Goal: Task Accomplishment & Management: Manage account settings

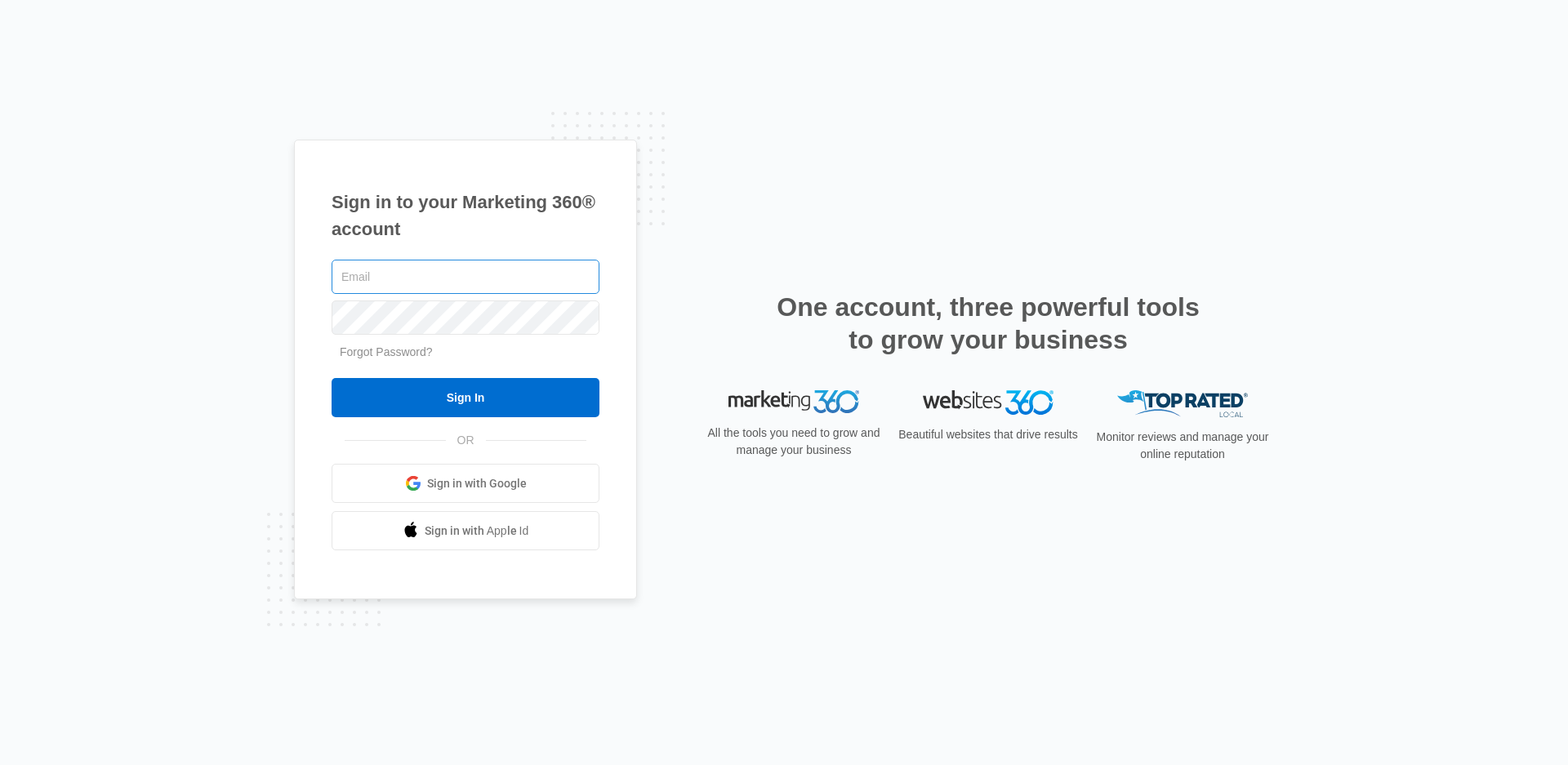
click at [365, 279] on input "text" at bounding box center [465, 277] width 268 height 34
type input "[EMAIL_ADDRESS][DOMAIN_NAME]"
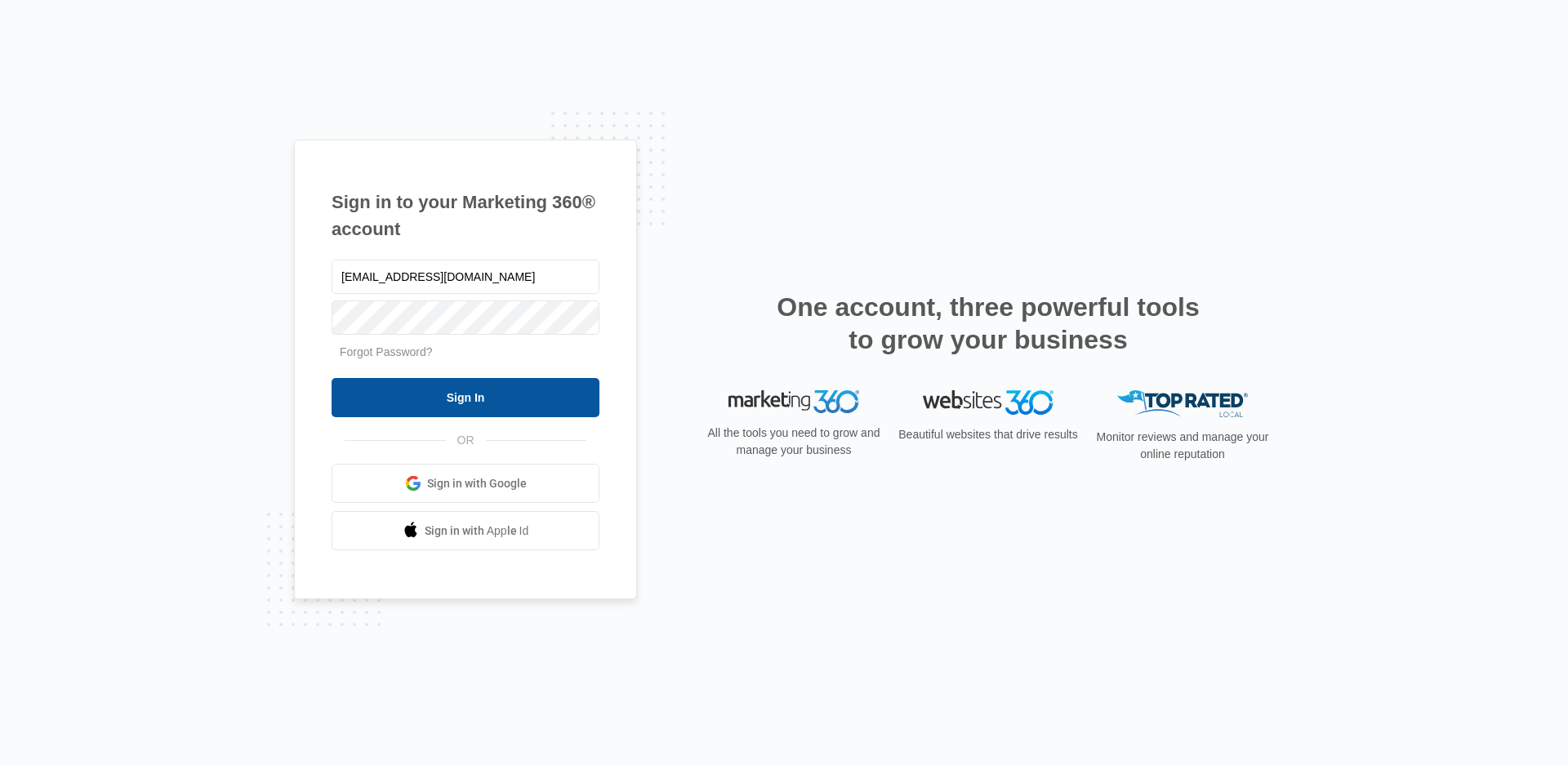
click at [442, 404] on input "Sign In" at bounding box center [465, 397] width 268 height 39
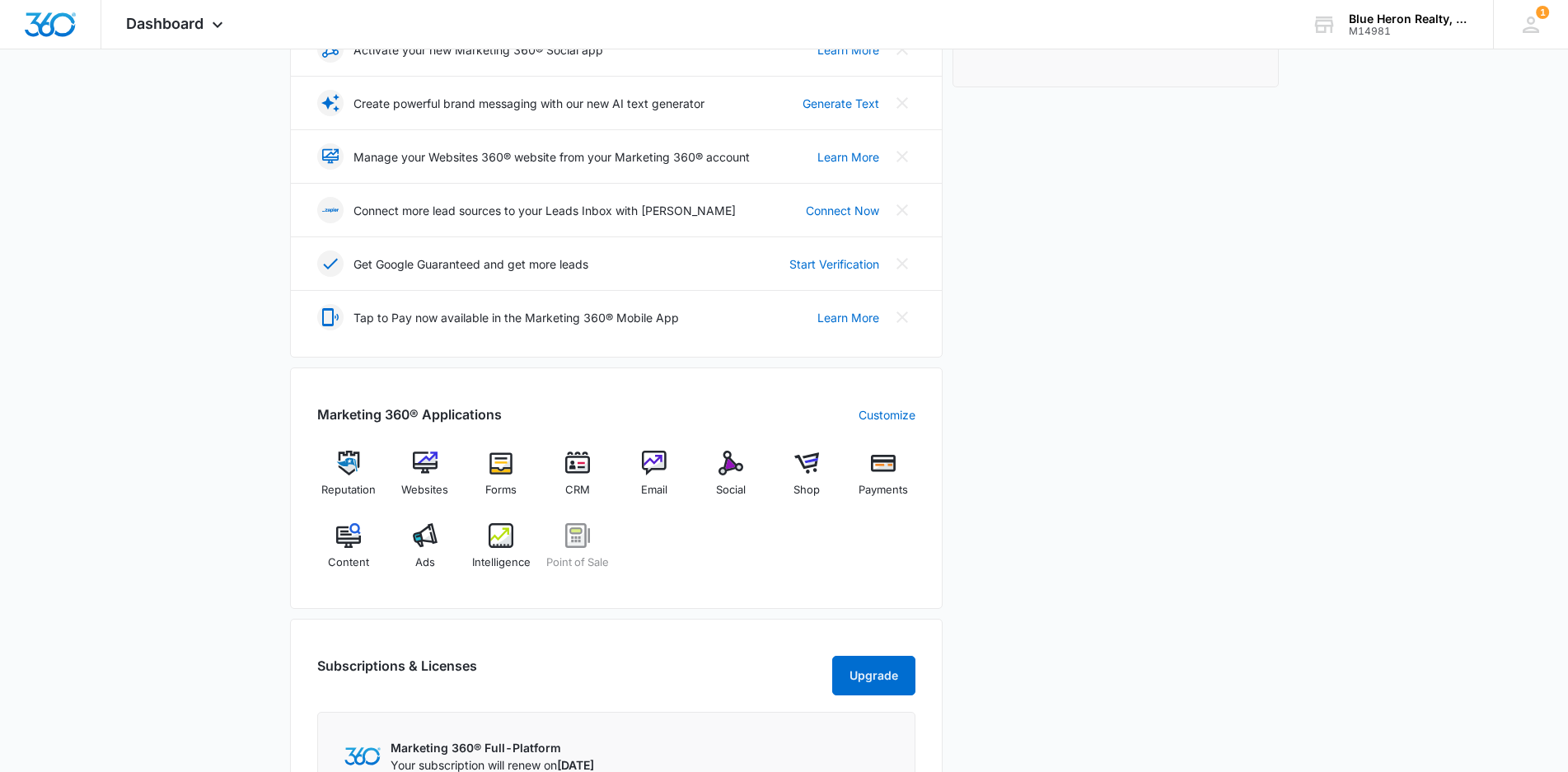
scroll to position [411, 0]
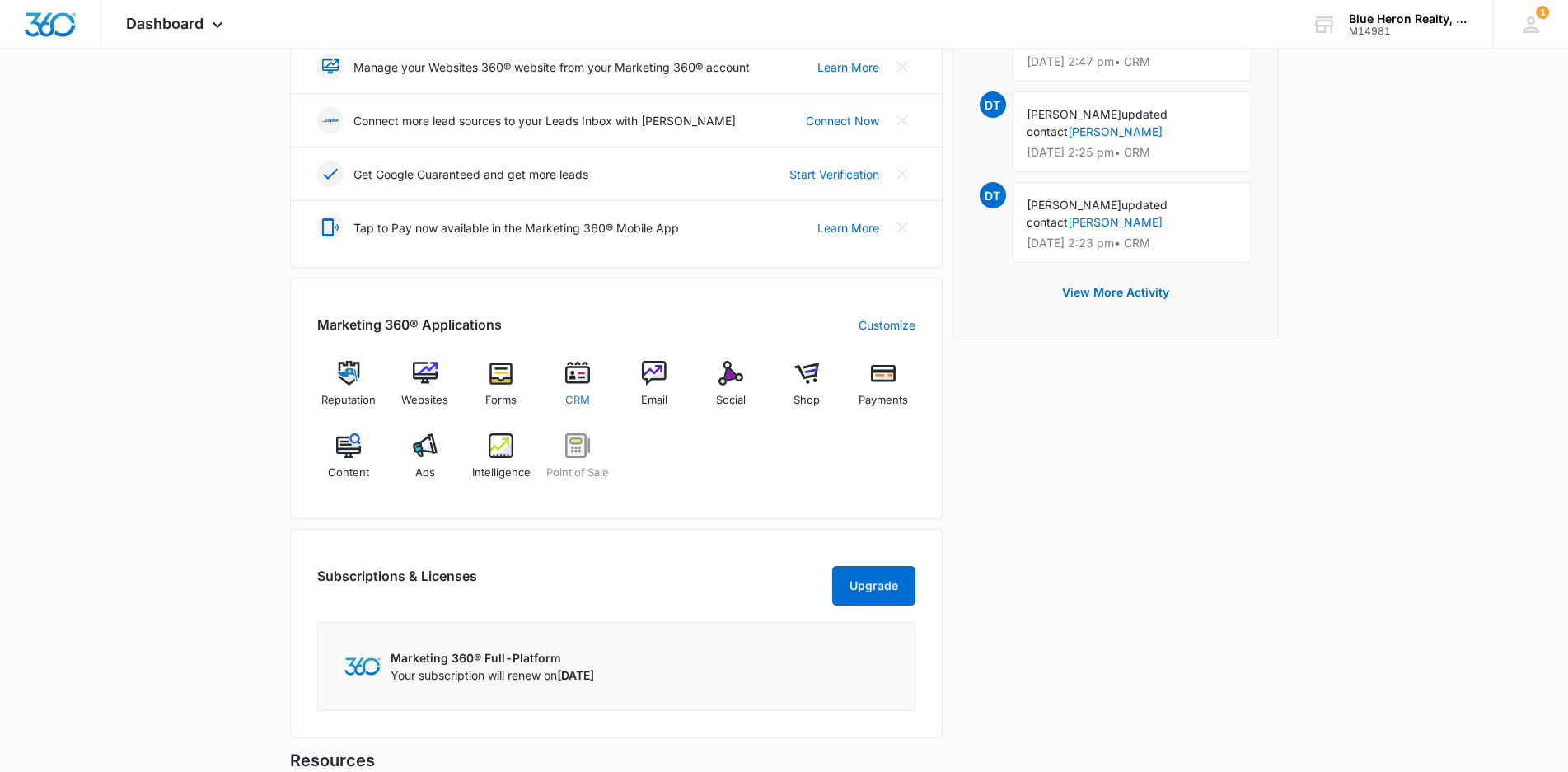
click at [580, 379] on img at bounding box center [577, 372] width 25 height 25
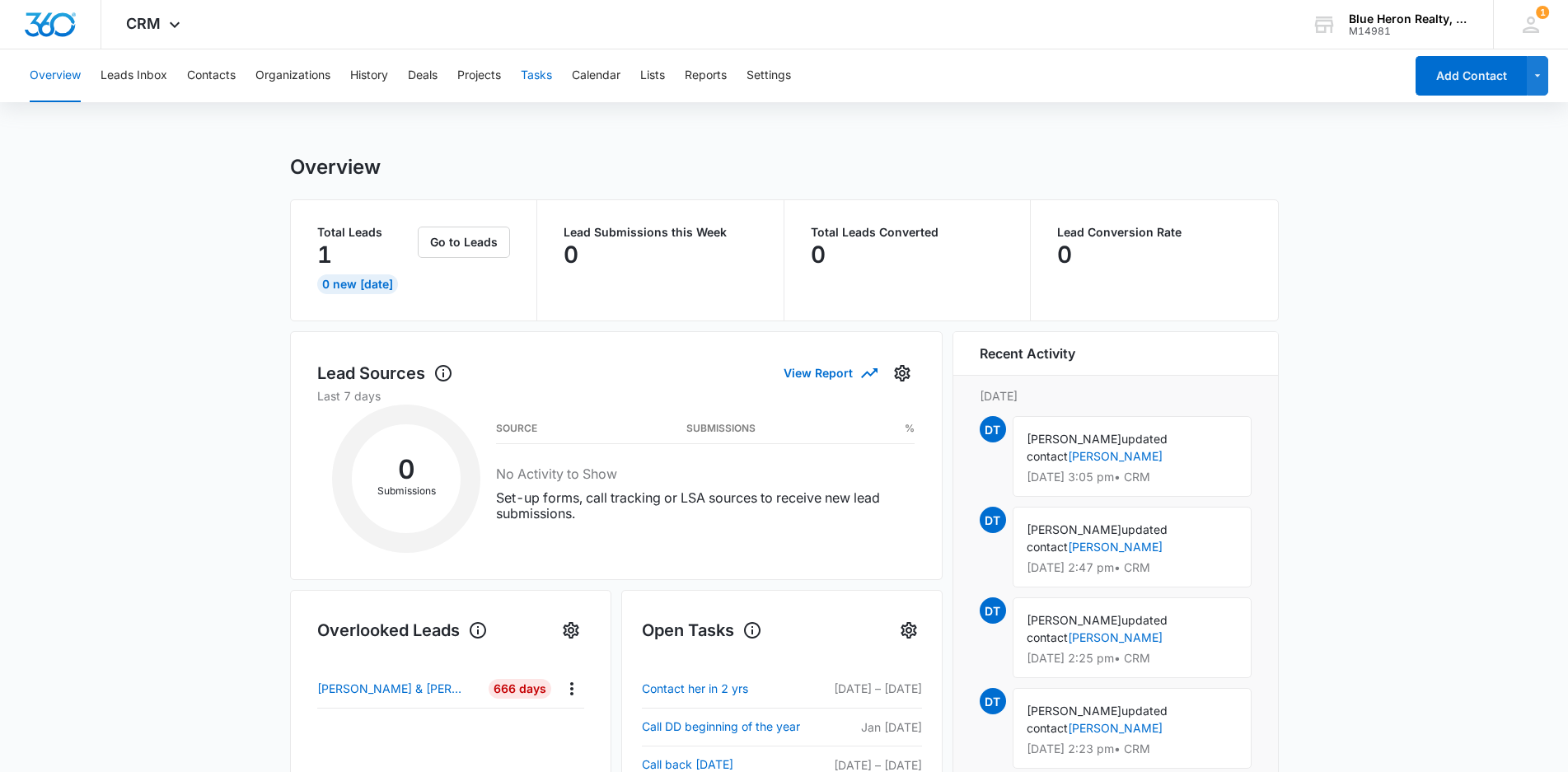
click at [544, 73] on button "Tasks" at bounding box center [536, 76] width 31 height 53
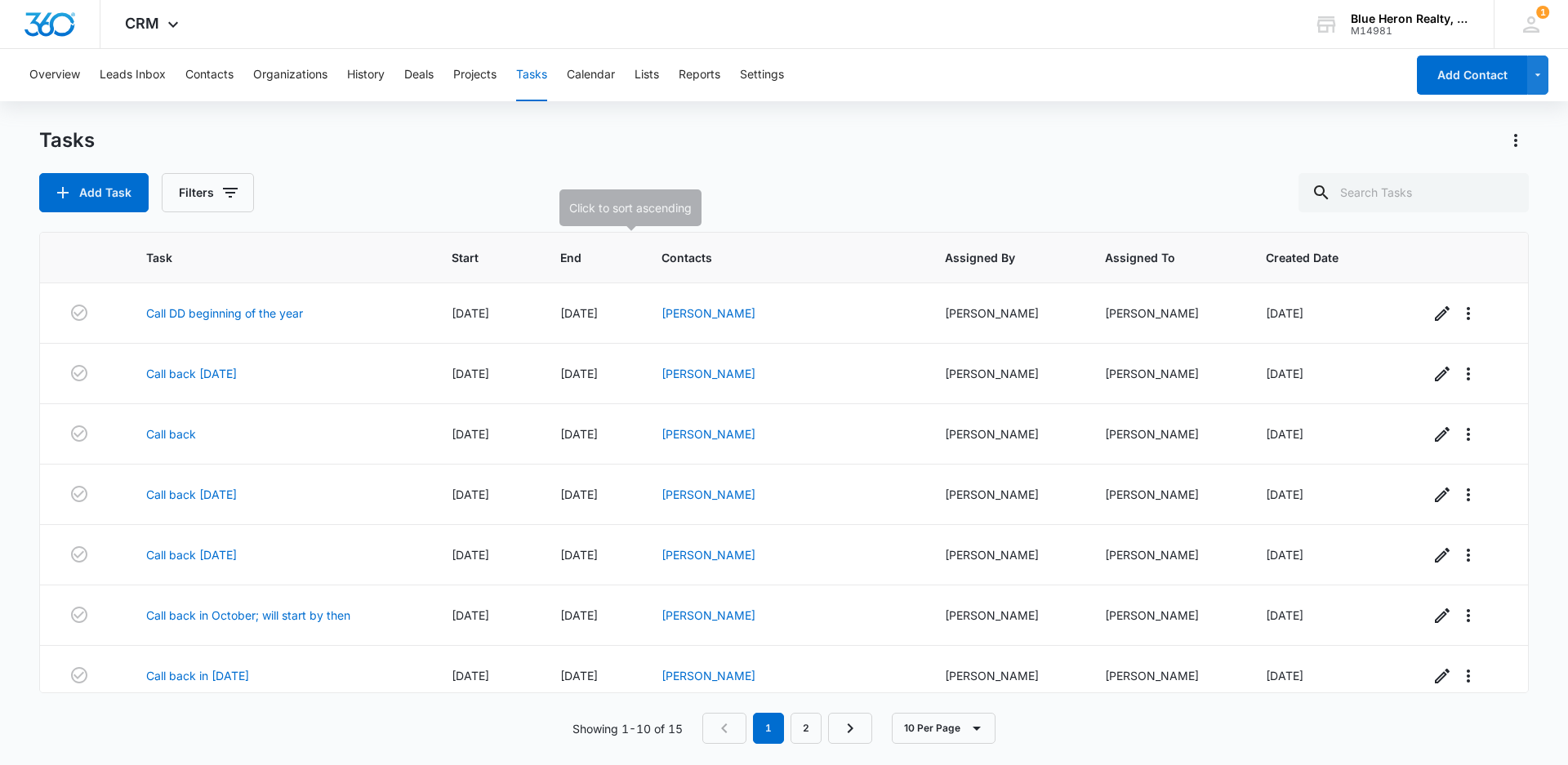
click at [598, 255] on span "End" at bounding box center [579, 257] width 39 height 17
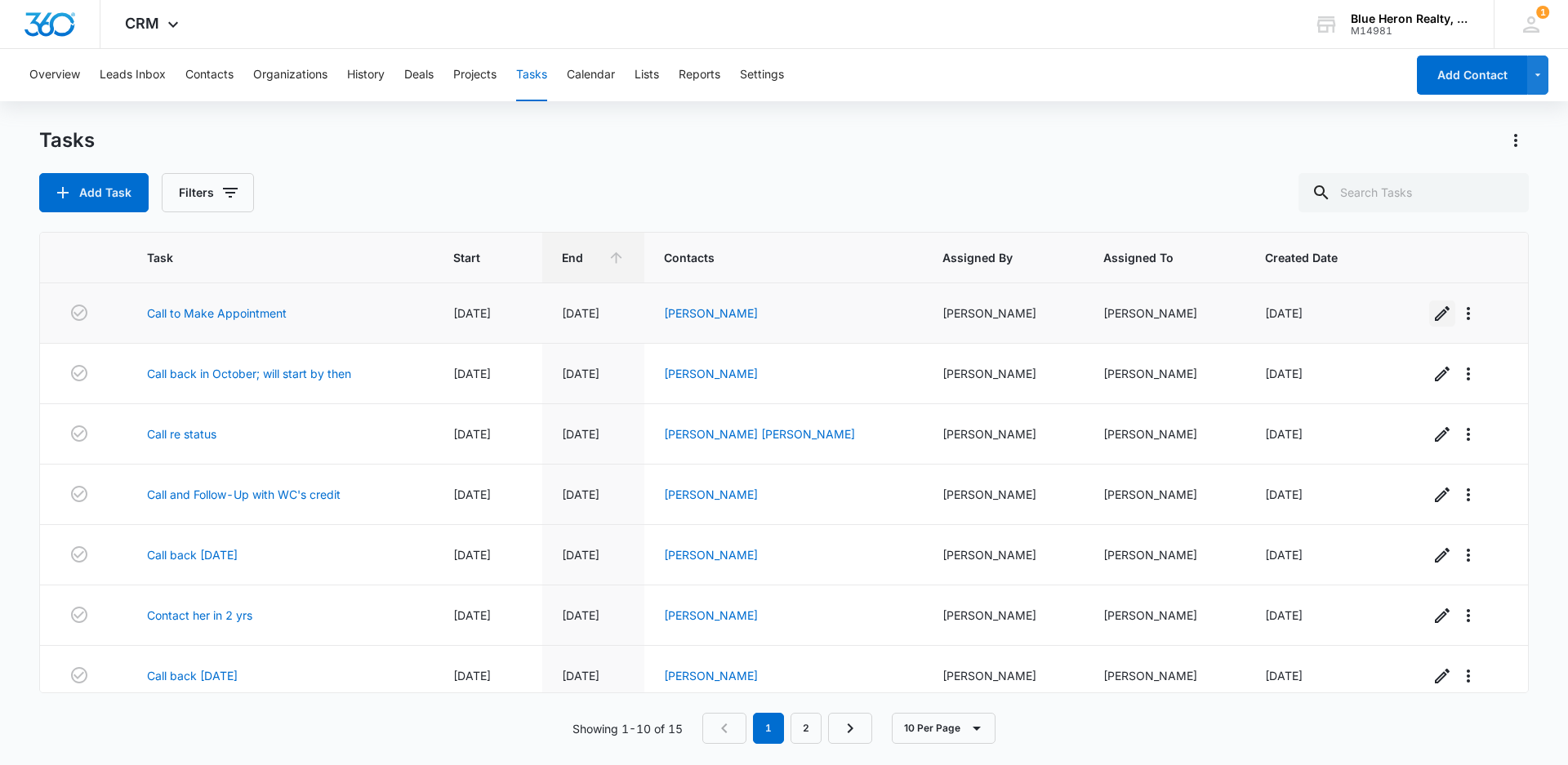
click at [1434, 314] on icon "button" at bounding box center [1442, 313] width 14 height 14
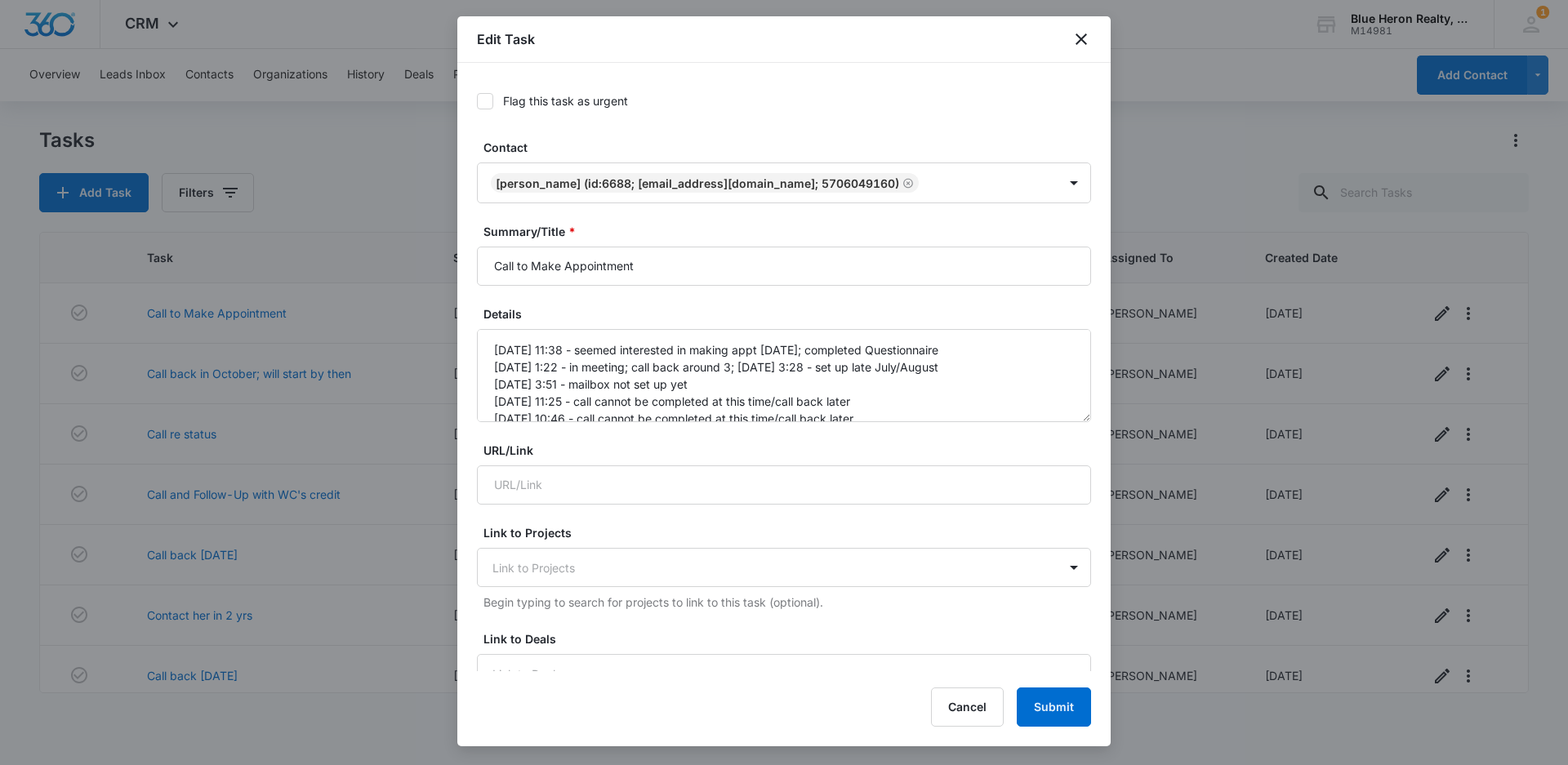
type input "[DATE]"
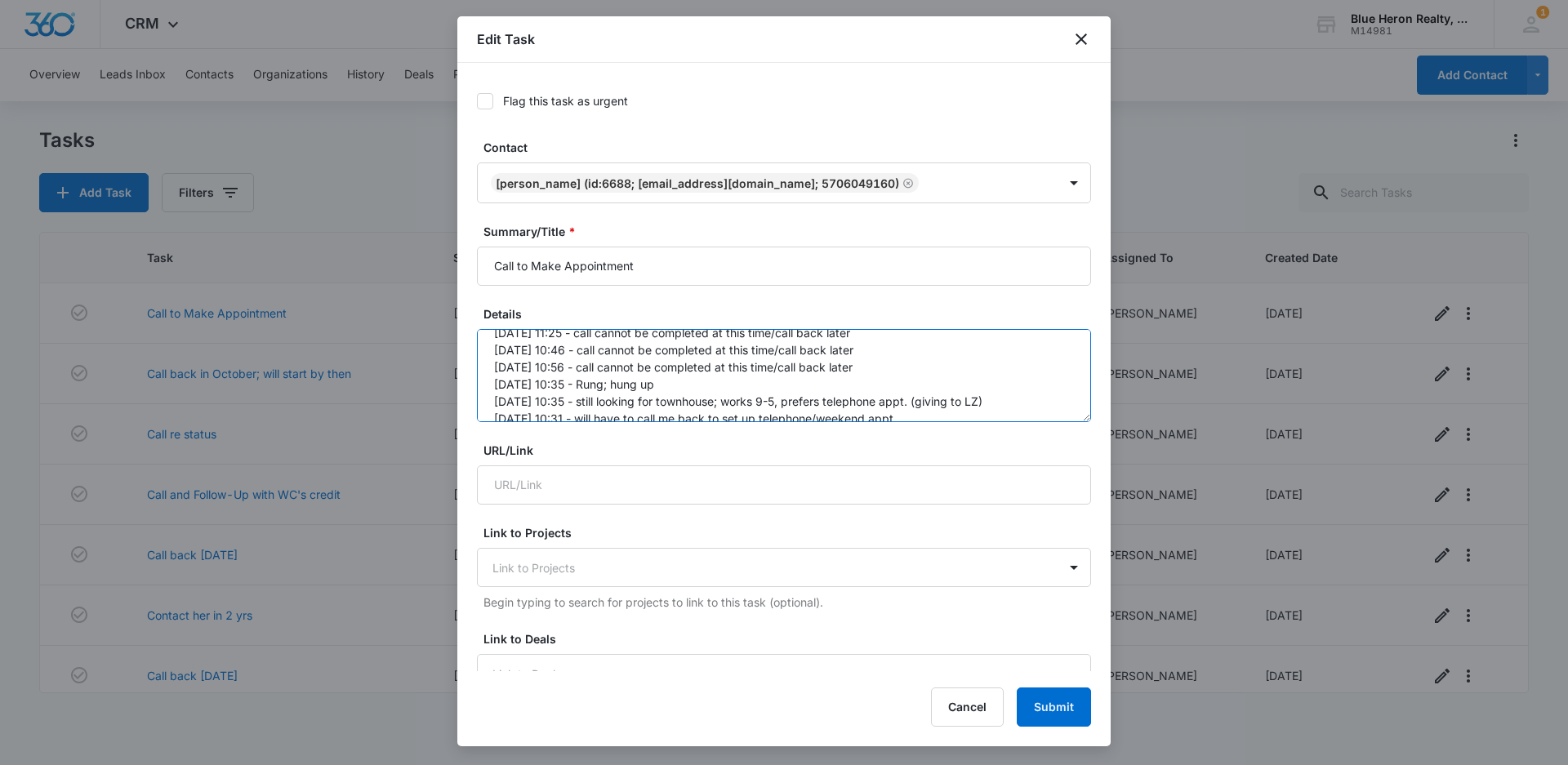
scroll to position [86, 0]
click at [909, 400] on textarea "[DATE] 11:38 - seemed interested in making appt [DATE]; completed Questionnaire…" at bounding box center [783, 375] width 614 height 93
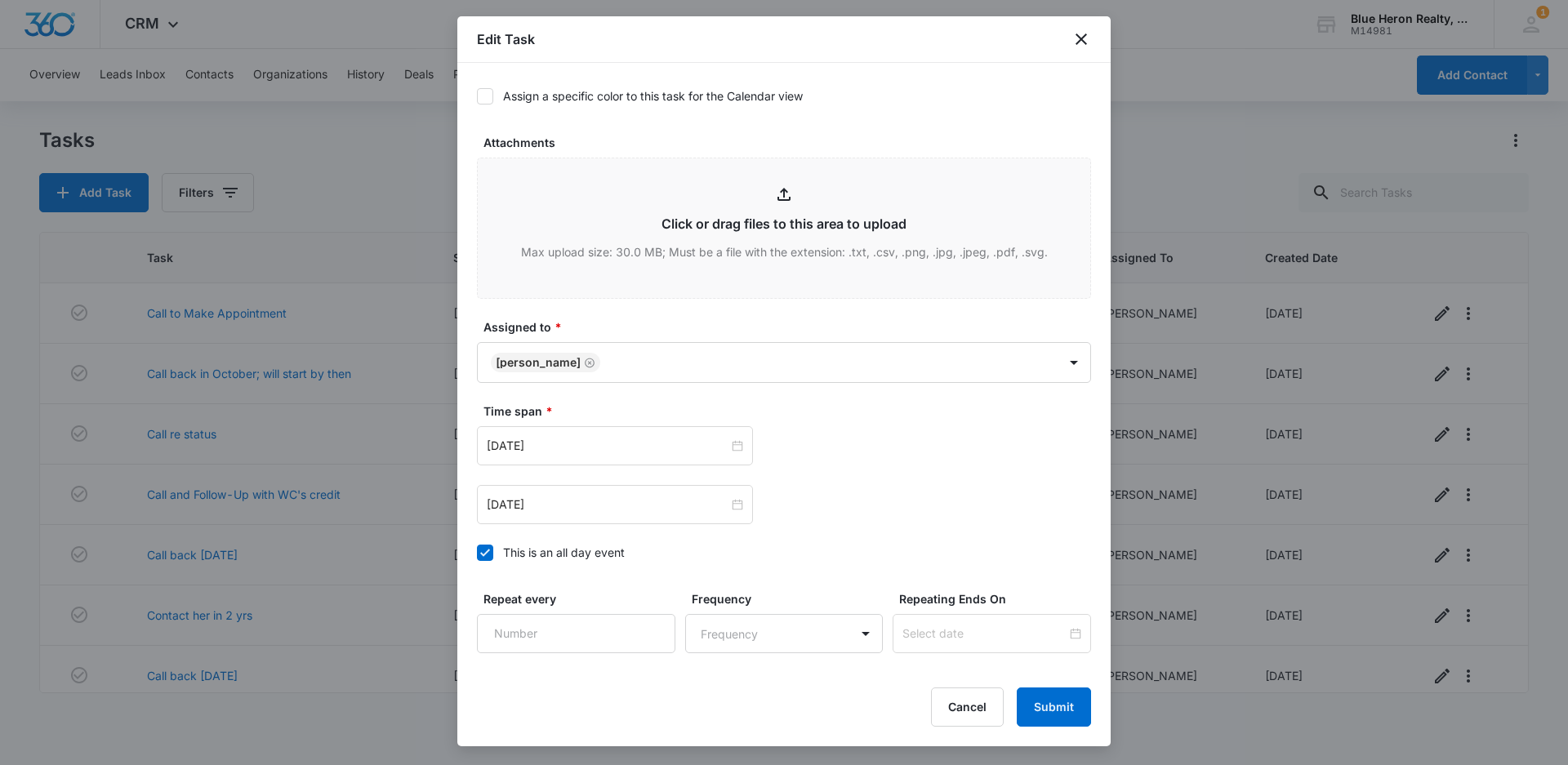
scroll to position [674, 0]
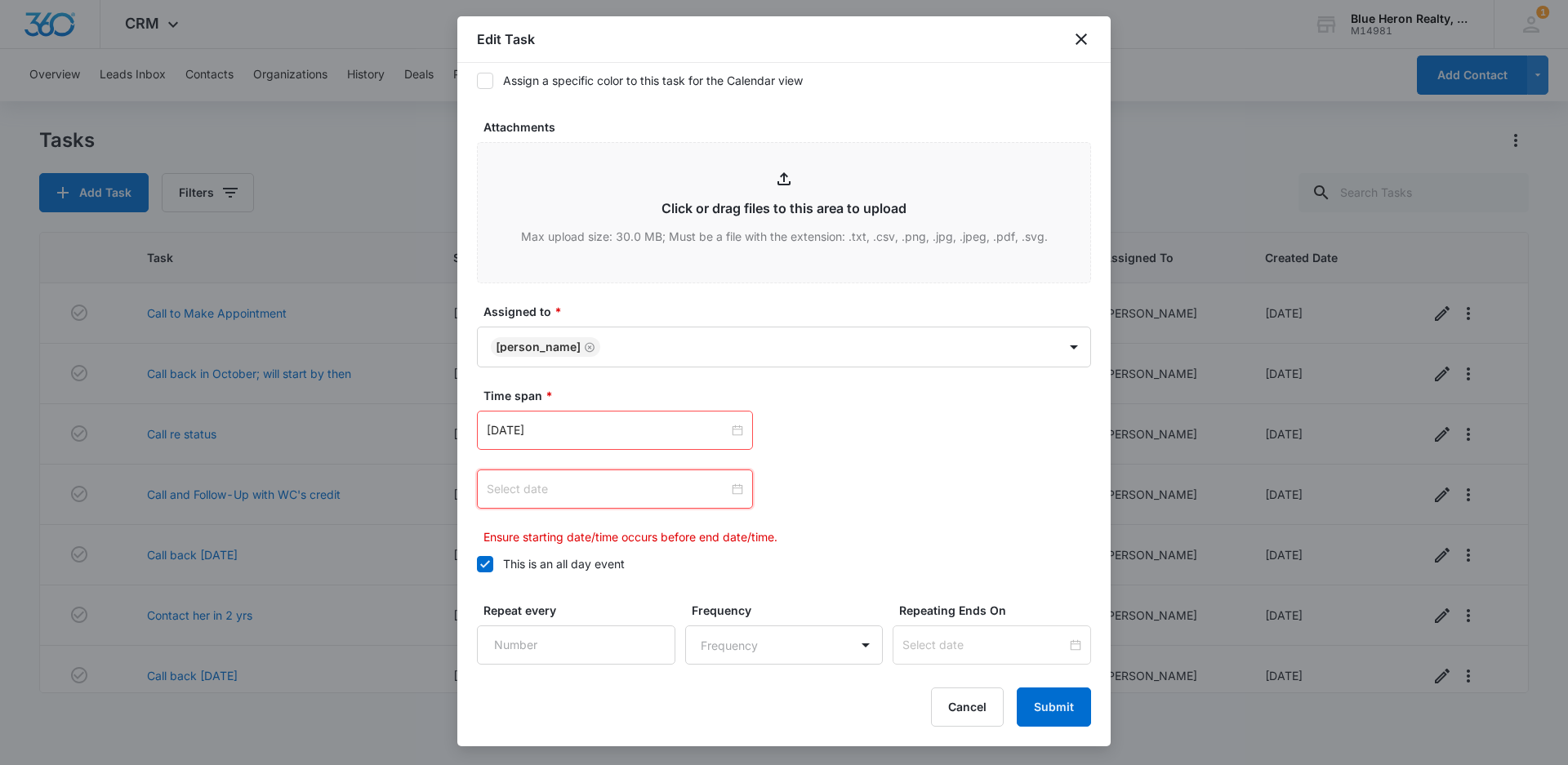
click at [676, 489] on input at bounding box center [607, 489] width 242 height 18
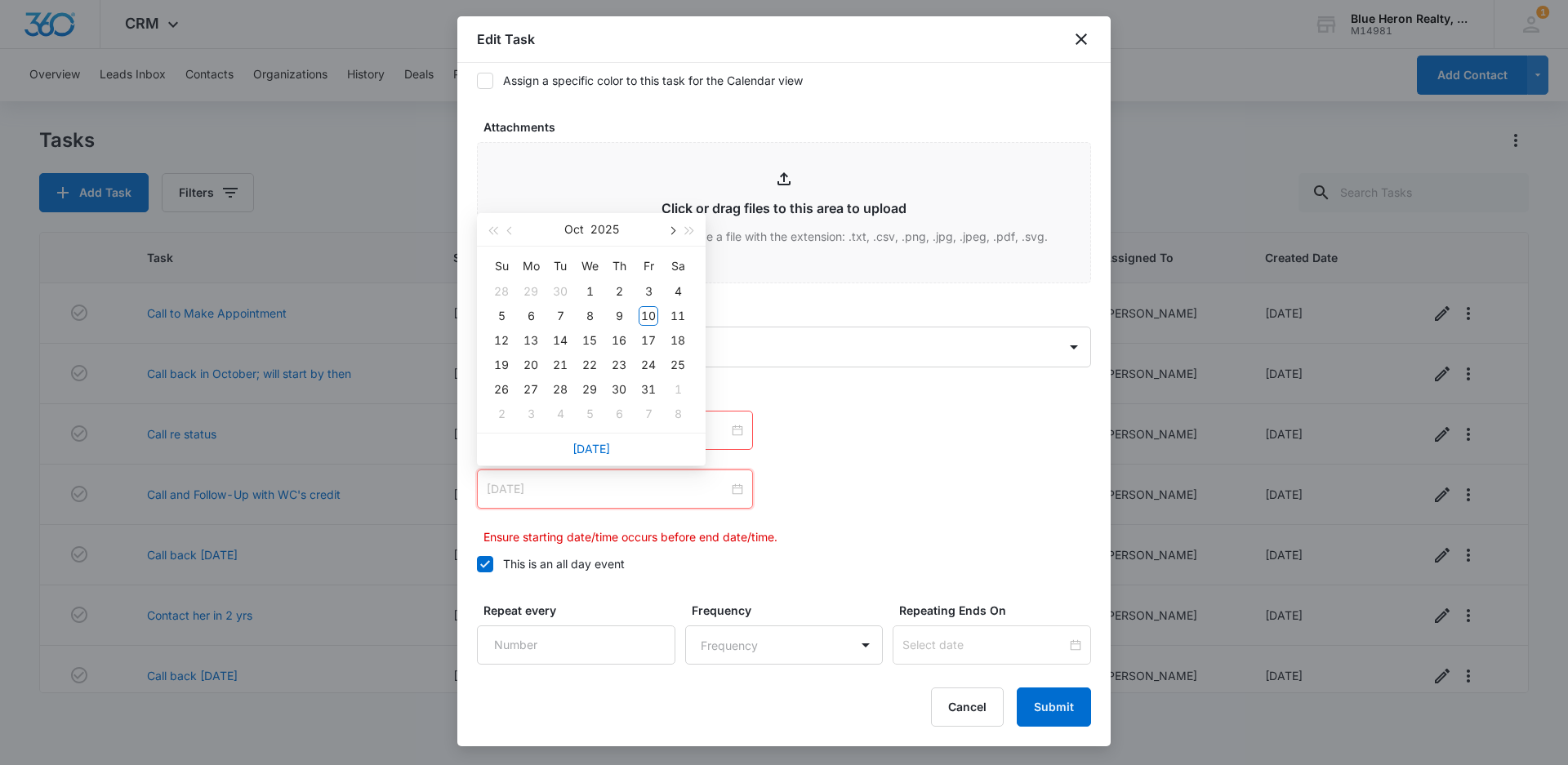
type input "[DATE]"
click at [650, 365] on div "24" at bounding box center [649, 365] width 20 height 20
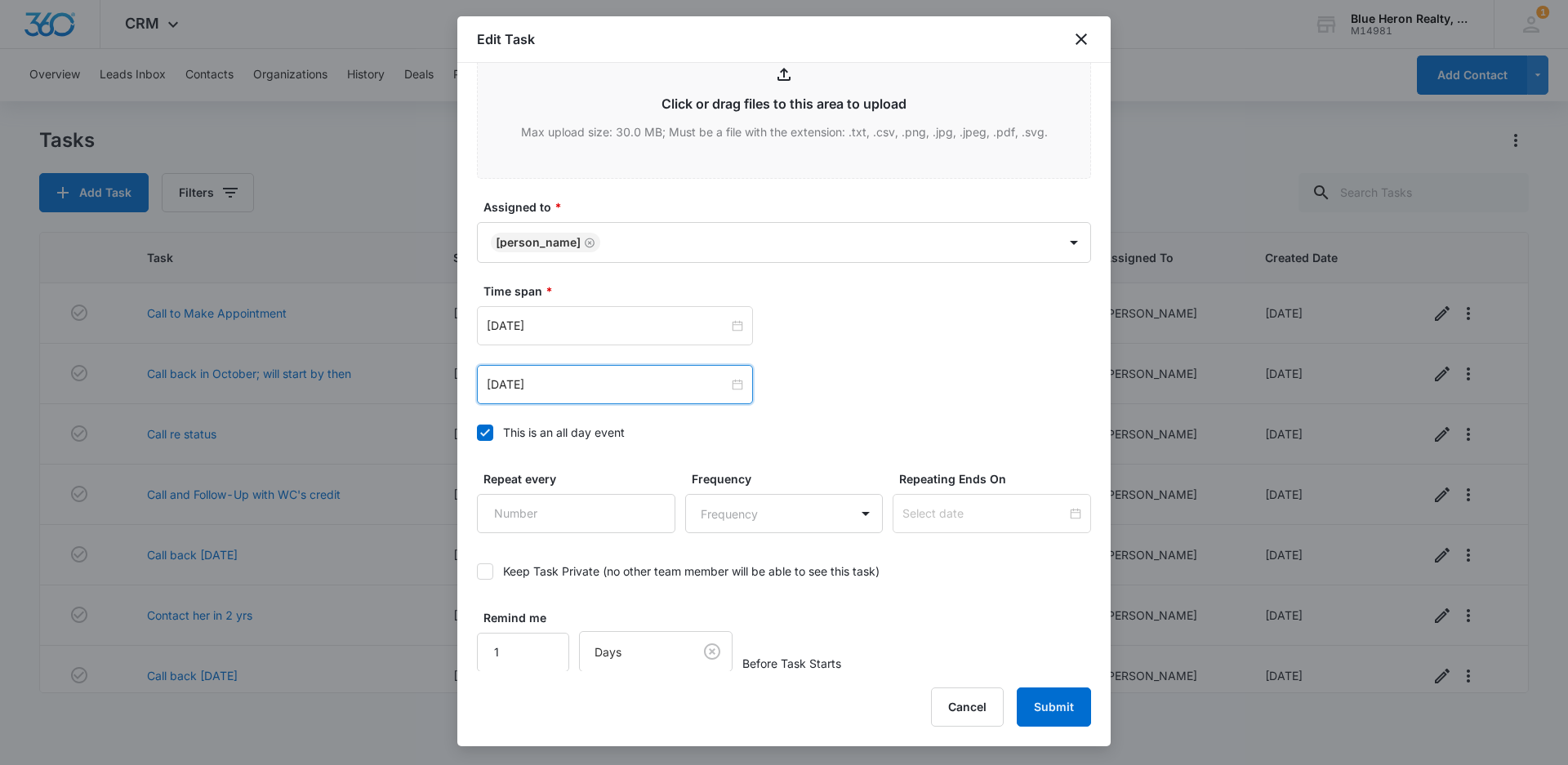
scroll to position [779, 0]
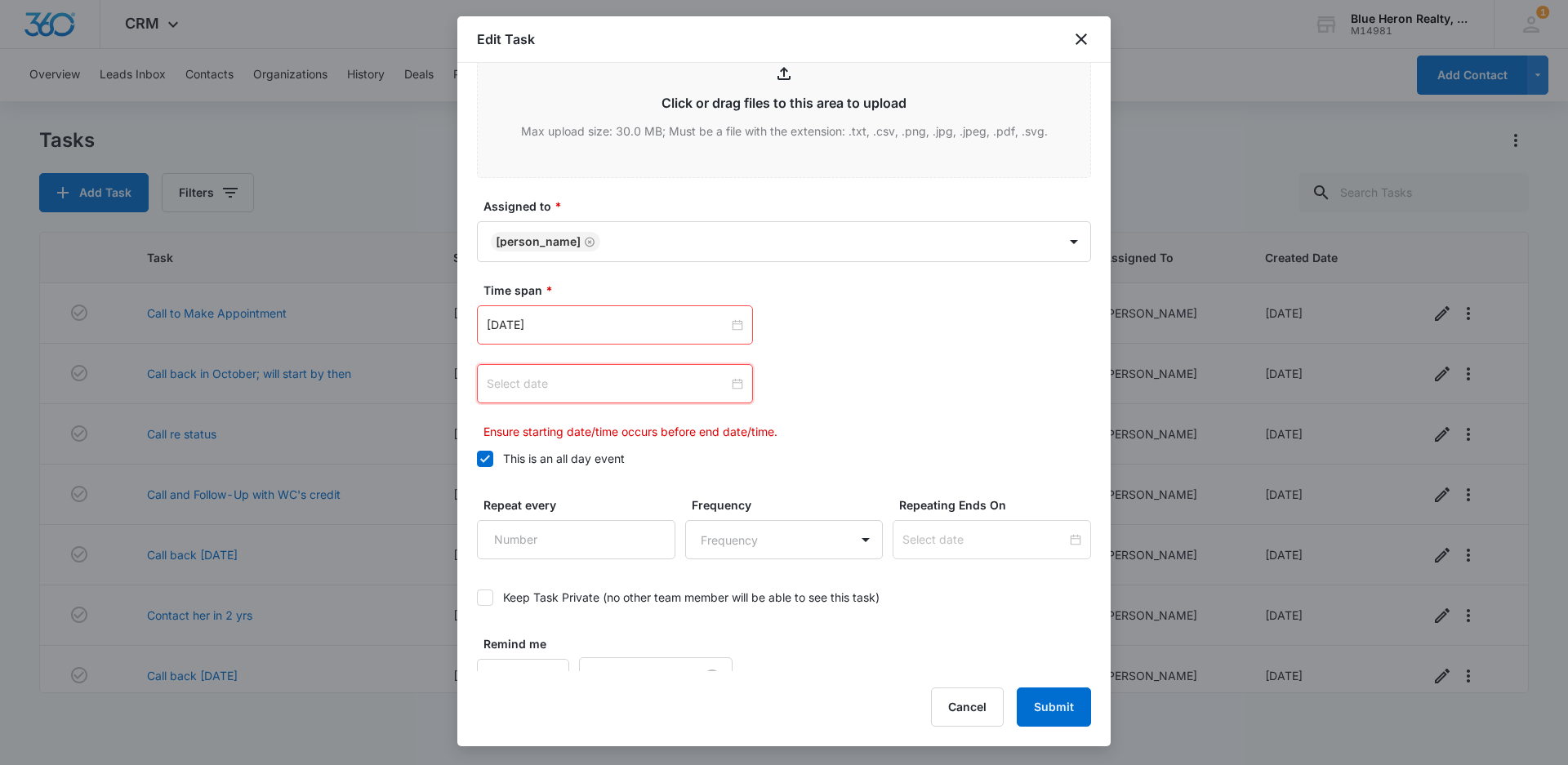
click at [733, 381] on div at bounding box center [614, 383] width 256 height 18
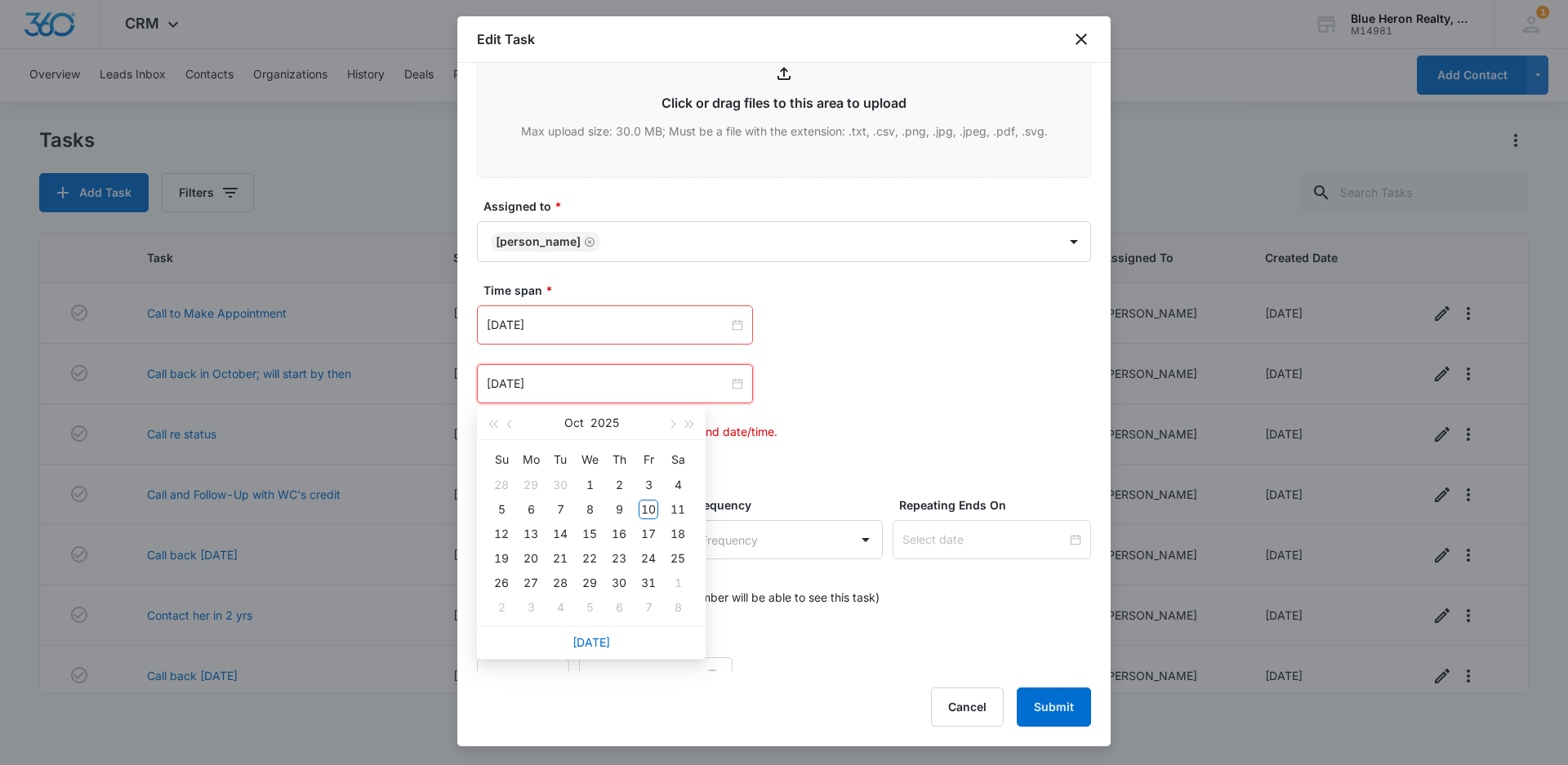
type input "[DATE]"
click at [556, 587] on div "28" at bounding box center [560, 583] width 20 height 20
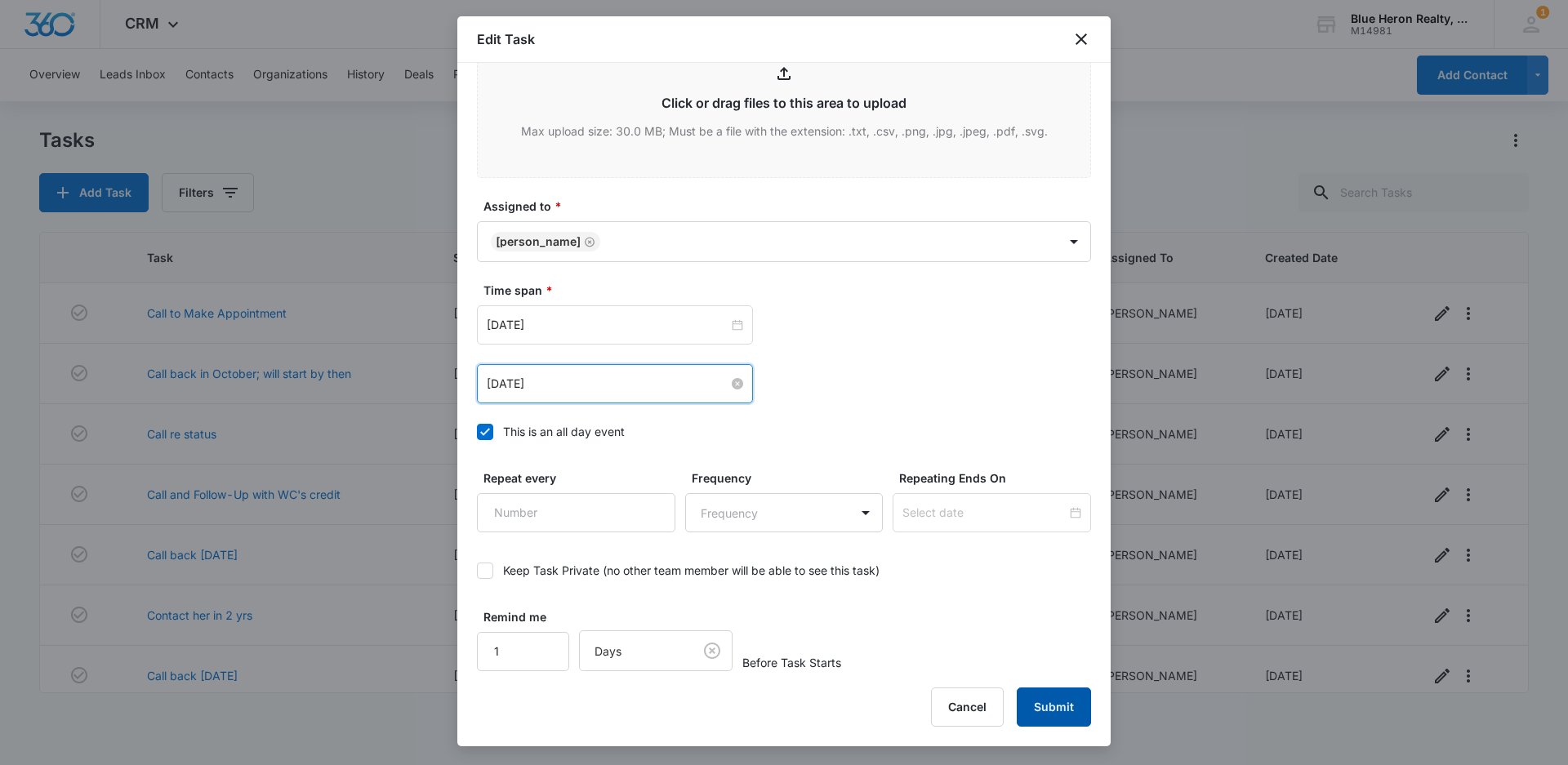
drag, startPoint x: 1044, startPoint y: 711, endPoint x: 537, endPoint y: 0, distance: 873.3
click at [1044, 710] on button "Submit" at bounding box center [1054, 706] width 74 height 39
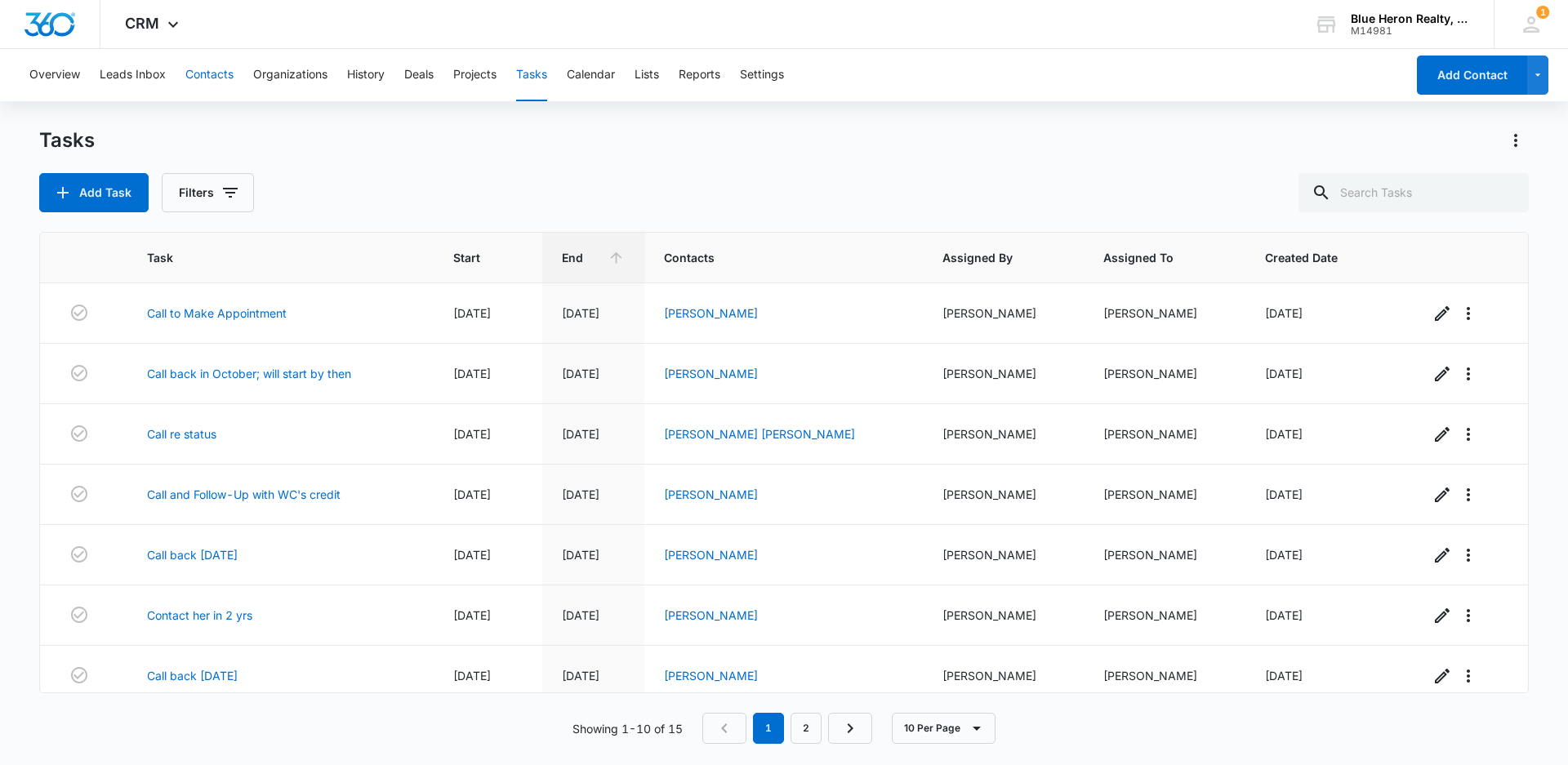
click at [204, 75] on button "Contacts" at bounding box center [208, 75] width 48 height 52
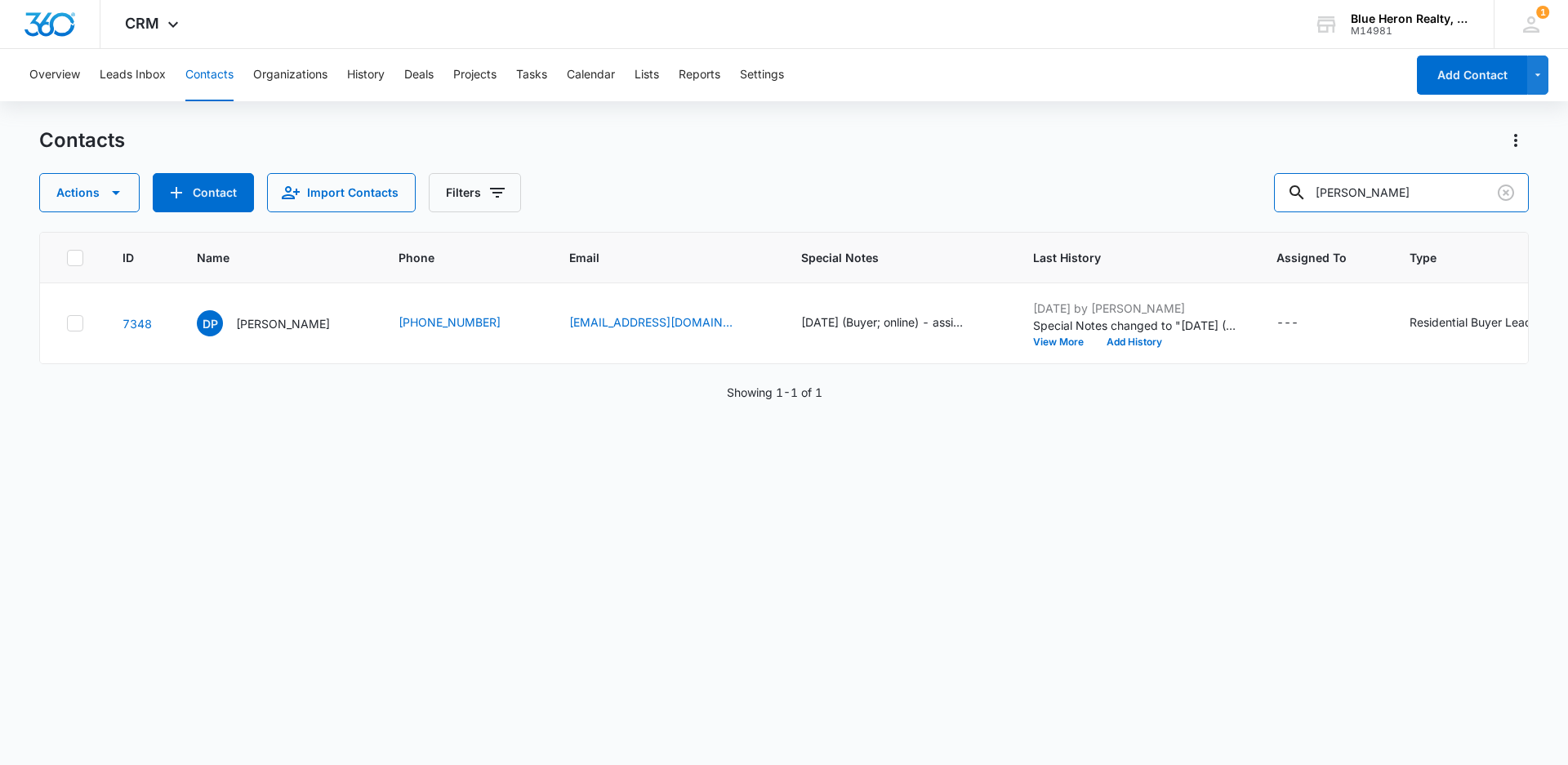
drag, startPoint x: 1430, startPoint y: 191, endPoint x: 1280, endPoint y: 198, distance: 150.2
click at [1281, 198] on div "Actions Contact Import Contacts Filters [PERSON_NAME]" at bounding box center [783, 192] width 1490 height 39
type input "[PERSON_NAME]"
click at [254, 322] on p "[PERSON_NAME]" at bounding box center [283, 323] width 94 height 17
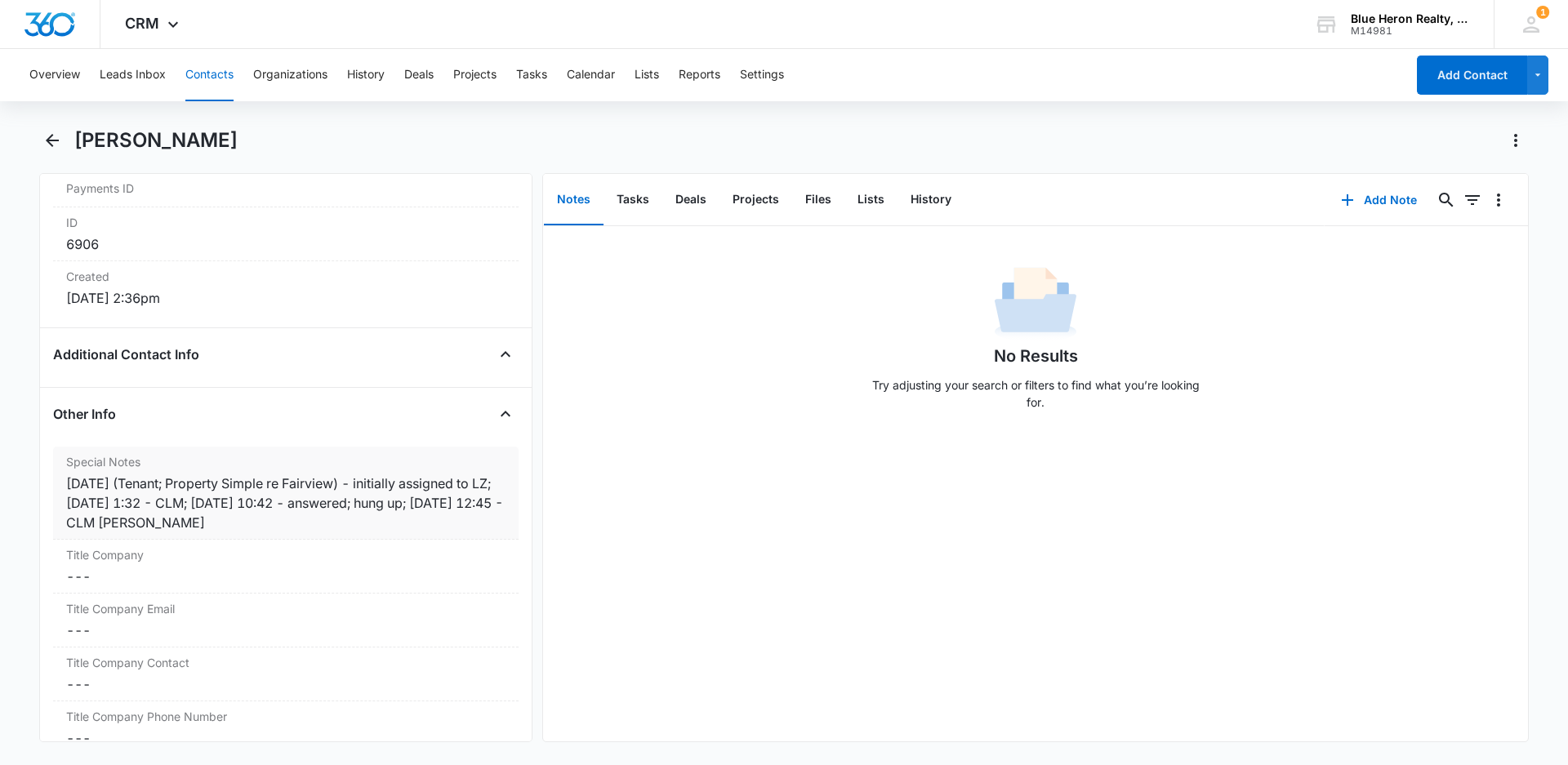
scroll to position [1051, 0]
click at [47, 139] on icon "Back" at bounding box center [52, 141] width 20 height 20
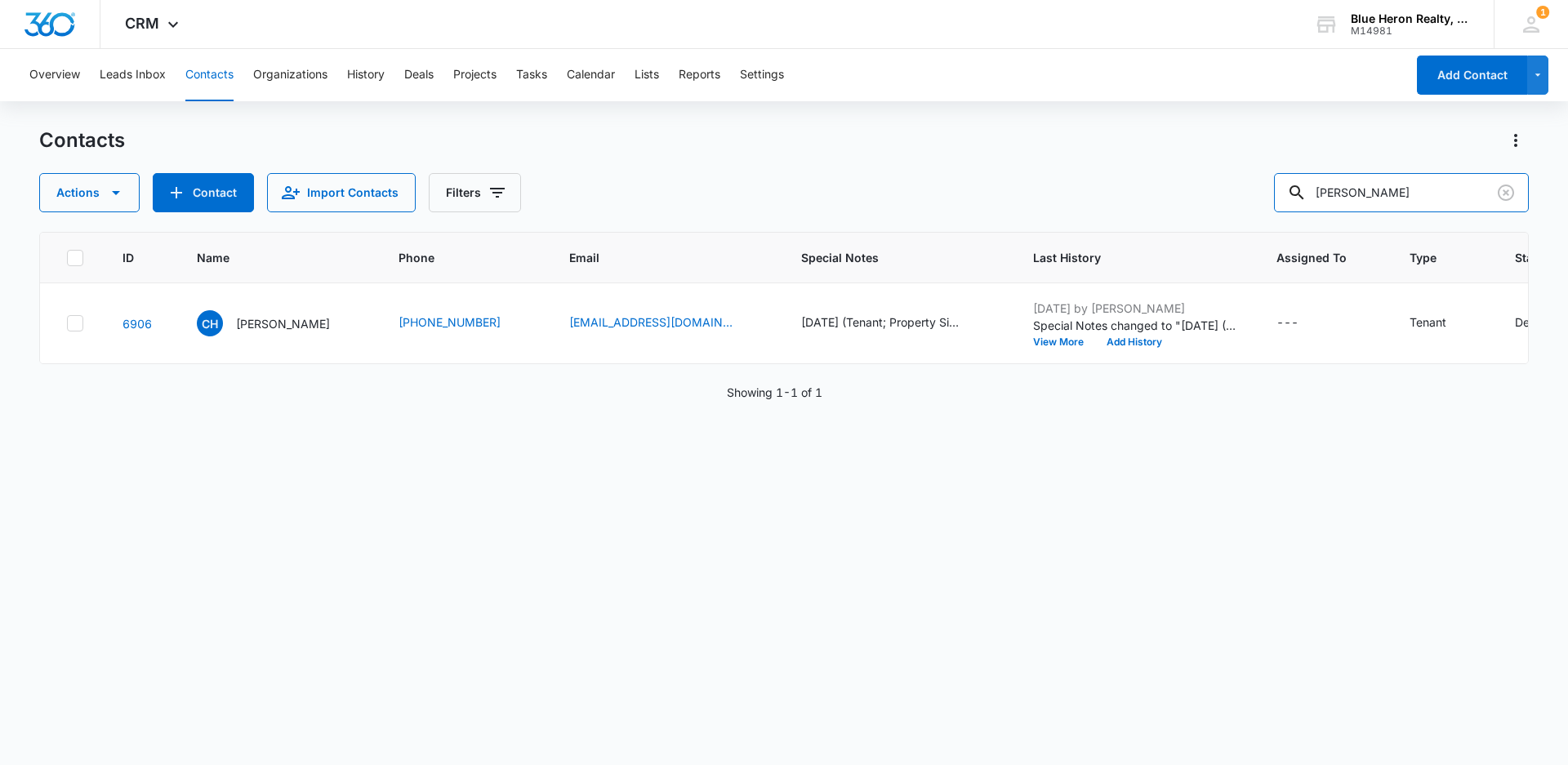
drag, startPoint x: 1443, startPoint y: 189, endPoint x: 1287, endPoint y: 176, distance: 156.5
click at [1279, 206] on div "Actions Contact Import Contacts Filters [PERSON_NAME]" at bounding box center [783, 192] width 1490 height 39
type input "[PERSON_NAME]"
click at [281, 328] on p "[PERSON_NAME]" at bounding box center [283, 323] width 94 height 17
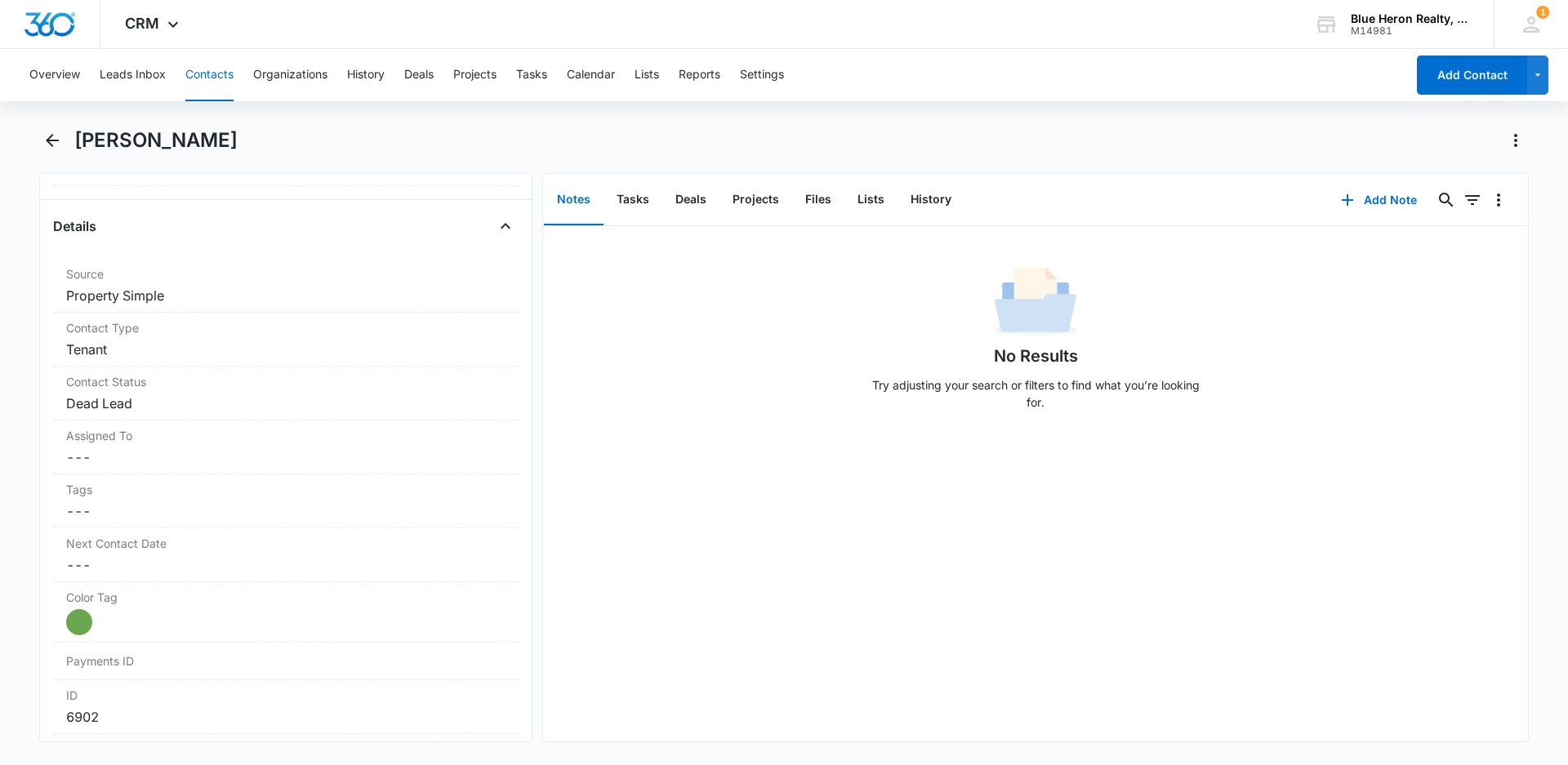
scroll to position [567, 0]
click at [45, 137] on icon "Back" at bounding box center [52, 141] width 20 height 20
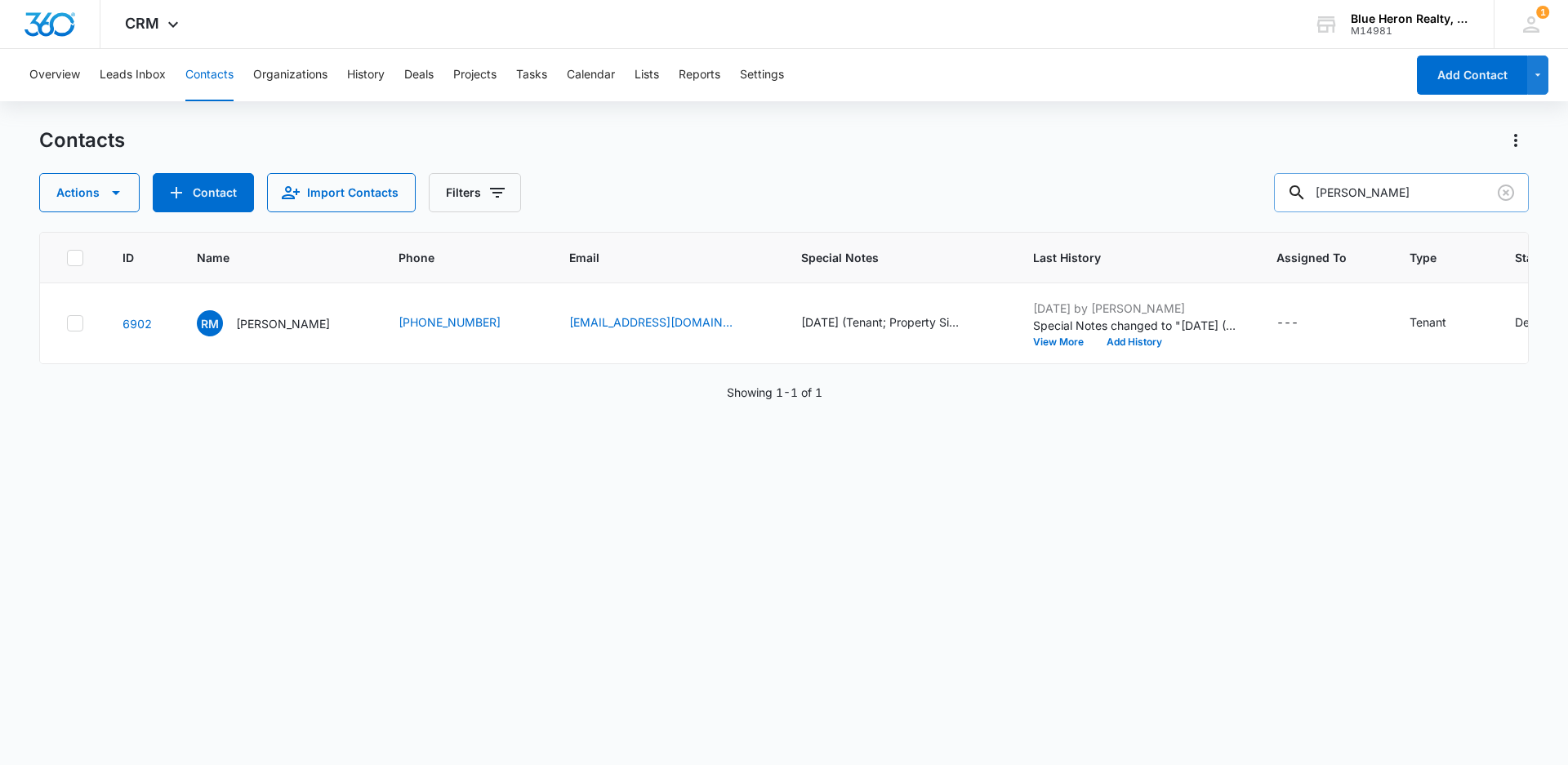
drag, startPoint x: 1489, startPoint y: 191, endPoint x: 1314, endPoint y: 210, distance: 176.0
click at [1314, 210] on div "[PERSON_NAME]" at bounding box center [1401, 192] width 254 height 39
type input "[PERSON_NAME]"
click at [288, 324] on p "[PERSON_NAME]" at bounding box center [283, 323] width 94 height 17
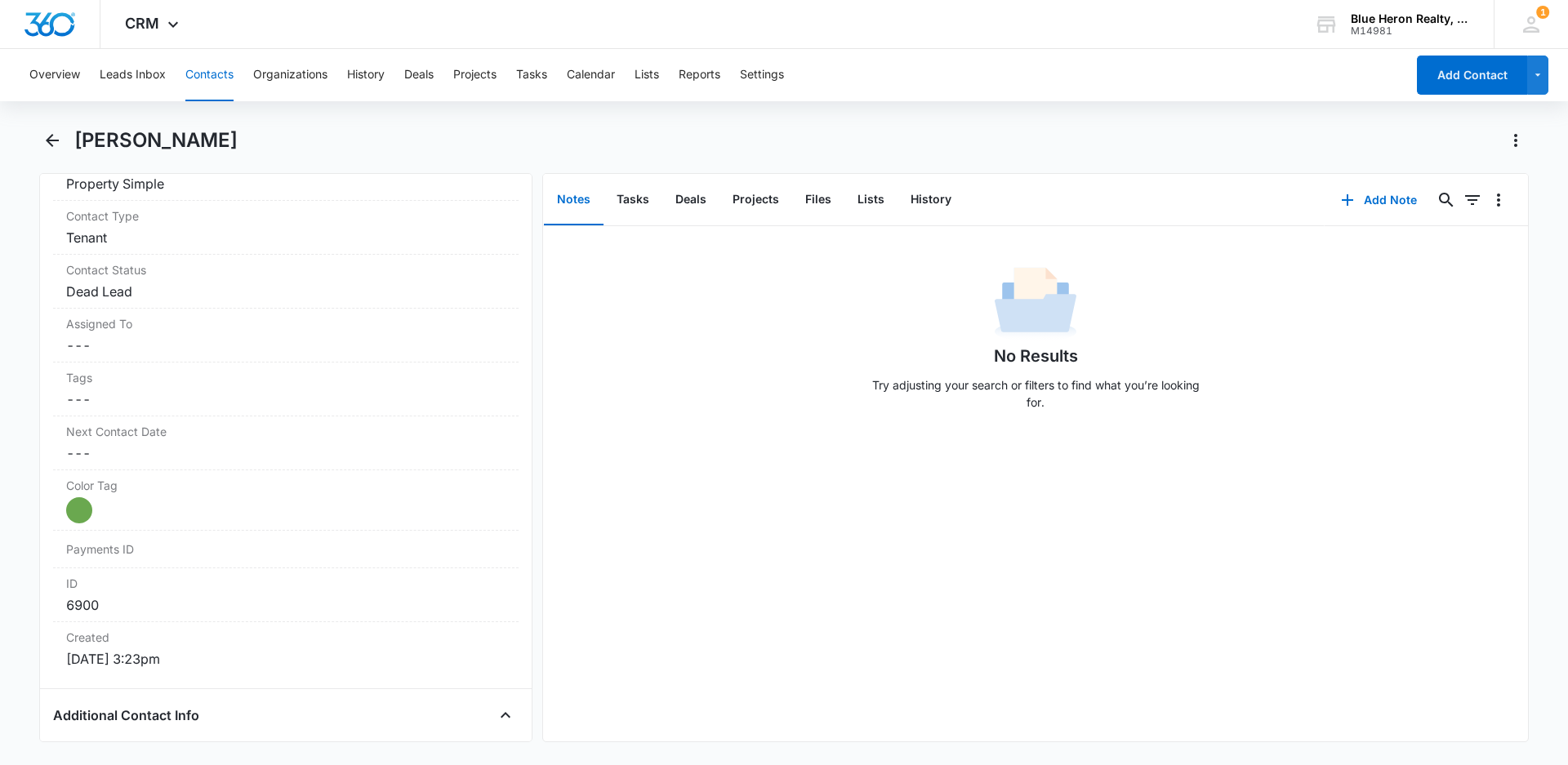
scroll to position [636, 0]
click at [50, 141] on icon "Back" at bounding box center [52, 140] width 13 height 13
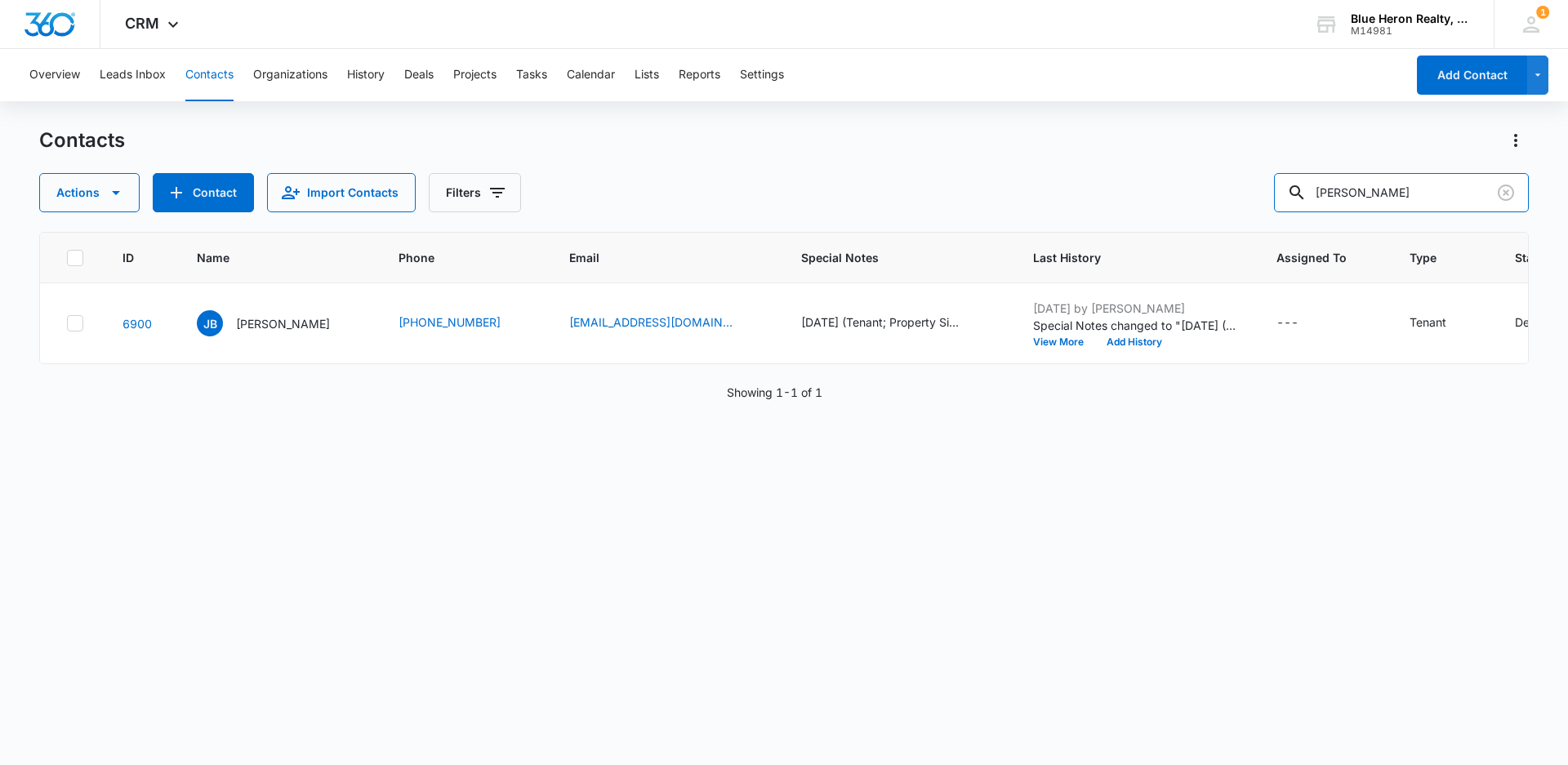
drag, startPoint x: 1425, startPoint y: 194, endPoint x: 1268, endPoint y: 181, distance: 157.5
click at [1268, 181] on div "Actions Contact Import Contacts Filters [PERSON_NAME]" at bounding box center [783, 192] width 1490 height 39
type input "[PERSON_NAME]"
click at [263, 331] on p "[PERSON_NAME]" at bounding box center [283, 323] width 94 height 17
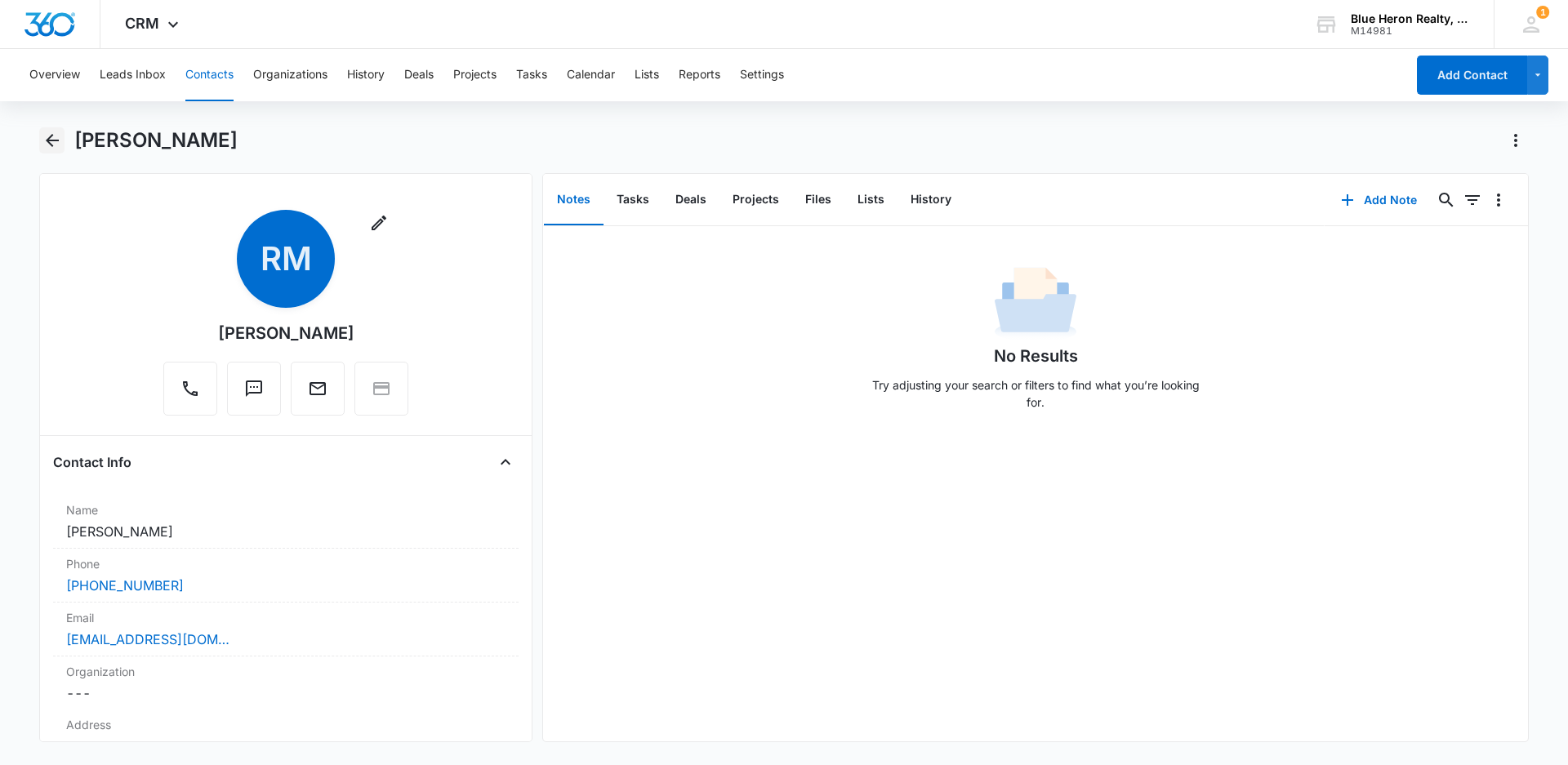
click at [47, 141] on icon "Back" at bounding box center [52, 140] width 13 height 13
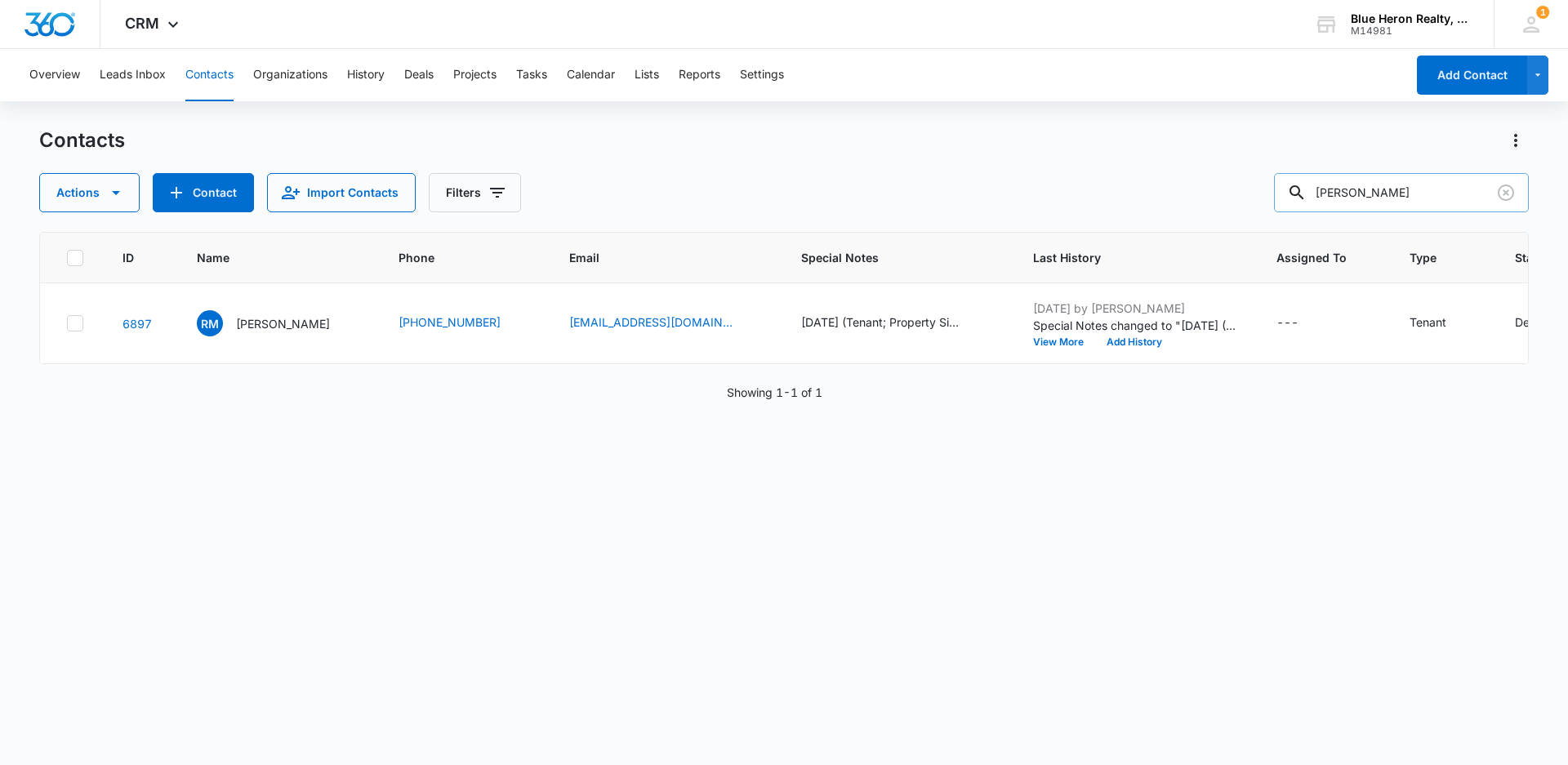
drag, startPoint x: 1417, startPoint y: 191, endPoint x: 1295, endPoint y: 200, distance: 122.3
click at [1297, 201] on input "[PERSON_NAME]" at bounding box center [1401, 192] width 254 height 39
type input "[PERSON_NAME]"
click at [281, 326] on p "[PERSON_NAME]" at bounding box center [283, 323] width 94 height 17
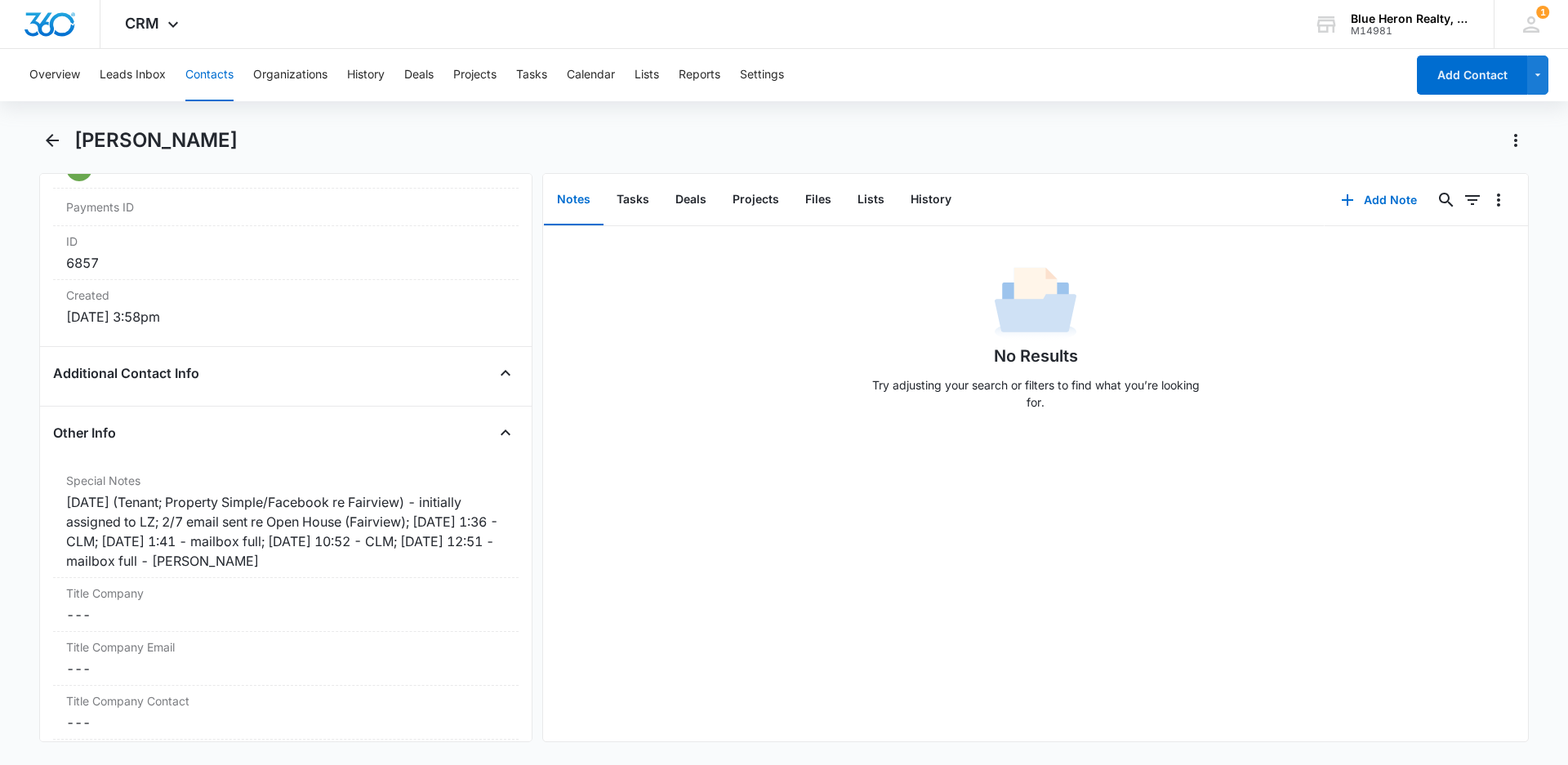
scroll to position [1036, 0]
click at [53, 140] on icon "Back" at bounding box center [52, 140] width 13 height 13
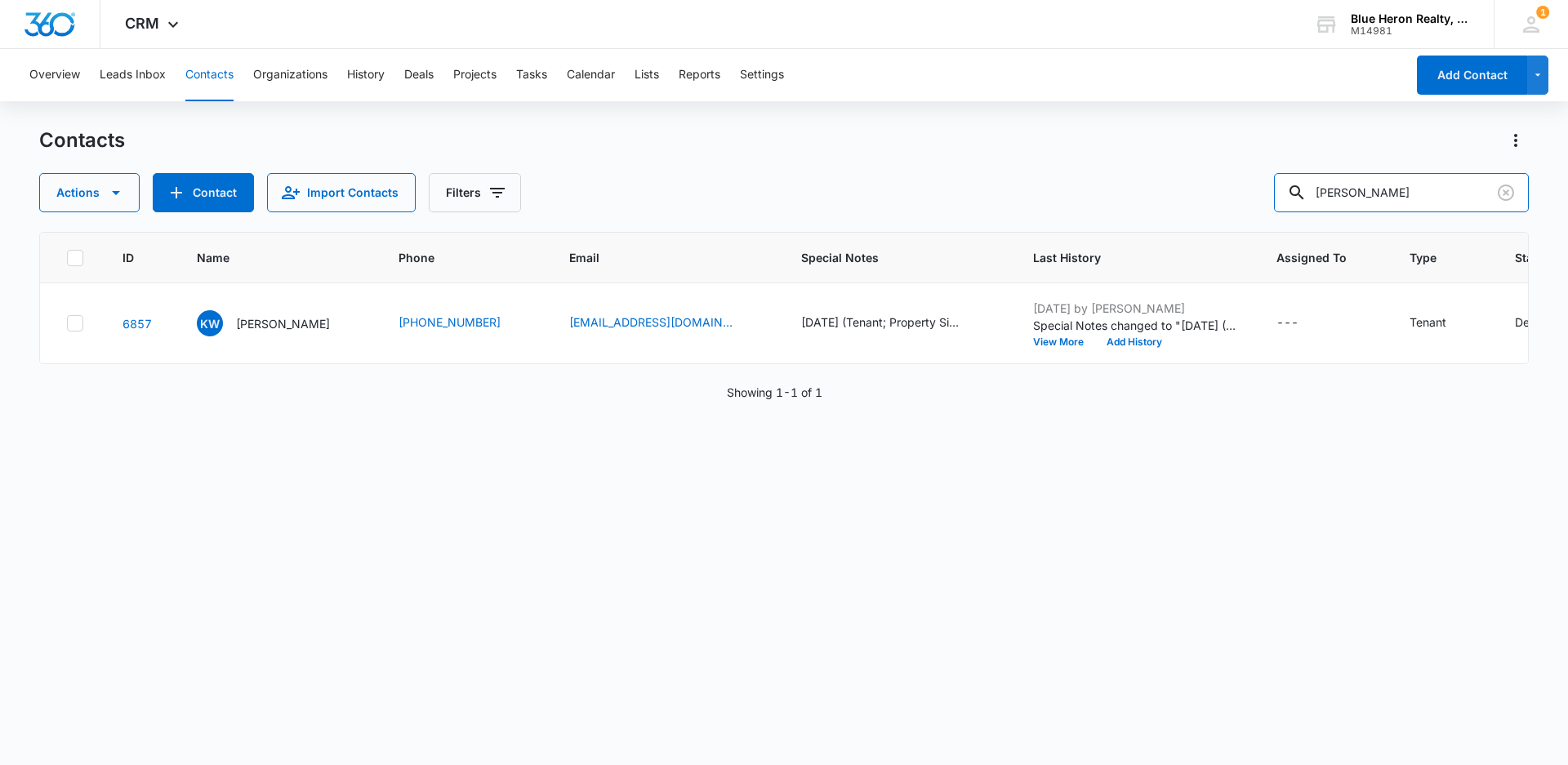
drag, startPoint x: 1396, startPoint y: 198, endPoint x: 1250, endPoint y: 217, distance: 147.2
click at [1251, 219] on div "Contacts Actions Contact Import Contacts Filters [PERSON_NAME] ID Name Phone Em…" at bounding box center [783, 445] width 1490 height 636
type input "[PERSON_NAME]"
click at [285, 327] on p "[PERSON_NAME]" at bounding box center [283, 323] width 94 height 17
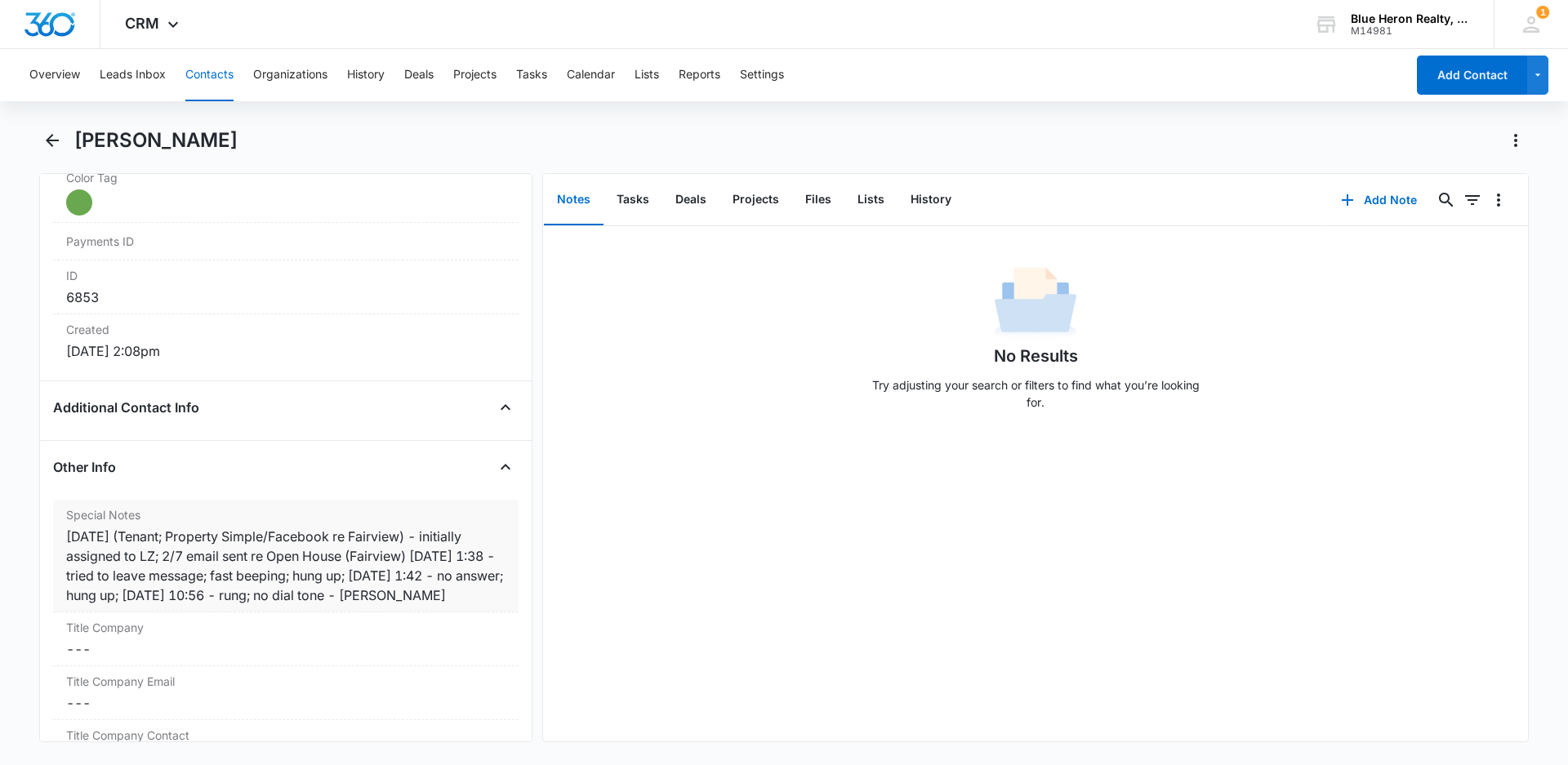
scroll to position [1026, 0]
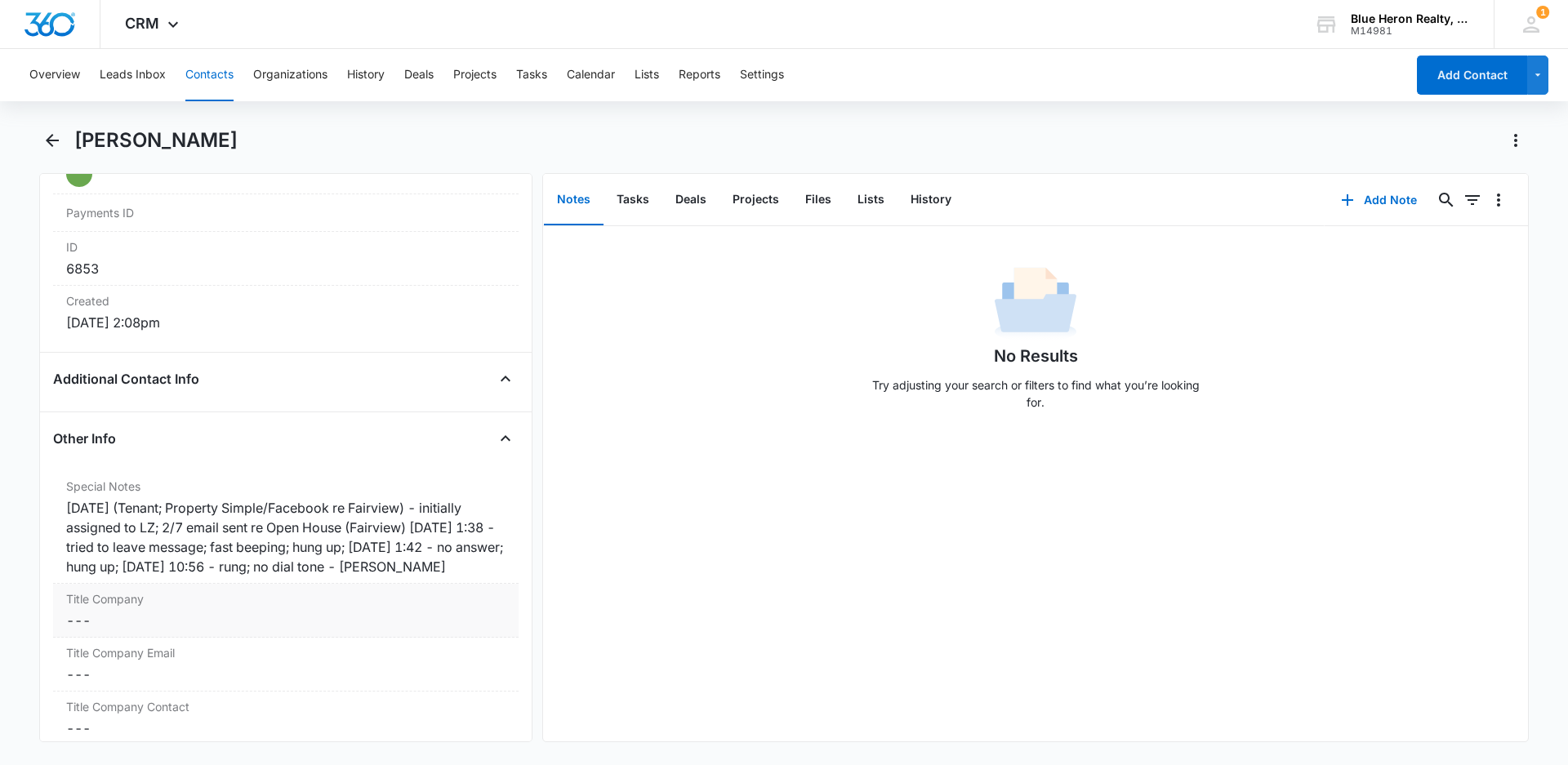
click at [262, 565] on div "[DATE] (Tenant; Property Simple/Facebook re Fairview) - initially assigned to L…" at bounding box center [285, 537] width 439 height 78
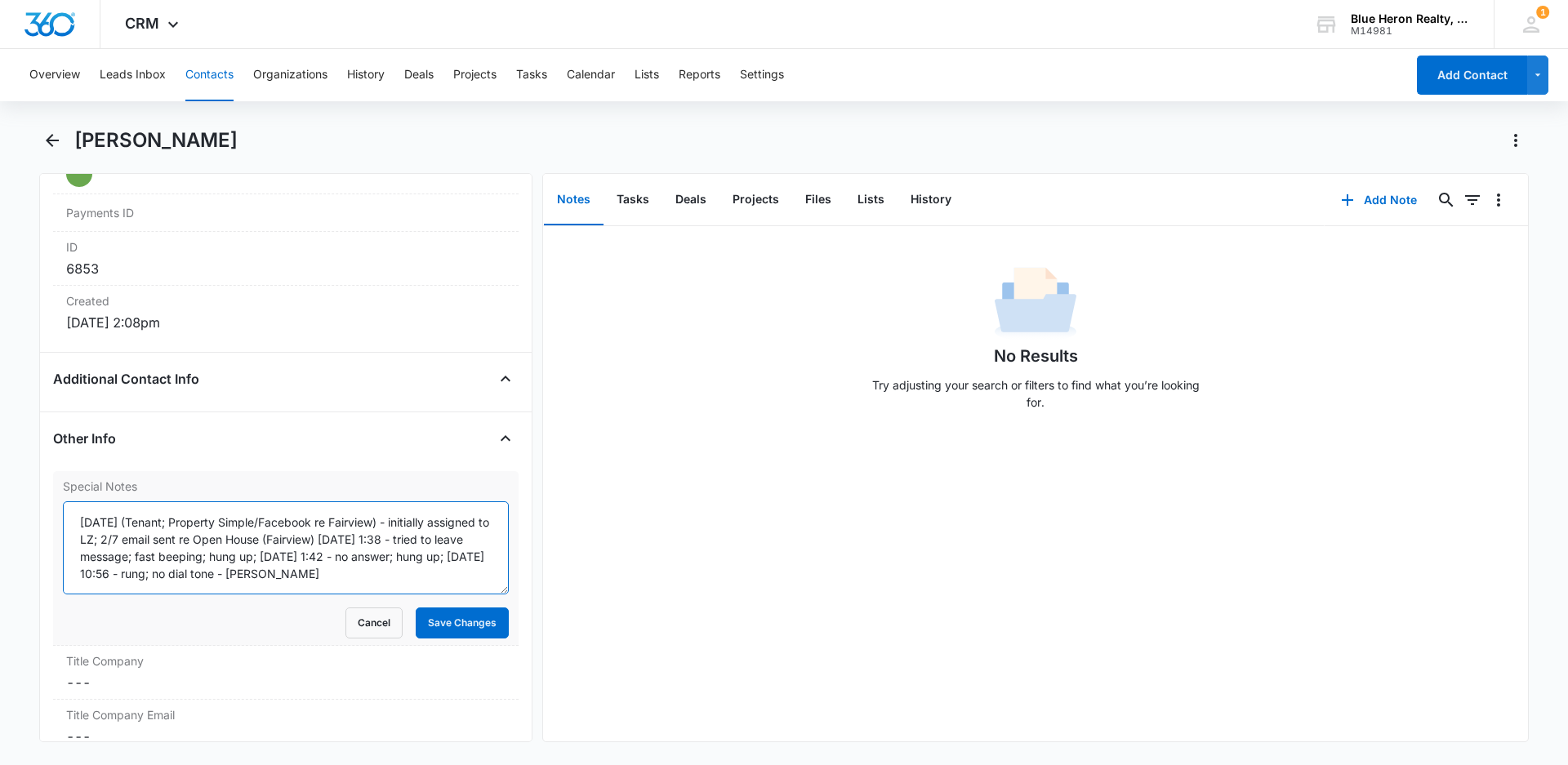
click at [205, 575] on textarea "[DATE] (Tenant; Property Simple/Facebook re Fairview) - initially assigned to L…" at bounding box center [286, 548] width 446 height 93
type textarea "[DATE] (Tenant; Property Simple/Facebook re Fairview) - initially assigned to L…"
click at [436, 622] on button "Save Changes" at bounding box center [462, 622] width 93 height 31
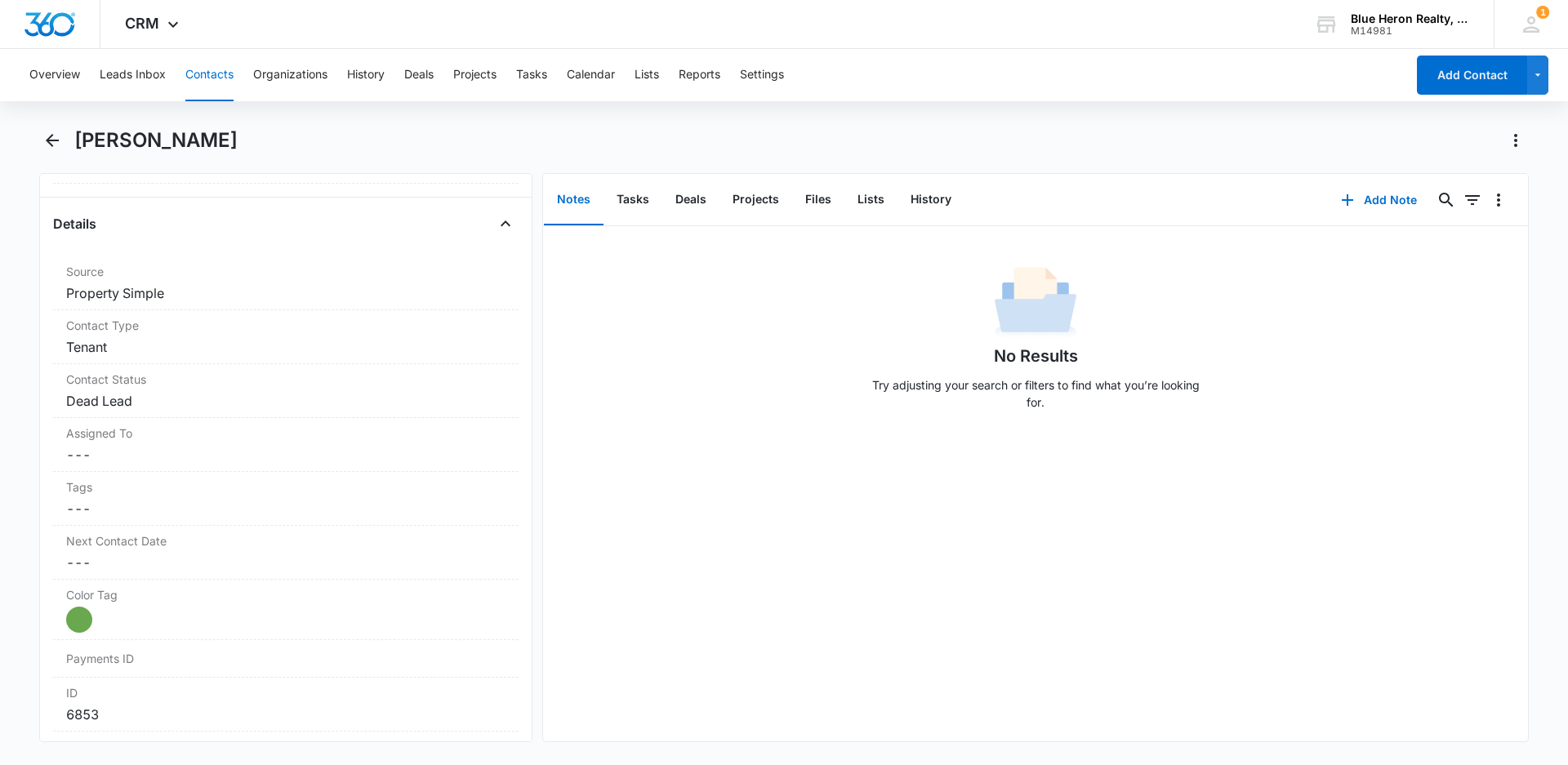
scroll to position [0, 0]
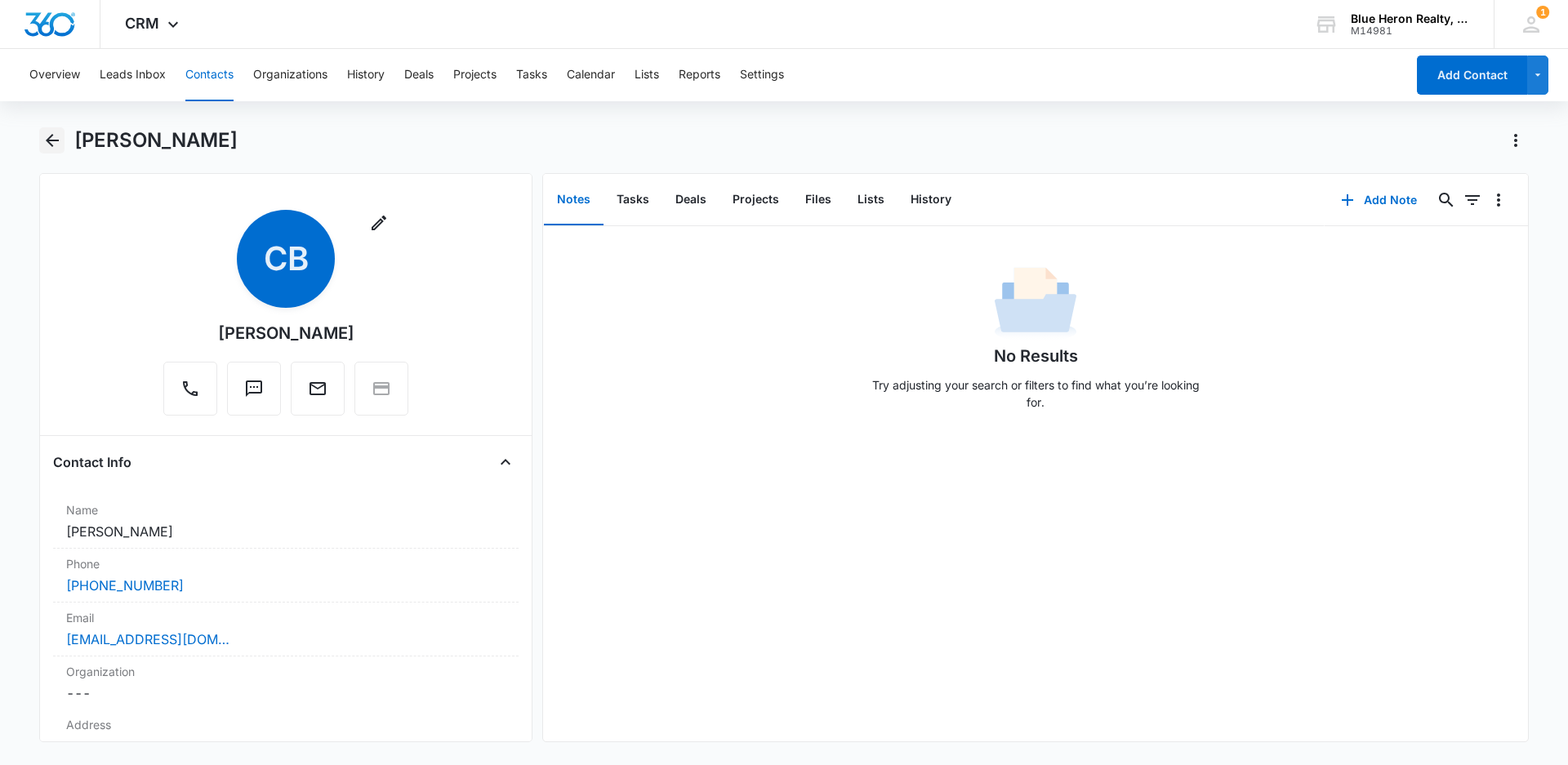
click at [47, 143] on icon "Back" at bounding box center [52, 141] width 20 height 20
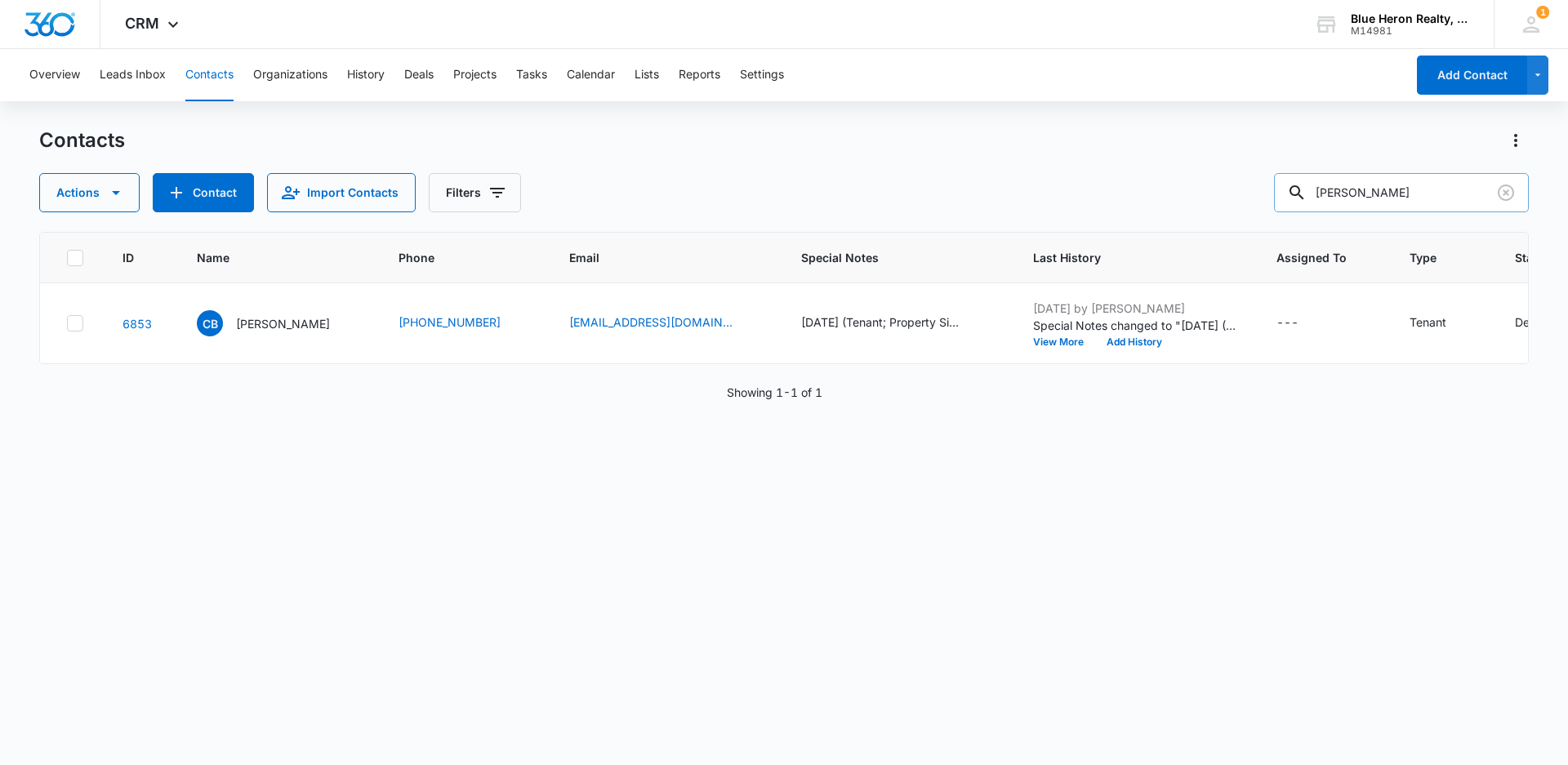
drag, startPoint x: 1451, startPoint y: 189, endPoint x: 1319, endPoint y: 202, distance: 132.6
click at [1319, 202] on div "[PERSON_NAME]" at bounding box center [1401, 192] width 254 height 39
type input "s"
type input "[PERSON_NAME]"
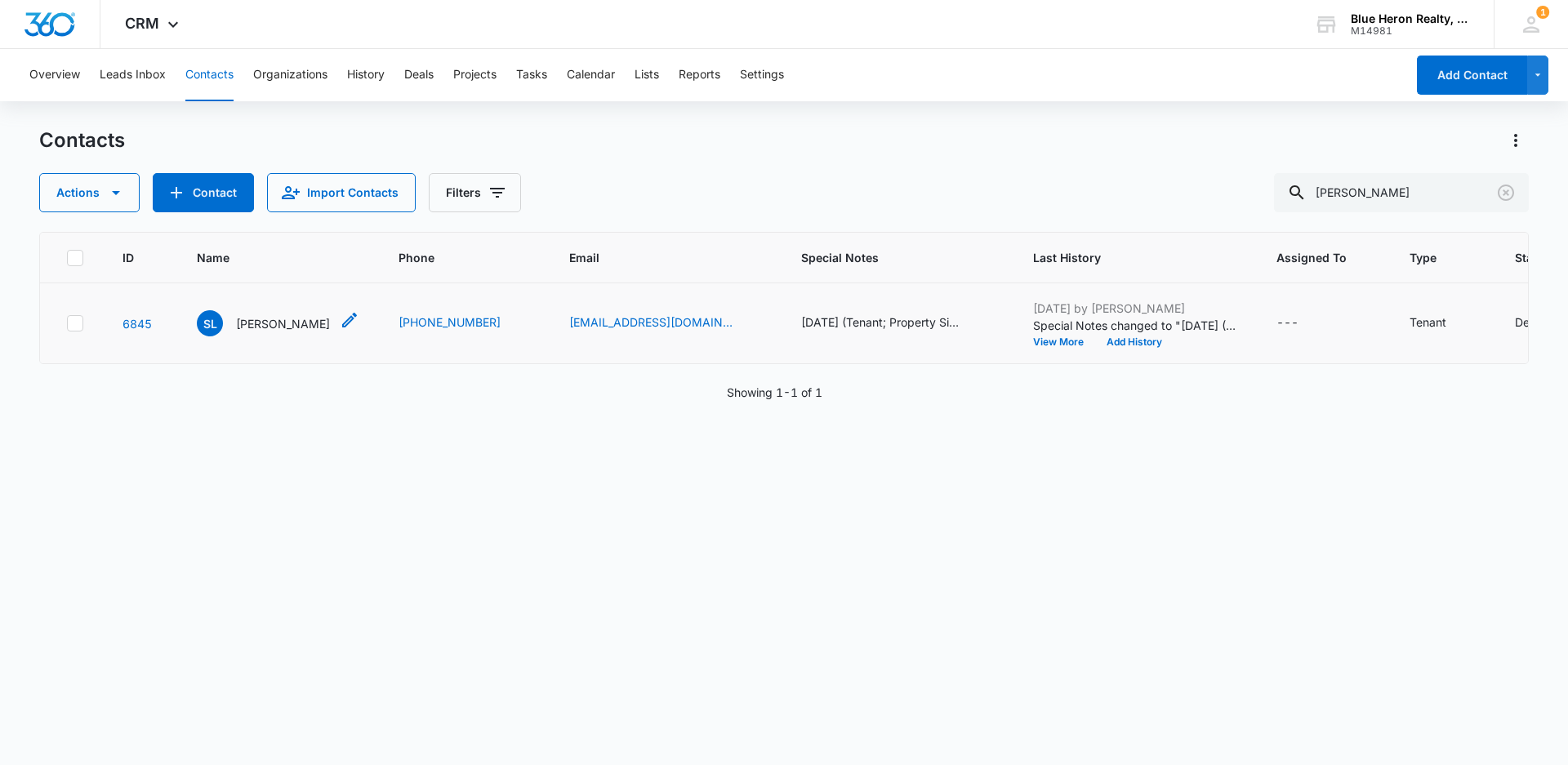
click at [325, 322] on p "[PERSON_NAME]" at bounding box center [283, 323] width 94 height 17
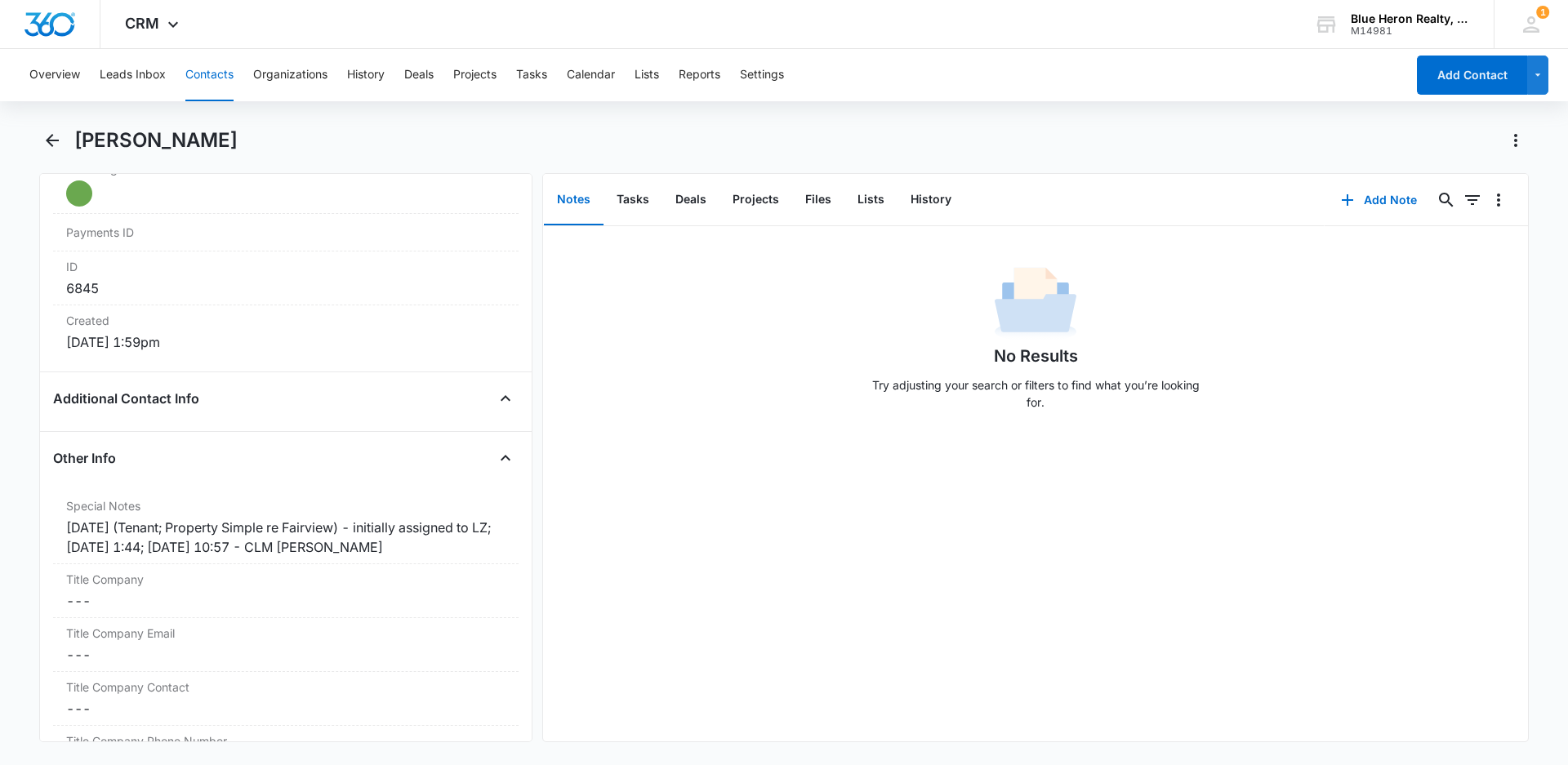
scroll to position [1009, 0]
click at [275, 540] on div "[DATE] (Tenant; Property Simple re Fairview) - initially assigned to LZ; [DATE]…" at bounding box center [285, 533] width 439 height 39
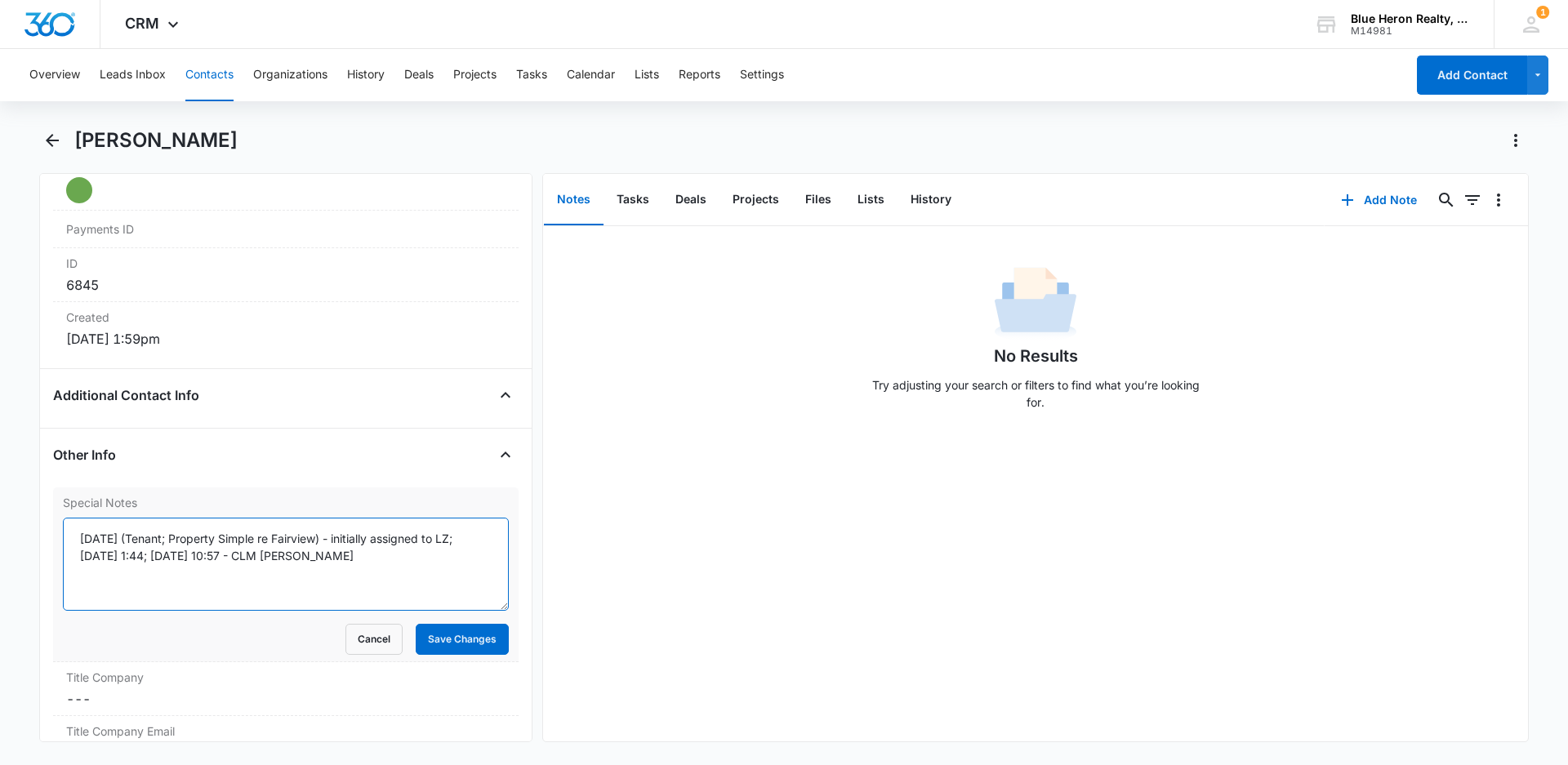
click at [228, 552] on textarea "[DATE] (Tenant; Property Simple re Fairview) - initially assigned to LZ; [DATE]…" at bounding box center [286, 564] width 446 height 93
type textarea "[DATE] (Tenant; Property Simple re Fairview) - initially assigned to LZ; [DATE]…"
click at [445, 649] on button "Save Changes" at bounding box center [462, 639] width 93 height 31
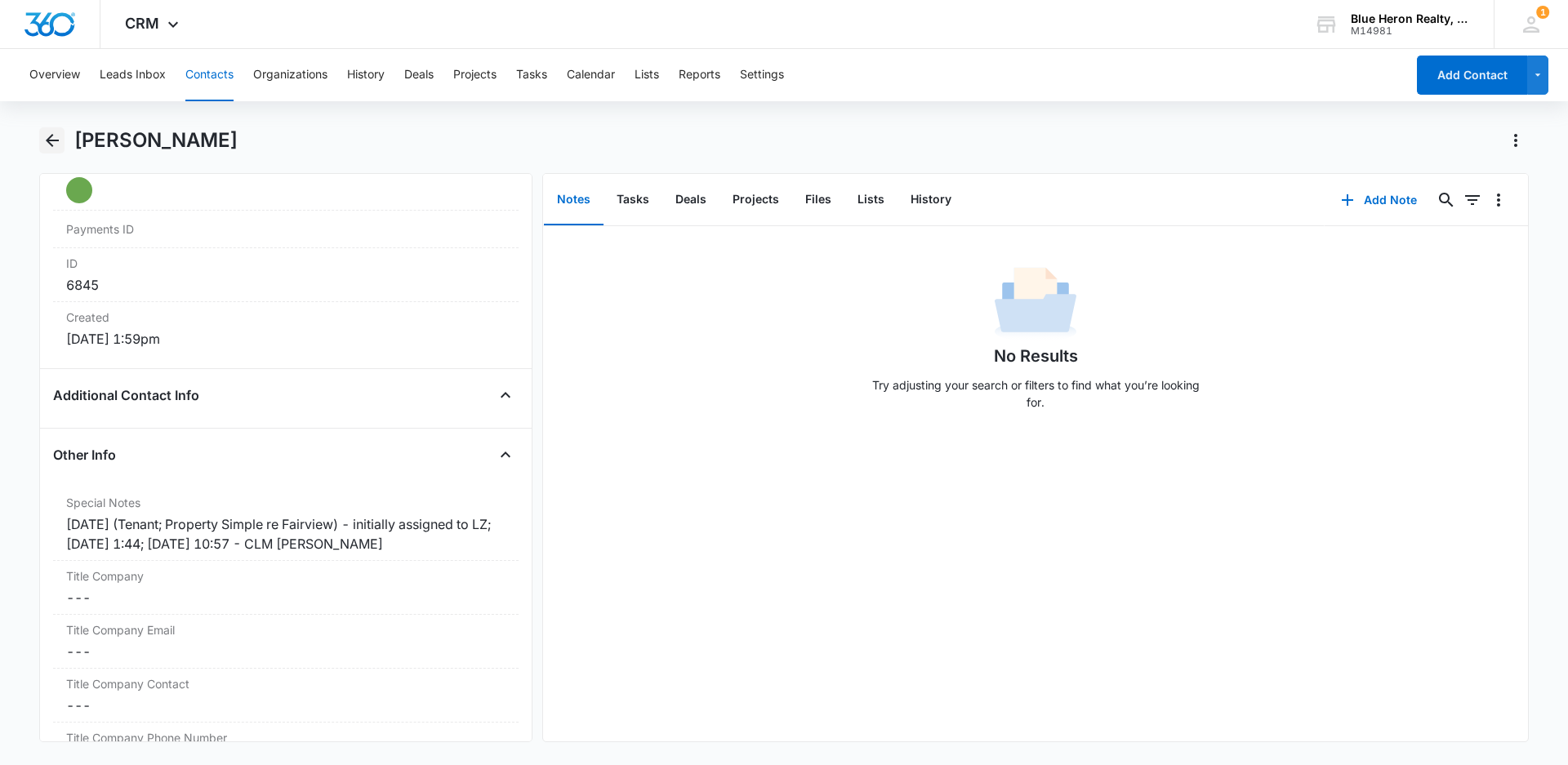
click at [51, 142] on icon "Back" at bounding box center [52, 140] width 13 height 13
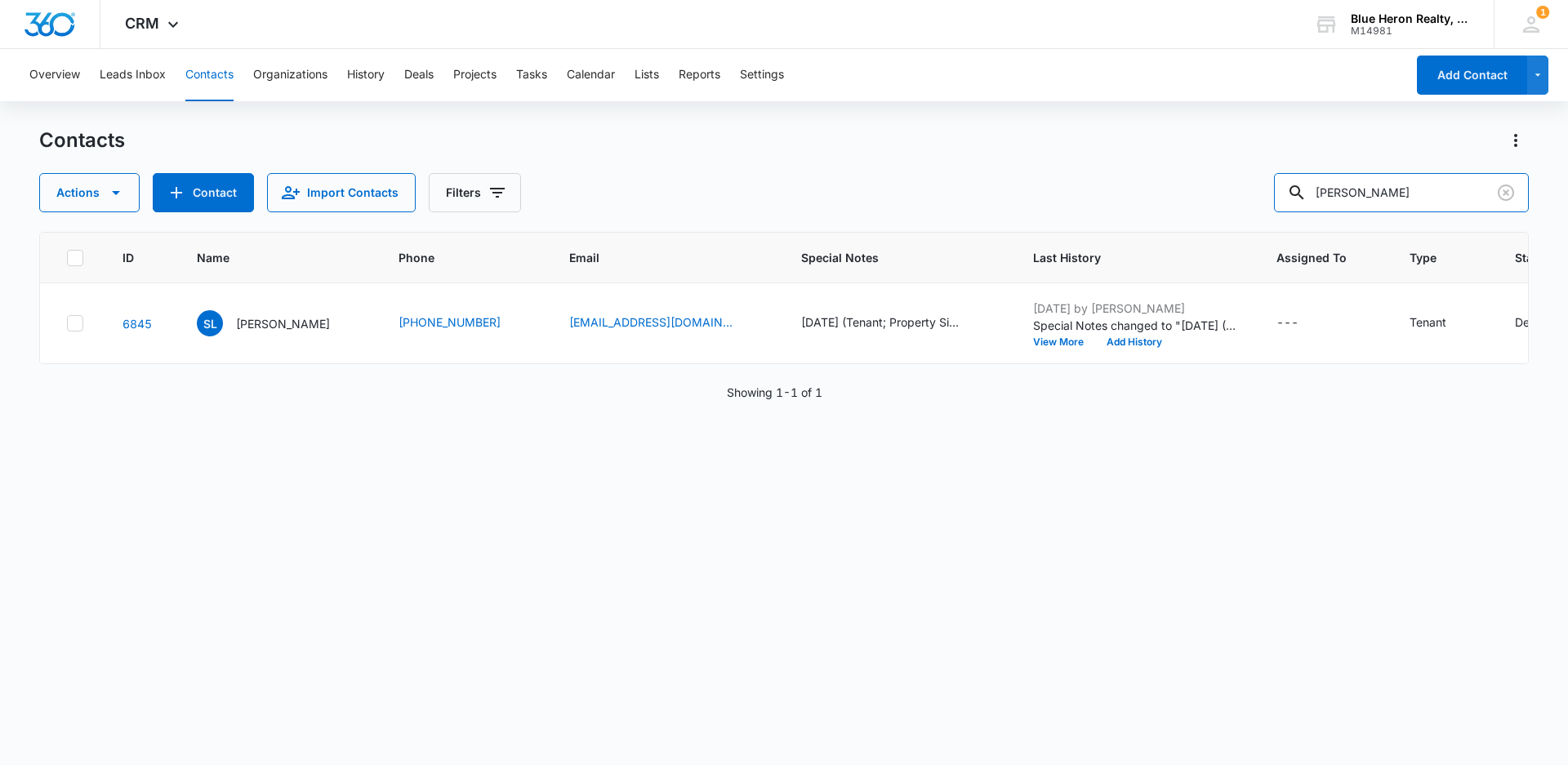
drag, startPoint x: 1459, startPoint y: 192, endPoint x: 1257, endPoint y: 168, distance: 203.4
click at [1268, 187] on div "Actions Contact Import Contacts Filters [PERSON_NAME]" at bounding box center [783, 192] width 1490 height 39
type input "Z"
type input "[PERSON_NAME]"
click at [253, 324] on p "[PERSON_NAME]" at bounding box center [283, 323] width 94 height 17
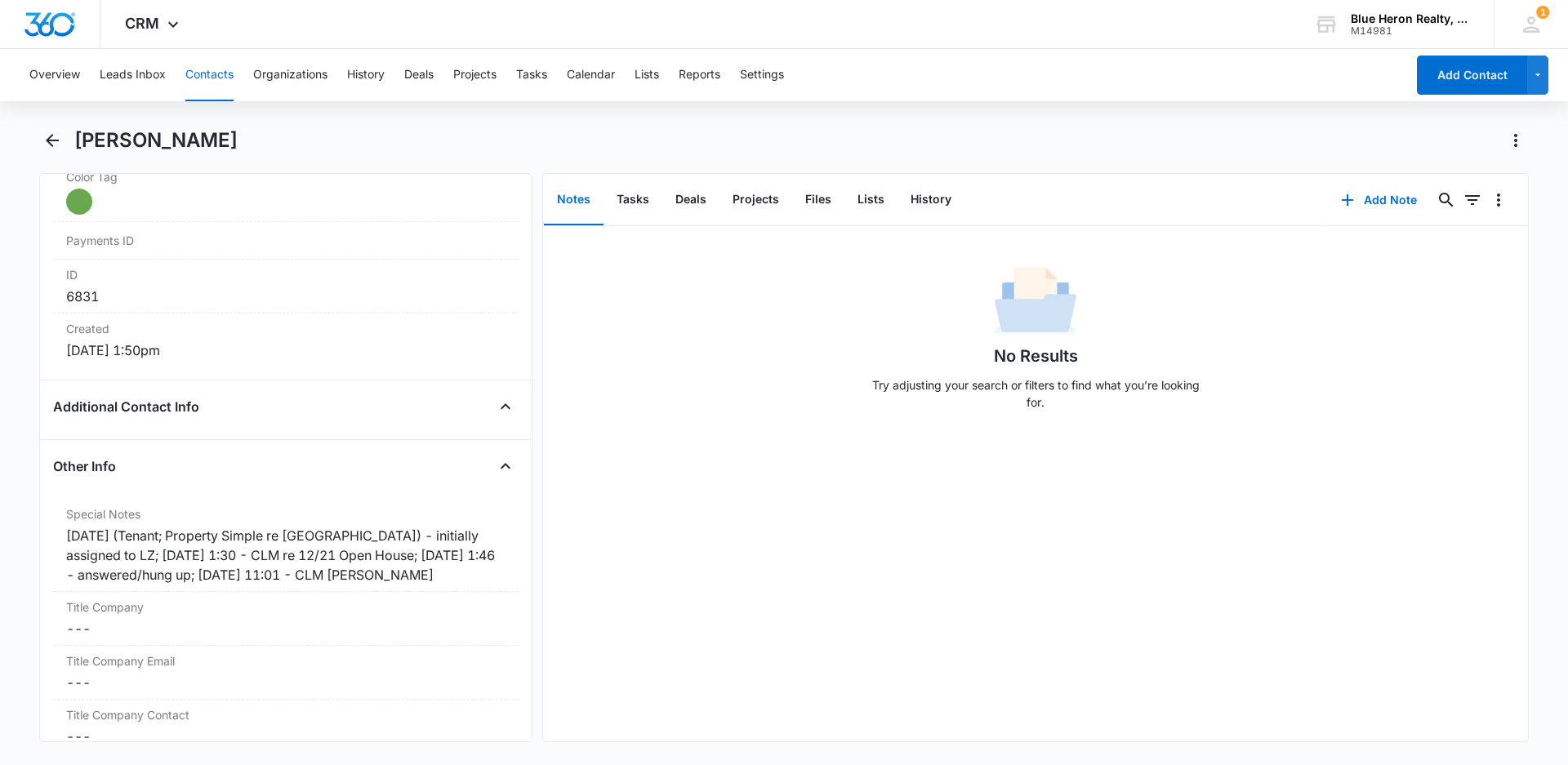
scroll to position [1012, 0]
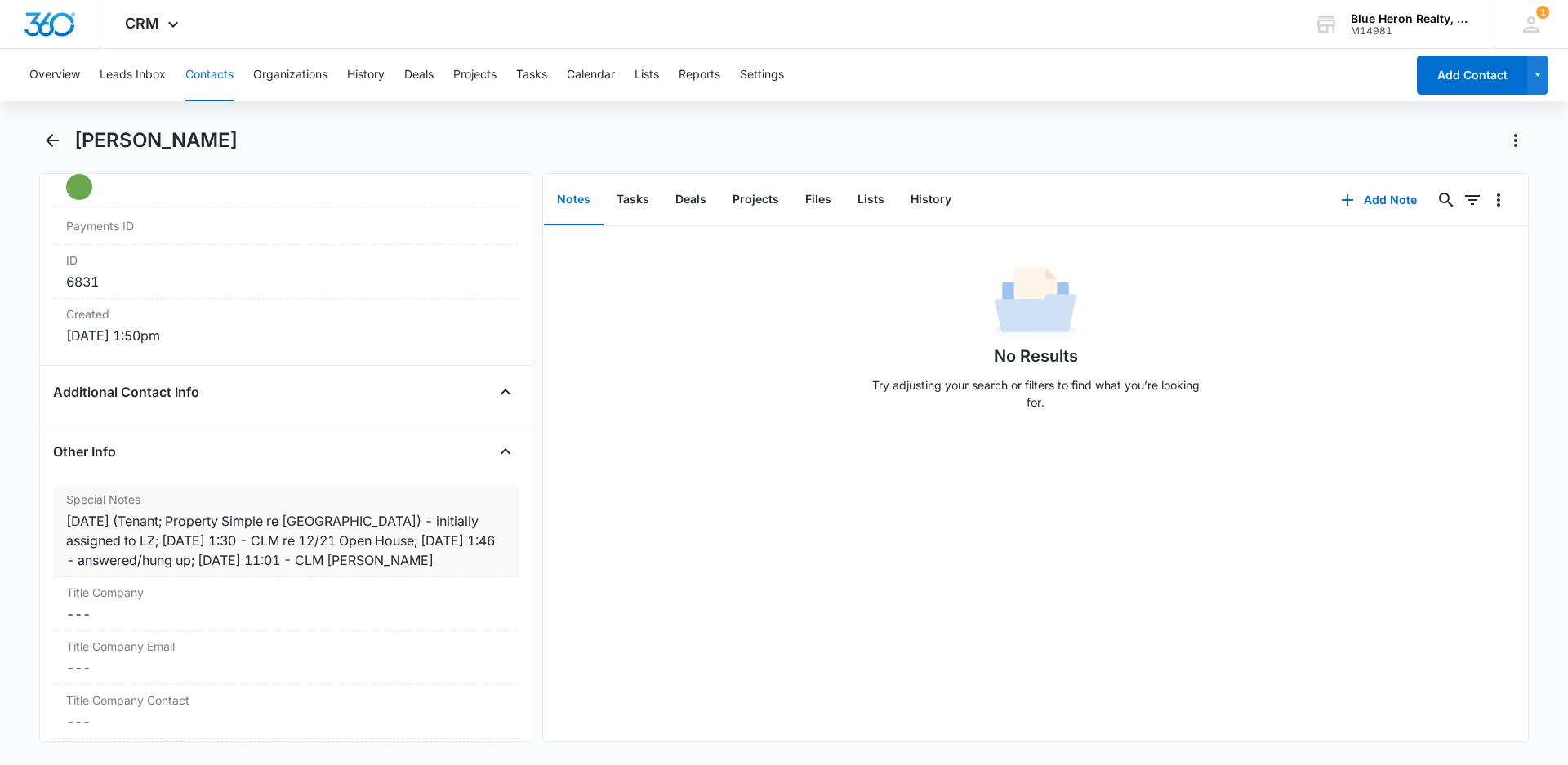
click at [318, 560] on div "[DATE] (Tenant; Property Simple re [GEOGRAPHIC_DATA]) - initially assigned to L…" at bounding box center [285, 540] width 439 height 59
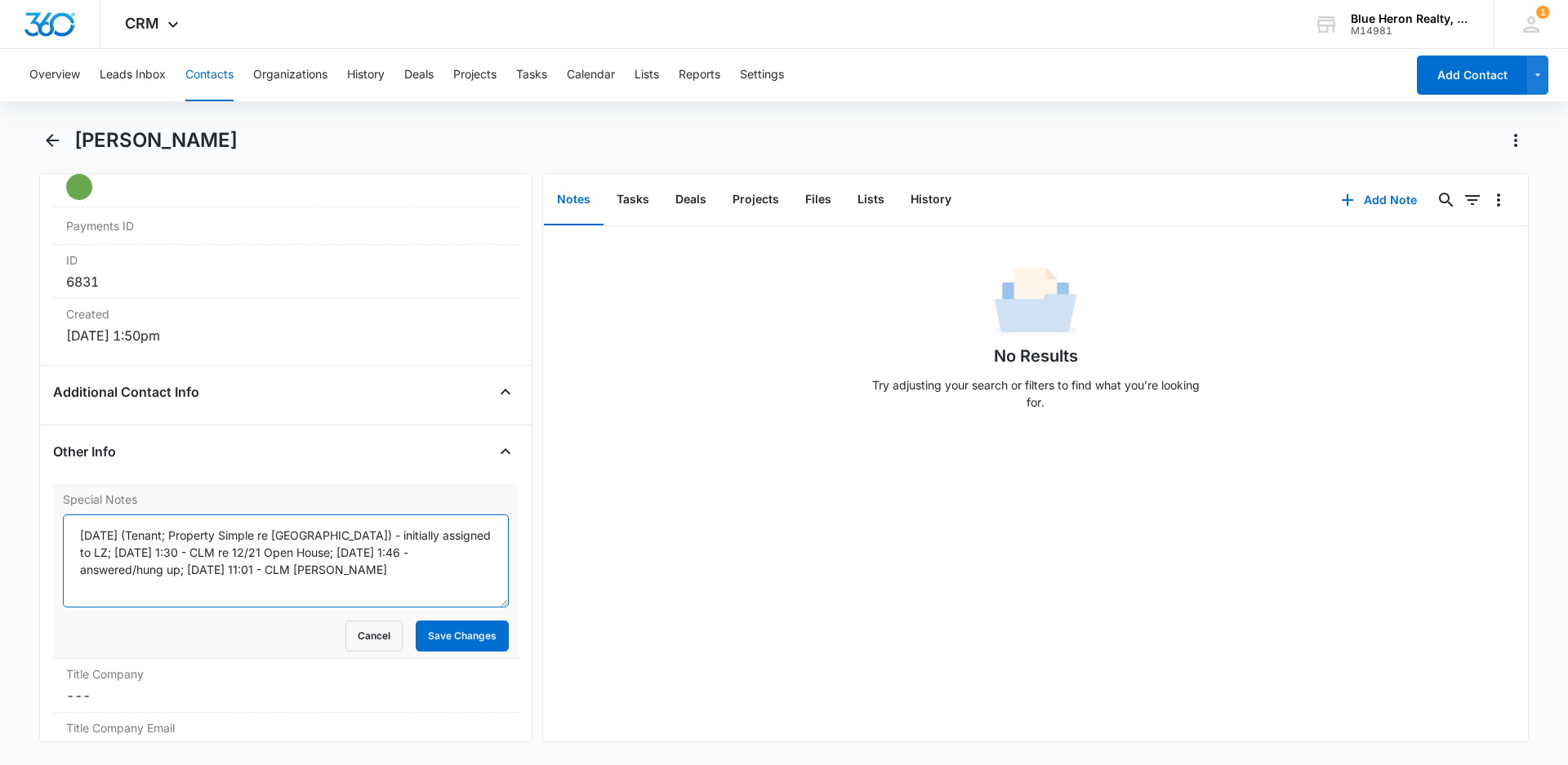
click at [272, 567] on textarea "[DATE] (Tenant; Property Simple re [GEOGRAPHIC_DATA]) - initially assigned to L…" at bounding box center [286, 560] width 446 height 93
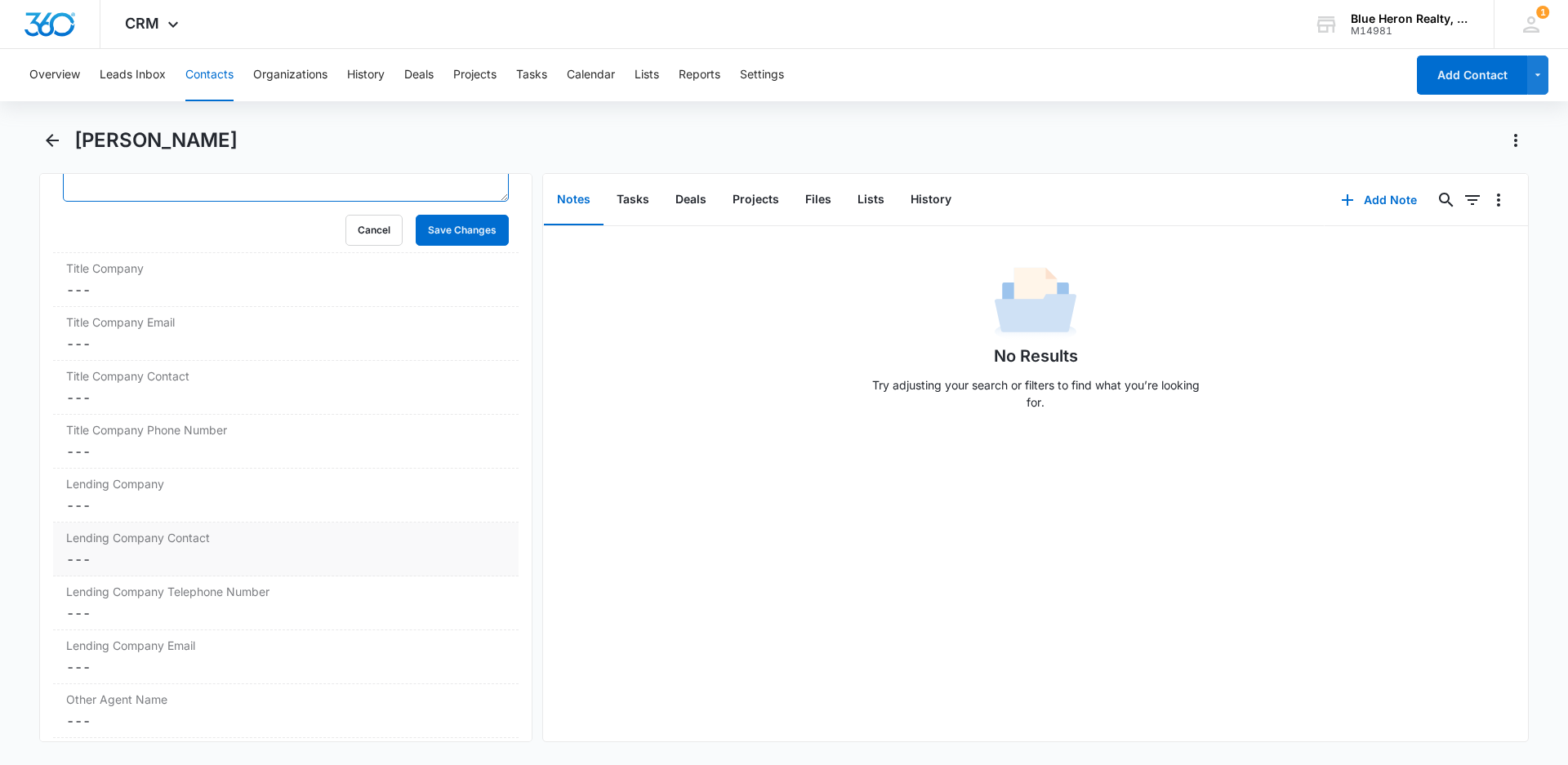
scroll to position [1421, 0]
type textarea "[DATE] (Tenant; Property Simple re [GEOGRAPHIC_DATA]) - initially assigned to L…"
click at [442, 235] on button "Save Changes" at bounding box center [462, 227] width 93 height 31
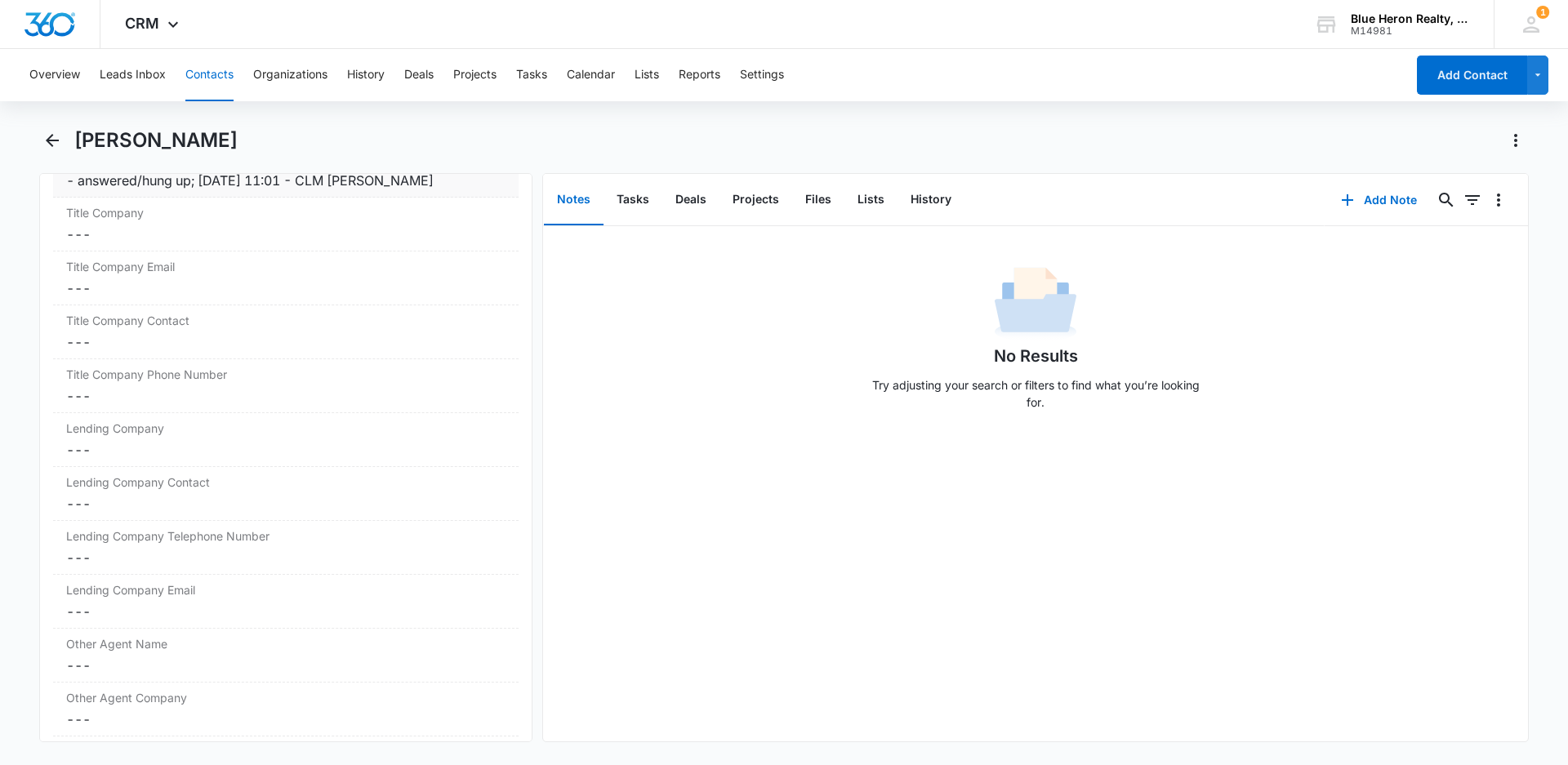
scroll to position [1389, 0]
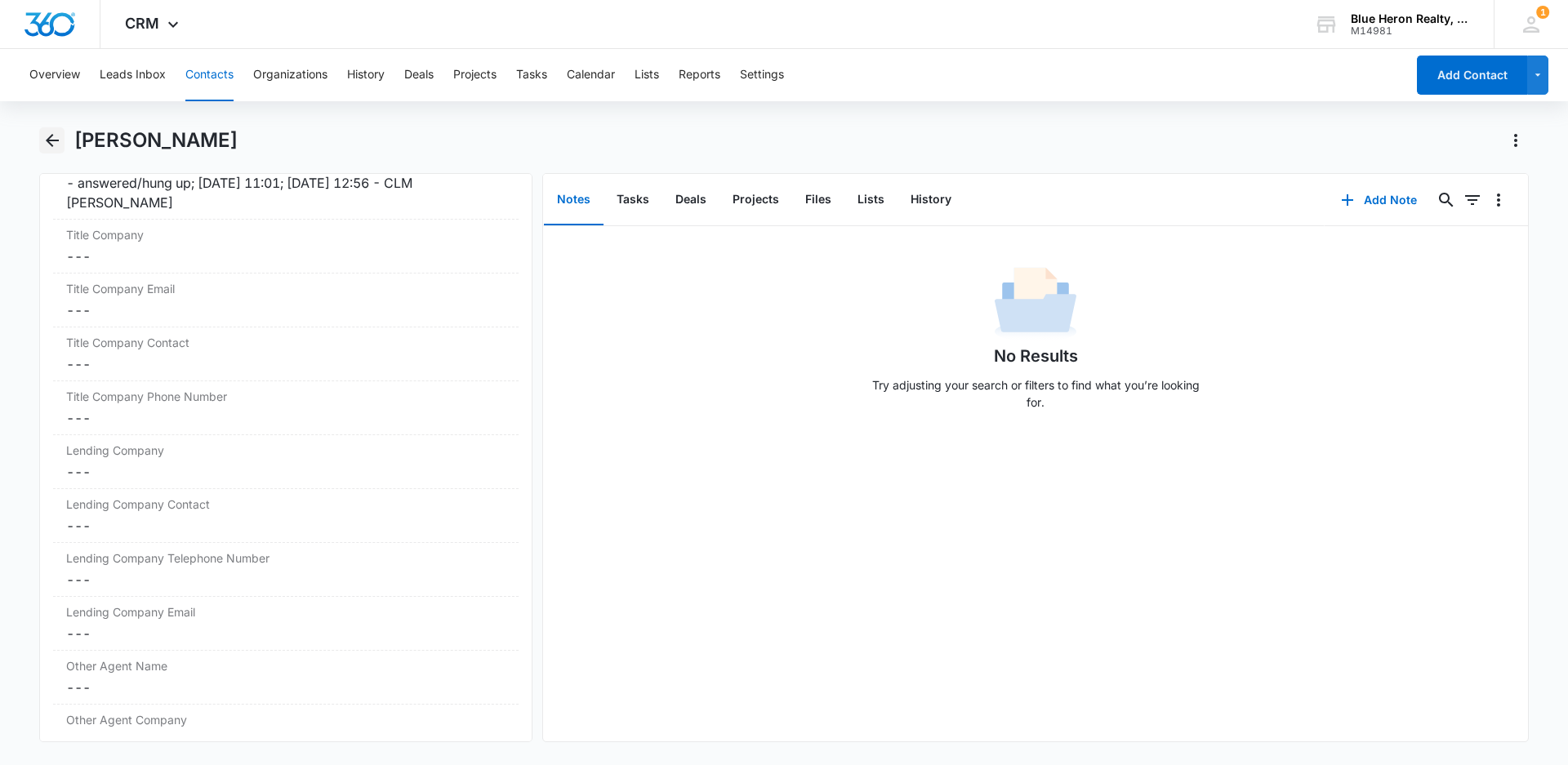
click at [47, 140] on icon "Back" at bounding box center [52, 140] width 13 height 13
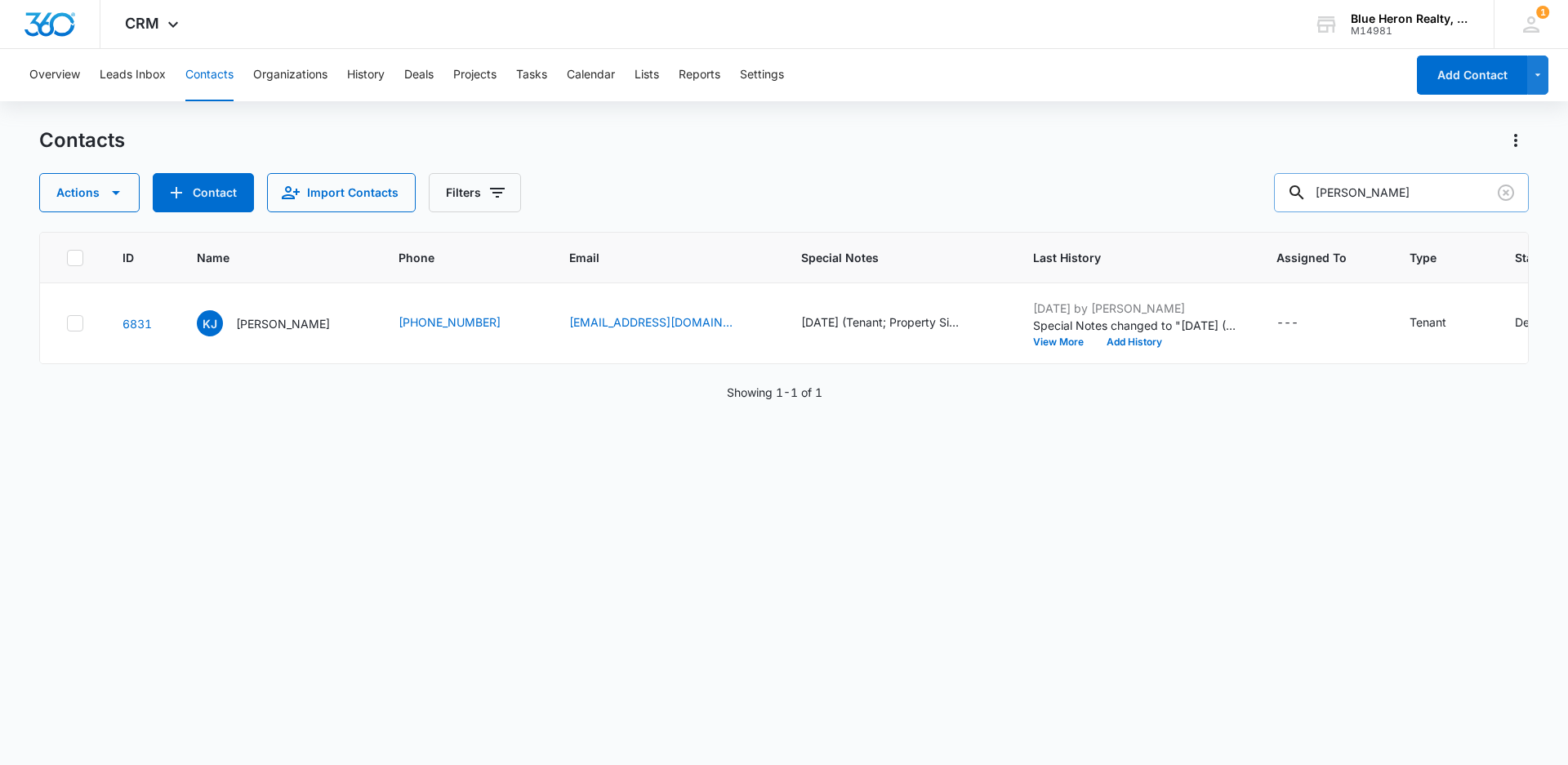
drag, startPoint x: 1439, startPoint y: 195, endPoint x: 1302, endPoint y: 207, distance: 137.5
click at [1302, 207] on div "[PERSON_NAME]" at bounding box center [1401, 192] width 254 height 39
type input "[PERSON_NAME]"
click at [271, 328] on p "[PERSON_NAME]" at bounding box center [283, 323] width 94 height 17
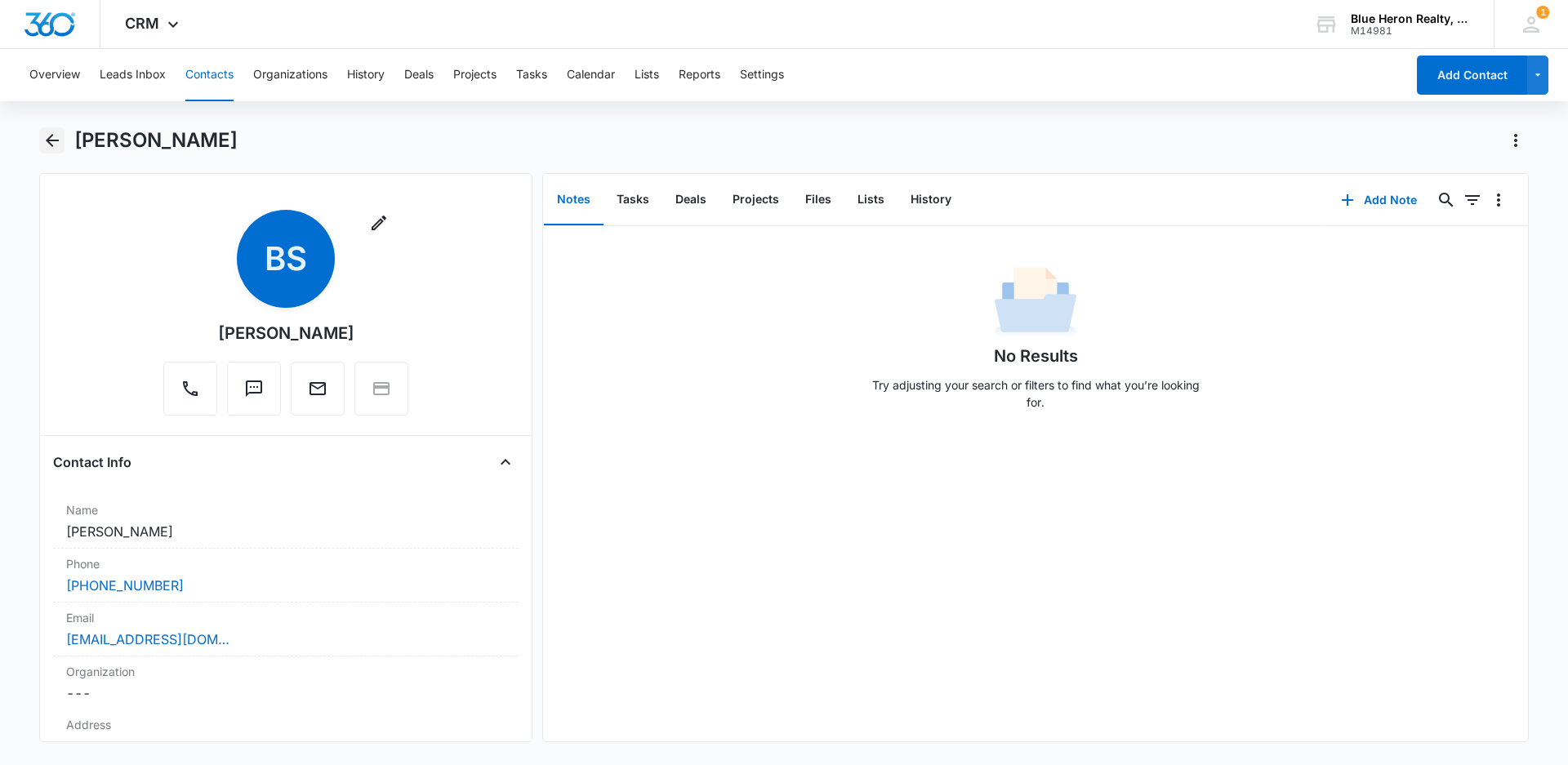
click at [51, 141] on icon "Back" at bounding box center [52, 140] width 13 height 13
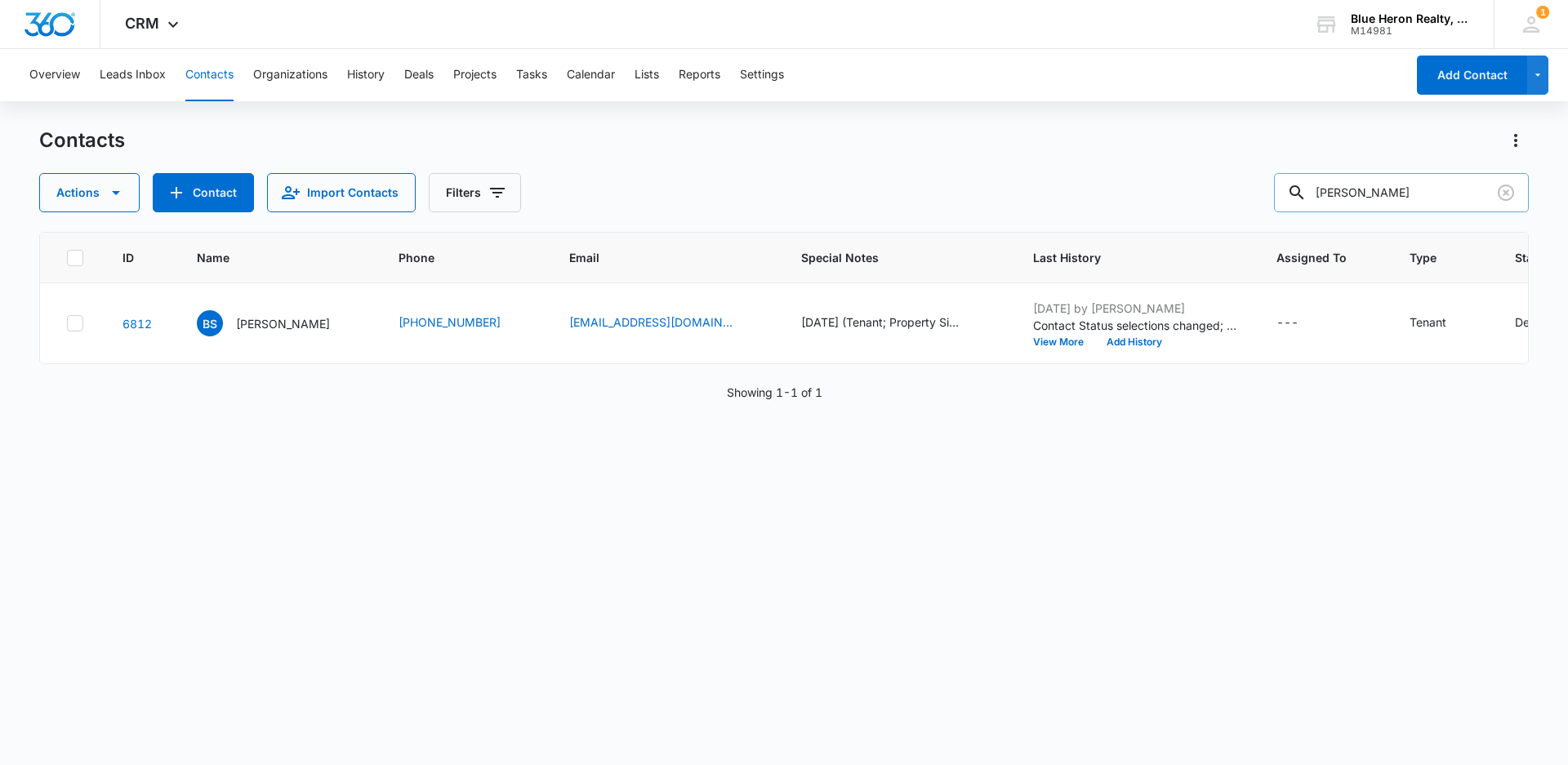
drag, startPoint x: 1438, startPoint y: 190, endPoint x: 1315, endPoint y: 185, distance: 123.1
click at [1315, 185] on div "[PERSON_NAME]" at bounding box center [1401, 192] width 254 height 39
type input "[PERSON_NAME]"
click at [268, 327] on p "[PERSON_NAME]" at bounding box center [283, 323] width 94 height 17
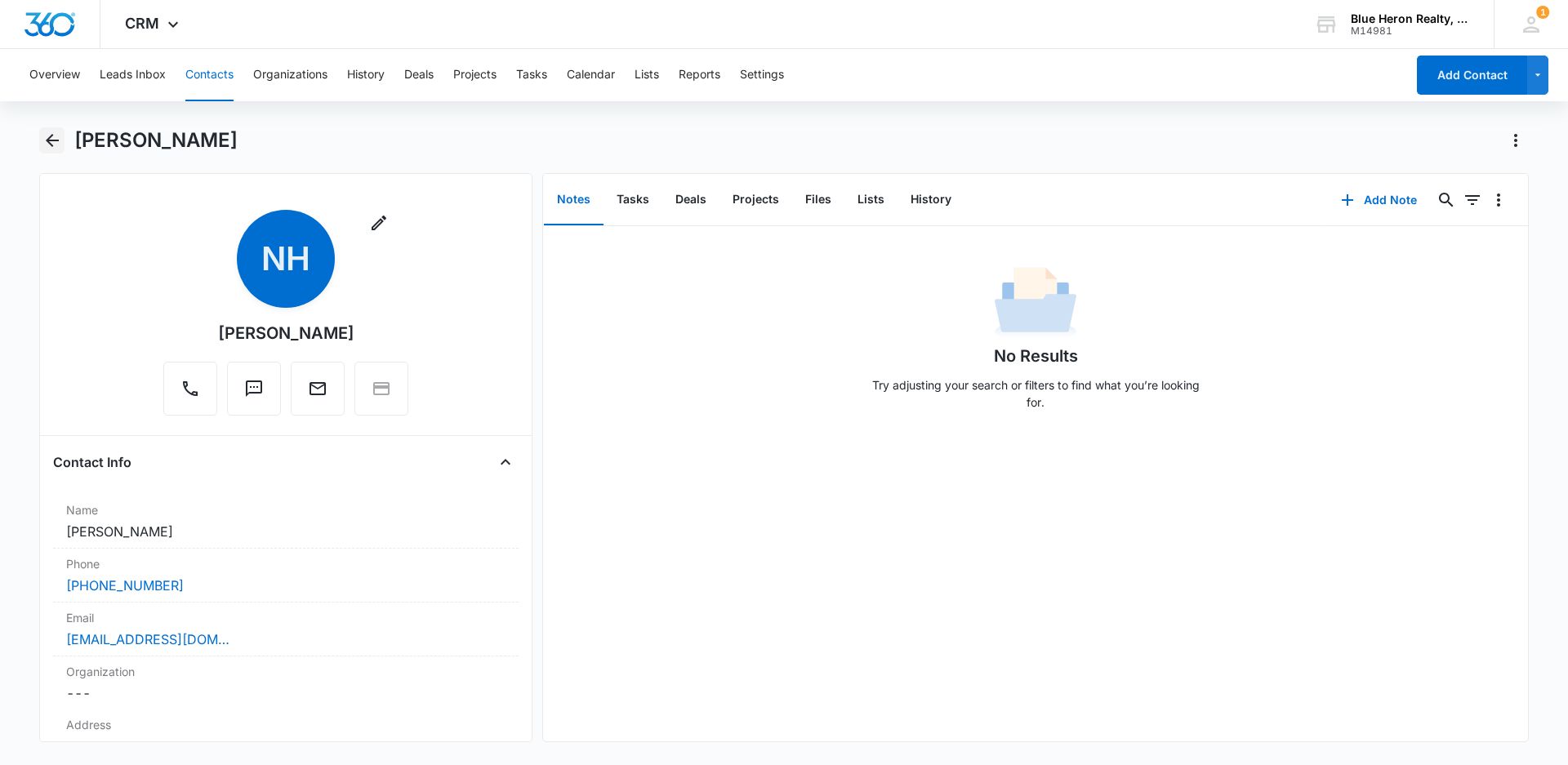
click at [47, 146] on icon "Back" at bounding box center [52, 141] width 20 height 20
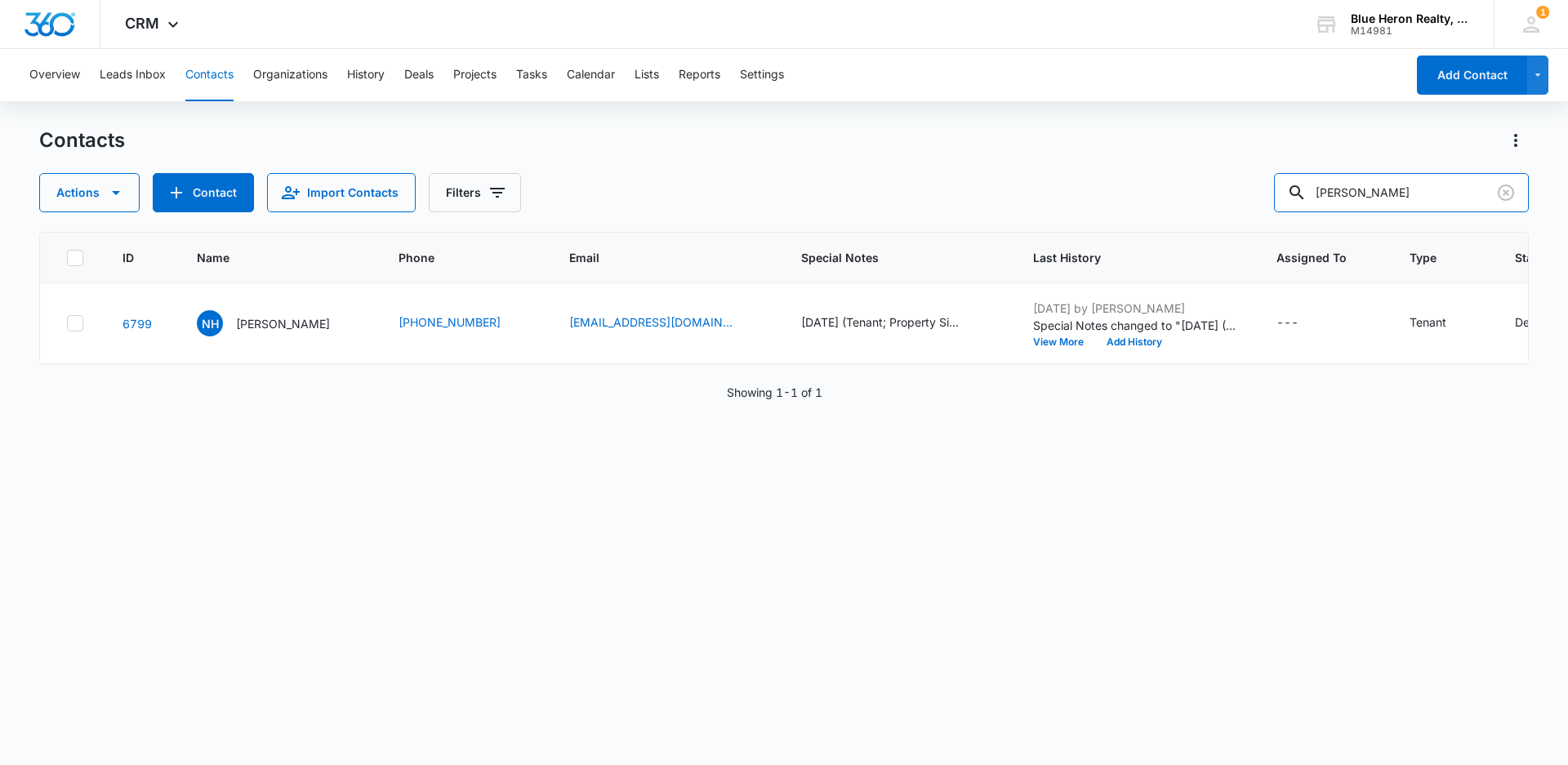
drag, startPoint x: 1436, startPoint y: 186, endPoint x: 1277, endPoint y: 180, distance: 159.1
click at [1277, 181] on div "Actions Contact Import Contacts Filters [PERSON_NAME]" at bounding box center [783, 192] width 1490 height 39
type input "[PERSON_NAME]"
click at [293, 326] on p "[PERSON_NAME]" at bounding box center [283, 323] width 94 height 17
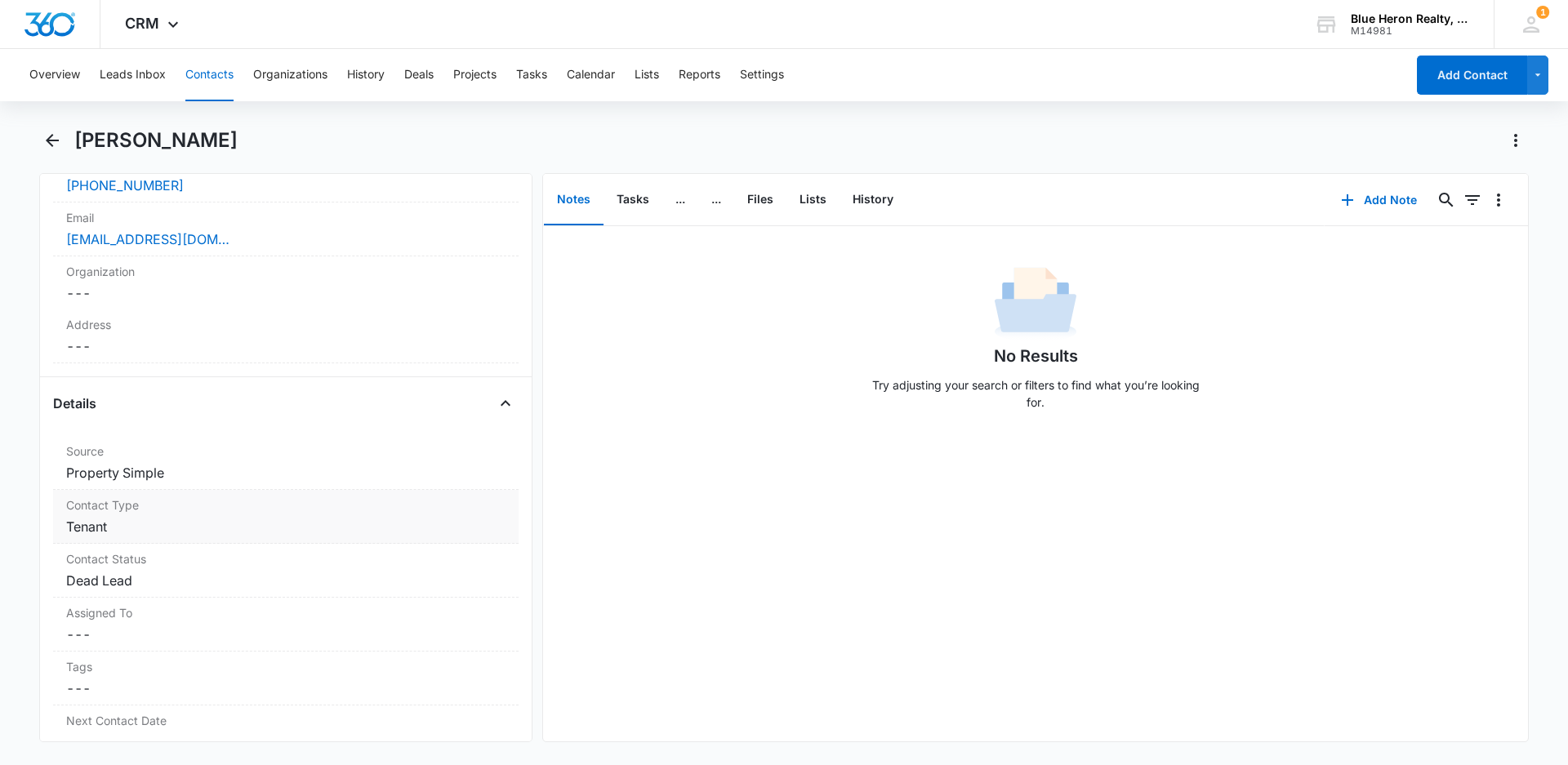
scroll to position [408, 0]
click at [244, 469] on dd "Cancel Save Changes Property Simple" at bounding box center [285, 465] width 439 height 20
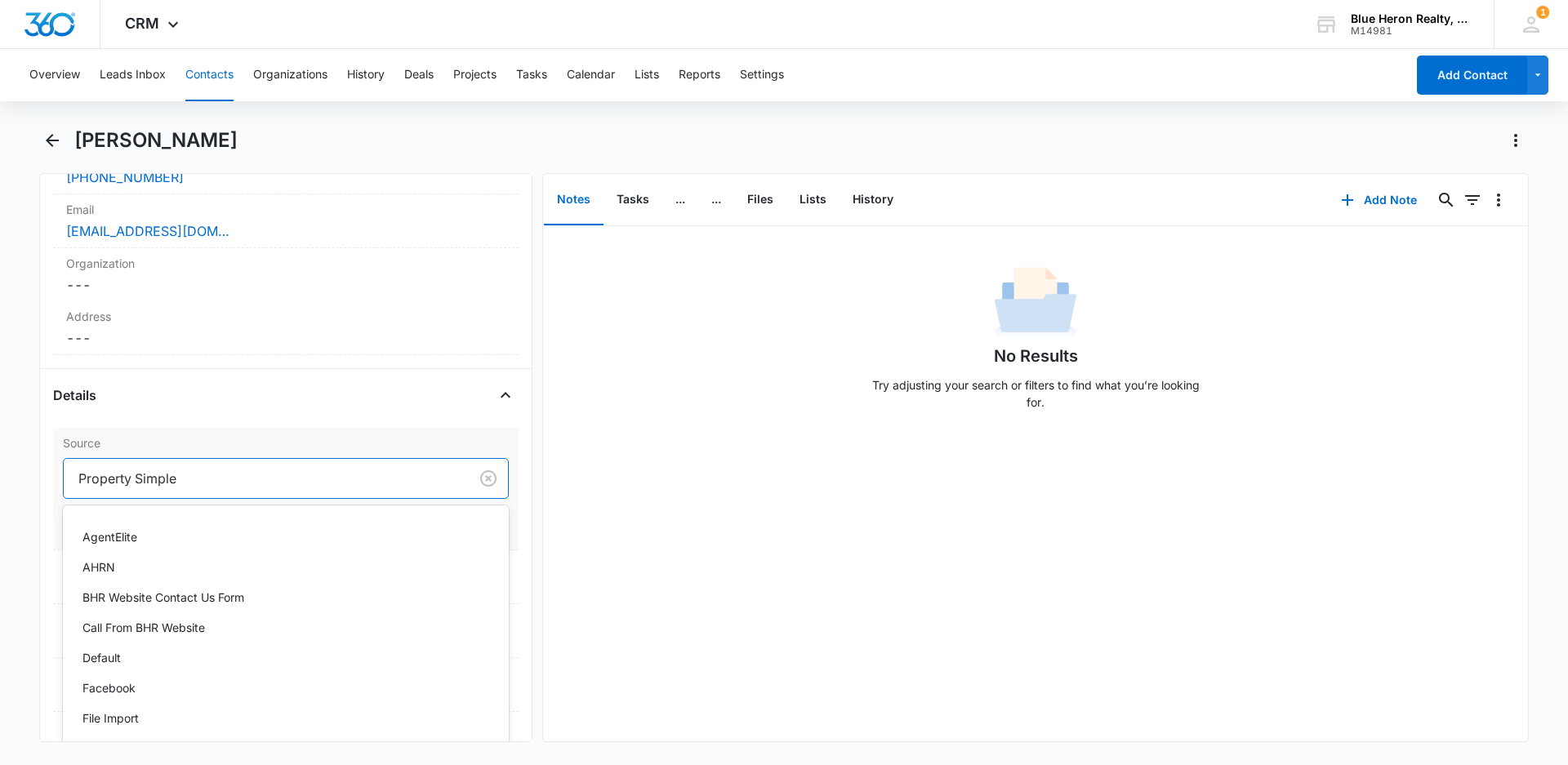
click at [213, 484] on div at bounding box center [263, 478] width 369 height 23
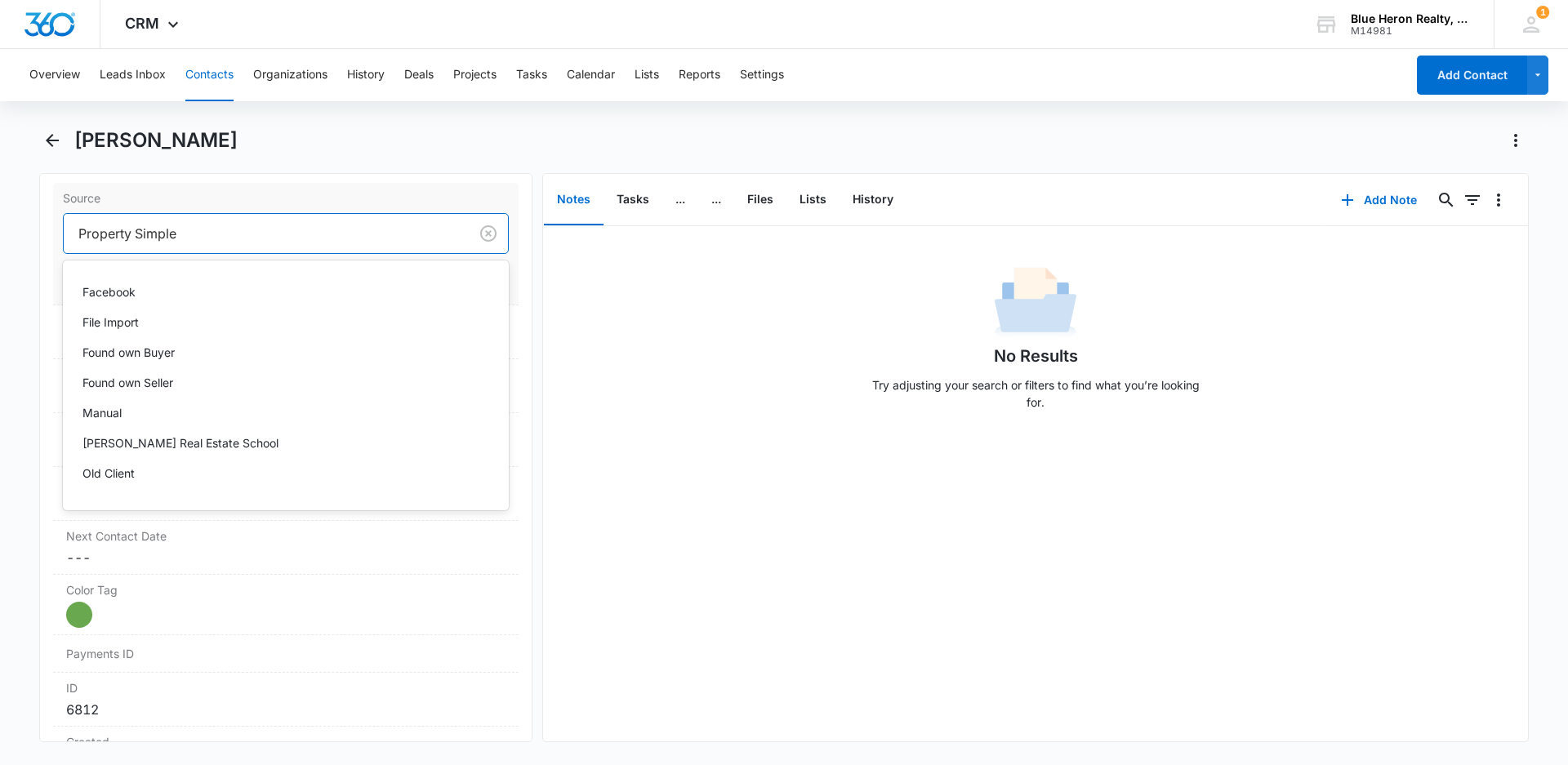
scroll to position [122, 0]
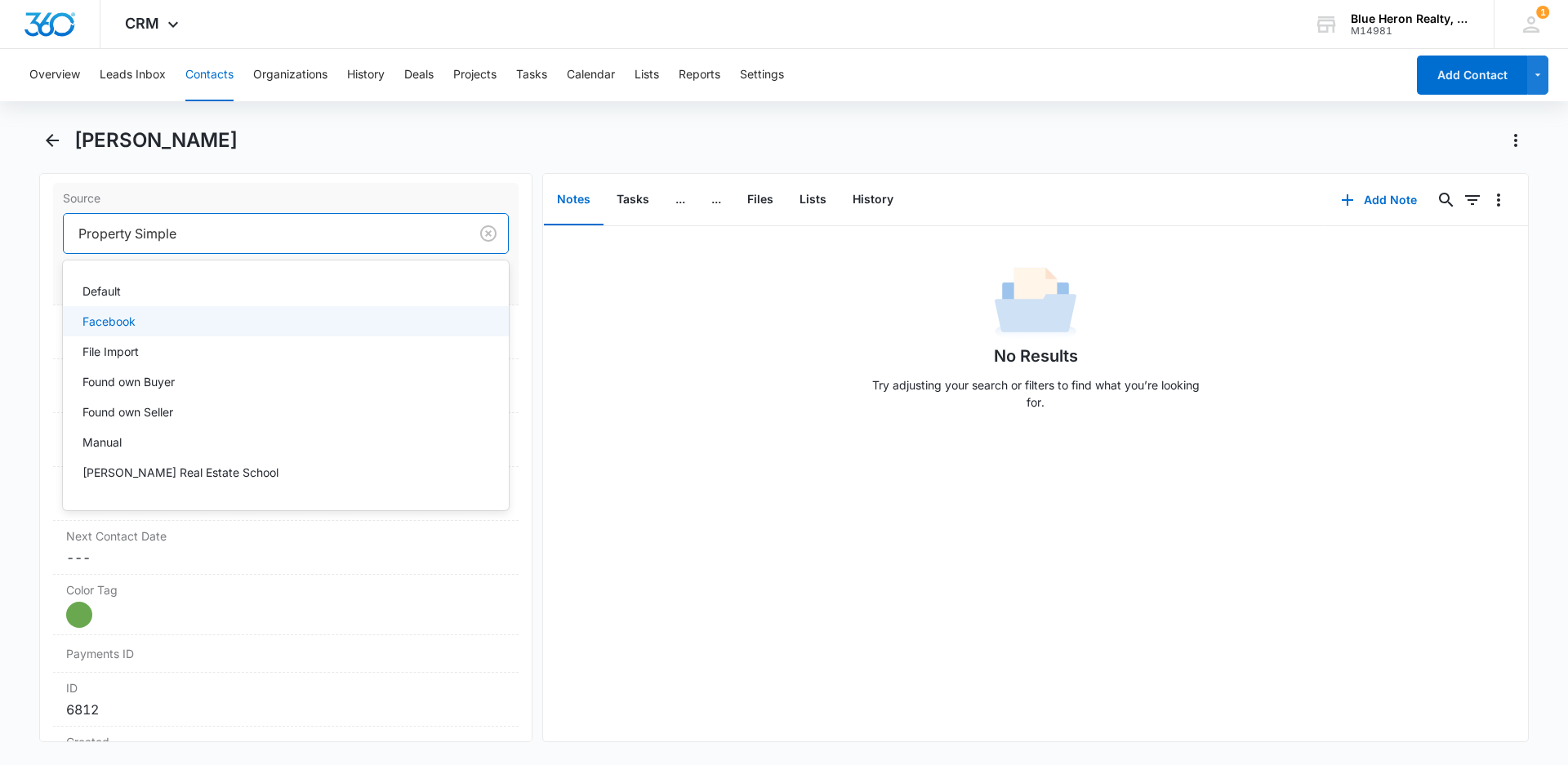
click at [147, 323] on div "Facebook" at bounding box center [283, 321] width 403 height 17
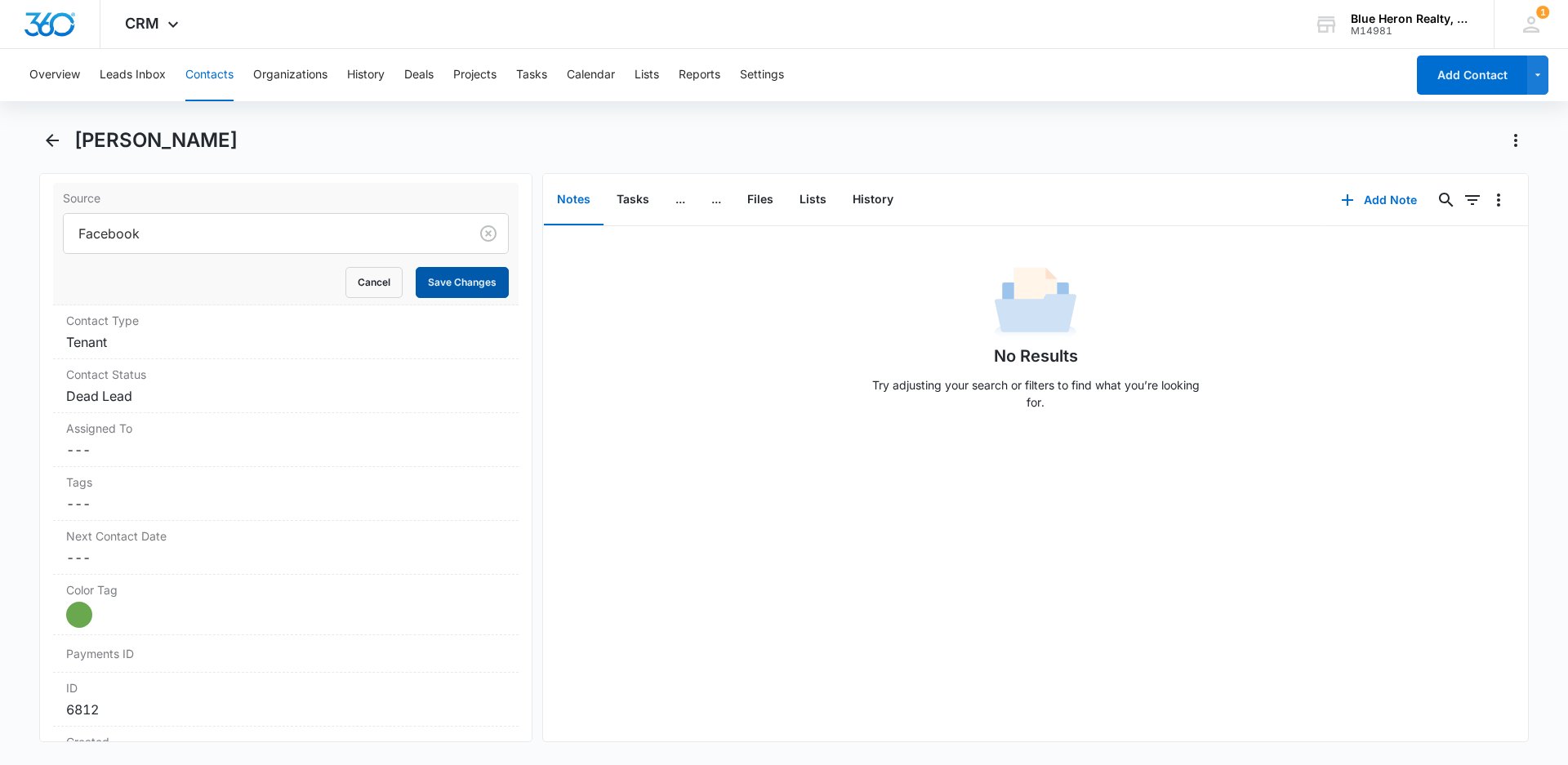
click at [443, 287] on button "Save Changes" at bounding box center [462, 282] width 93 height 31
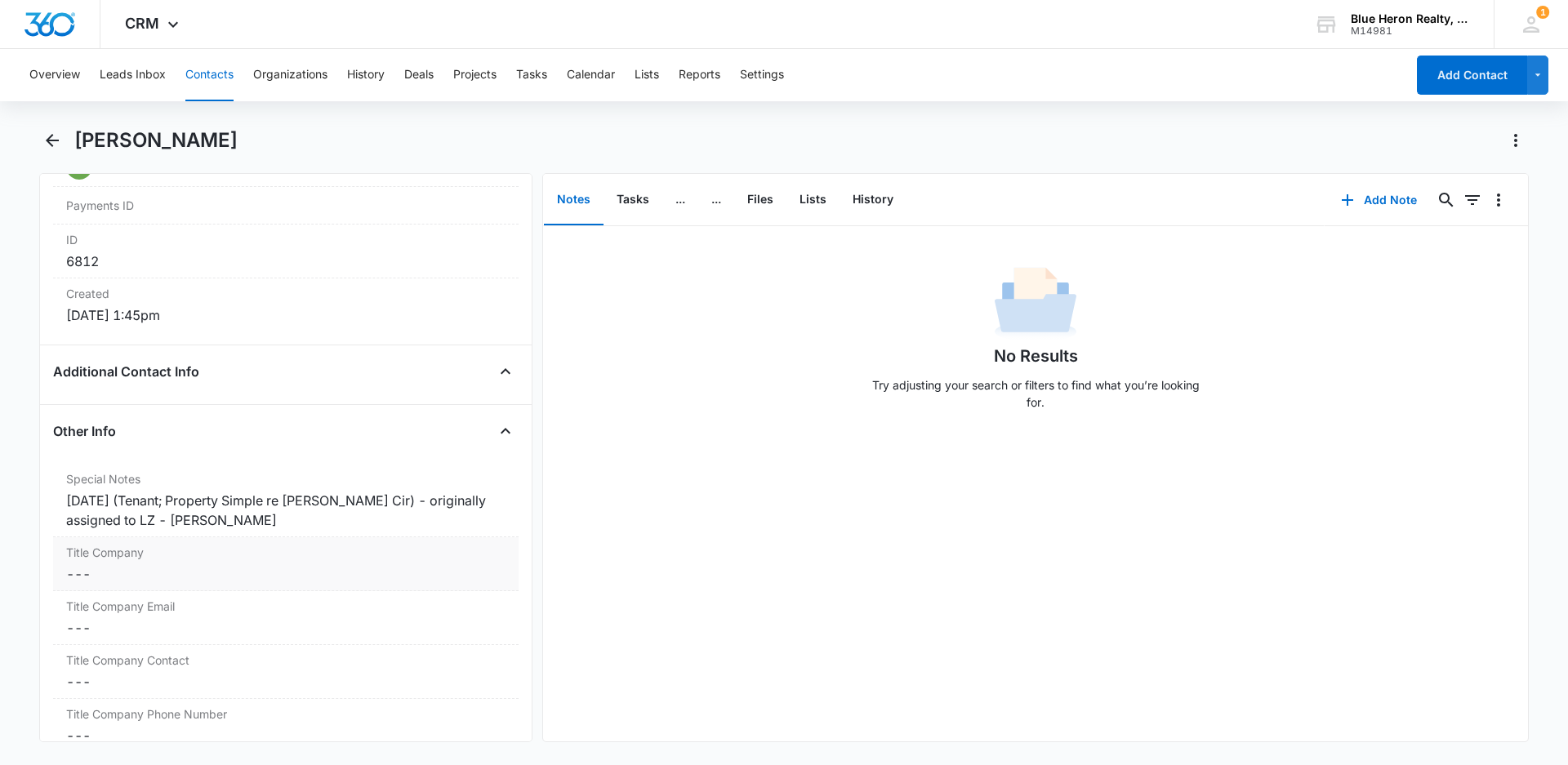
scroll to position [1061, 0]
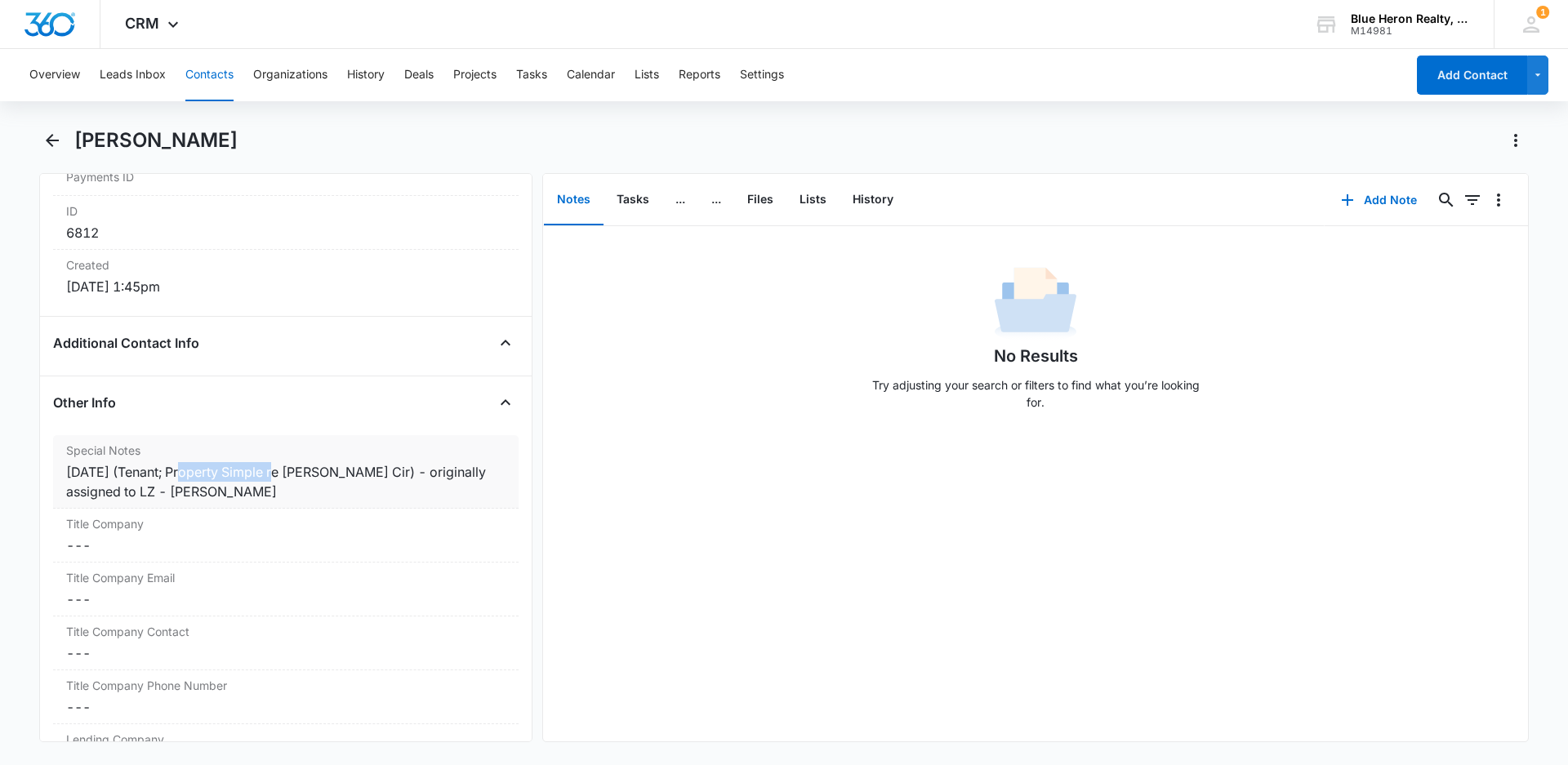
drag, startPoint x: 185, startPoint y: 468, endPoint x: 281, endPoint y: 476, distance: 96.3
click at [281, 476] on div "[DATE] (Tenant; Property Simple re [PERSON_NAME] Cir) - originally assigned to …" at bounding box center [285, 481] width 439 height 39
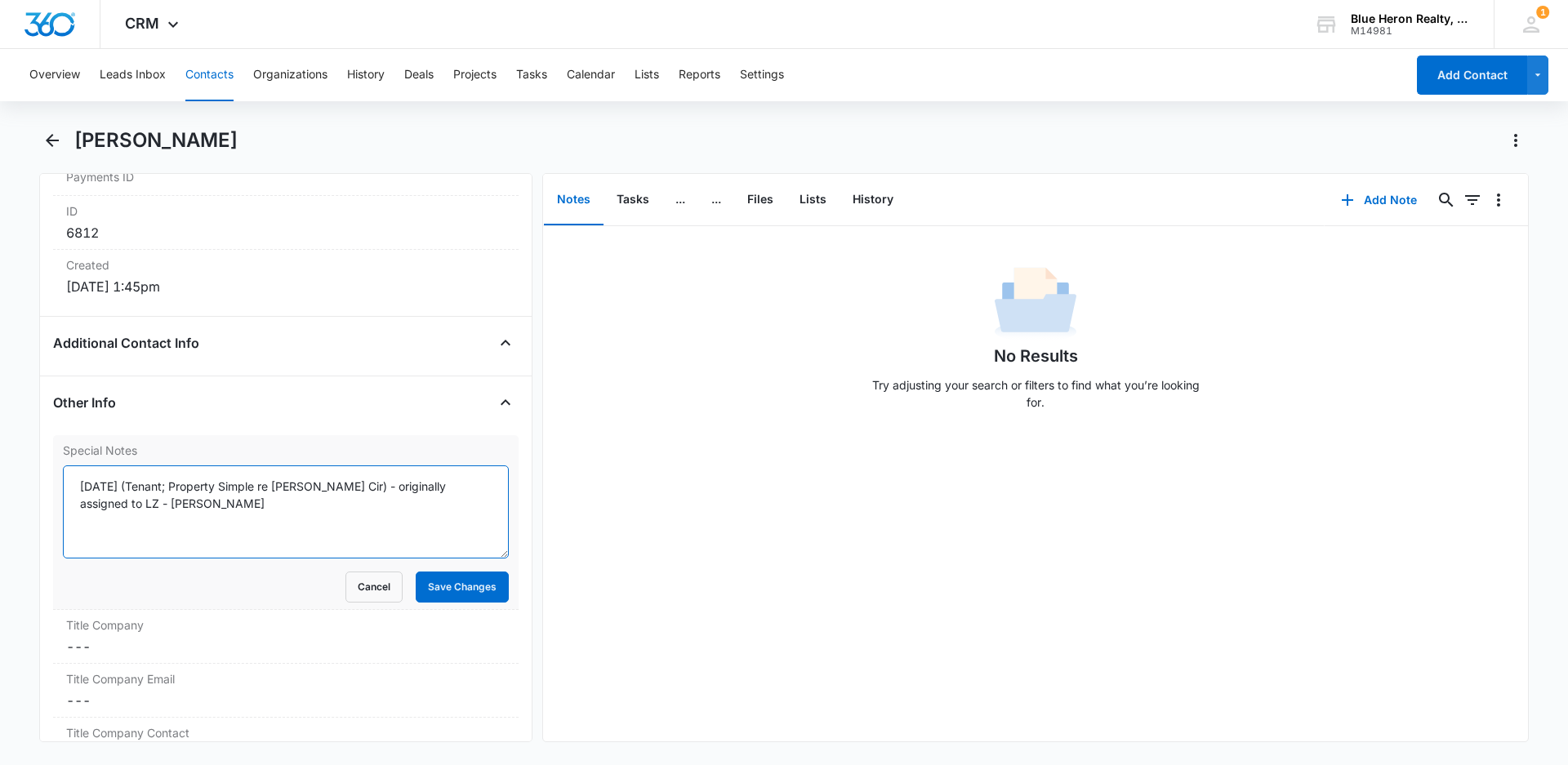
drag, startPoint x: 185, startPoint y: 485, endPoint x: 268, endPoint y: 488, distance: 83.1
click at [268, 488] on textarea "[DATE] (Tenant; Property Simple re [PERSON_NAME] Cir) - originally assigned to …" at bounding box center [286, 512] width 446 height 93
type textarea "[DATE] (Tenant; Facebook/Instragram re [PERSON_NAME]) - originally assigned to …"
click at [470, 593] on button "Save Changes" at bounding box center [462, 586] width 93 height 31
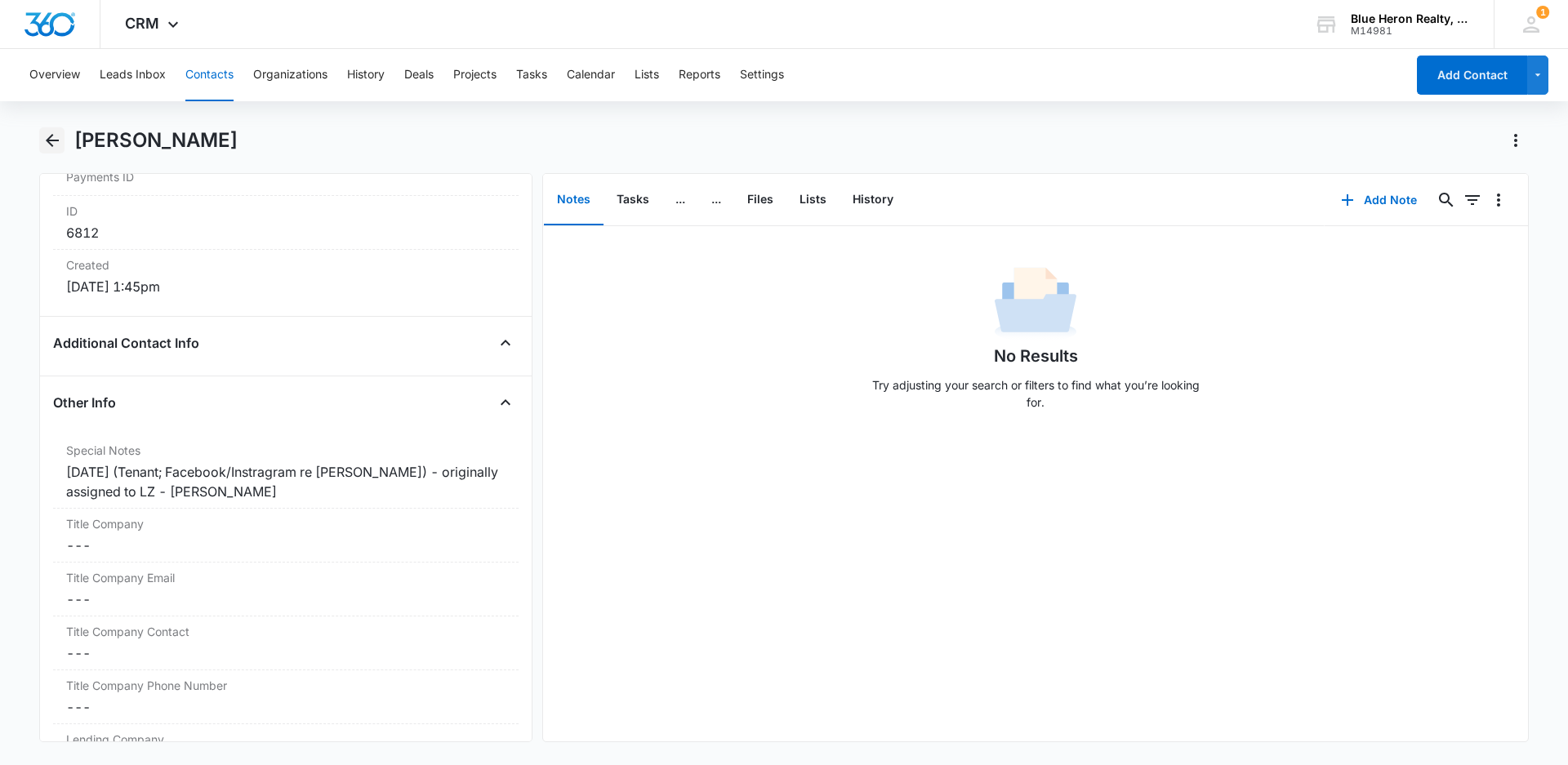
click at [49, 138] on icon "Back" at bounding box center [52, 140] width 13 height 13
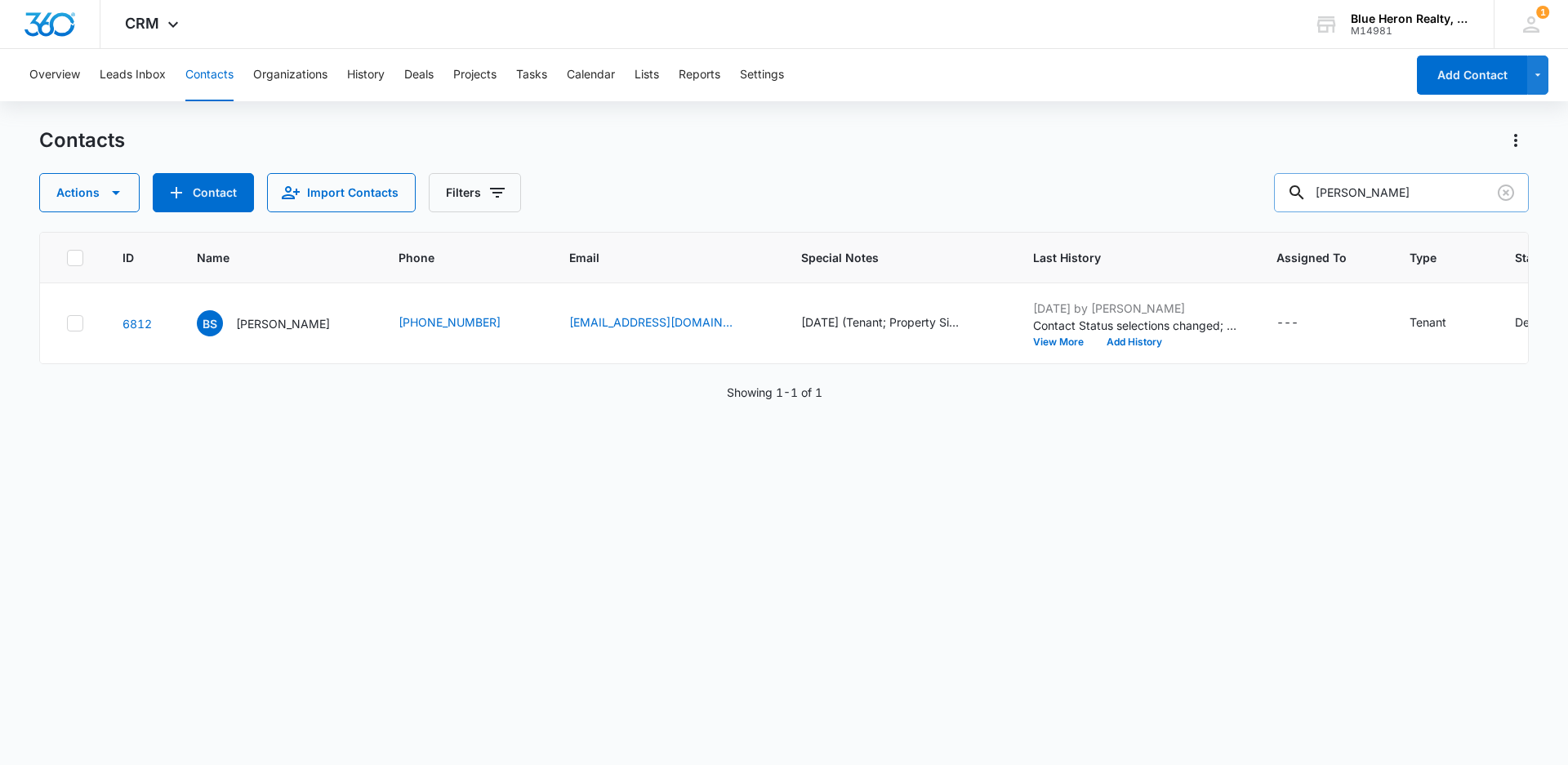
drag, startPoint x: 1433, startPoint y: 189, endPoint x: 1320, endPoint y: 176, distance: 113.7
click at [1320, 176] on div "[PERSON_NAME]" at bounding box center [1401, 192] width 254 height 39
type input "[PERSON_NAME]"
click at [284, 327] on p "[PERSON_NAME]" at bounding box center [283, 323] width 94 height 17
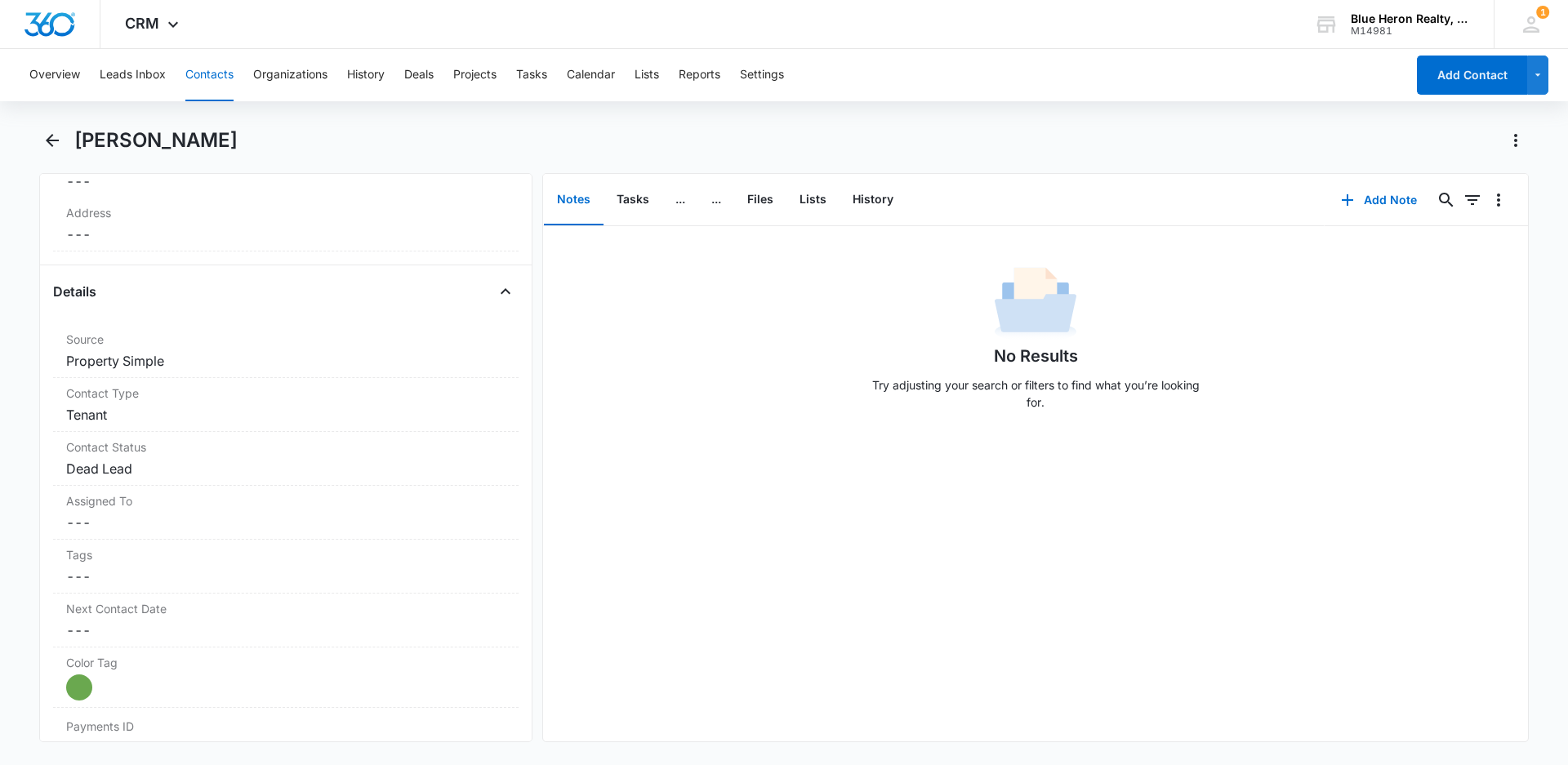
scroll to position [522, 0]
click at [208, 353] on dd "Cancel Save Changes Property Simple" at bounding box center [285, 350] width 439 height 20
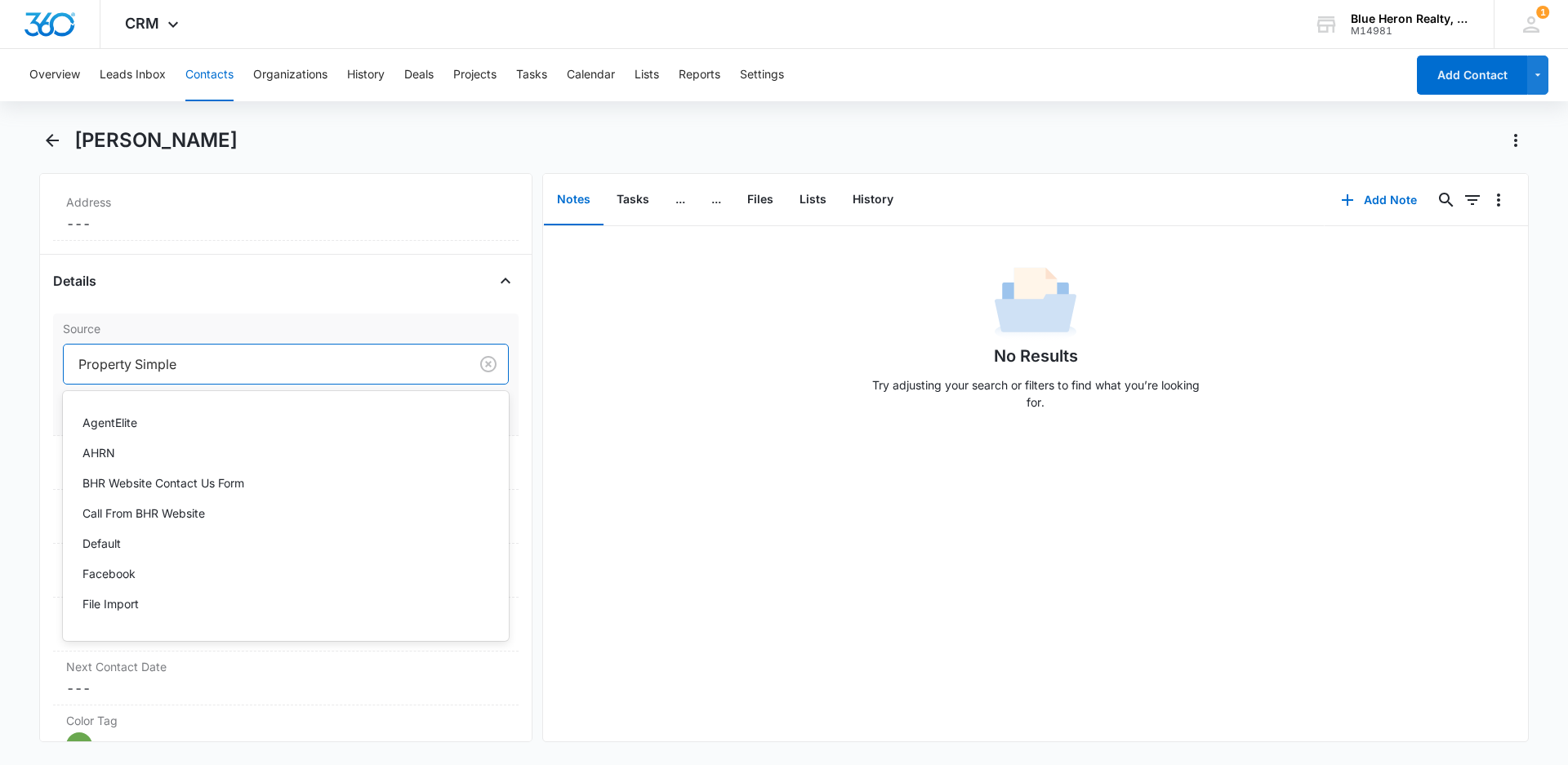
scroll to position [366, 0]
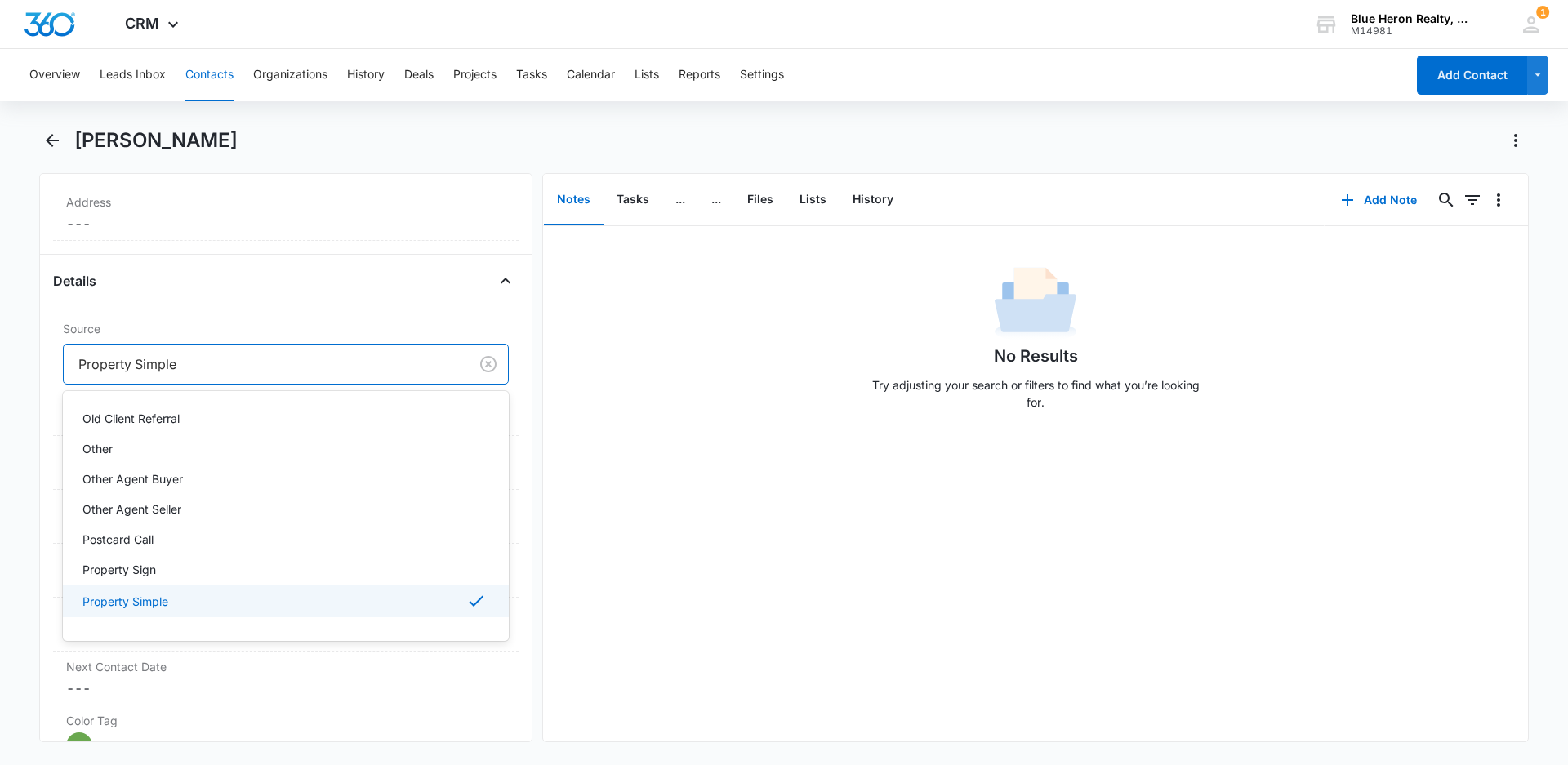
drag, startPoint x: 188, startPoint y: 365, endPoint x: 48, endPoint y: 367, distance: 140.0
click at [48, 367] on div "Remove NH [PERSON_NAME] Contact Info Name Cancel Save Changes [PERSON_NAME] Pho…" at bounding box center [285, 457] width 493 height 569
click at [182, 367] on div at bounding box center [263, 364] width 369 height 23
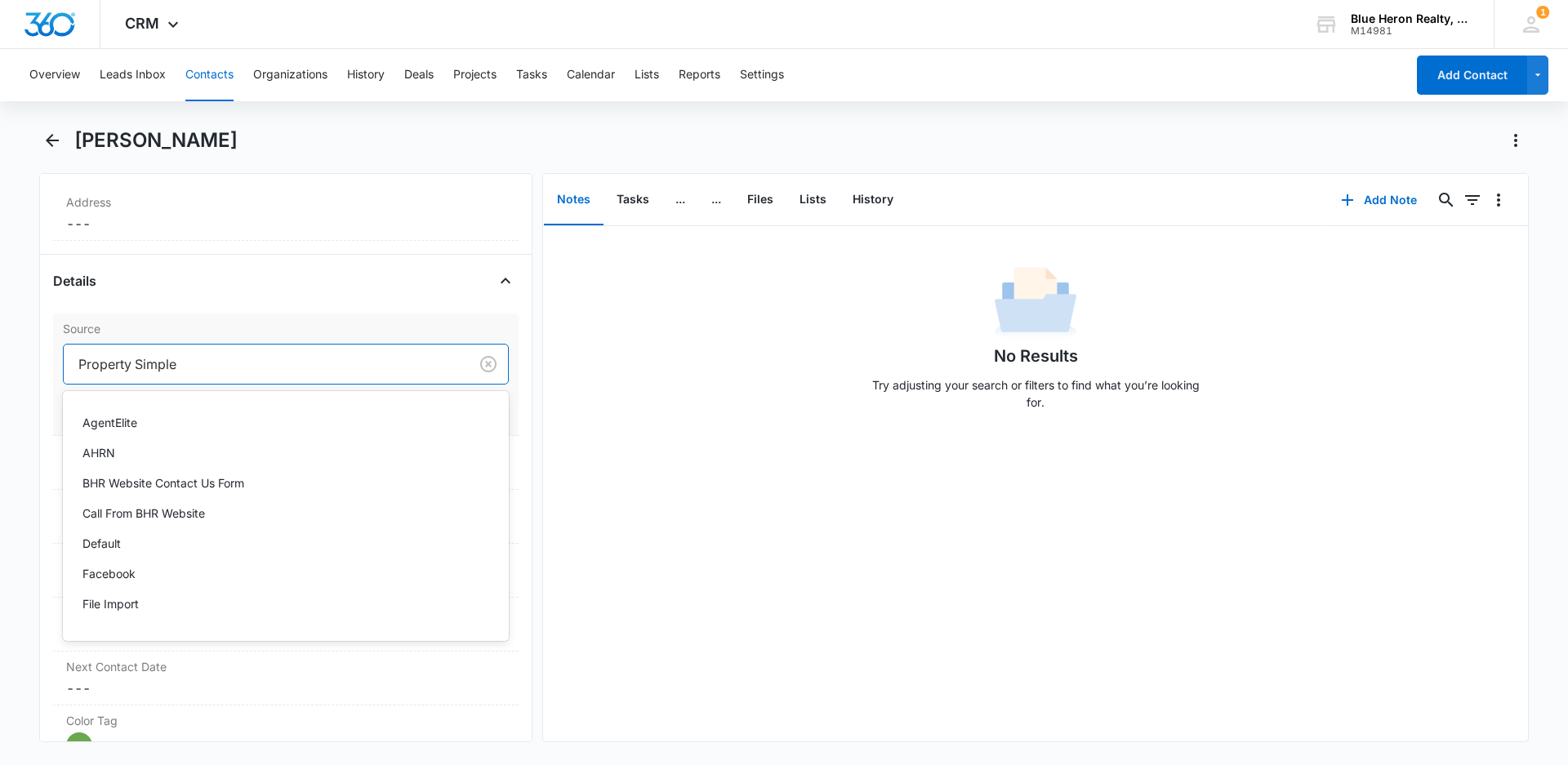
click at [195, 365] on div at bounding box center [263, 364] width 369 height 23
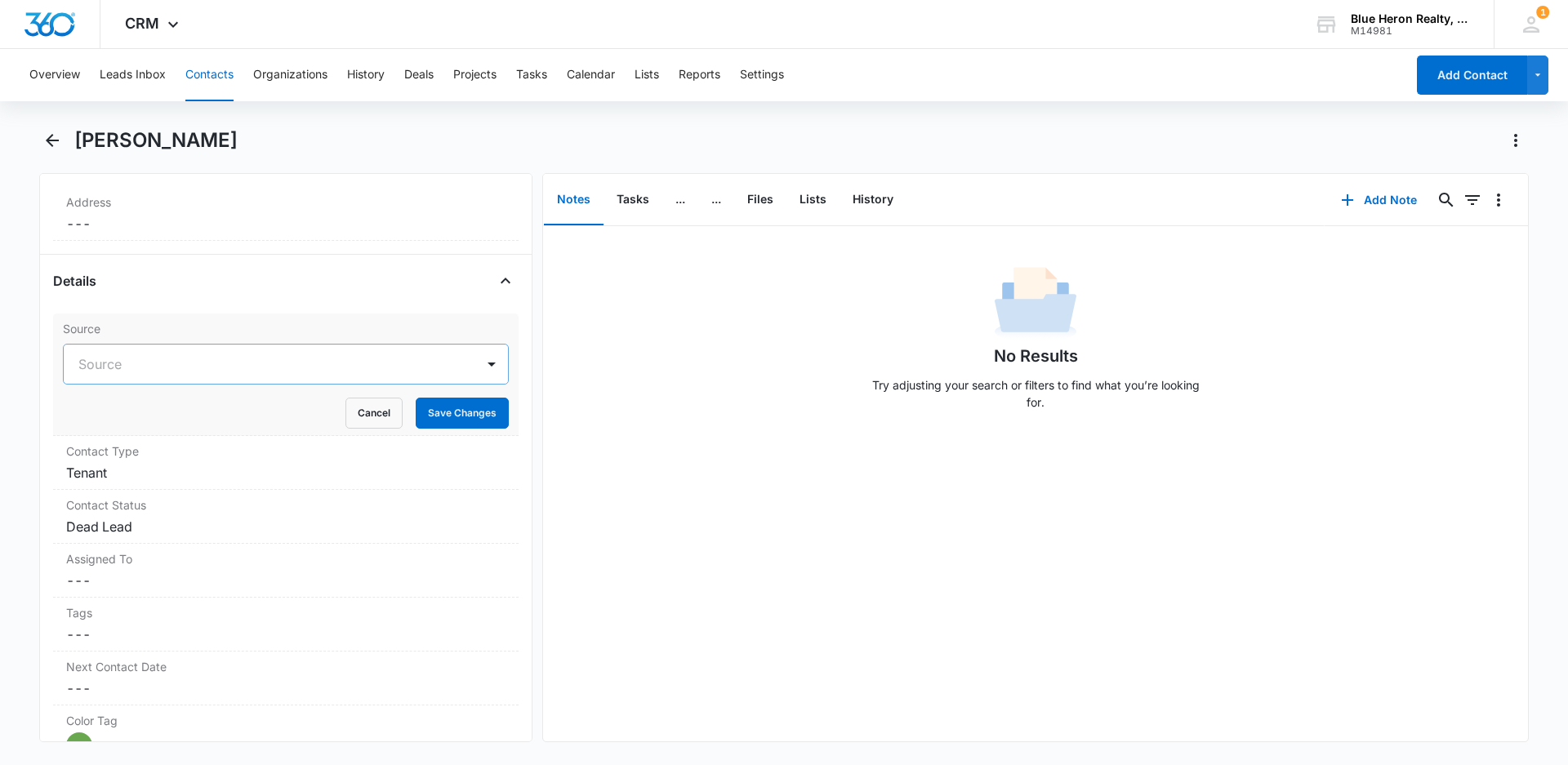
click at [159, 361] on div at bounding box center [266, 364] width 375 height 23
type input "Facebook"
click at [136, 417] on div "Facebook" at bounding box center [283, 422] width 403 height 17
click at [429, 410] on button "Save Changes" at bounding box center [462, 413] width 93 height 31
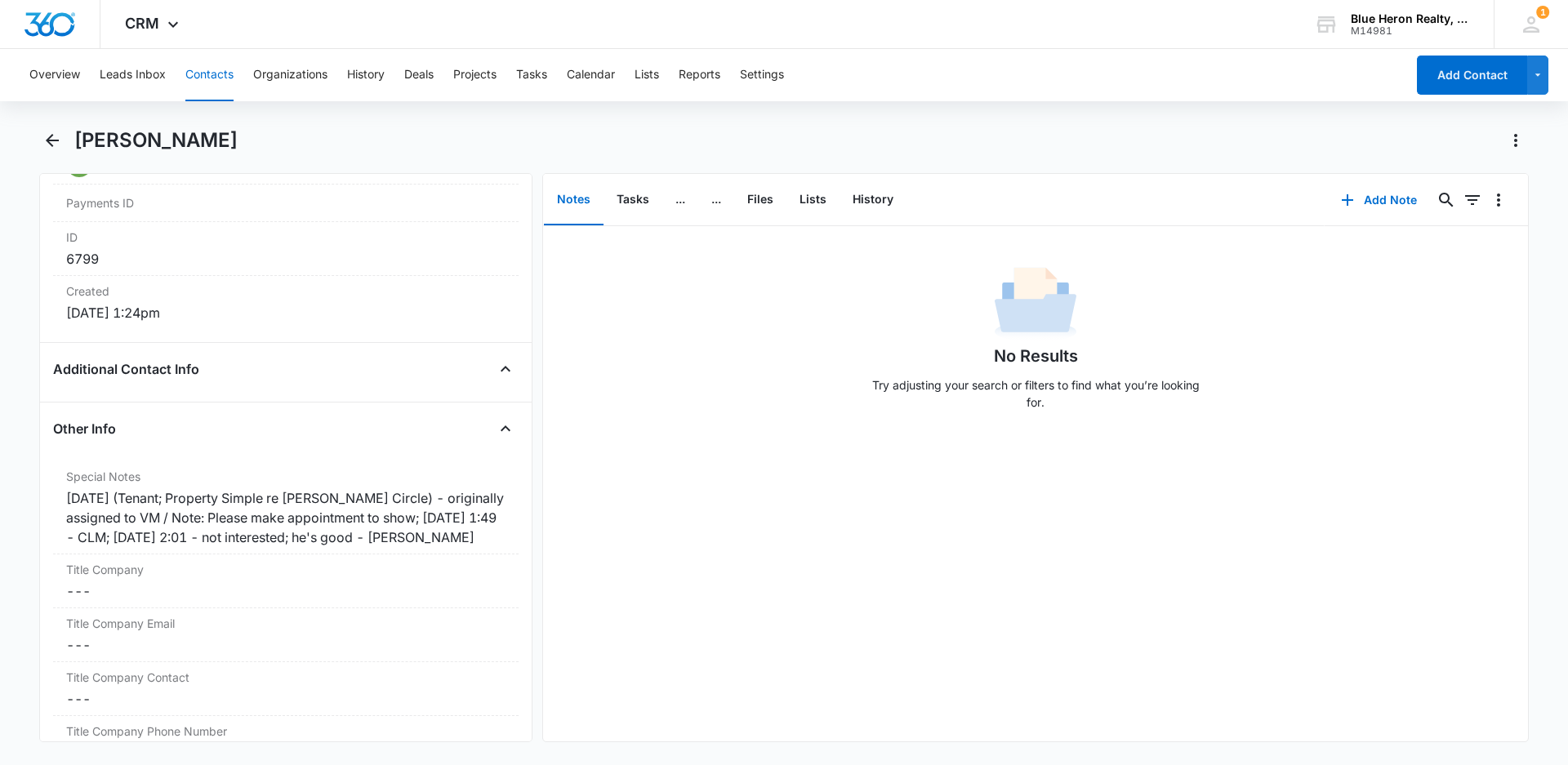
scroll to position [1138, 0]
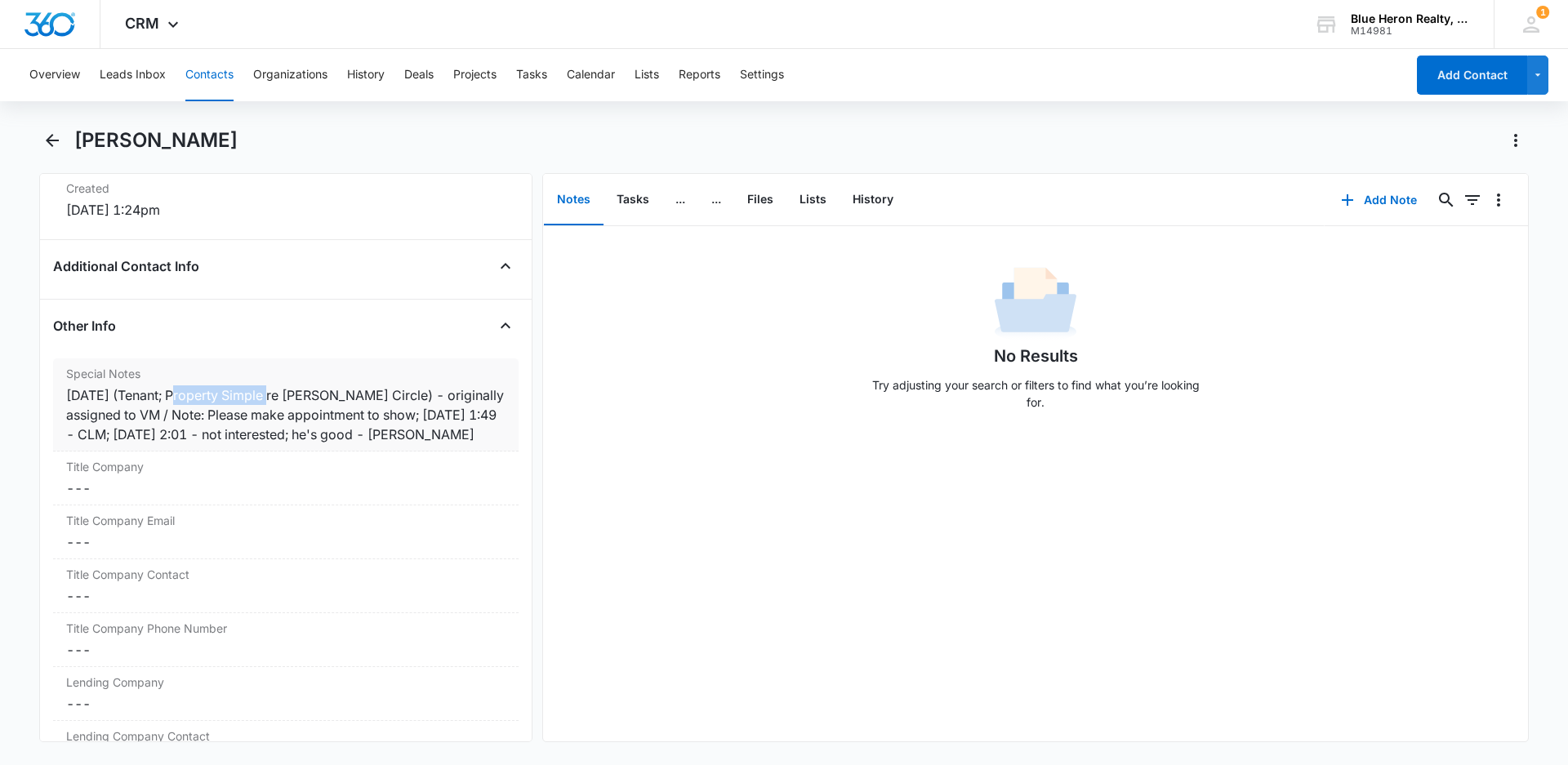
drag, startPoint x: 176, startPoint y: 396, endPoint x: 273, endPoint y: 393, distance: 97.0
click at [273, 393] on div "[DATE] (Tenant; Property Simple re [PERSON_NAME] Circle) - originally assigned …" at bounding box center [285, 414] width 439 height 59
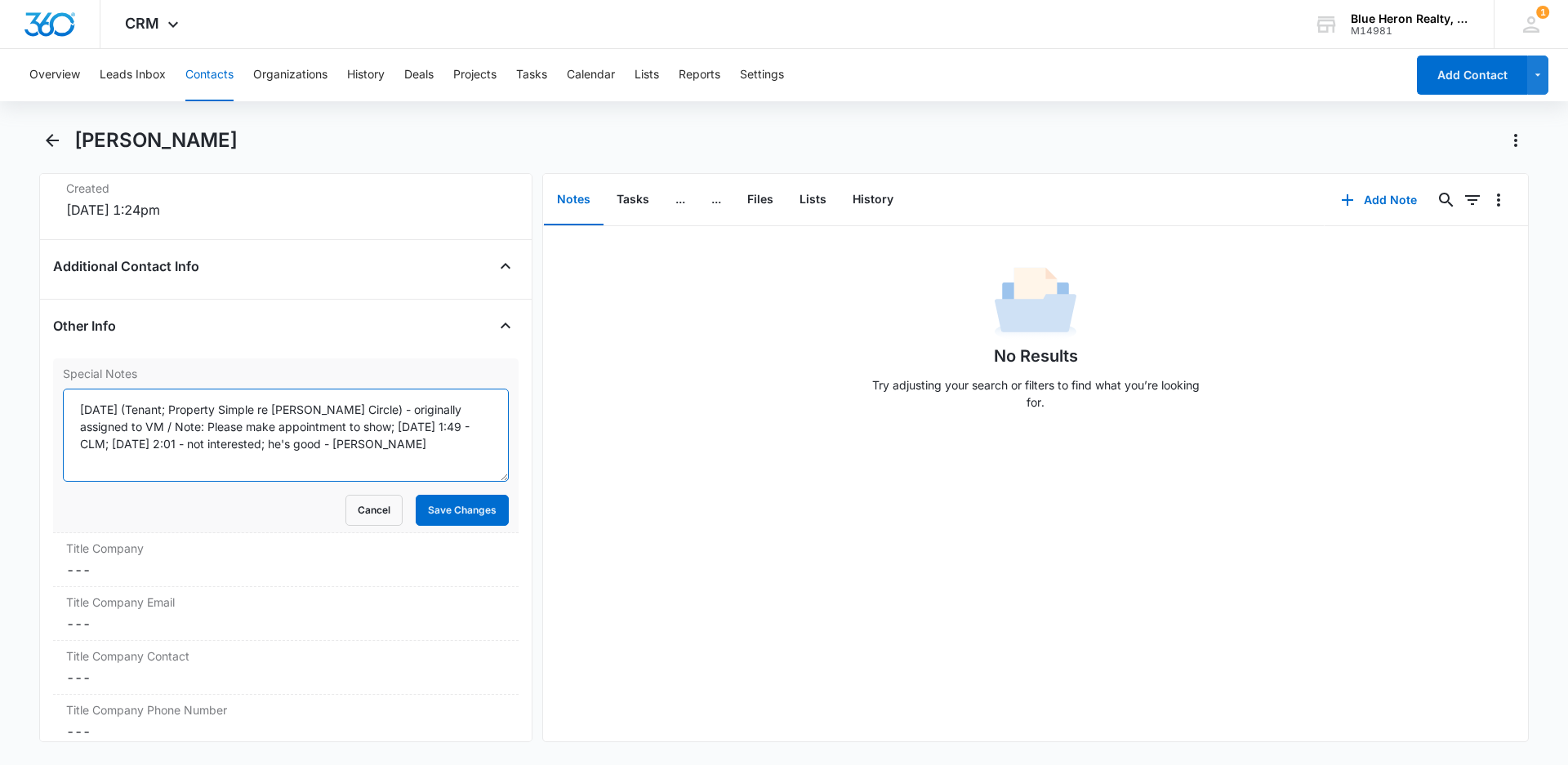
drag, startPoint x: 176, startPoint y: 409, endPoint x: 264, endPoint y: 409, distance: 88.0
click at [264, 409] on textarea "[DATE] (Tenant; Property Simple re [PERSON_NAME] Circle) - originally assigned …" at bounding box center [286, 435] width 446 height 93
type textarea "[DATE] (Tenant; Facebook/Instragram re [PERSON_NAME] Circle) - originally assig…"
click at [443, 517] on button "Save Changes" at bounding box center [462, 510] width 93 height 31
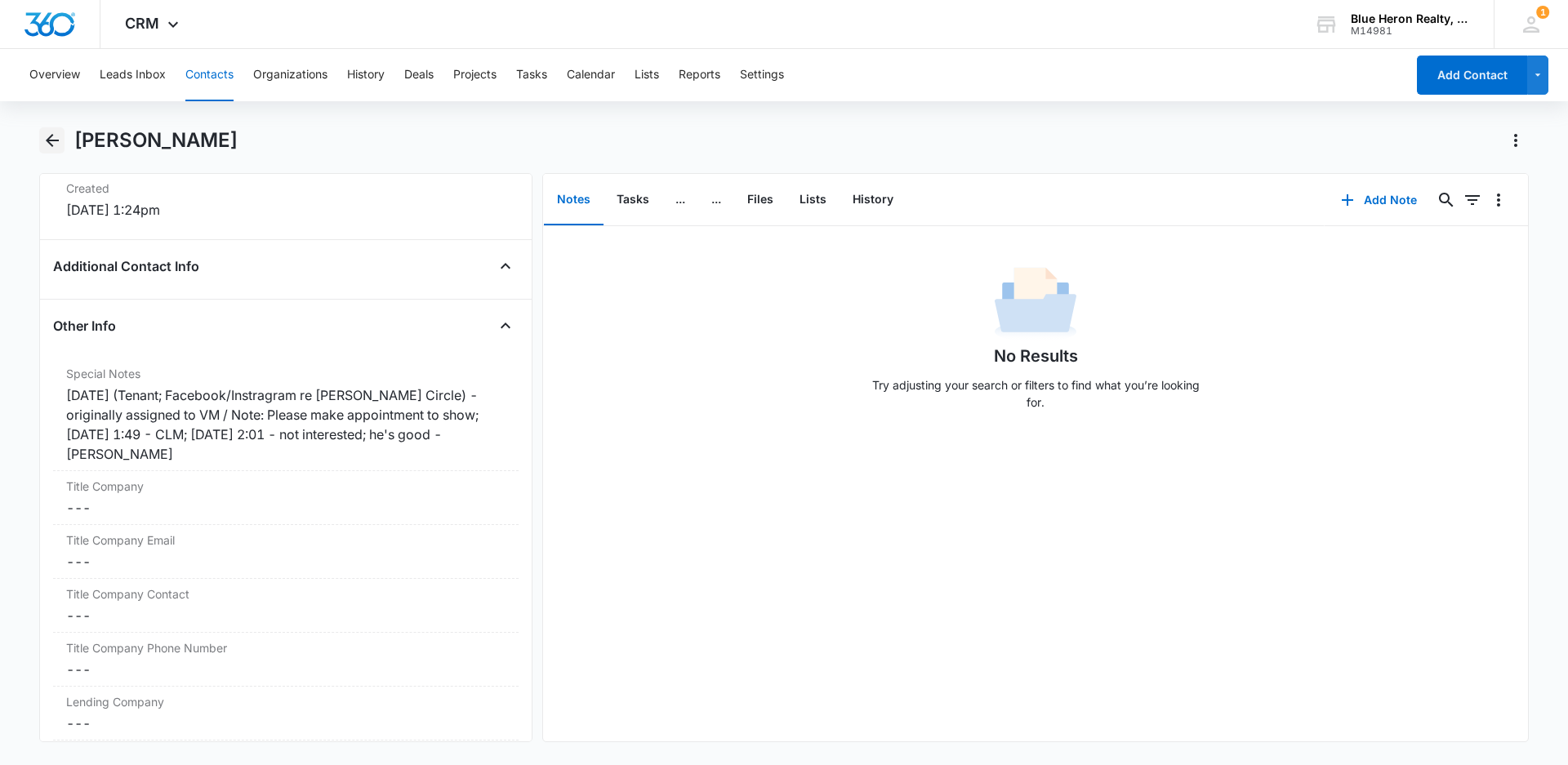
click at [51, 140] on icon "Back" at bounding box center [52, 140] width 13 height 13
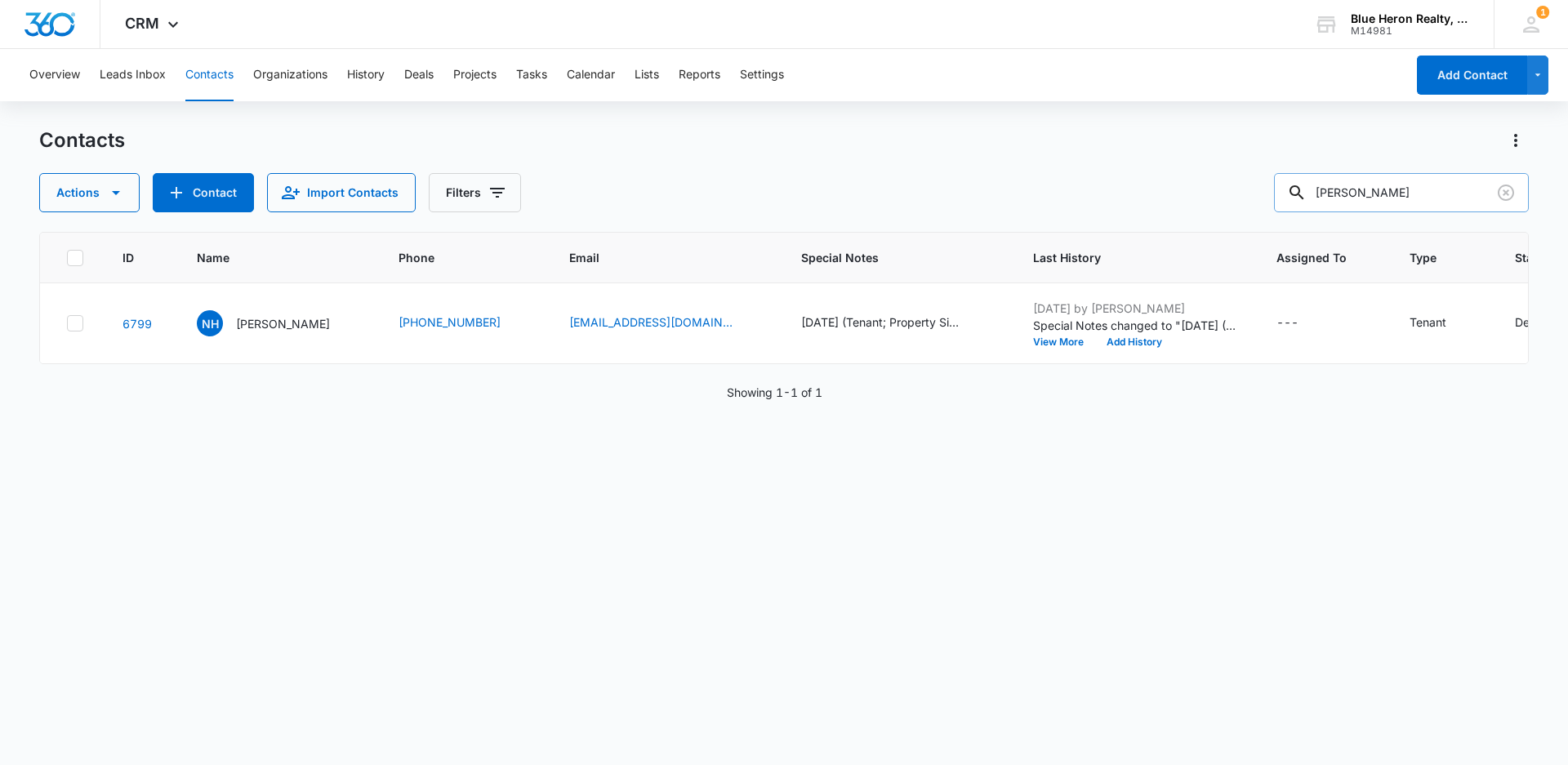
drag, startPoint x: 1453, startPoint y: 194, endPoint x: 1333, endPoint y: 188, distance: 120.1
click at [1327, 194] on input "[PERSON_NAME]" at bounding box center [1401, 192] width 254 height 39
type input "[PERSON_NAME]"
click at [265, 327] on p "[PERSON_NAME]" at bounding box center [283, 323] width 94 height 17
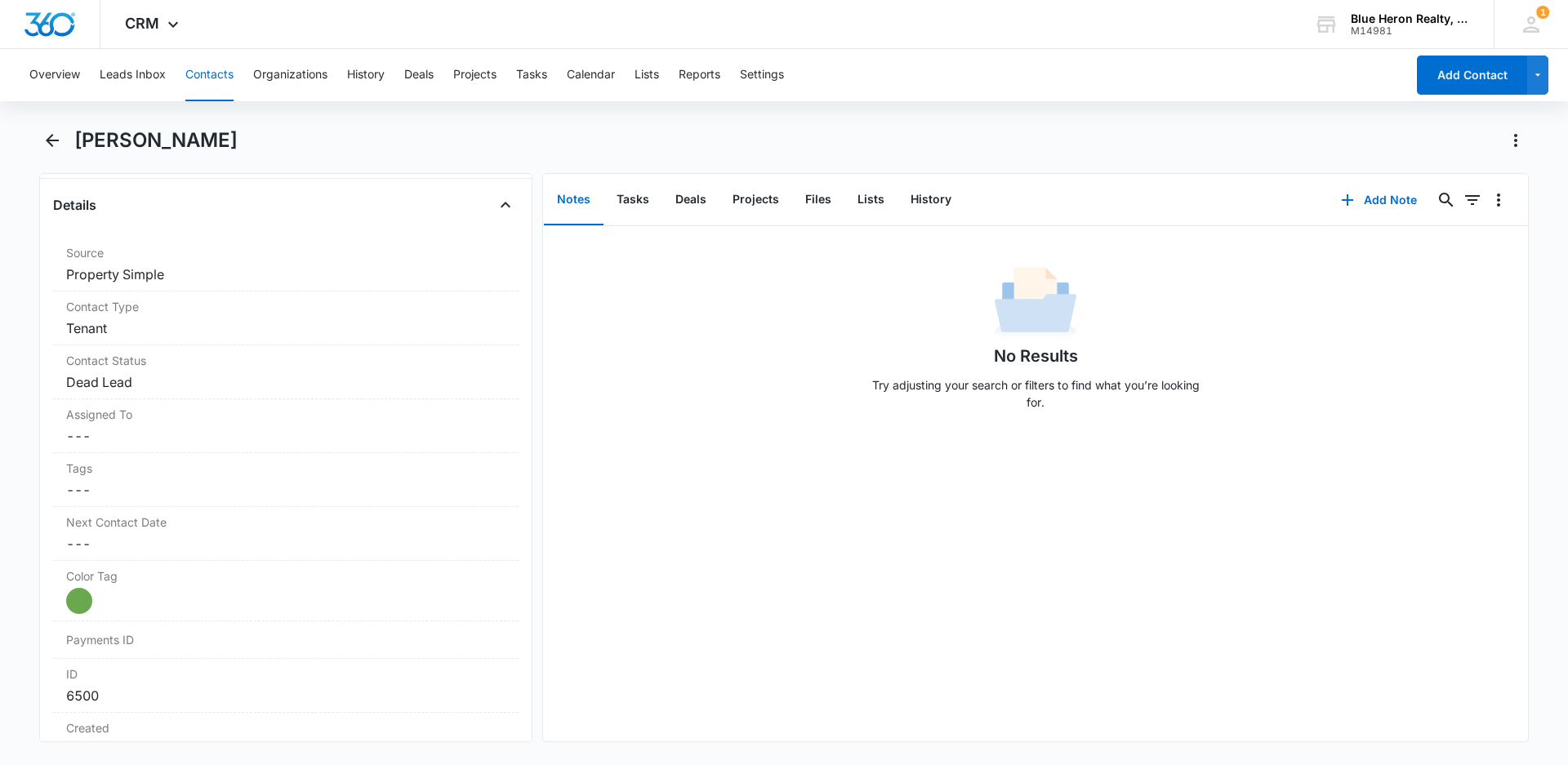
scroll to position [574, 0]
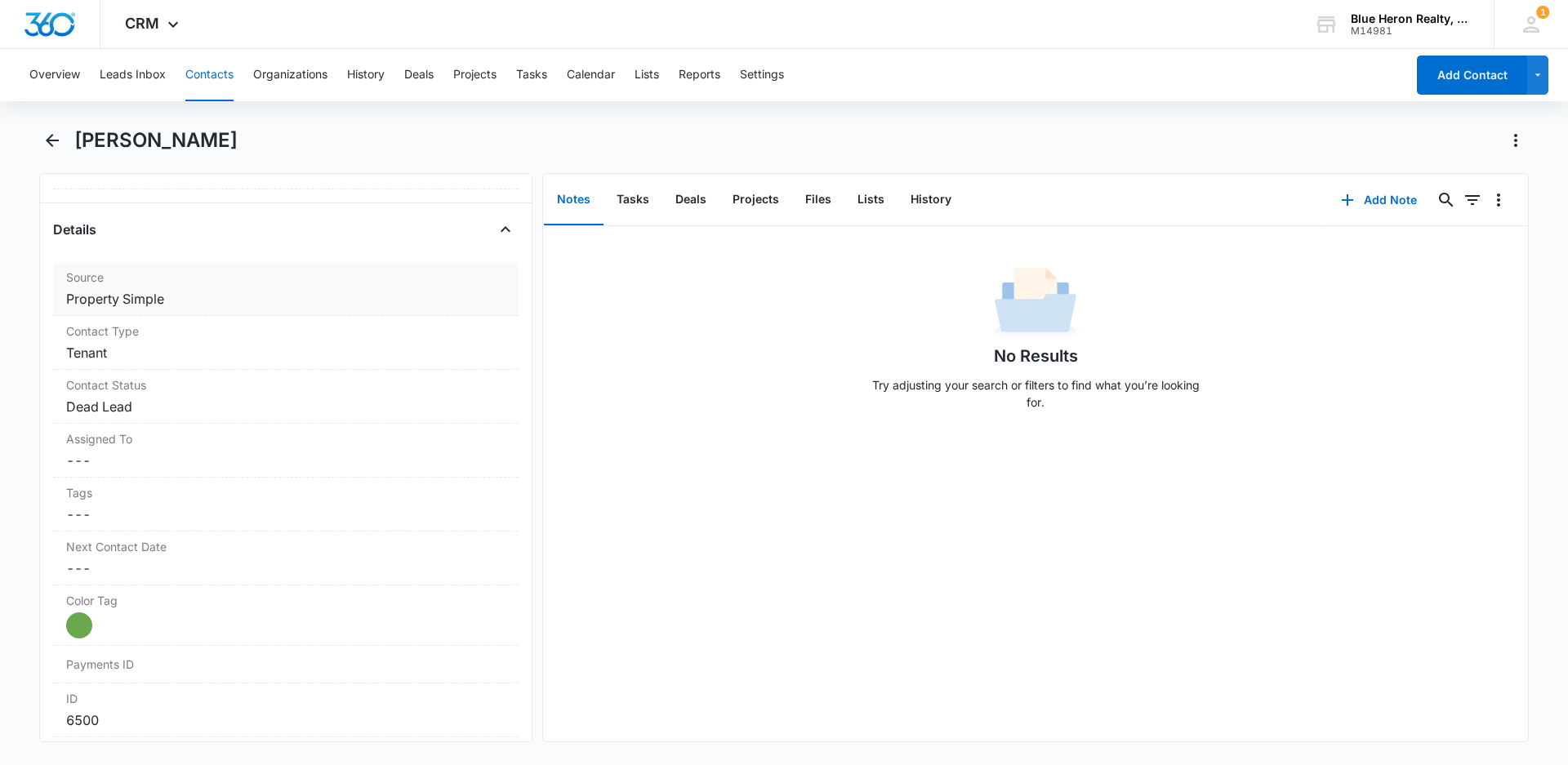
click at [216, 296] on dd "Cancel Save Changes Property Simple" at bounding box center [285, 299] width 439 height 20
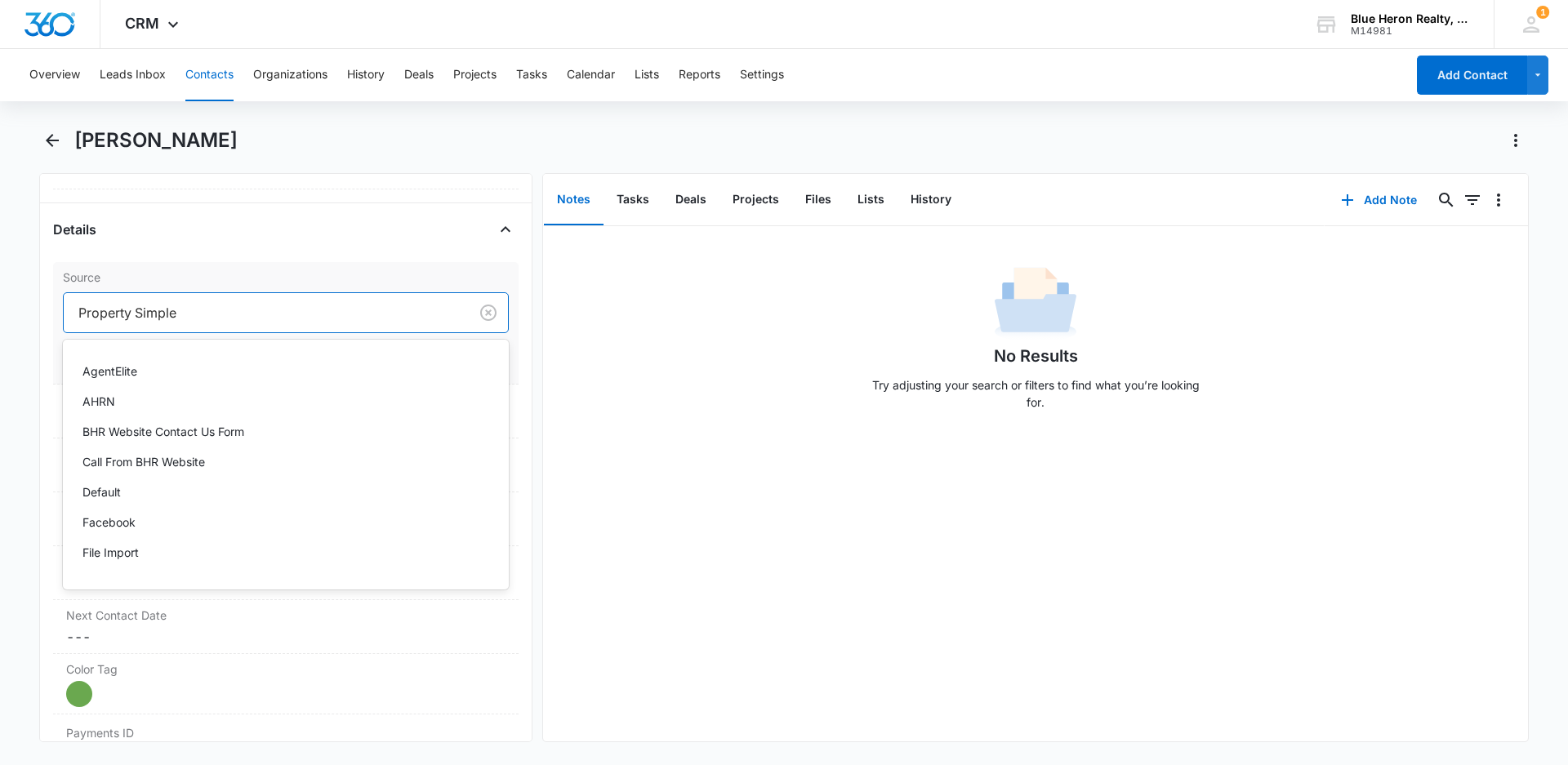
click at [193, 309] on div at bounding box center [263, 312] width 369 height 23
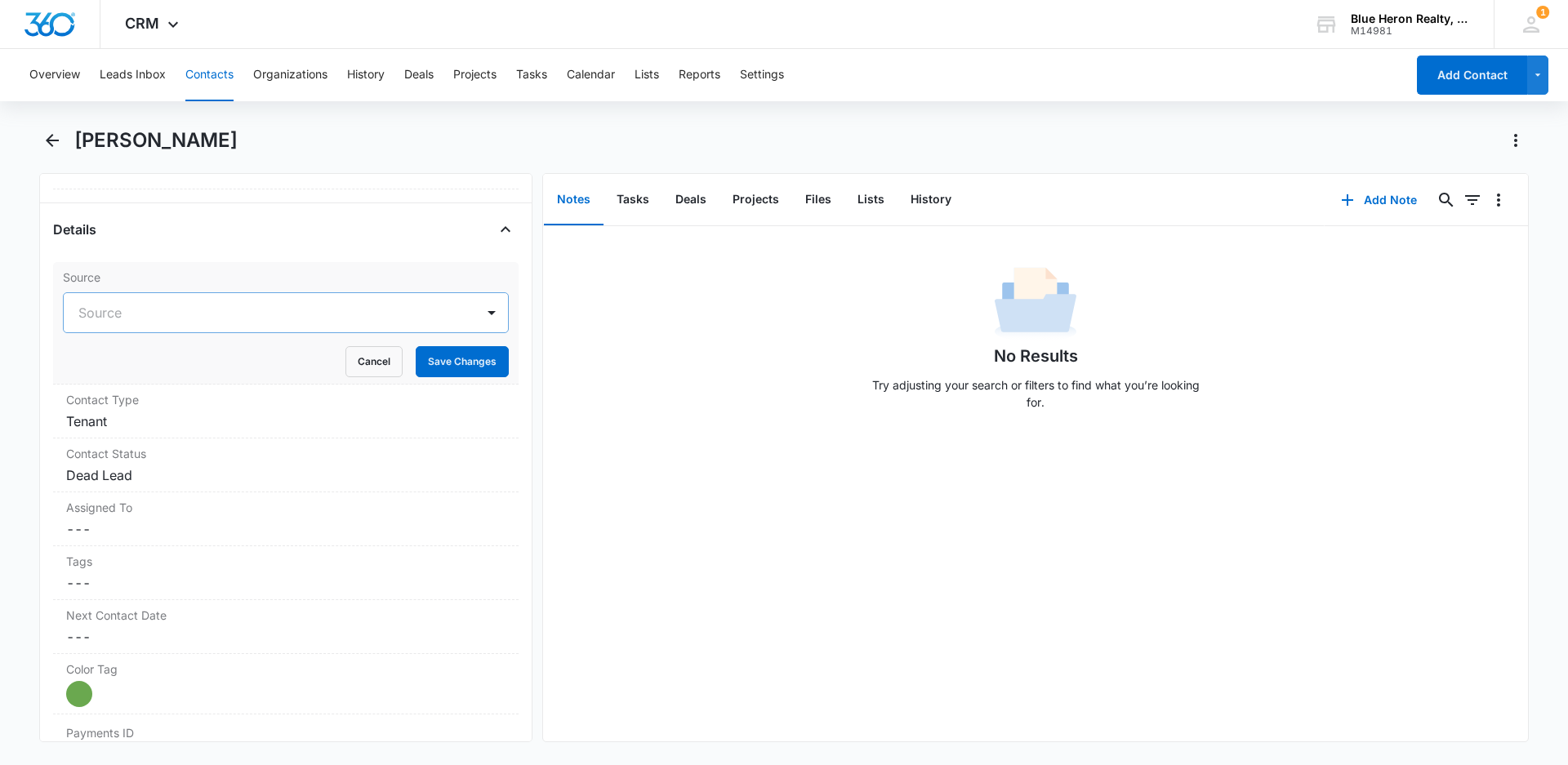
click at [177, 309] on div at bounding box center [266, 312] width 375 height 23
type input "Facebook"
click at [446, 356] on button "Save Changes" at bounding box center [462, 362] width 93 height 31
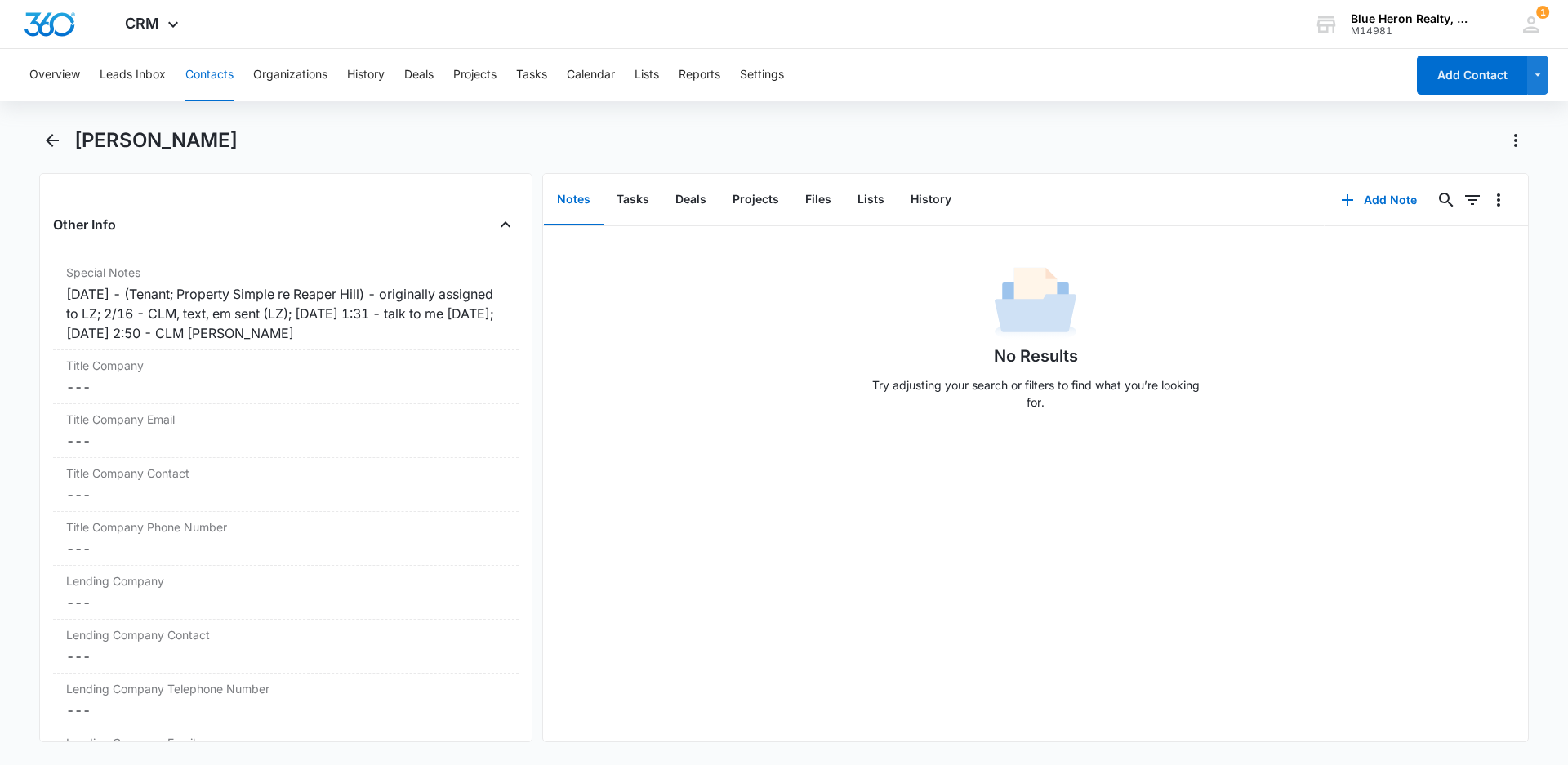
scroll to position [1249, 0]
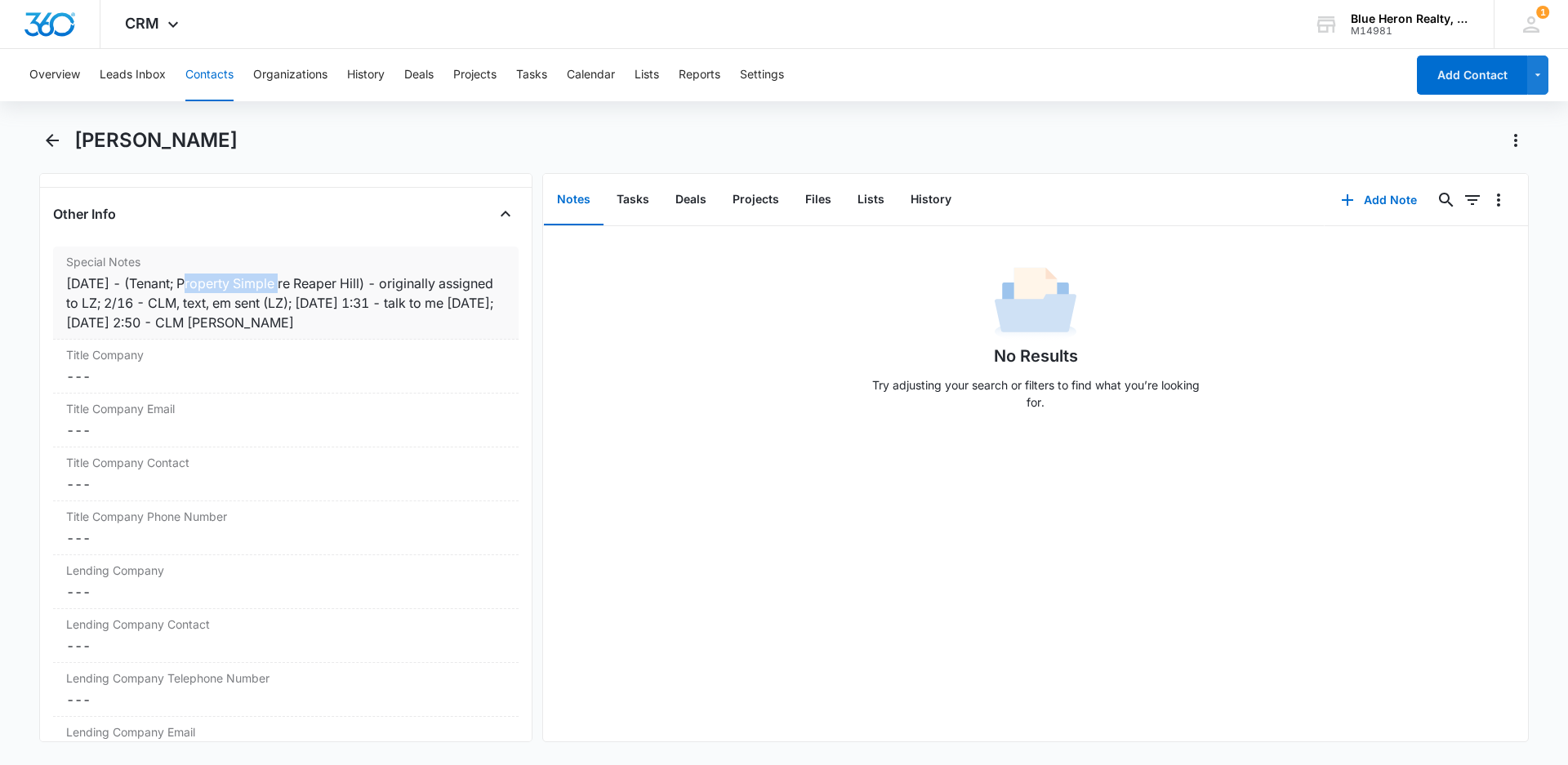
drag, startPoint x: 189, startPoint y: 279, endPoint x: 287, endPoint y: 278, distance: 98.0
click at [287, 278] on div "[DATE] - (Tenant; Property Simple re Reaper Hill) - originally assigned to LZ; …" at bounding box center [285, 302] width 439 height 59
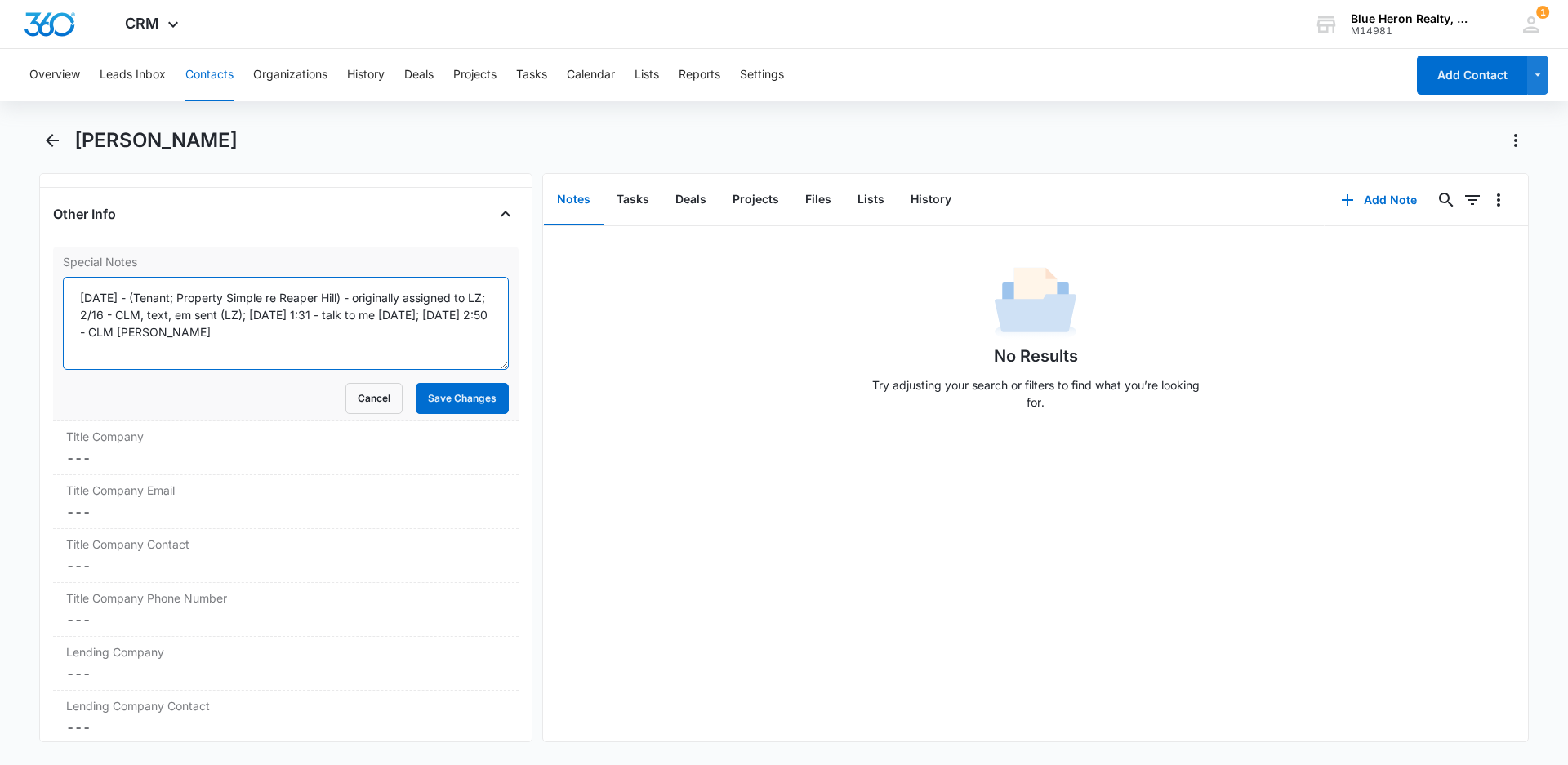
drag, startPoint x: 187, startPoint y: 297, endPoint x: 270, endPoint y: 297, distance: 83.0
click at [270, 297] on textarea "[DATE] - (Tenant; Property Simple re Reaper Hill) - originally assigned to LZ; …" at bounding box center [286, 323] width 446 height 93
type textarea "[DATE] - (Tenant; Facebook/Instragram re Reaper Hill) - originally assigned to …"
click at [468, 395] on button "Save Changes" at bounding box center [462, 398] width 93 height 31
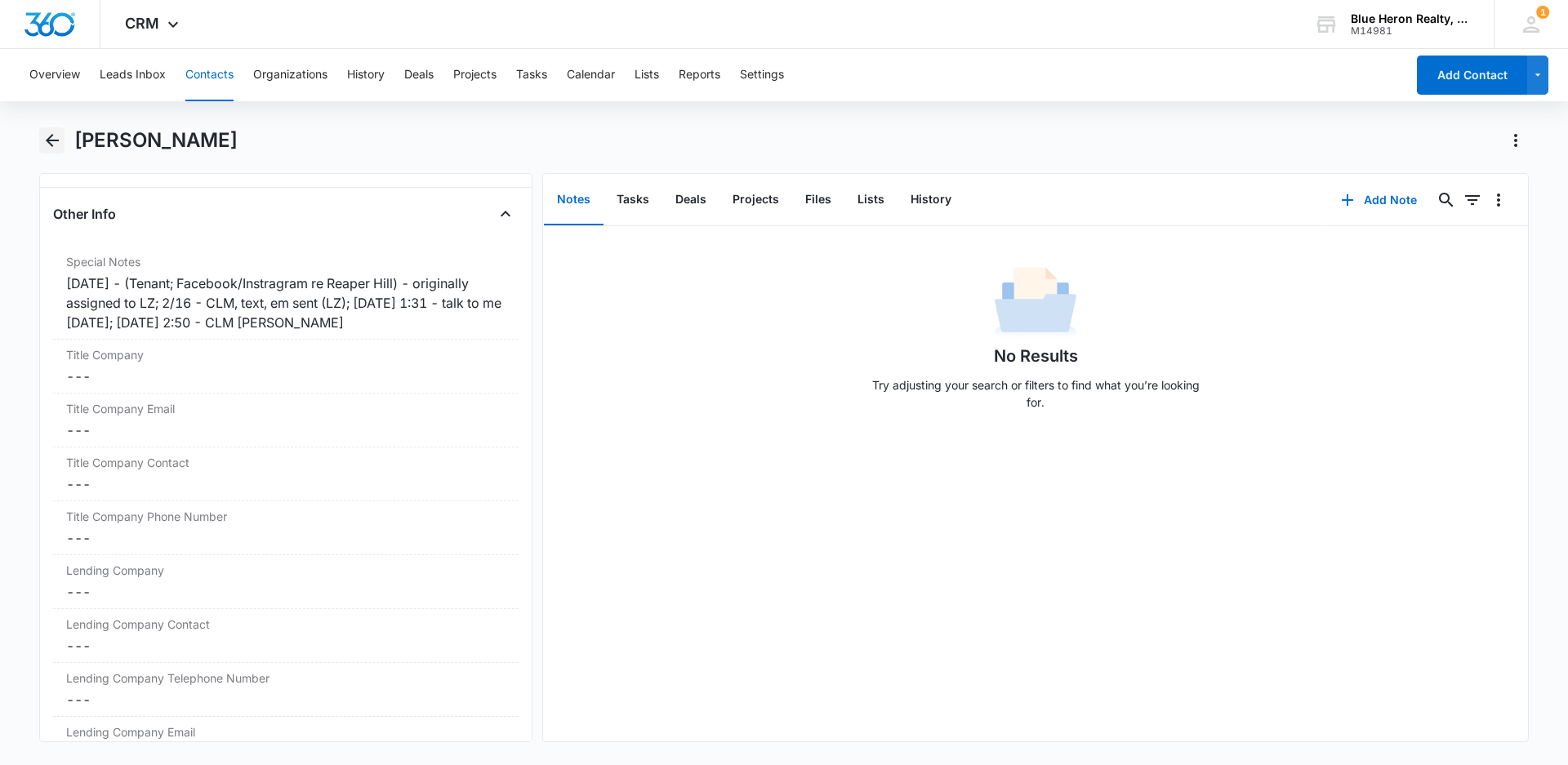
click at [46, 138] on icon "Back" at bounding box center [52, 141] width 20 height 20
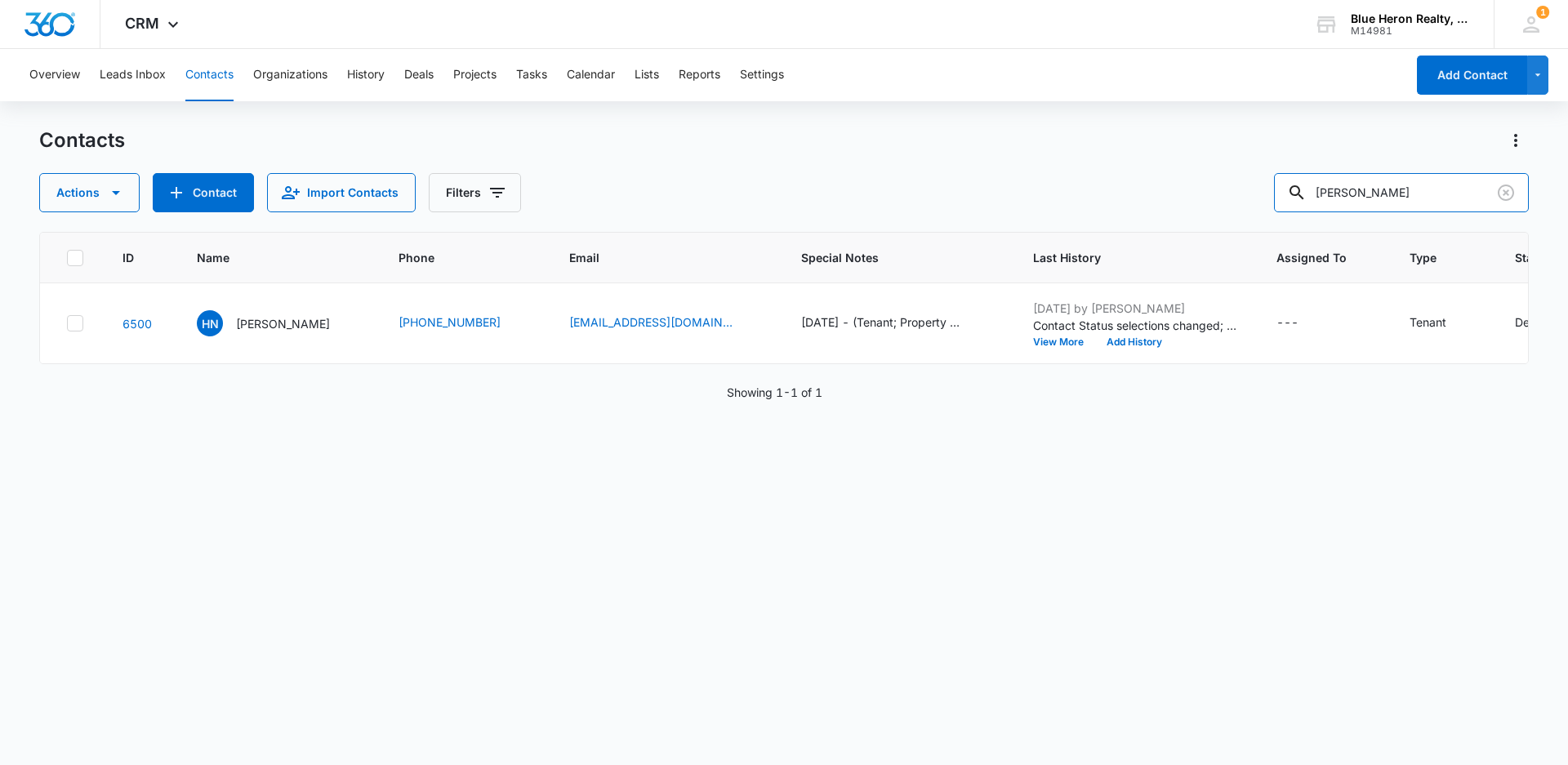
drag, startPoint x: 1430, startPoint y: 197, endPoint x: 1238, endPoint y: 182, distance: 192.6
click at [1238, 182] on div "Actions Contact Import Contacts Filters [PERSON_NAME]" at bounding box center [783, 192] width 1490 height 39
type input "[PERSON_NAME]"
click at [272, 323] on p "[PERSON_NAME]" at bounding box center [283, 323] width 94 height 17
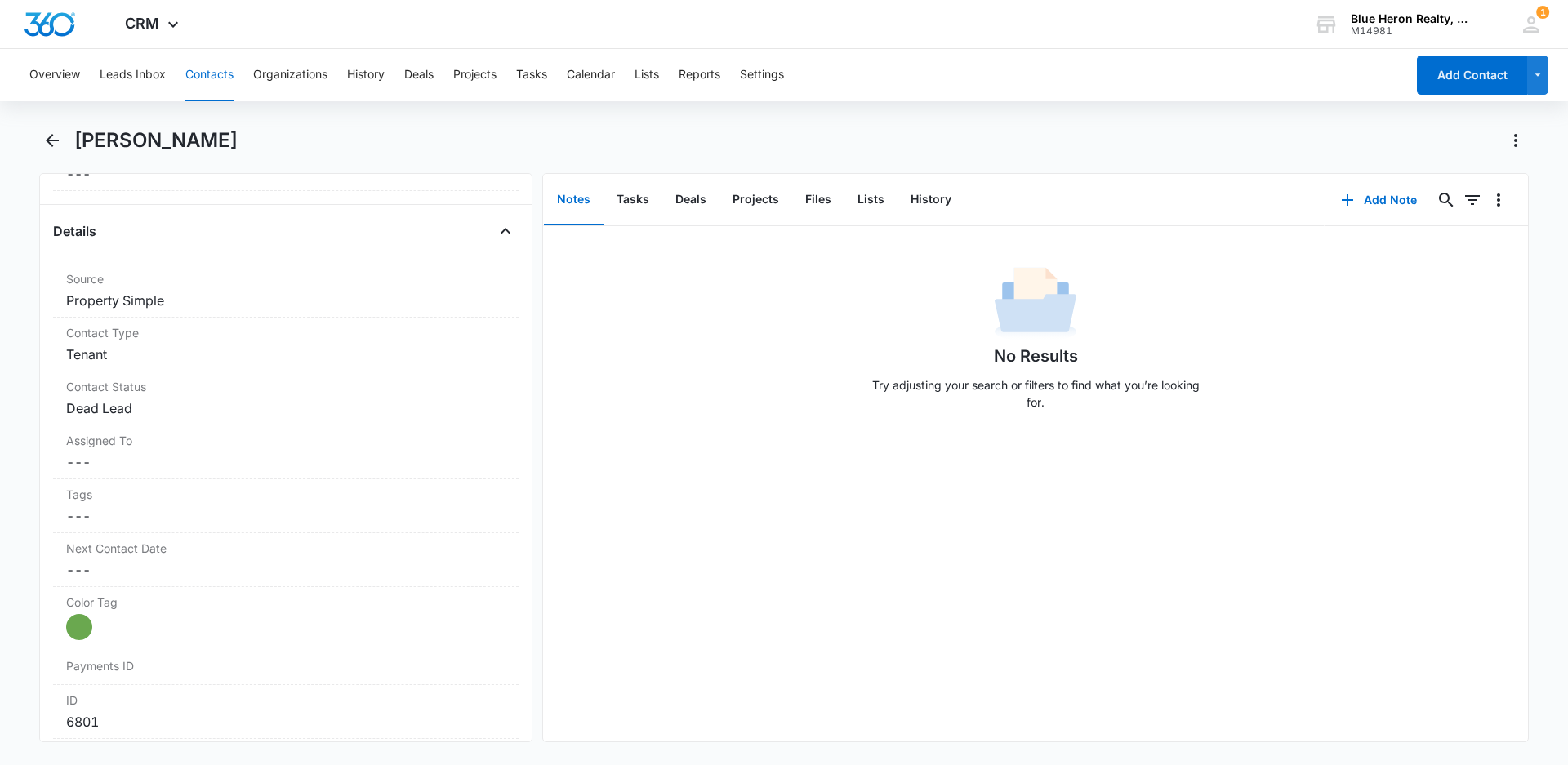
scroll to position [513, 0]
click at [190, 464] on dd "Cancel Save Changes Dead Lead" at bounding box center [285, 467] width 439 height 20
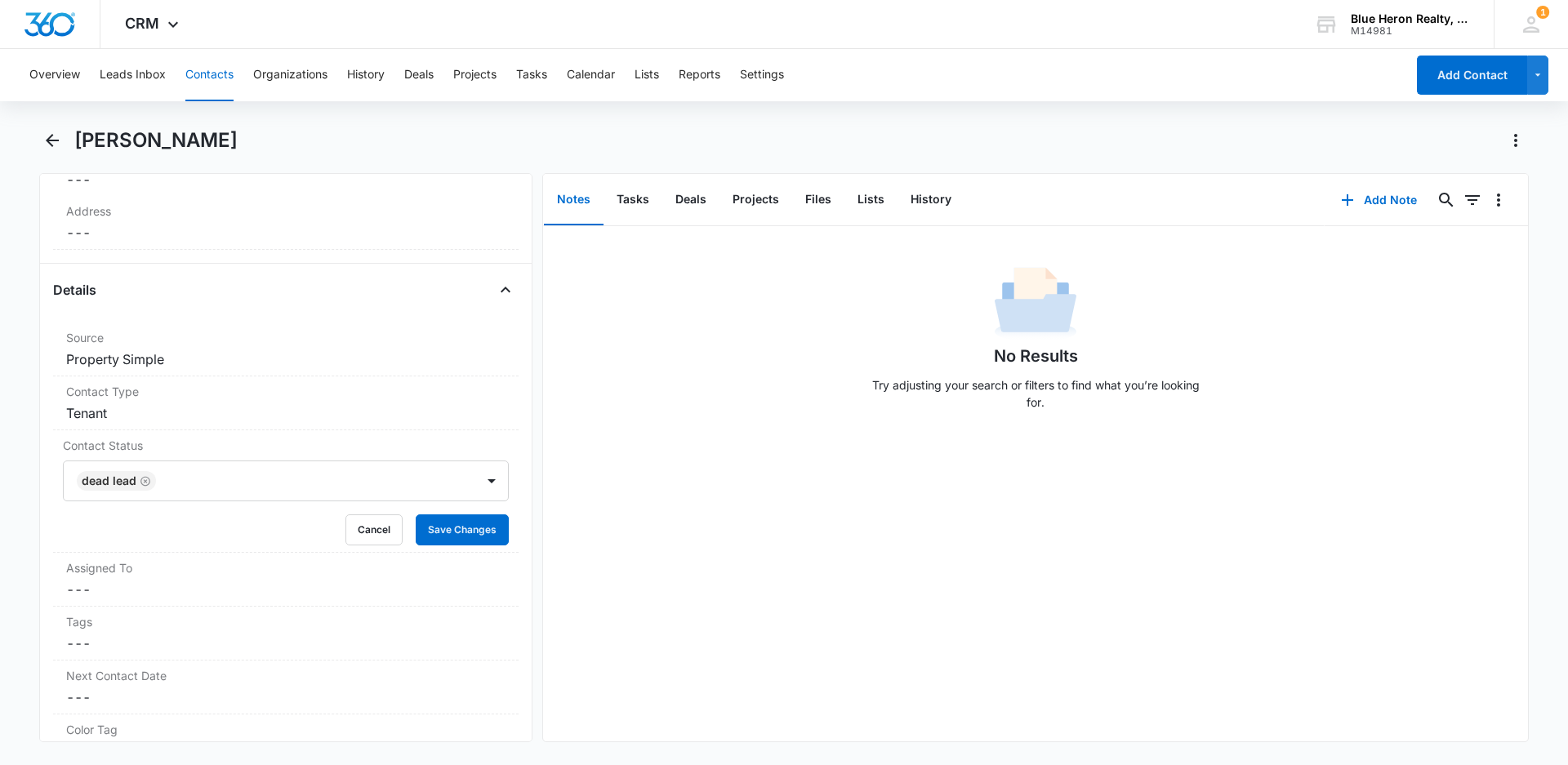
click at [729, 558] on div "No Results Try adjusting your search or filters to find what you’re looking for." at bounding box center [1035, 484] width 984 height 515
click at [364, 529] on button "Cancel" at bounding box center [374, 530] width 57 height 31
click at [245, 364] on dd "Cancel Save Changes Property Simple" at bounding box center [285, 359] width 439 height 20
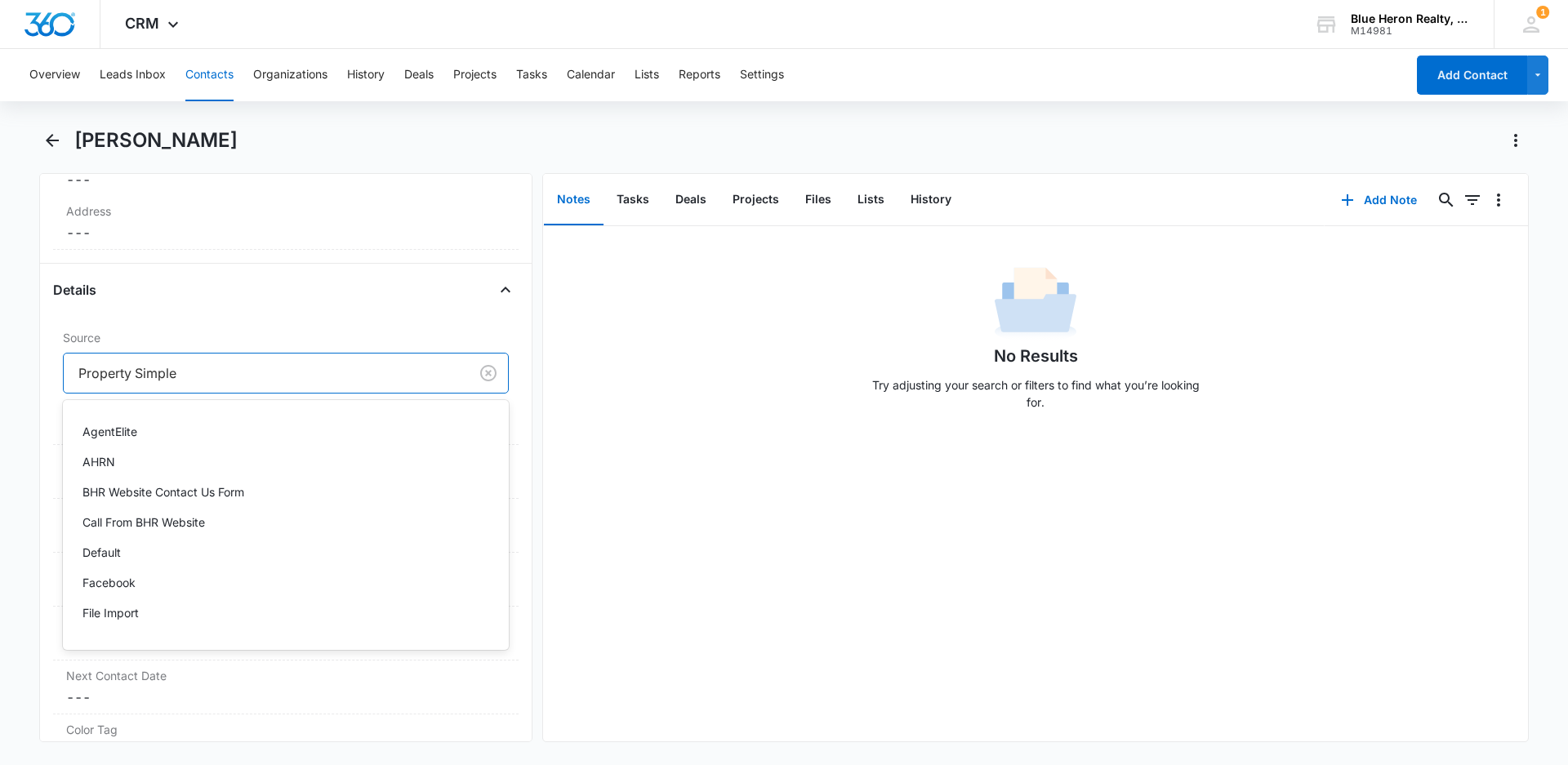
click at [245, 373] on div at bounding box center [263, 373] width 369 height 23
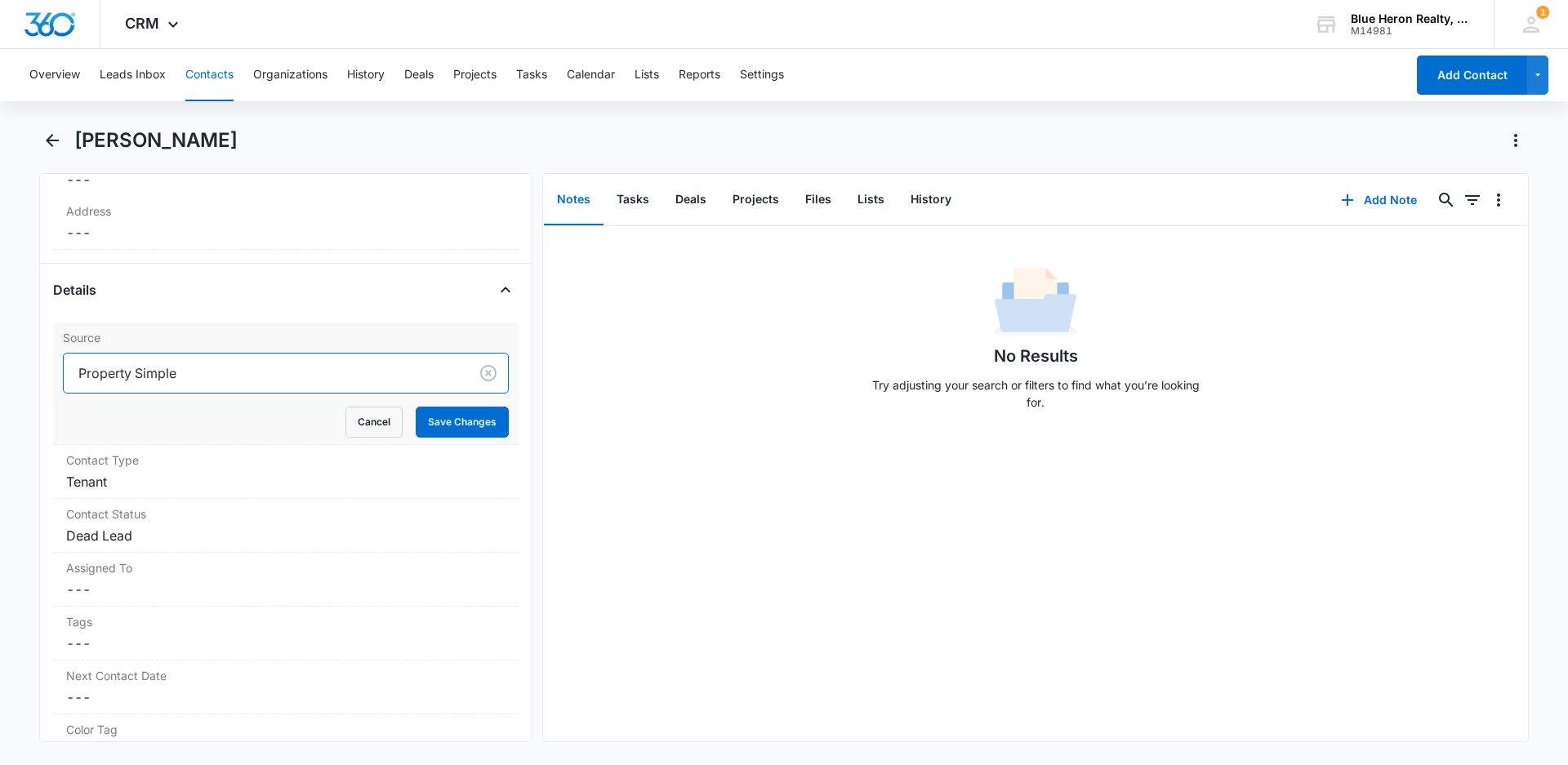
click at [241, 374] on div at bounding box center [263, 373] width 369 height 23
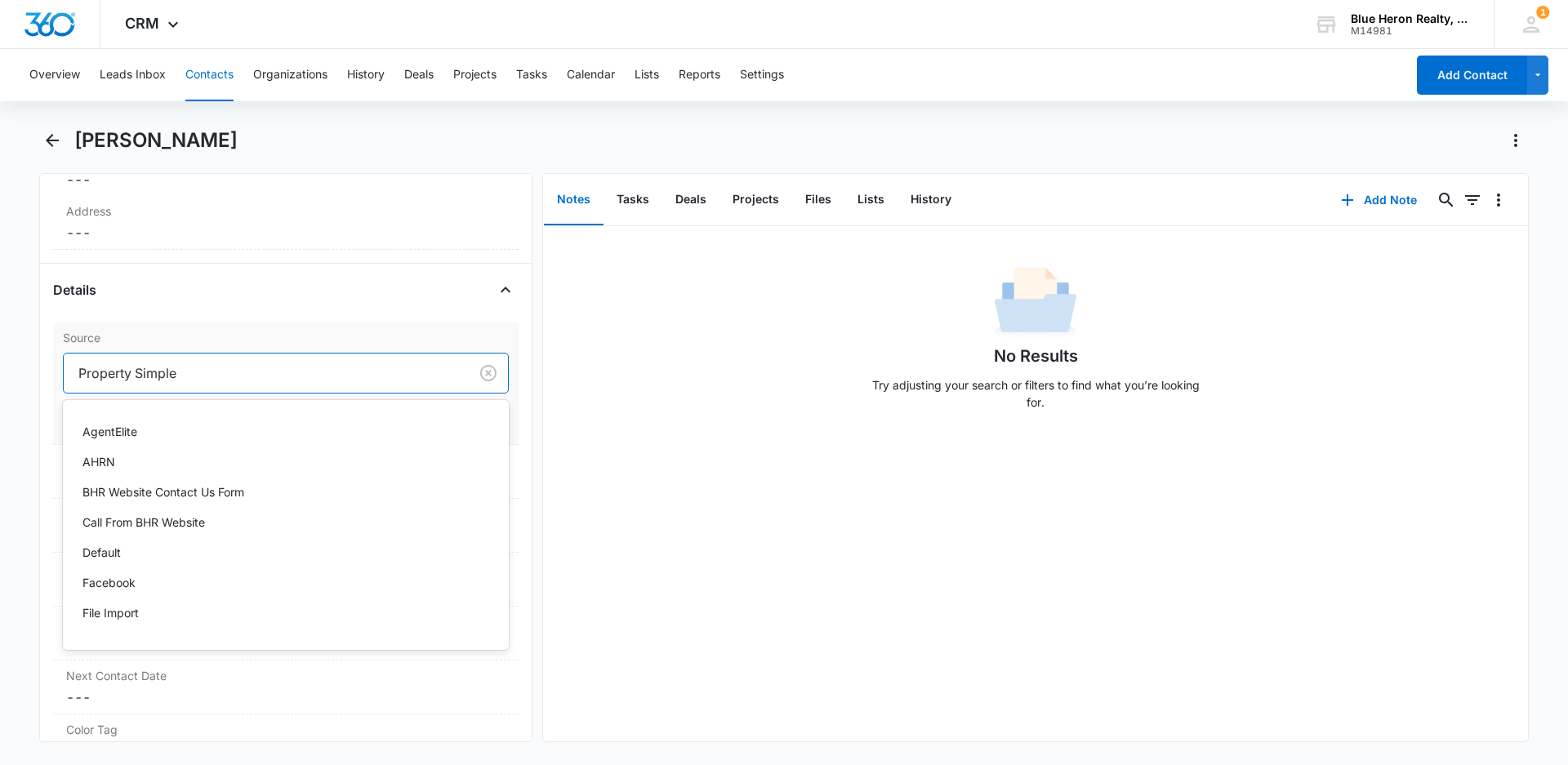
click at [195, 370] on div at bounding box center [263, 373] width 369 height 23
click at [143, 371] on div at bounding box center [266, 373] width 375 height 23
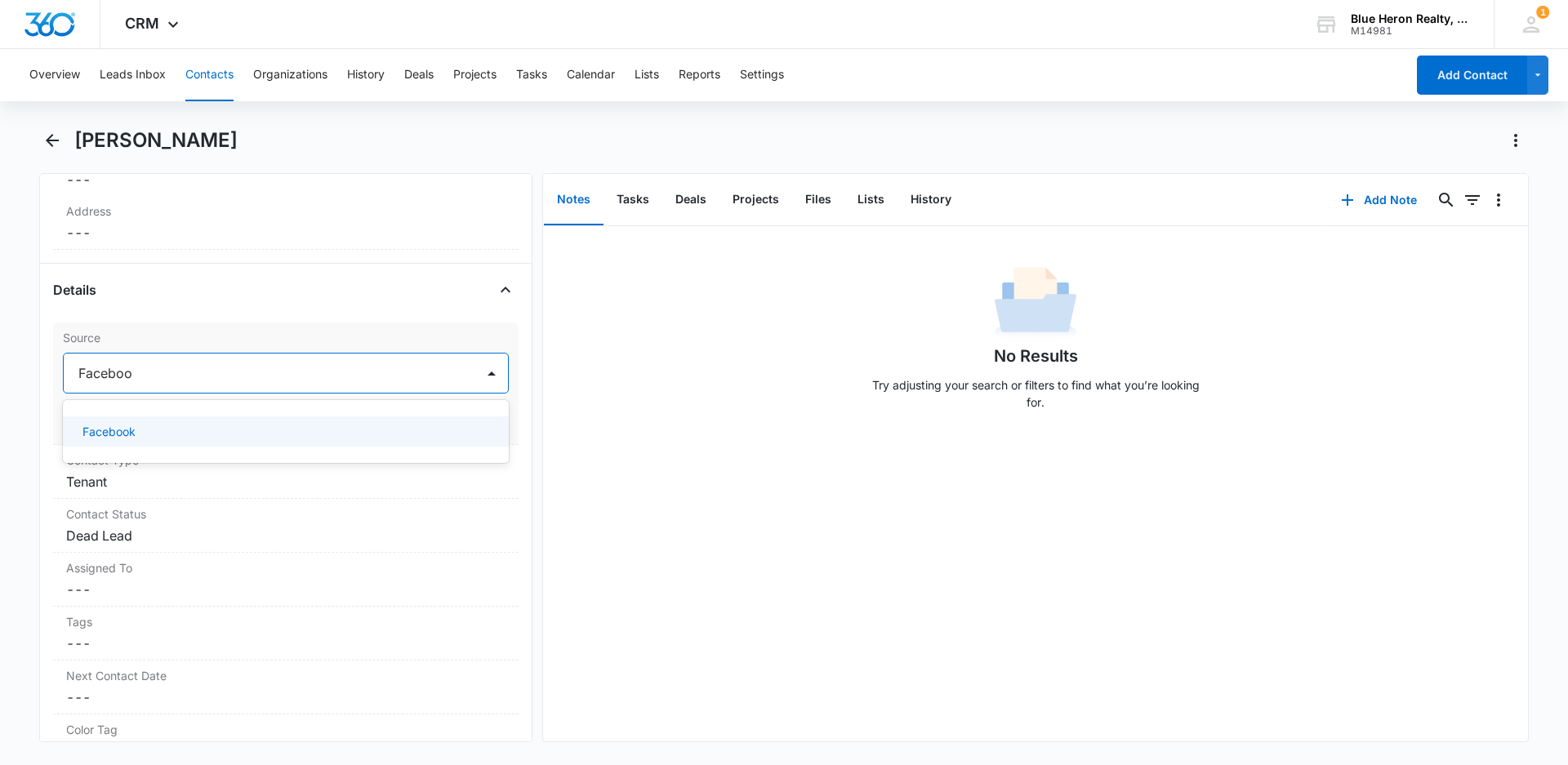
type input "Facebook"
click at [114, 429] on p "Facebook" at bounding box center [108, 431] width 53 height 17
click at [451, 426] on button "Save Changes" at bounding box center [462, 422] width 93 height 31
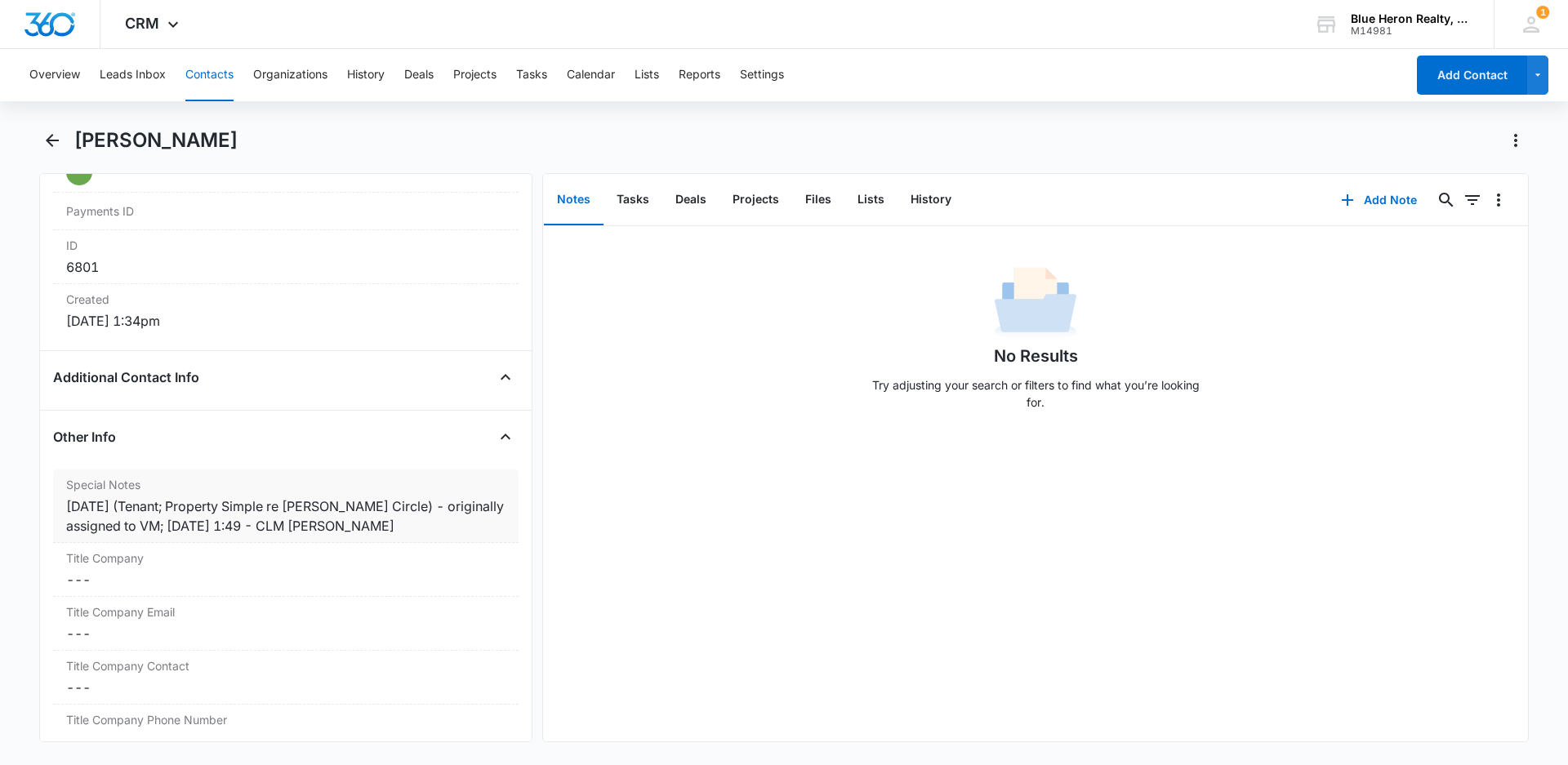
scroll to position [1085, 0]
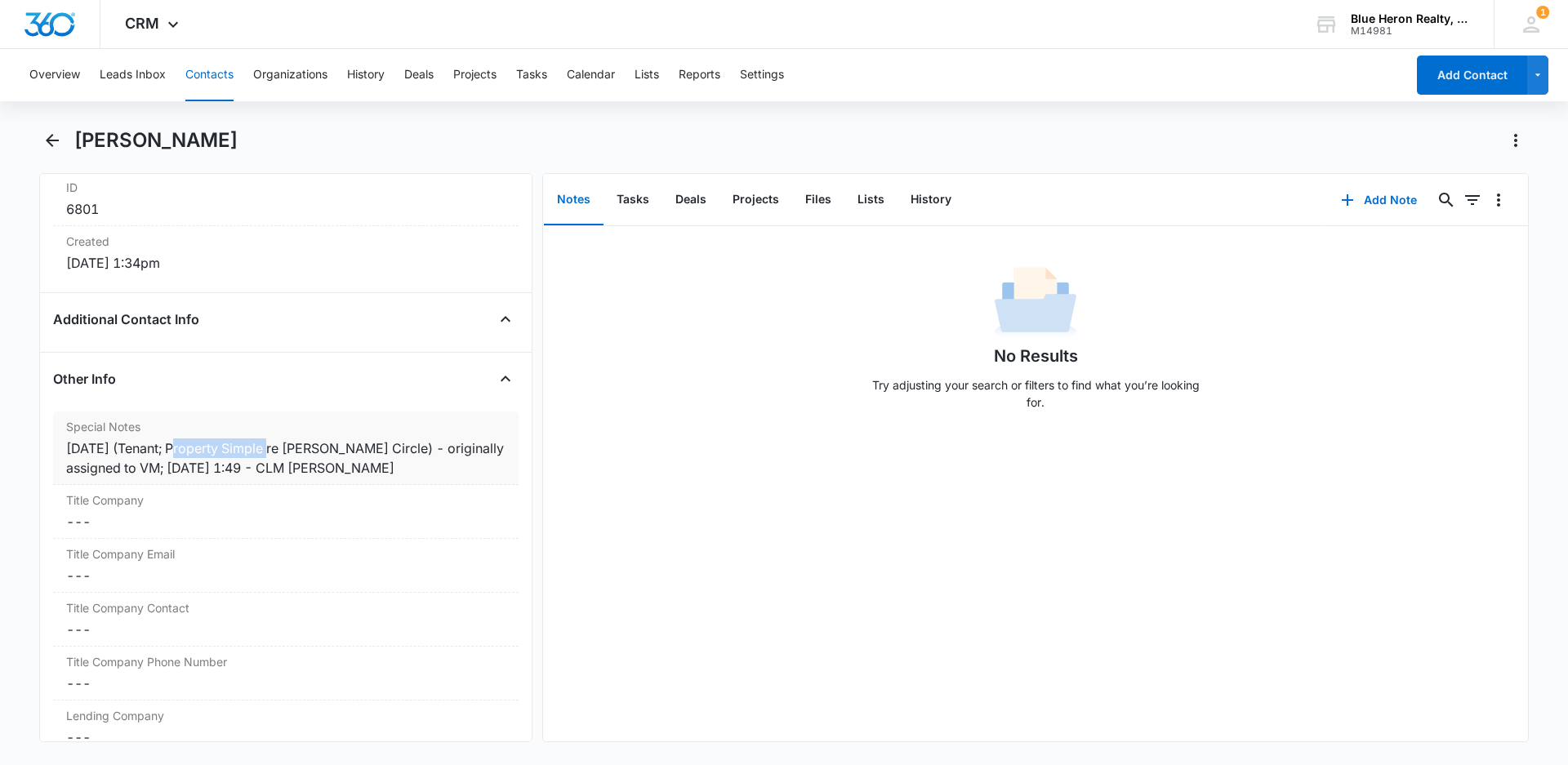
drag, startPoint x: 176, startPoint y: 443, endPoint x: 271, endPoint y: 448, distance: 95.1
click at [271, 448] on div "[DATE] (Tenant; Property Simple re [PERSON_NAME] Circle) - originally assigned …" at bounding box center [285, 457] width 439 height 39
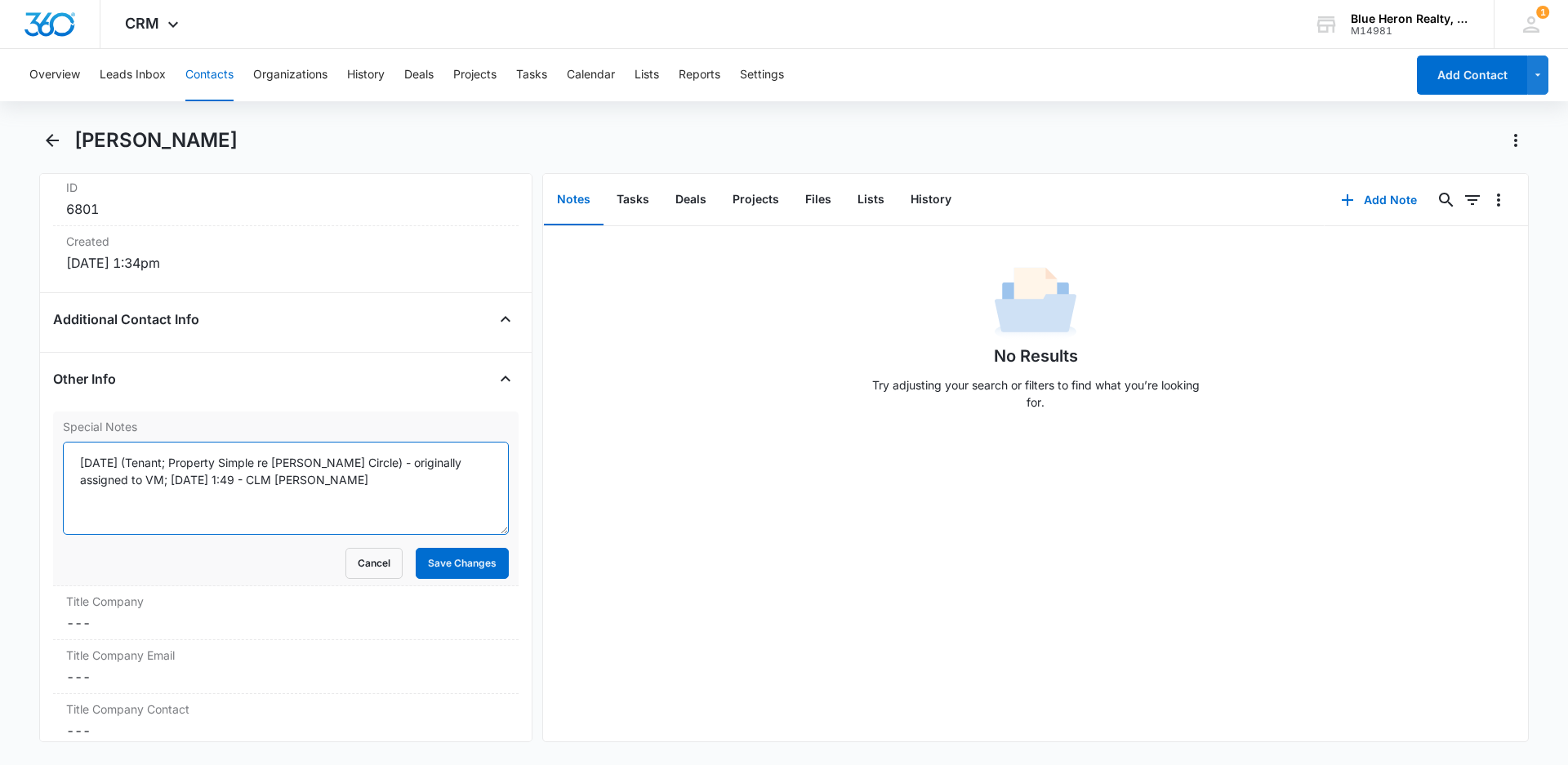
drag, startPoint x: 176, startPoint y: 460, endPoint x: 261, endPoint y: 460, distance: 85.0
click at [261, 460] on textarea "[DATE] (Tenant; Property Simple re [PERSON_NAME] Circle) - originally assigned …" at bounding box center [286, 488] width 446 height 93
type textarea "[DATE] (Tenant; Facebook/Instragram re [PERSON_NAME] Circle) - originally assig…"
click at [457, 565] on button "Save Changes" at bounding box center [462, 563] width 93 height 31
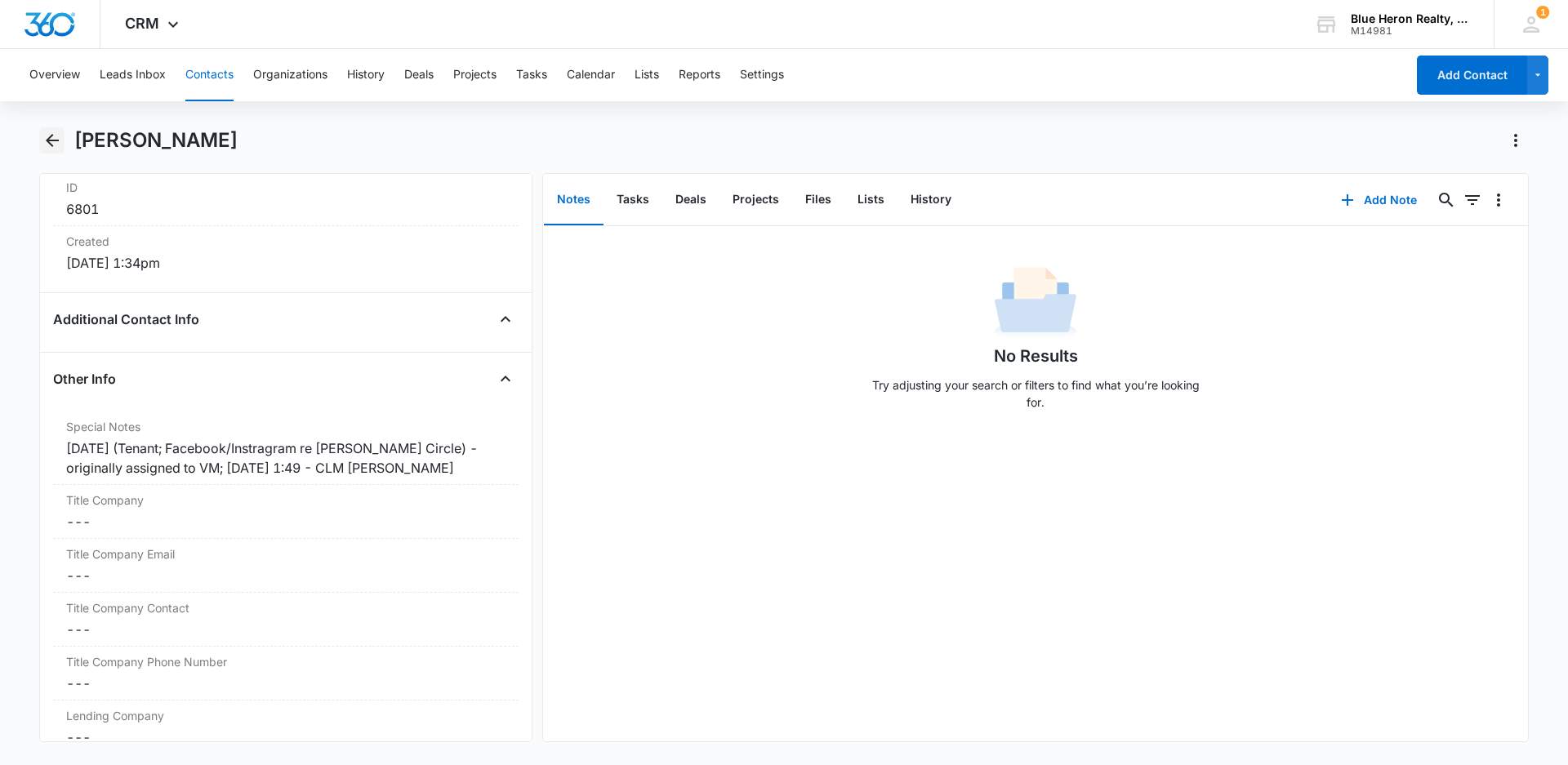
click at [52, 143] on icon "Back" at bounding box center [52, 141] width 20 height 20
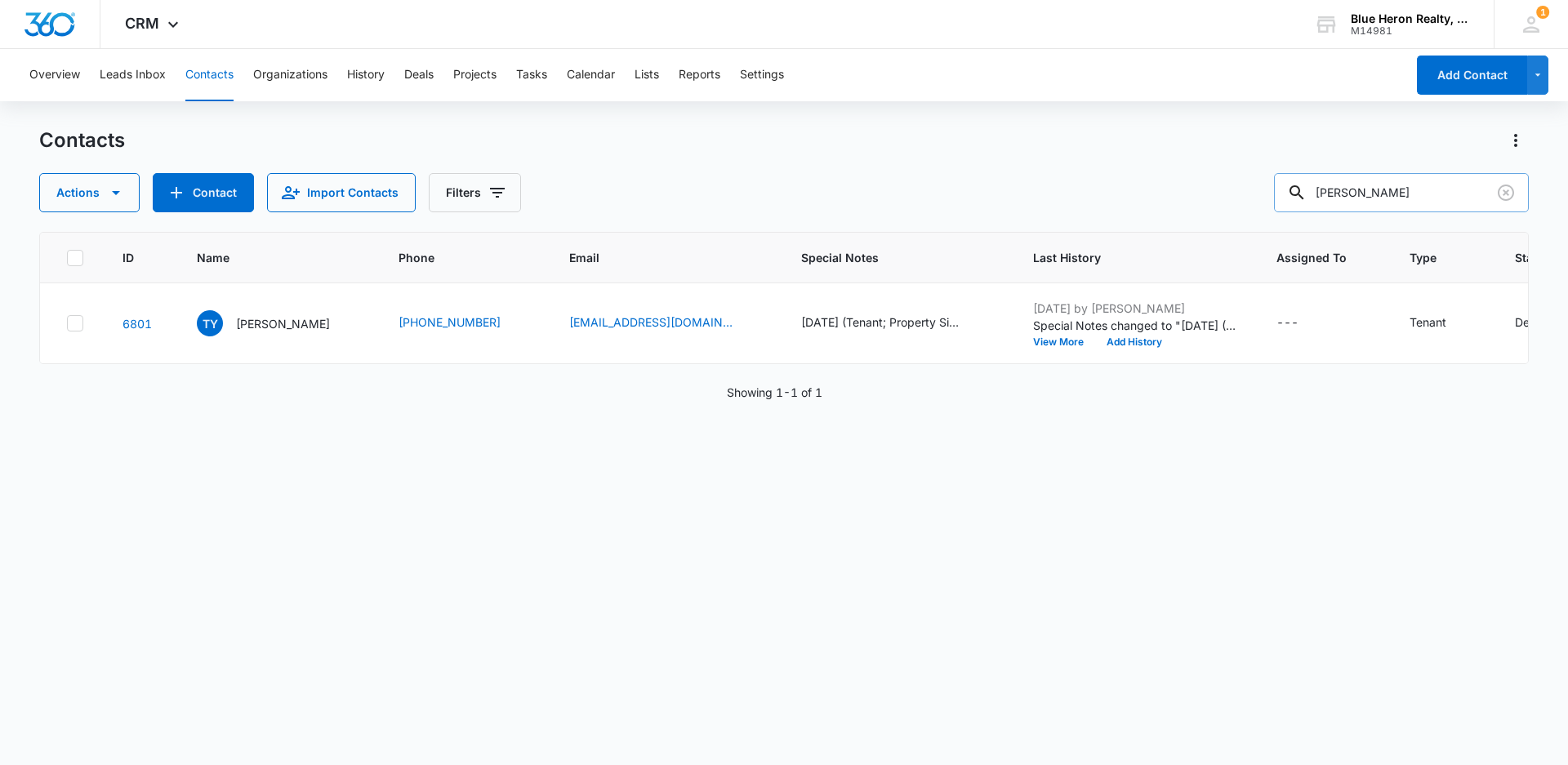
drag, startPoint x: 1405, startPoint y: 203, endPoint x: 1311, endPoint y: 202, distance: 94.0
click at [1311, 202] on div "[PERSON_NAME]" at bounding box center [1401, 192] width 254 height 39
type input "[PERSON_NAME]"
click at [271, 327] on p "[PERSON_NAME]" at bounding box center [283, 323] width 94 height 17
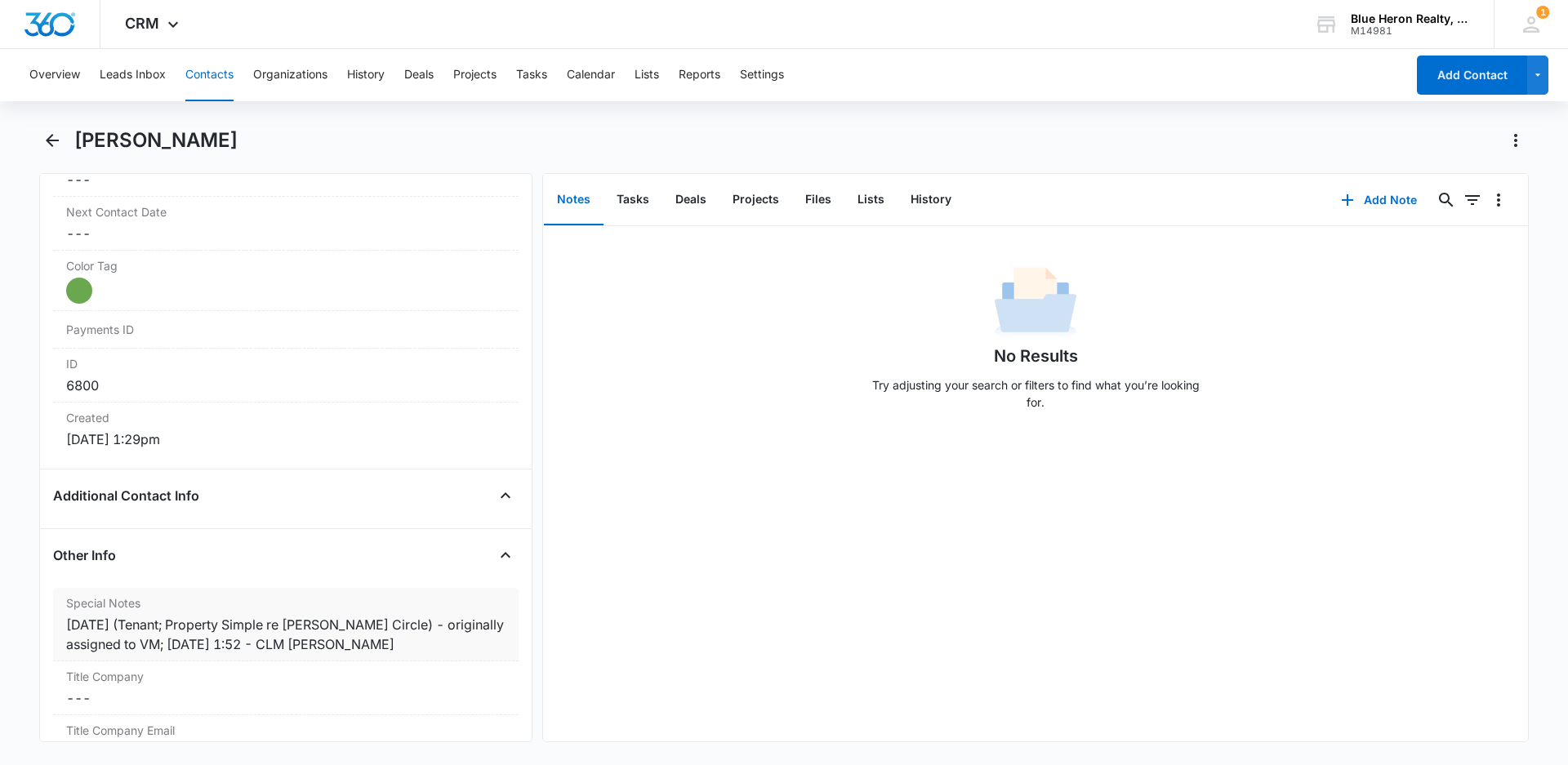
scroll to position [980, 0]
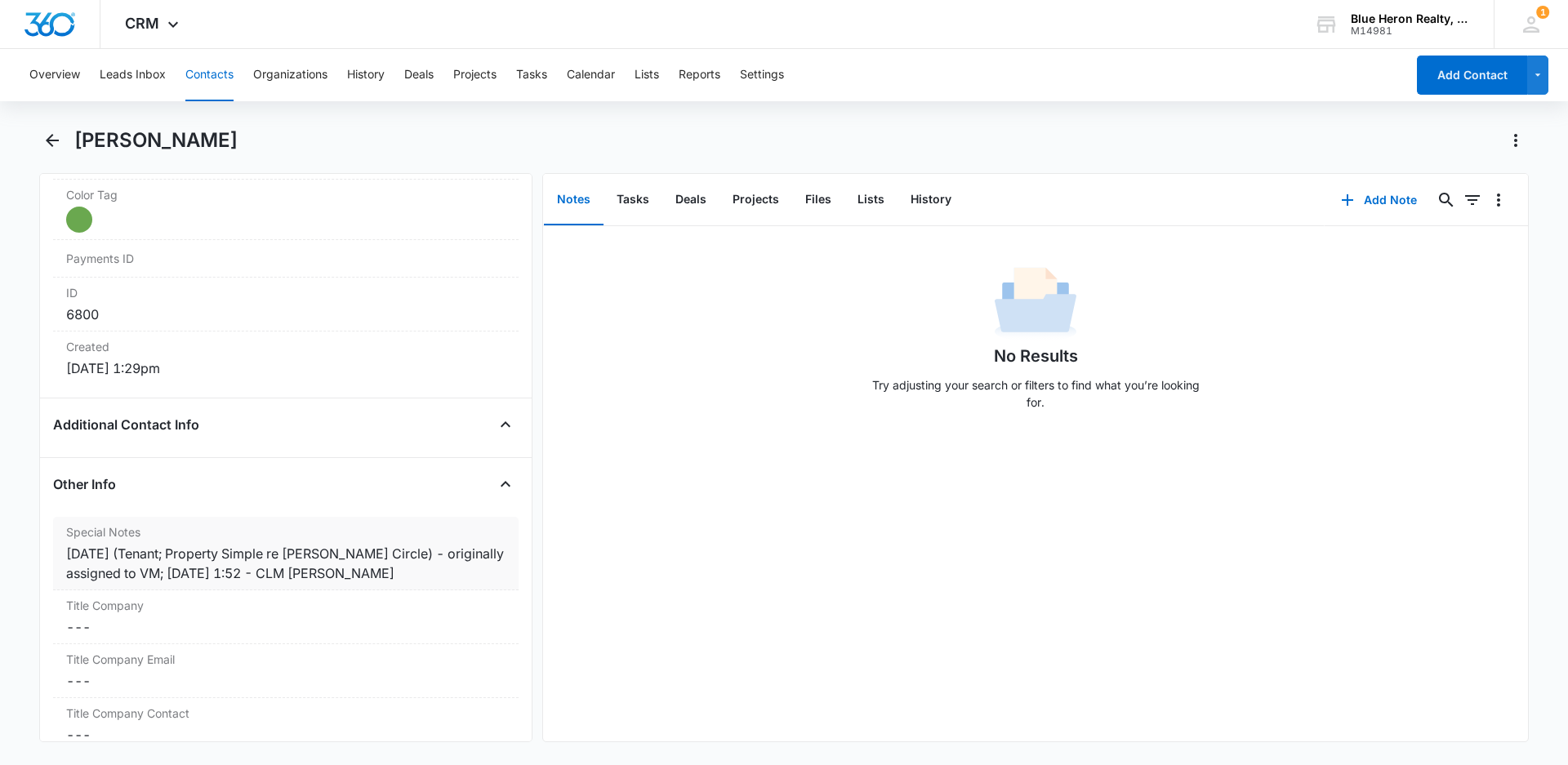
click at [198, 571] on div "[DATE] (Tenant; Property Simple re [PERSON_NAME] Circle) - originally assigned …" at bounding box center [285, 563] width 439 height 39
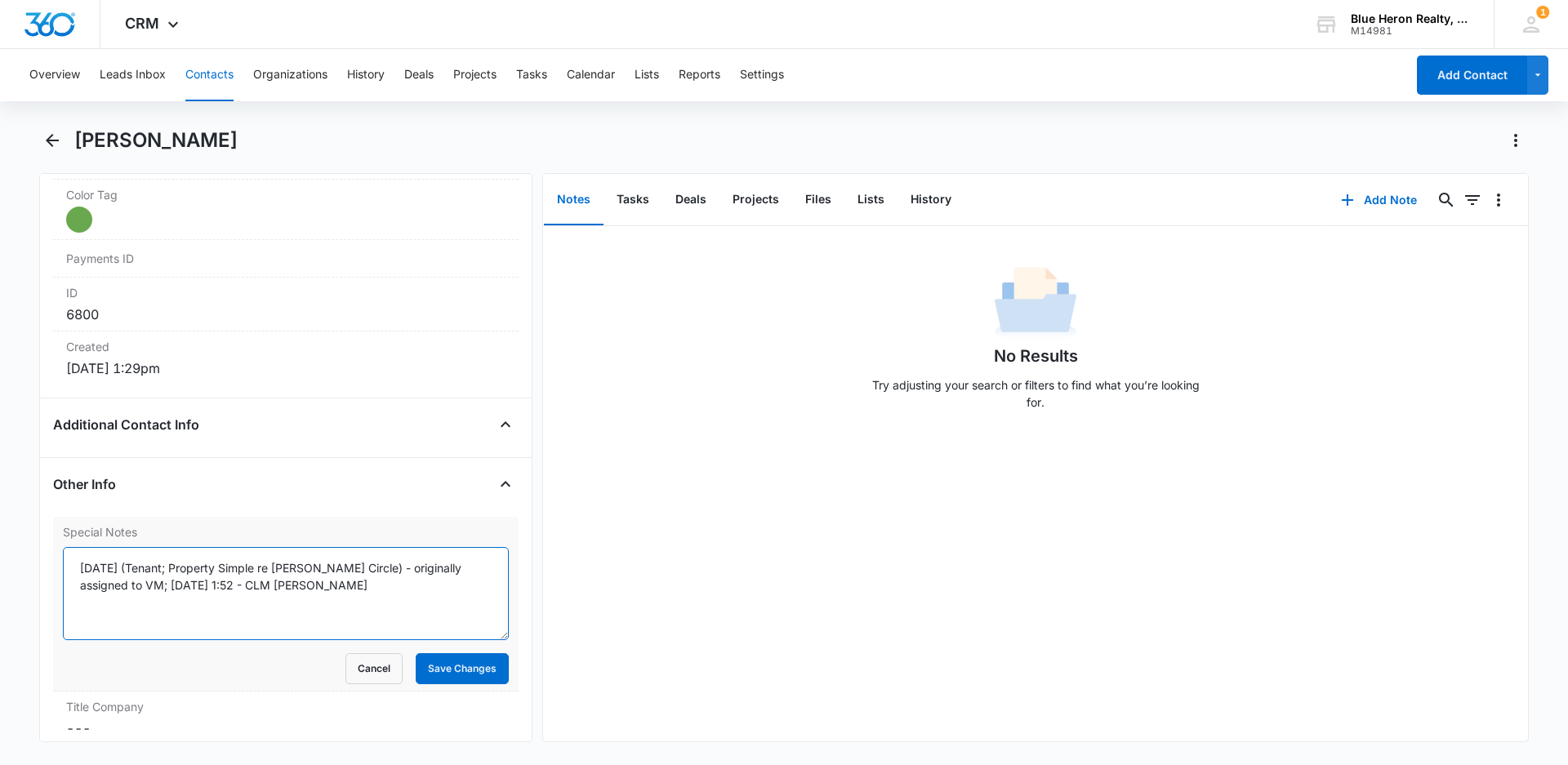
click at [142, 583] on textarea "[DATE] (Tenant; Property Simple re [PERSON_NAME] Circle) - originally assigned …" at bounding box center [286, 593] width 446 height 93
type textarea "[DATE] (Tenant; Property Simple re [PERSON_NAME] Circle) - originally assigned …"
click at [441, 668] on button "Save Changes" at bounding box center [462, 668] width 93 height 31
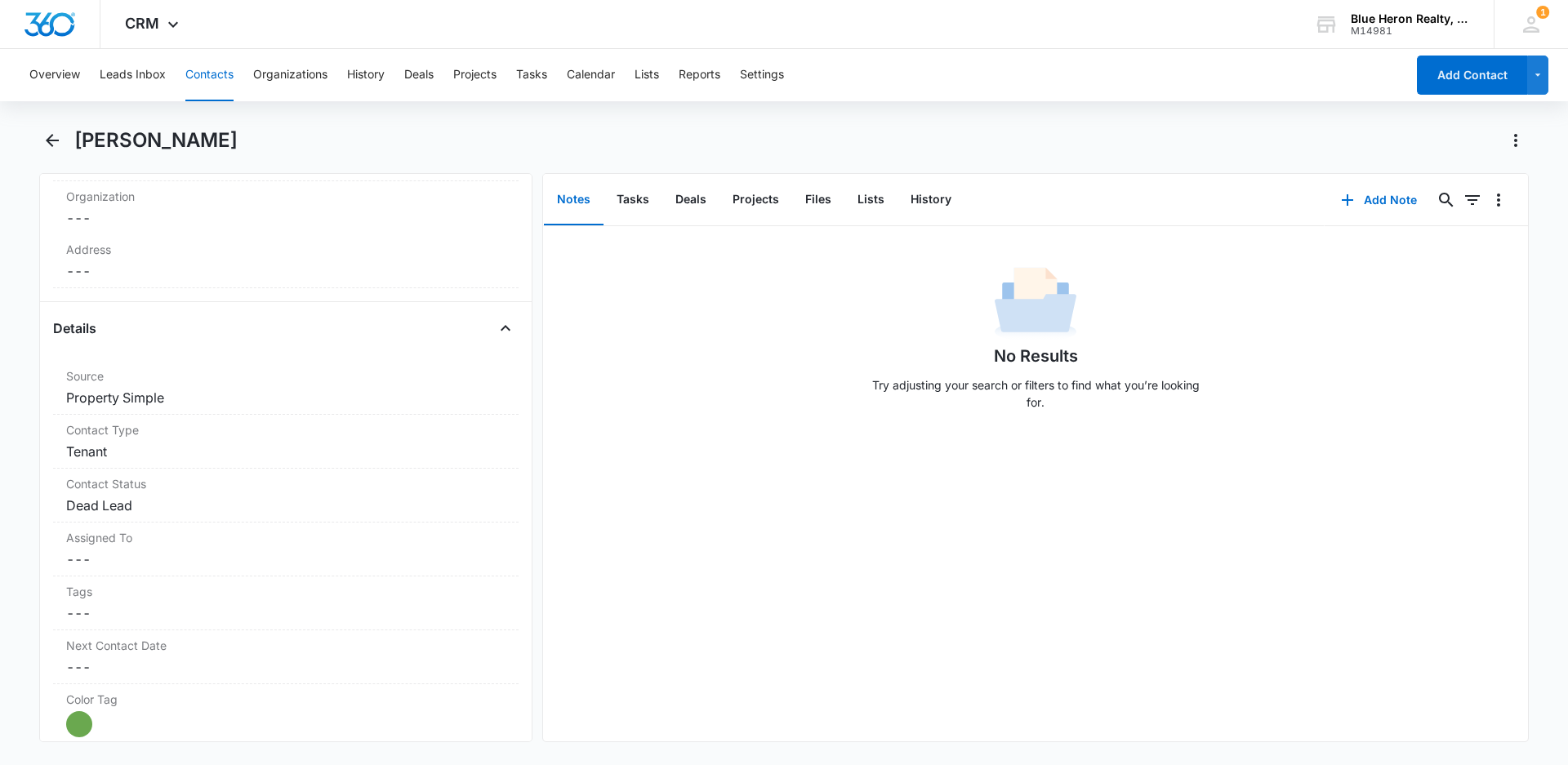
scroll to position [408, 0]
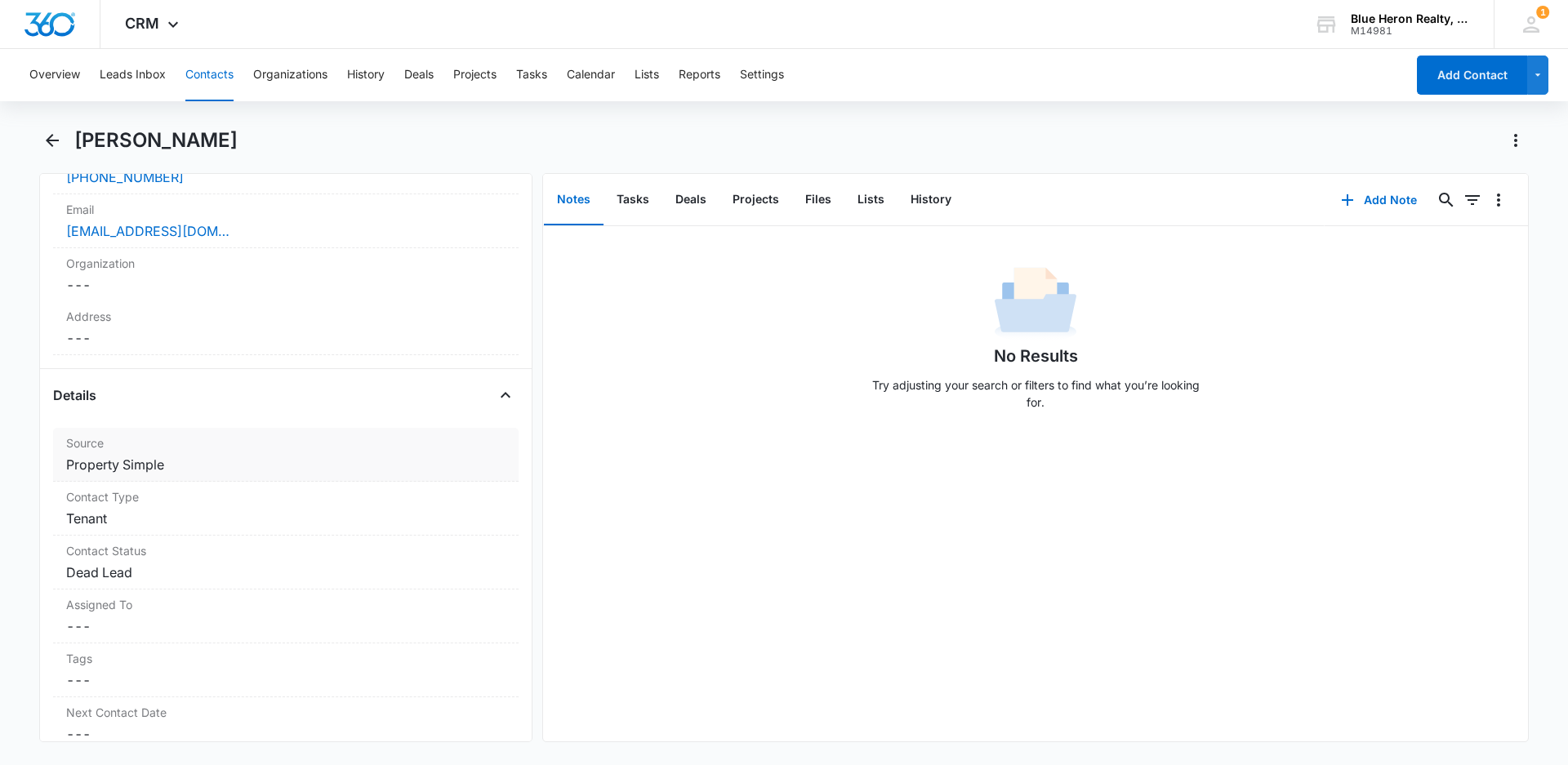
click at [236, 463] on dd "Cancel Save Changes Property Simple" at bounding box center [285, 465] width 439 height 20
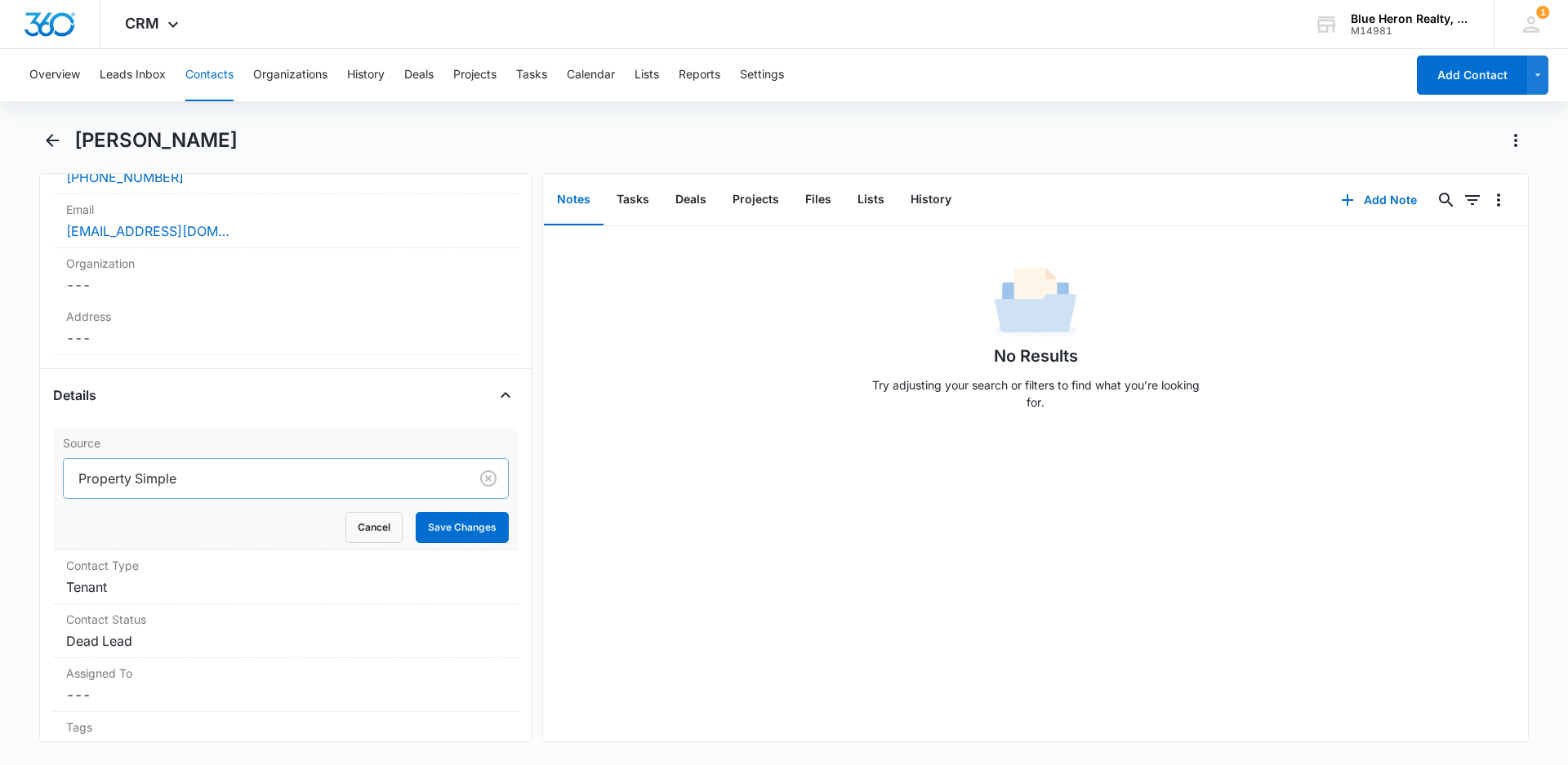
click at [189, 483] on div at bounding box center [263, 478] width 369 height 23
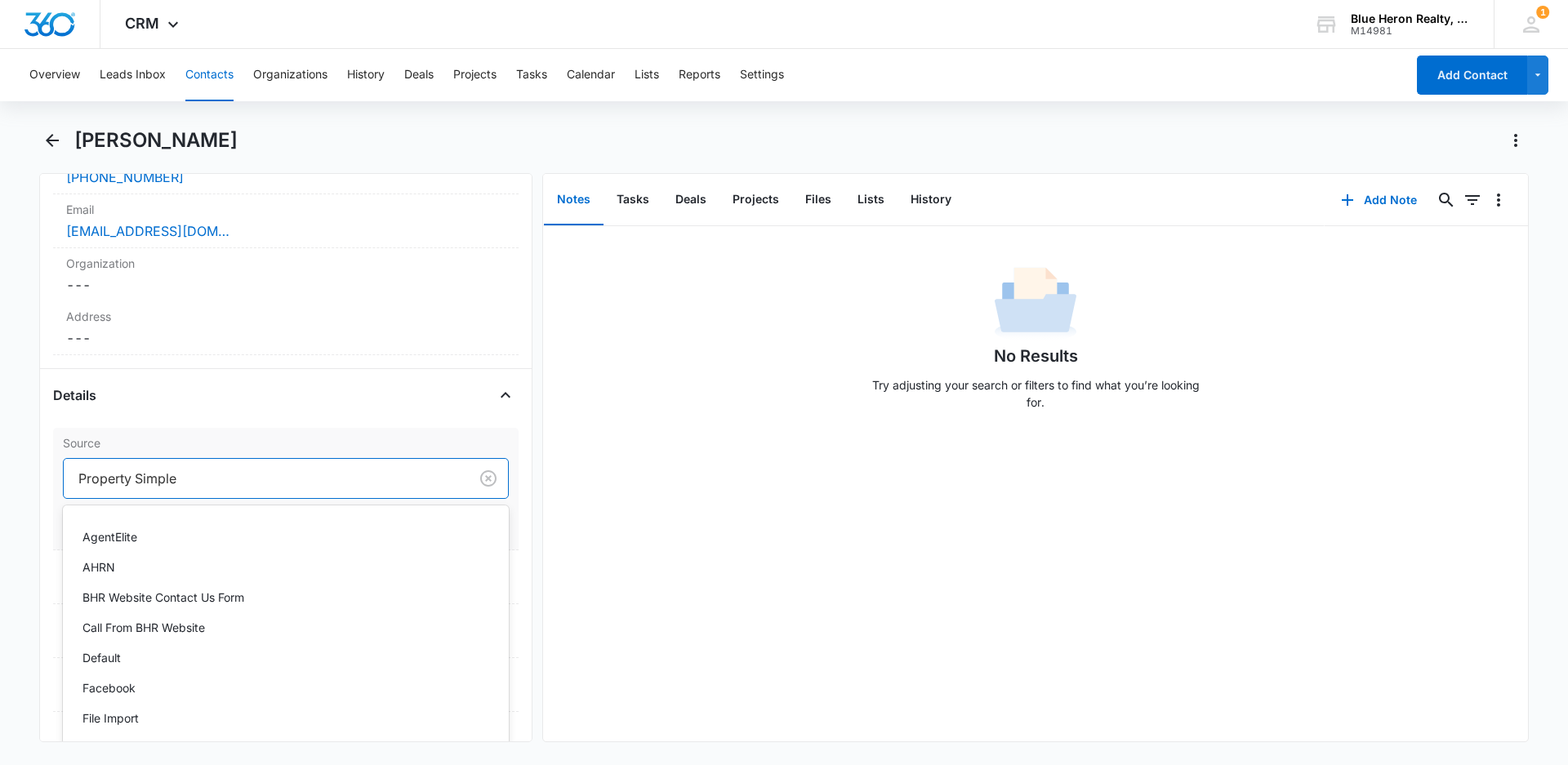
scroll to position [366, 0]
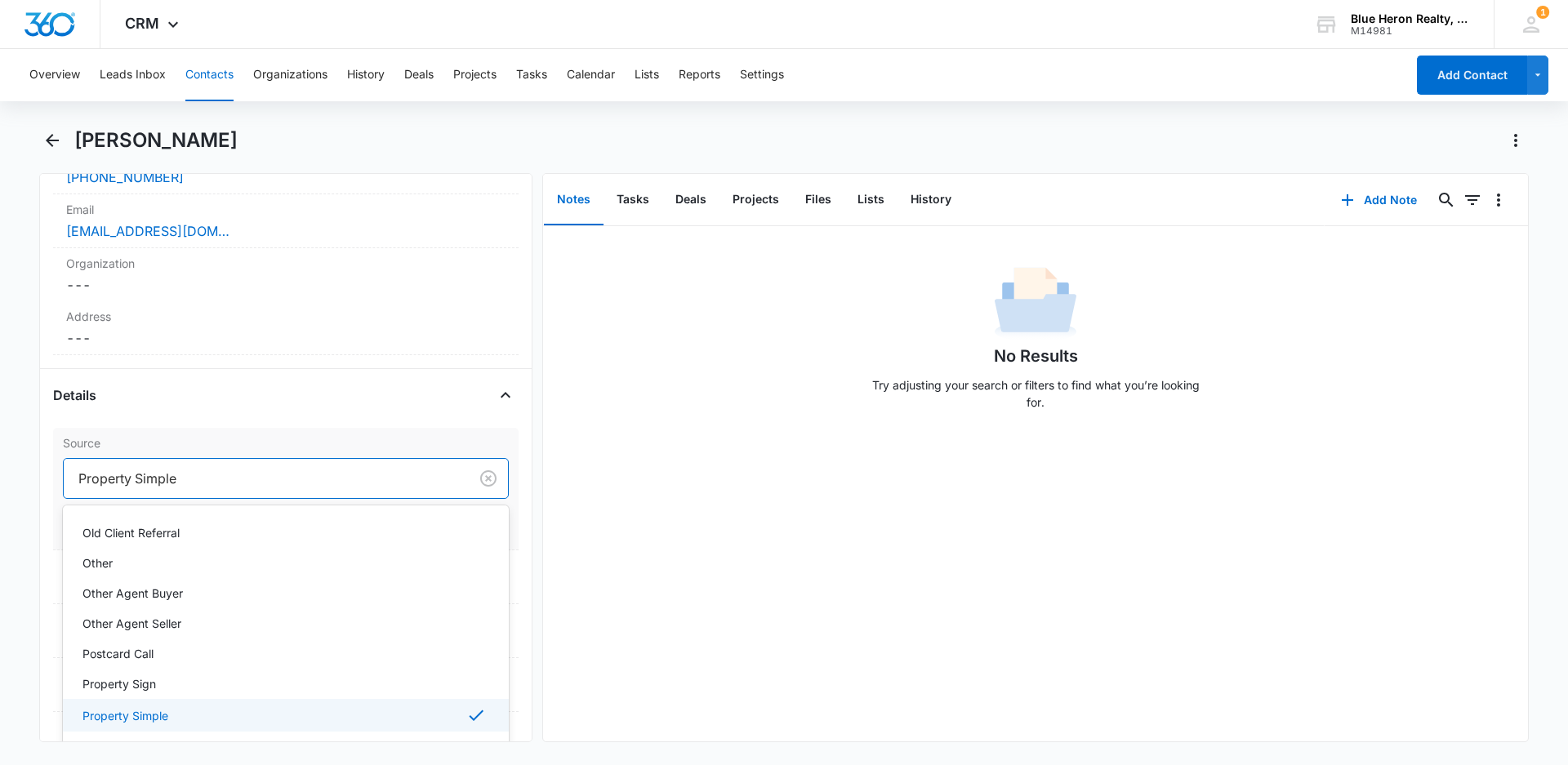
click at [257, 483] on div at bounding box center [263, 478] width 369 height 23
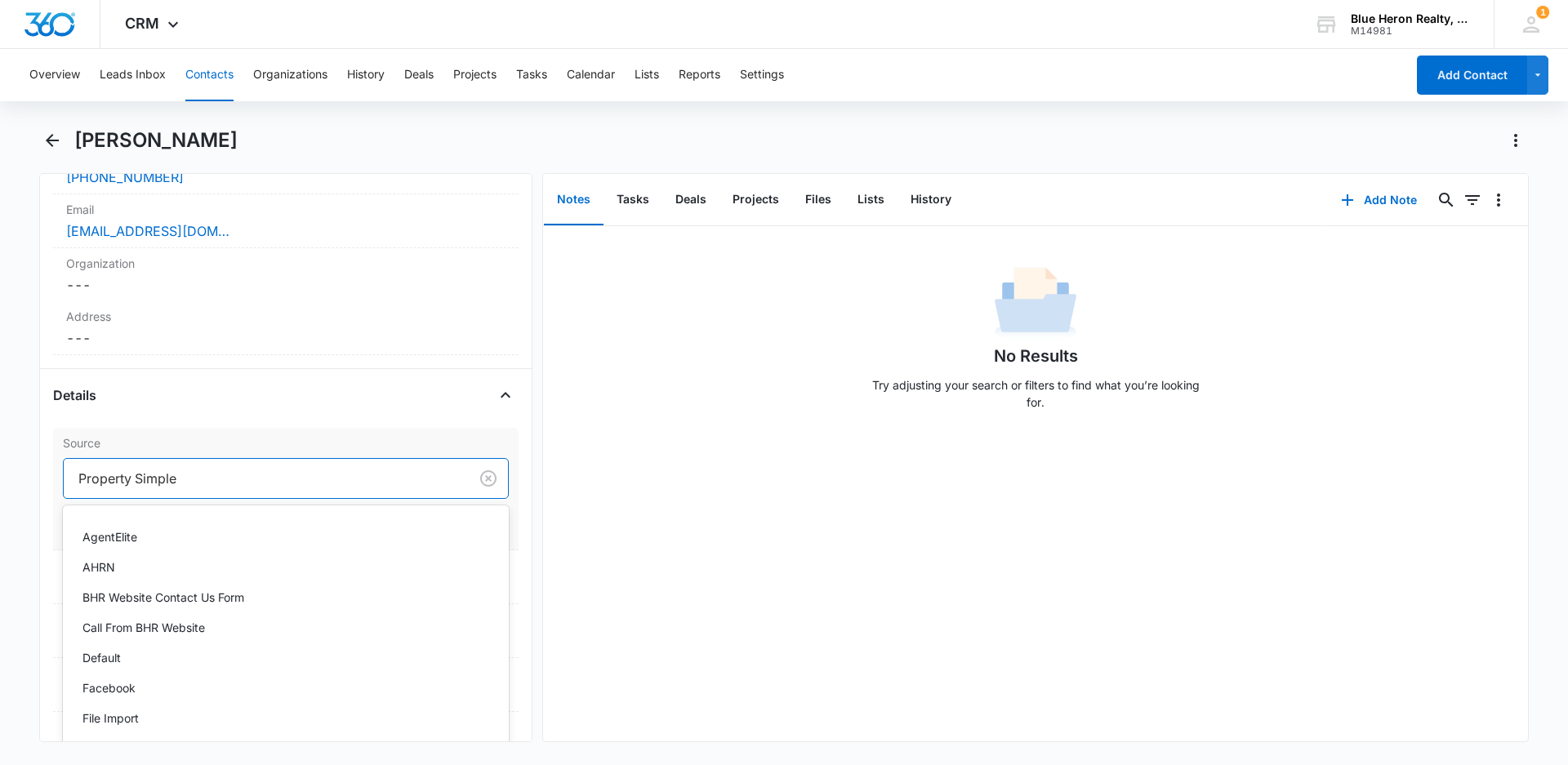
click at [216, 479] on div at bounding box center [263, 478] width 369 height 23
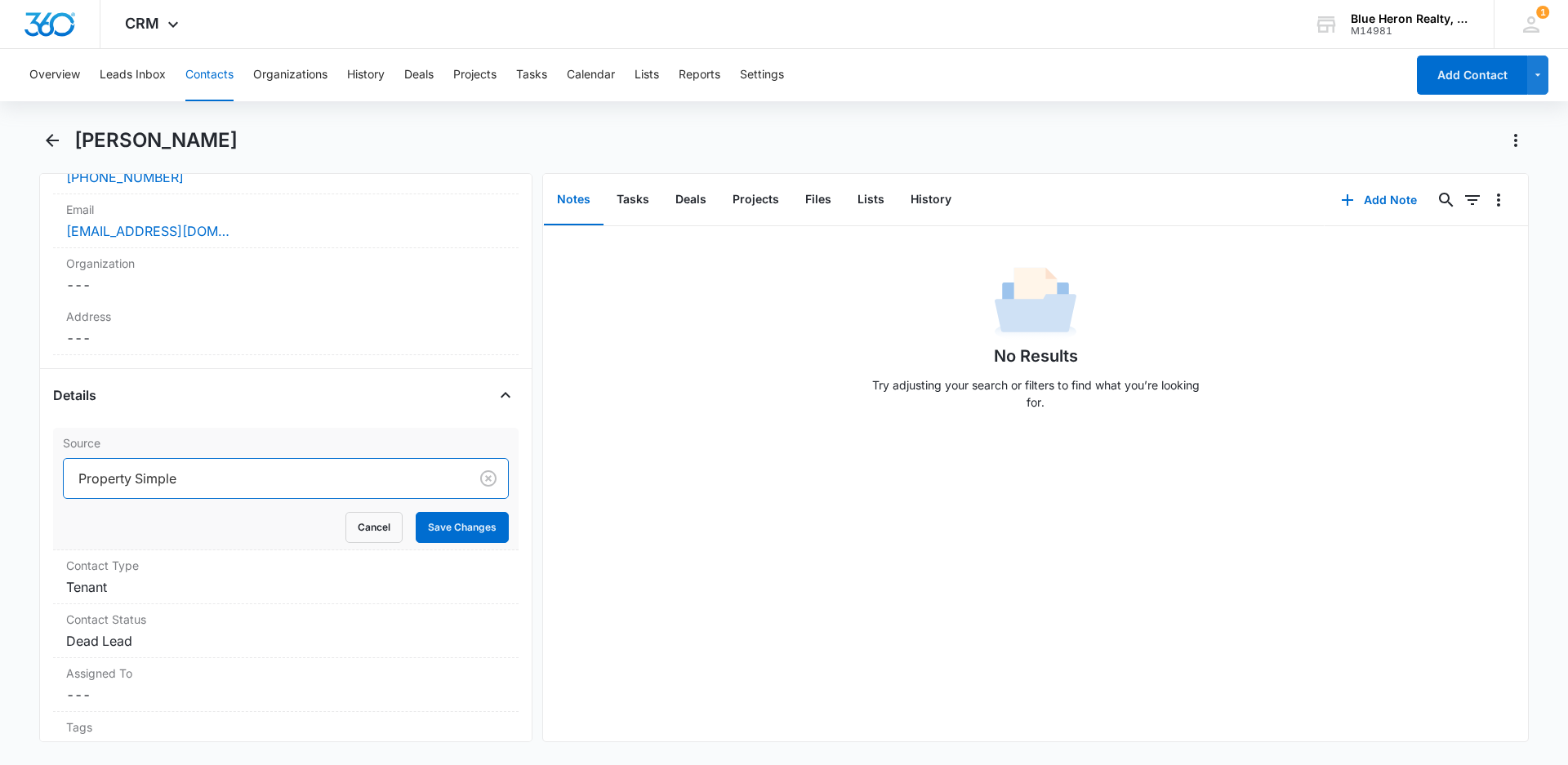
click at [183, 480] on div at bounding box center [263, 478] width 369 height 23
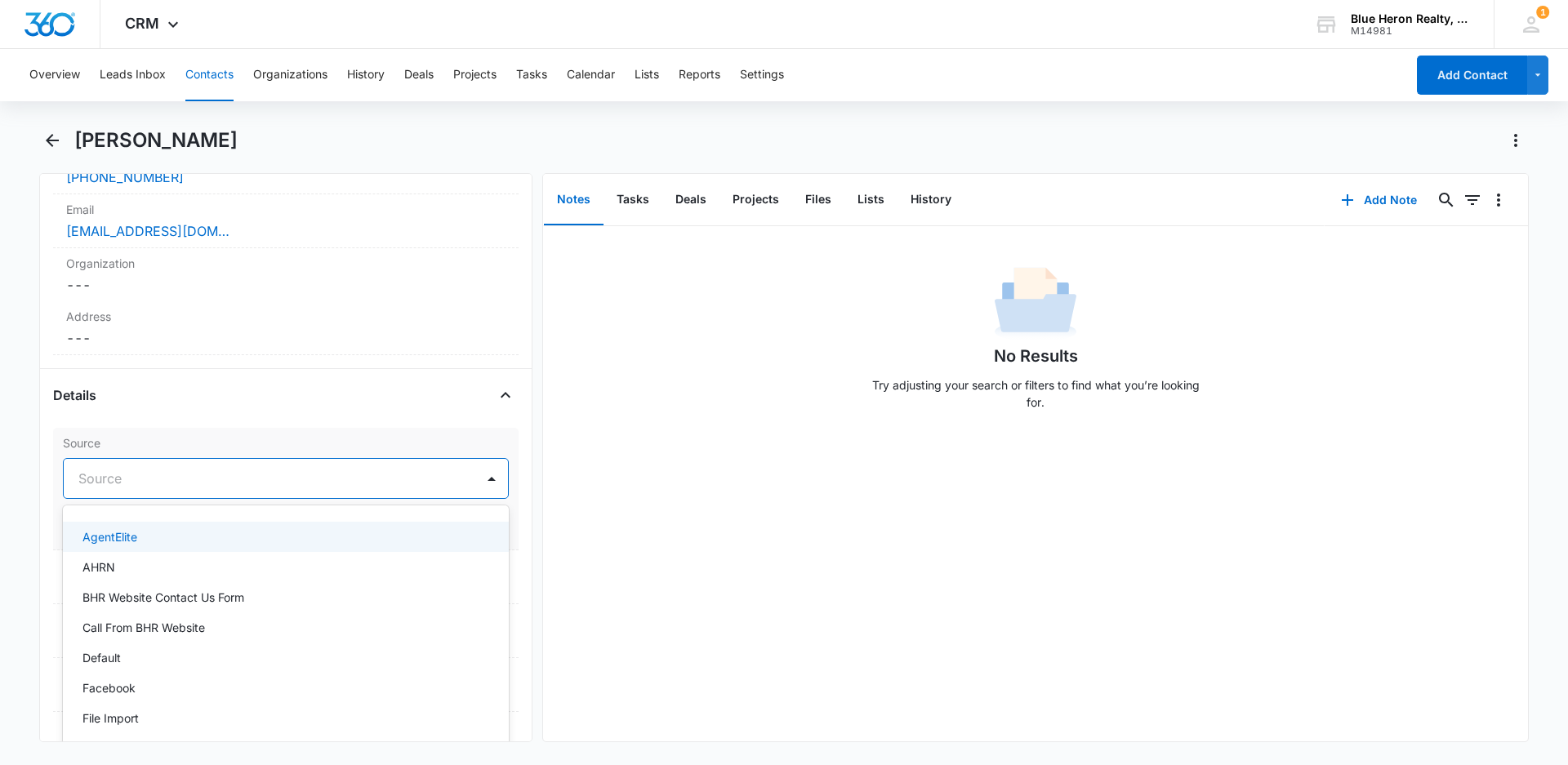
click at [156, 478] on div at bounding box center [266, 478] width 375 height 23
type input "Facebook"
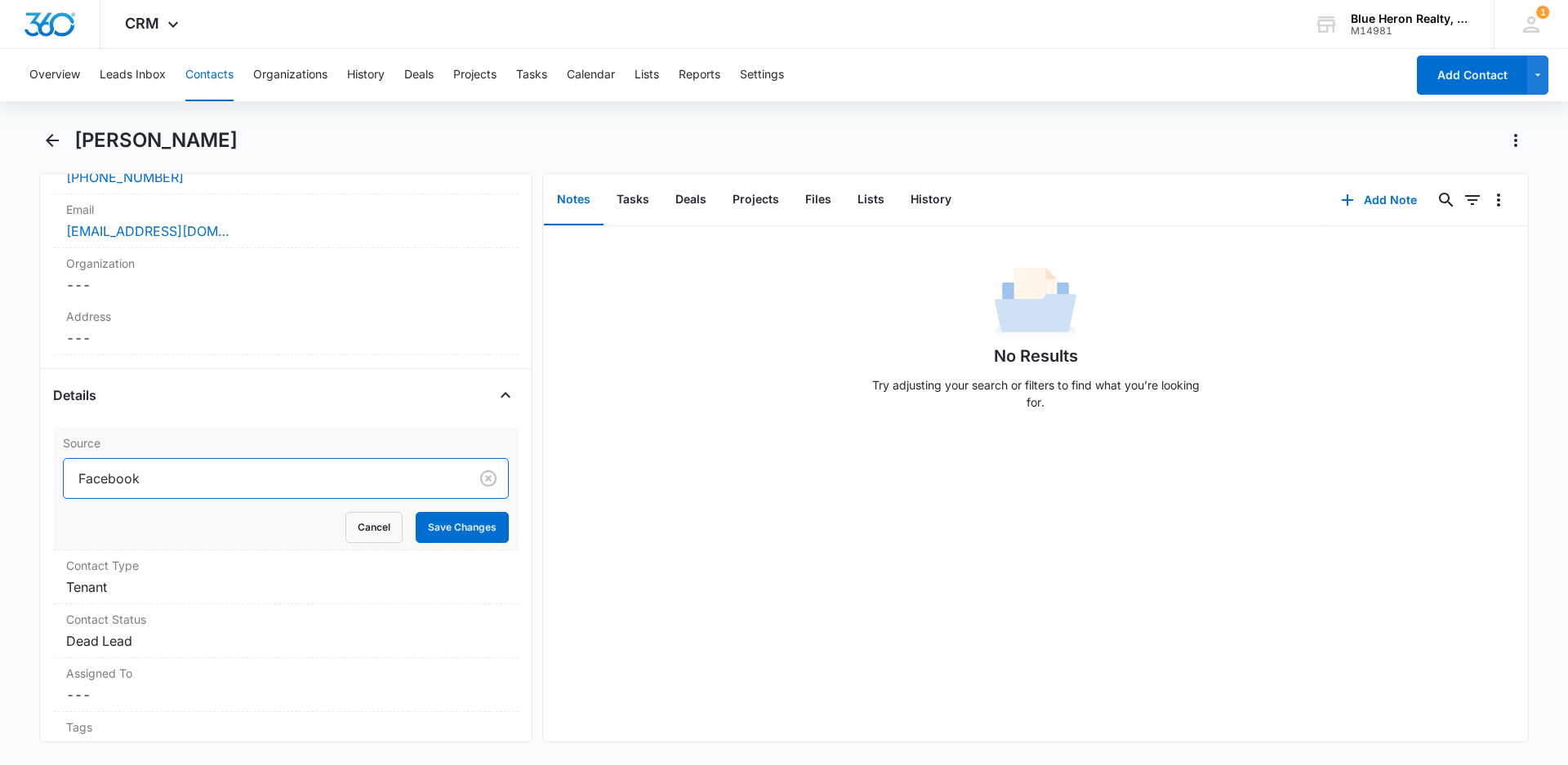
click at [174, 465] on div "Facebook" at bounding box center [266, 478] width 405 height 39
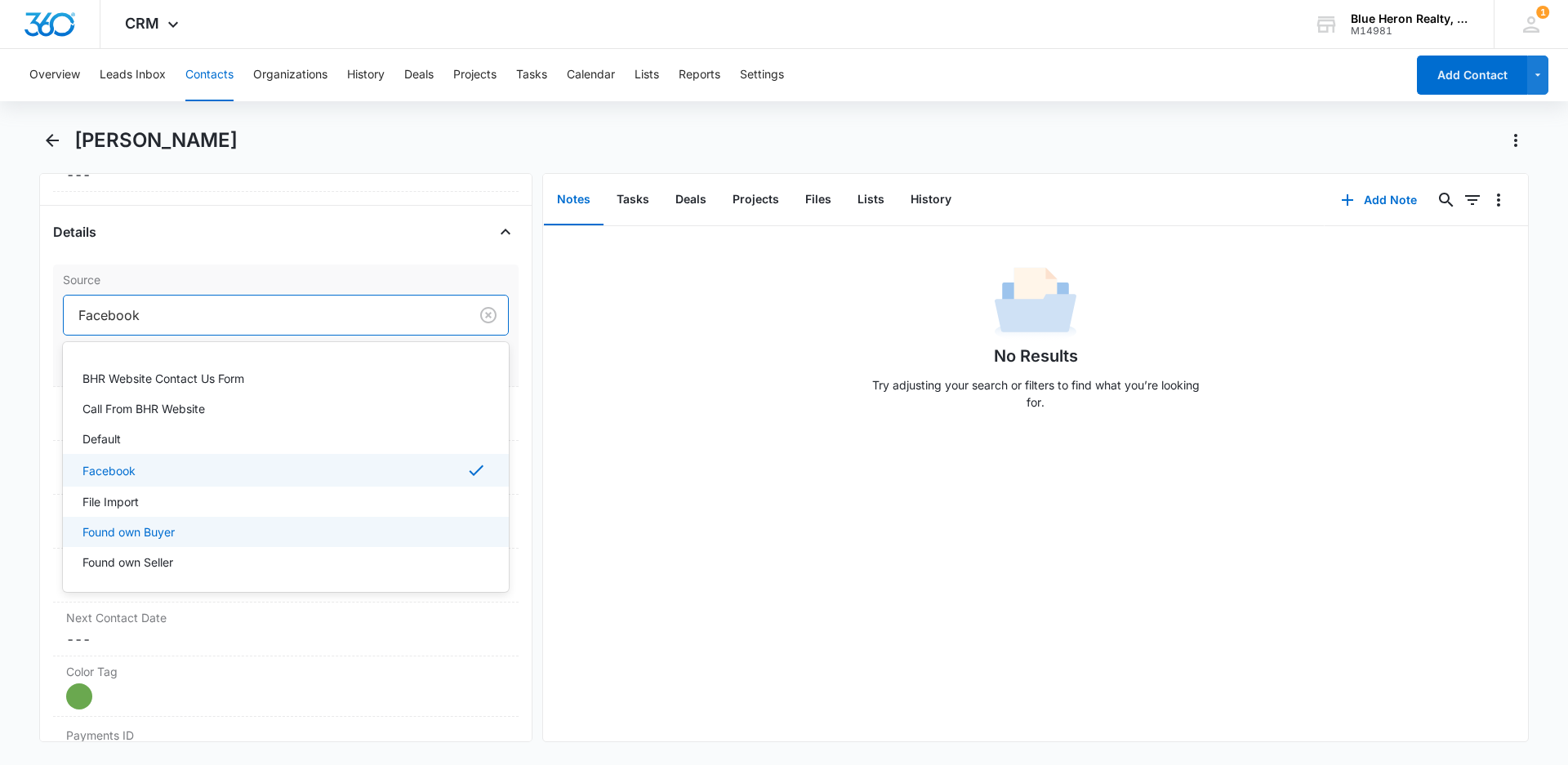
scroll to position [81, 0]
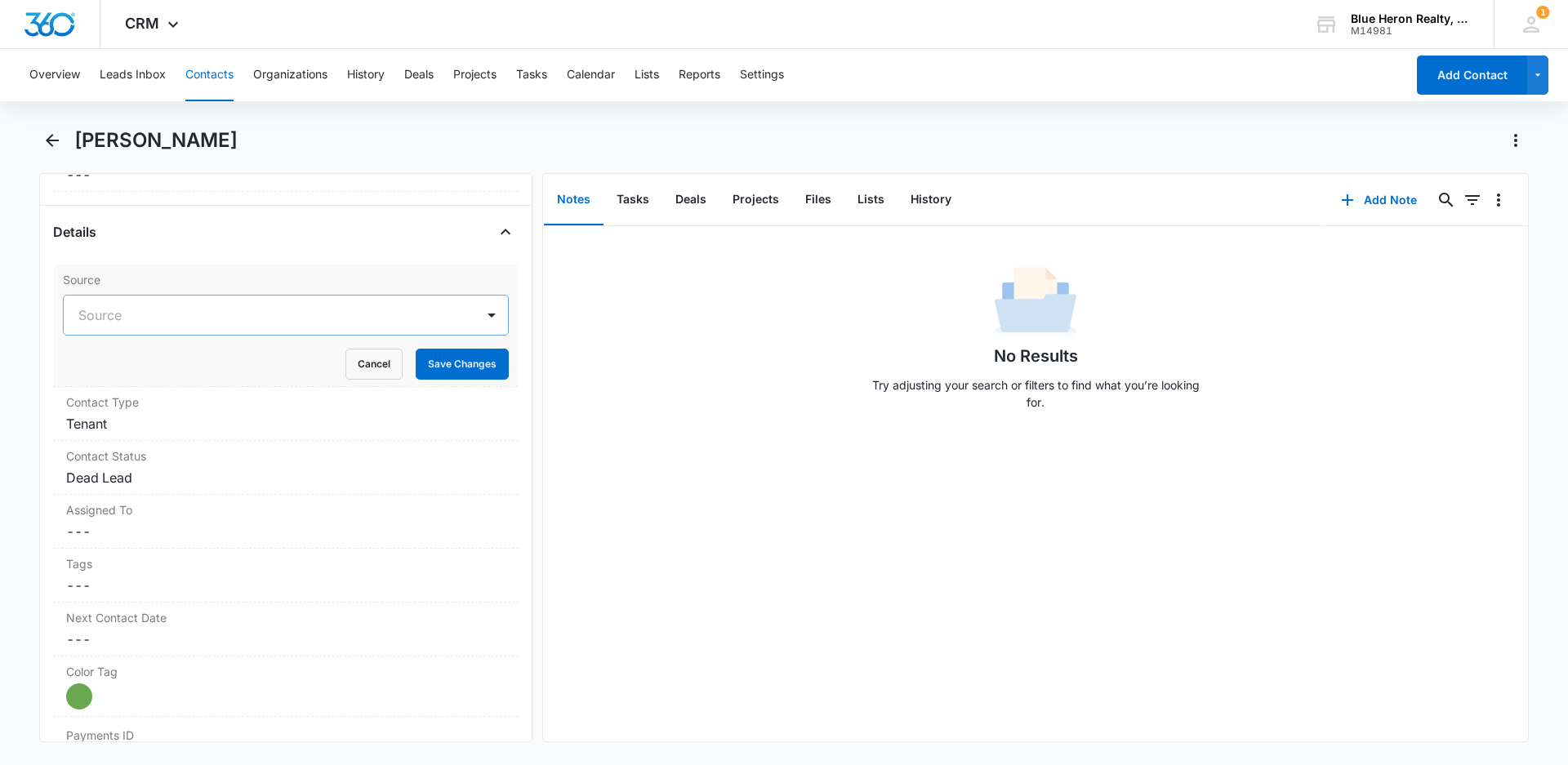
click at [116, 315] on div at bounding box center [266, 315] width 375 height 23
type input "Facebook"
click at [463, 355] on button "Save Changes" at bounding box center [462, 364] width 93 height 31
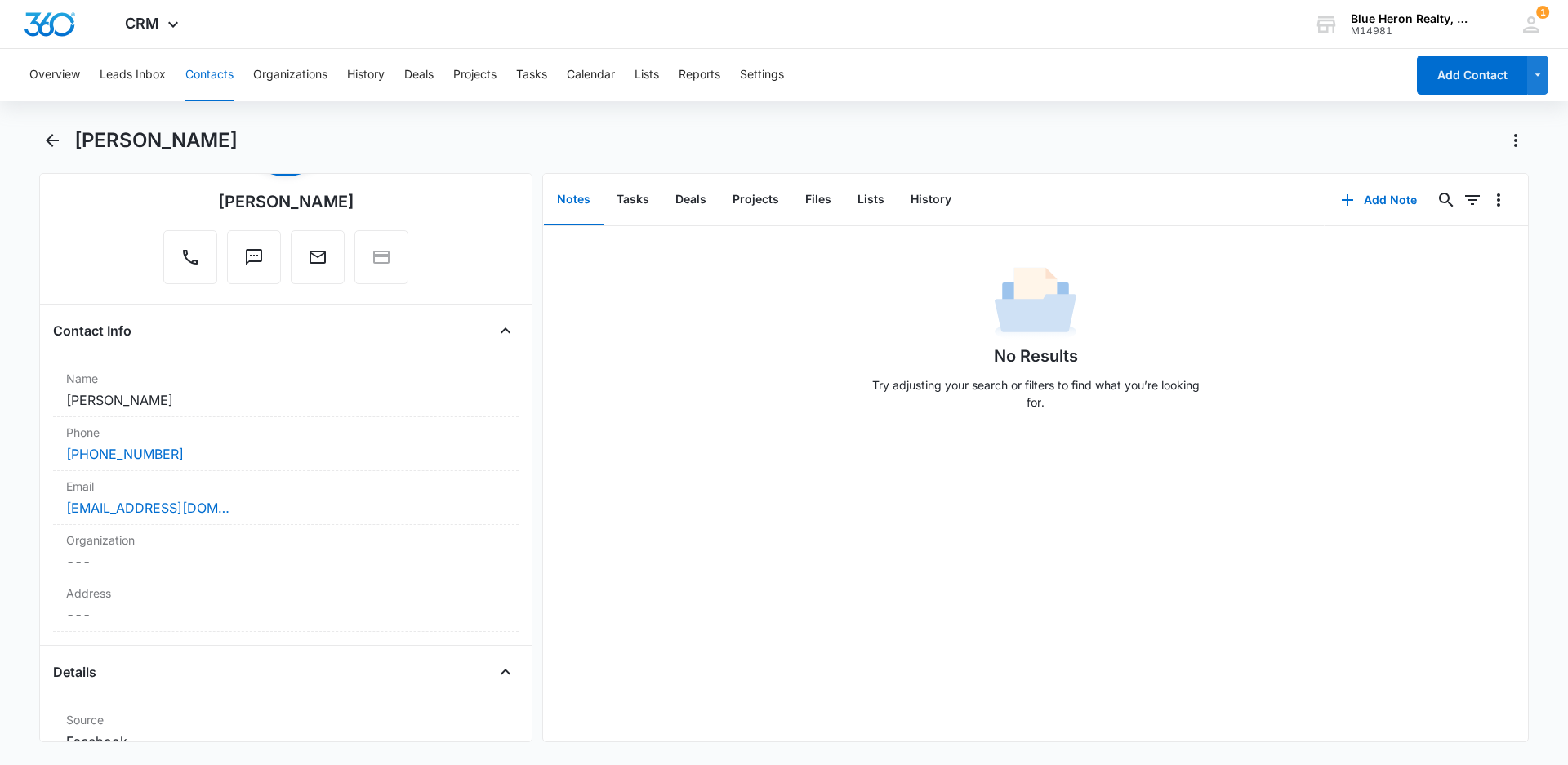
scroll to position [17, 0]
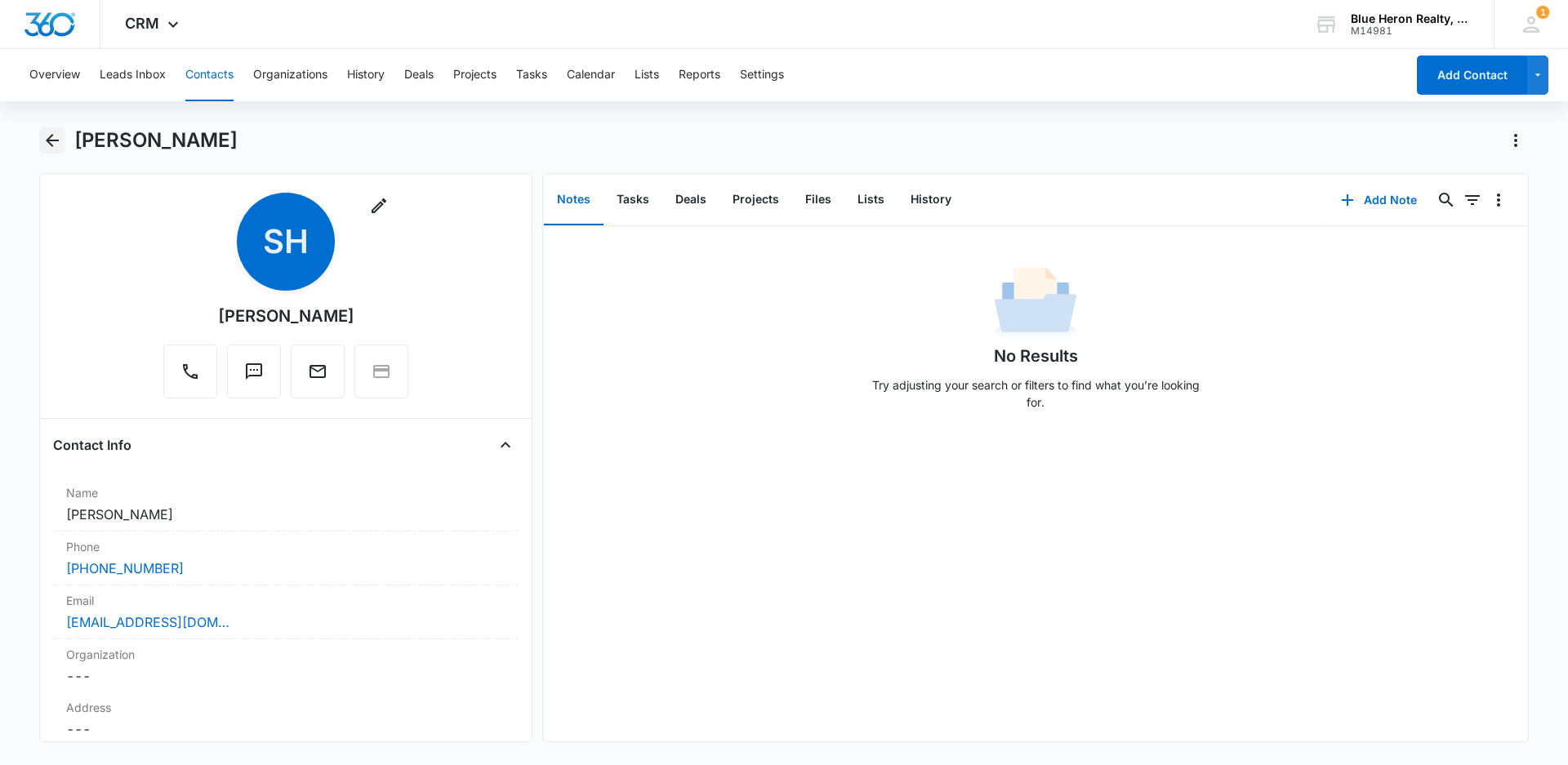
click at [47, 139] on icon "Back" at bounding box center [52, 141] width 20 height 20
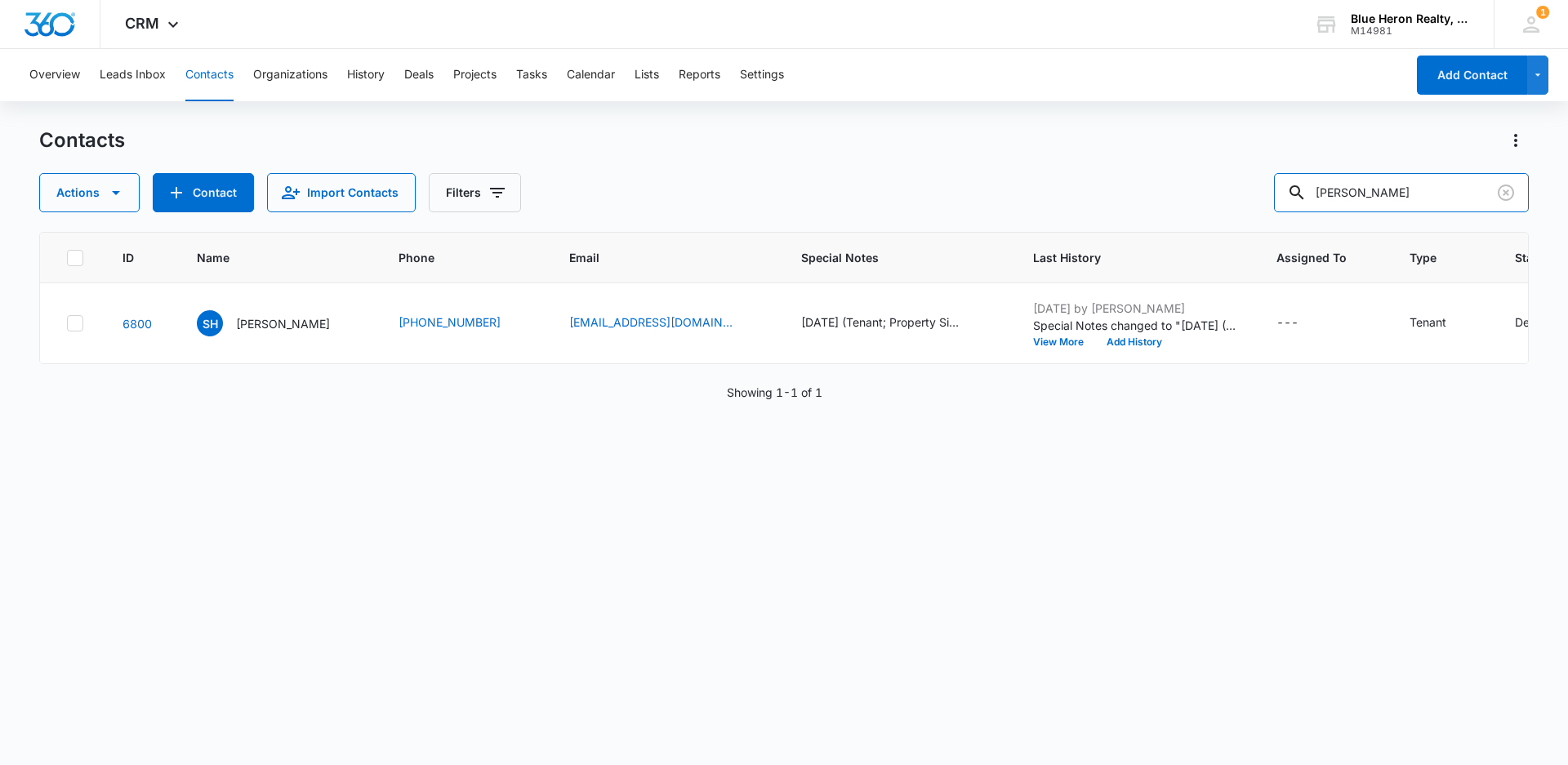
drag, startPoint x: 1436, startPoint y: 196, endPoint x: 1283, endPoint y: 193, distance: 153.0
click at [1286, 196] on div "Actions Contact Import Contacts Filters [PERSON_NAME]" at bounding box center [783, 192] width 1490 height 39
type input "[PERSON_NAME]"
click at [303, 327] on p "[PERSON_NAME]" at bounding box center [283, 323] width 94 height 17
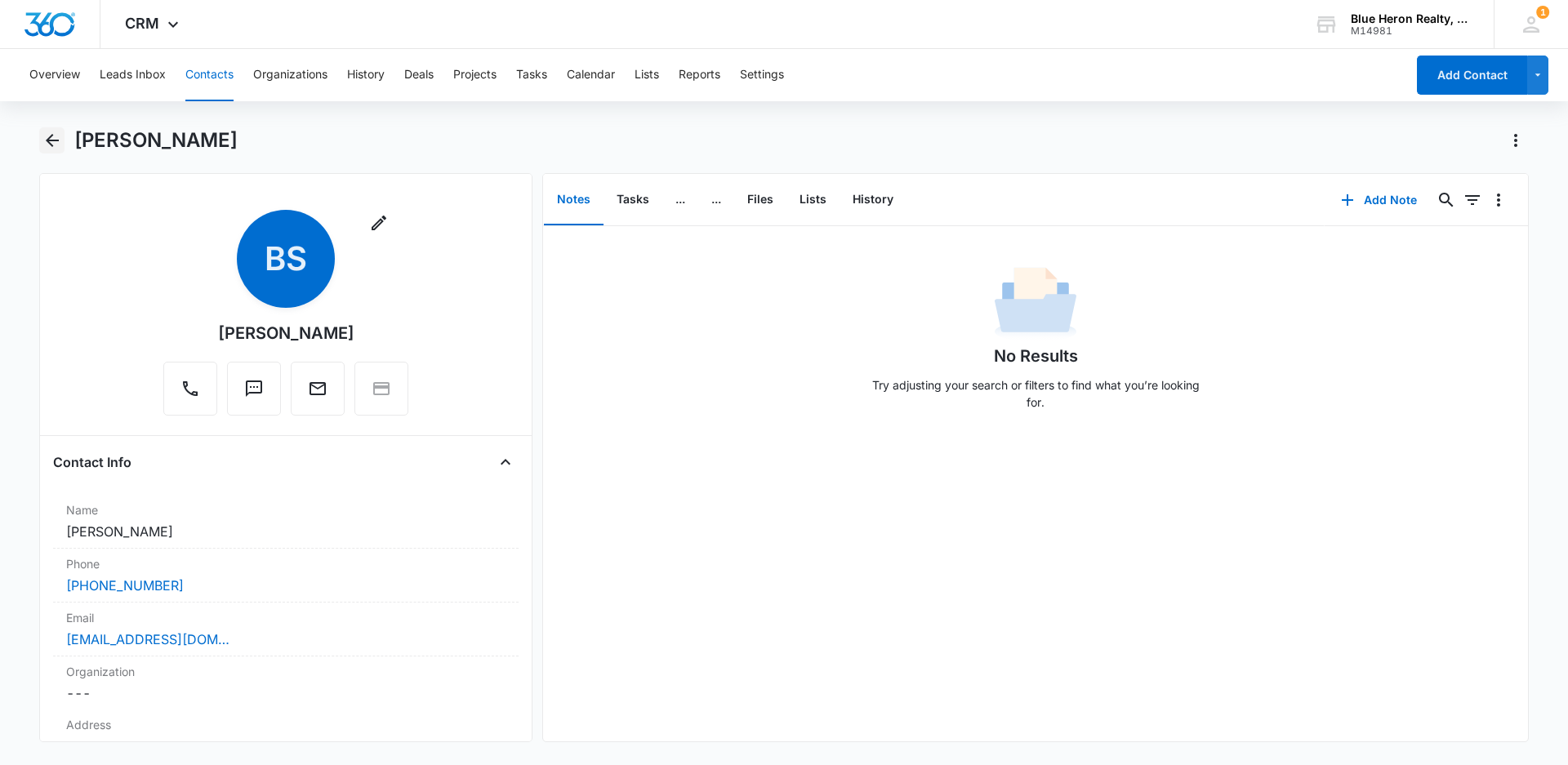
click at [51, 141] on icon "Back" at bounding box center [52, 140] width 13 height 13
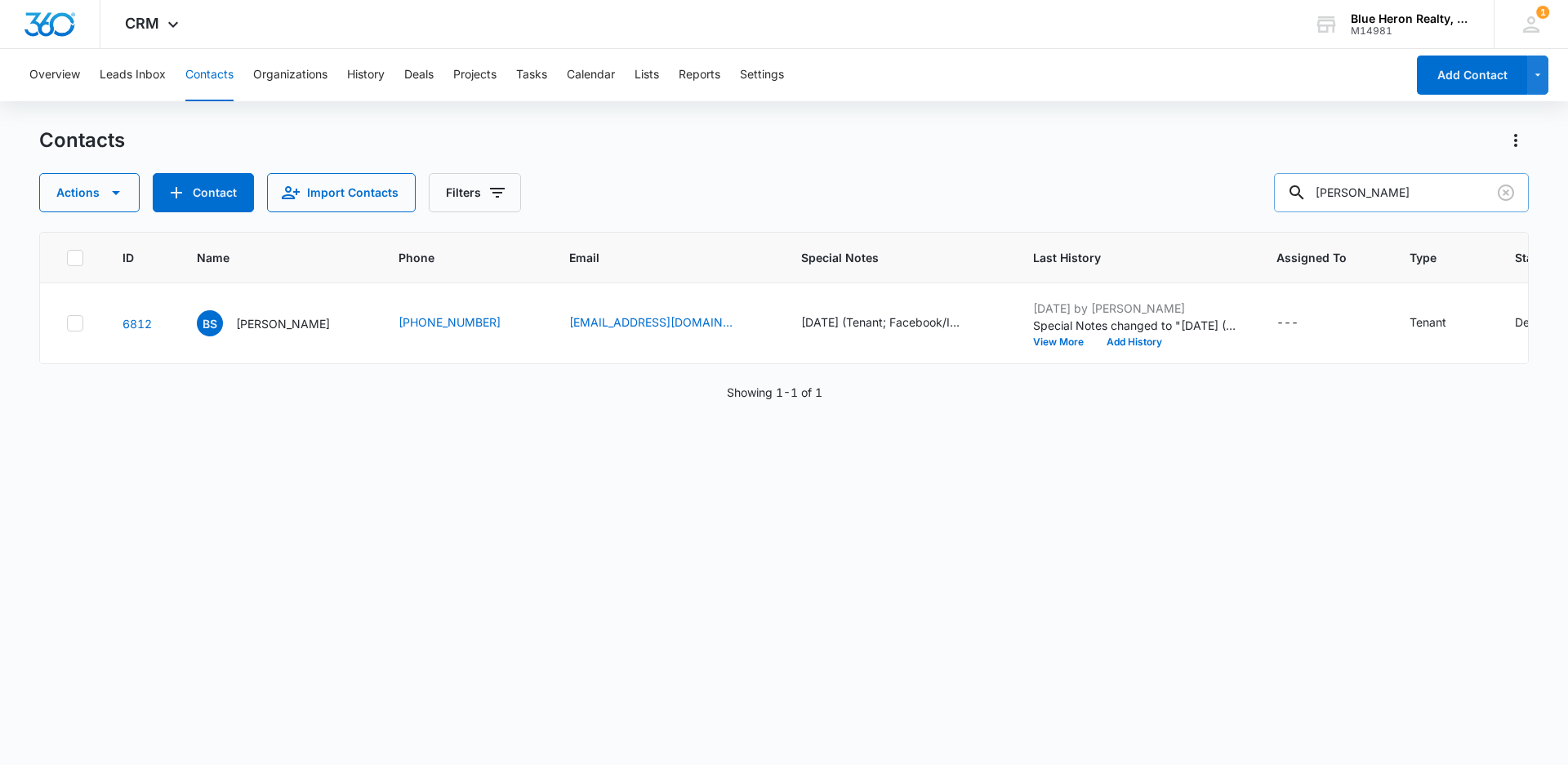
drag, startPoint x: 1441, startPoint y: 191, endPoint x: 1307, endPoint y: 205, distance: 134.7
click at [1307, 205] on div "[PERSON_NAME]" at bounding box center [1401, 192] width 254 height 39
type input "[PERSON_NAME]"
click at [303, 320] on p "[PERSON_NAME]" at bounding box center [283, 323] width 94 height 17
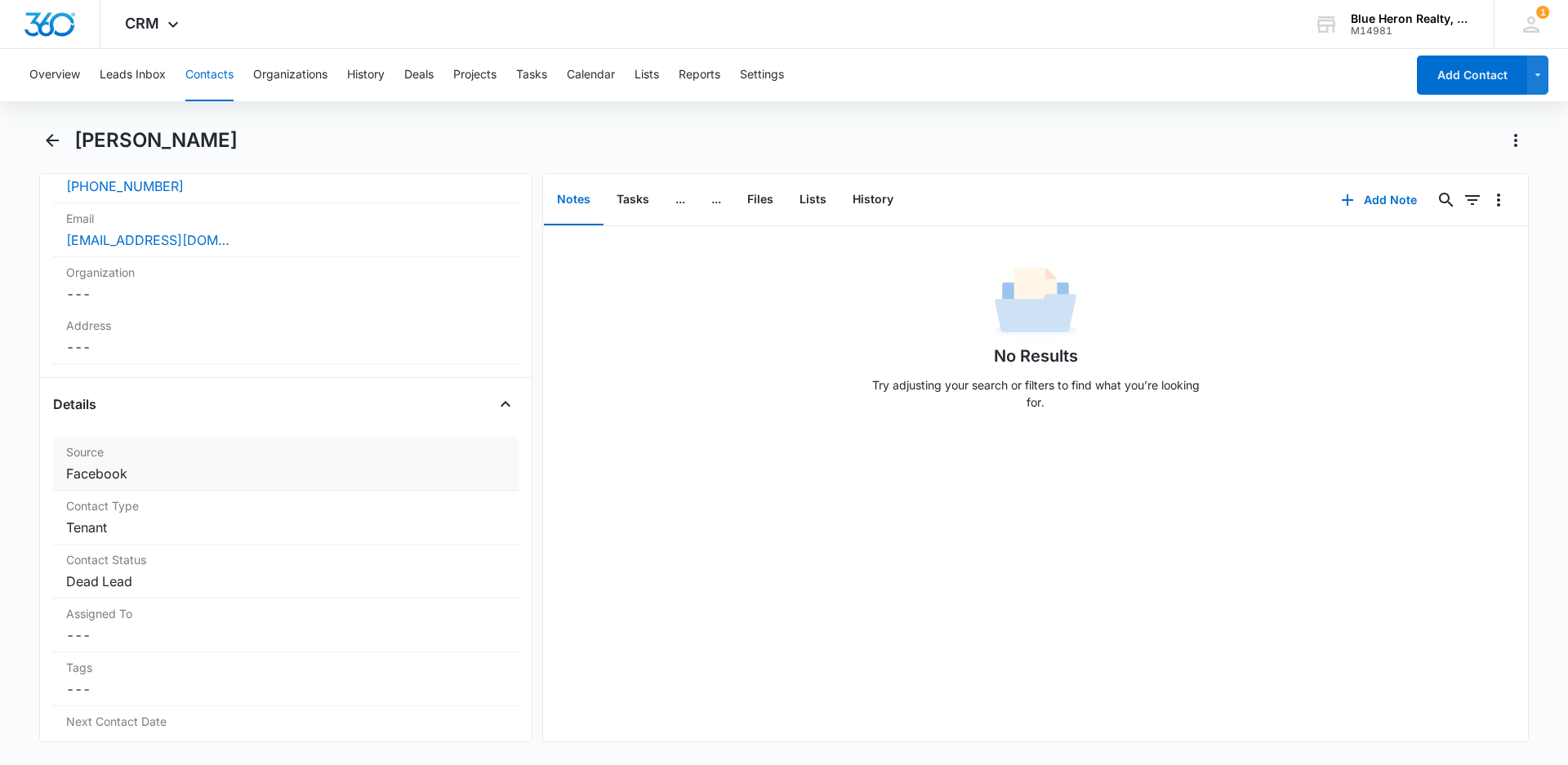
scroll to position [428, 0]
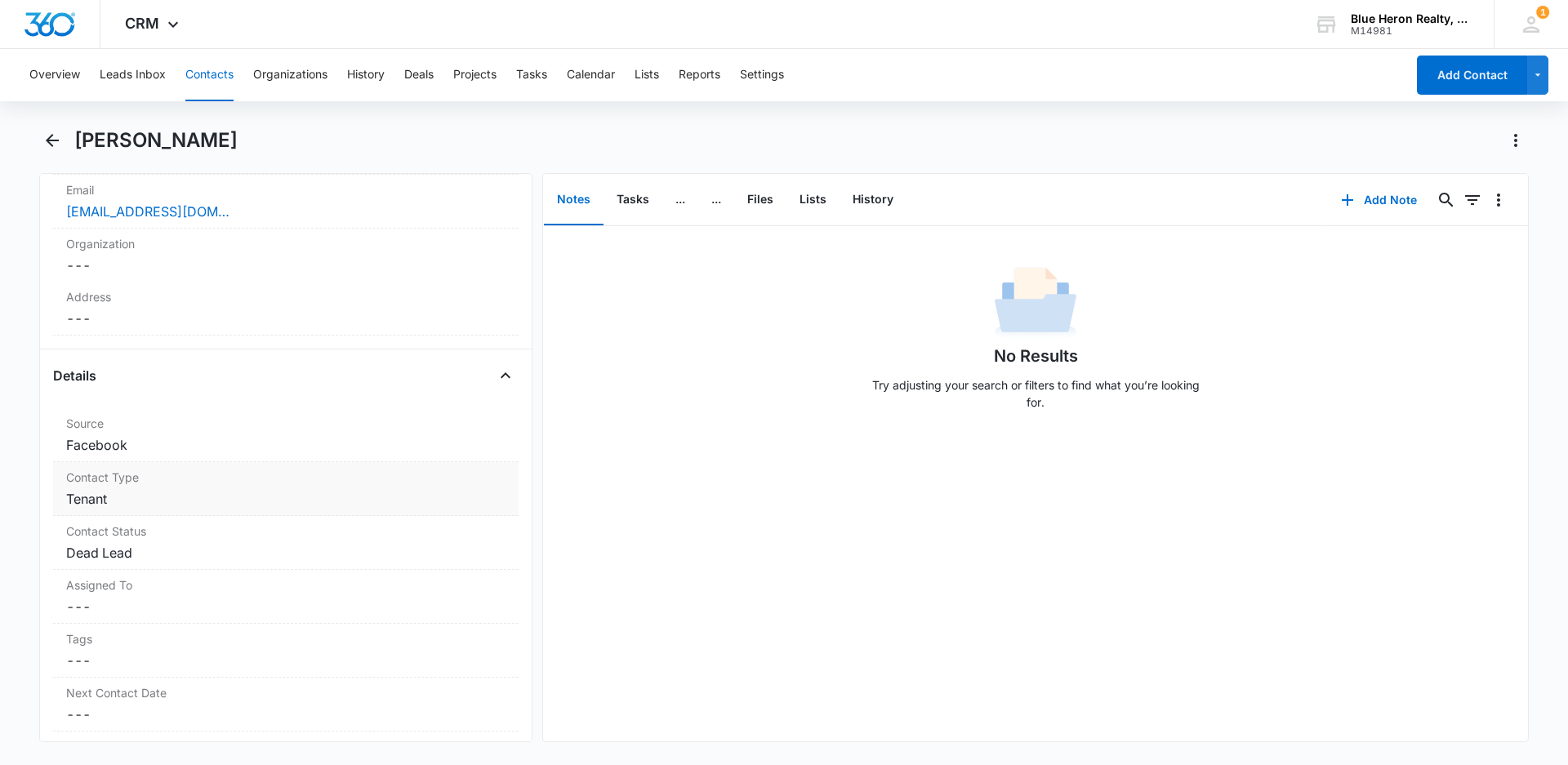
click at [131, 445] on dd "Cancel Save Changes Facebook" at bounding box center [285, 445] width 439 height 20
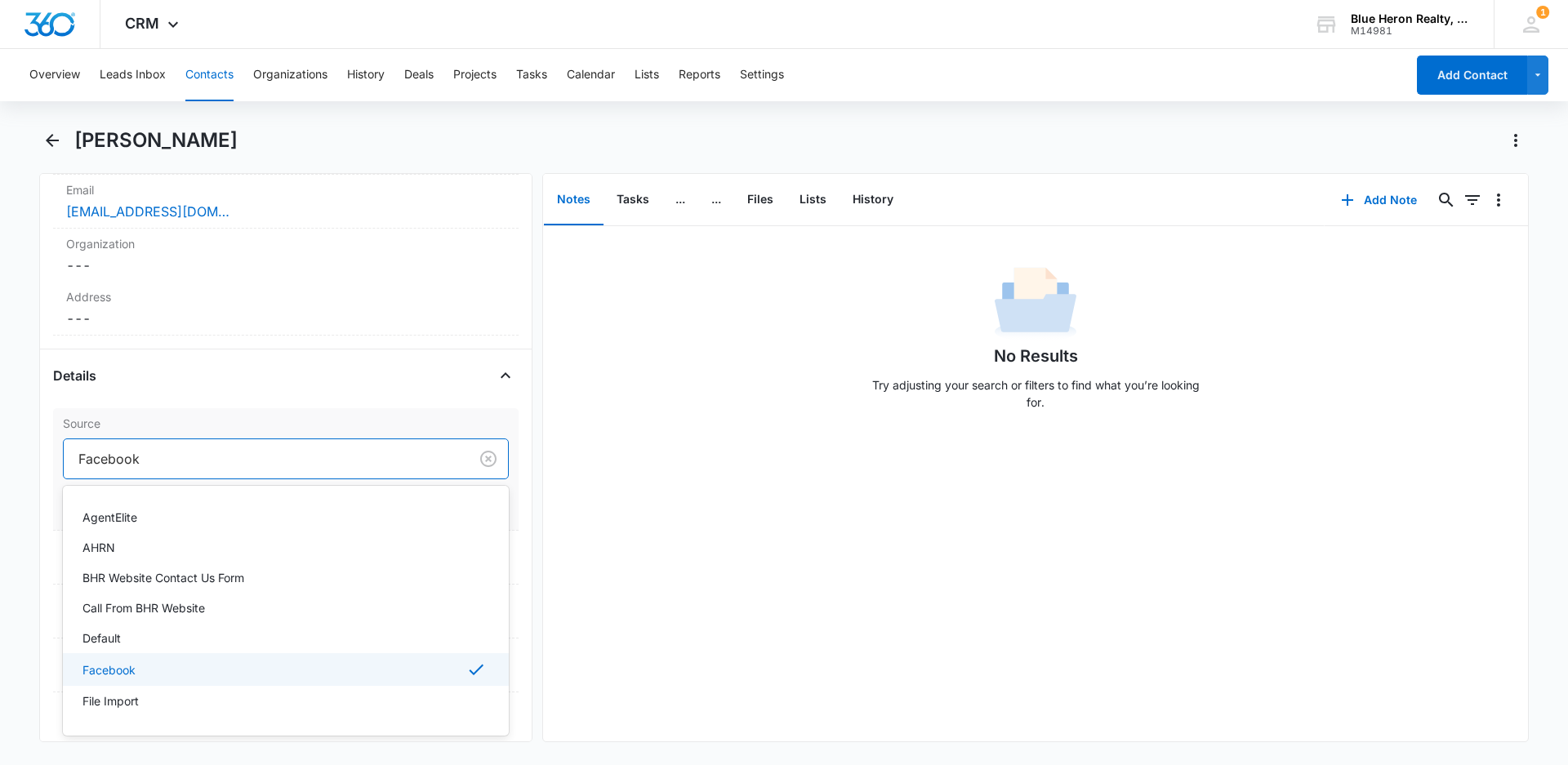
click at [155, 457] on div at bounding box center [263, 458] width 369 height 23
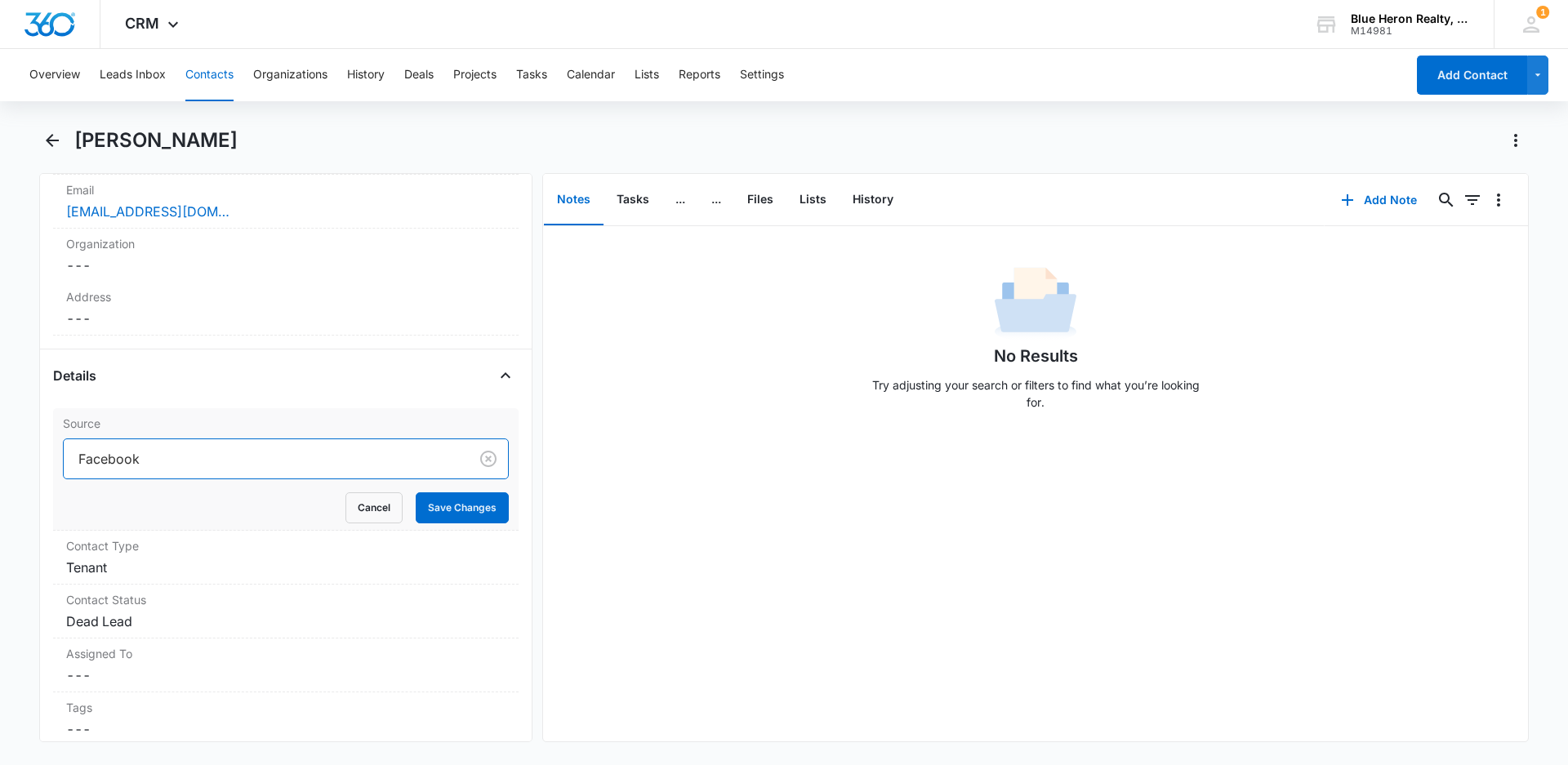
click at [159, 459] on div at bounding box center [263, 458] width 369 height 23
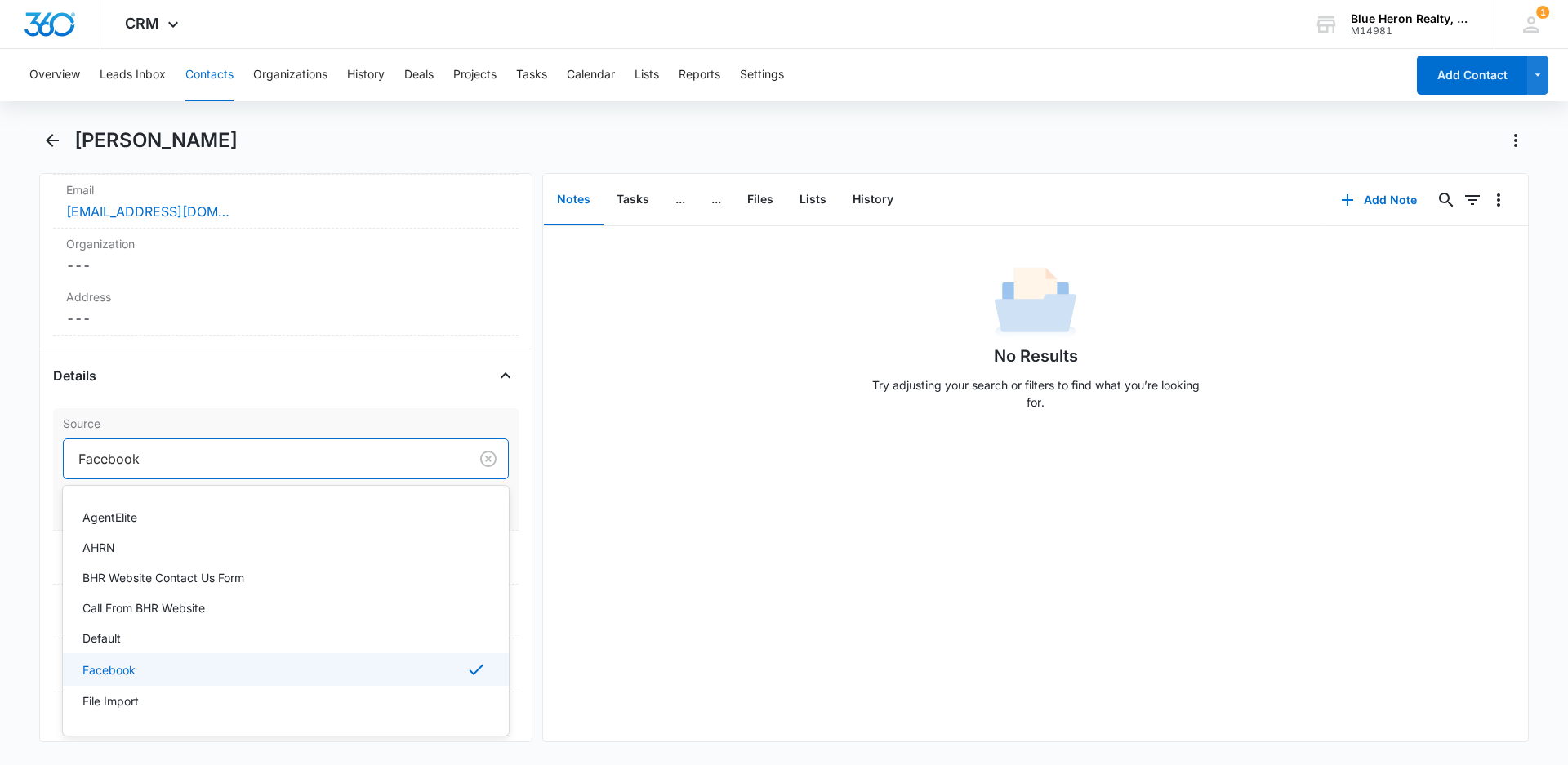
click at [160, 458] on div at bounding box center [263, 458] width 369 height 23
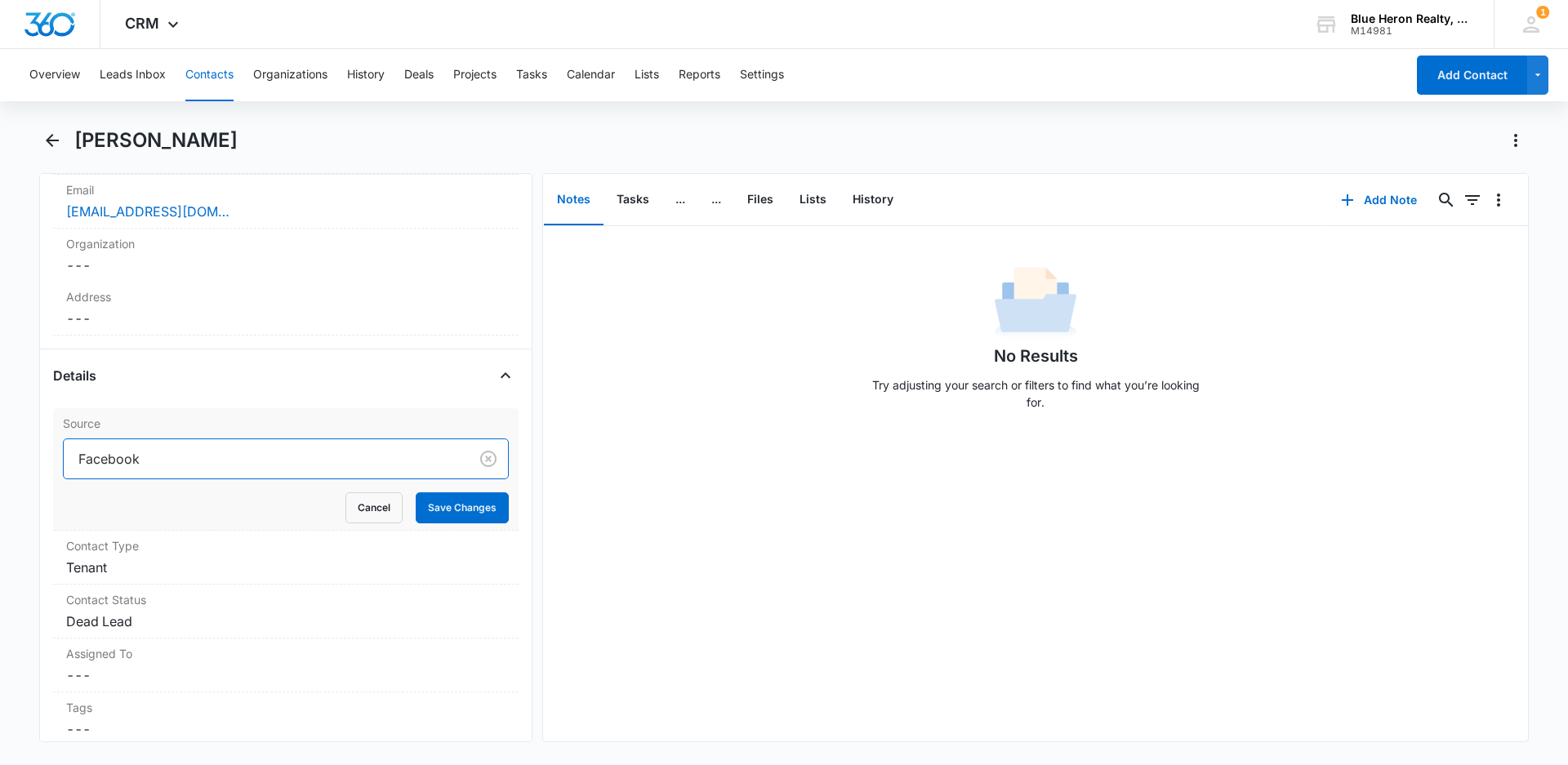
click at [159, 457] on div at bounding box center [263, 458] width 369 height 23
click at [615, 583] on div "No Results Try adjusting your search or filters to find what you’re looking for." at bounding box center [1035, 484] width 984 height 515
click at [459, 507] on button "Save Changes" at bounding box center [462, 508] width 93 height 31
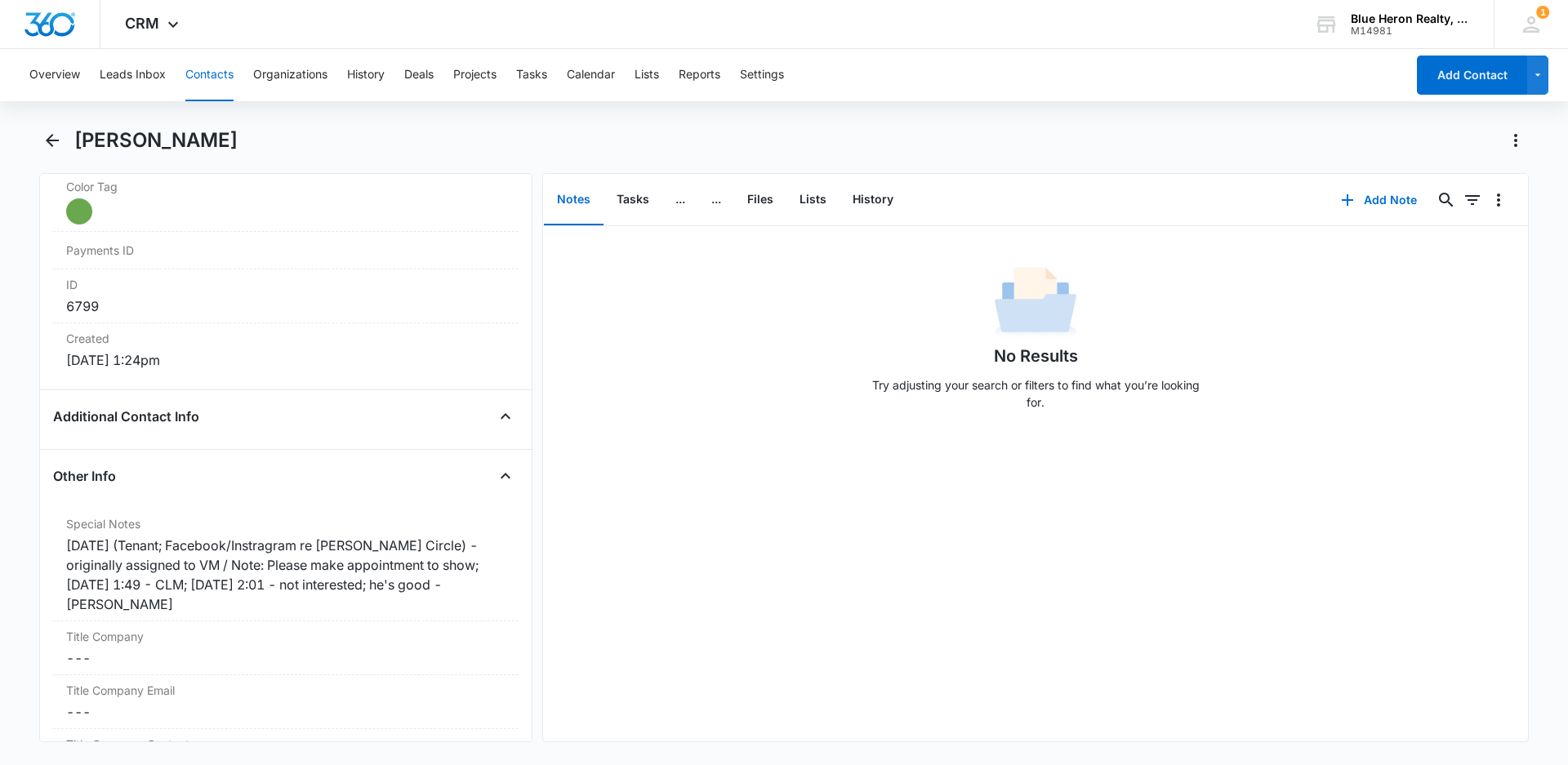
scroll to position [1081, 0]
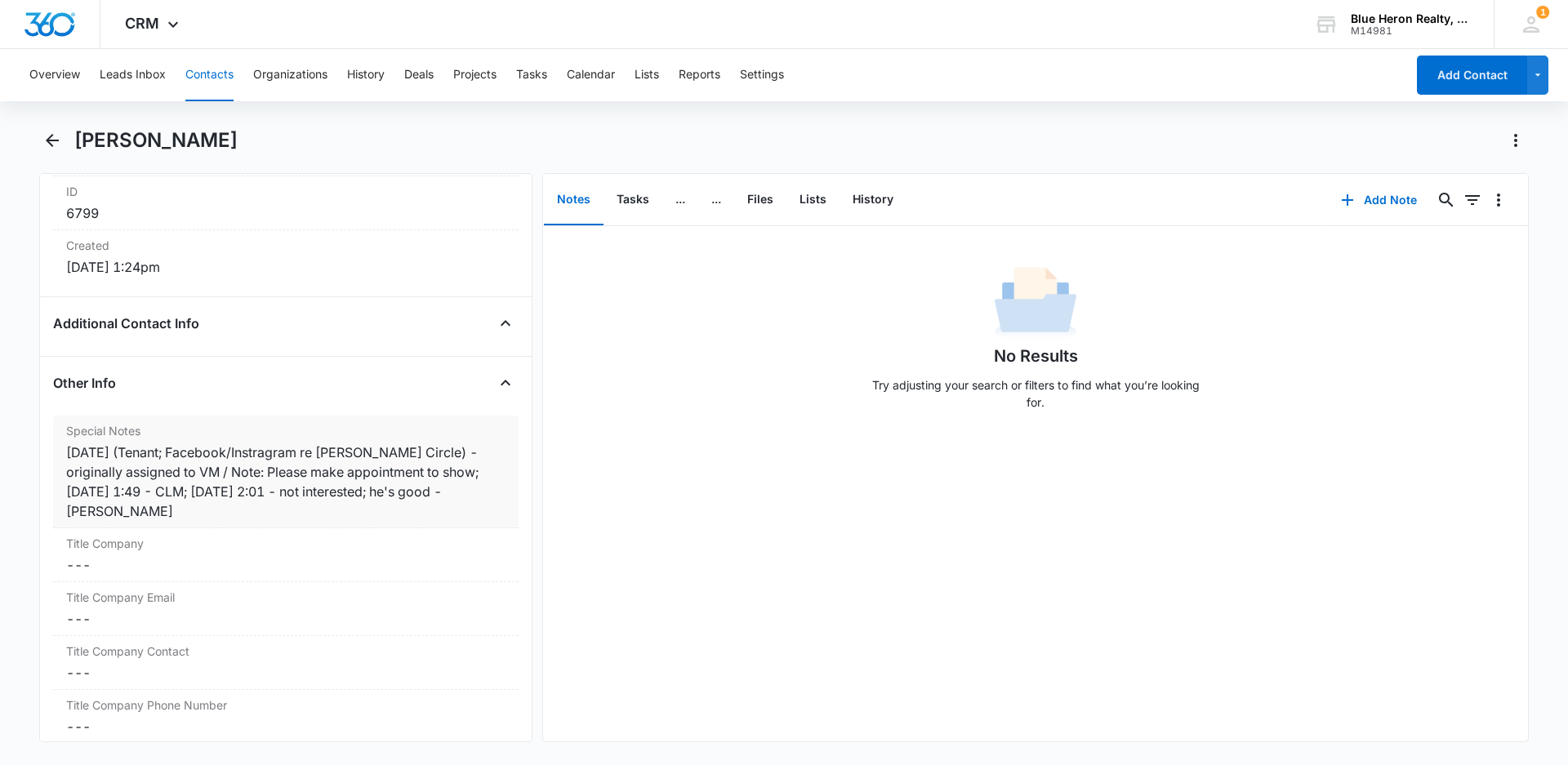
click at [306, 452] on div "[DATE] (Tenant; Facebook/Instragram re [PERSON_NAME] Circle) - originally assig…" at bounding box center [285, 481] width 439 height 78
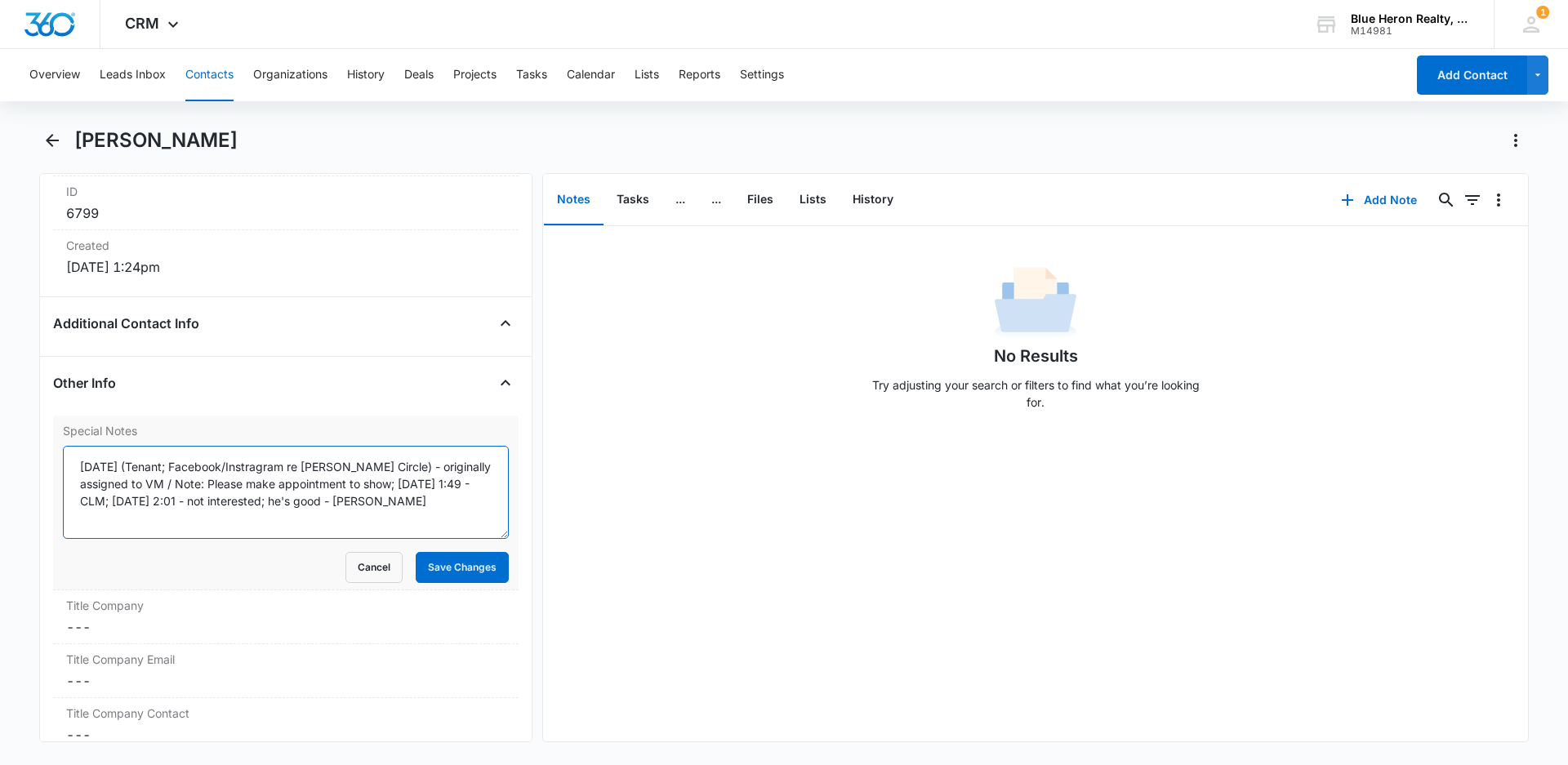
click at [289, 465] on textarea "[DATE] (Tenant; Facebook/Instragram re [PERSON_NAME] Circle) - originally assig…" at bounding box center [286, 492] width 446 height 93
type textarea "[DATE] (Tenant; Facebook/Property Simple re [PERSON_NAME] Circle) - originally …"
click at [429, 567] on button "Save Changes" at bounding box center [462, 567] width 93 height 31
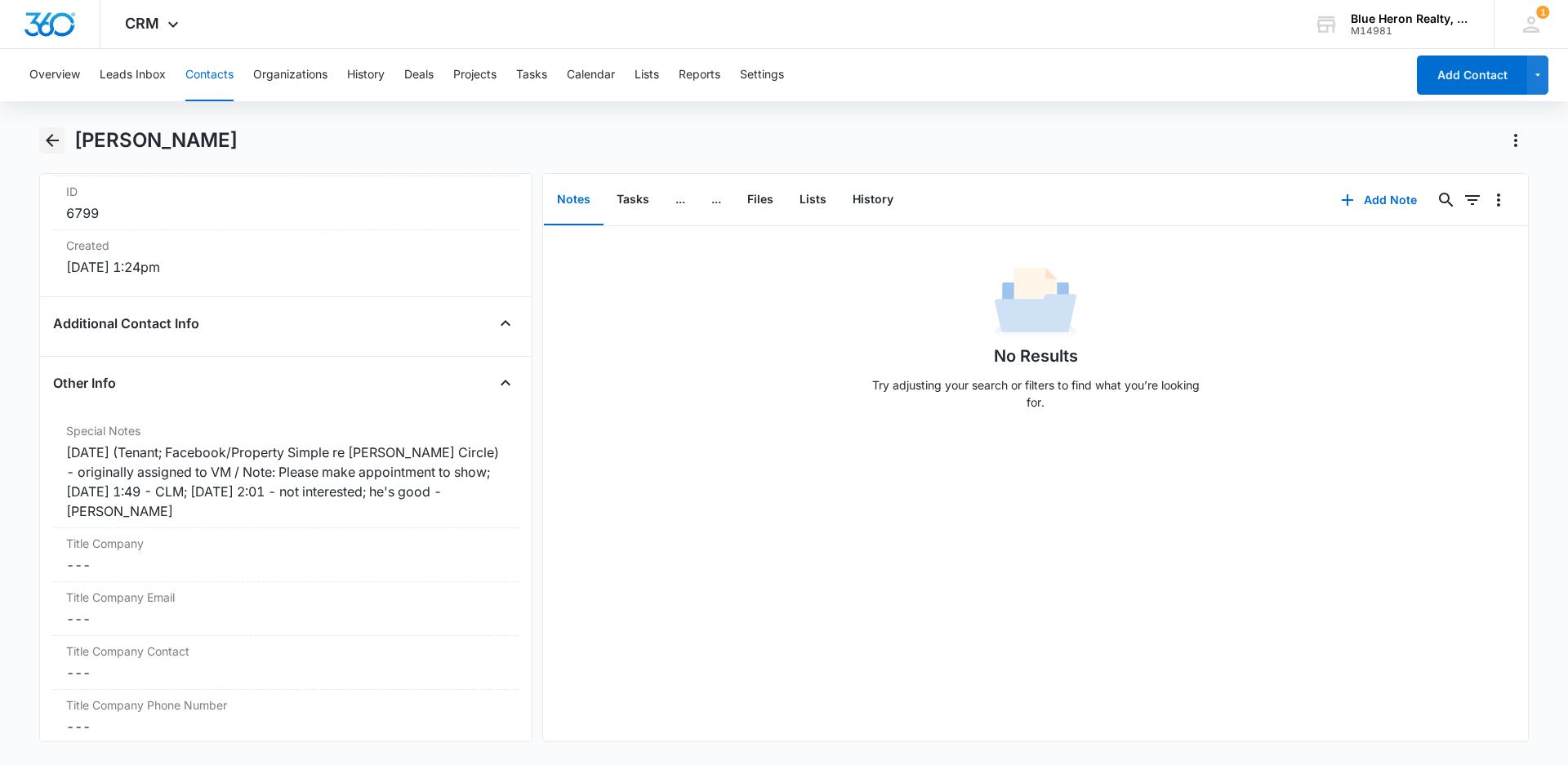
click at [51, 141] on icon "Back" at bounding box center [52, 140] width 13 height 13
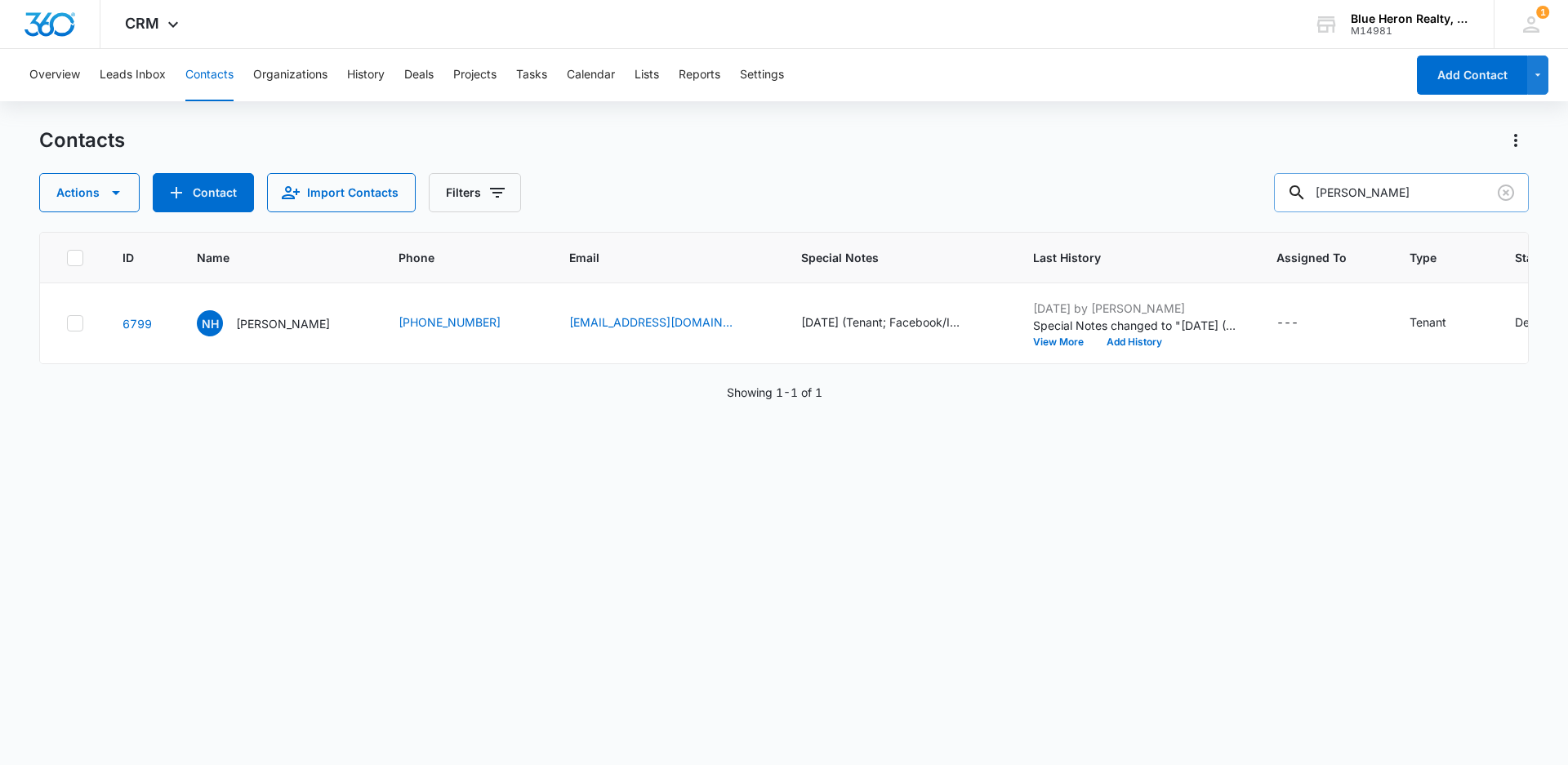
drag, startPoint x: 1434, startPoint y: 191, endPoint x: 1318, endPoint y: 202, distance: 116.5
click at [1318, 202] on div "[PERSON_NAME]" at bounding box center [1401, 192] width 254 height 39
type input "[PERSON_NAME]"
click at [260, 325] on p "[PERSON_NAME]" at bounding box center [283, 323] width 94 height 17
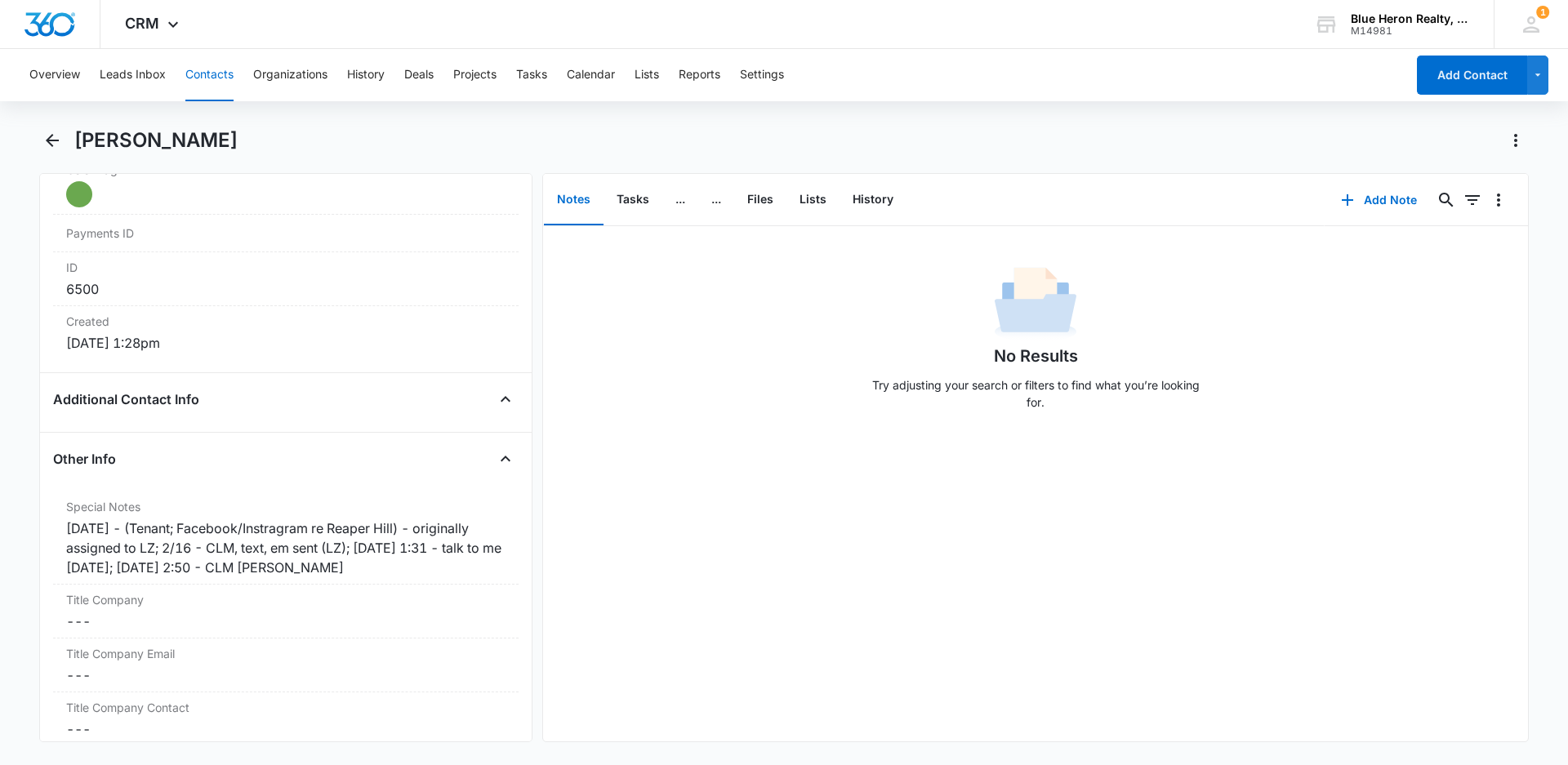
scroll to position [1015, 0]
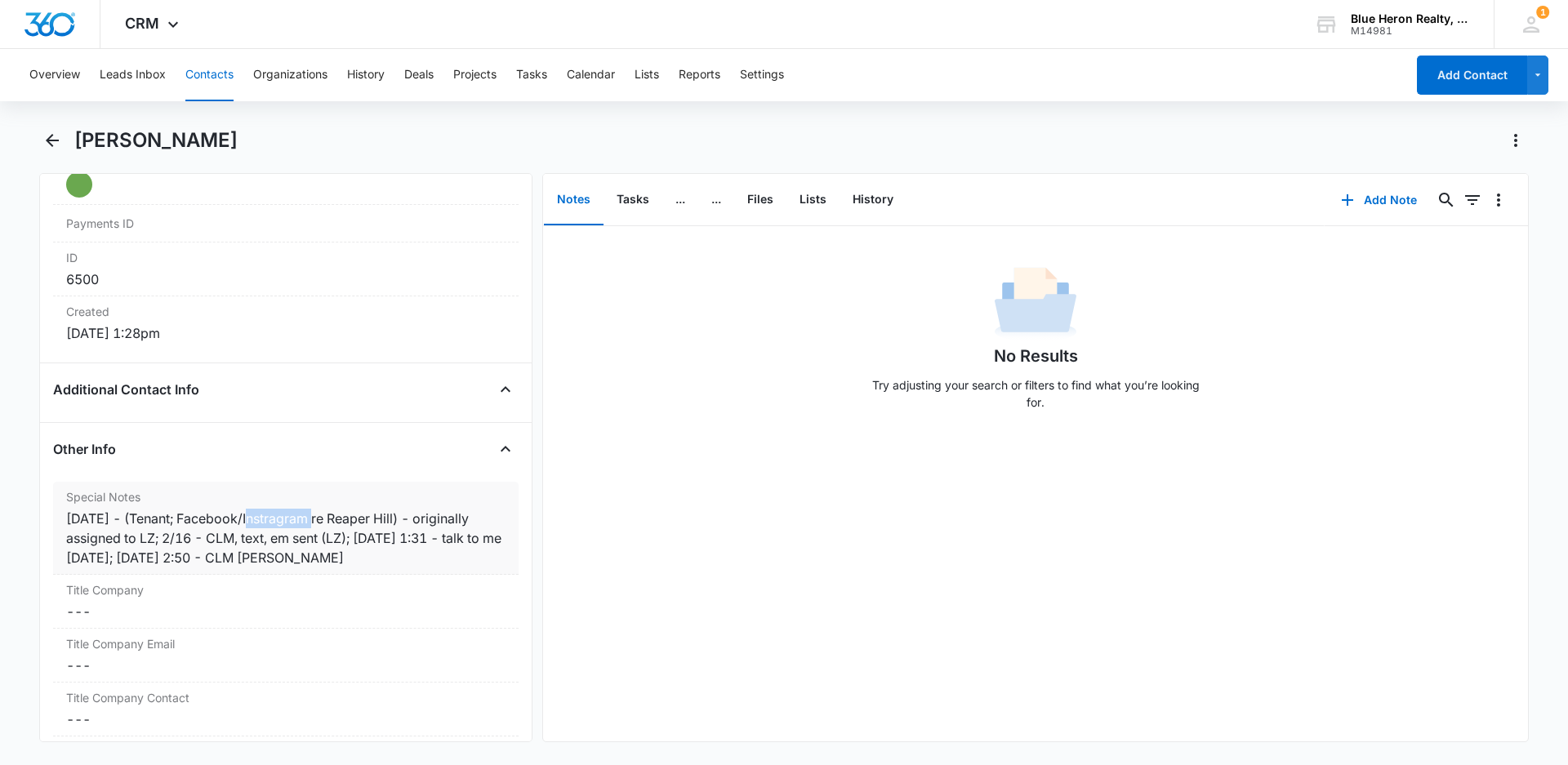
drag, startPoint x: 318, startPoint y: 518, endPoint x: 254, endPoint y: 518, distance: 64.0
click at [254, 518] on div "[DATE] - (Tenant; Facebook/Instragram re Reaper Hill) - originally assigned to …" at bounding box center [285, 538] width 439 height 59
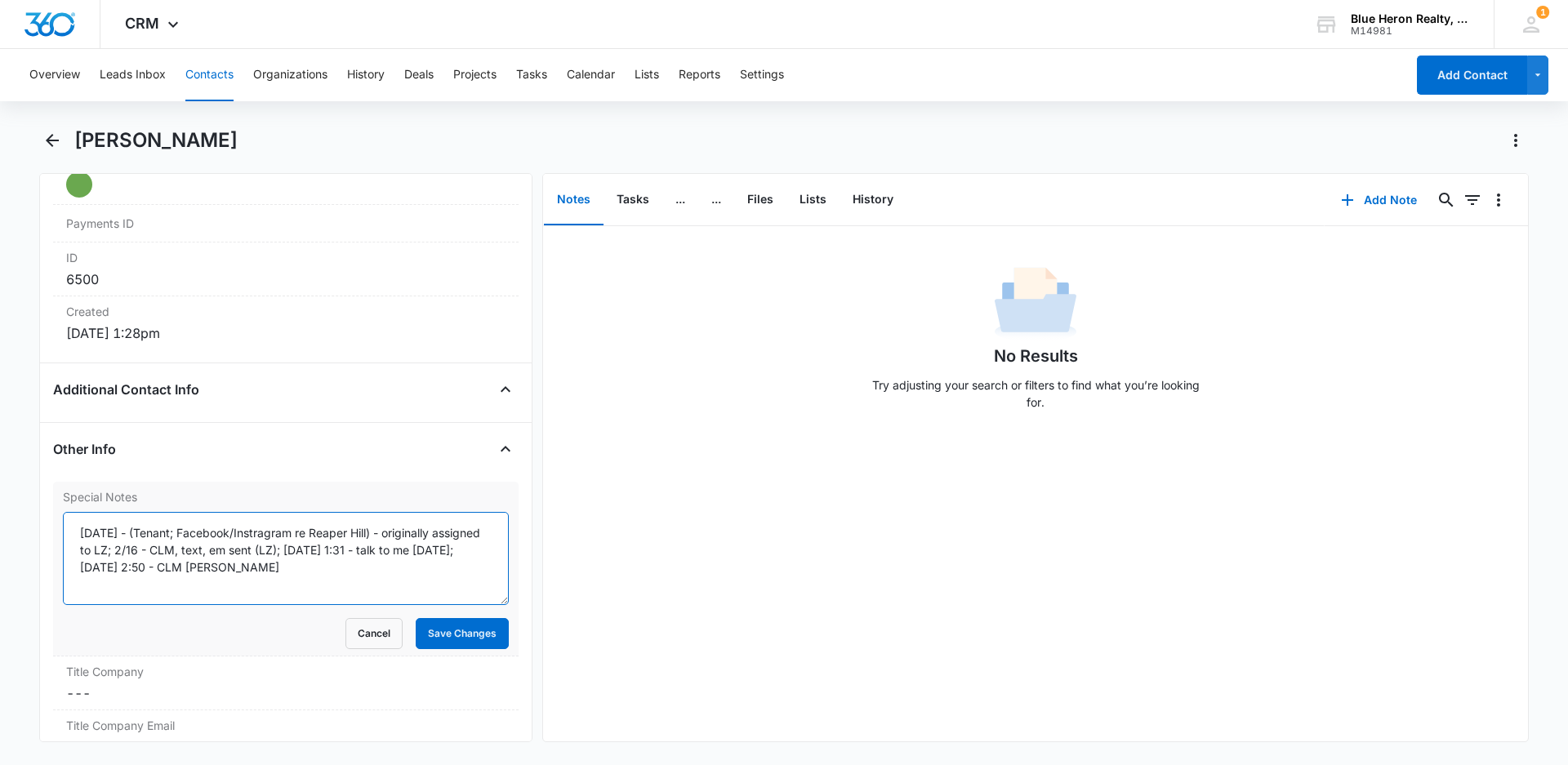
drag, startPoint x: 302, startPoint y: 532, endPoint x: 244, endPoint y: 538, distance: 58.3
click at [244, 538] on textarea "[DATE] - (Tenant; Facebook/Instragram re Reaper Hill) - originally assigned to …" at bounding box center [286, 558] width 446 height 93
type textarea "[DATE] - (Tenant; Facebook/Property Simple re Reaper Hill) - originally assigne…"
click at [458, 632] on button "Save Changes" at bounding box center [462, 633] width 93 height 31
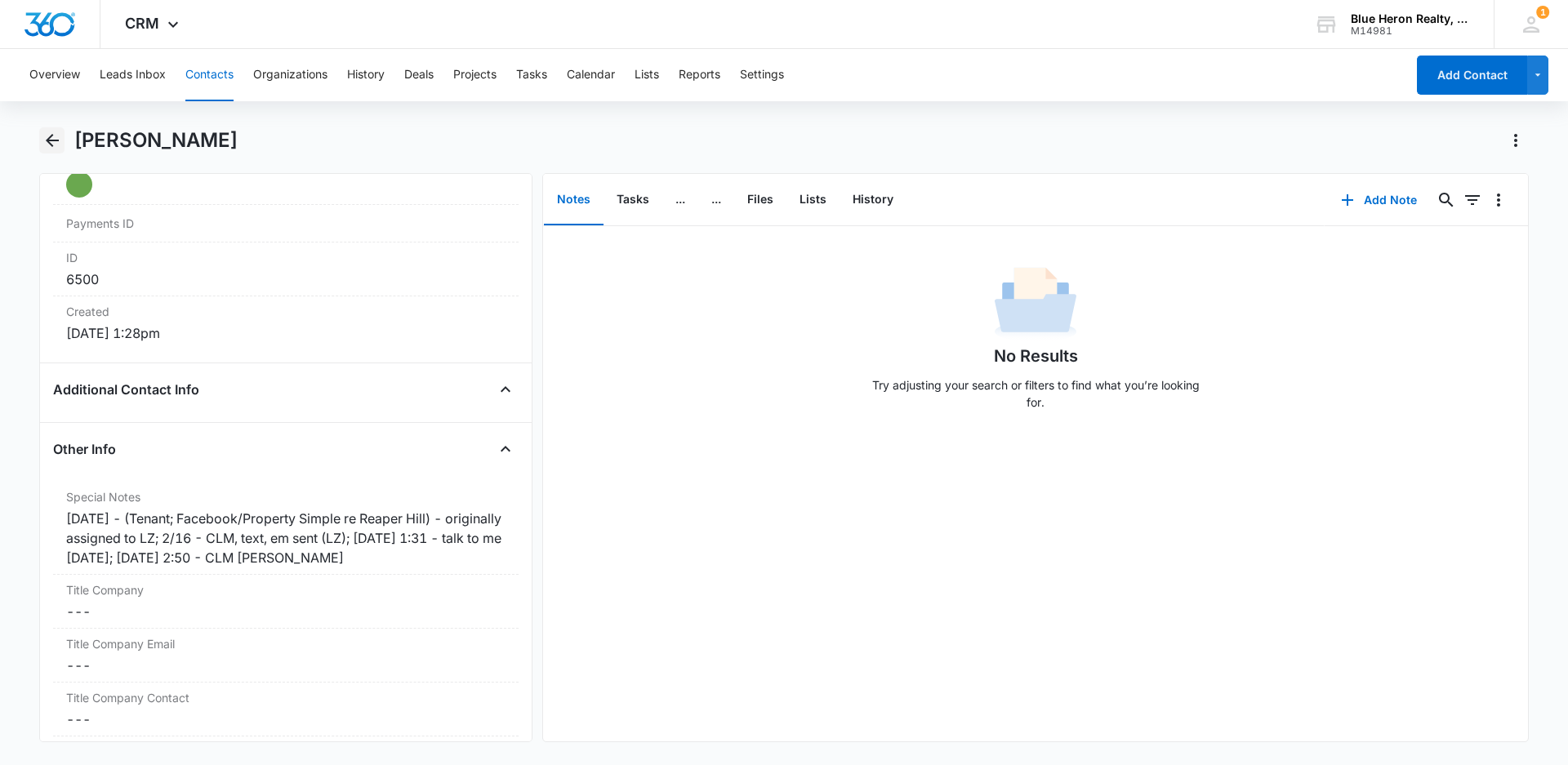
click at [47, 140] on icon "Back" at bounding box center [52, 140] width 13 height 13
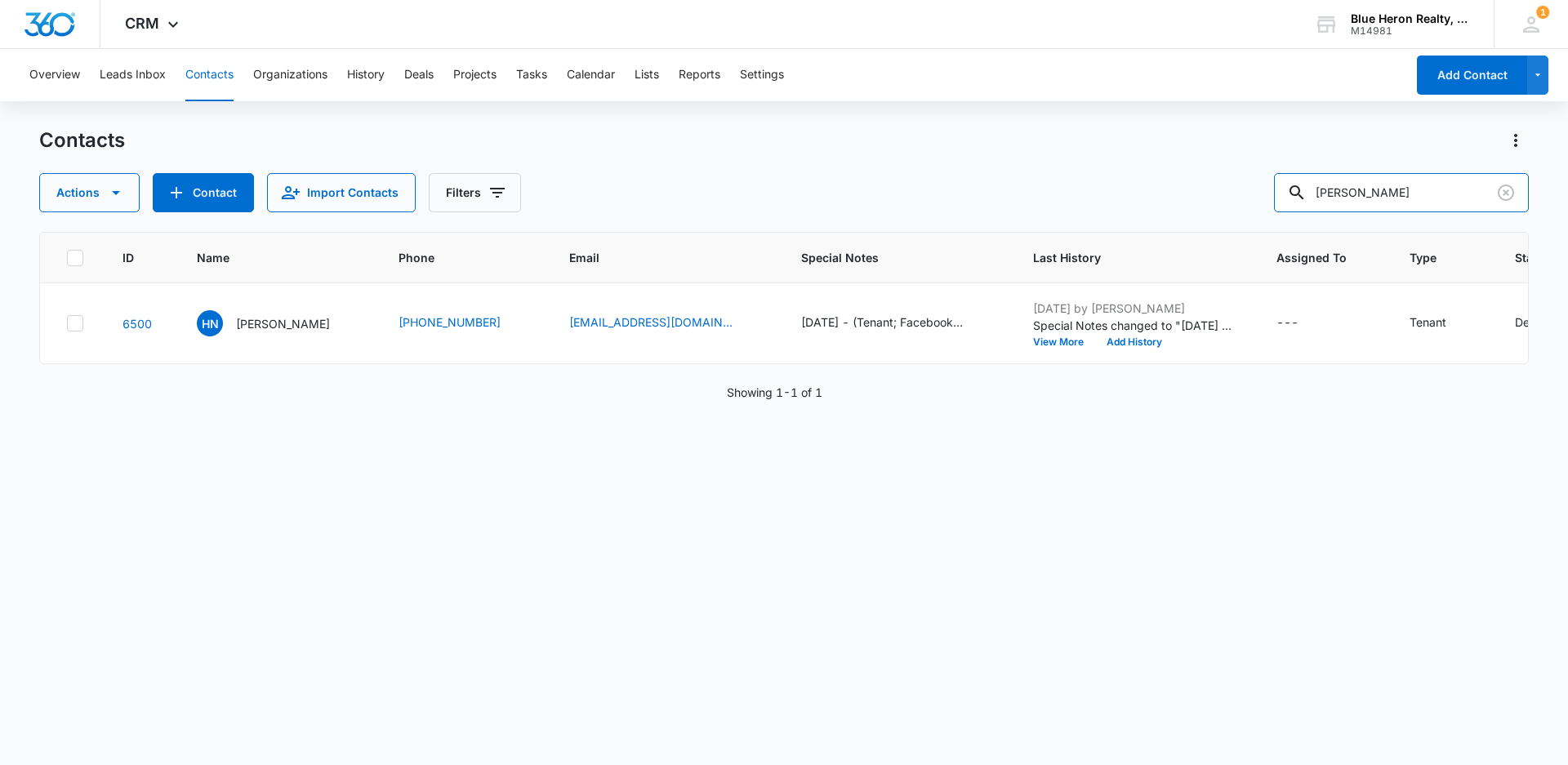
drag, startPoint x: 1421, startPoint y: 194, endPoint x: 1231, endPoint y: 204, distance: 190.3
click at [1231, 204] on div "Actions Contact Import Contacts Filters [PERSON_NAME]" at bounding box center [783, 192] width 1490 height 39
type input "[PERSON_NAME]"
click at [262, 327] on p "[PERSON_NAME]" at bounding box center [283, 323] width 94 height 17
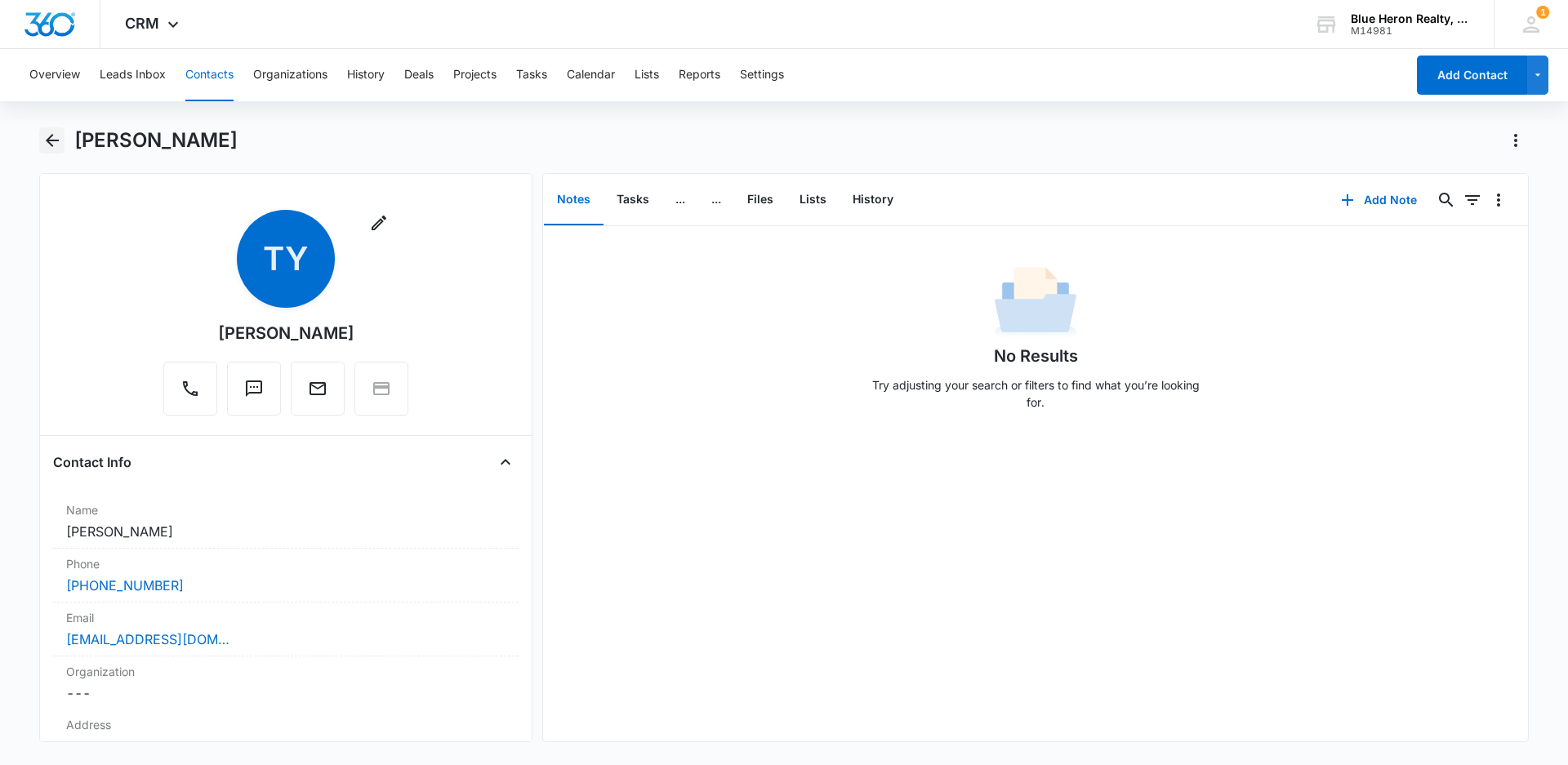
click at [51, 139] on icon "Back" at bounding box center [52, 141] width 20 height 20
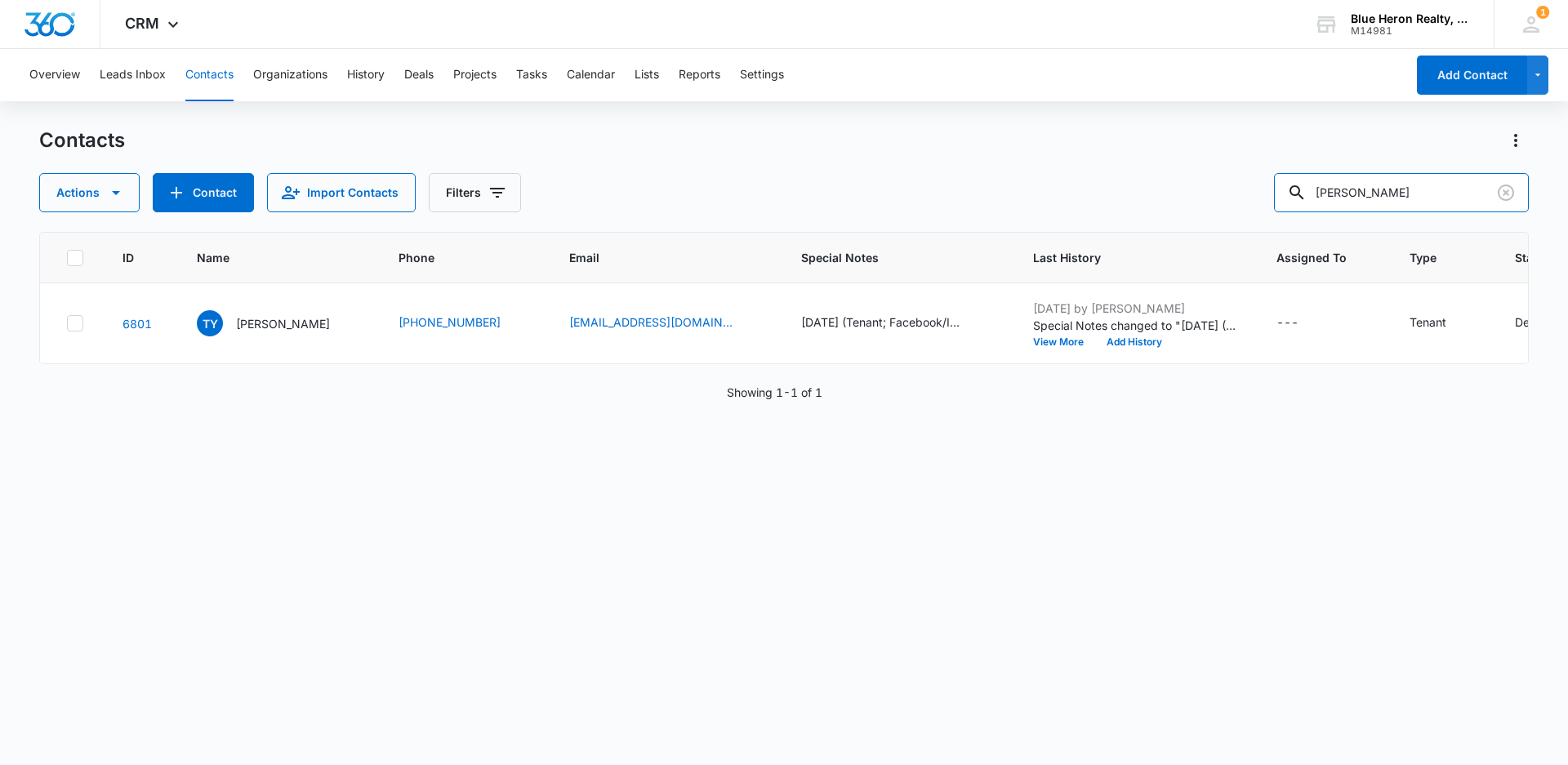
drag, startPoint x: 1392, startPoint y: 188, endPoint x: 1273, endPoint y: 172, distance: 120.1
click at [1277, 177] on div "Actions Contact Import Contacts Filters [PERSON_NAME]" at bounding box center [783, 192] width 1490 height 39
type input "[PERSON_NAME]"
click at [258, 327] on p "[PERSON_NAME]" at bounding box center [283, 323] width 94 height 17
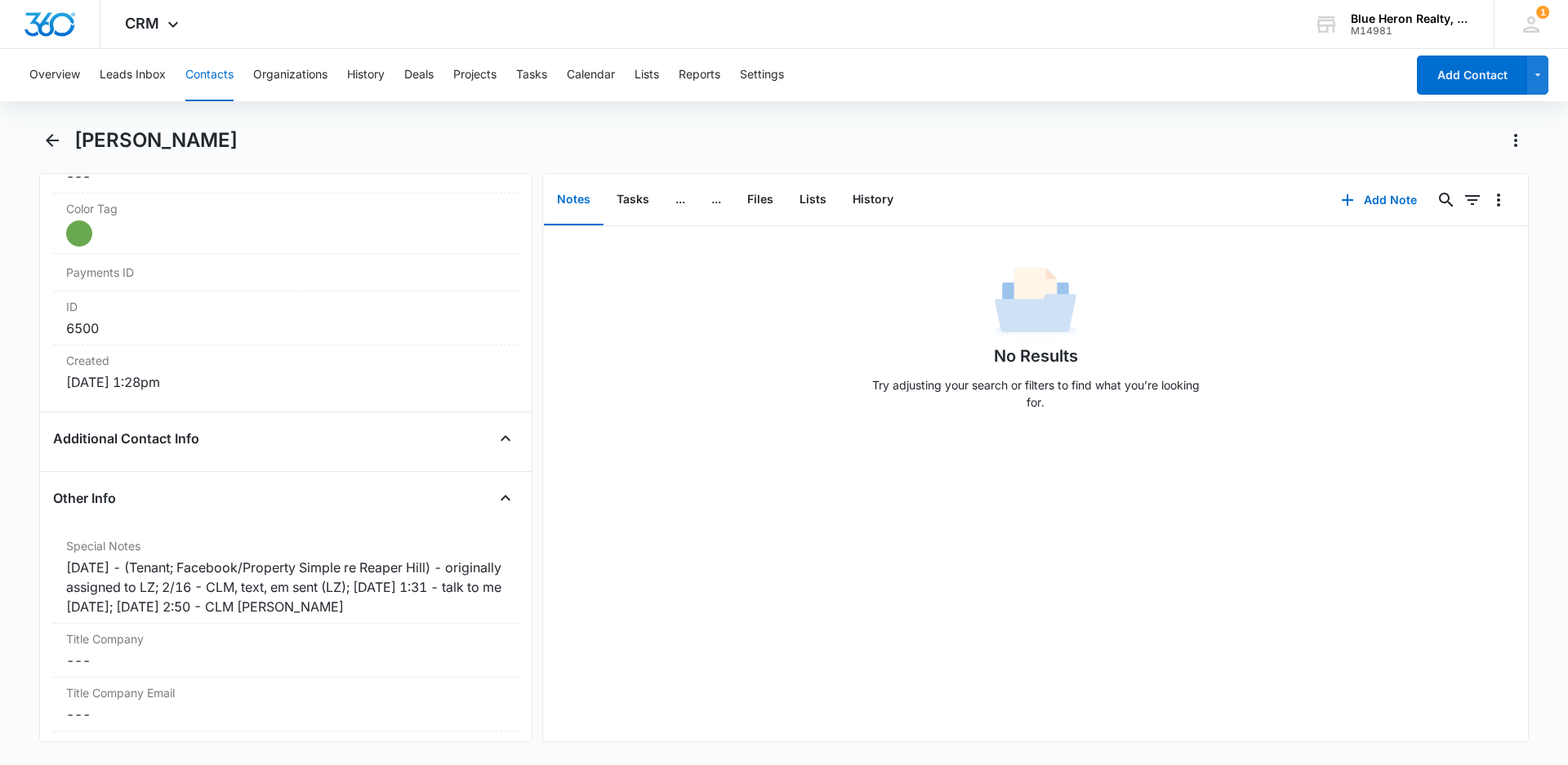
scroll to position [973, 0]
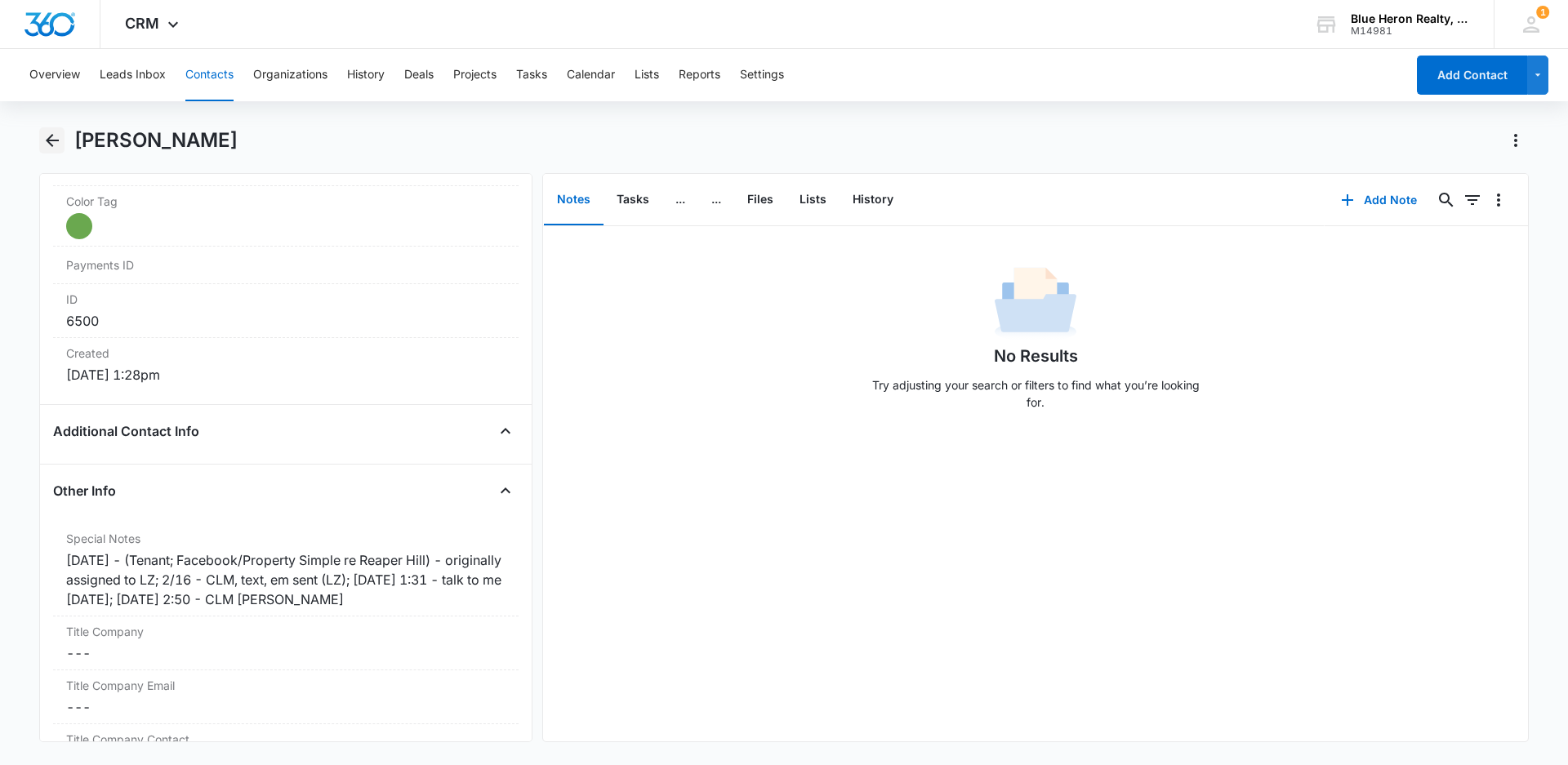
click at [51, 144] on icon "Back" at bounding box center [52, 140] width 13 height 13
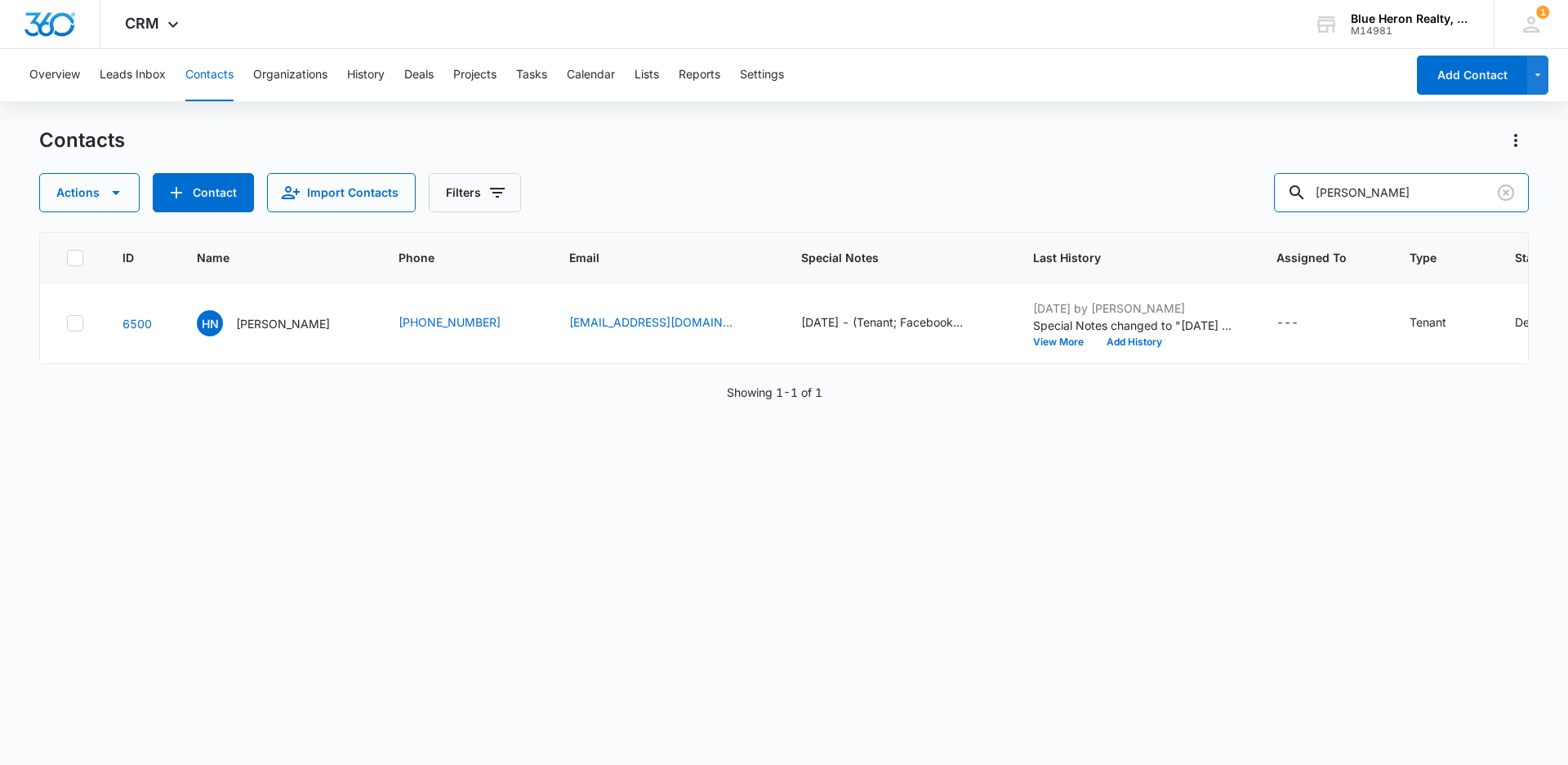
drag, startPoint x: 1412, startPoint y: 189, endPoint x: 1281, endPoint y: 199, distance: 131.4
click at [1281, 199] on div "Actions Contact Import Contacts Filters [PERSON_NAME]" at bounding box center [783, 192] width 1490 height 39
type input "[PERSON_NAME]"
click at [280, 334] on div "[PERSON_NAME] [PERSON_NAME]" at bounding box center [263, 323] width 134 height 26
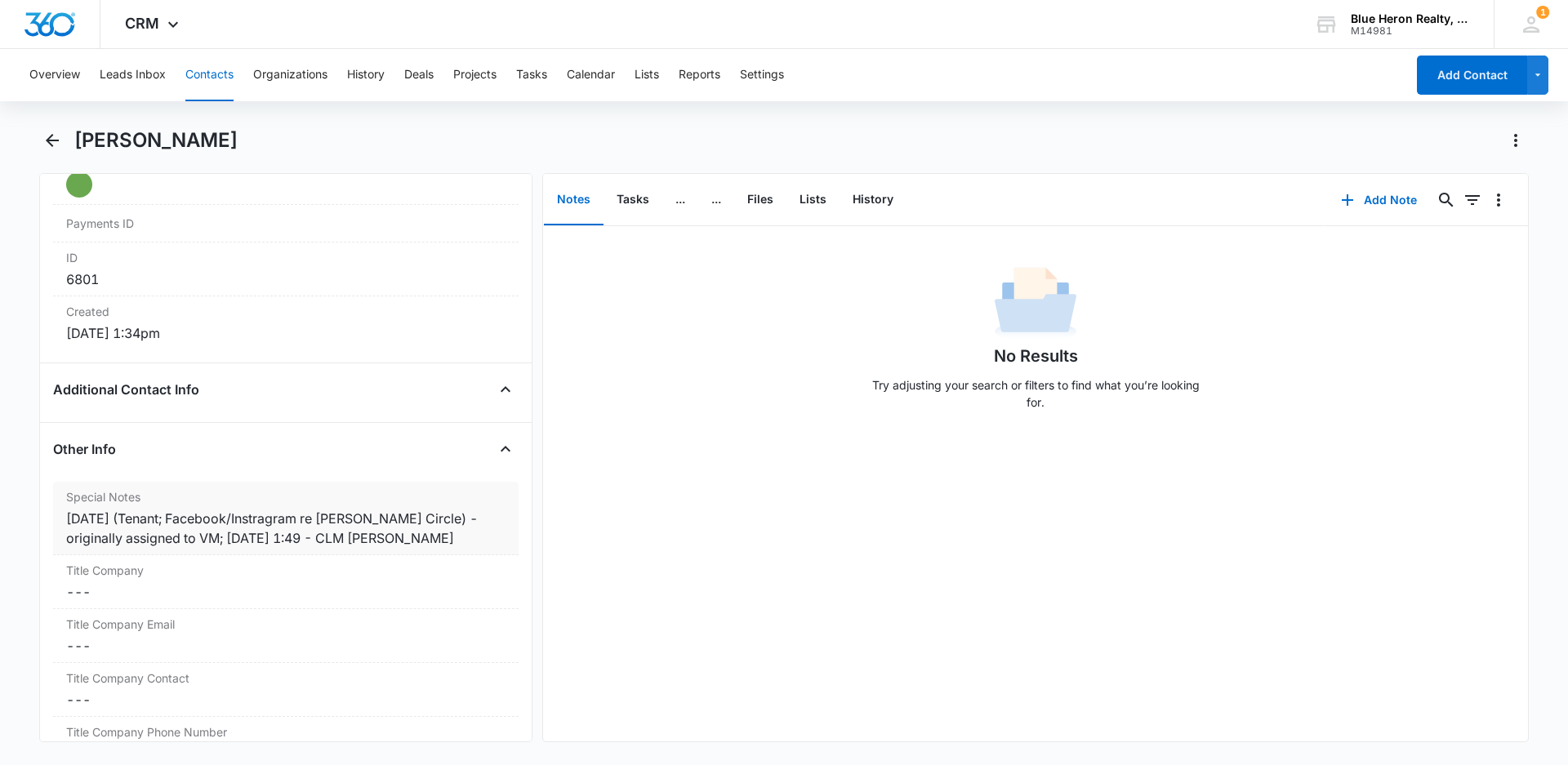
scroll to position [1029, 0]
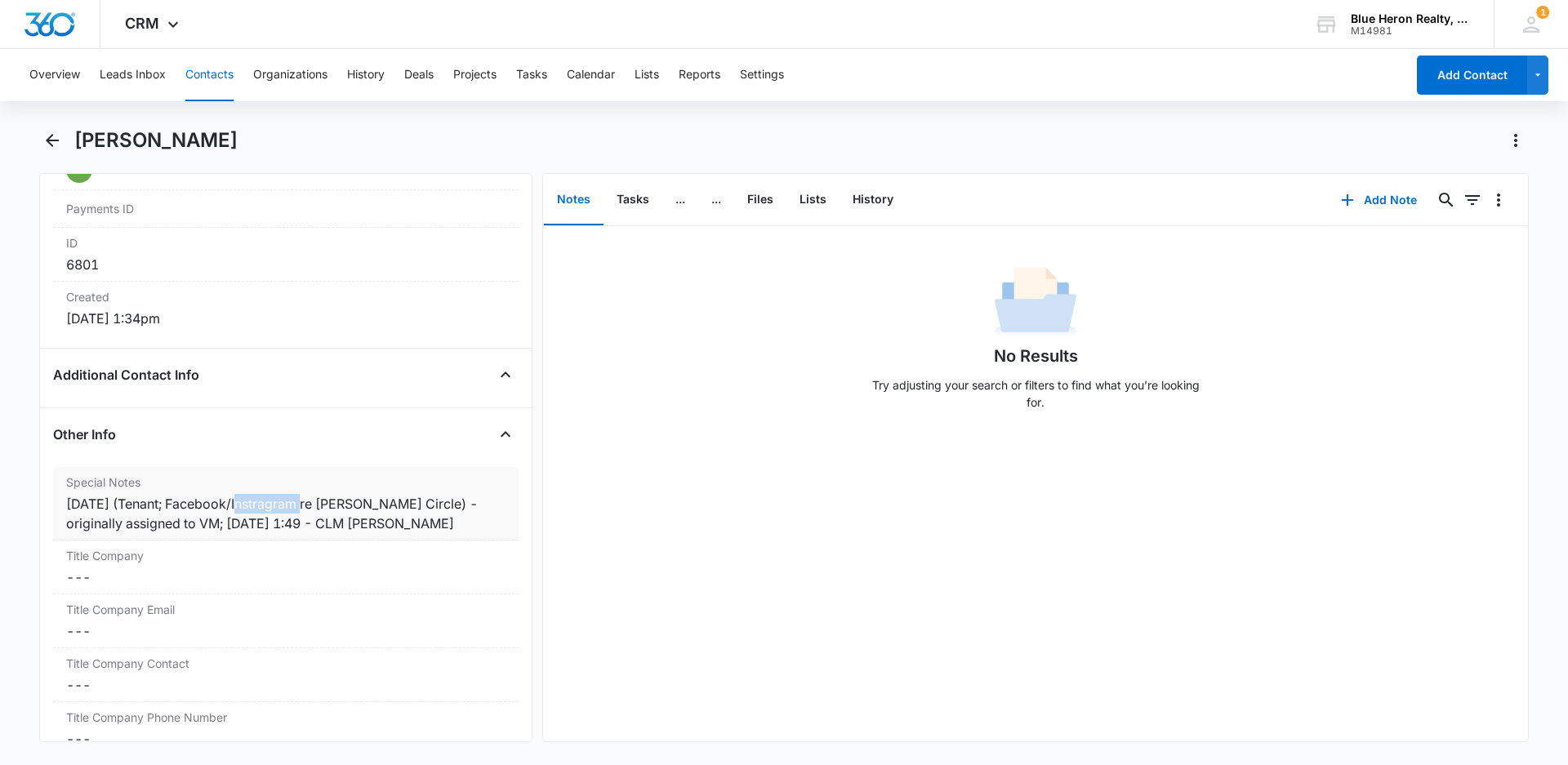
drag, startPoint x: 307, startPoint y: 502, endPoint x: 242, endPoint y: 502, distance: 65.0
click at [242, 502] on div "[DATE] (Tenant; Facebook/Instragram re [PERSON_NAME] Circle) - originally assig…" at bounding box center [285, 513] width 439 height 39
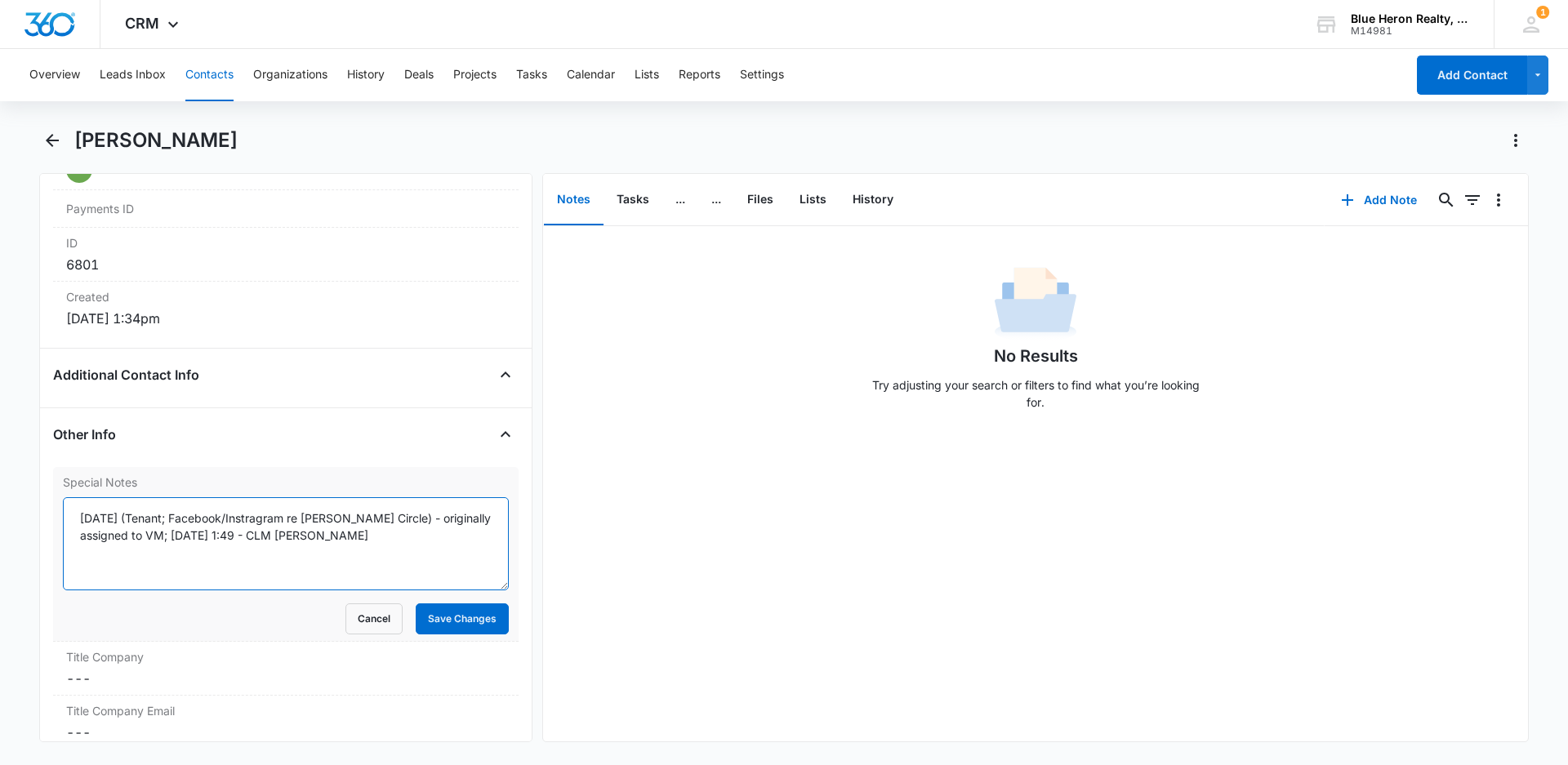
drag, startPoint x: 291, startPoint y: 517, endPoint x: 229, endPoint y: 513, distance: 62.1
click at [229, 513] on textarea "[DATE] (Tenant; Facebook/Instragram re [PERSON_NAME] Circle) - originally assig…" at bounding box center [286, 543] width 446 height 93
type textarea "[DATE] (Tenant; Facebook/Property Simple re [PERSON_NAME] Circle) - originally …"
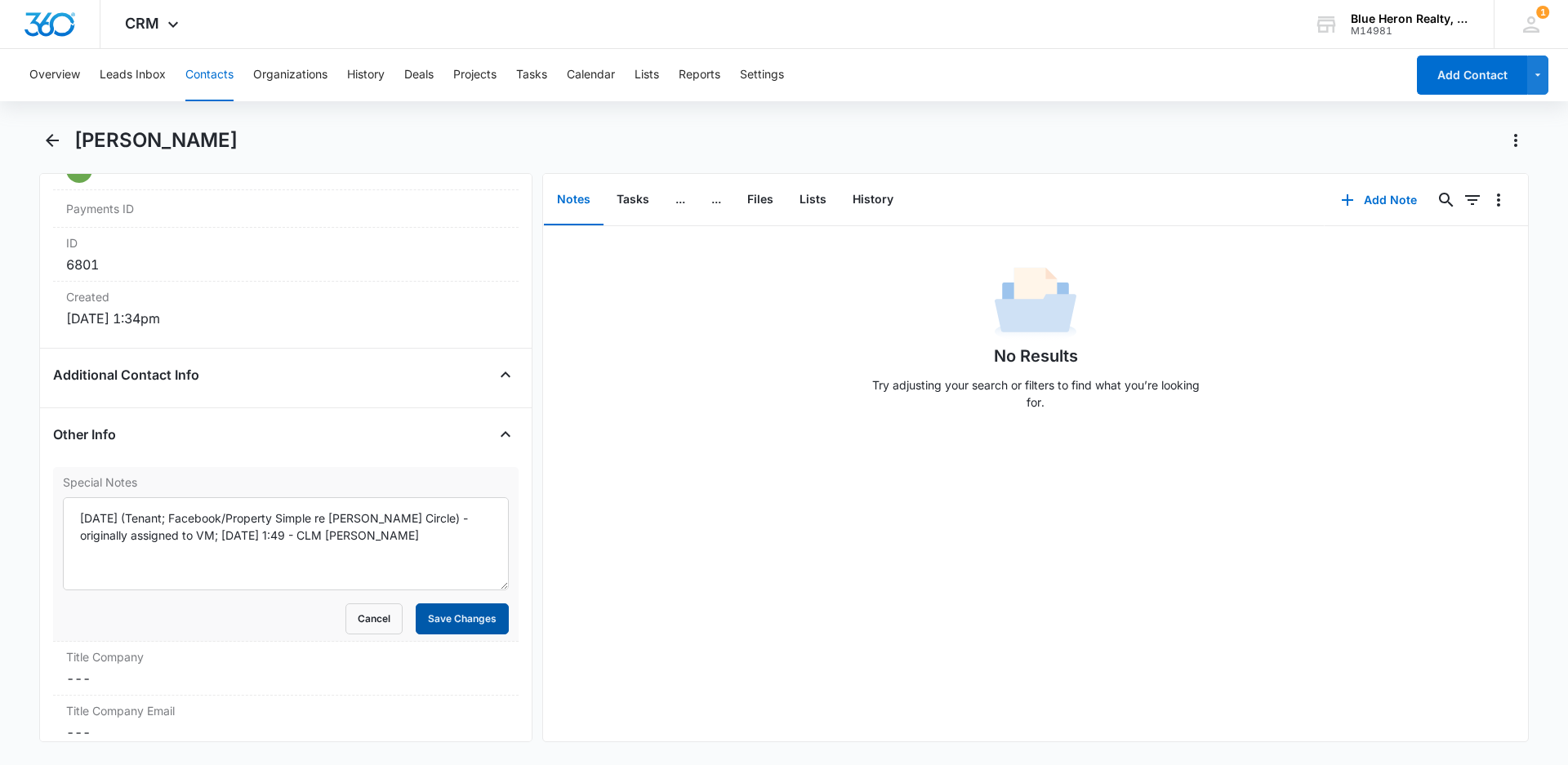
click at [447, 622] on button "Save Changes" at bounding box center [462, 619] width 93 height 31
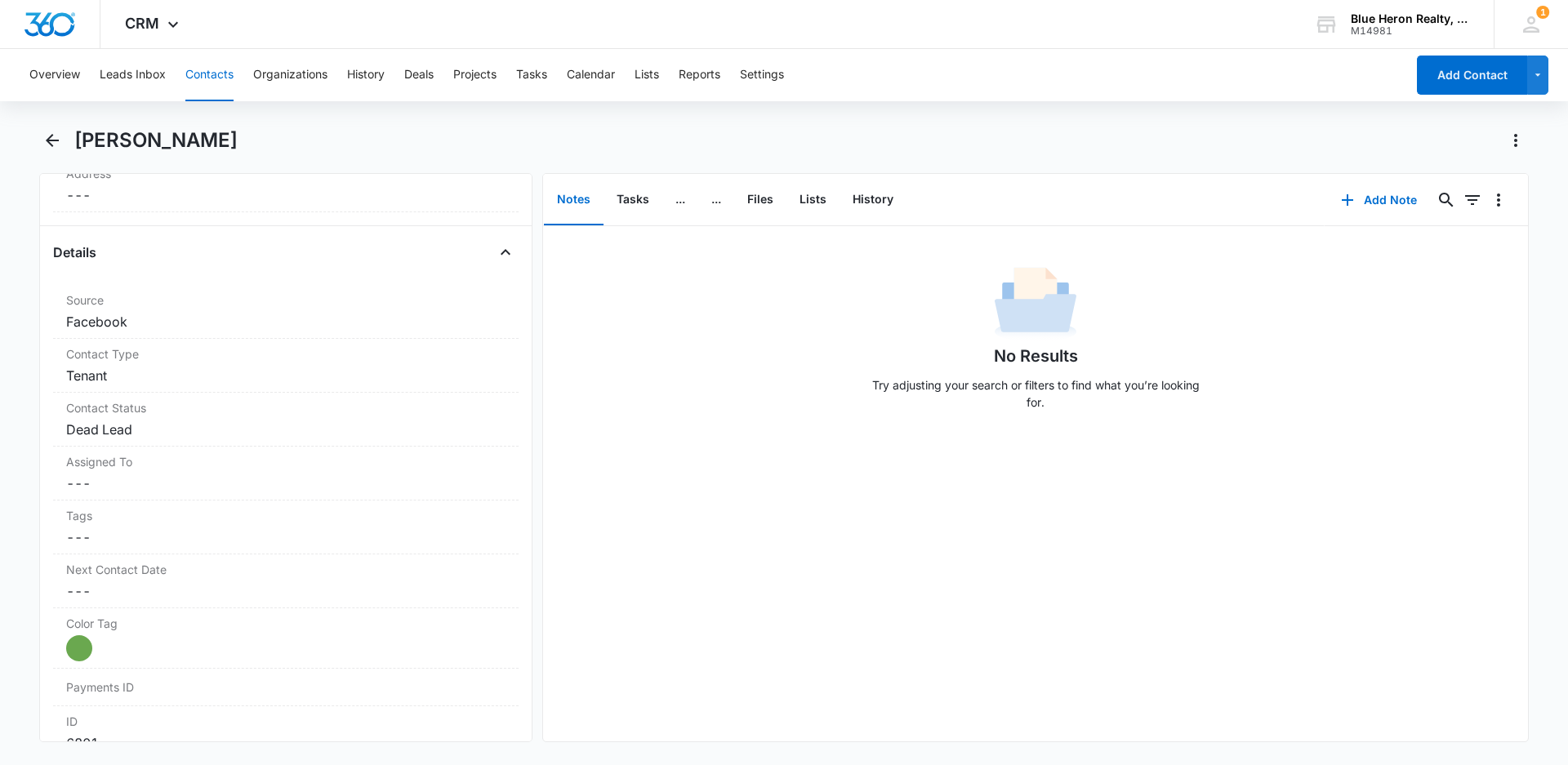
scroll to position [0, 0]
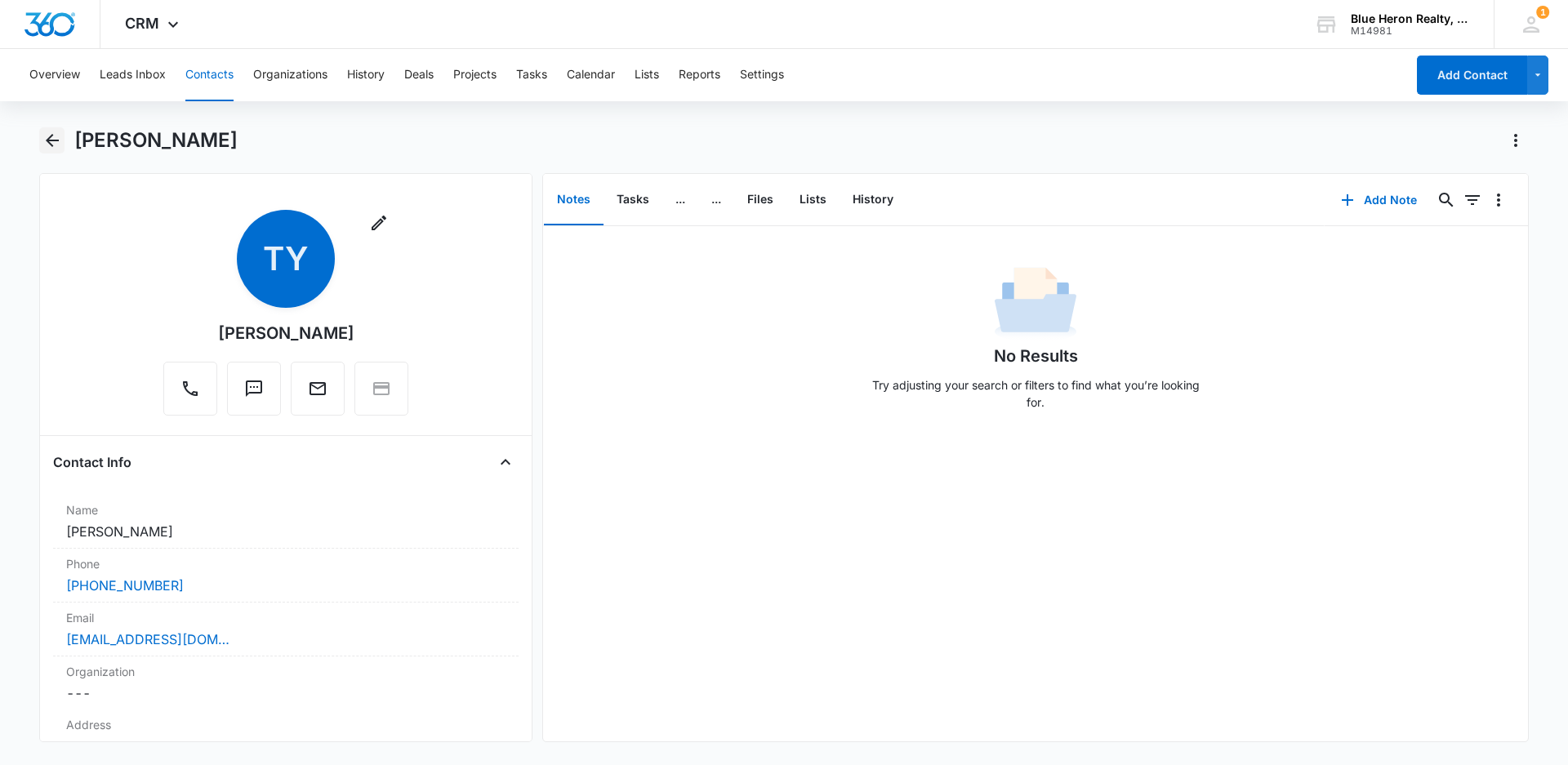
click at [50, 143] on icon "Back" at bounding box center [52, 140] width 13 height 13
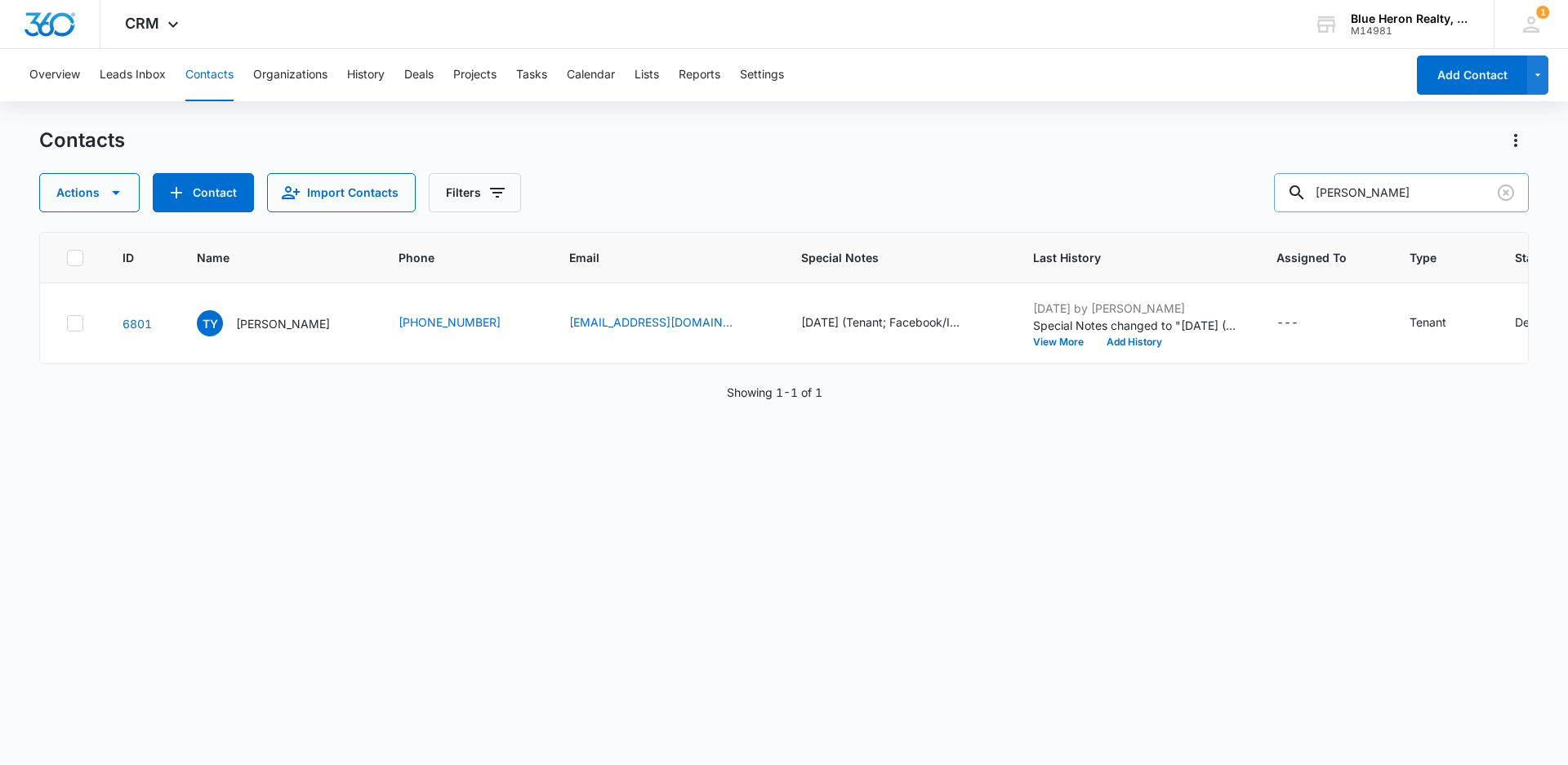
drag, startPoint x: 1402, startPoint y: 196, endPoint x: 1316, endPoint y: 196, distance: 86.0
click at [1316, 196] on div "[PERSON_NAME]" at bounding box center [1401, 192] width 254 height 39
type input "[PERSON_NAME]"
click at [257, 323] on p "[PERSON_NAME]" at bounding box center [283, 323] width 94 height 17
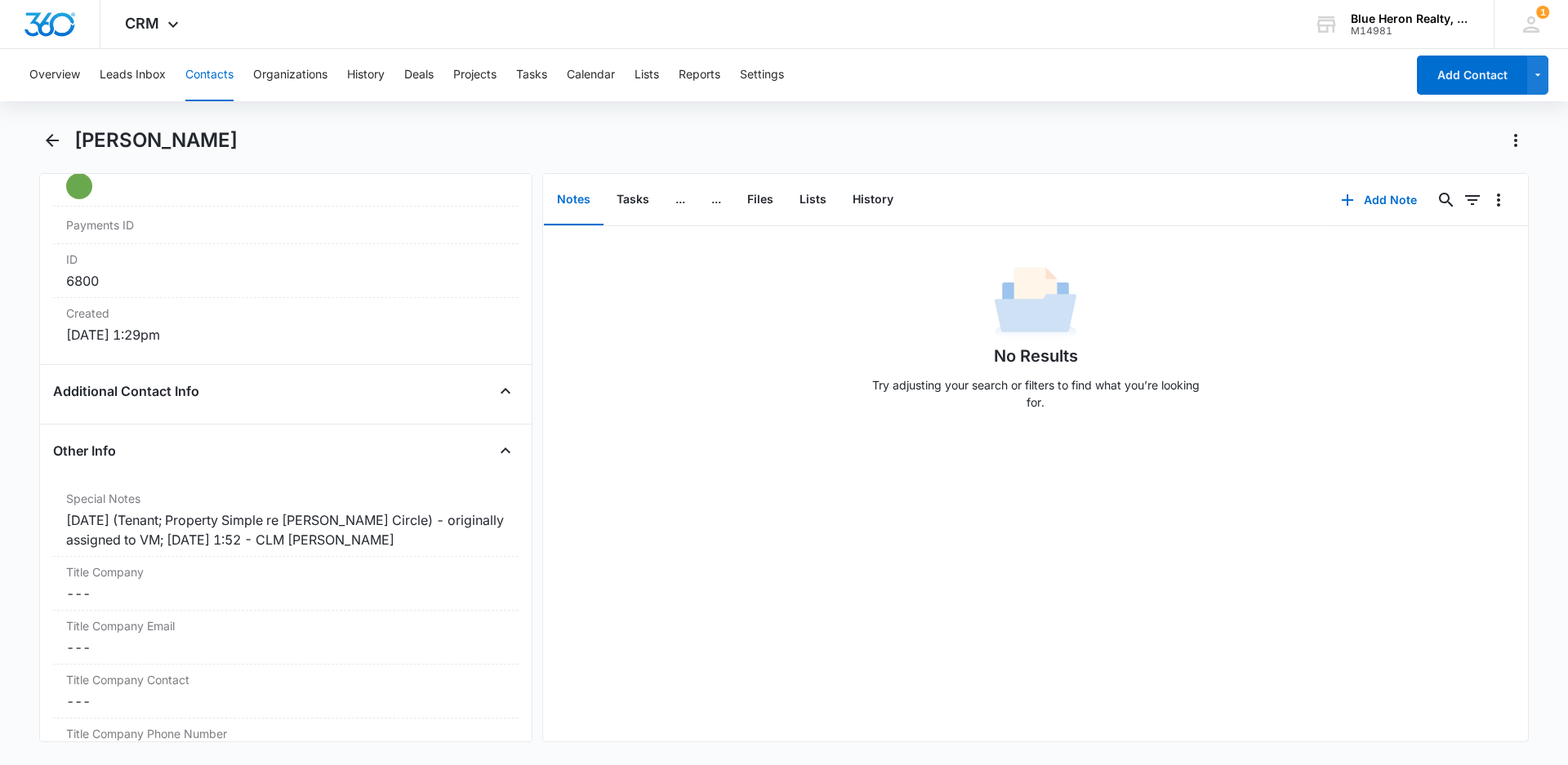
scroll to position [1027, 0]
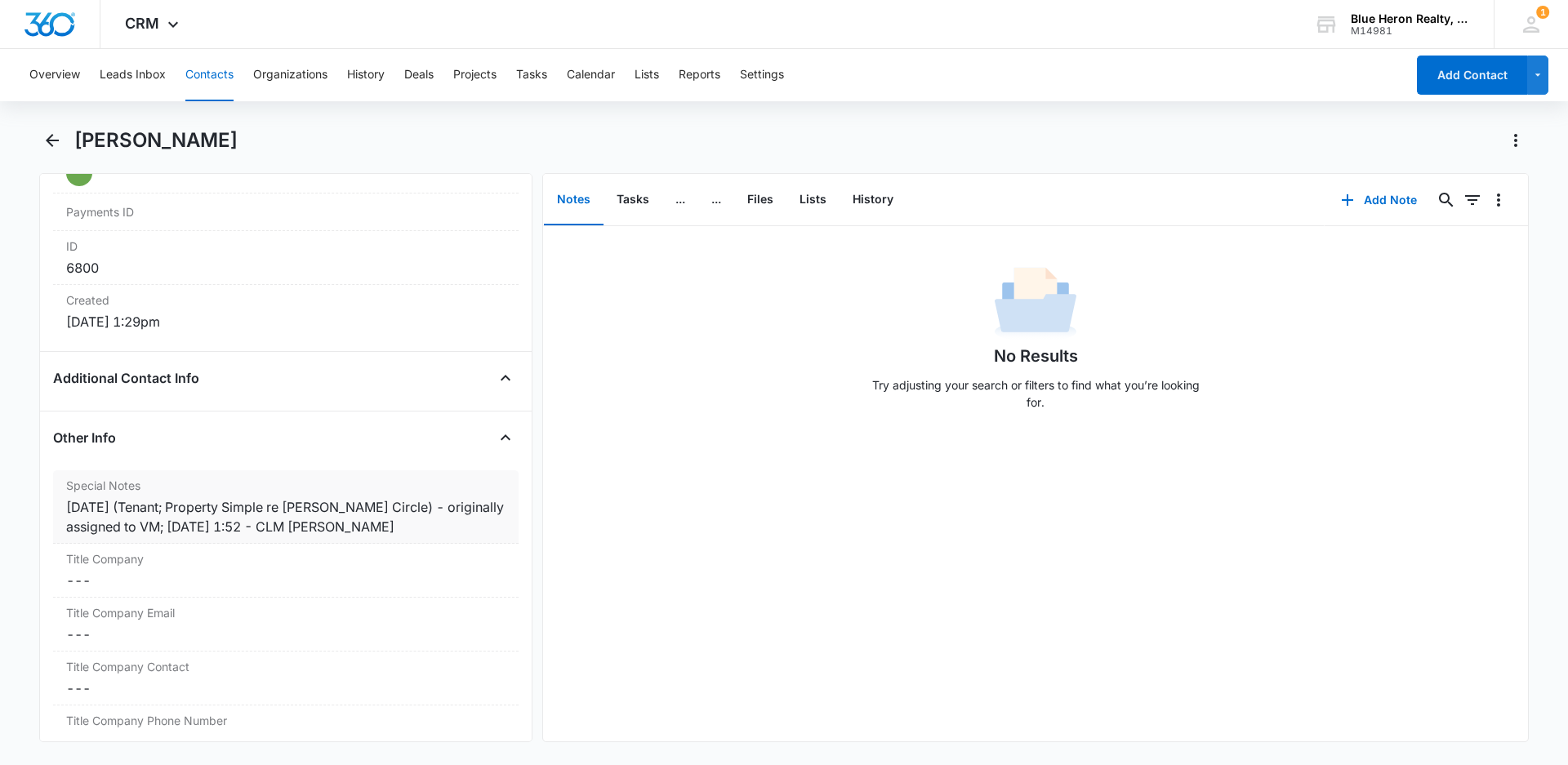
click at [177, 509] on div "[DATE] (Tenant; Property Simple re [PERSON_NAME] Circle) - originally assigned …" at bounding box center [285, 516] width 439 height 39
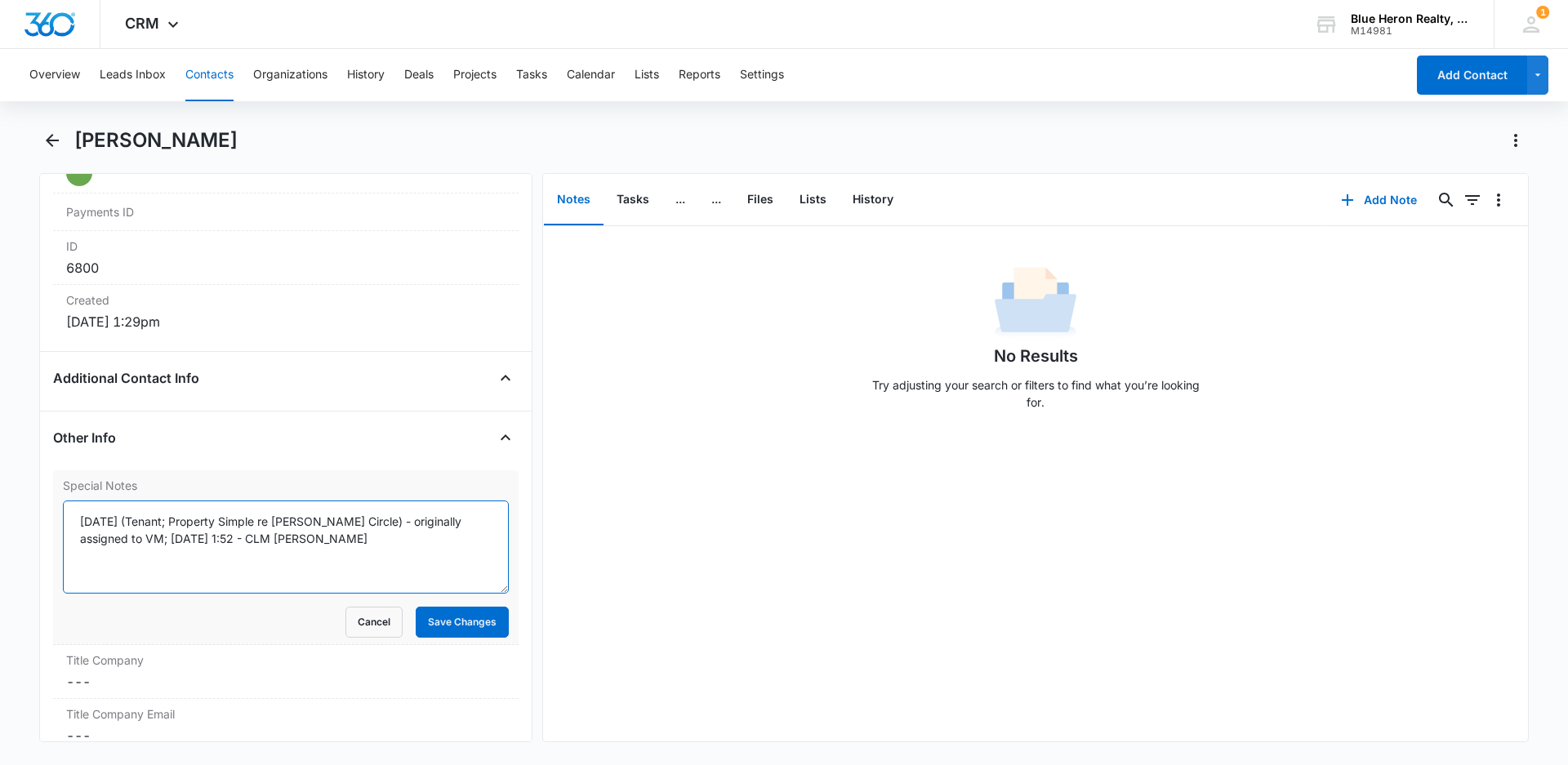
click at [176, 520] on textarea "[DATE] (Tenant; Property Simple re [PERSON_NAME] Circle) - originally assigned …" at bounding box center [286, 547] width 446 height 93
type textarea "[DATE] (Tenant; Facebook/Property Simple re [PERSON_NAME] Circle) - originally …"
click at [424, 629] on button "Save Changes" at bounding box center [462, 622] width 93 height 31
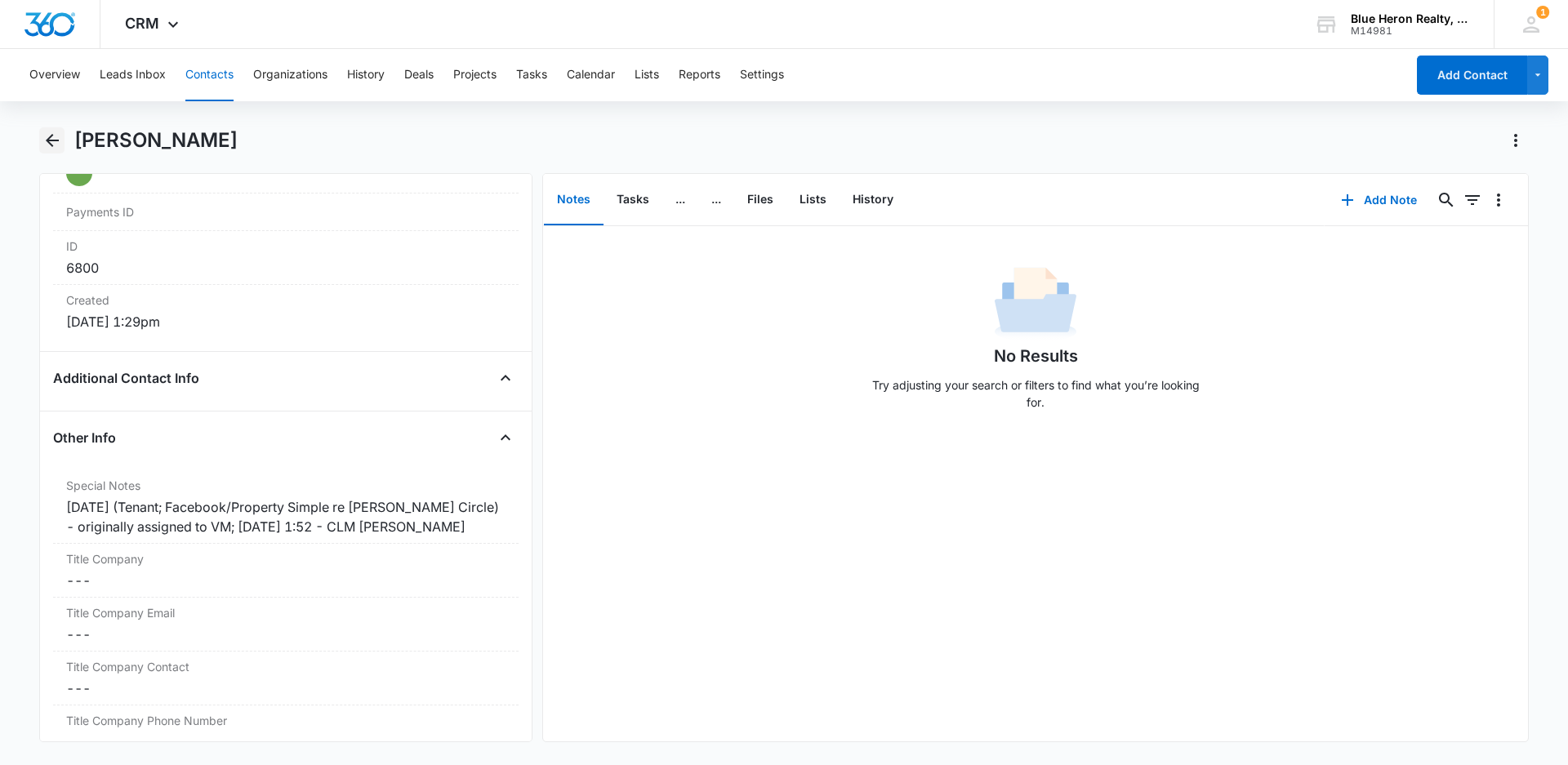
click at [51, 141] on icon "Back" at bounding box center [52, 140] width 13 height 13
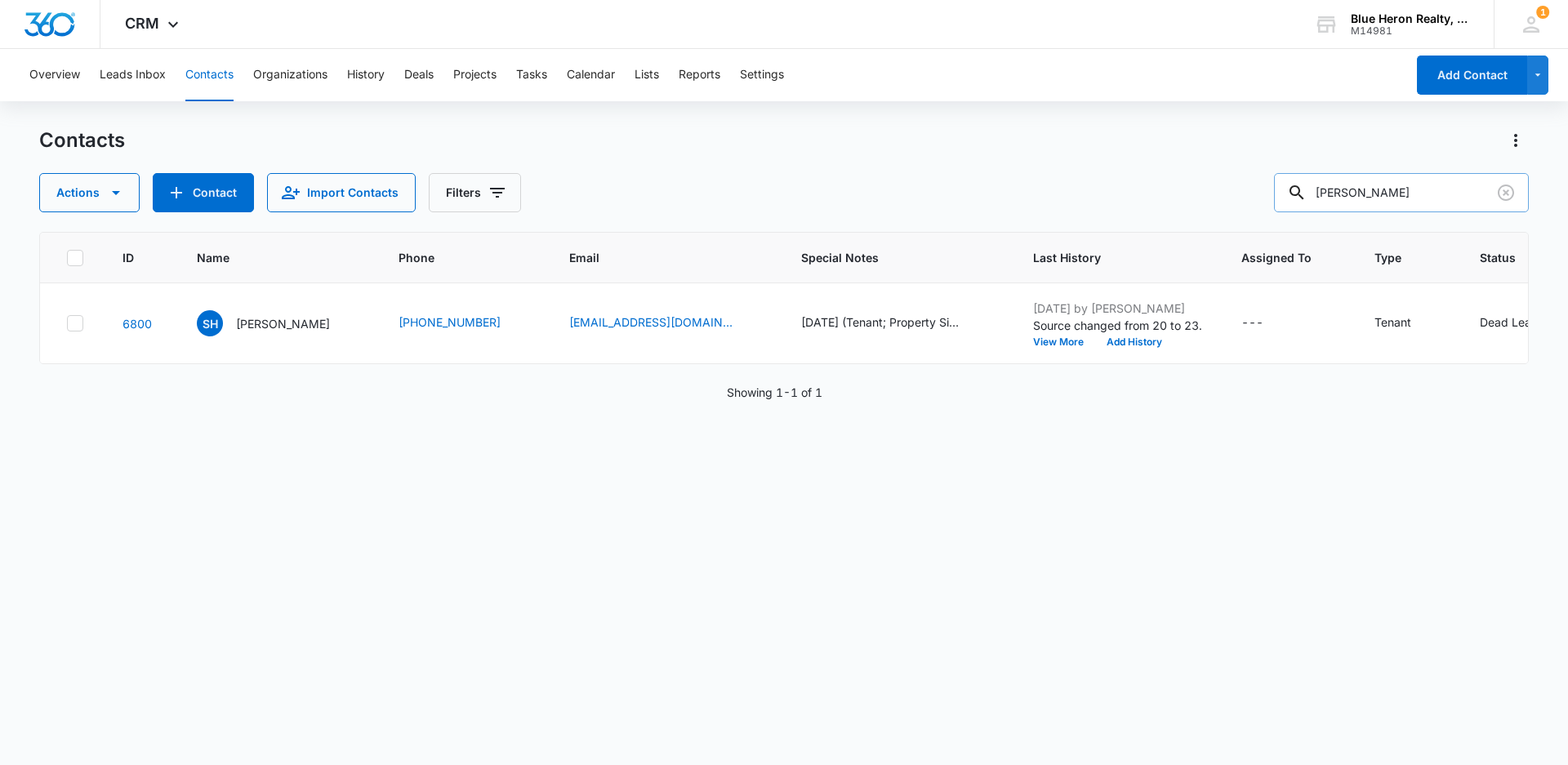
drag, startPoint x: 1408, startPoint y: 192, endPoint x: 1313, endPoint y: 188, distance: 95.1
click at [1313, 188] on div "[PERSON_NAME]" at bounding box center [1401, 192] width 254 height 39
type input "[PERSON_NAME]"
click at [259, 326] on p "[PERSON_NAME]" at bounding box center [283, 323] width 94 height 17
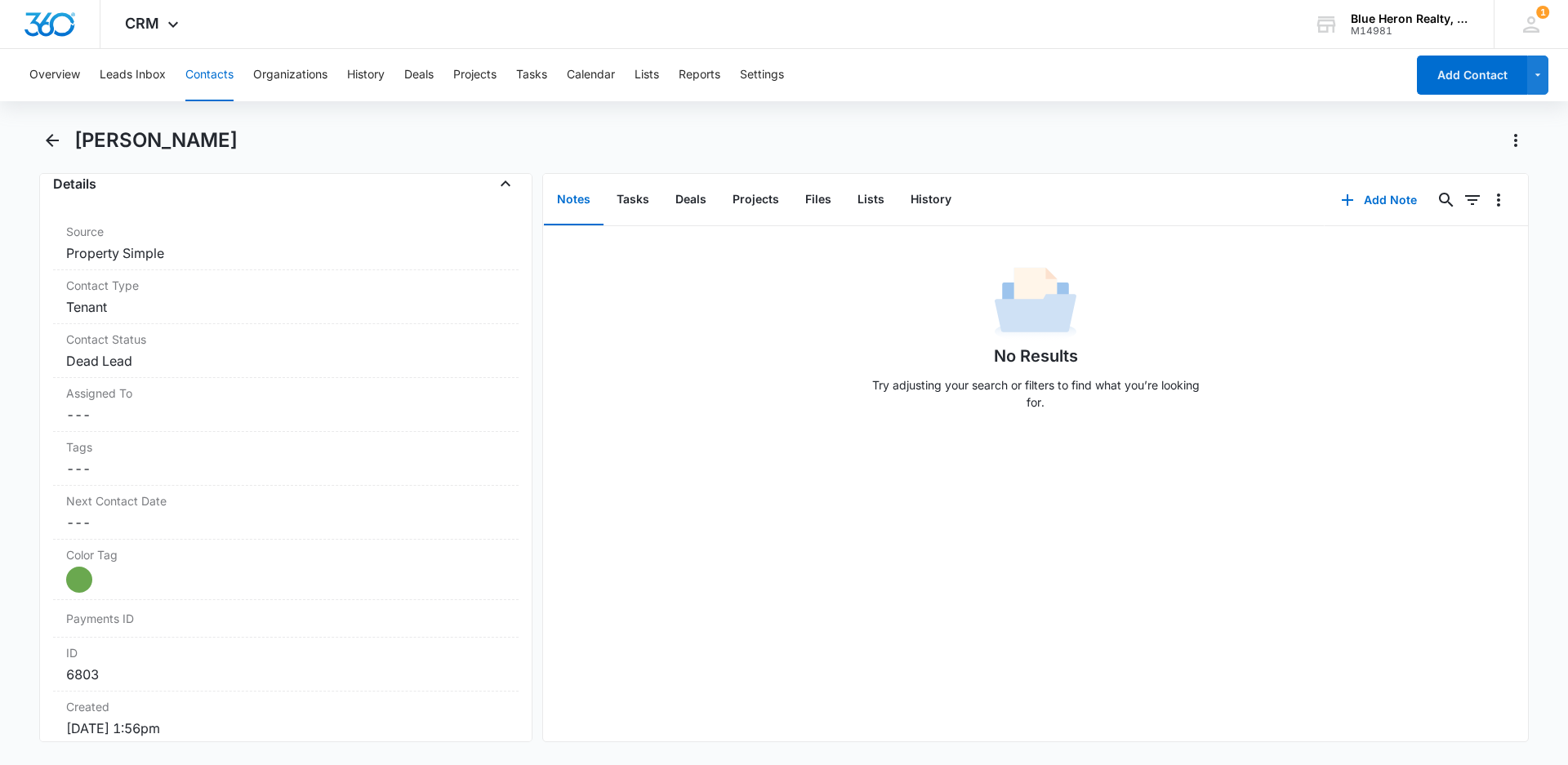
scroll to position [631, 0]
click at [213, 244] on dd "Cancel Save Changes Property Simple" at bounding box center [285, 243] width 439 height 20
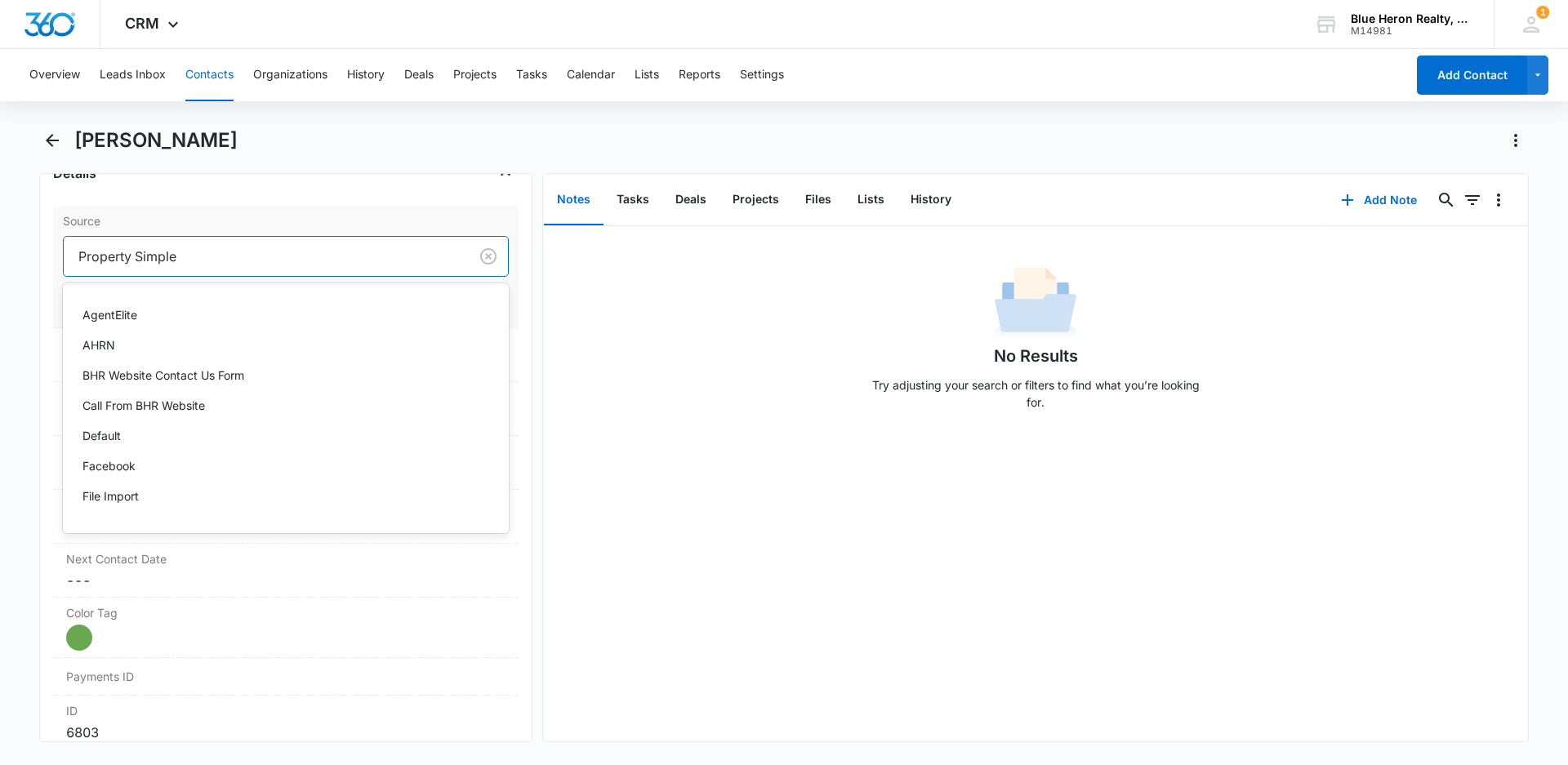
click at [186, 253] on div at bounding box center [263, 255] width 369 height 23
click at [164, 259] on div at bounding box center [266, 255] width 375 height 23
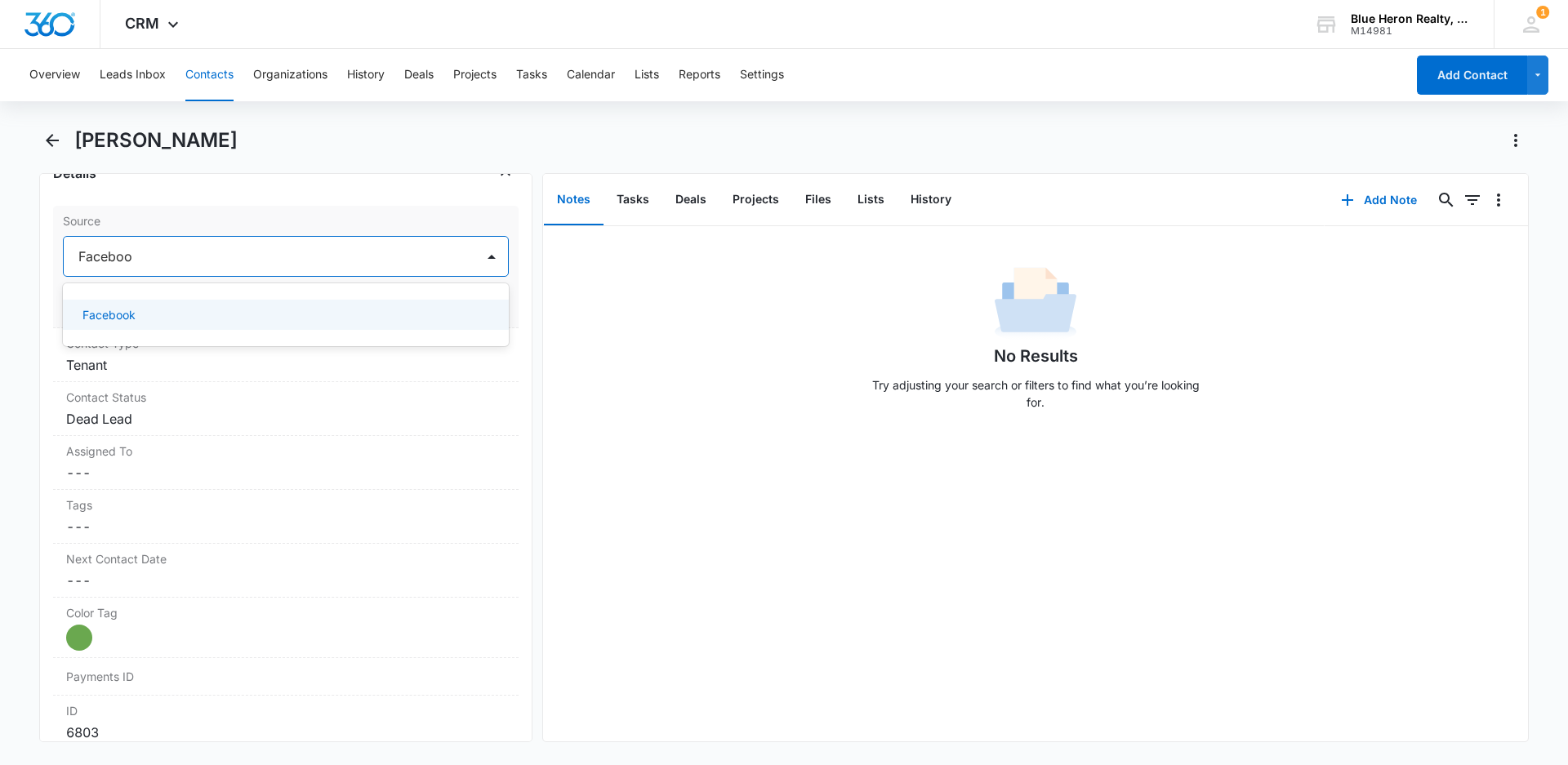
type input "Facebook"
click at [447, 310] on button "Save Changes" at bounding box center [462, 305] width 93 height 31
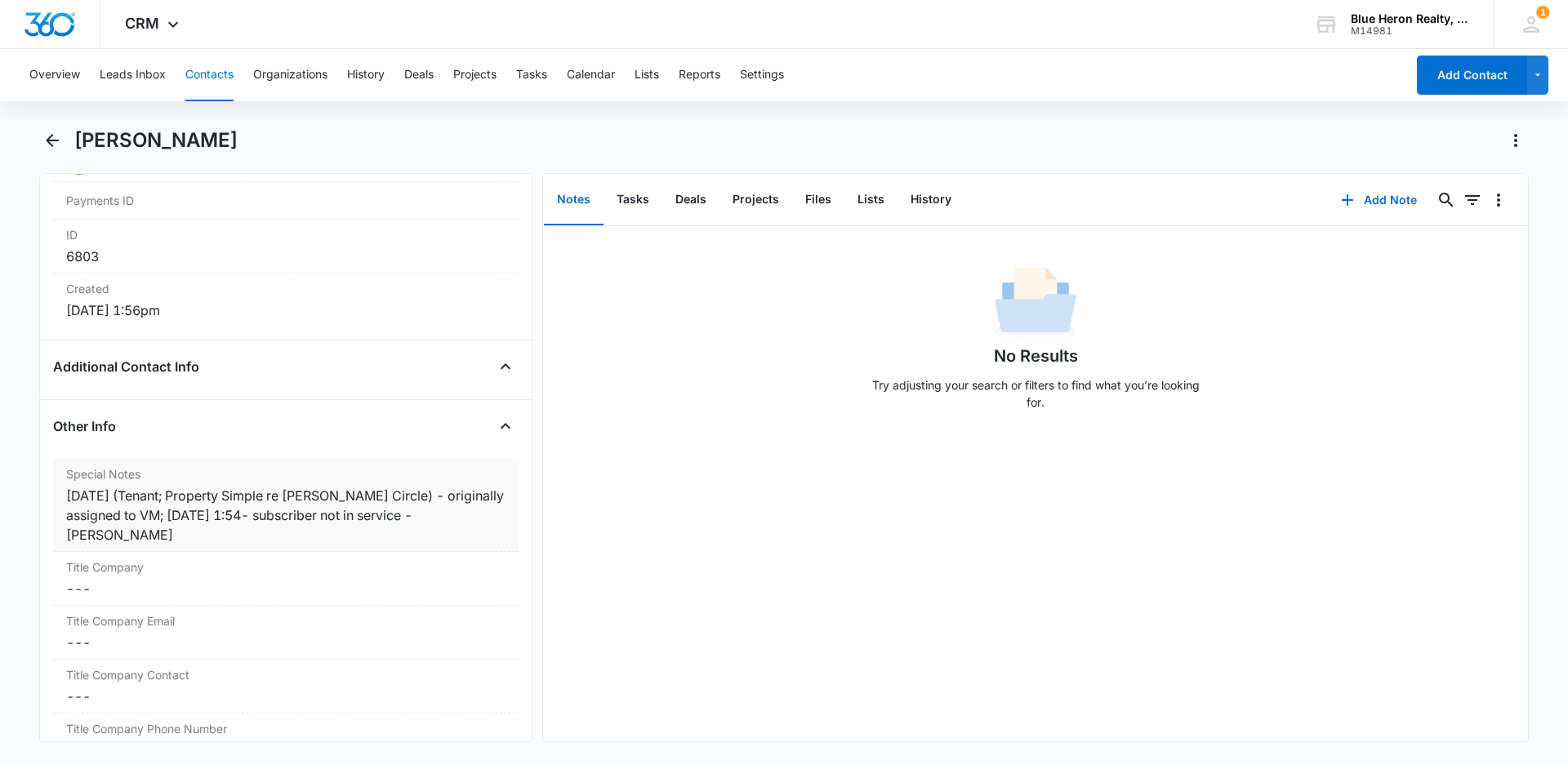
scroll to position [1038, 0]
click at [176, 494] on div "[DATE] (Tenant; Property Simple re [PERSON_NAME] Circle) - originally assigned …" at bounding box center [285, 514] width 439 height 59
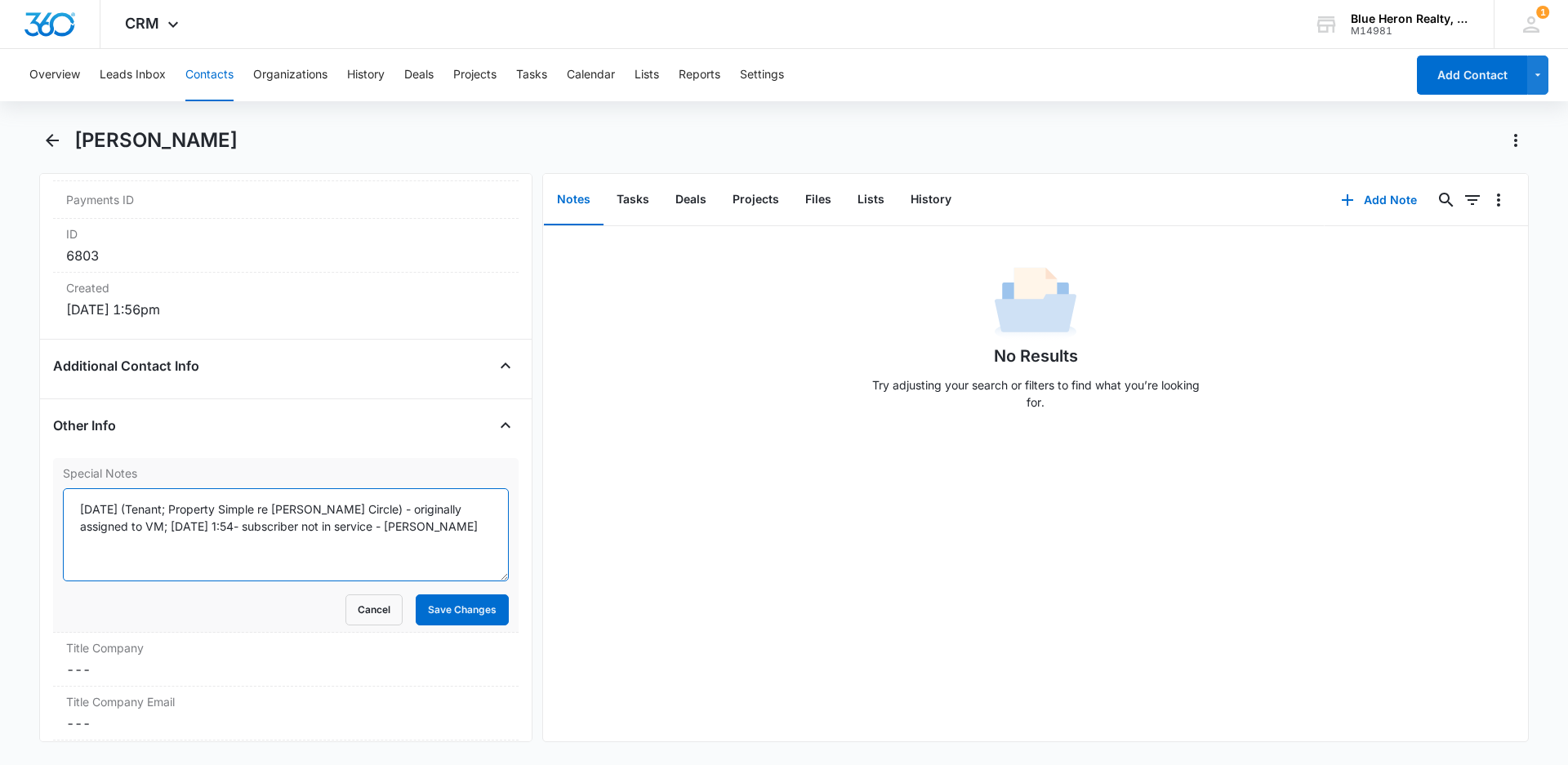
click at [177, 509] on textarea "[DATE] (Tenant; Property Simple re [PERSON_NAME] Circle) - originally assigned …" at bounding box center [286, 534] width 446 height 93
type textarea "[DATE] (Tenant; Facebook/Property Simple re [PERSON_NAME] Circle) - originally …"
click at [457, 610] on button "Save Changes" at bounding box center [462, 610] width 93 height 31
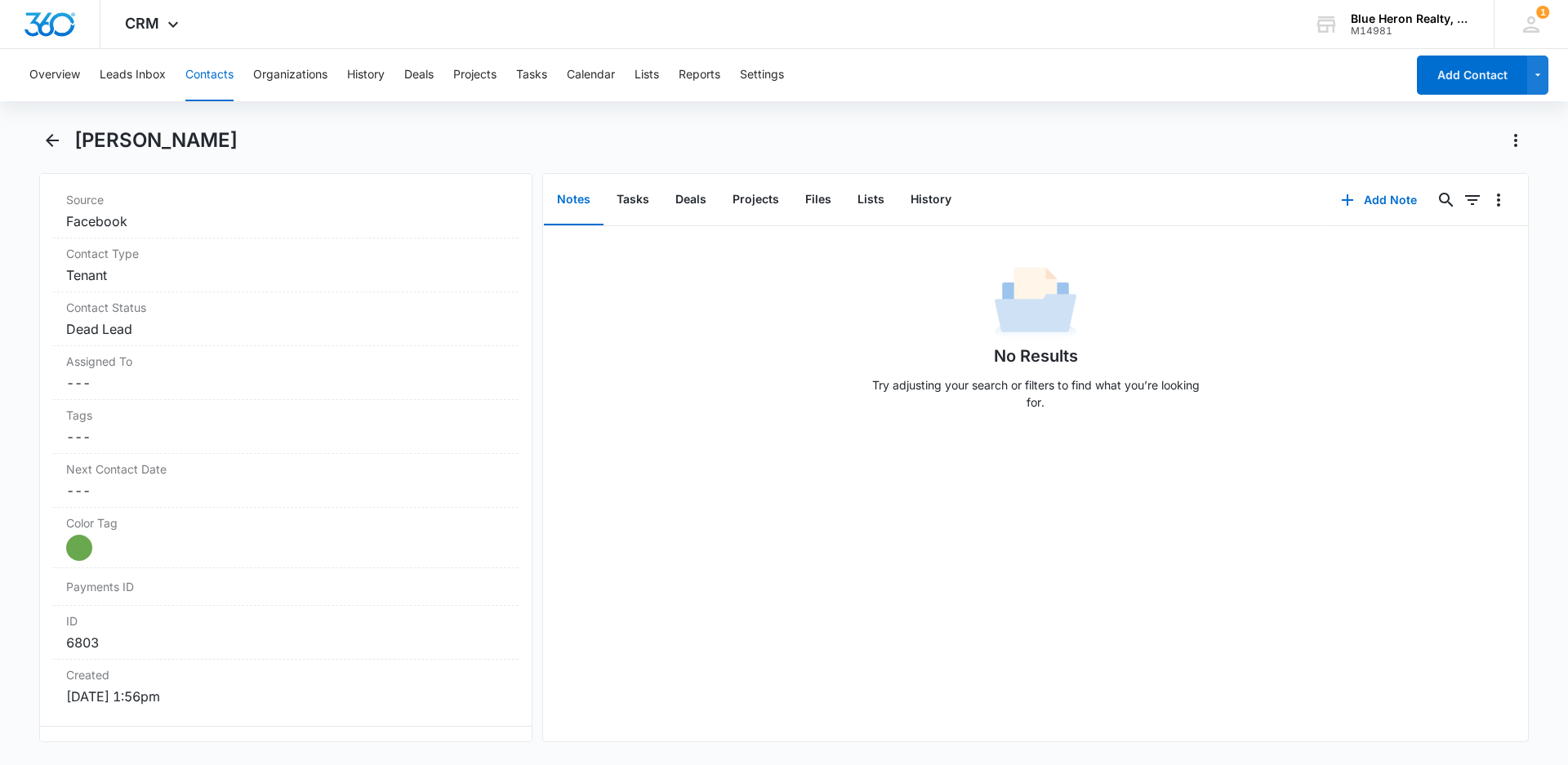
scroll to position [658, 0]
click at [42, 139] on icon "Back" at bounding box center [52, 141] width 20 height 20
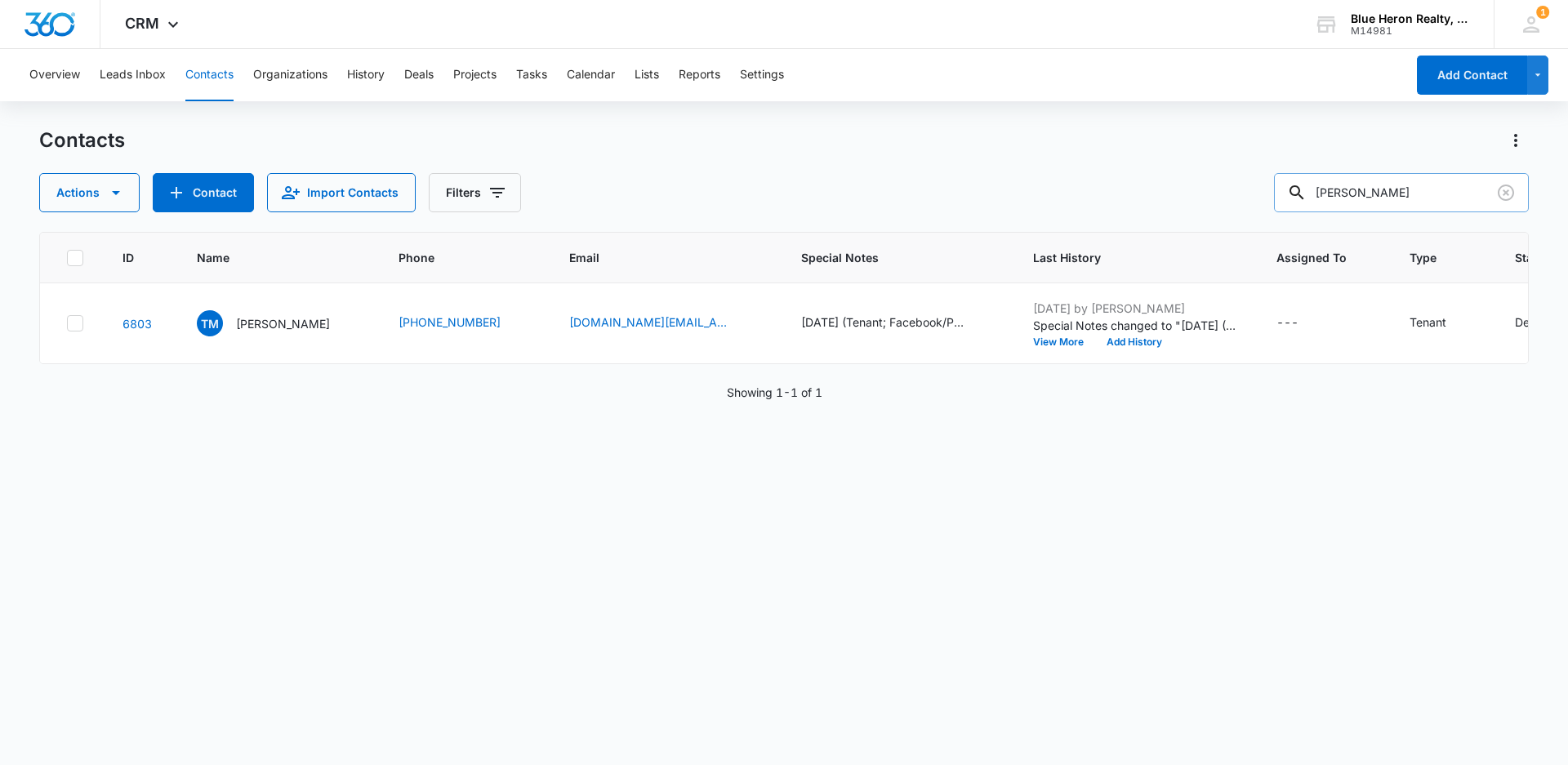
drag, startPoint x: 1406, startPoint y: 189, endPoint x: 1332, endPoint y: 185, distance: 74.1
click at [1332, 185] on input "[PERSON_NAME]" at bounding box center [1401, 192] width 254 height 39
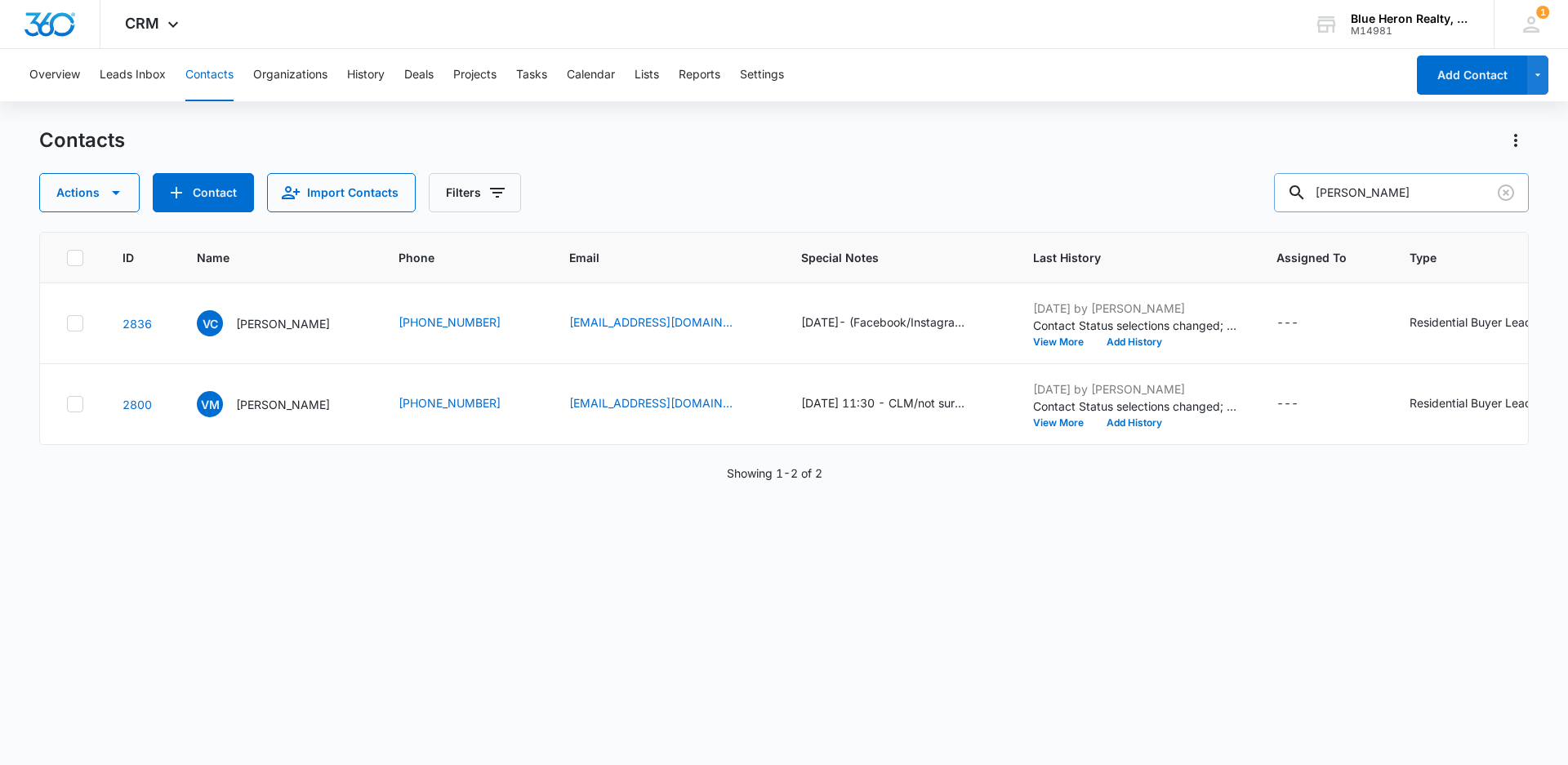
click at [1362, 195] on input "[PERSON_NAME]" at bounding box center [1401, 192] width 254 height 39
type input "[PERSON_NAME]"
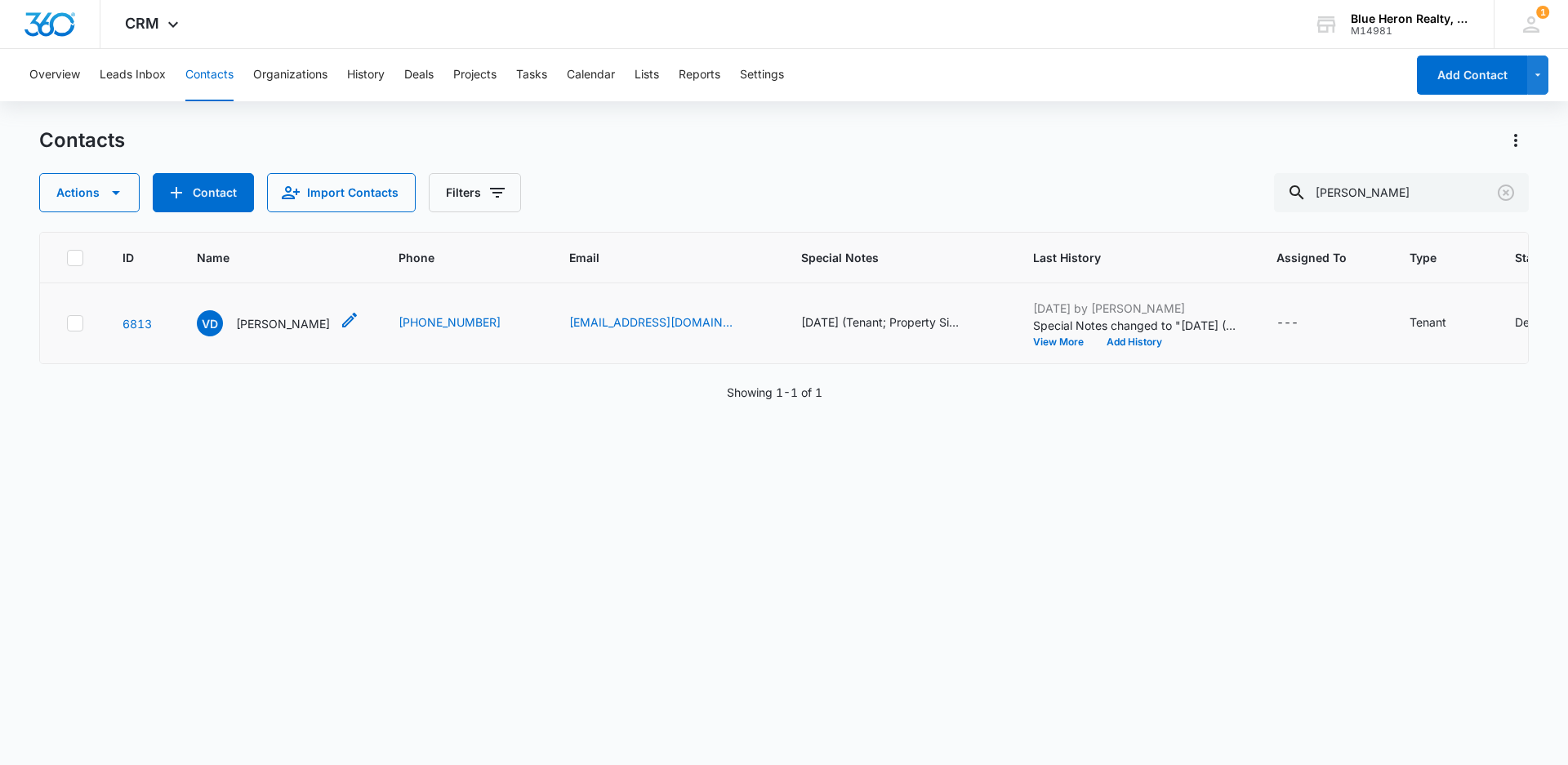
click at [287, 326] on p "[PERSON_NAME]" at bounding box center [283, 323] width 94 height 17
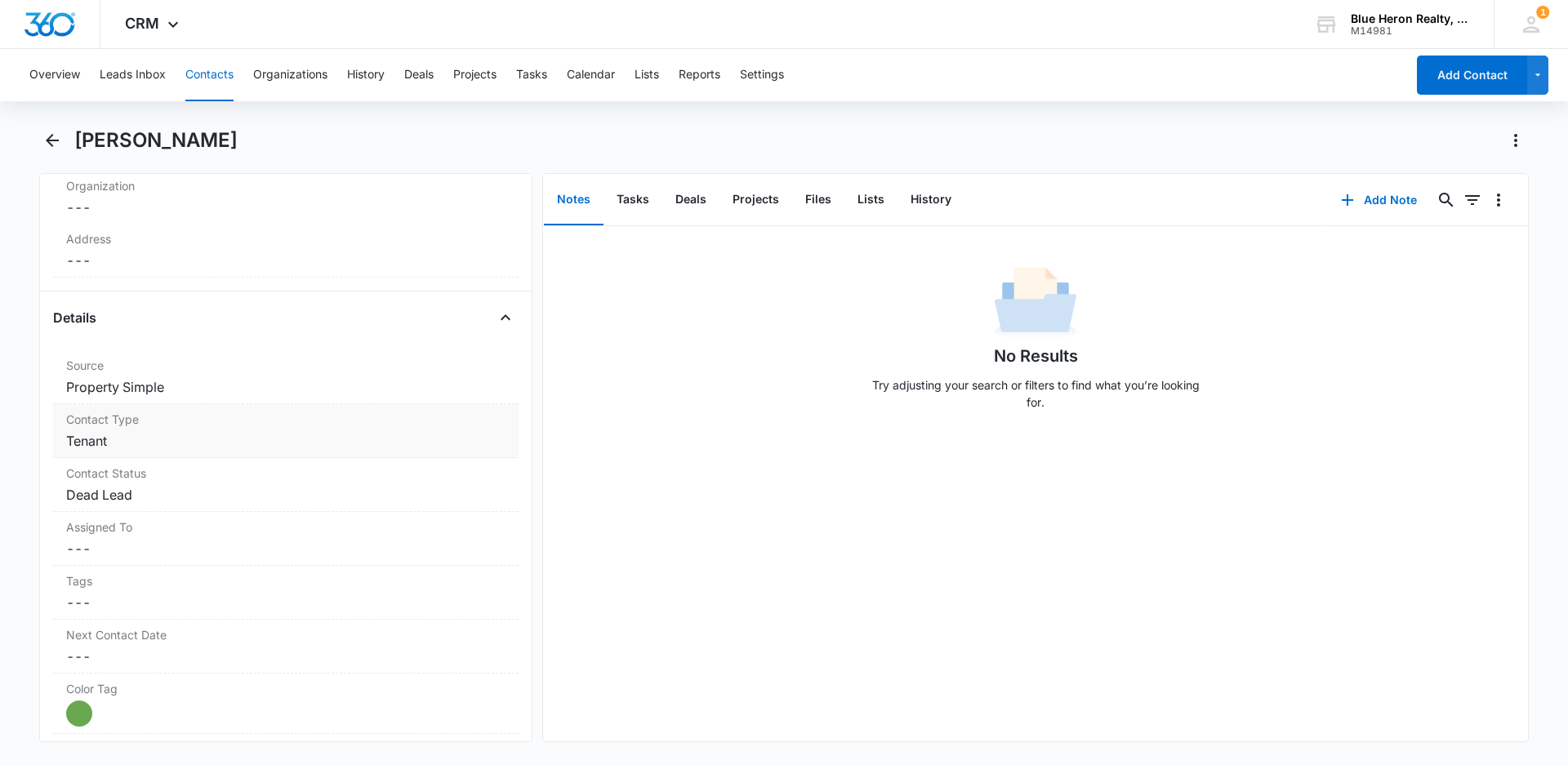
scroll to position [493, 0]
click at [206, 378] on dd "Cancel Save Changes Property Simple" at bounding box center [285, 381] width 439 height 20
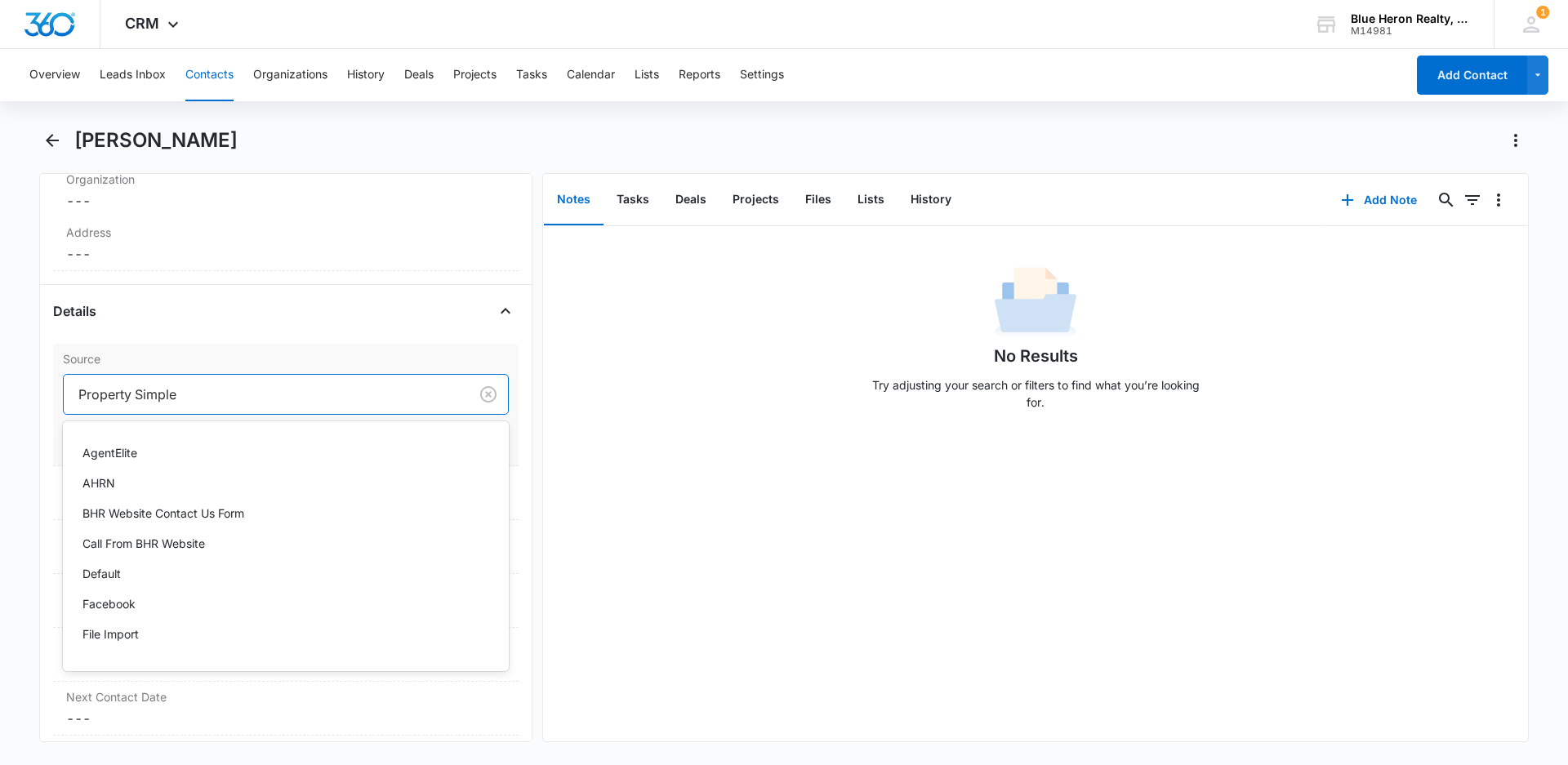
click at [190, 400] on div at bounding box center [263, 393] width 369 height 23
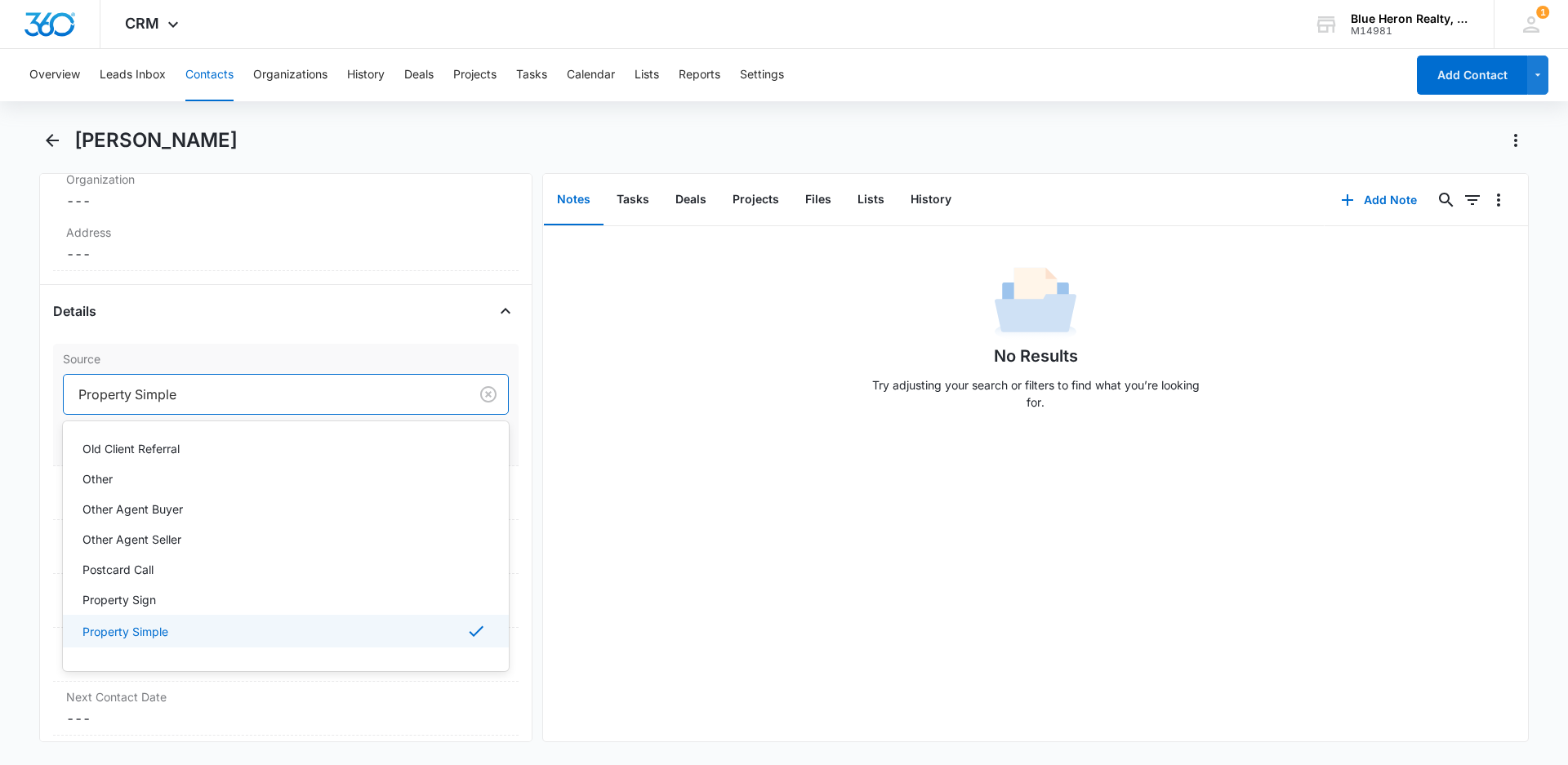
click at [195, 396] on div at bounding box center [263, 393] width 369 height 23
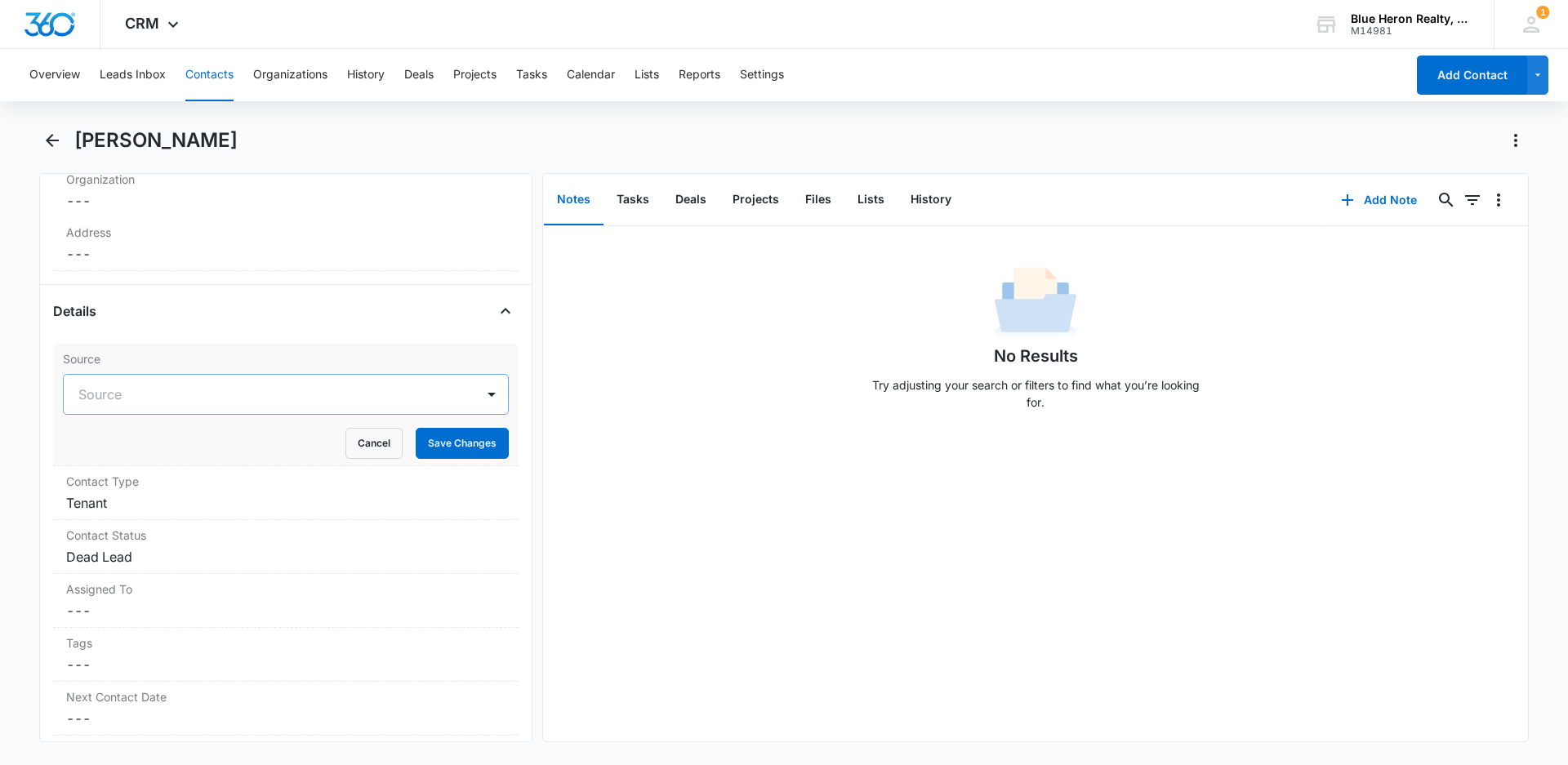
click at [120, 398] on div at bounding box center [266, 393] width 375 height 23
type input "Facebook"
click at [120, 454] on p "Facebook" at bounding box center [108, 452] width 53 height 17
click at [450, 438] on button "Save Changes" at bounding box center [462, 443] width 93 height 31
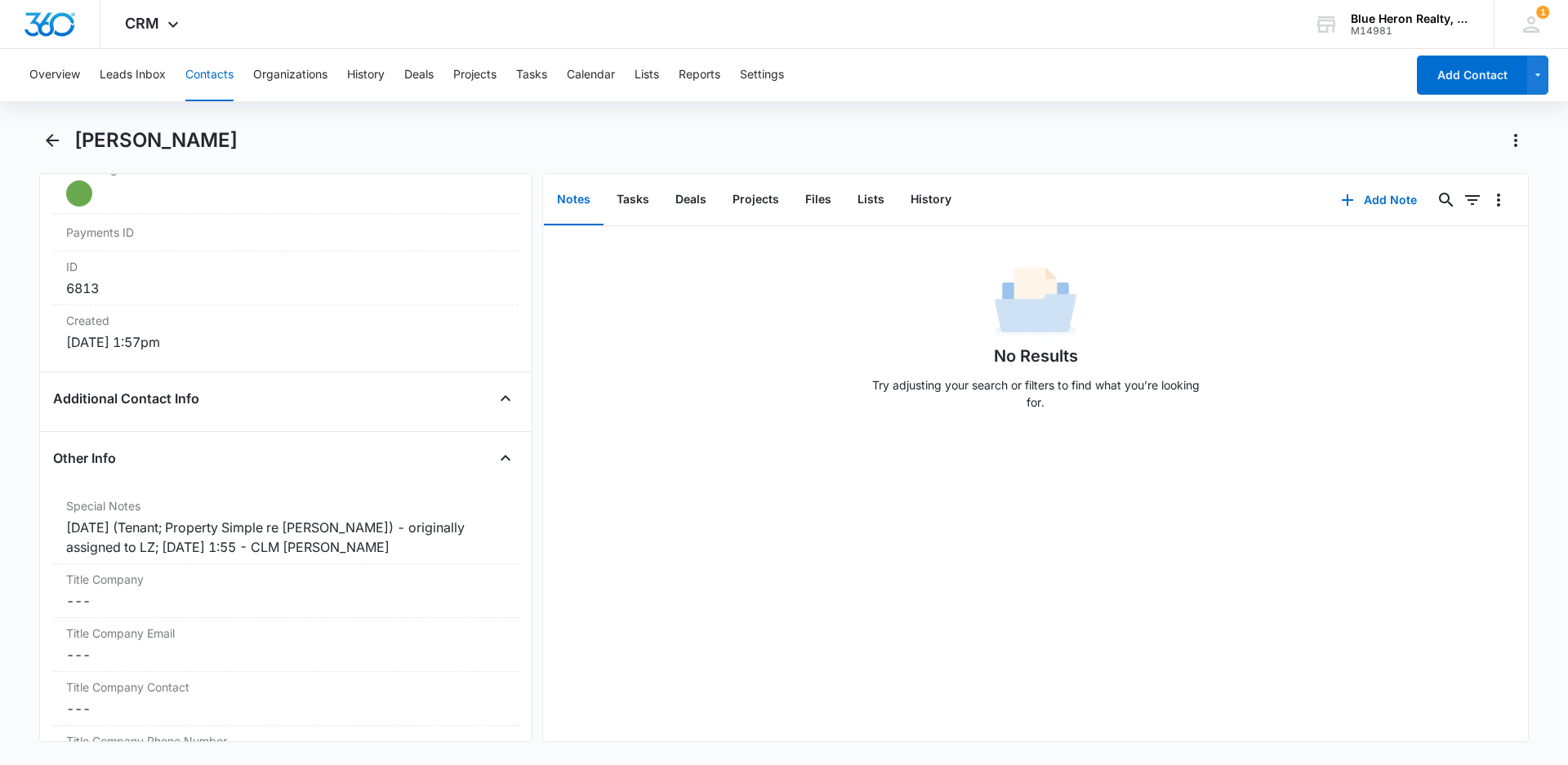
scroll to position [1027, 0]
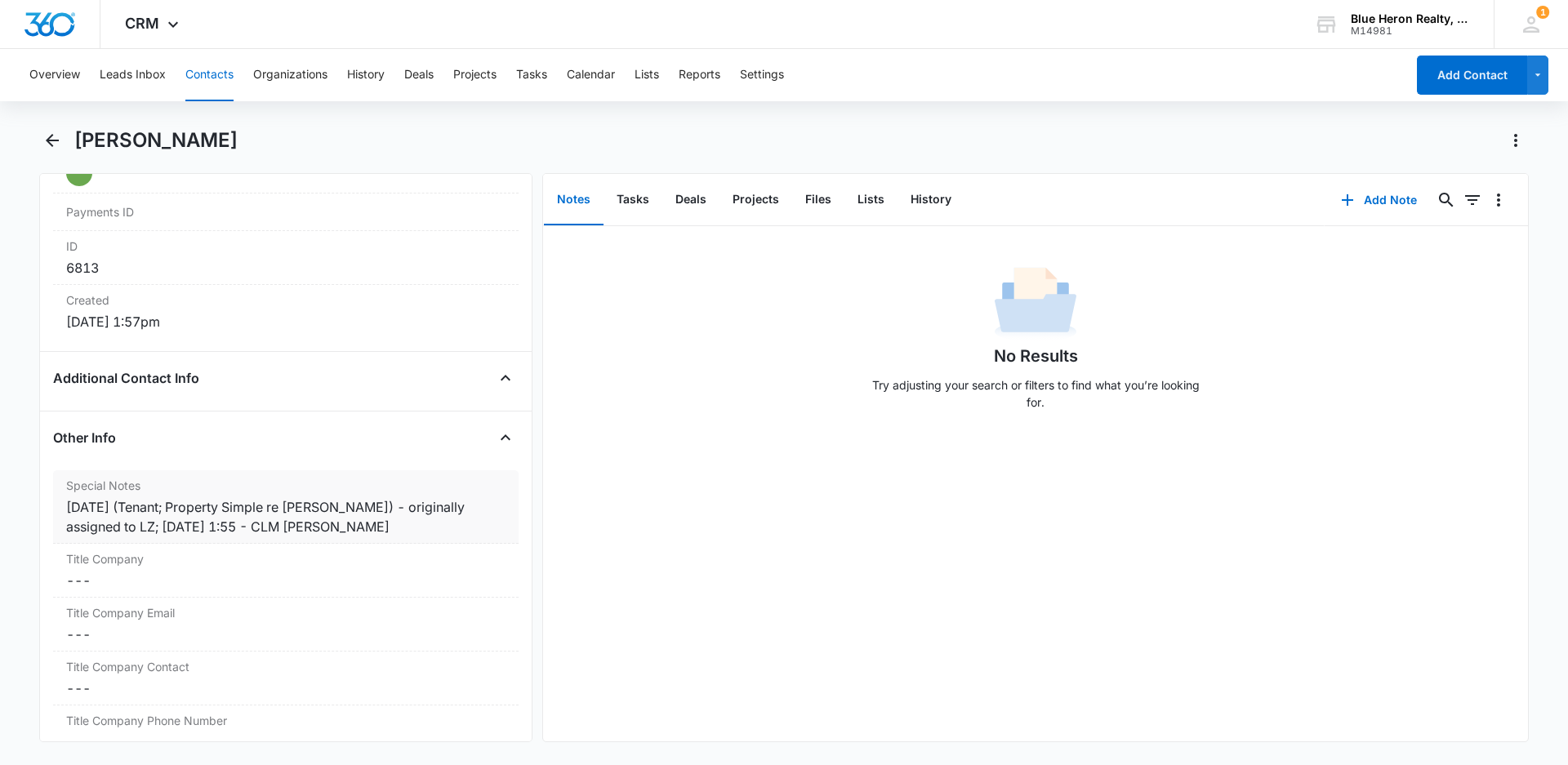
drag, startPoint x: 185, startPoint y: 510, endPoint x: 218, endPoint y: 510, distance: 33.0
click at [189, 510] on div "[DATE] (Tenant; Property Simple re [PERSON_NAME]) - originally assigned to LZ; …" at bounding box center [285, 516] width 439 height 39
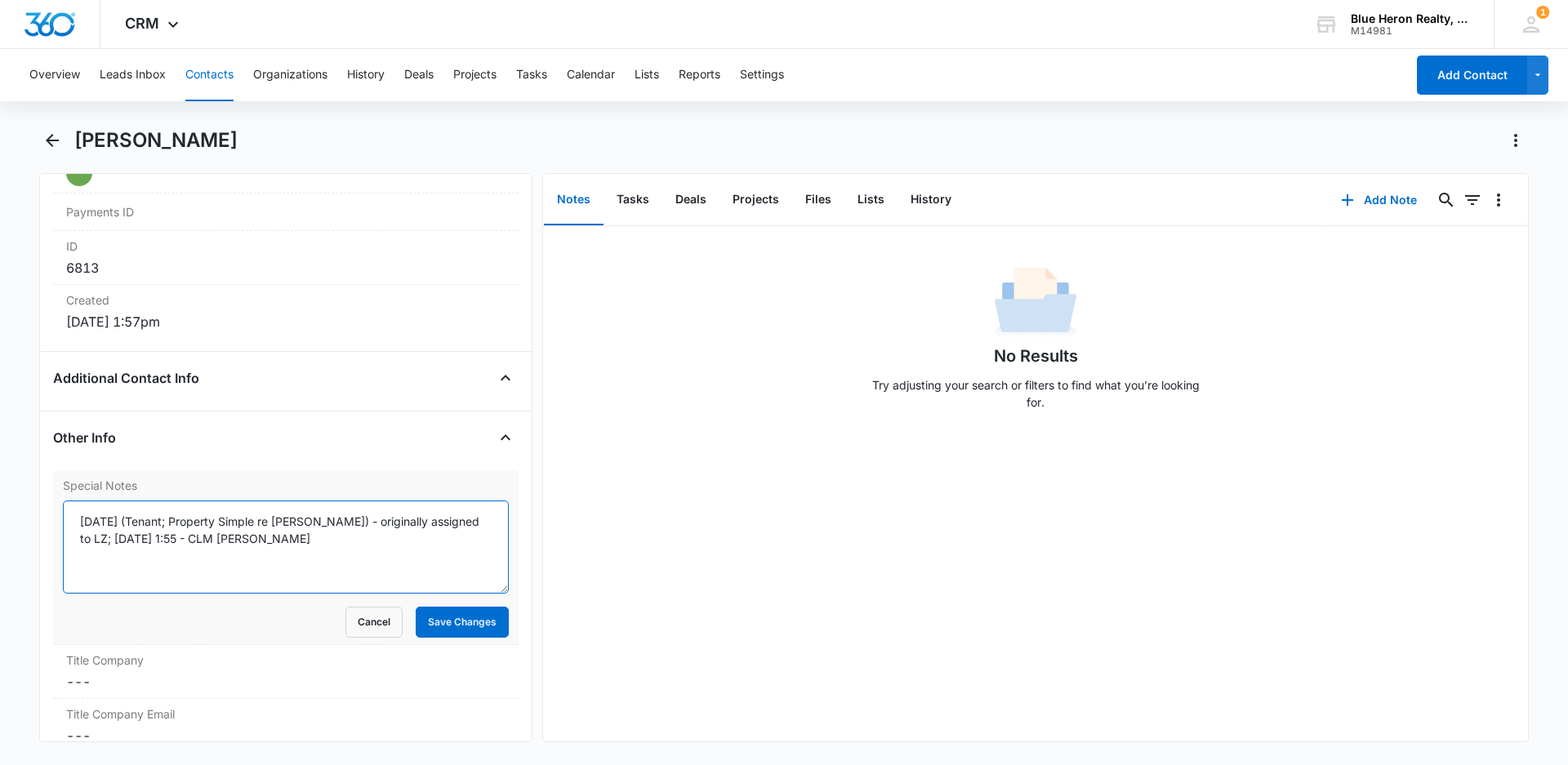
drag, startPoint x: 184, startPoint y: 520, endPoint x: 193, endPoint y: 518, distance: 9.2
click at [187, 520] on textarea "[DATE] (Tenant; Property Simple re [PERSON_NAME]) - originally assigned to LZ; …" at bounding box center [286, 547] width 446 height 93
click at [204, 528] on textarea "[DATE] (Tenant; Property Simple re [PERSON_NAME]) - originally assigned to LZ; …" at bounding box center [286, 547] width 446 height 93
click at [185, 522] on textarea "[DATE] (Tenant; Property Simple re [PERSON_NAME]) - originally assigned to LZ; …" at bounding box center [286, 547] width 446 height 93
type textarea "[DATE] (Tenant; Facebook/Property Simple re [PERSON_NAME] Cir) - originally ass…"
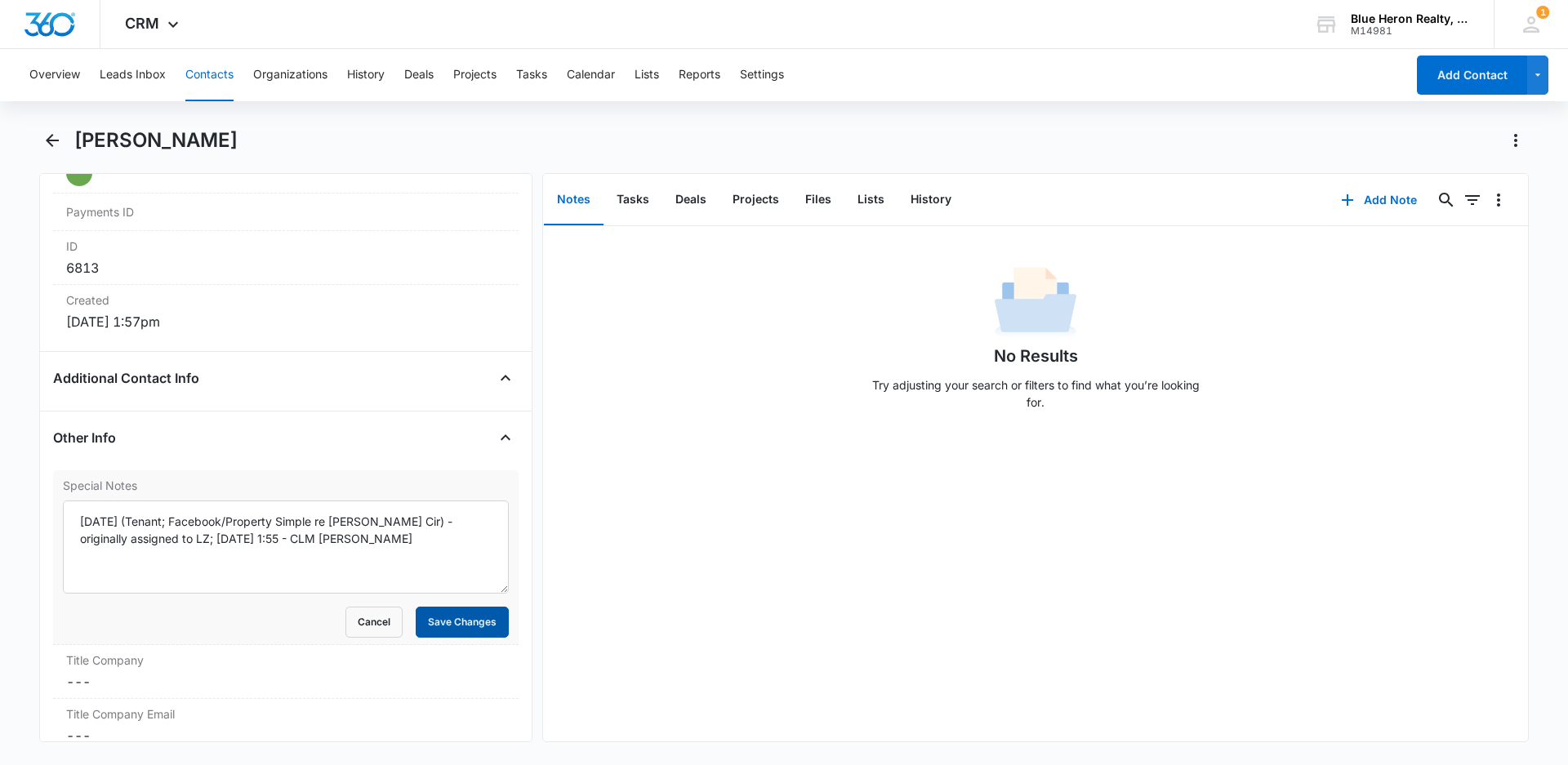
click at [455, 626] on button "Save Changes" at bounding box center [462, 622] width 93 height 31
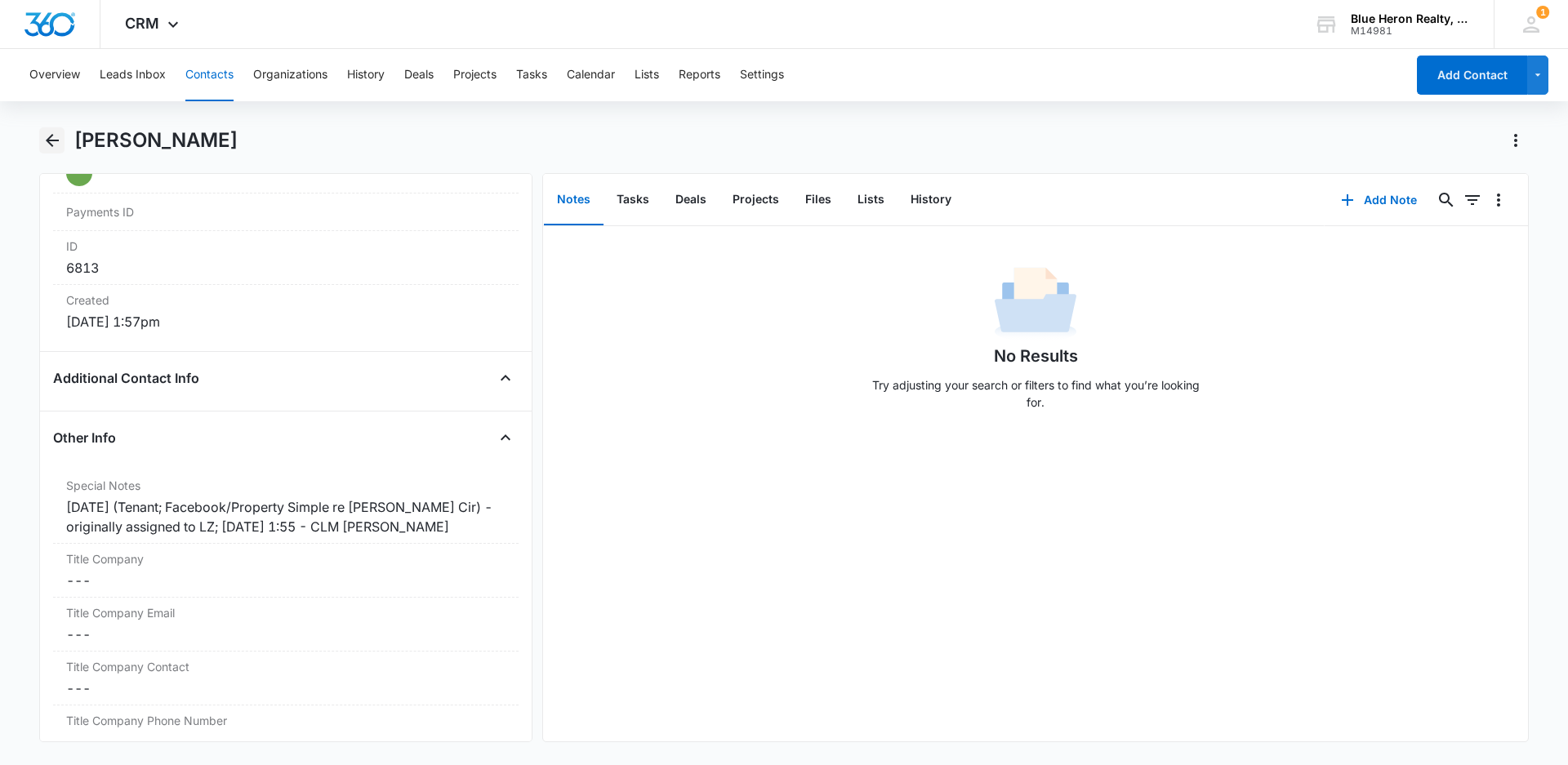
click at [51, 142] on icon "Back" at bounding box center [52, 140] width 13 height 13
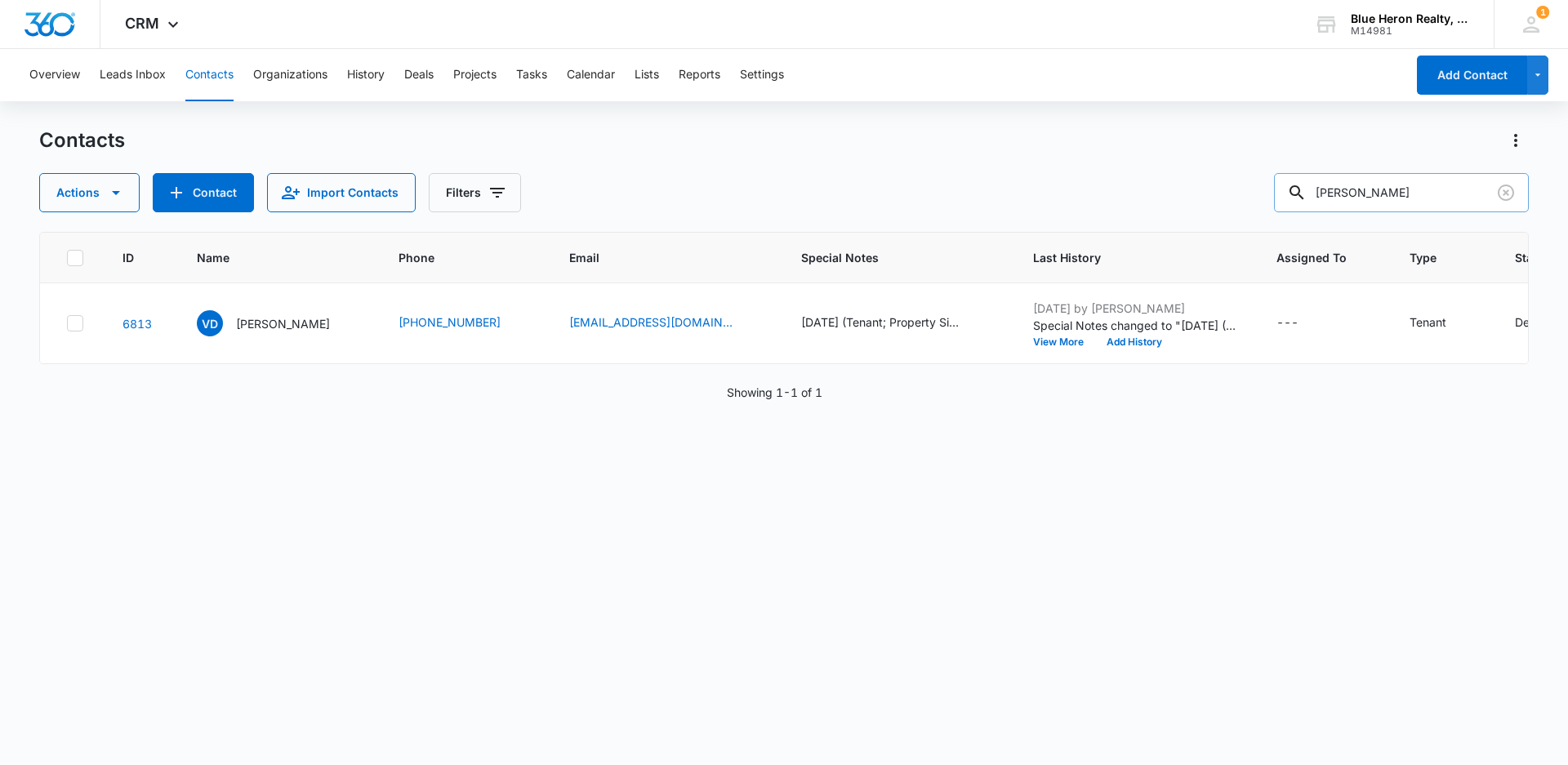
drag, startPoint x: 1428, startPoint y: 189, endPoint x: 1321, endPoint y: 187, distance: 107.0
click at [1321, 187] on div "[PERSON_NAME]" at bounding box center [1401, 192] width 254 height 39
type input "[PERSON_NAME]"
click at [291, 326] on p "[PERSON_NAME]" at bounding box center [283, 323] width 94 height 17
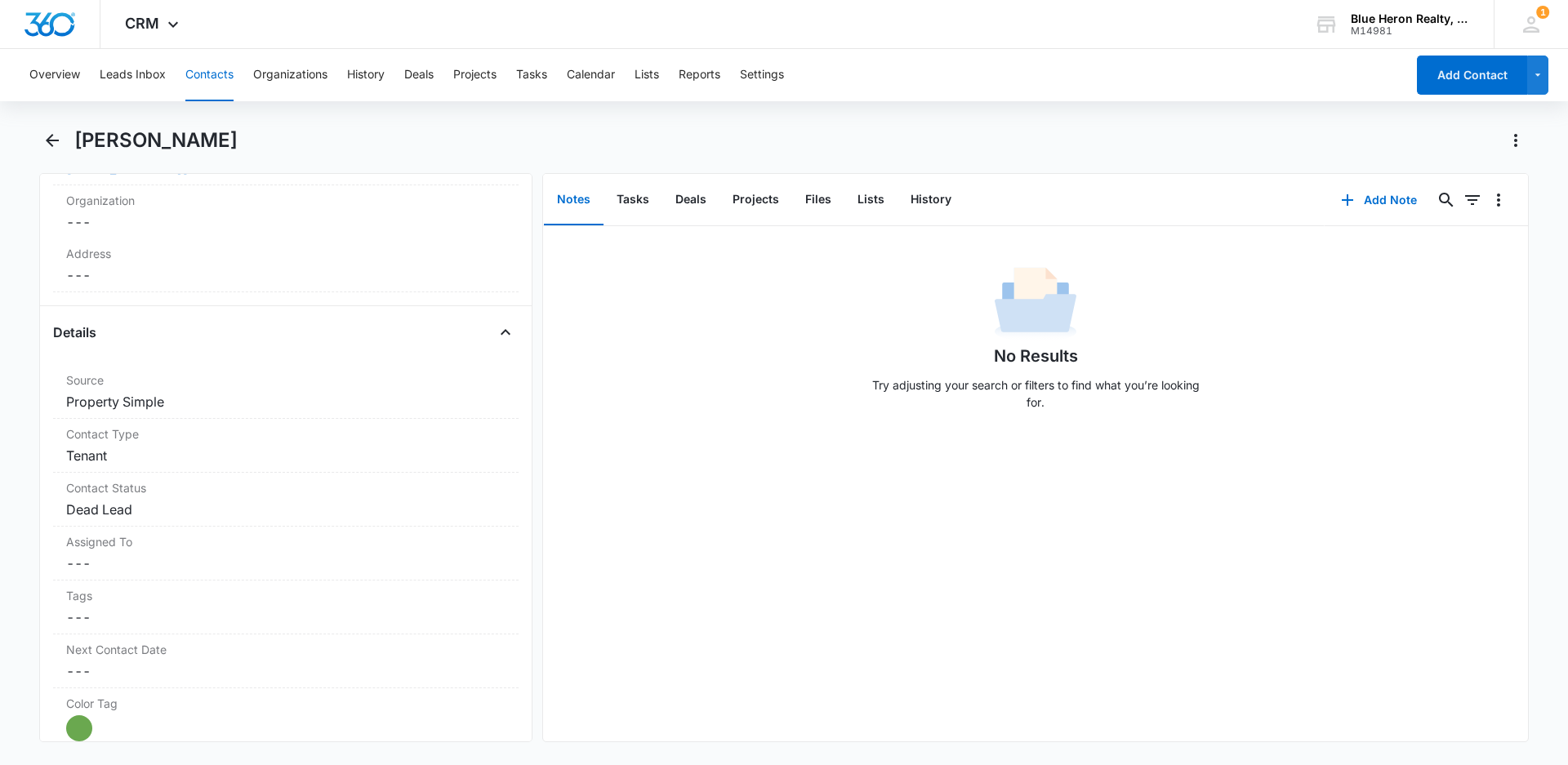
scroll to position [475, 0]
click at [210, 396] on dd "Cancel Save Changes Property Simple" at bounding box center [285, 398] width 439 height 20
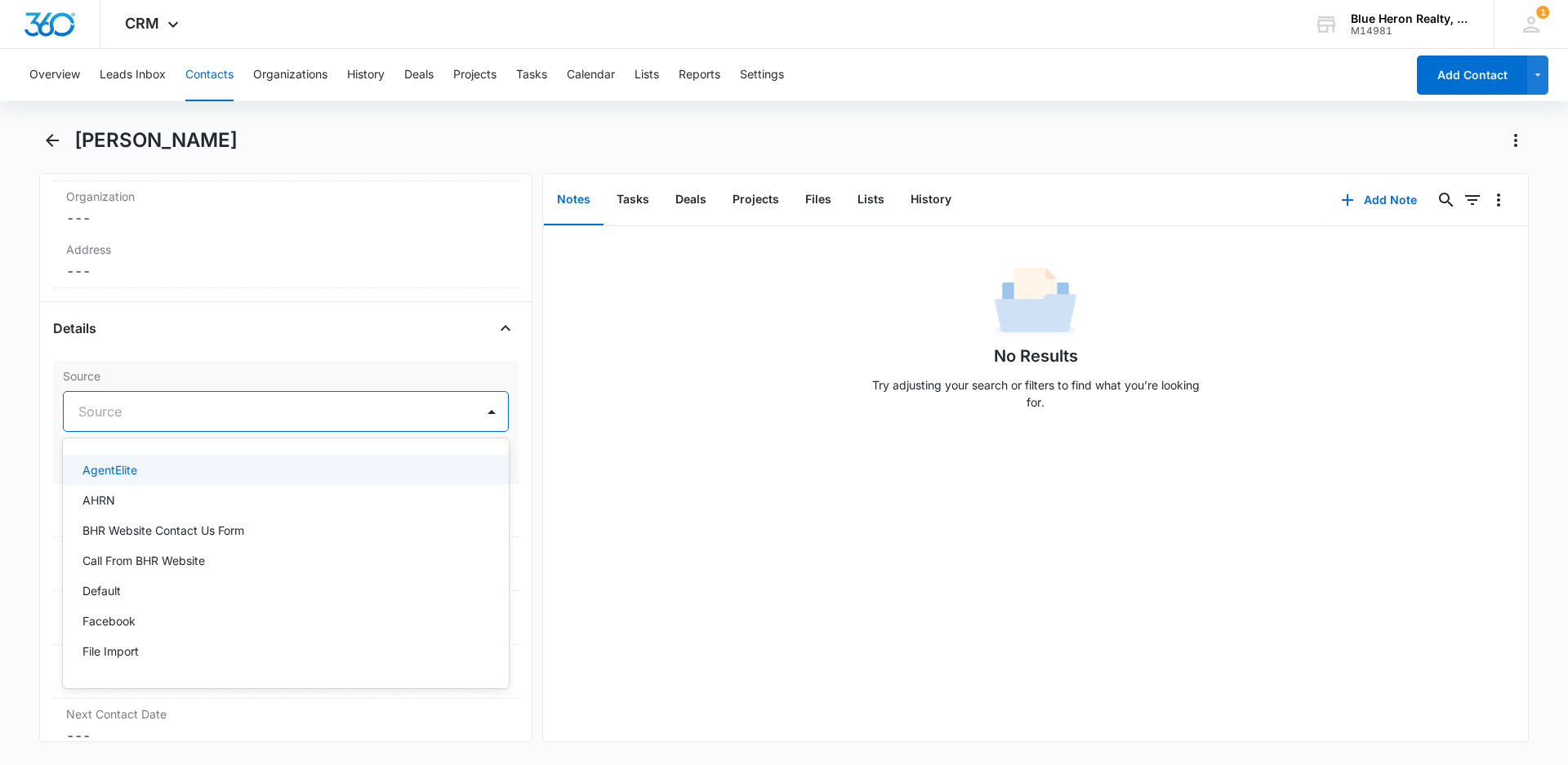
click at [143, 411] on div at bounding box center [266, 410] width 375 height 23
type input "Facebook"
click at [123, 470] on p "Facebook" at bounding box center [108, 469] width 53 height 17
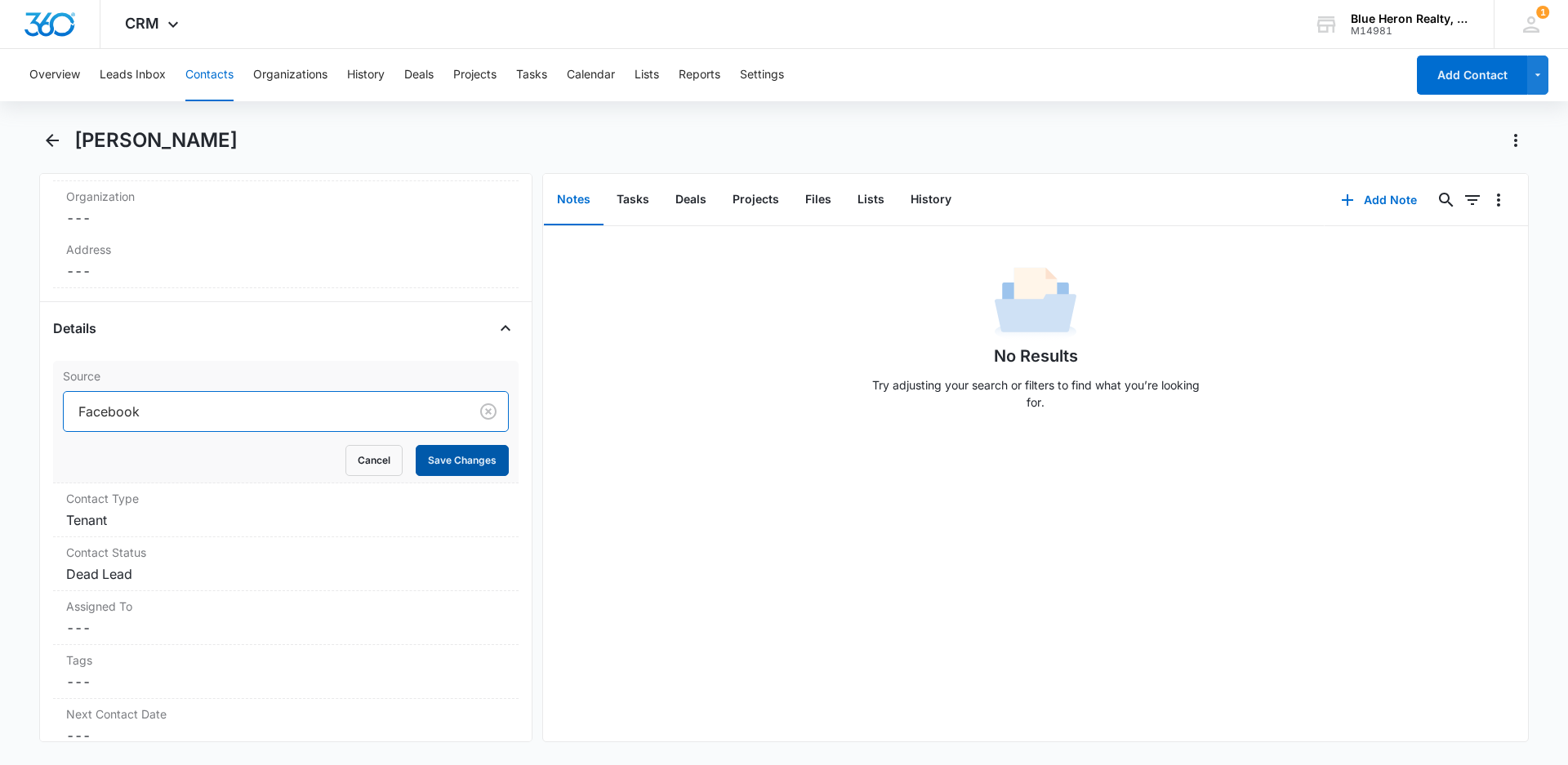
click at [443, 468] on button "Save Changes" at bounding box center [462, 460] width 93 height 31
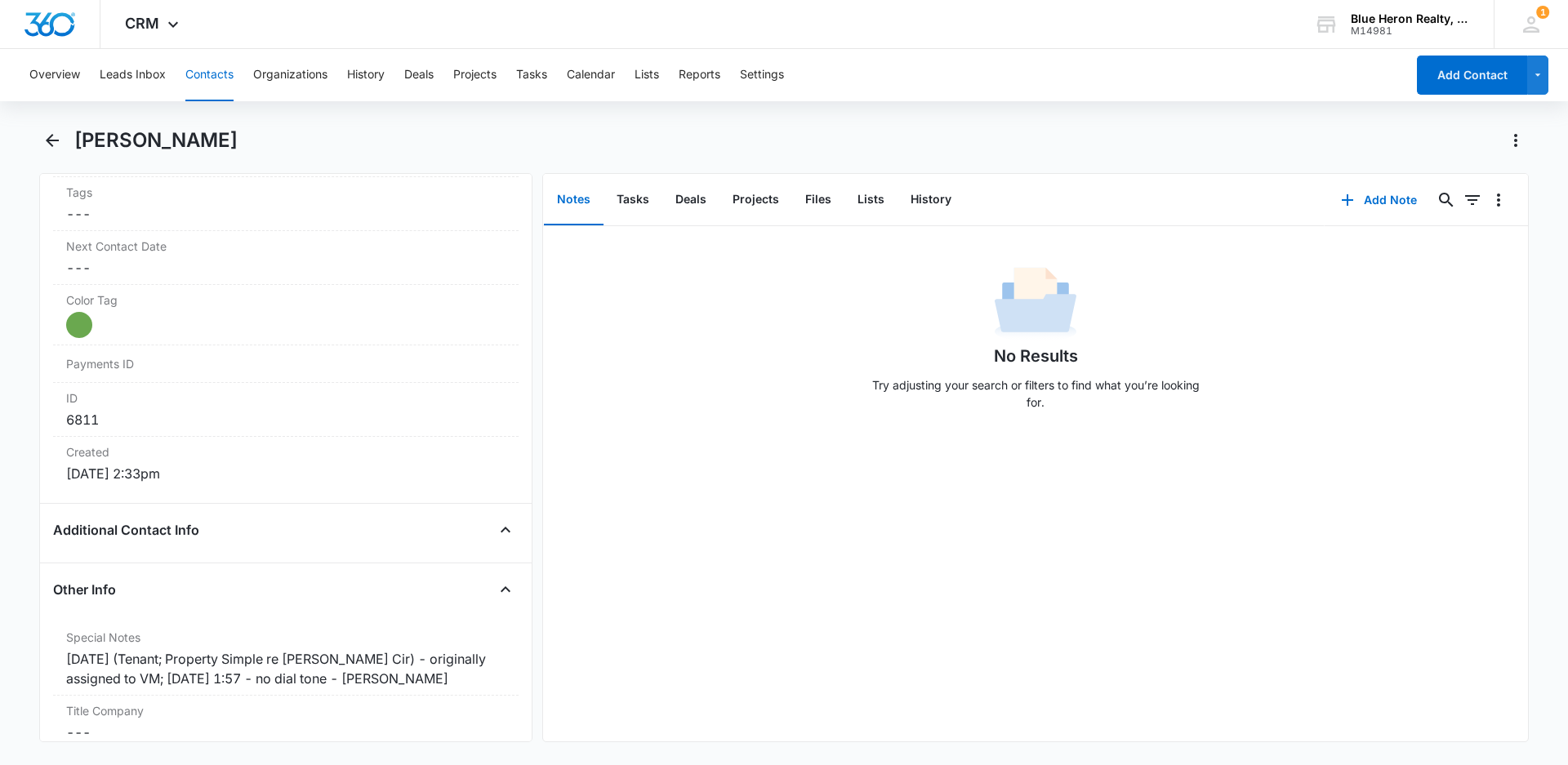
scroll to position [908, 0]
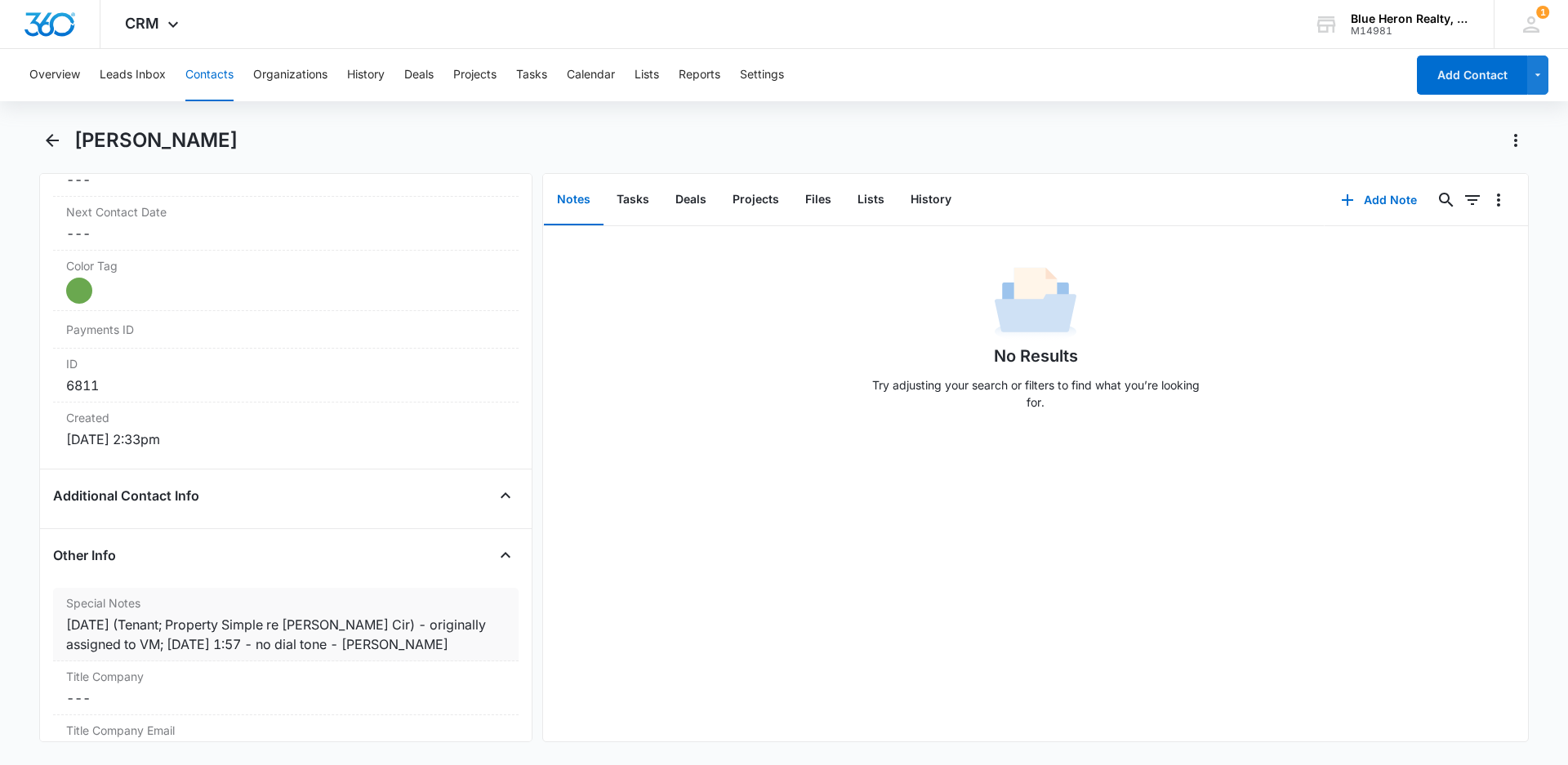
click at [176, 623] on div "[DATE] (Tenant; Property Simple re [PERSON_NAME] Cir) - originally assigned to …" at bounding box center [285, 633] width 439 height 39
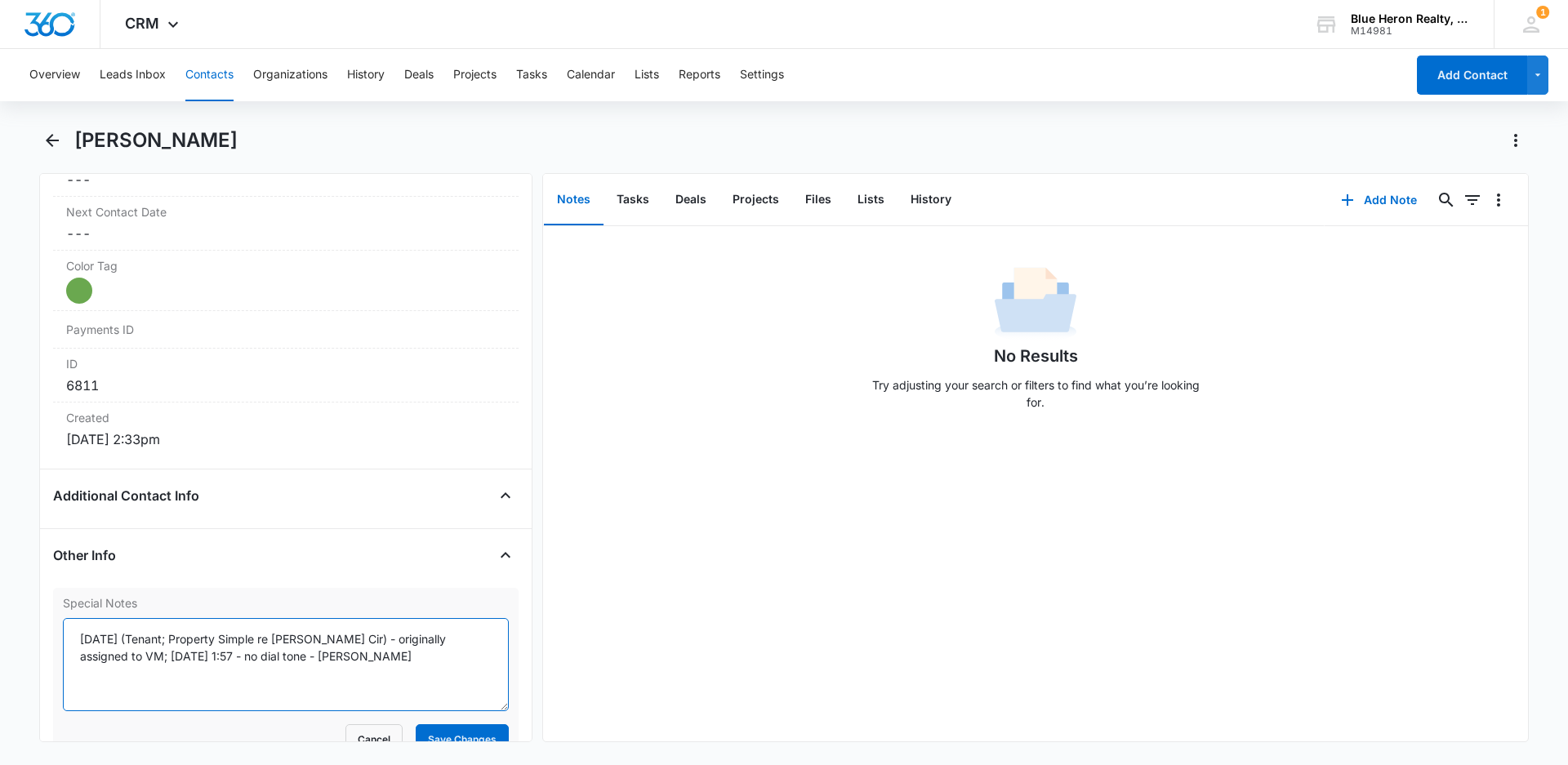
click at [176, 639] on textarea "[DATE] (Tenant; Property Simple re [PERSON_NAME] Cir) - originally assigned to …" at bounding box center [286, 664] width 446 height 93
type textarea "[DATE] (Tenant; Facebook/Property Simple re [PERSON_NAME] Cir) - originally ass…"
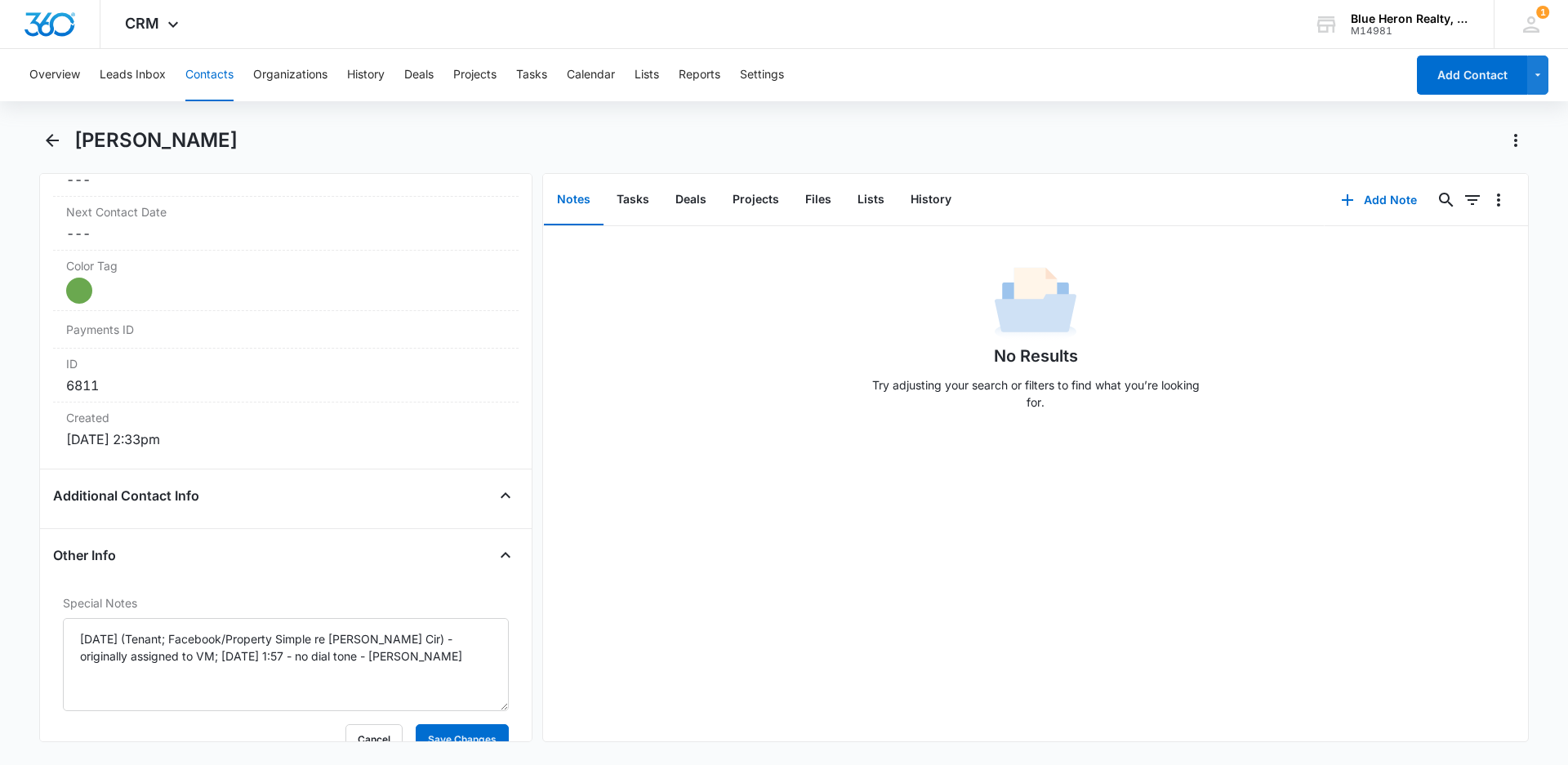
click at [657, 630] on div "No Results Try adjusting your search or filters to find what you’re looking for." at bounding box center [1035, 484] width 984 height 515
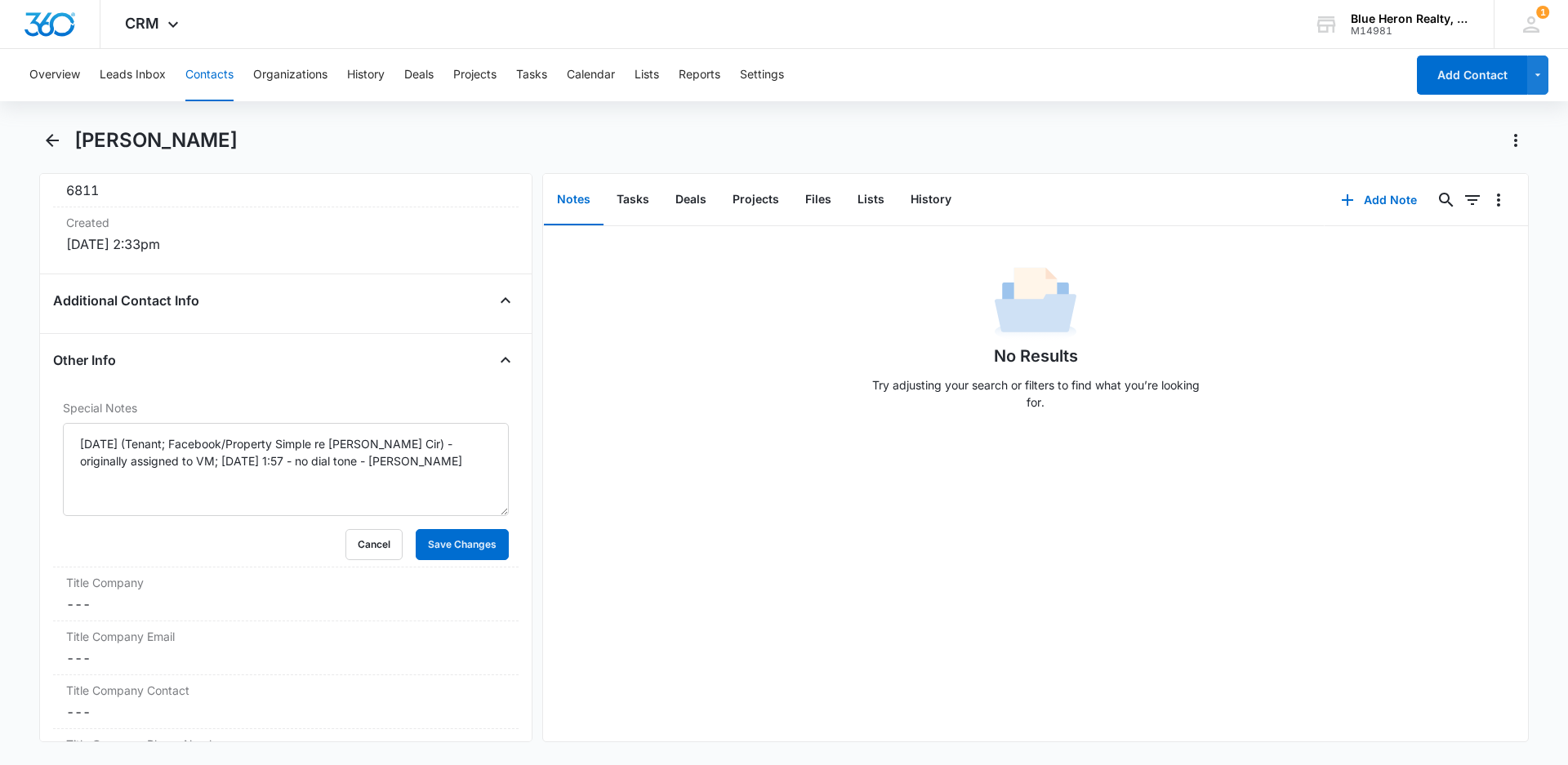
scroll to position [1119, 0]
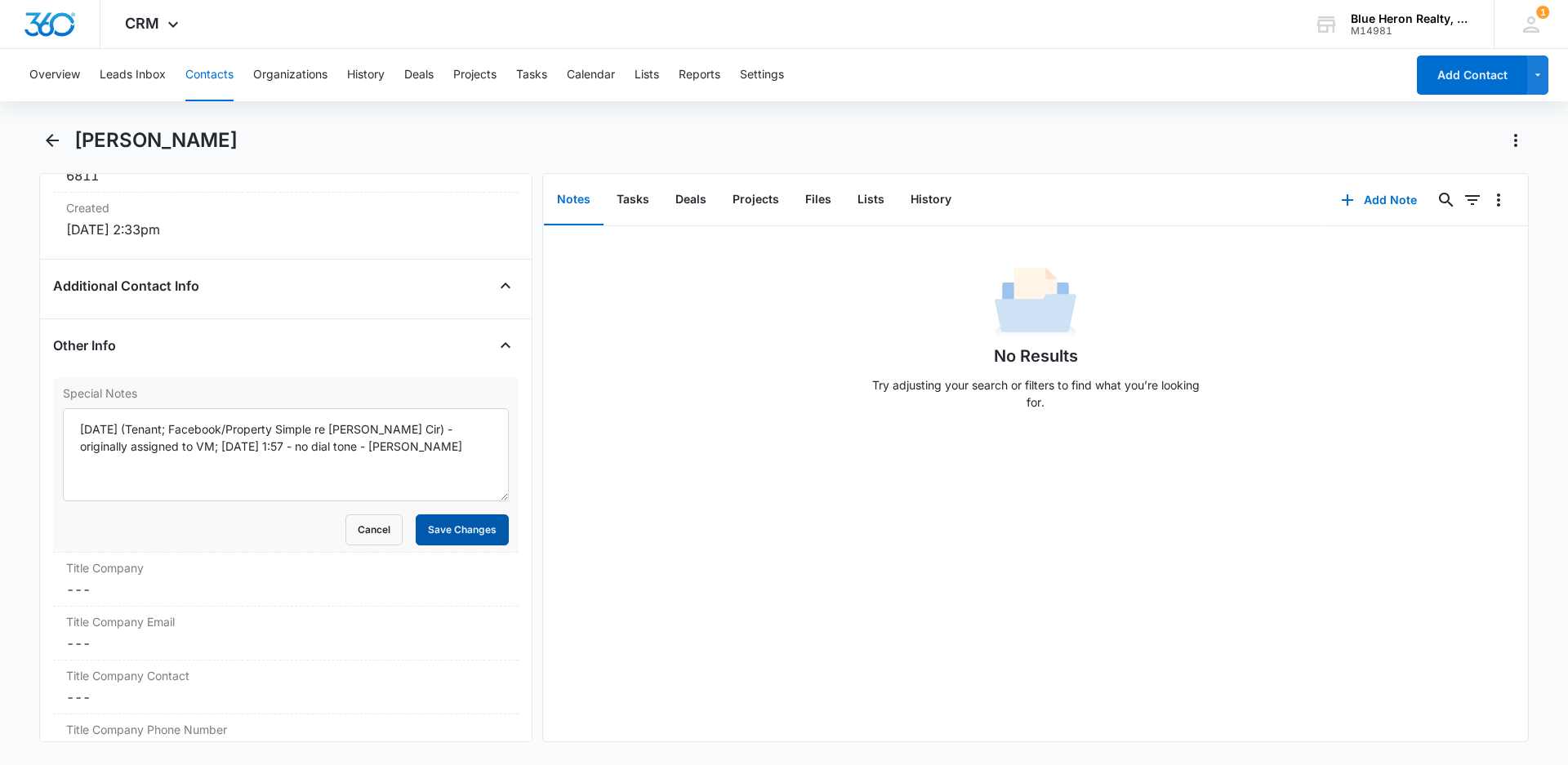
click at [459, 534] on button "Save Changes" at bounding box center [462, 530] width 93 height 31
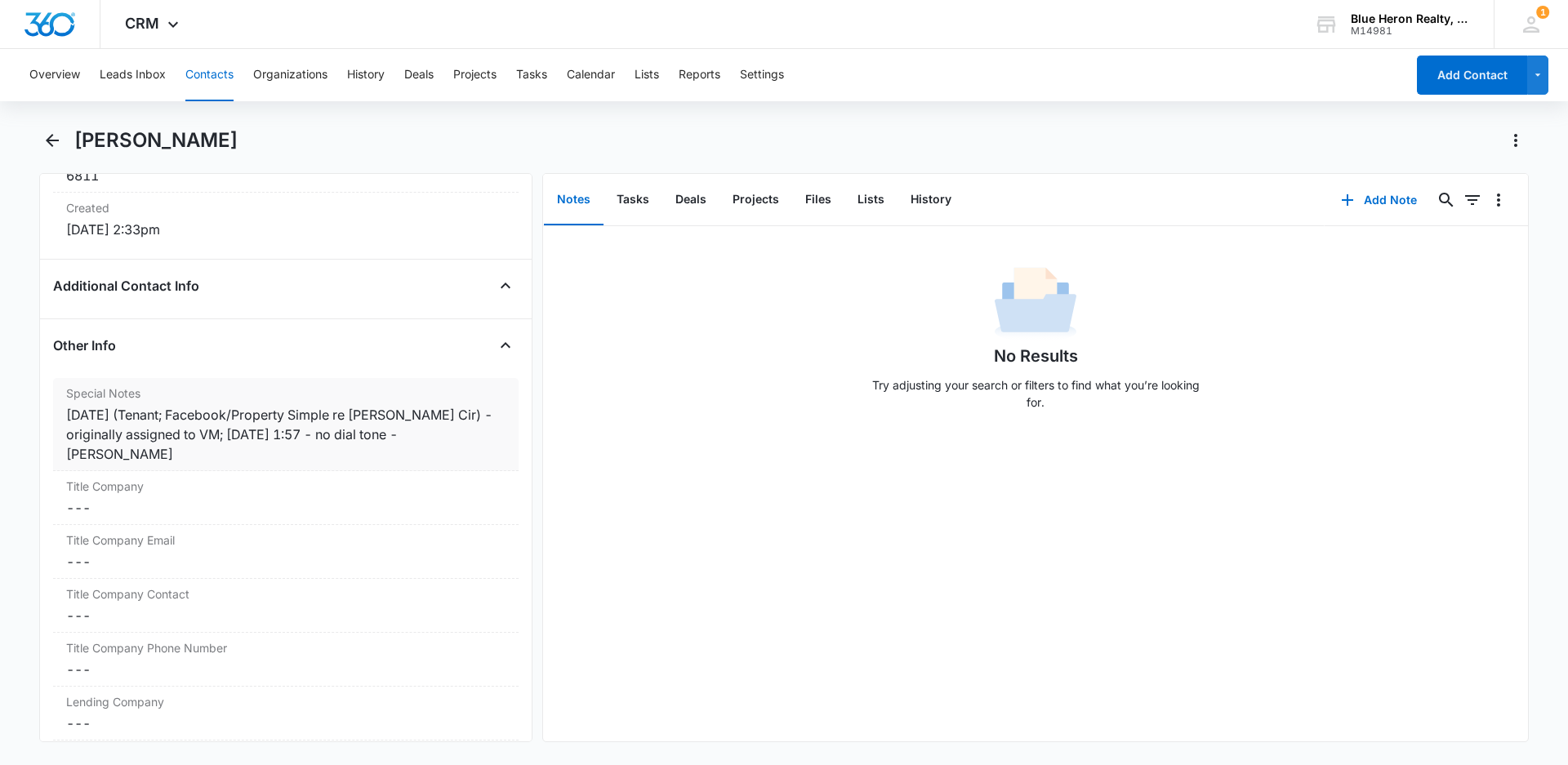
click at [257, 436] on div "[DATE] (Tenant; Facebook/Property Simple re [PERSON_NAME] Cir) - originally ass…" at bounding box center [285, 434] width 439 height 59
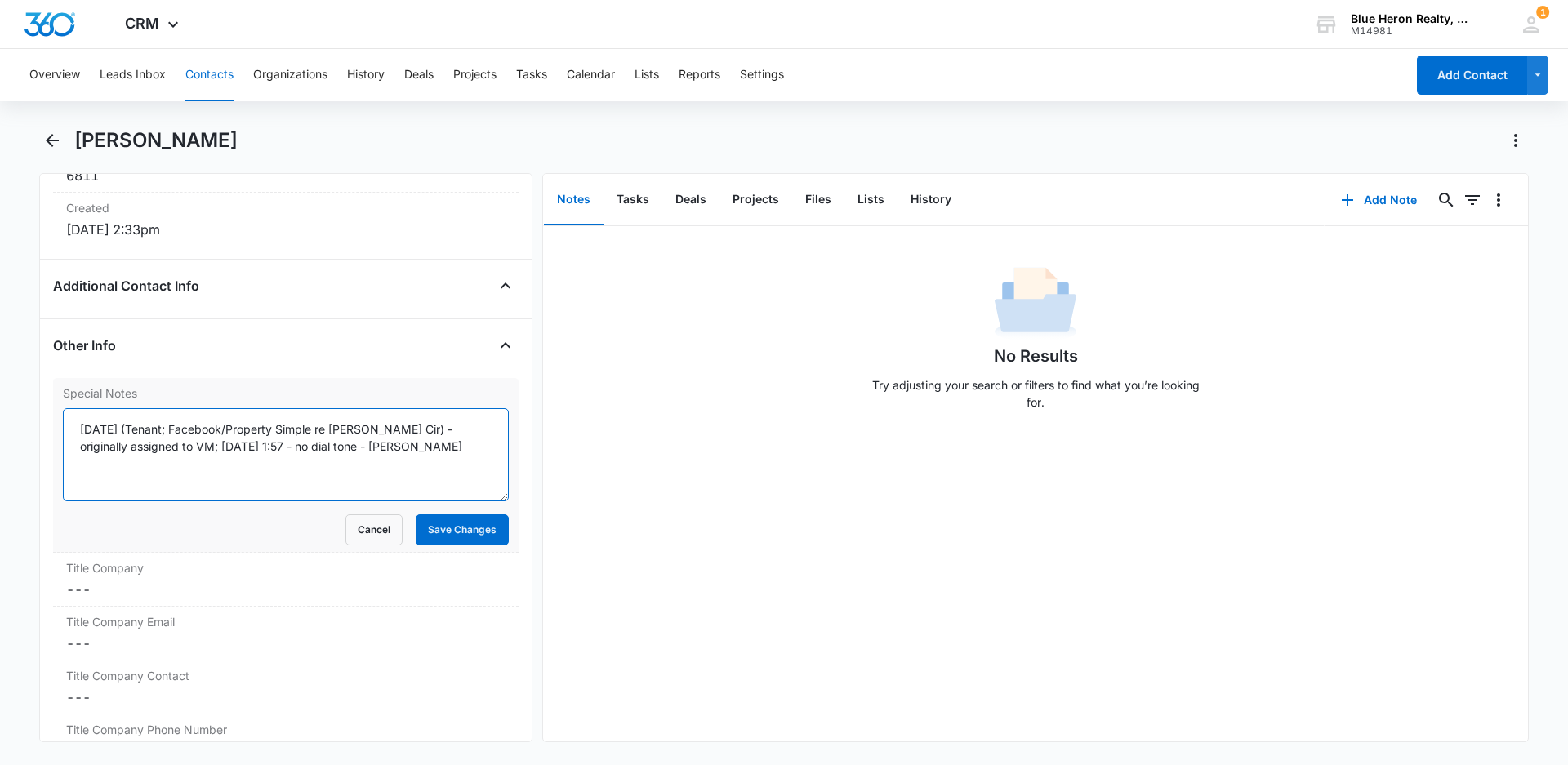
click at [193, 449] on textarea "[DATE] (Tenant; Facebook/Property Simple re [PERSON_NAME] Cir) - originally ass…" at bounding box center [286, 454] width 446 height 93
type textarea "[DATE] (Tenant; Facebook/Property Simple re [PERSON_NAME] Cir) - originally ass…"
click at [461, 529] on button "Save Changes" at bounding box center [462, 530] width 93 height 31
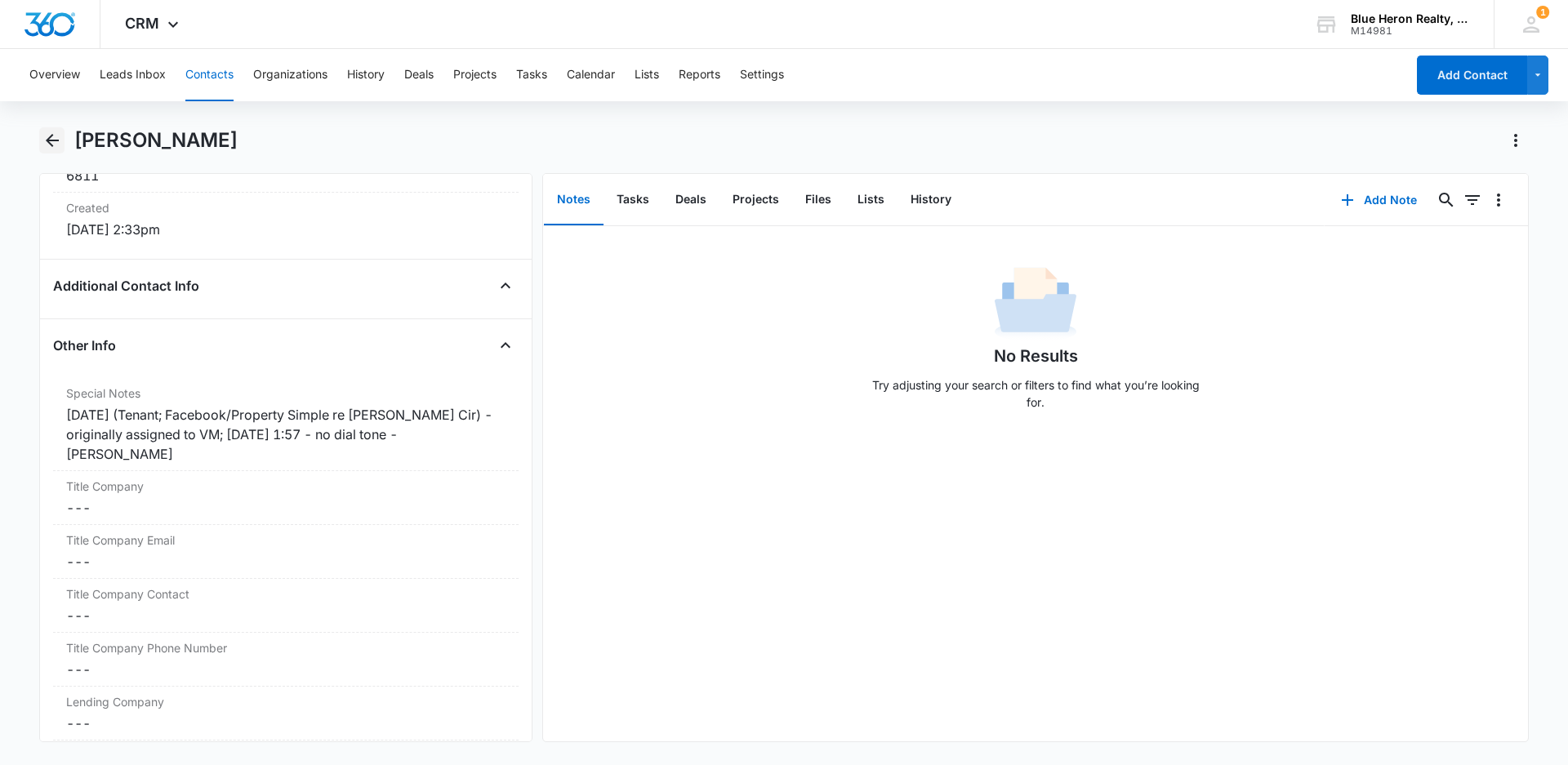
click at [51, 142] on icon "Back" at bounding box center [52, 140] width 13 height 13
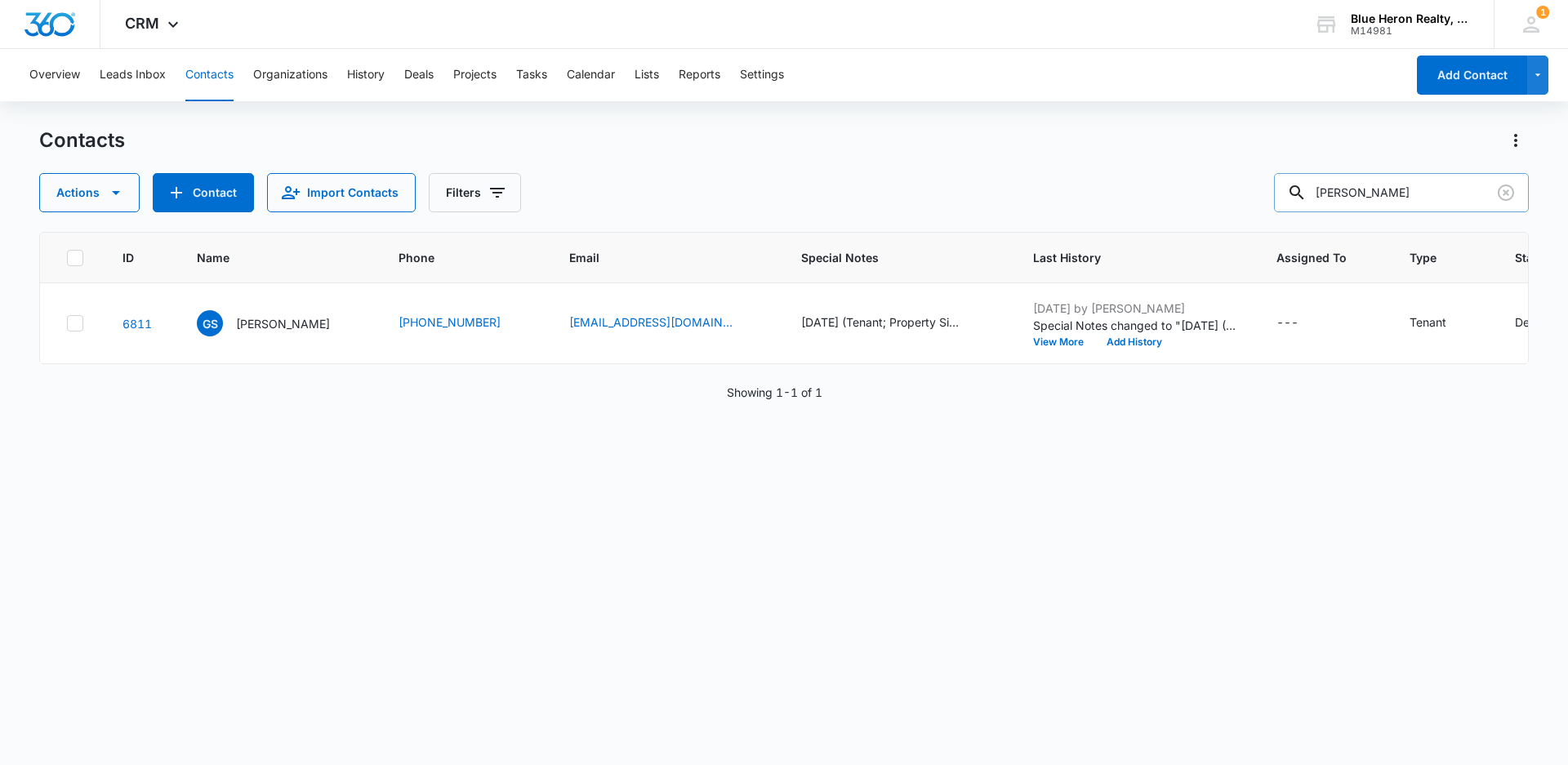
drag, startPoint x: 1420, startPoint y: 189, endPoint x: 1317, endPoint y: 185, distance: 103.1
click at [1317, 185] on div "[PERSON_NAME]" at bounding box center [1401, 192] width 254 height 39
type input "[PERSON_NAME]"
click at [303, 324] on p "[PERSON_NAME]" at bounding box center [283, 323] width 94 height 17
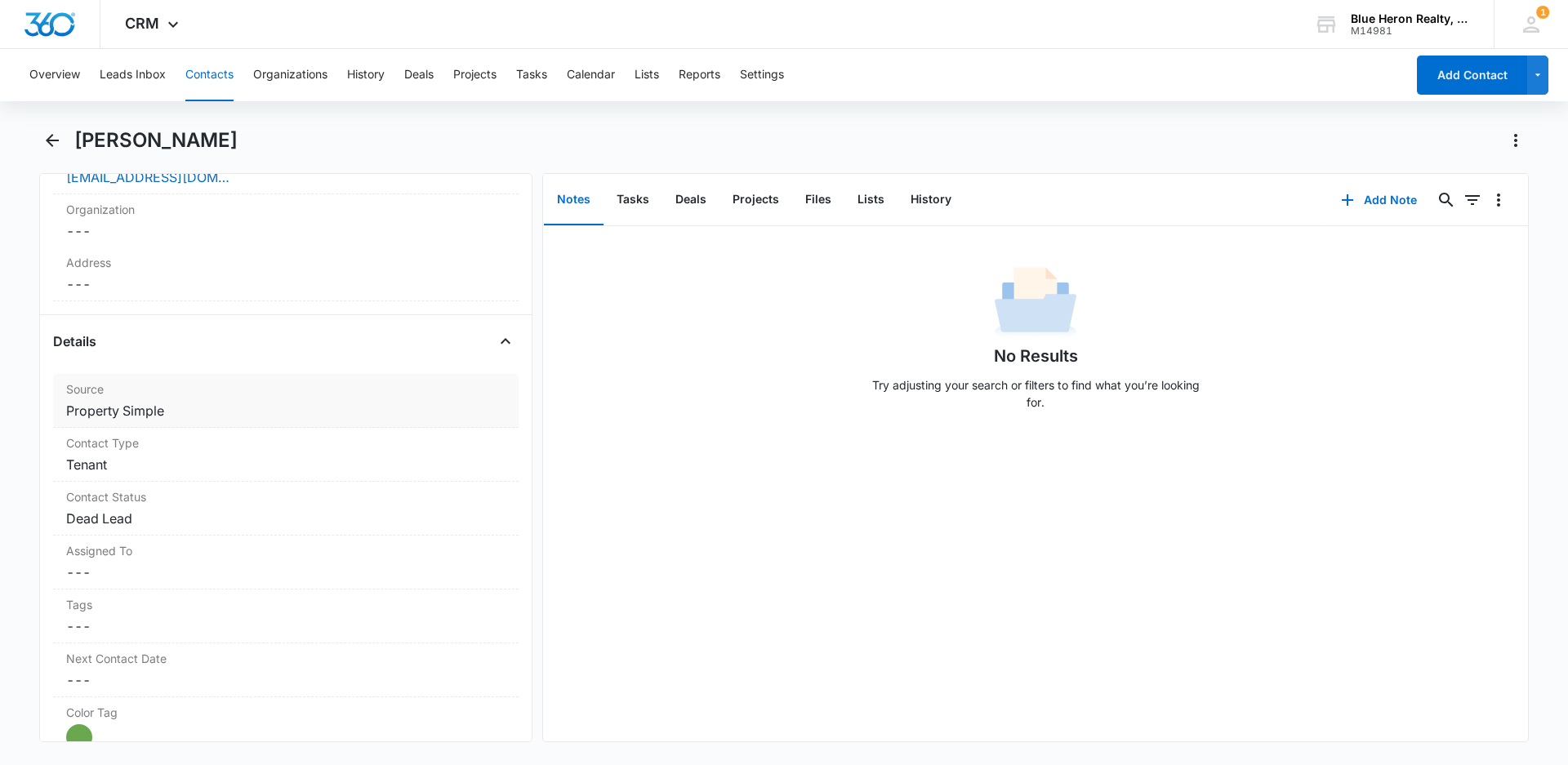
scroll to position [465, 0]
click at [217, 417] on dd "Cancel Save Changes Property Simple" at bounding box center [285, 408] width 439 height 20
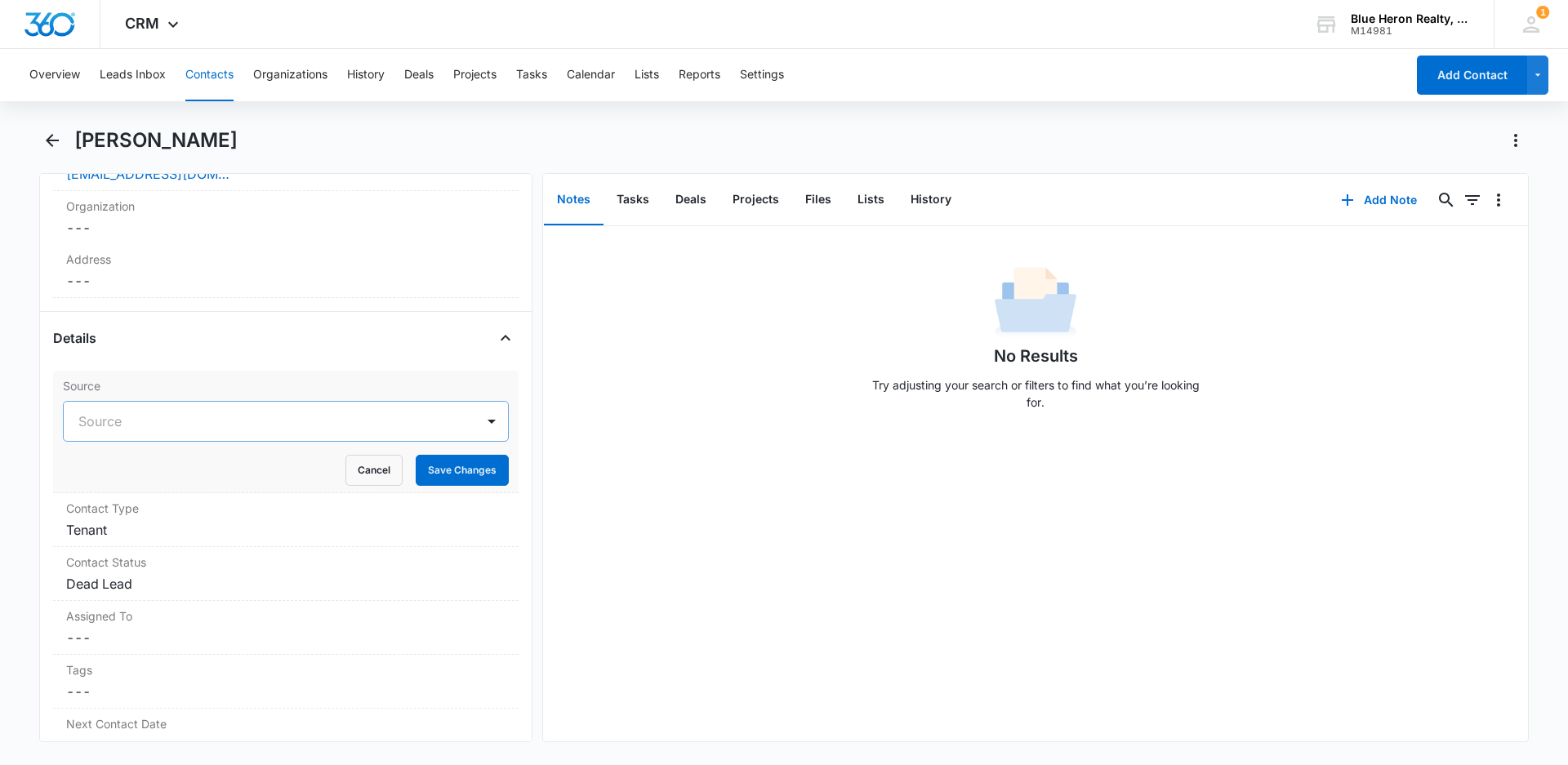
click at [134, 420] on div at bounding box center [266, 420] width 375 height 23
type input "Facebook"
click at [106, 478] on p "Facebook" at bounding box center [108, 479] width 53 height 17
click at [438, 474] on button "Save Changes" at bounding box center [462, 470] width 93 height 31
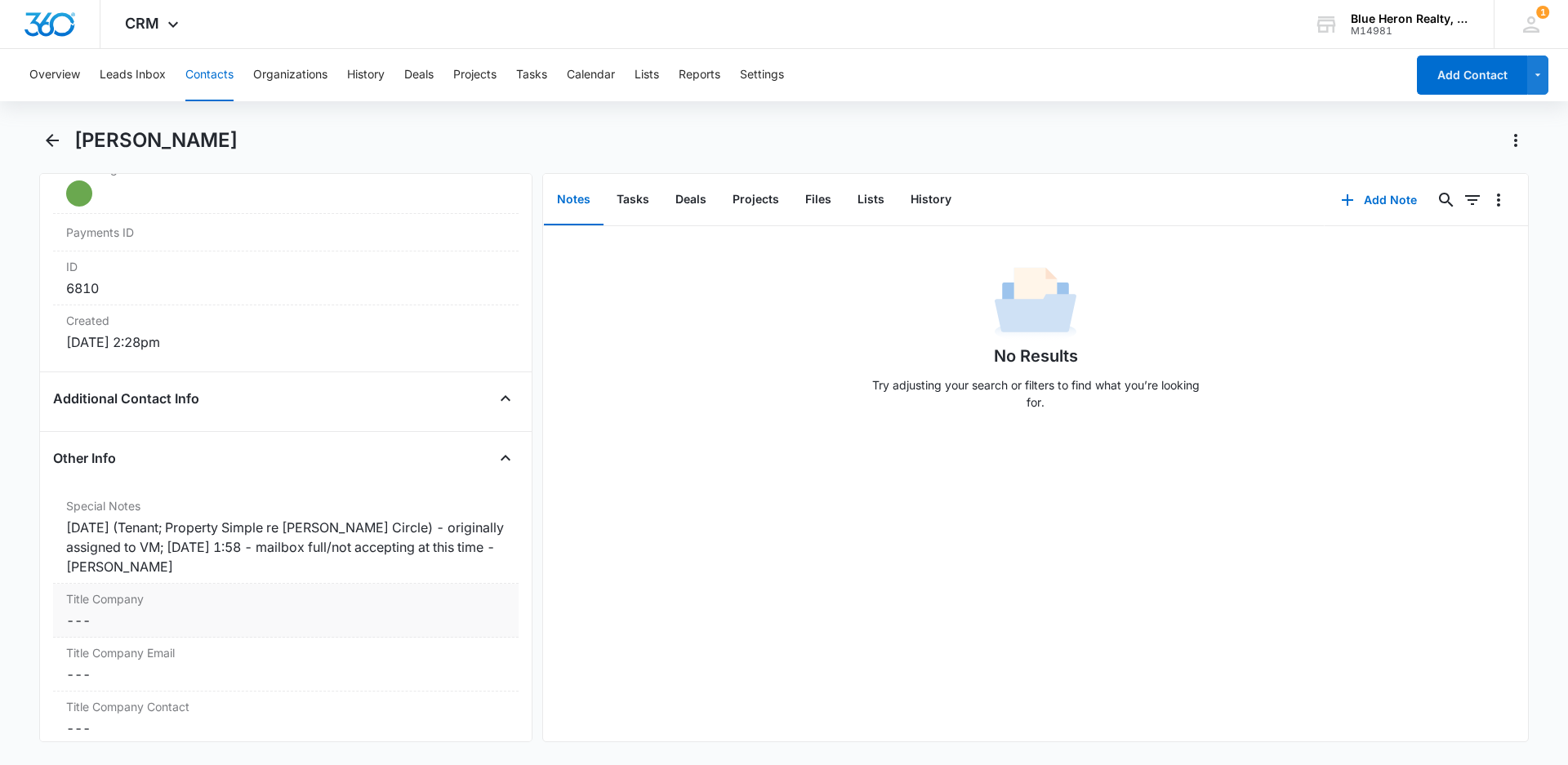
scroll to position [1031, 0]
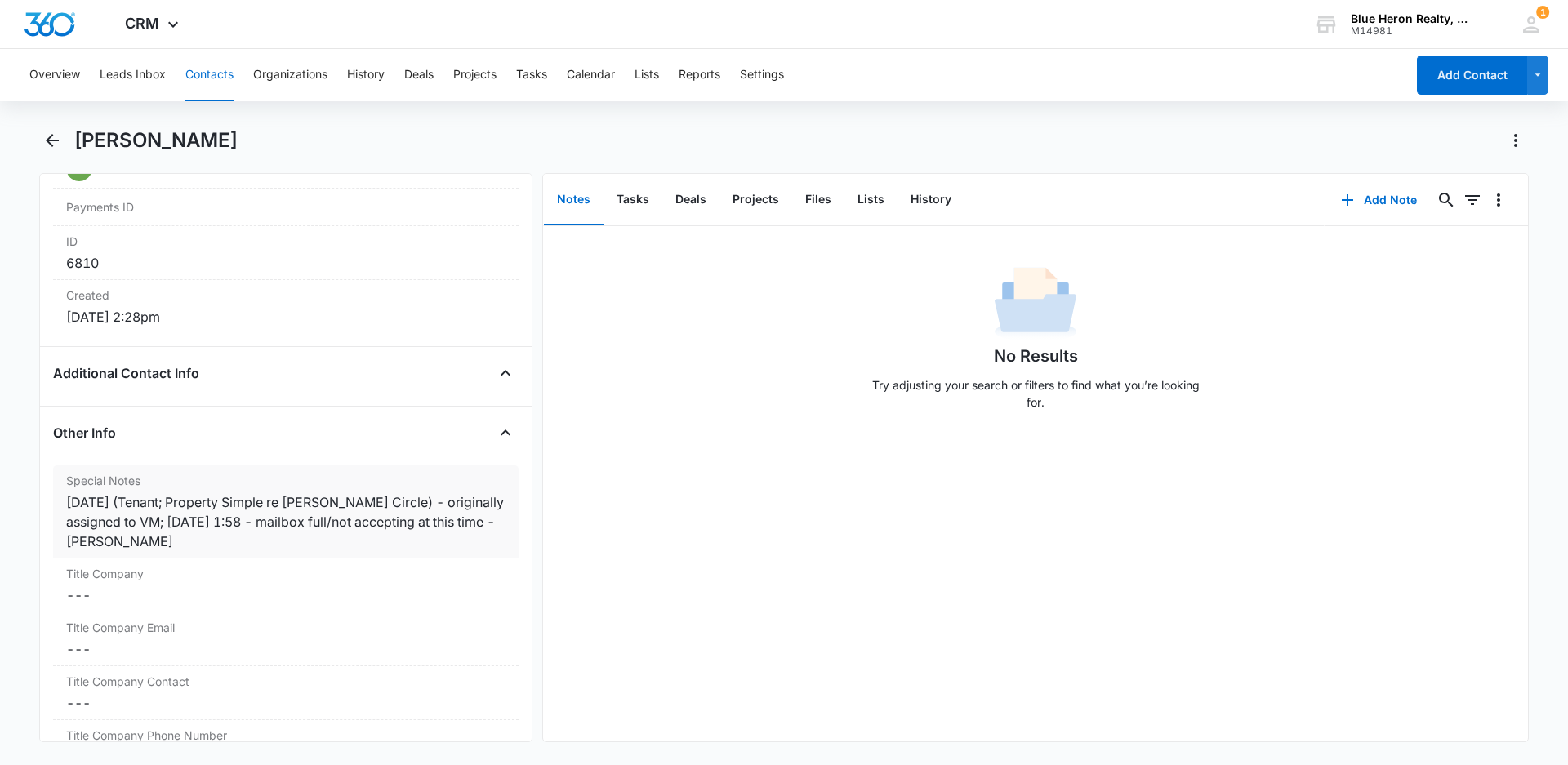
click at [177, 501] on div "[DATE] (Tenant; Property Simple re [PERSON_NAME] Circle) - originally assigned …" at bounding box center [285, 521] width 439 height 59
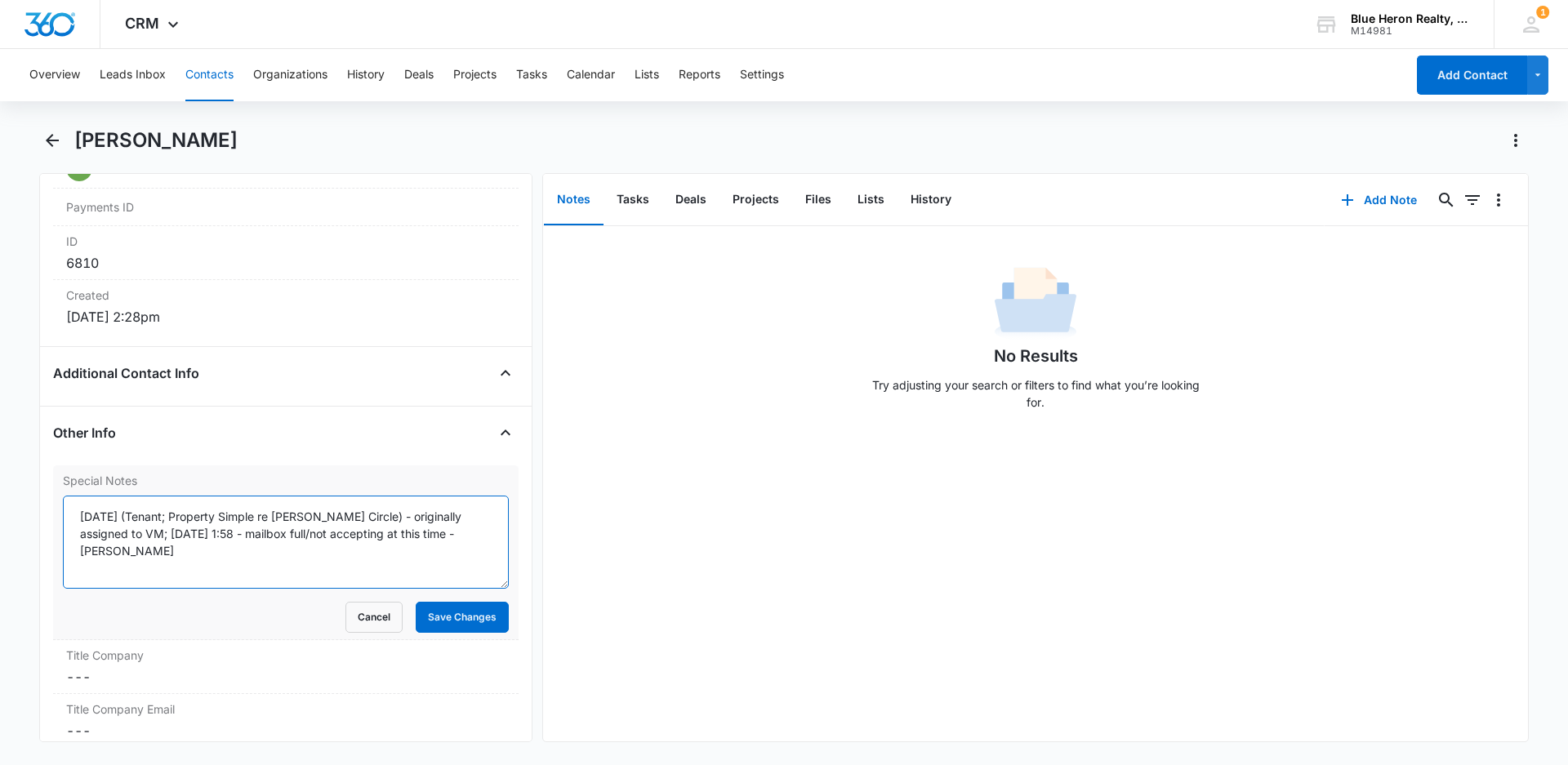
click at [176, 515] on textarea "[DATE] (Tenant; Property Simple re [PERSON_NAME] Circle) - originally assigned …" at bounding box center [286, 541] width 446 height 93
type textarea "[DATE] (Tenant; Facebook/Property Simple re [PERSON_NAME] Circle) - originally …"
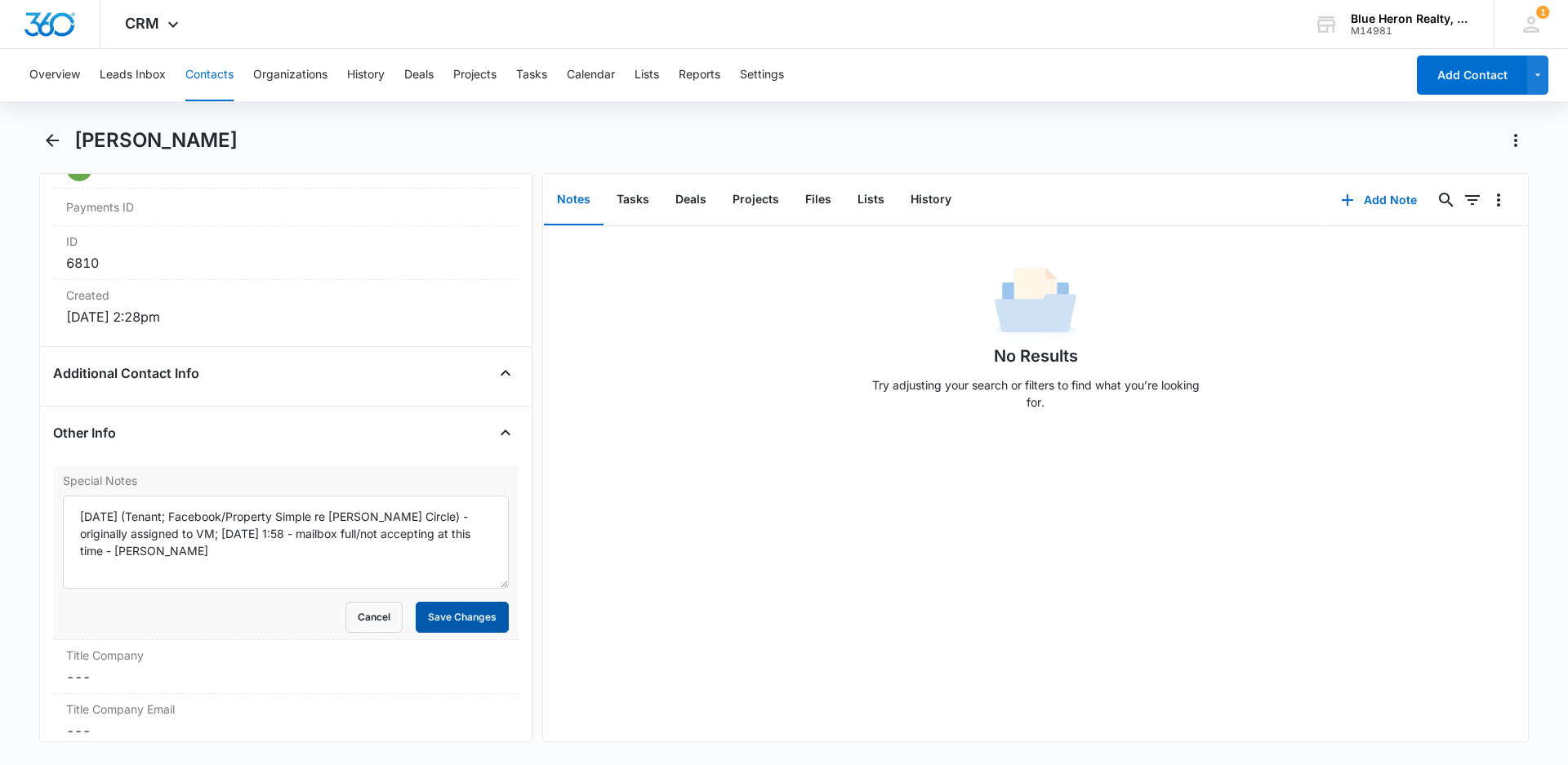
click at [440, 621] on button "Save Changes" at bounding box center [462, 617] width 93 height 31
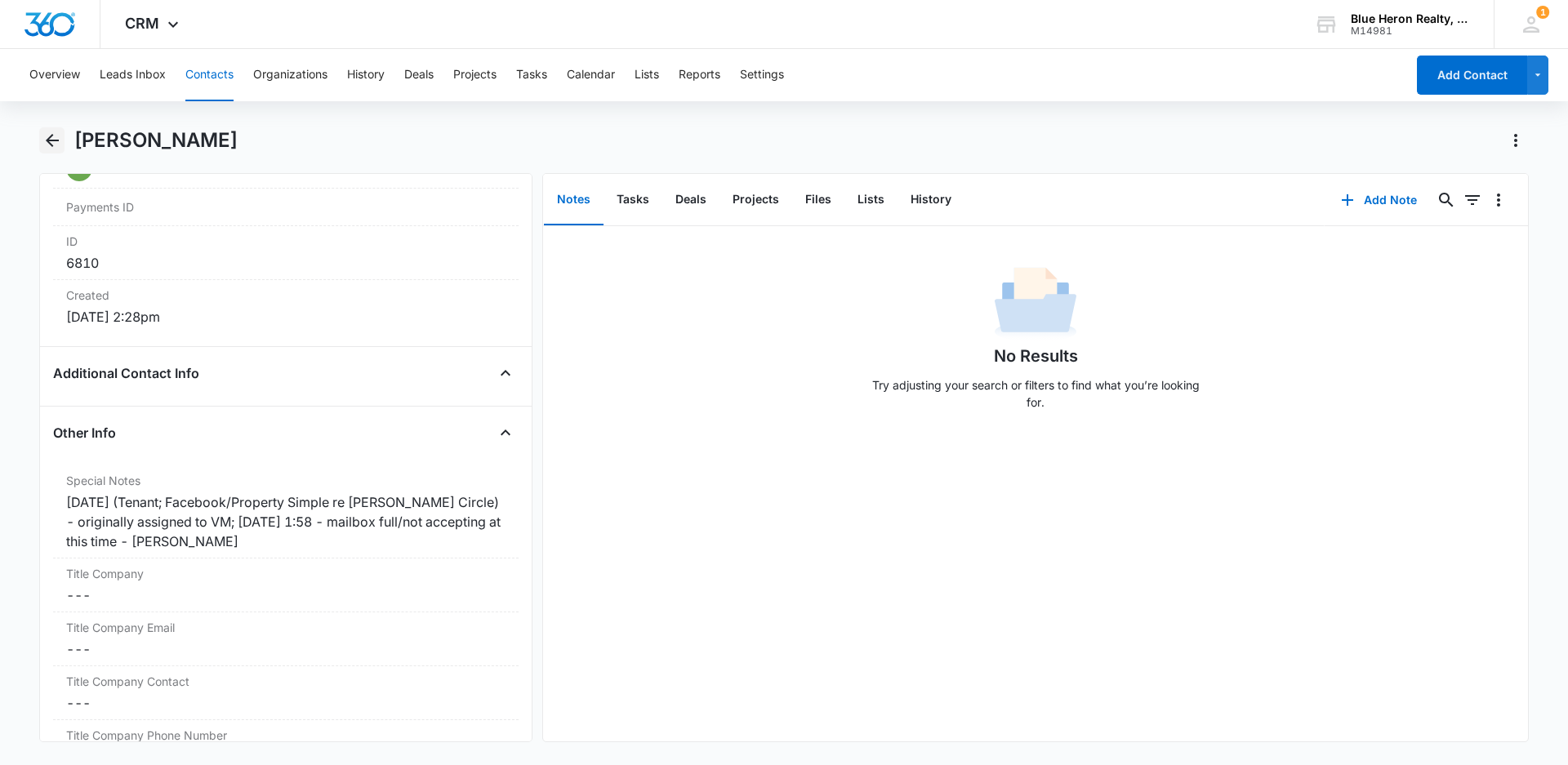
drag, startPoint x: 51, startPoint y: 135, endPoint x: 95, endPoint y: 149, distance: 46.2
click at [52, 136] on icon "Back" at bounding box center [52, 141] width 20 height 20
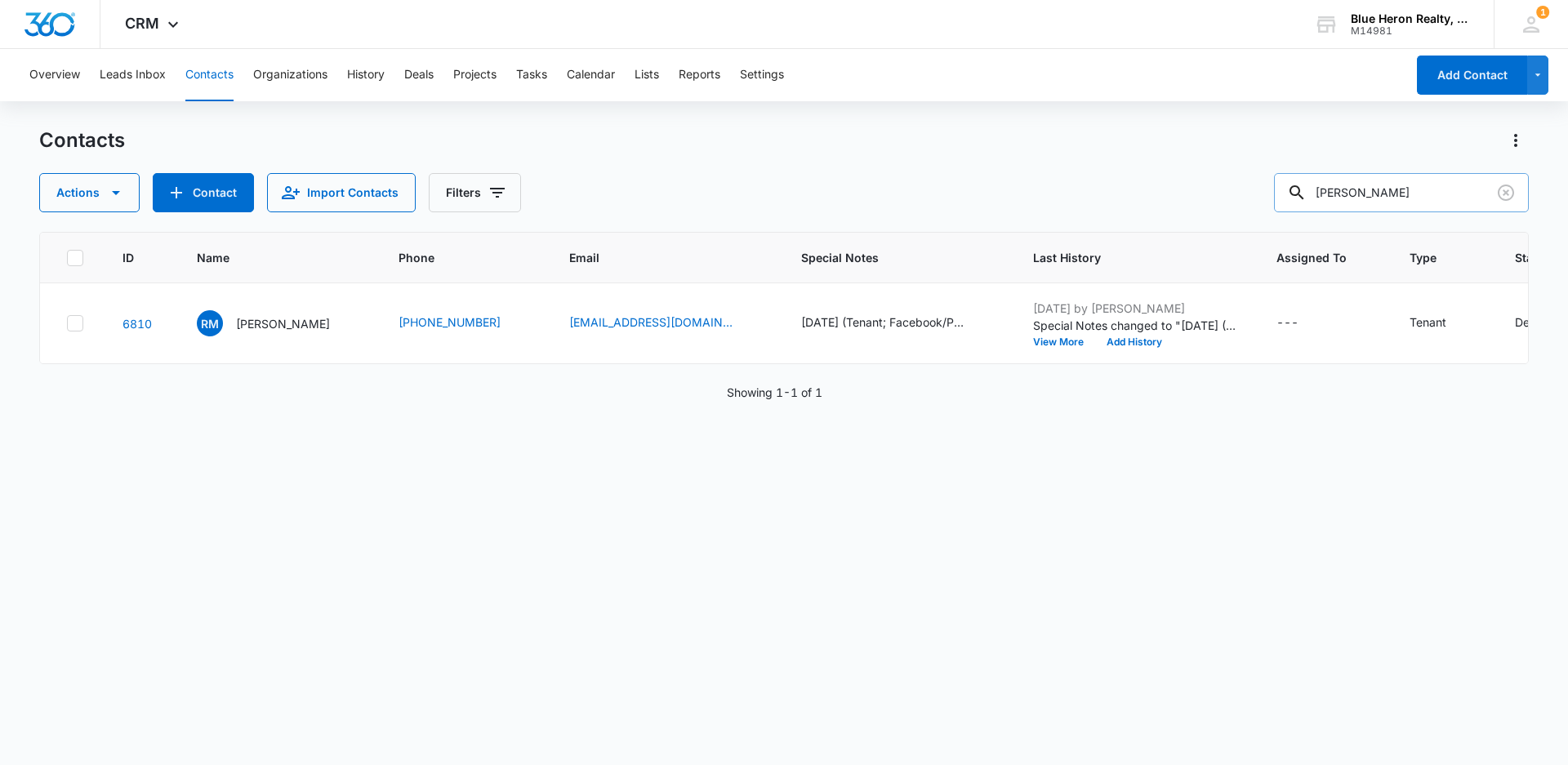
drag, startPoint x: 1432, startPoint y: 189, endPoint x: 1330, endPoint y: 189, distance: 102.0
click at [1330, 189] on input "[PERSON_NAME]" at bounding box center [1401, 192] width 254 height 39
type input "[PERSON_NAME]"
click at [308, 326] on p "[PERSON_NAME]" at bounding box center [283, 323] width 94 height 17
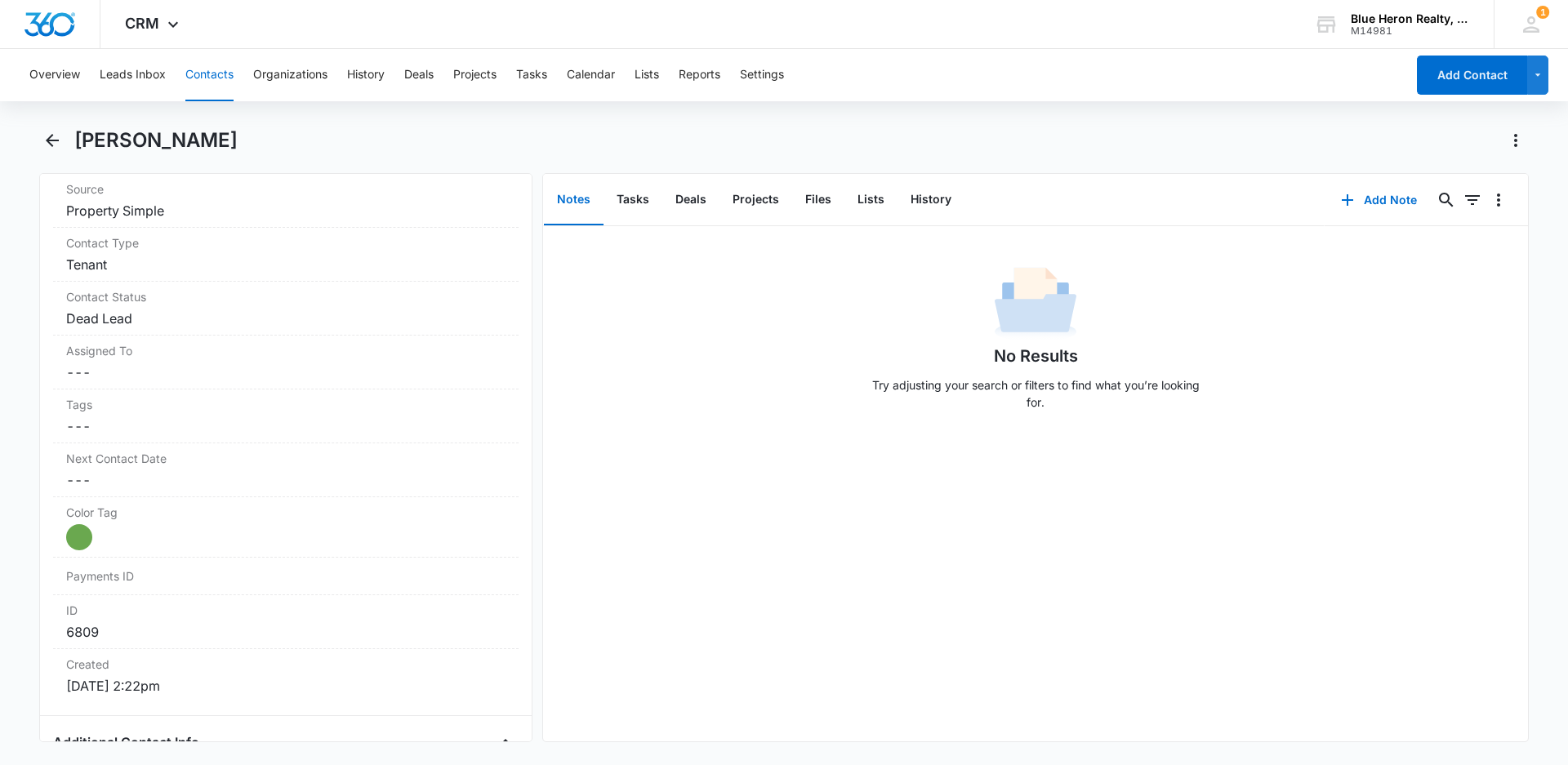
scroll to position [666, 0]
click at [194, 207] on dd "Cancel Save Changes Property Simple" at bounding box center [285, 207] width 439 height 20
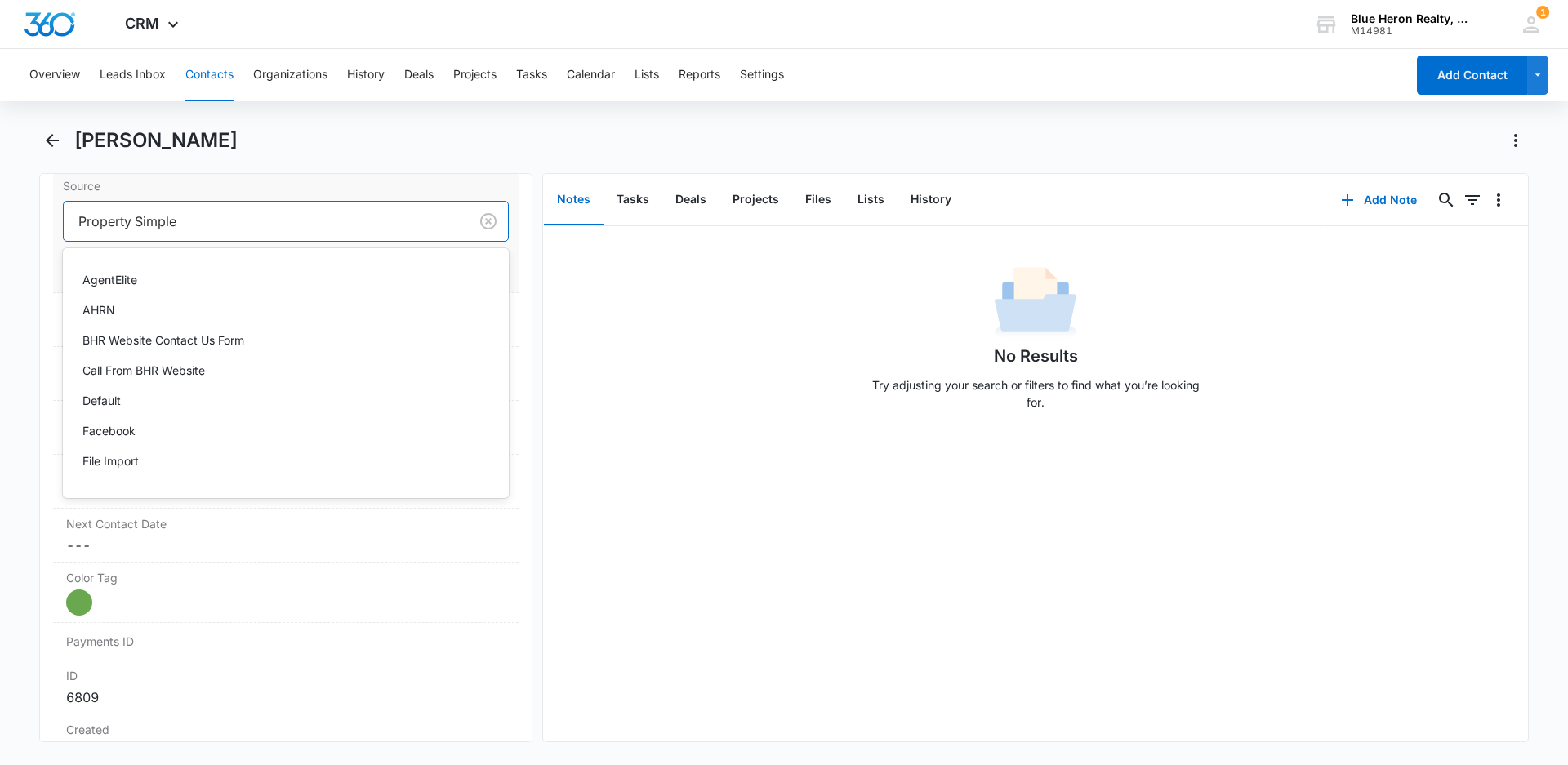
click at [191, 223] on div at bounding box center [263, 221] width 369 height 23
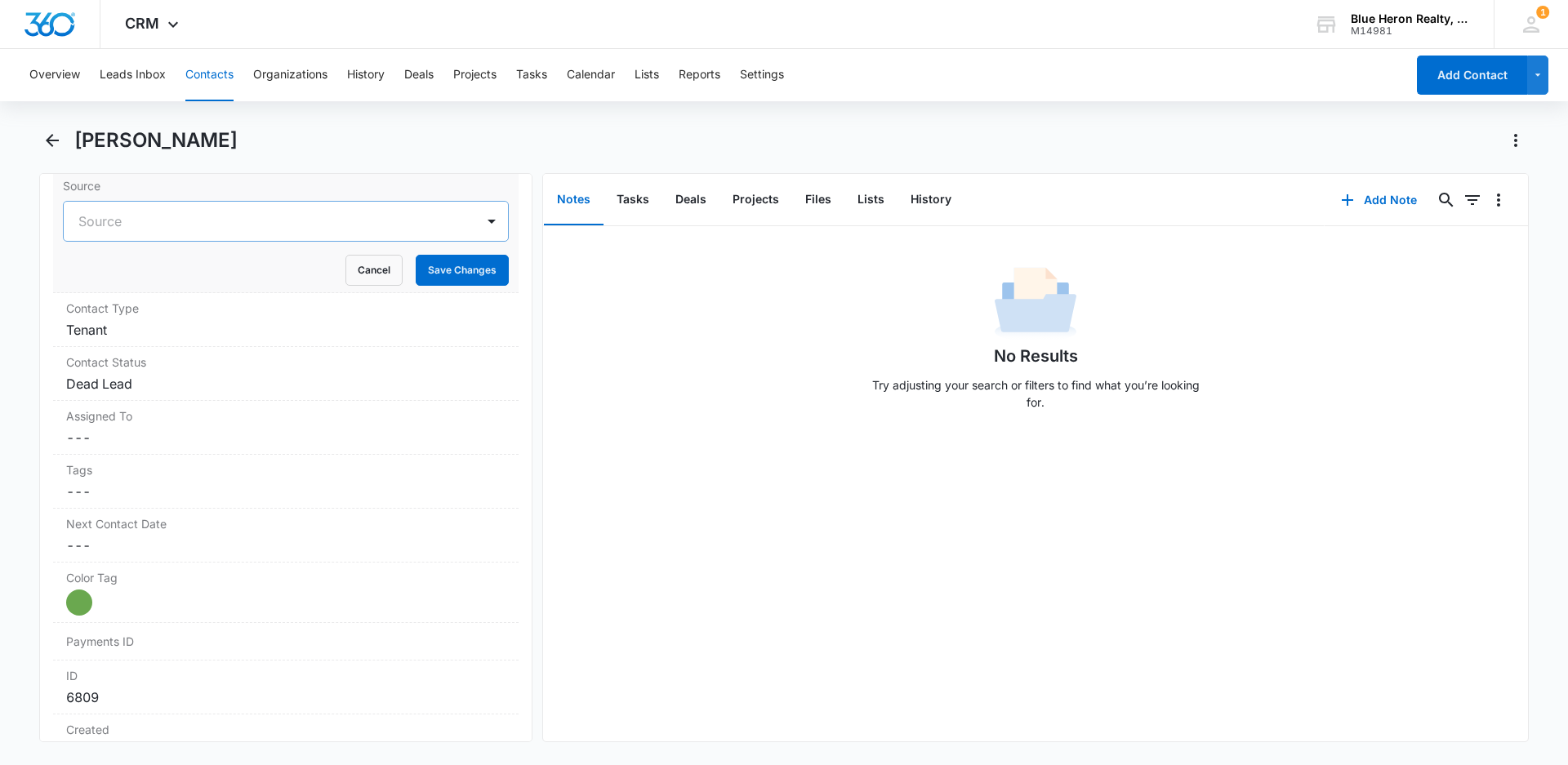
click at [127, 219] on div at bounding box center [266, 221] width 375 height 23
type input "Facebook"
click at [110, 281] on p "Facebook" at bounding box center [108, 279] width 53 height 17
click at [447, 275] on button "Save Changes" at bounding box center [462, 270] width 93 height 31
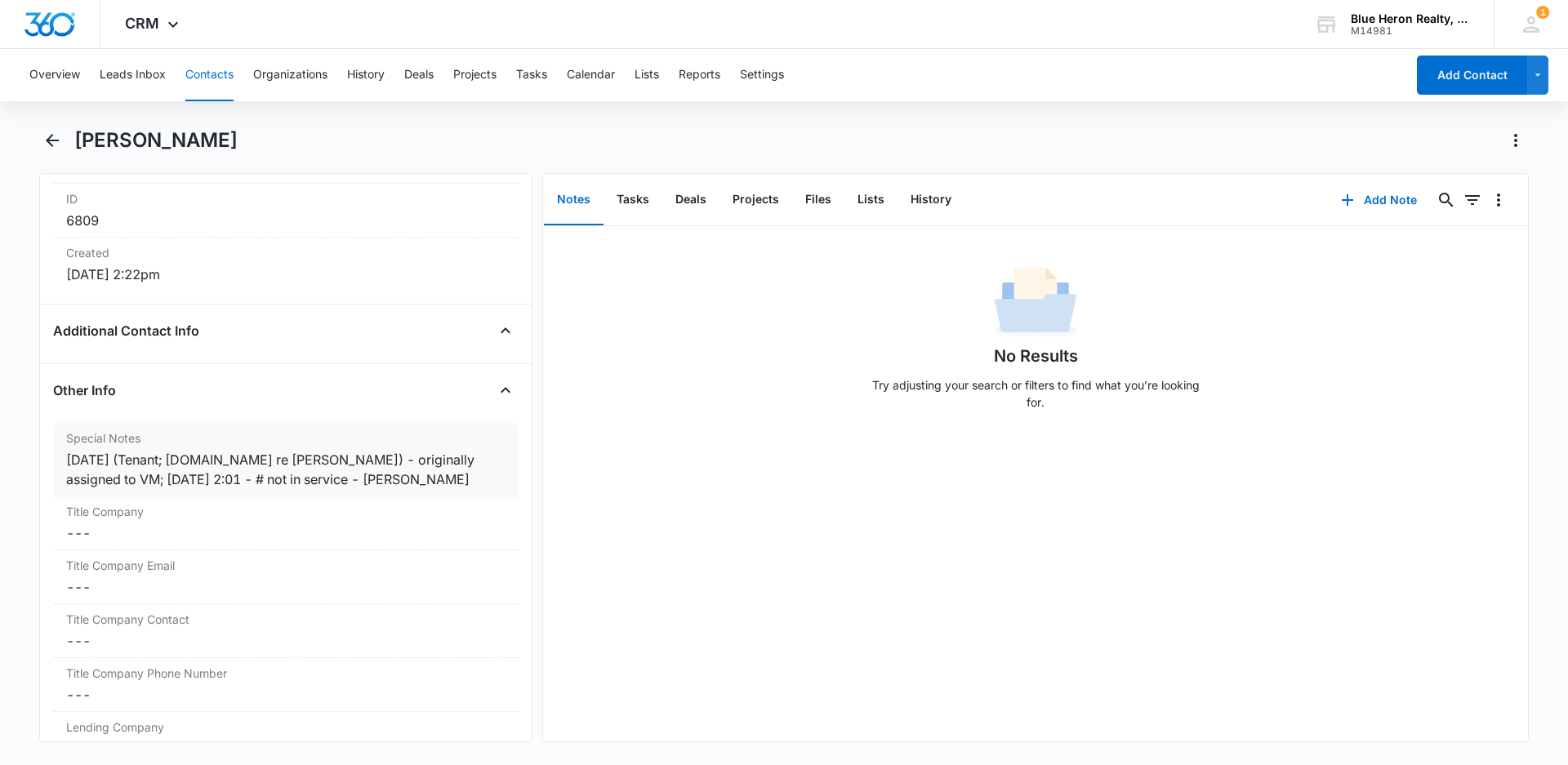
scroll to position [1156, 0]
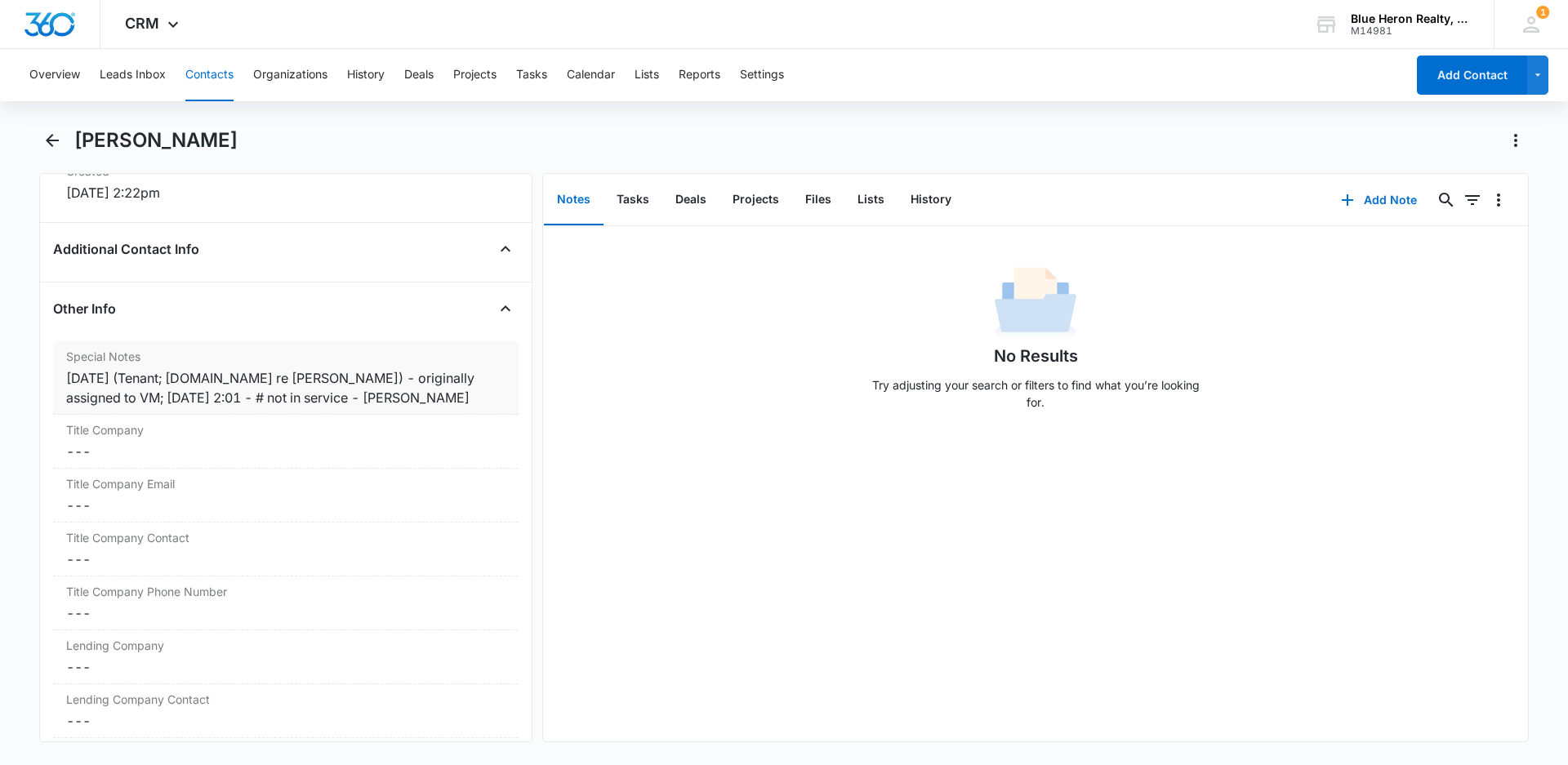
drag, startPoint x: 176, startPoint y: 377, endPoint x: 186, endPoint y: 377, distance: 10.0
click at [177, 377] on div "[DATE] (Tenant; [DOMAIN_NAME] re [PERSON_NAME]) - originally assigned to VM; [D…" at bounding box center [285, 387] width 439 height 39
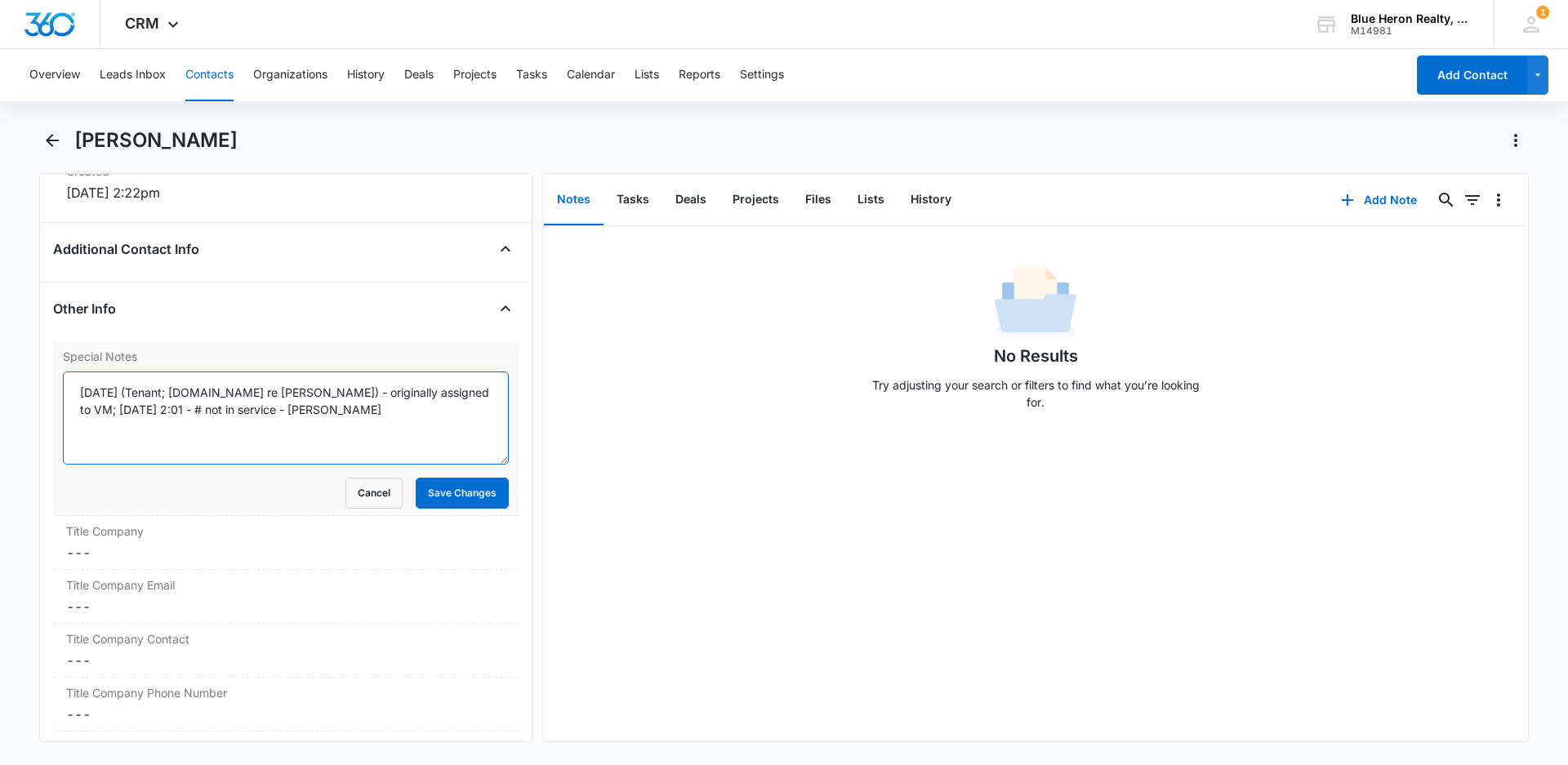
click at [177, 392] on textarea "[DATE] (Tenant; [DOMAIN_NAME] re [PERSON_NAME]) - originally assigned to VM; [D…" at bounding box center [286, 418] width 446 height 93
click at [247, 406] on textarea "[DATE] (Tenant; Facebook / Property Simple / [DOMAIN_NAME] re [PERSON_NAME]) - …" at bounding box center [286, 418] width 446 height 93
type textarea "[DATE] (Tenant; Facebook / Property Simple / [DOMAIN_NAME] re [PERSON_NAME]) - …"
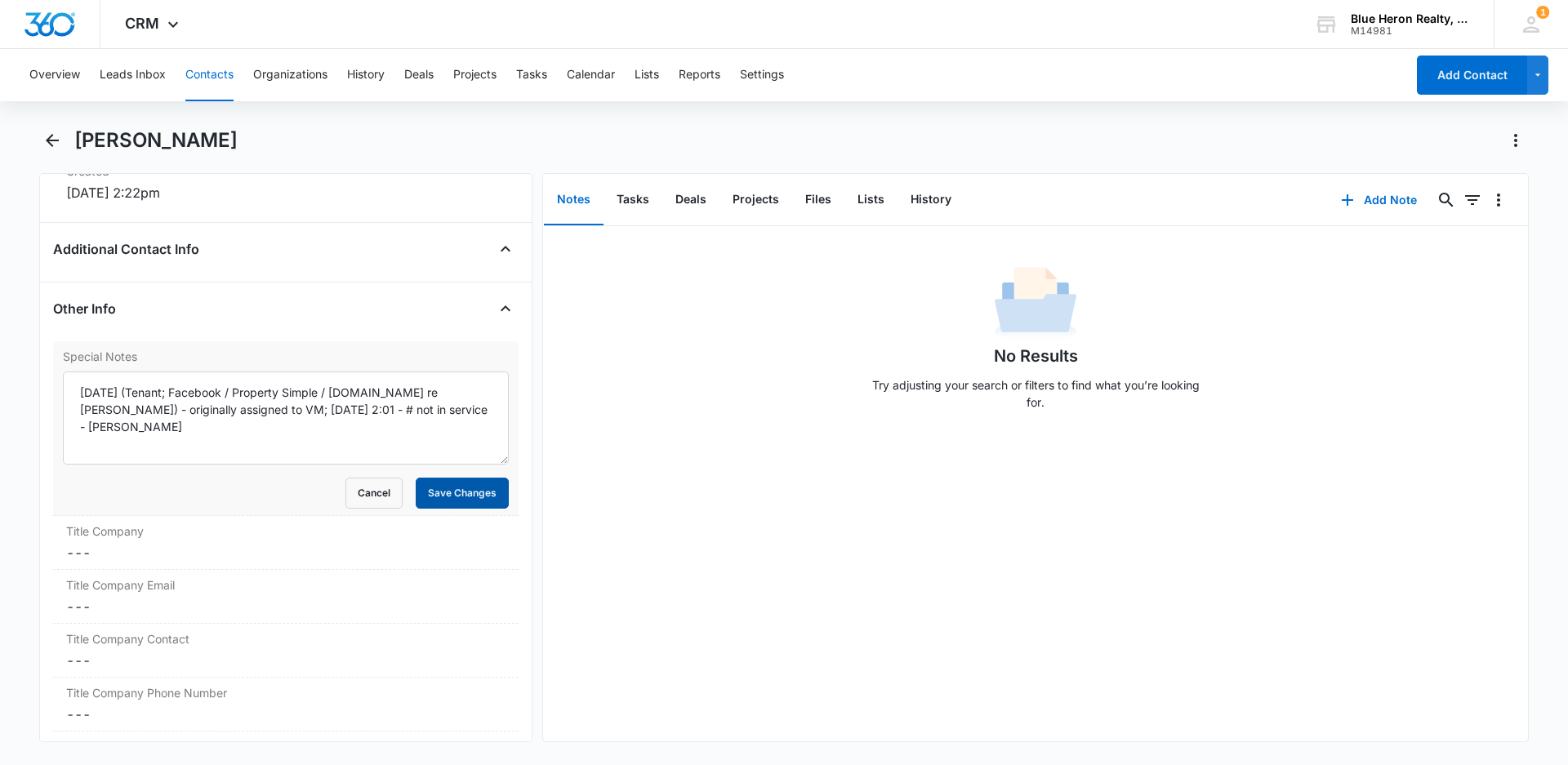
click at [459, 501] on button "Save Changes" at bounding box center [462, 493] width 93 height 31
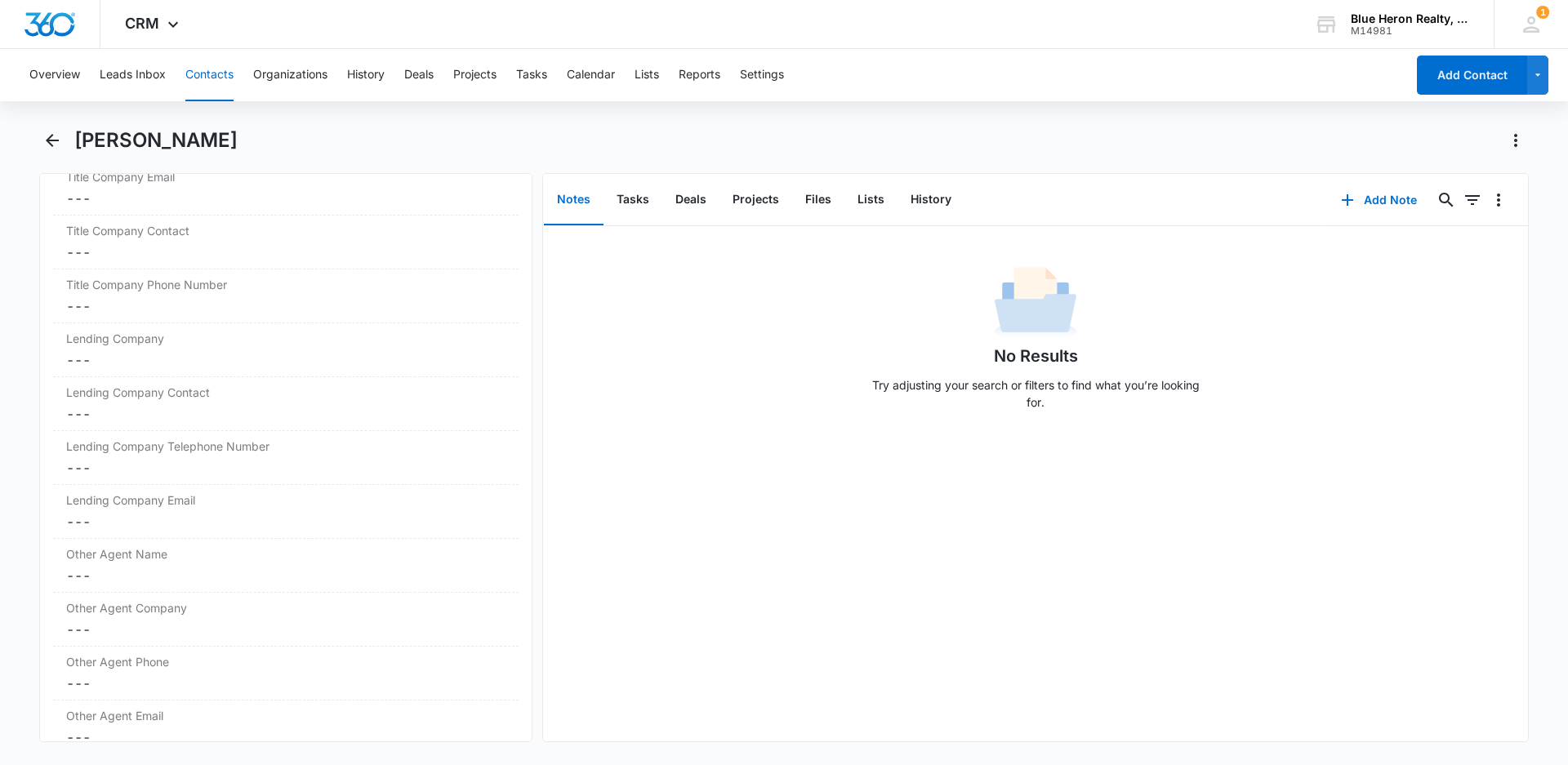
scroll to position [1701, 0]
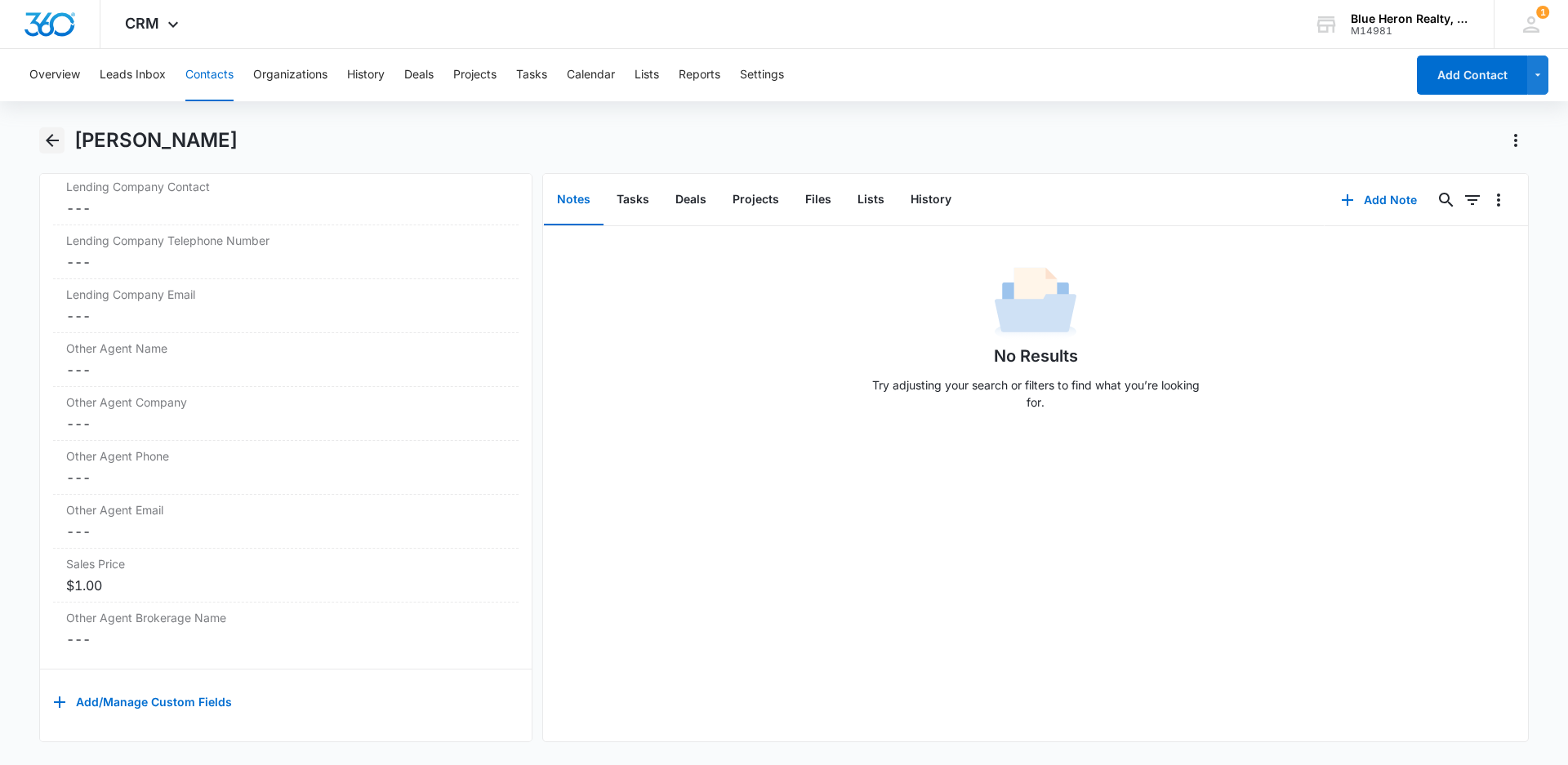
click at [51, 141] on icon "Back" at bounding box center [52, 140] width 13 height 13
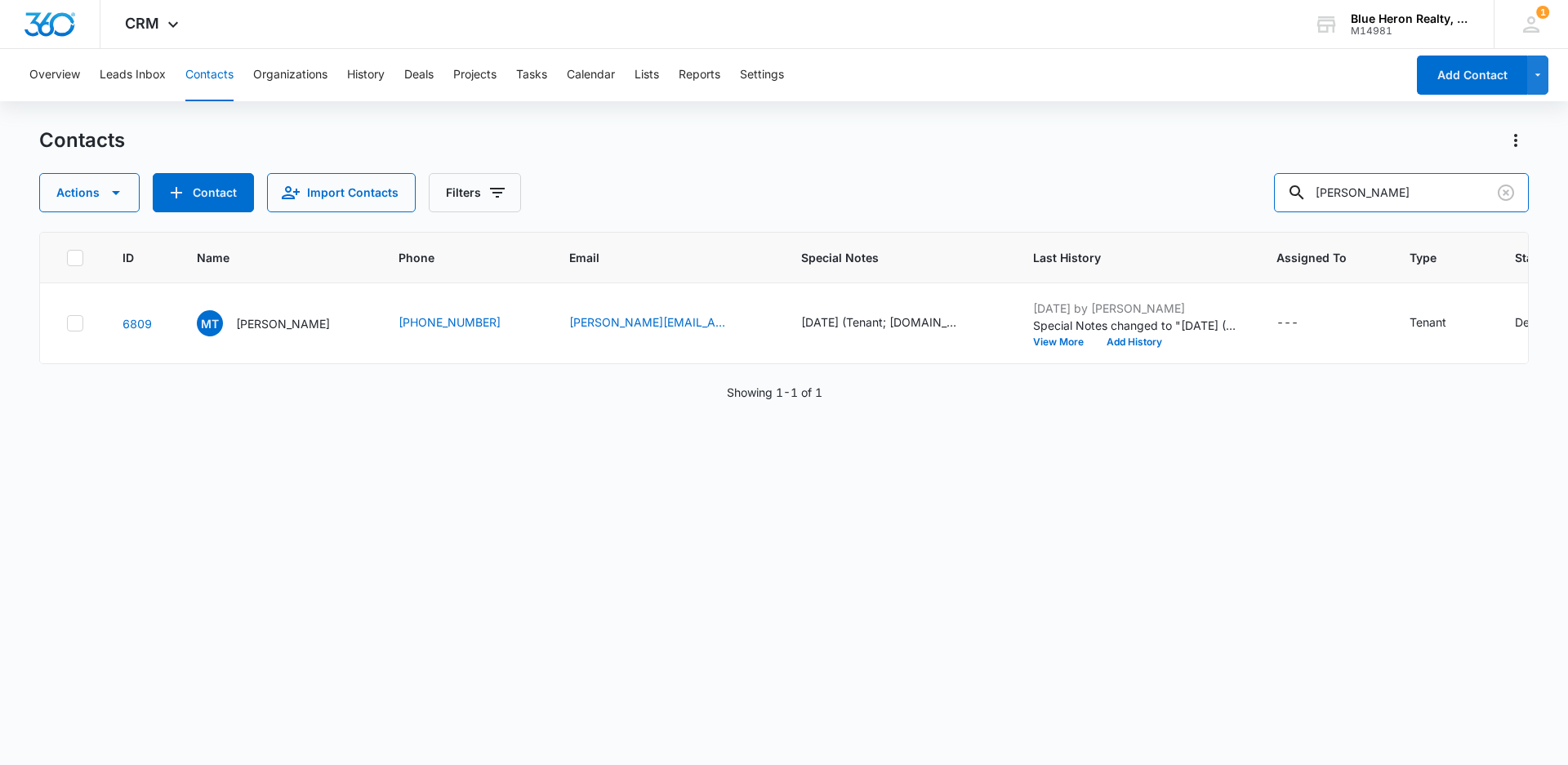
drag, startPoint x: 1439, startPoint y: 192, endPoint x: 1276, endPoint y: 185, distance: 163.2
click at [1280, 188] on div "Actions Contact Import Contacts Filters [PERSON_NAME]" at bounding box center [783, 192] width 1490 height 39
type input "[PERSON_NAME]"
click at [254, 318] on p "[PERSON_NAME]" at bounding box center [283, 323] width 94 height 17
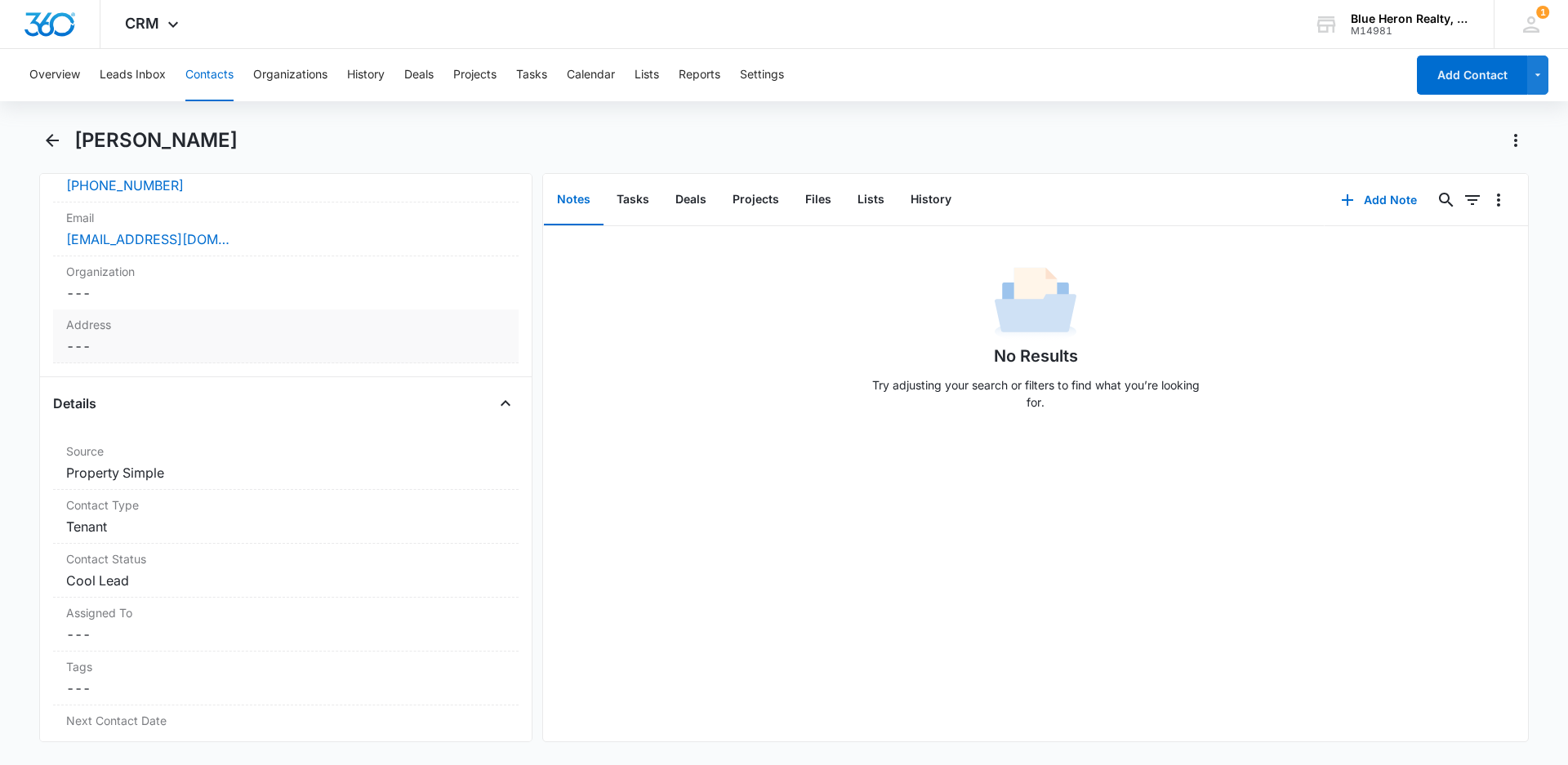
scroll to position [318, 0]
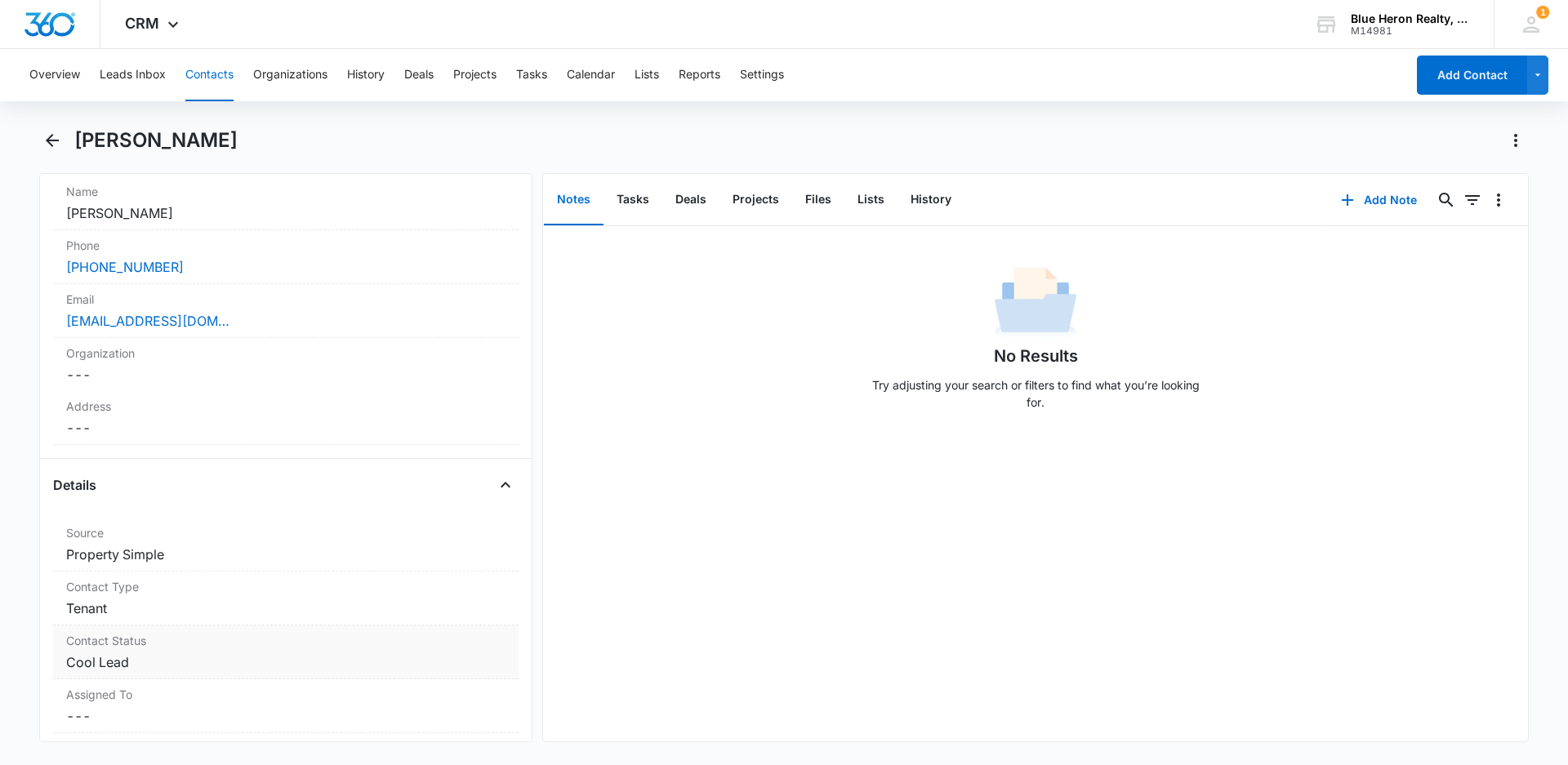
click at [185, 657] on dd "Cancel Save Changes Cool Lead" at bounding box center [285, 662] width 439 height 20
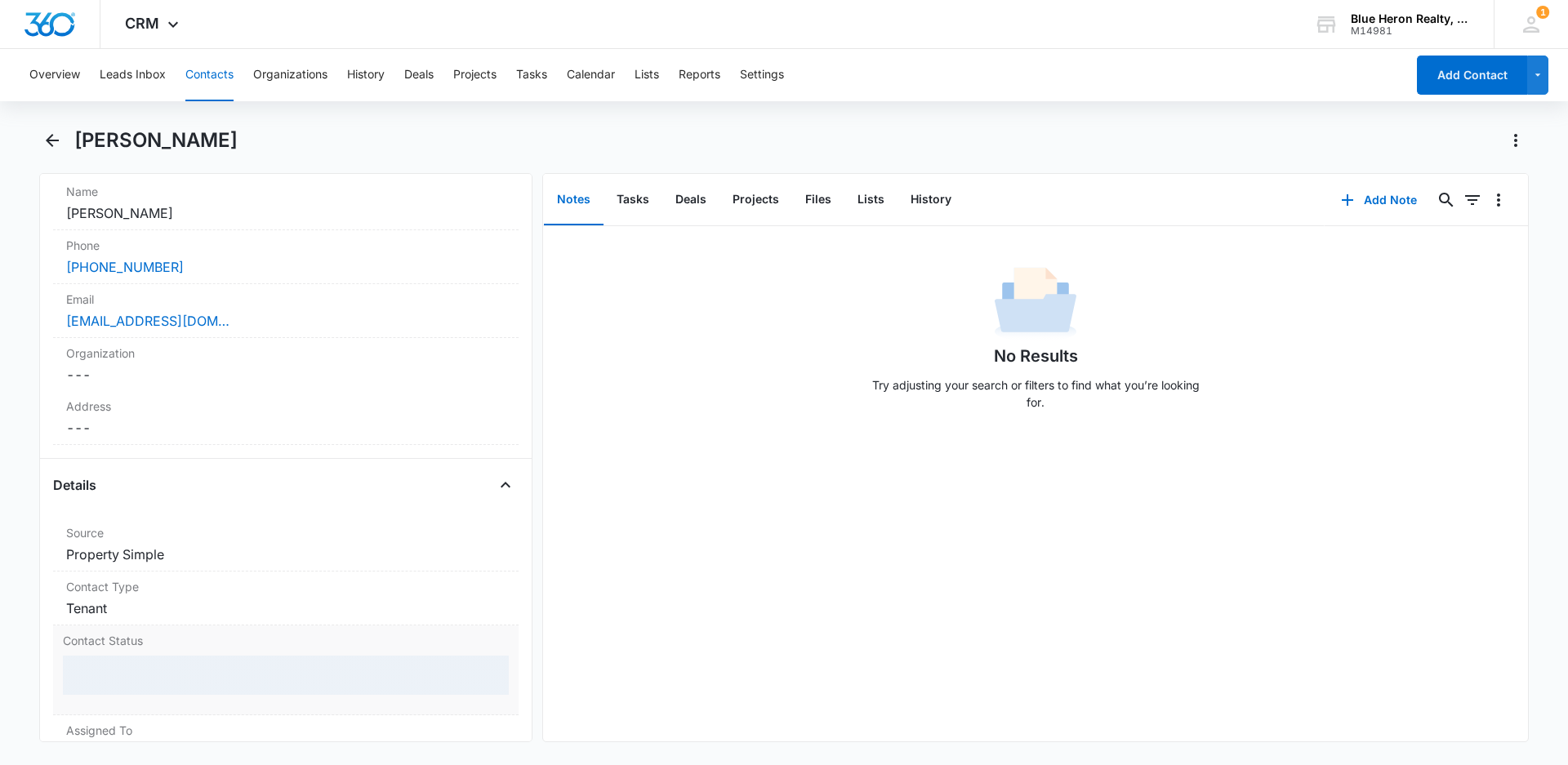
click at [178, 671] on div at bounding box center [286, 675] width 446 height 39
click at [141, 677] on icon "Remove Cool Lead" at bounding box center [142, 676] width 10 height 10
type input "dead"
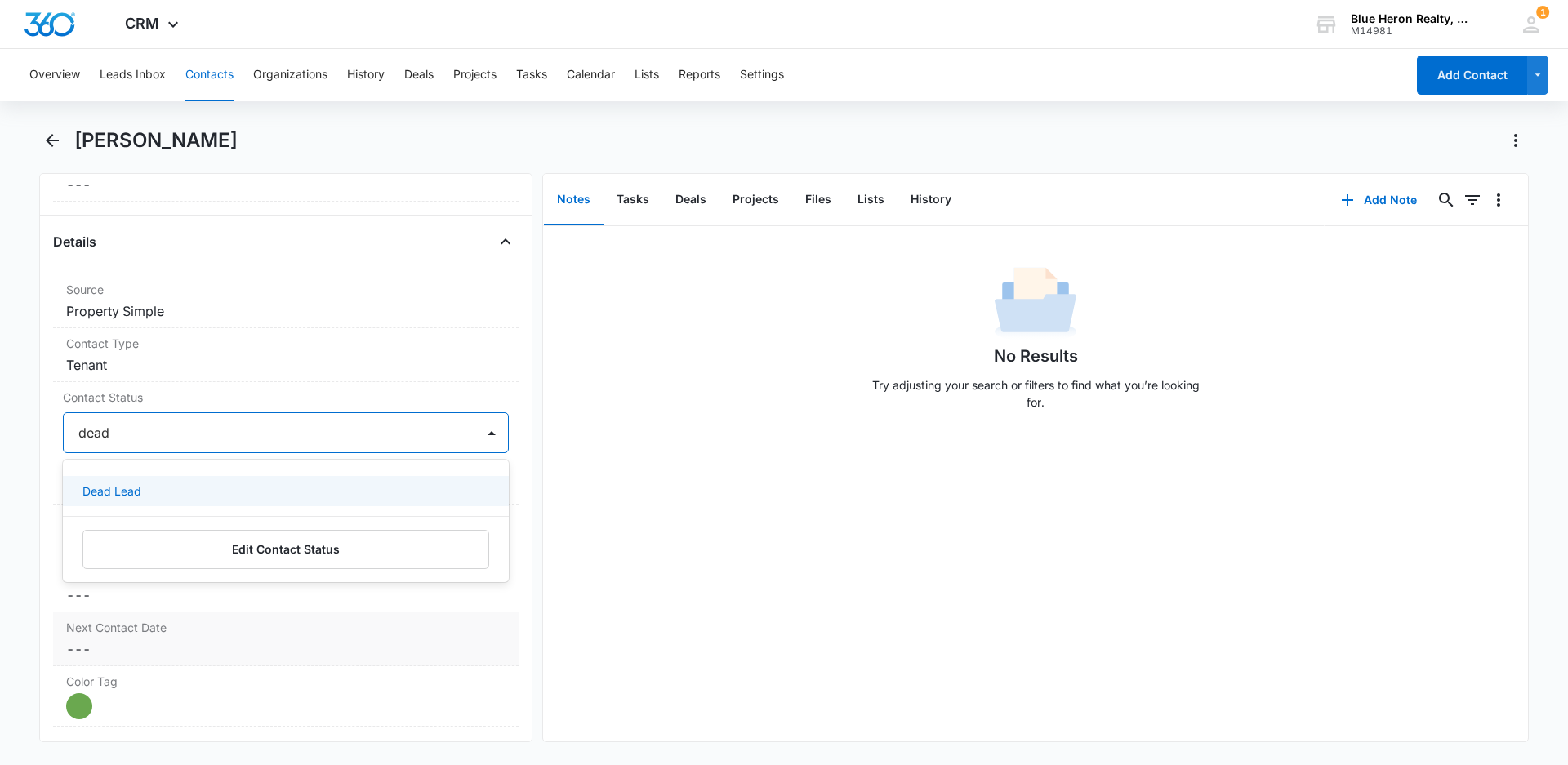
scroll to position [563, 0]
click at [116, 486] on p "Dead Lead" at bounding box center [111, 489] width 59 height 17
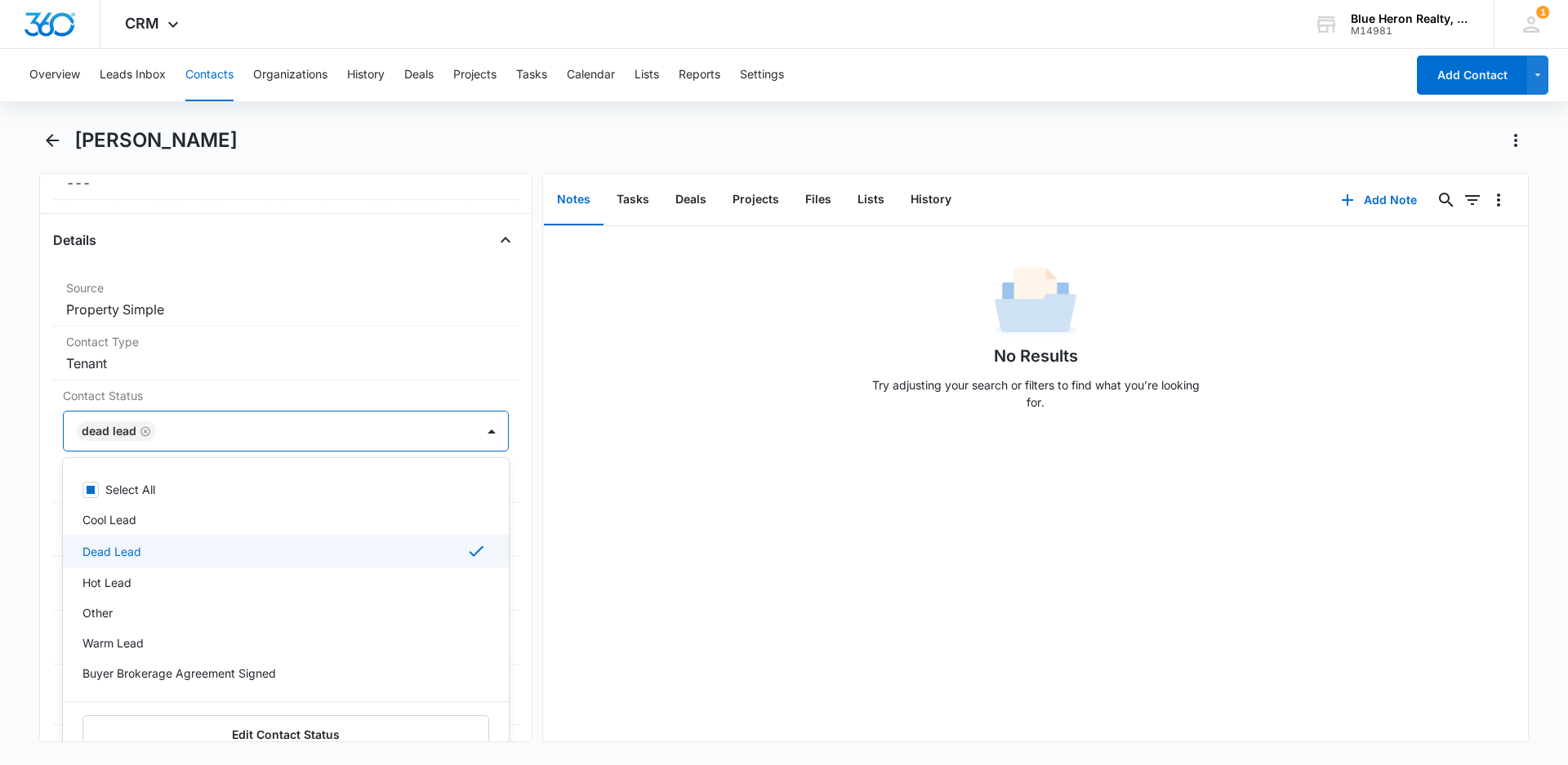
click at [692, 576] on div "No Results Try adjusting your search or filters to find what you’re looking for." at bounding box center [1035, 484] width 984 height 515
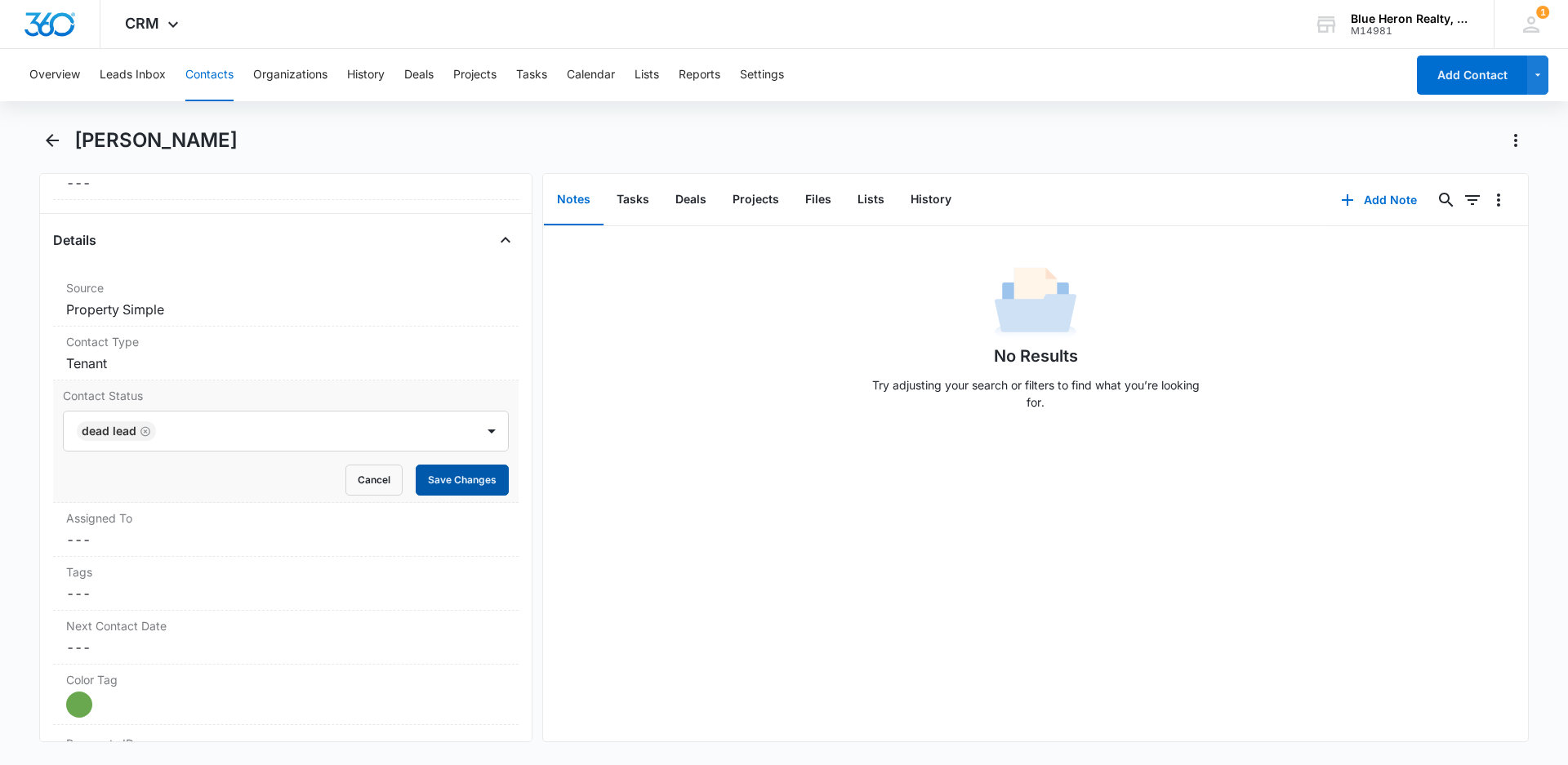
click at [465, 475] on button "Save Changes" at bounding box center [462, 480] width 93 height 31
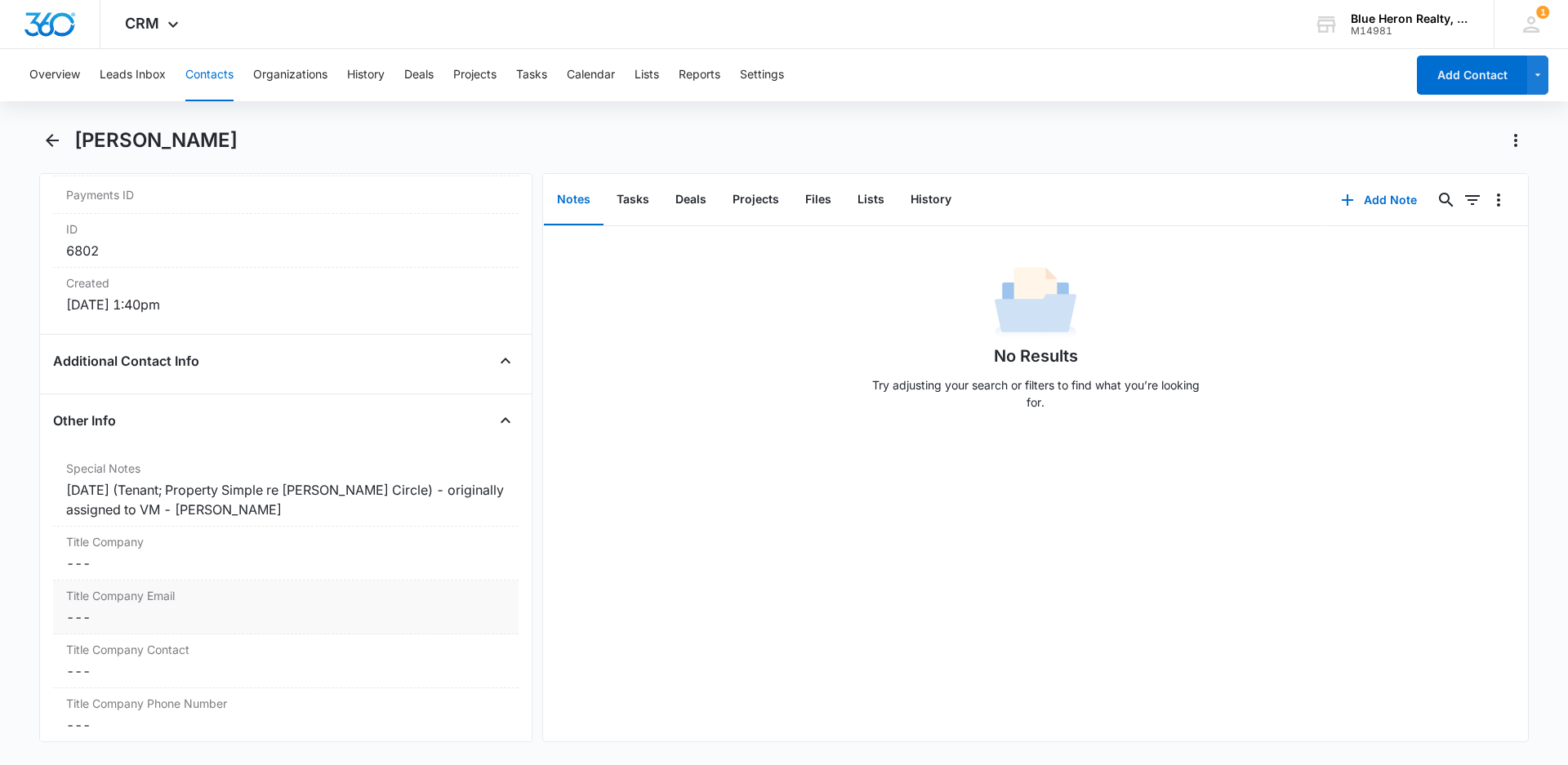
scroll to position [1053, 0]
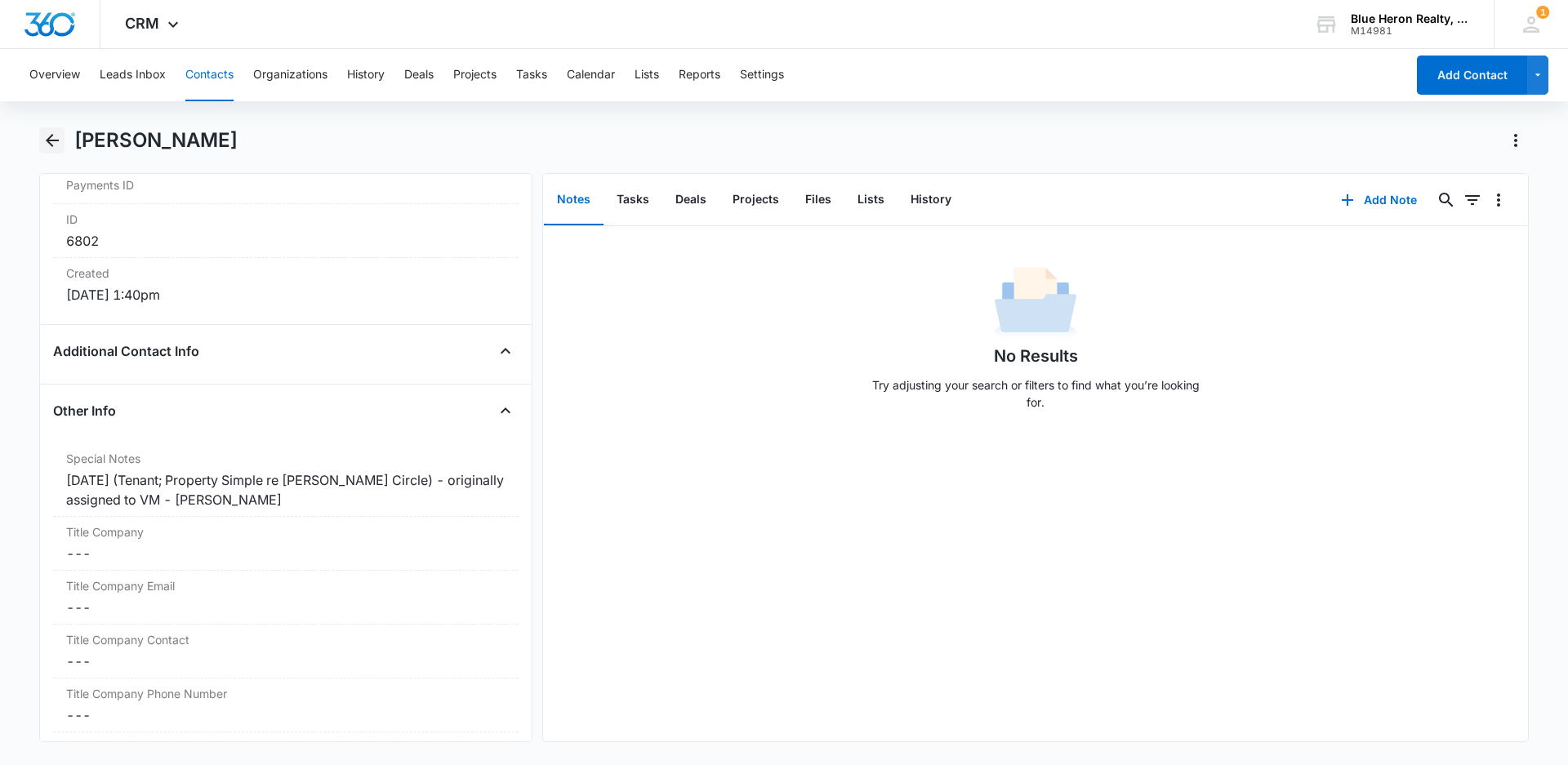
click at [49, 137] on icon "Back" at bounding box center [52, 140] width 13 height 13
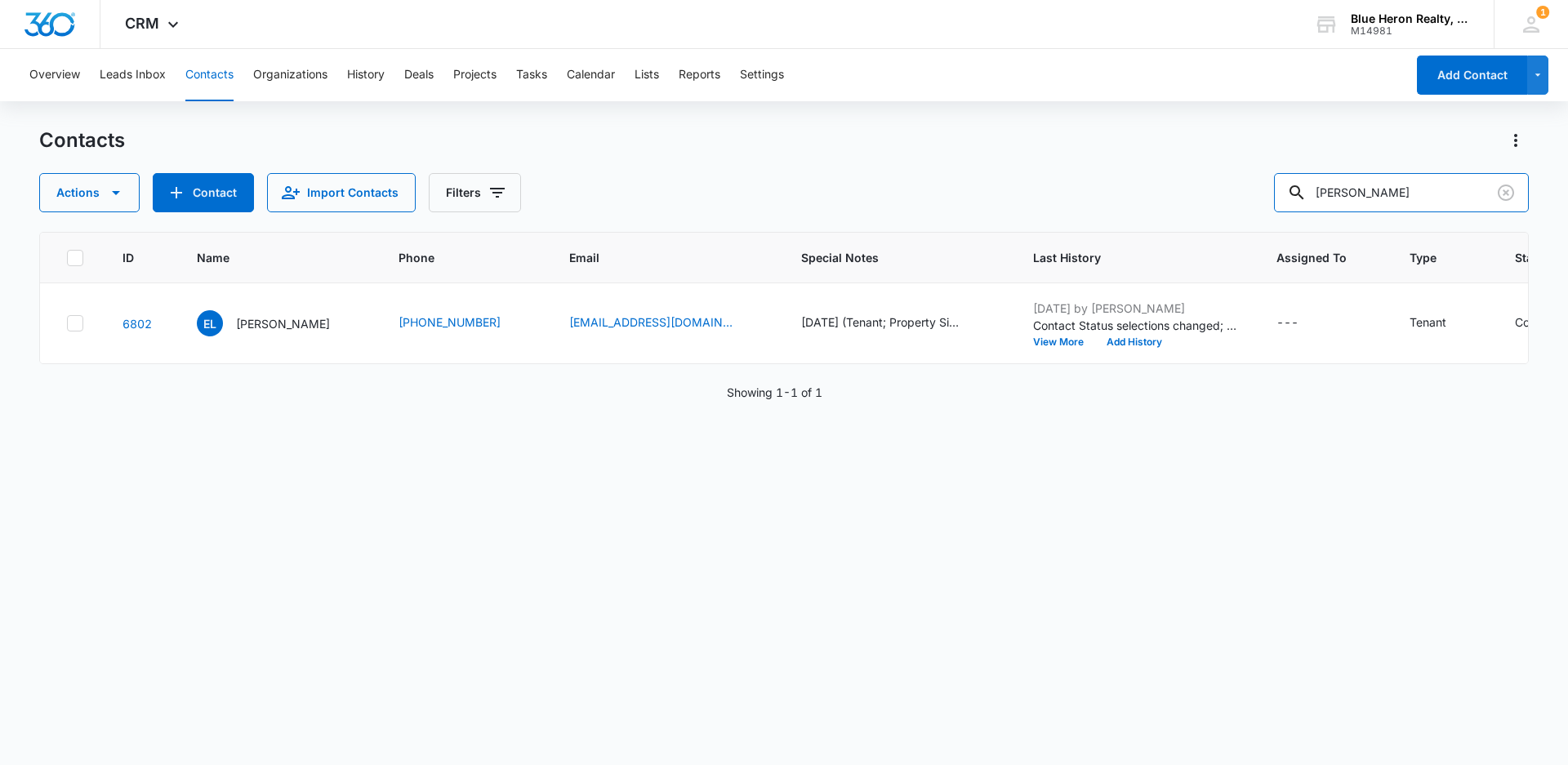
drag, startPoint x: 1410, startPoint y: 193, endPoint x: 1250, endPoint y: 190, distance: 160.0
click at [1250, 190] on div "Actions Contact Import Contacts Filters [PERSON_NAME]" at bounding box center [783, 192] width 1490 height 39
type input "[PERSON_NAME]"
click at [296, 325] on p "[PERSON_NAME]" at bounding box center [283, 323] width 94 height 17
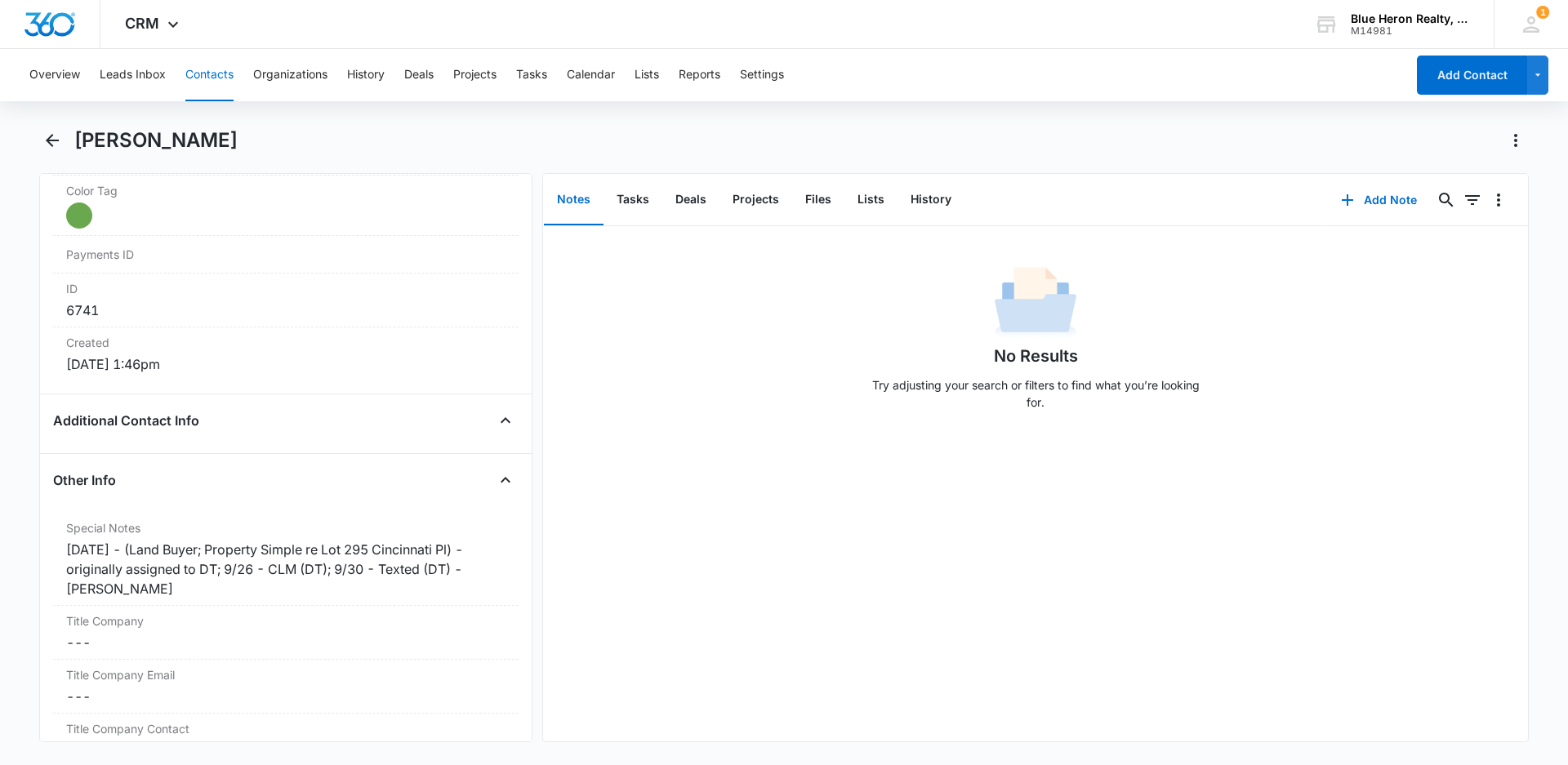
scroll to position [998, 0]
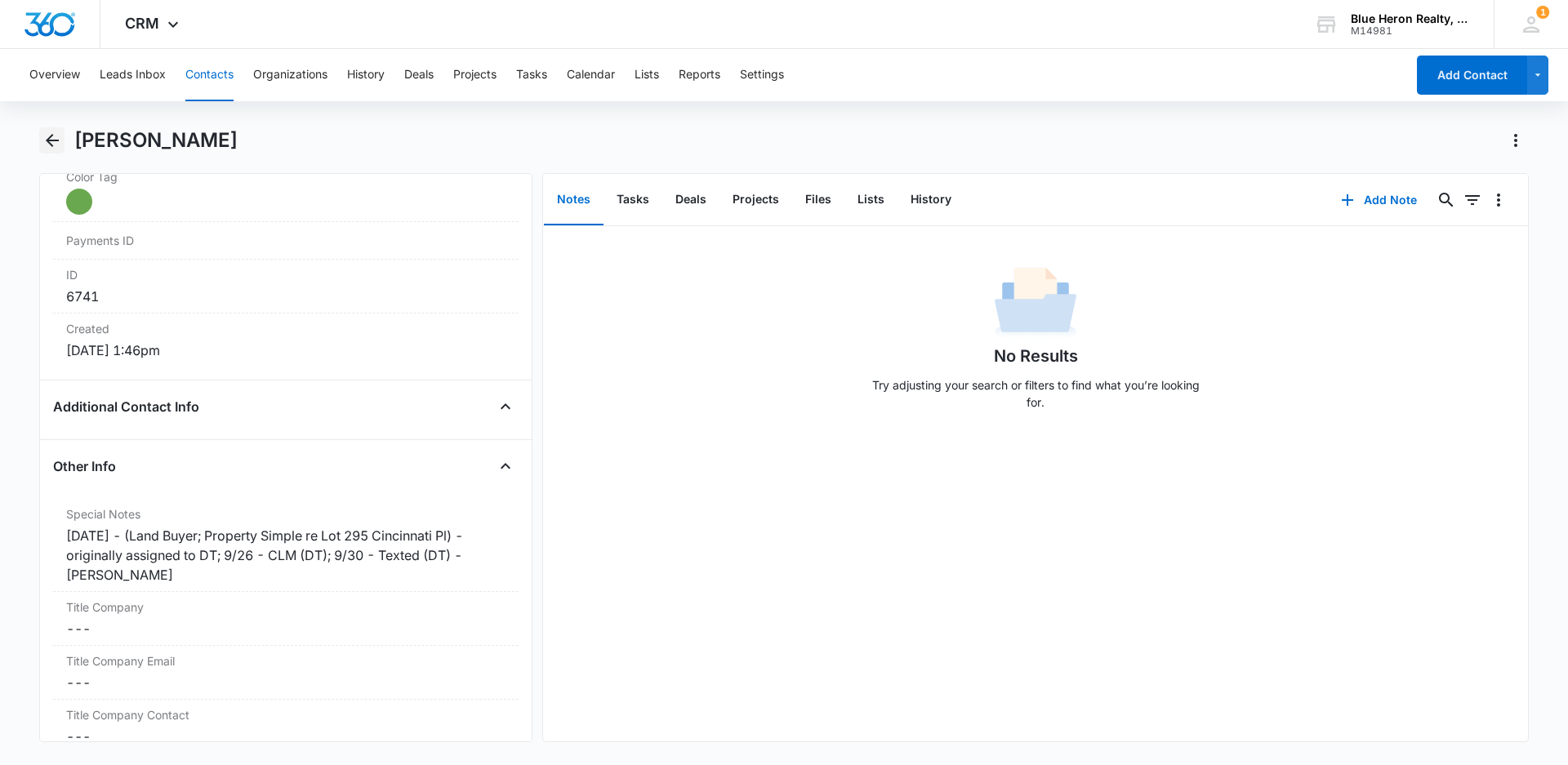
click at [54, 143] on icon "Back" at bounding box center [52, 141] width 20 height 20
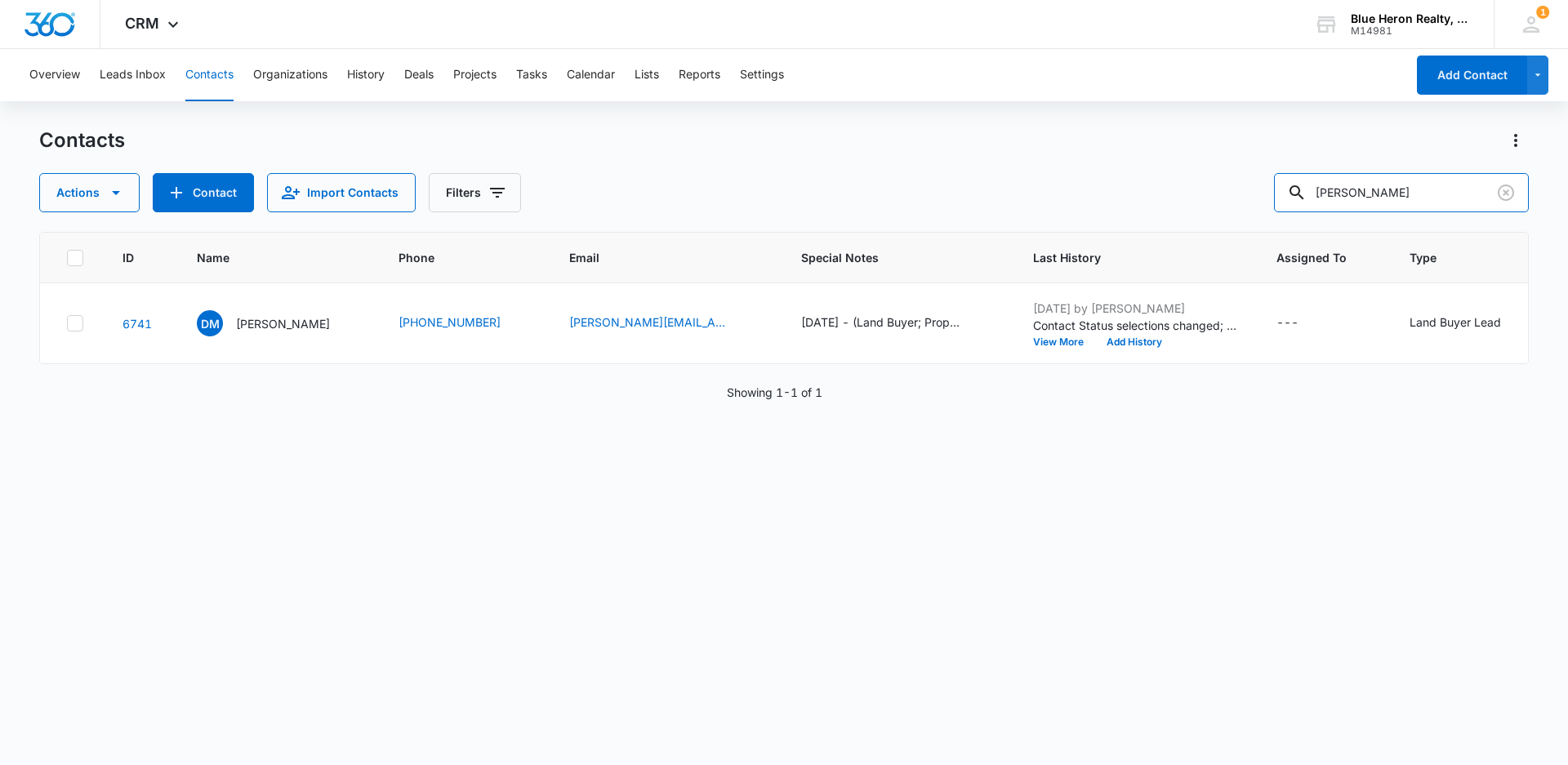
drag, startPoint x: 1427, startPoint y: 189, endPoint x: 1259, endPoint y: 185, distance: 168.0
click at [1259, 185] on div "Actions Contact Import Contacts Filters [PERSON_NAME]" at bounding box center [783, 192] width 1490 height 39
type input "[PERSON_NAME]"
click at [287, 323] on p "[PERSON_NAME]" at bounding box center [283, 323] width 94 height 17
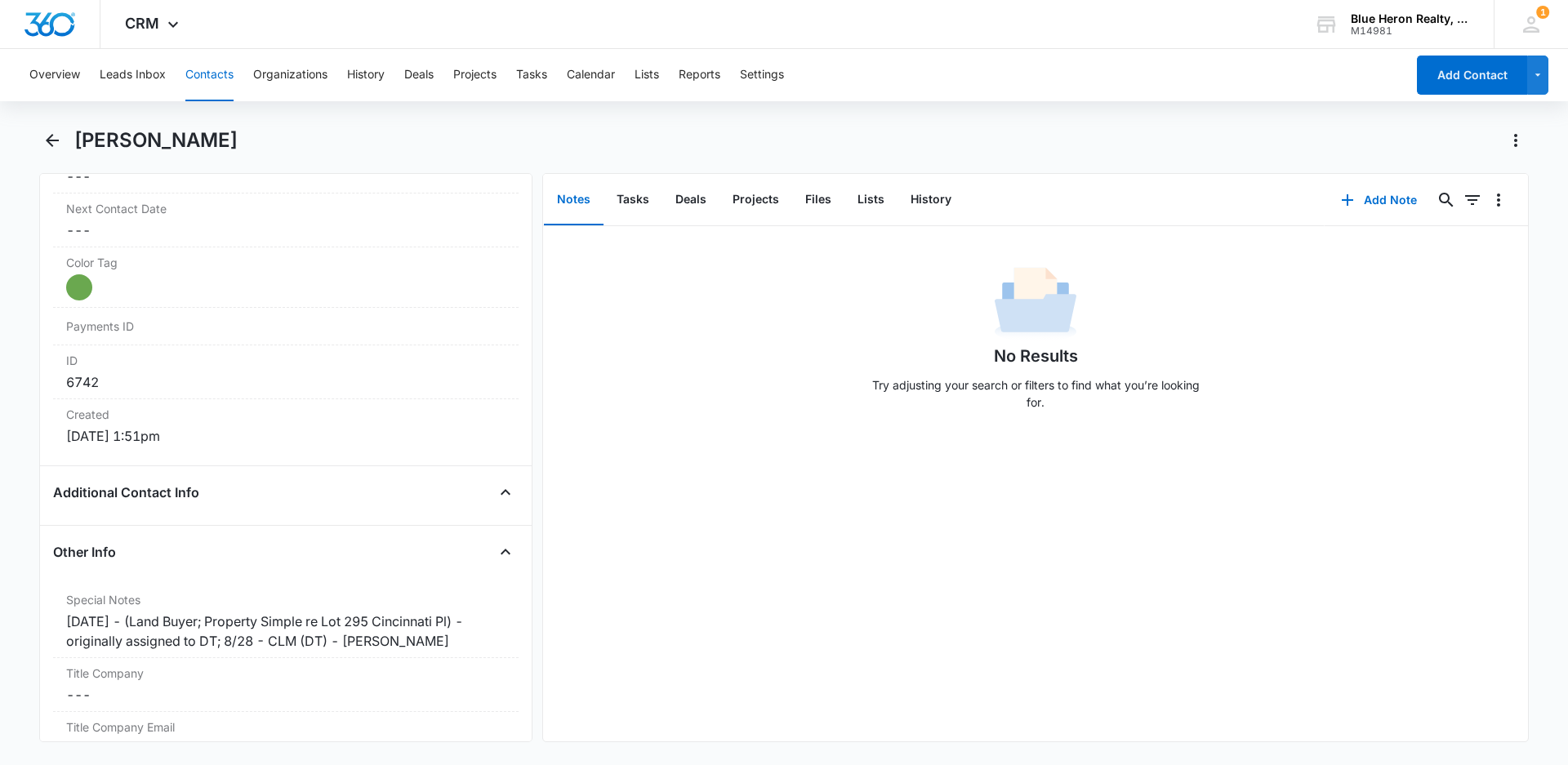
scroll to position [916, 0]
drag, startPoint x: 98, startPoint y: 614, endPoint x: 49, endPoint y: 613, distance: 49.0
click at [49, 613] on div "Remove BW [PERSON_NAME] Contact Info Name Cancel Save Changes [PERSON_NAME] Pho…" at bounding box center [285, 457] width 493 height 569
click at [151, 599] on label "Special Notes" at bounding box center [285, 595] width 439 height 17
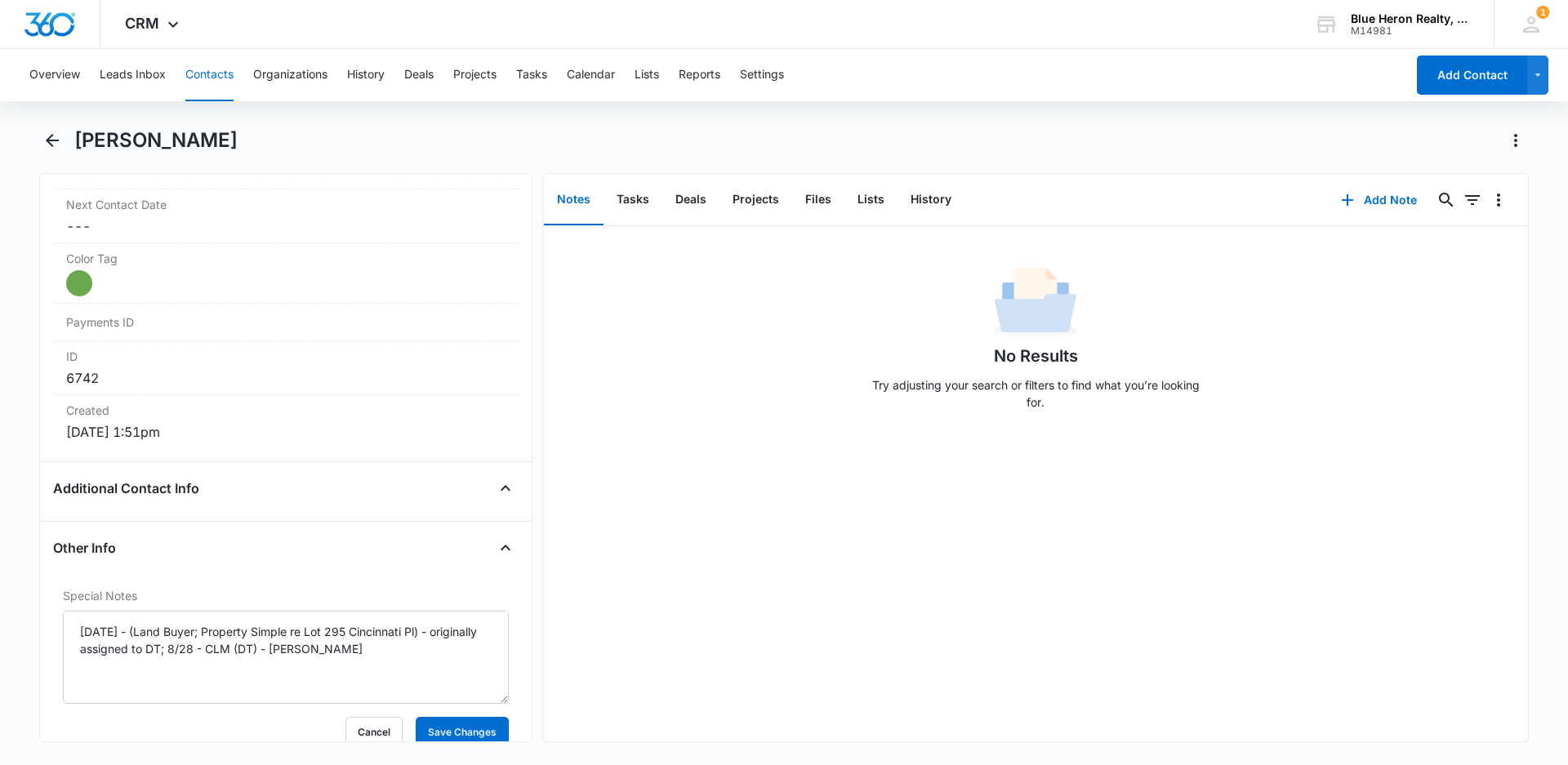
drag, startPoint x: 109, startPoint y: 630, endPoint x: 48, endPoint y: 622, distance: 61.5
click at [48, 622] on div "Remove BW [PERSON_NAME] Contact Info Name Cancel Save Changes [PERSON_NAME] Pho…" at bounding box center [285, 457] width 493 height 569
click at [126, 631] on textarea "[DATE] - (Land Buyer; Property Simple re Lot 295 Cincinnati Pl) - originally as…" at bounding box center [286, 657] width 446 height 93
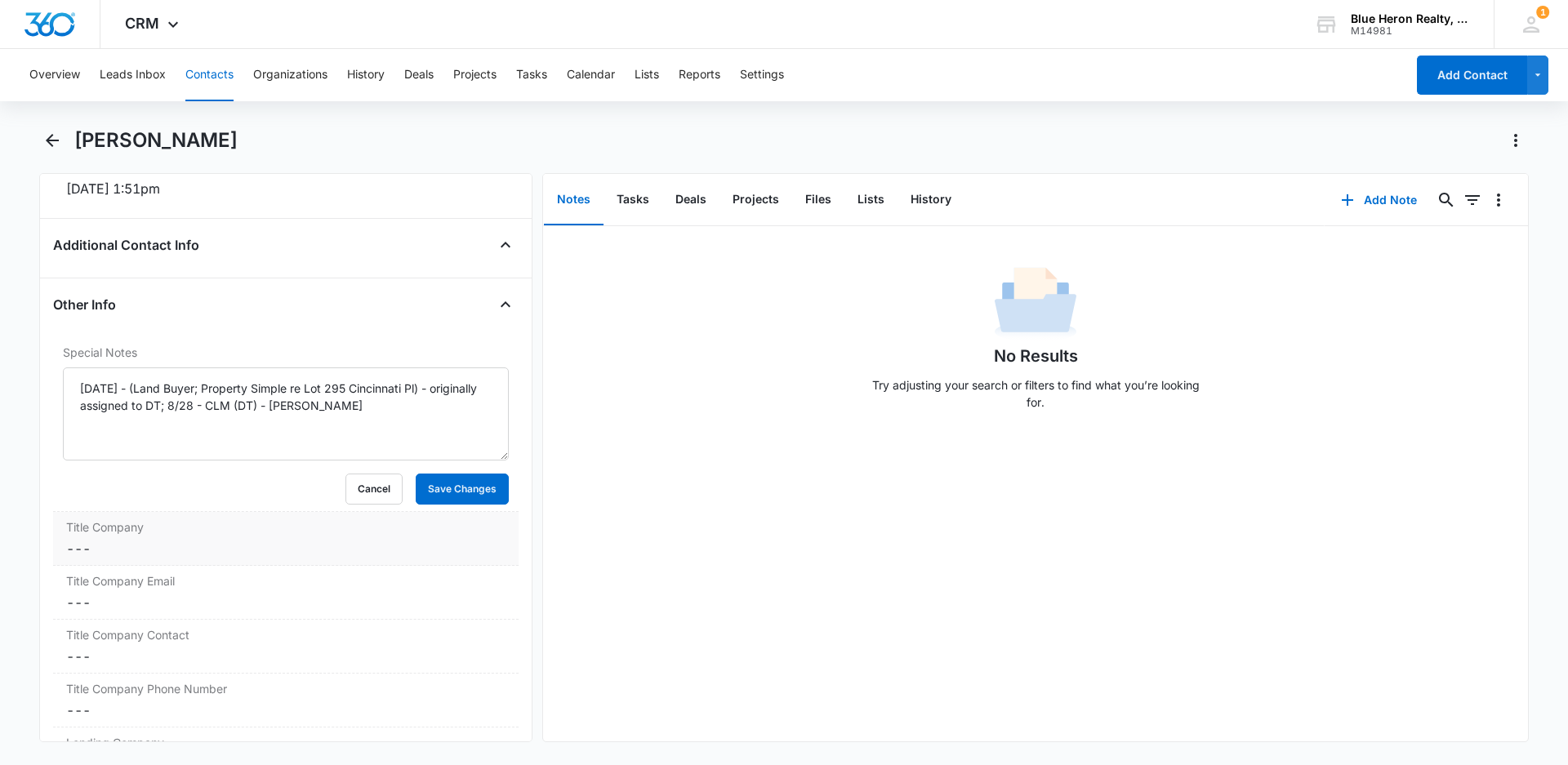
scroll to position [1161, 0]
type textarea "[DATE] - (Land Buyer; Property Simple re Lot 295 Cincinnati Pl) - originally as…"
click at [450, 489] on button "Save Changes" at bounding box center [462, 487] width 93 height 31
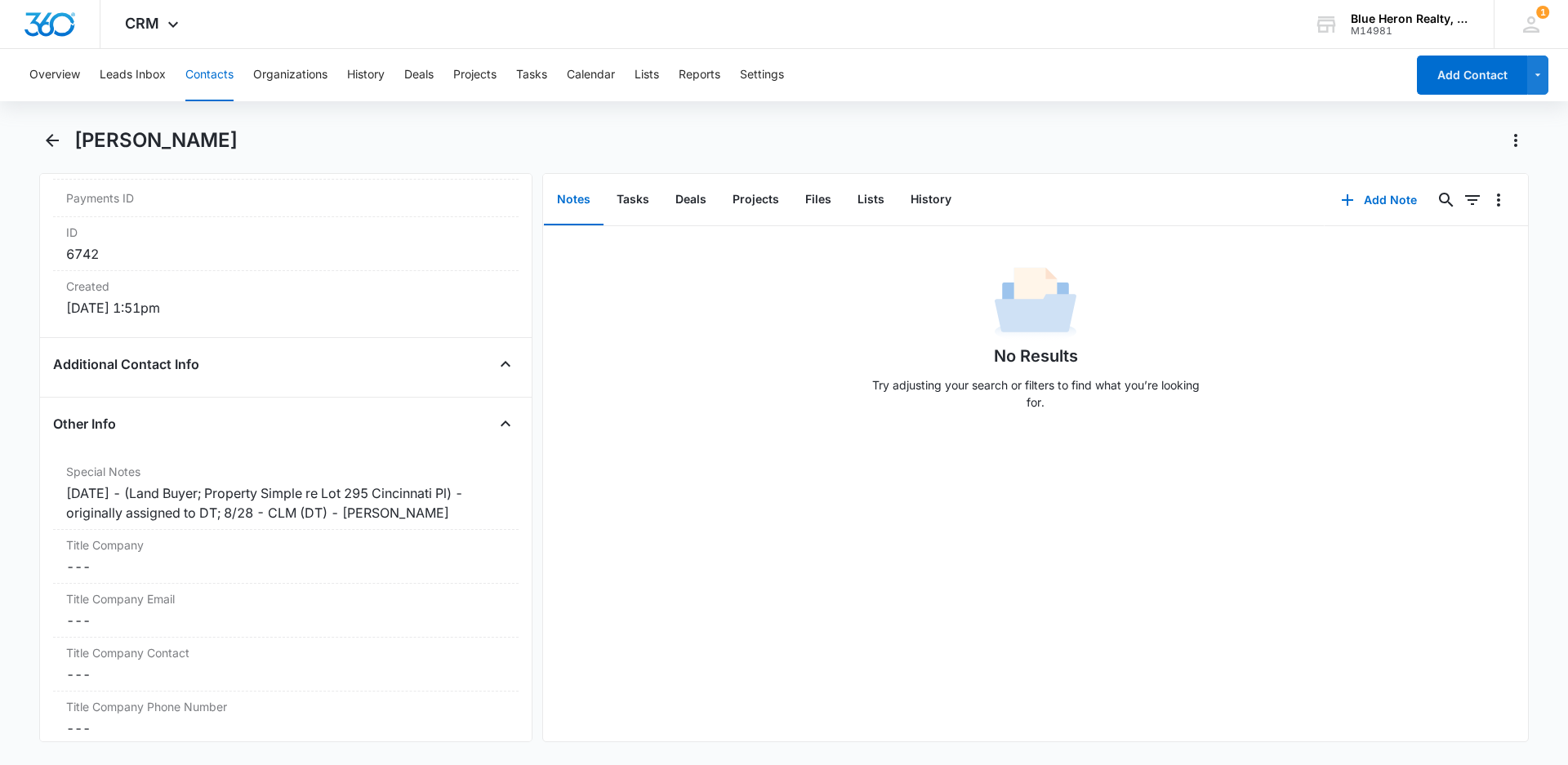
scroll to position [995, 0]
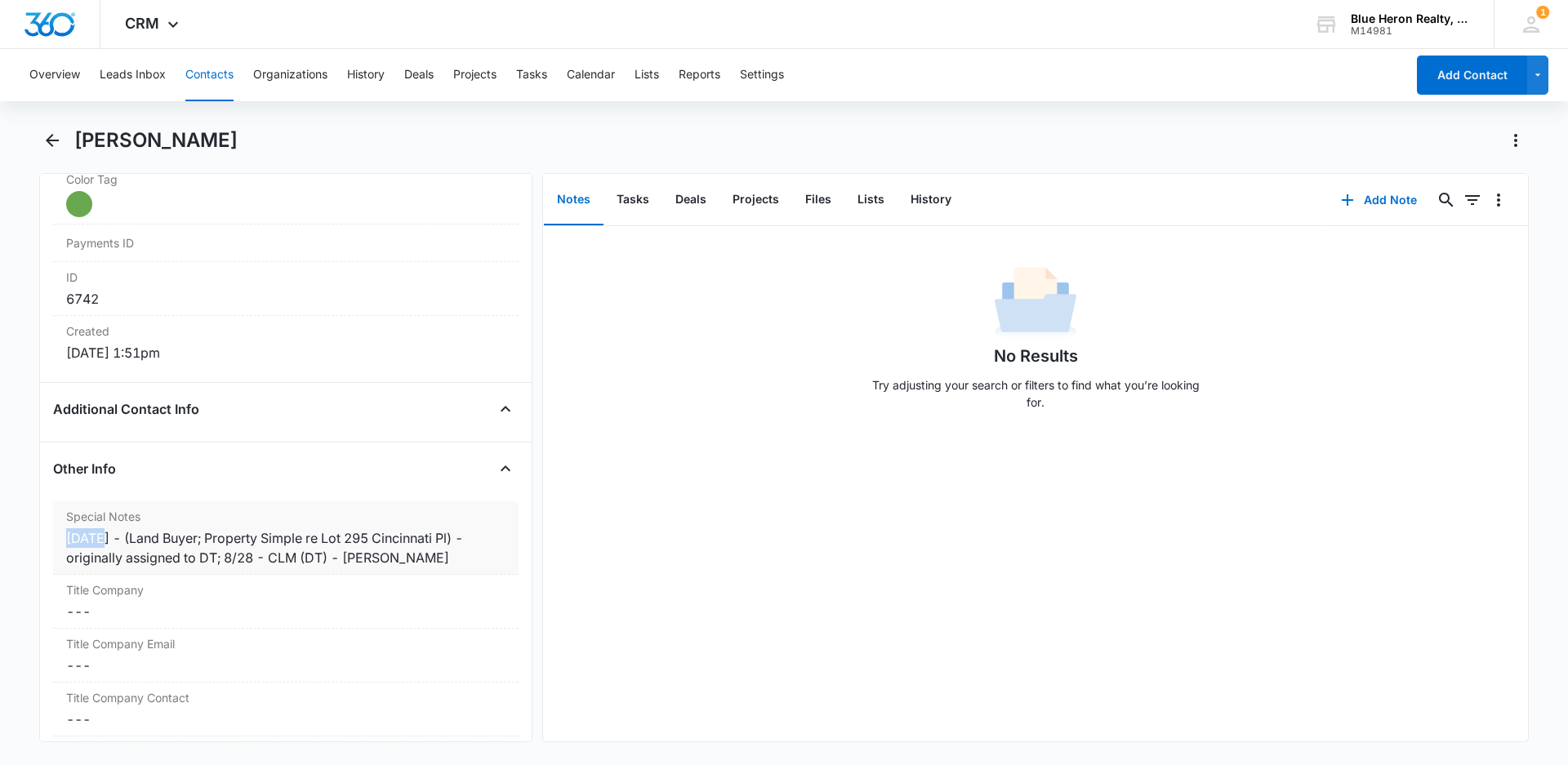
drag, startPoint x: 99, startPoint y: 536, endPoint x: 56, endPoint y: 536, distance: 43.0
click at [56, 536] on div "Special Notes Cancel Save Changes [DATE] - (Land Buyer; Property Simple re Lot …" at bounding box center [286, 538] width 466 height 73
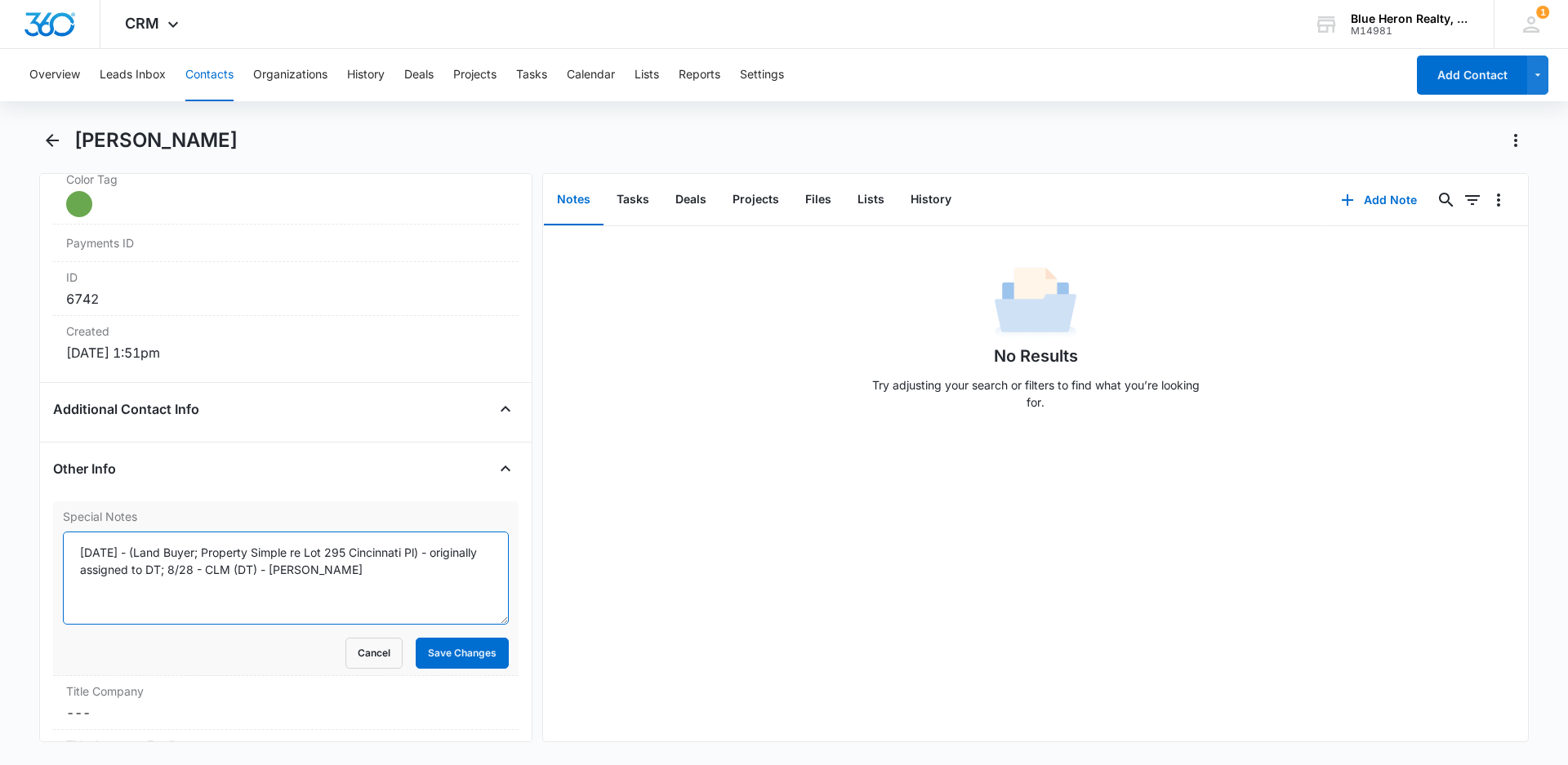
drag, startPoint x: 112, startPoint y: 550, endPoint x: 81, endPoint y: 549, distance: 31.0
click at [81, 549] on textarea "[DATE] - (Land Buyer; Property Simple re Lot 295 Cincinnati Pl) - originally as…" at bounding box center [286, 577] width 446 height 93
type textarea "[DATE] - (Land Buyer; Property Simple re Lot 295 Cincinnati Pl) - originally as…"
drag, startPoint x: 431, startPoint y: 653, endPoint x: 586, endPoint y: 644, distance: 155.3
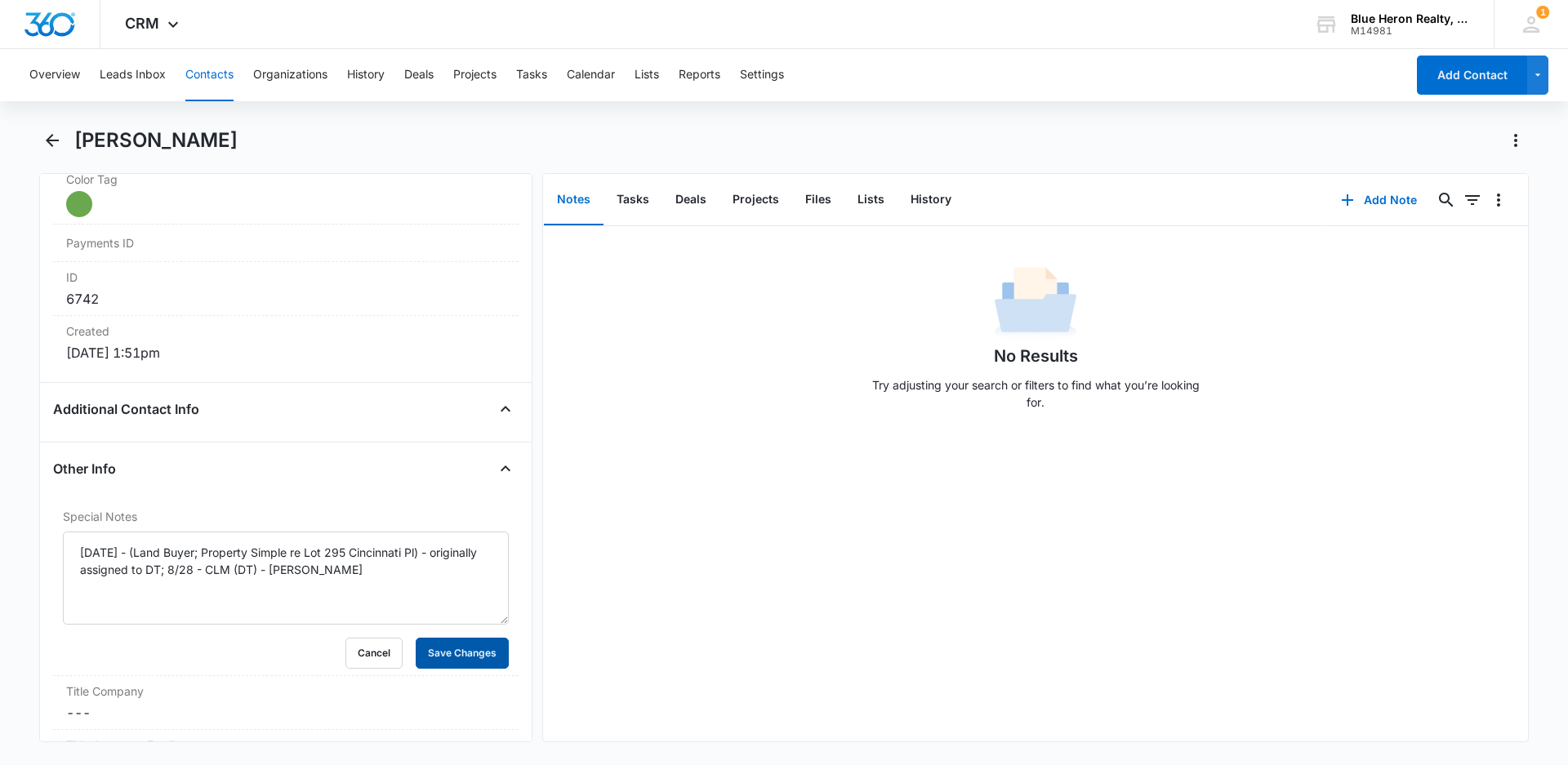
click at [432, 653] on button "Save Changes" at bounding box center [462, 653] width 93 height 31
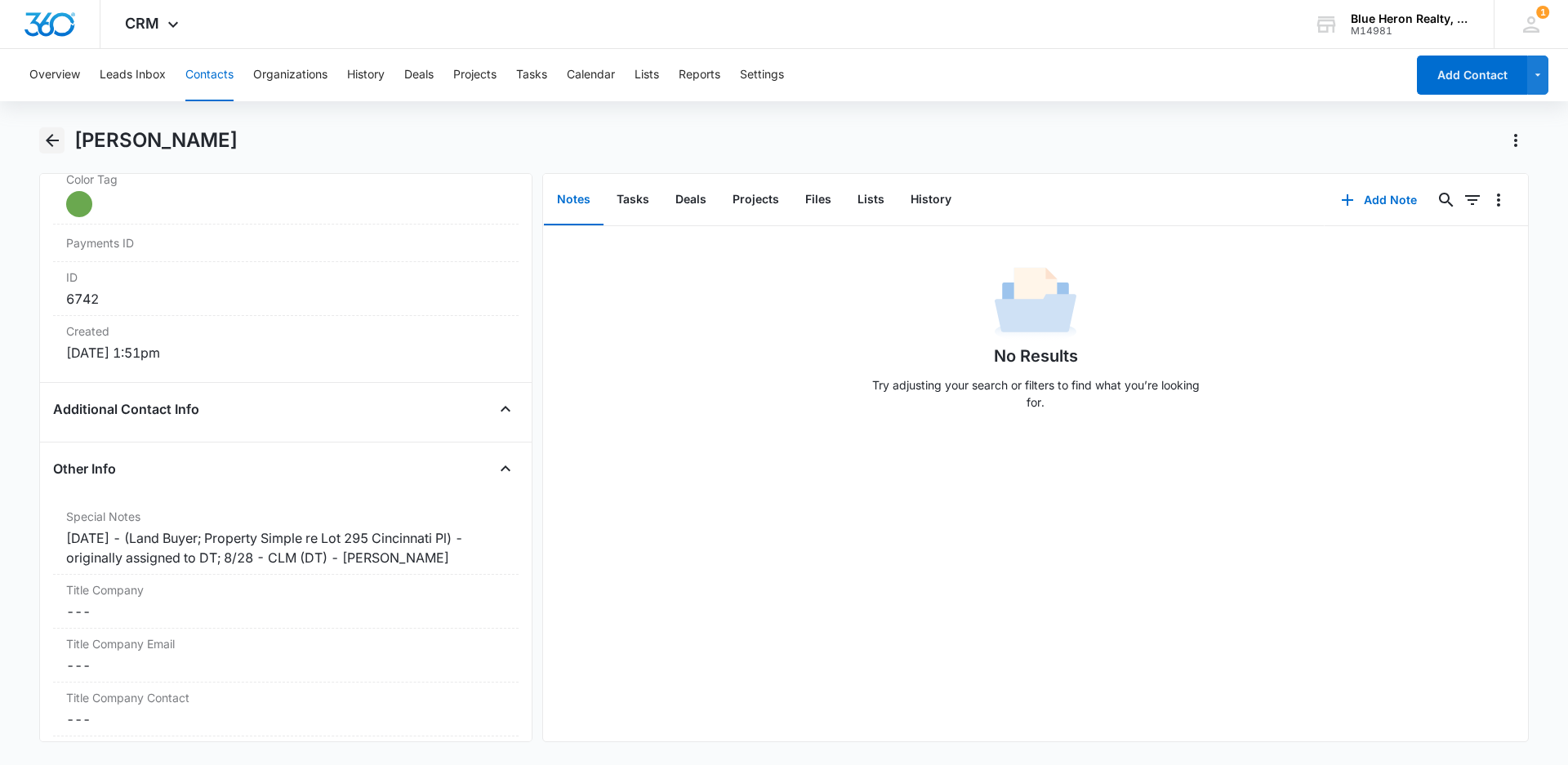
click at [55, 141] on icon "Back" at bounding box center [52, 140] width 13 height 13
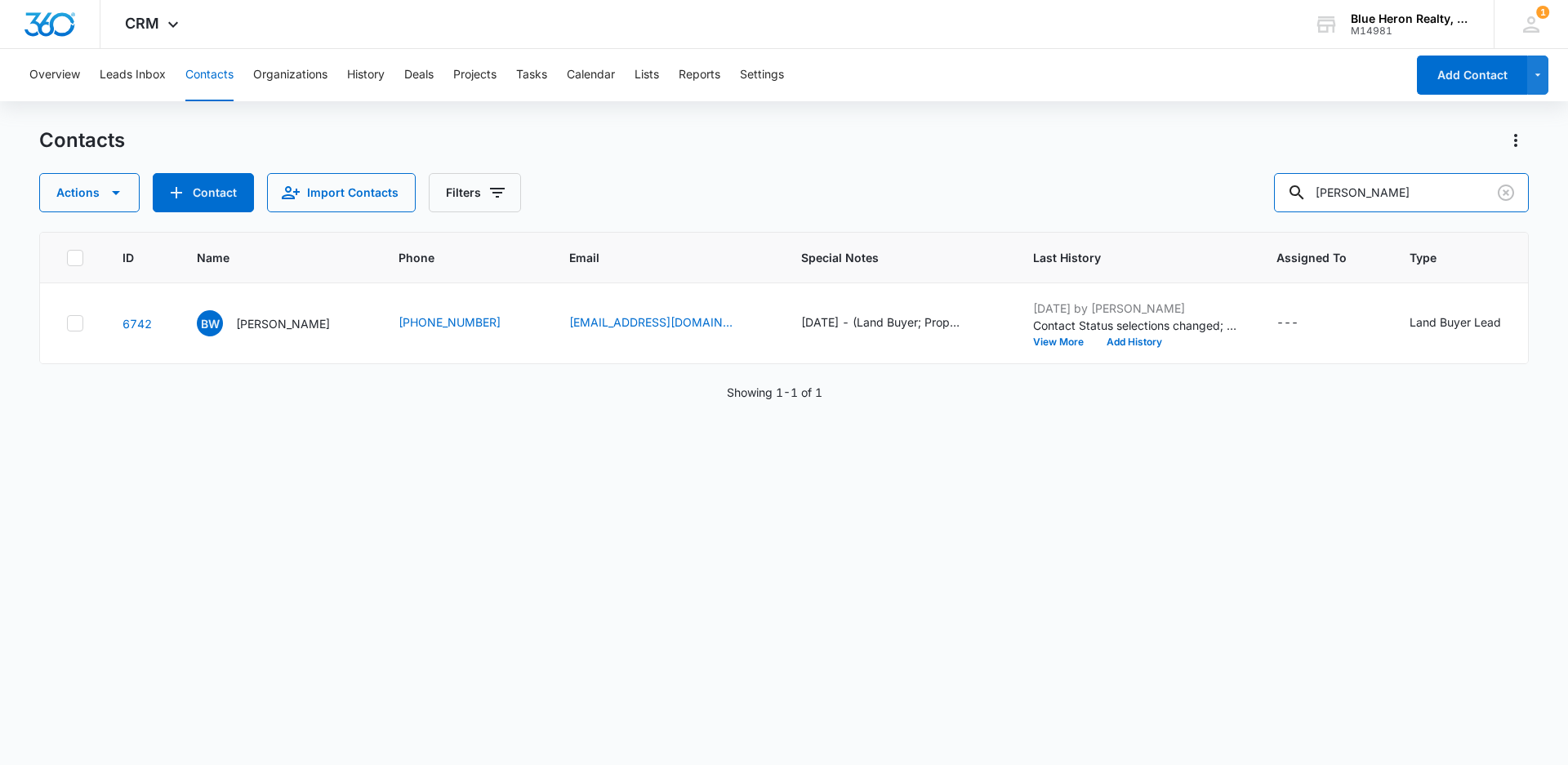
drag, startPoint x: 1408, startPoint y: 185, endPoint x: 1276, endPoint y: 187, distance: 132.0
click at [1276, 187] on div "Actions Contact Import Contacts Filters [PERSON_NAME]" at bounding box center [783, 192] width 1490 height 39
type input "[PERSON_NAME]"
click at [261, 327] on p "[PERSON_NAME]" at bounding box center [283, 323] width 94 height 17
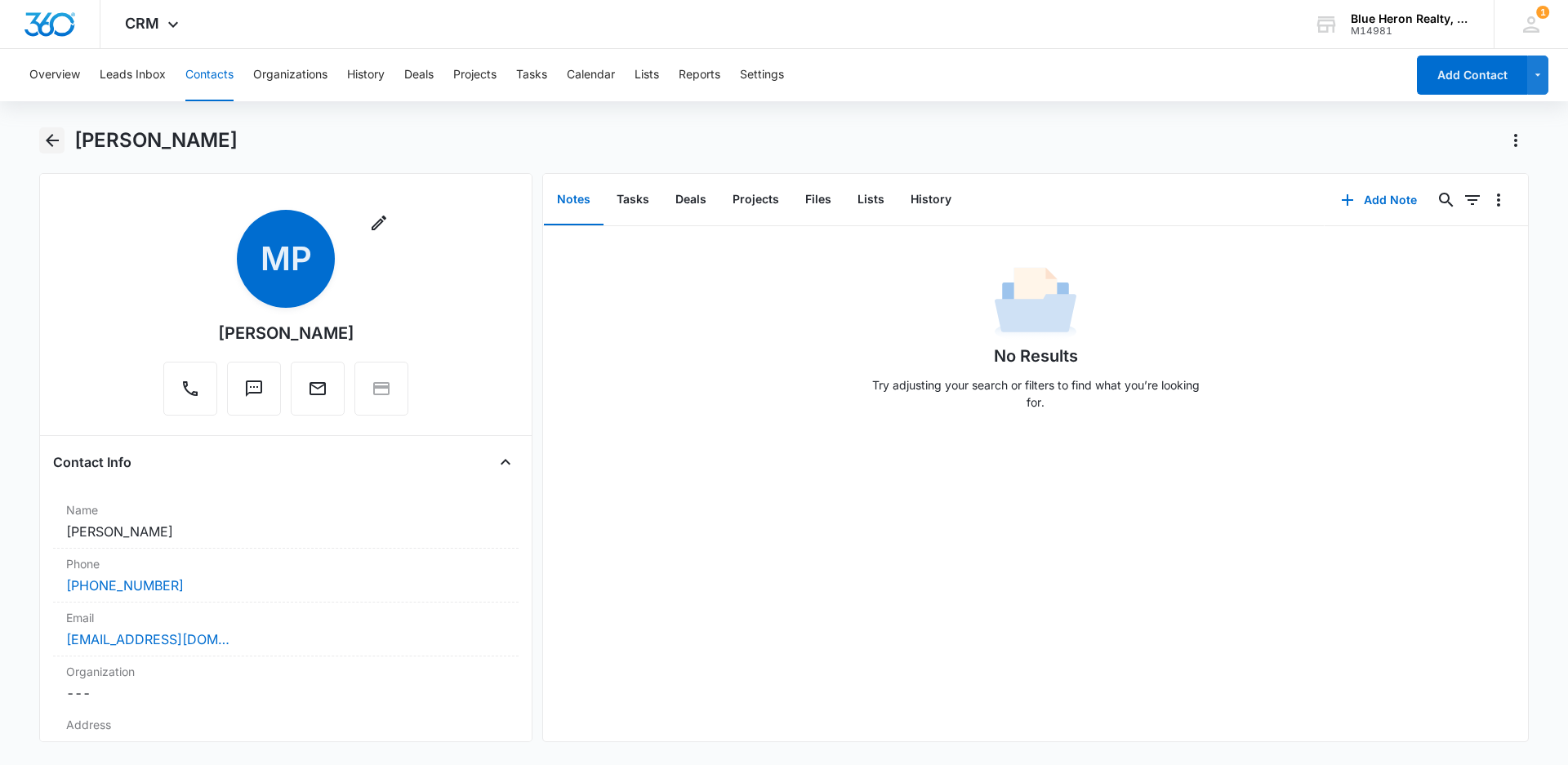
click at [50, 137] on icon "Back" at bounding box center [52, 140] width 13 height 13
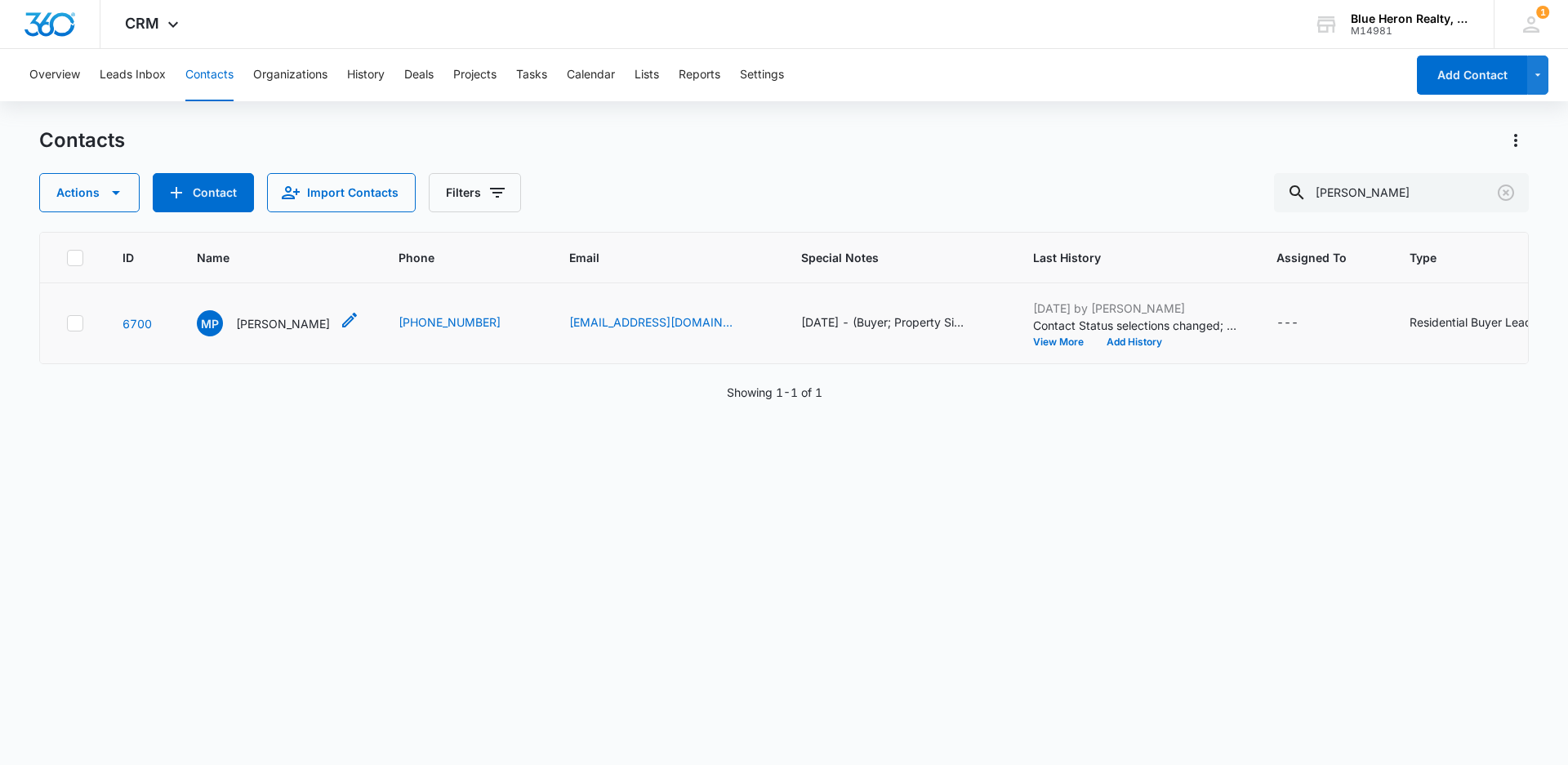
click at [274, 321] on p "[PERSON_NAME]" at bounding box center [283, 323] width 94 height 17
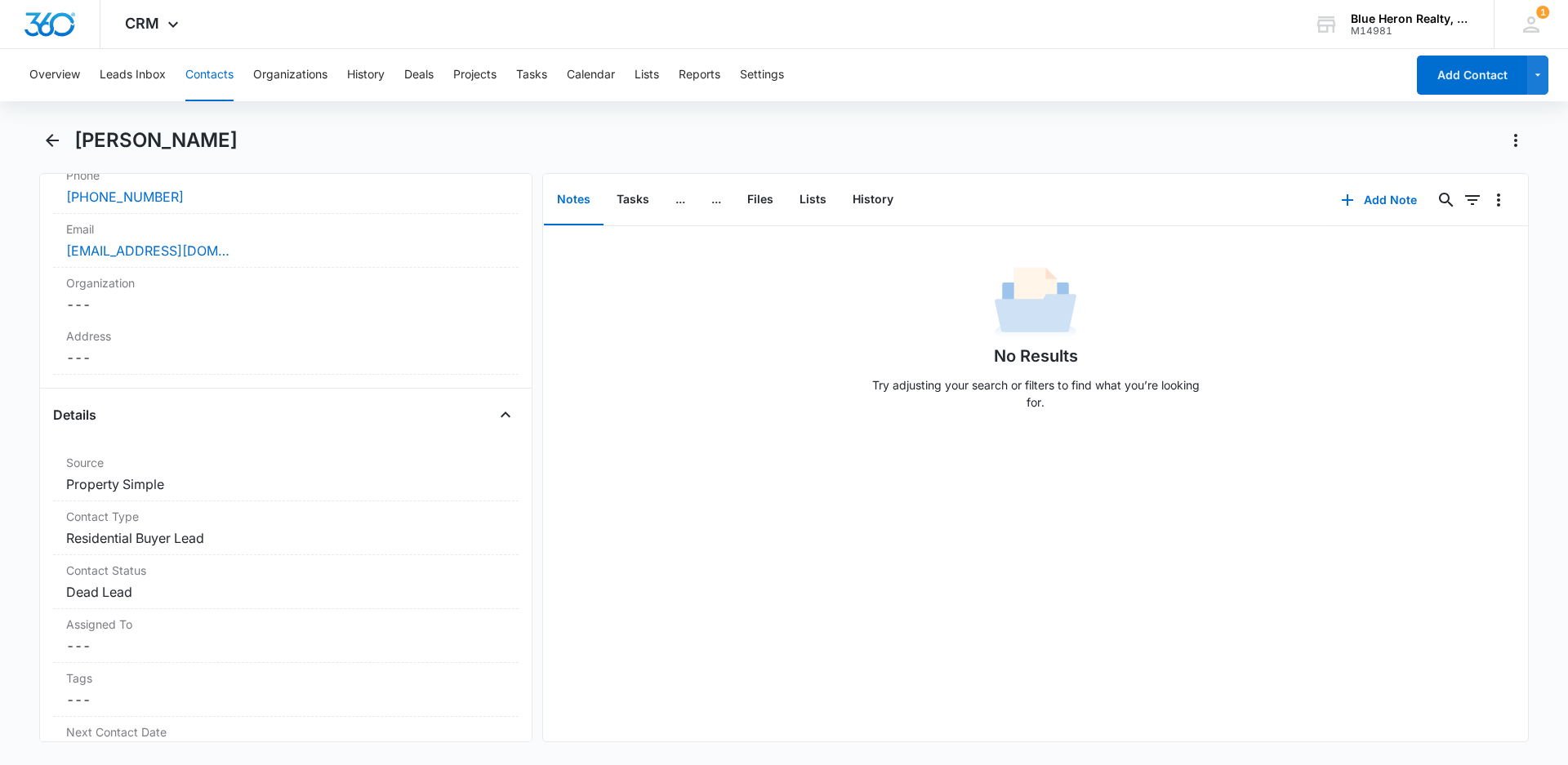
scroll to position [400, 0]
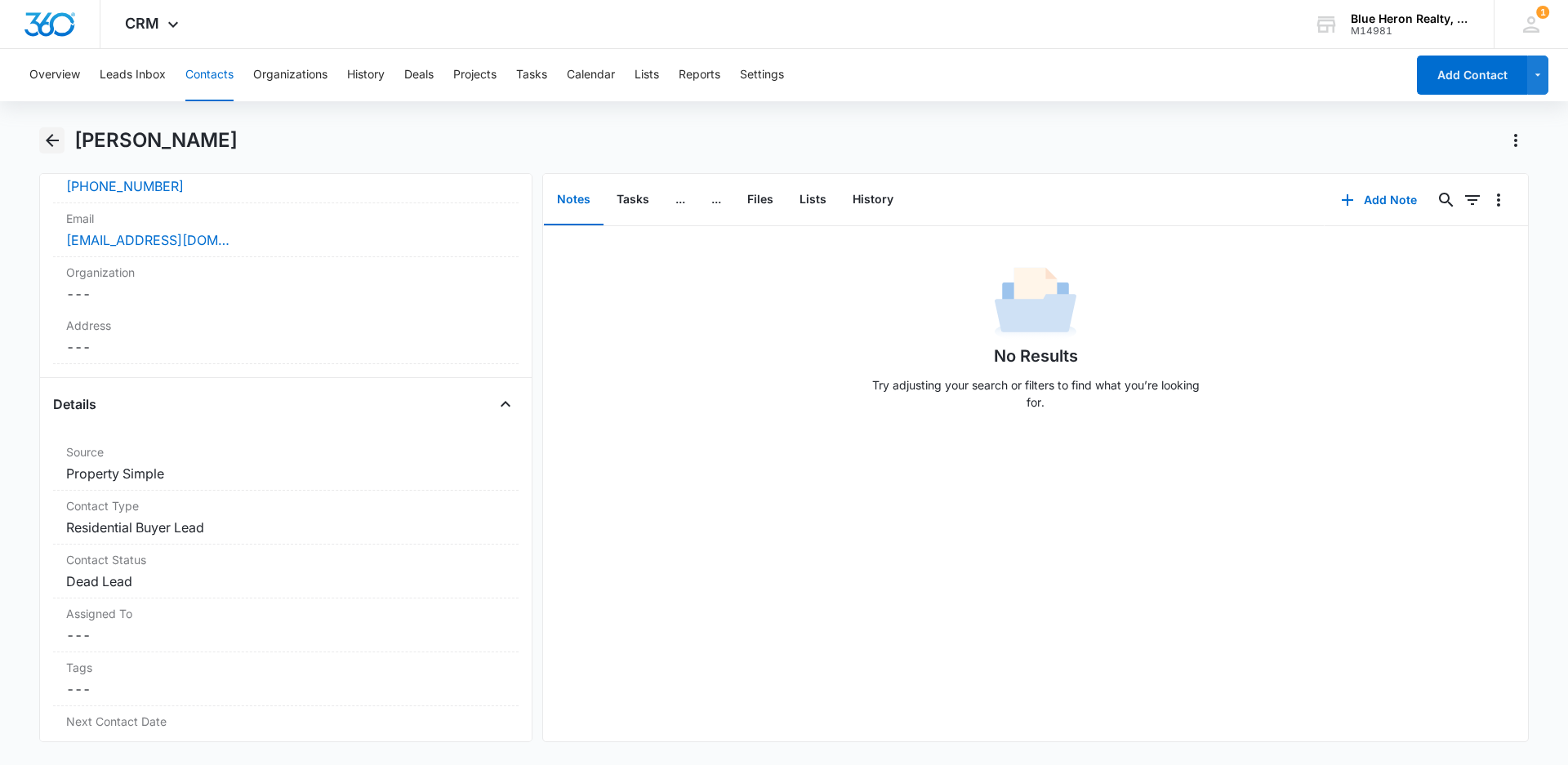
click at [49, 142] on icon "Back" at bounding box center [52, 140] width 13 height 13
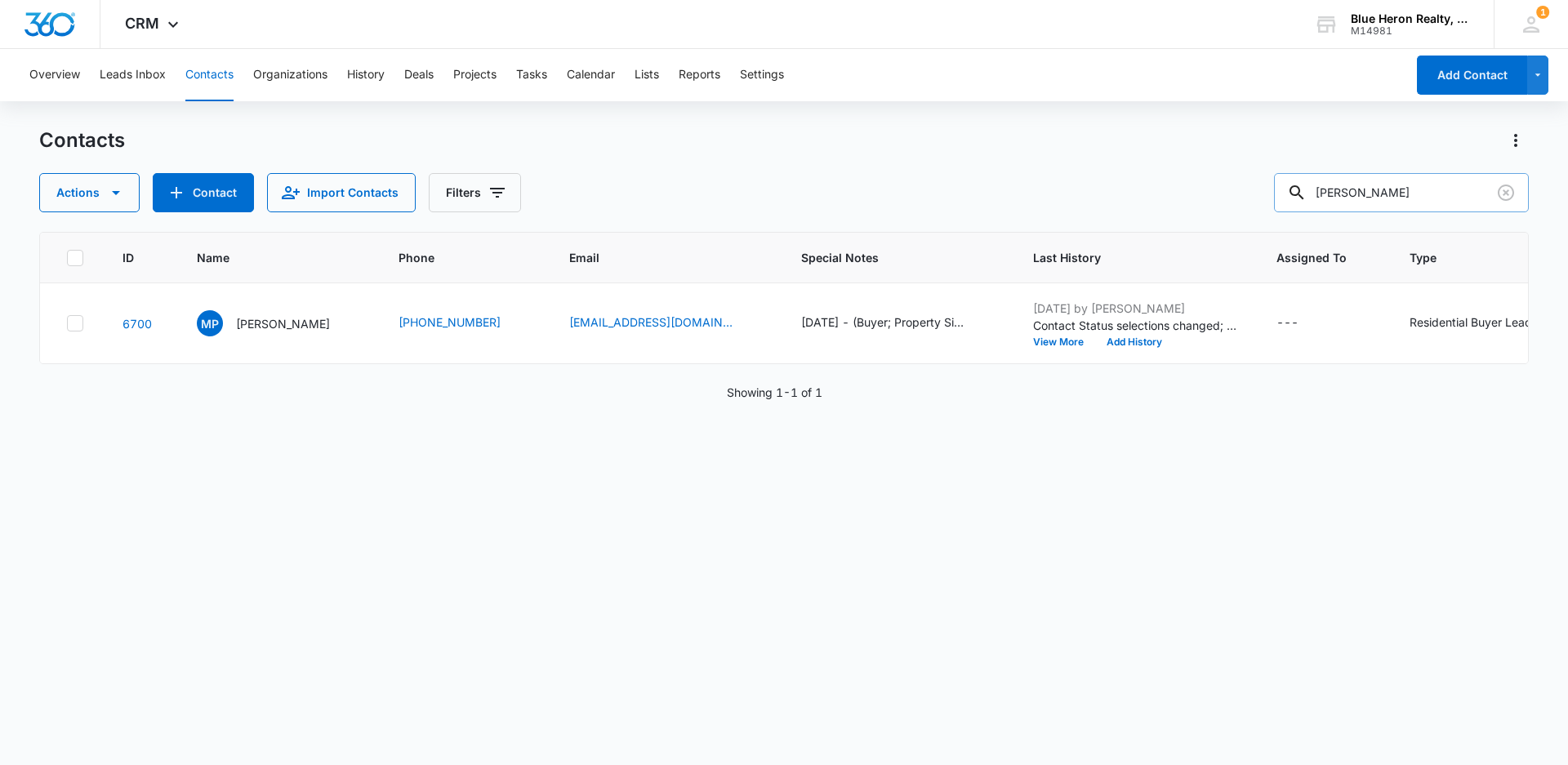
drag, startPoint x: 1414, startPoint y: 190, endPoint x: 1305, endPoint y: 191, distance: 109.0
click at [1305, 191] on div "[PERSON_NAME]" at bounding box center [1401, 192] width 254 height 39
type input "[PERSON_NAME]"
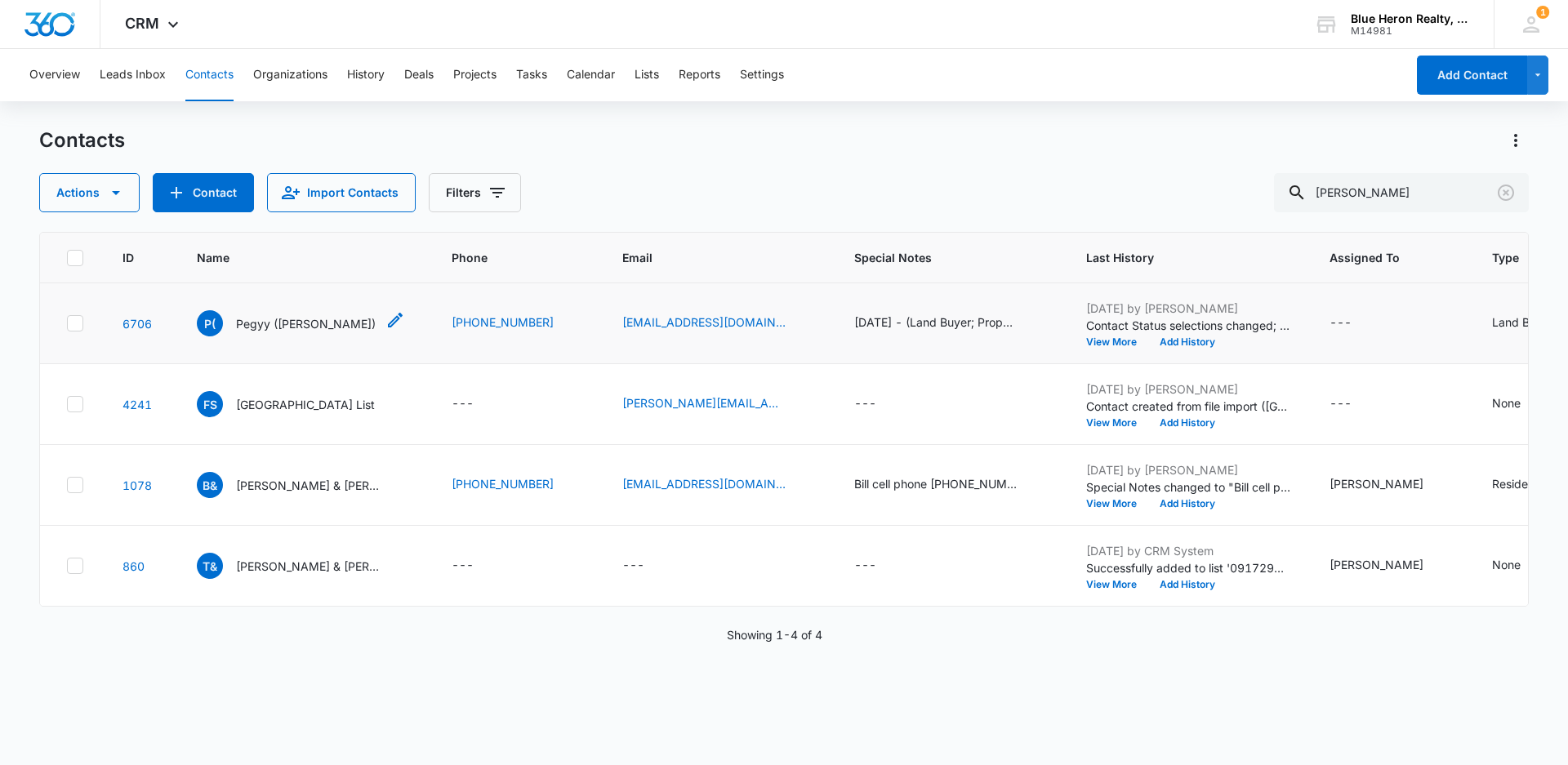
click at [255, 327] on p "Pegyy ([PERSON_NAME])" at bounding box center [306, 323] width 140 height 17
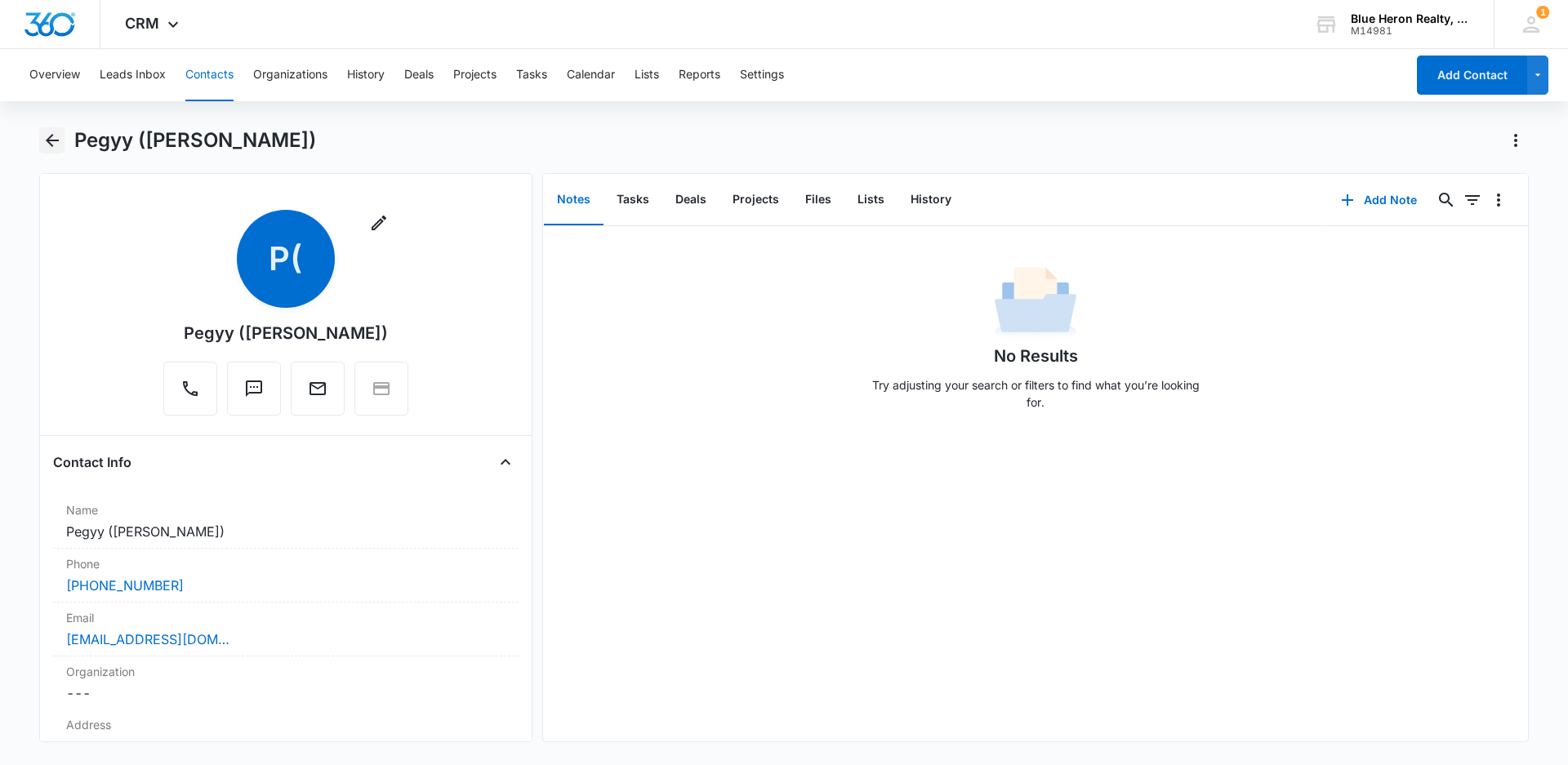
click at [54, 142] on icon "Back" at bounding box center [52, 141] width 20 height 20
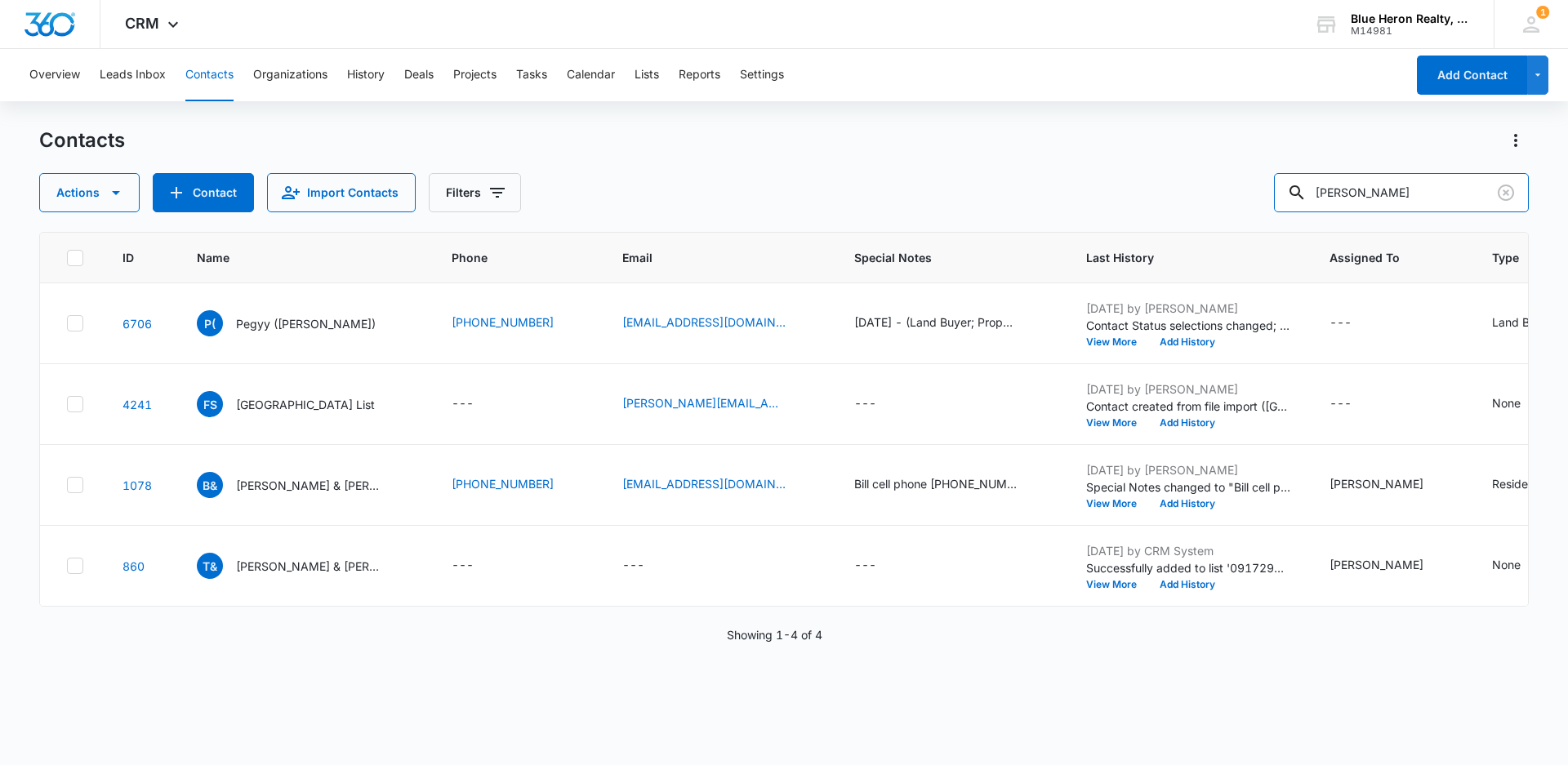
drag, startPoint x: 1411, startPoint y: 185, endPoint x: 1259, endPoint y: 181, distance: 152.1
click at [1266, 185] on div "Actions Contact Import Contacts Filters [PERSON_NAME]" at bounding box center [783, 192] width 1490 height 39
type input "[PERSON_NAME]"
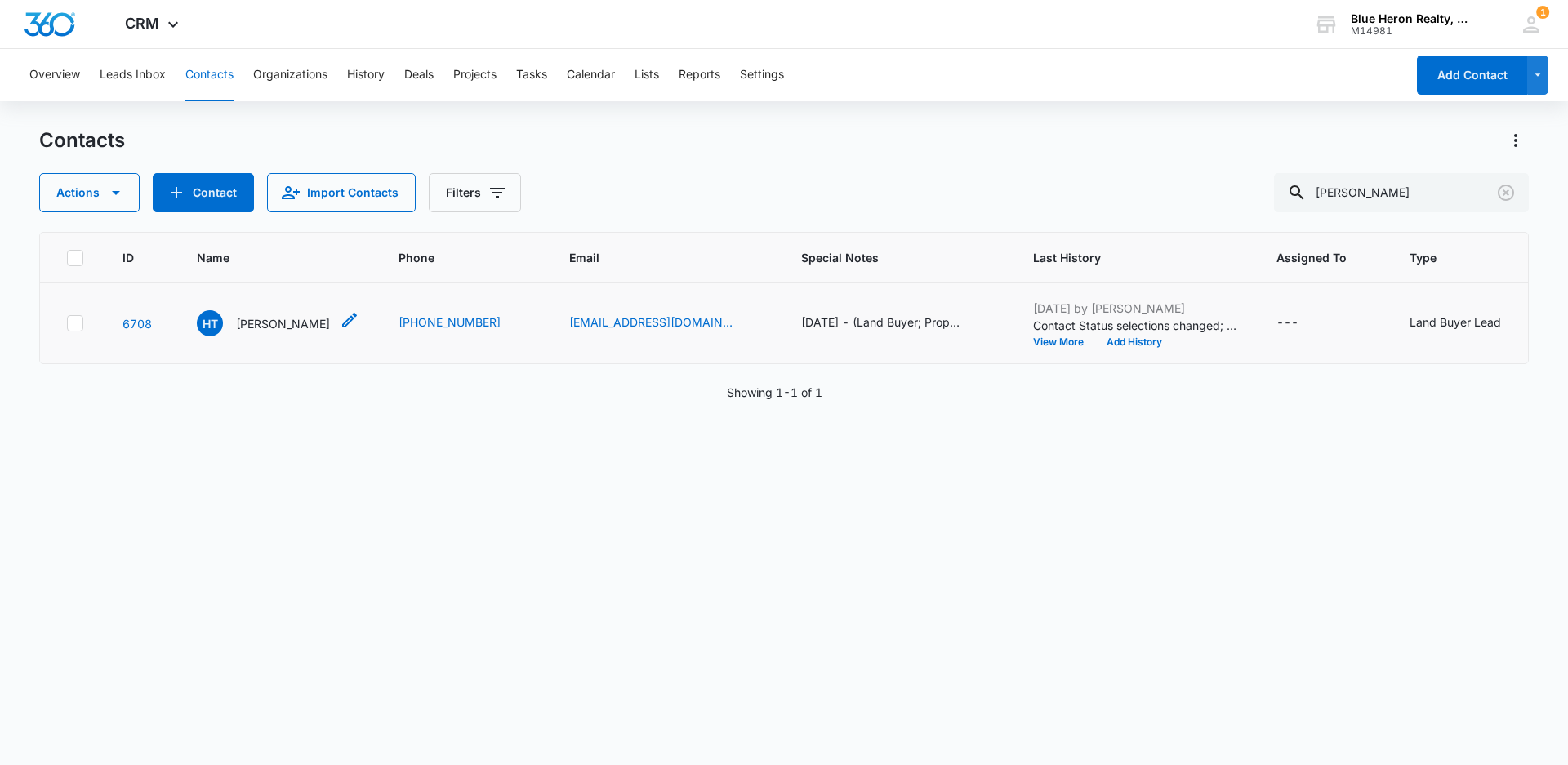
click at [254, 321] on p "[PERSON_NAME]" at bounding box center [283, 323] width 94 height 17
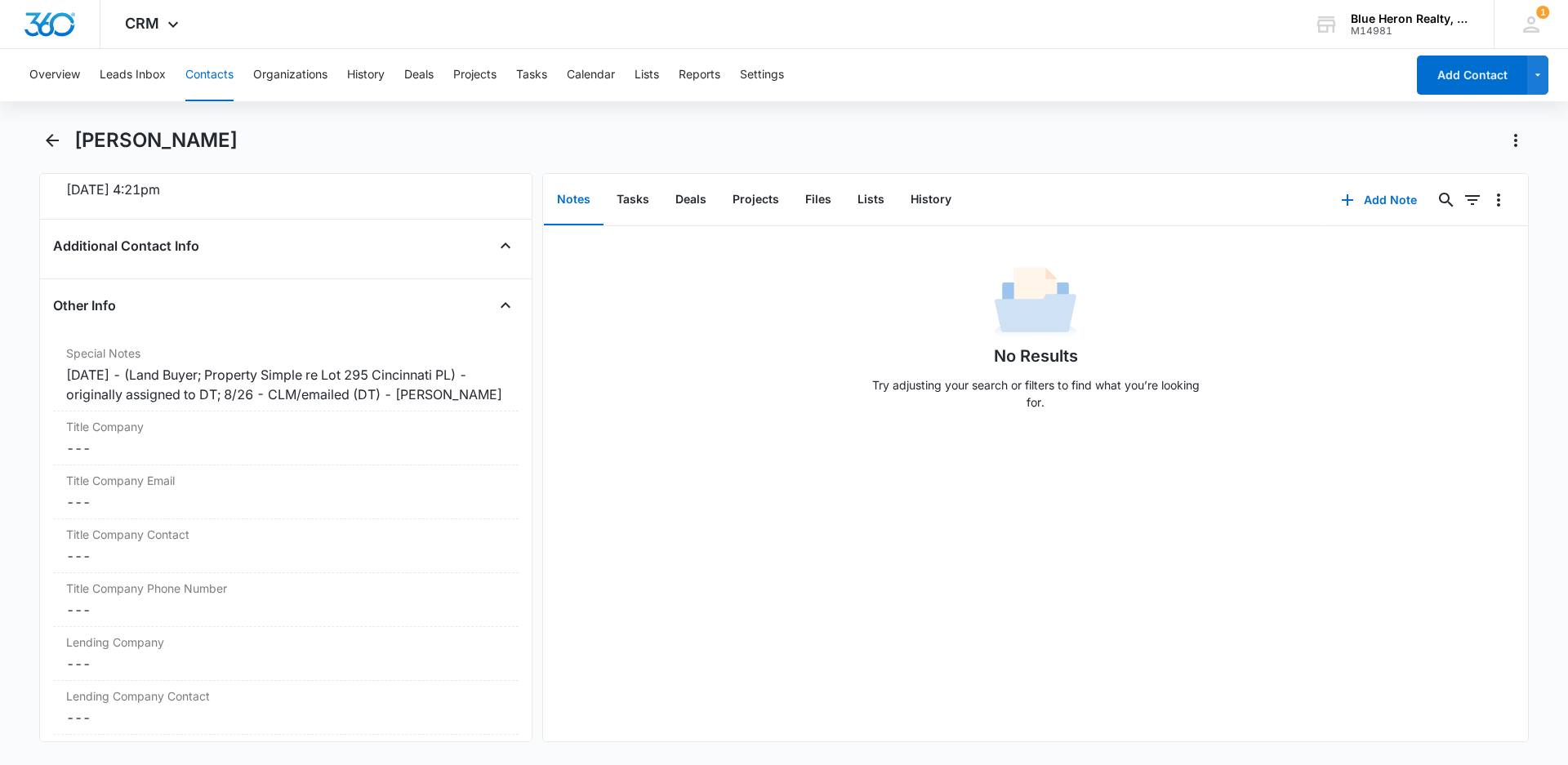
scroll to position [1200, 0]
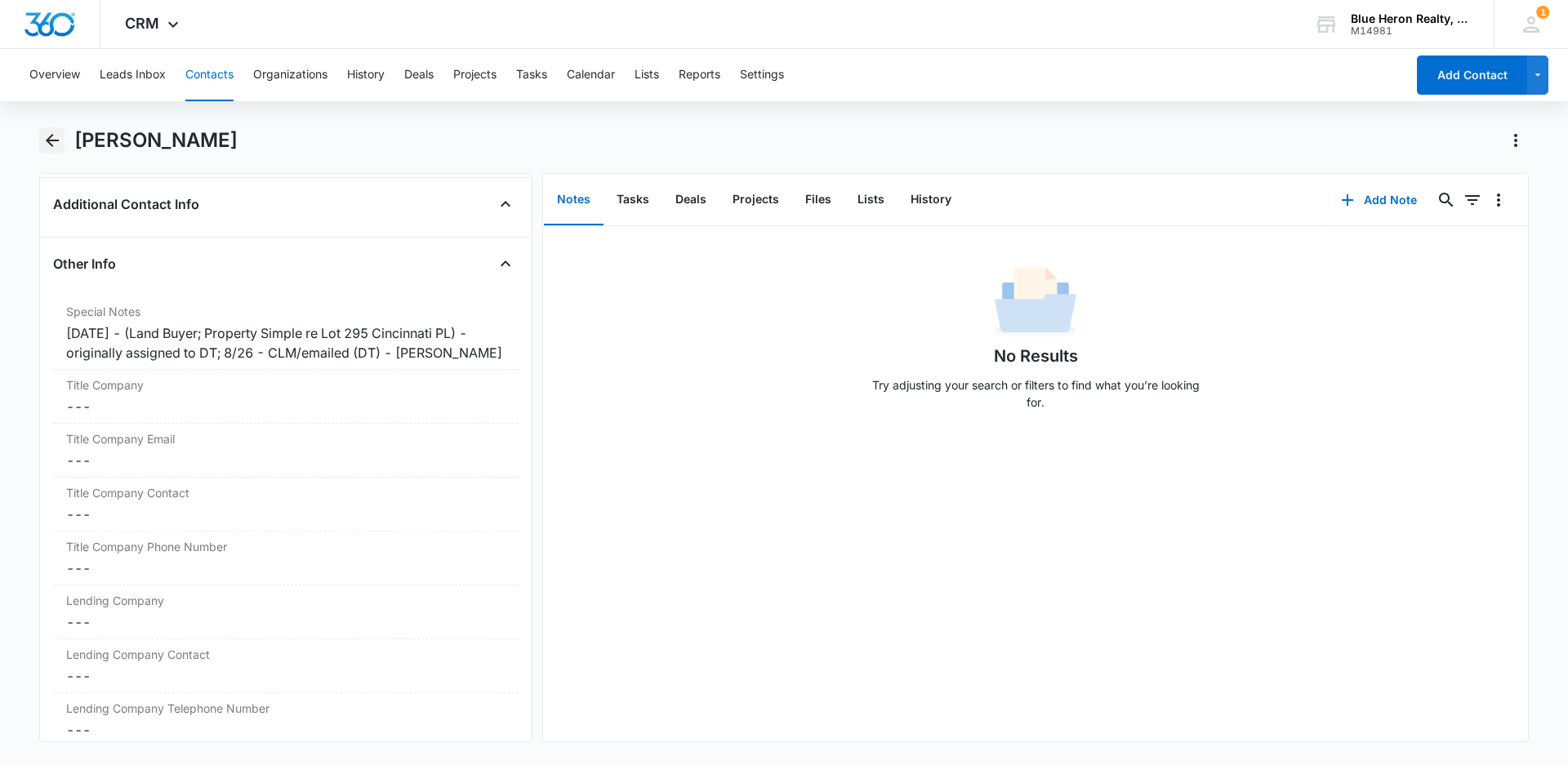
click at [51, 142] on icon "Back" at bounding box center [52, 140] width 13 height 13
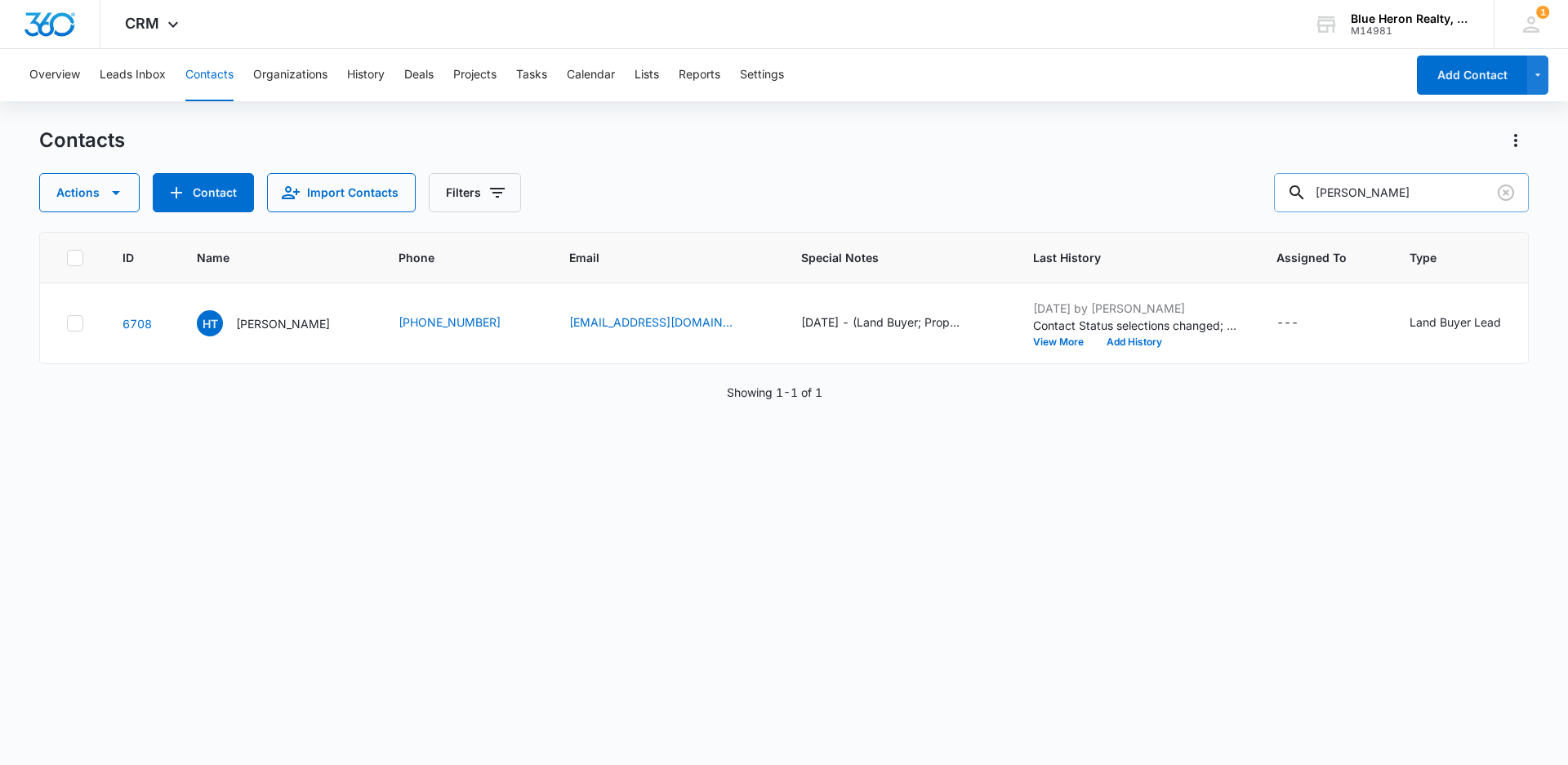
drag, startPoint x: 1403, startPoint y: 192, endPoint x: 1310, endPoint y: 184, distance: 93.3
click at [1310, 184] on div "[PERSON_NAME]" at bounding box center [1401, 192] width 254 height 39
type input "[PERSON_NAME]"
click at [261, 328] on p "[PERSON_NAME]" at bounding box center [283, 323] width 94 height 17
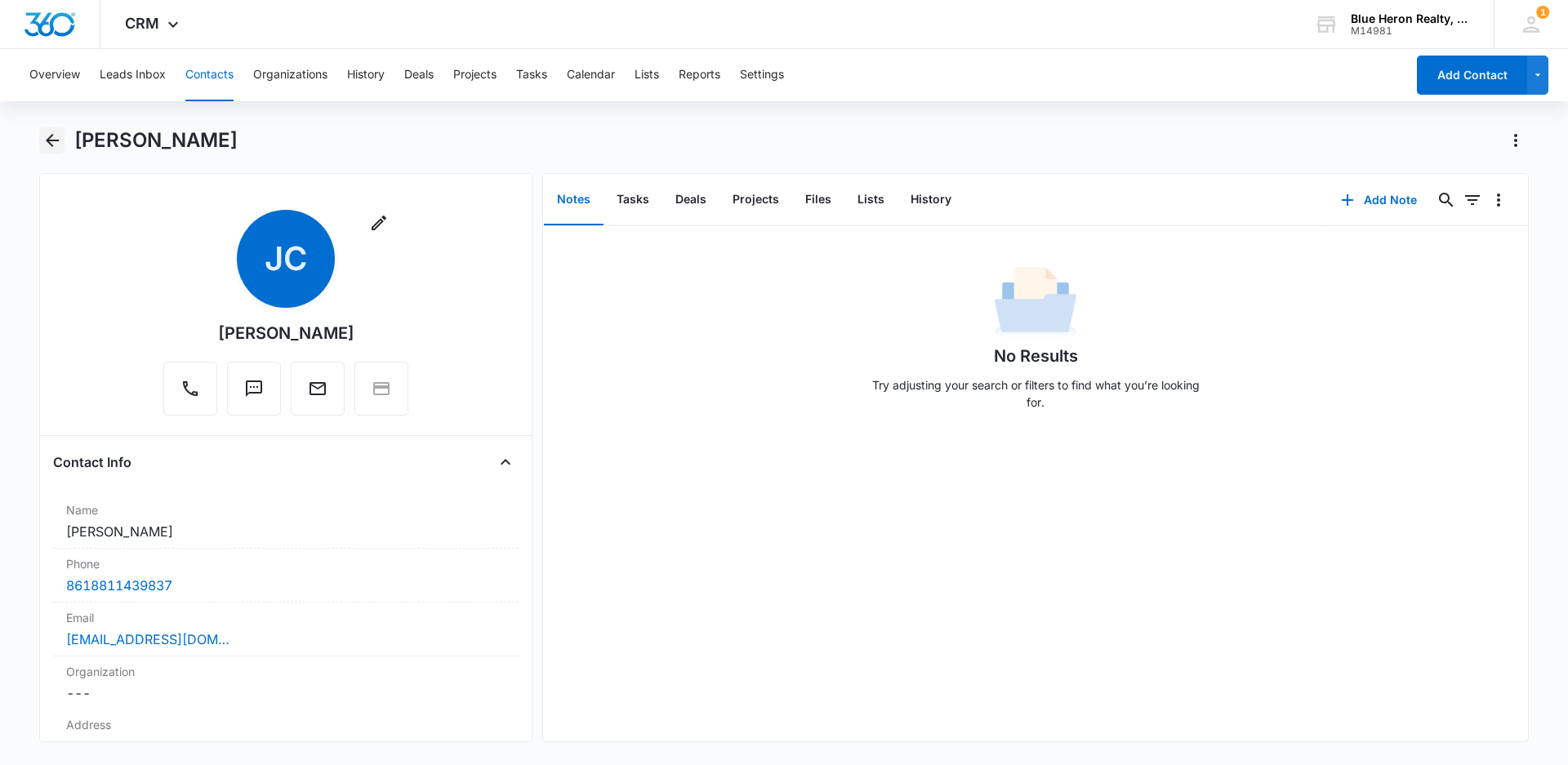
click at [52, 142] on icon "Back" at bounding box center [52, 140] width 13 height 13
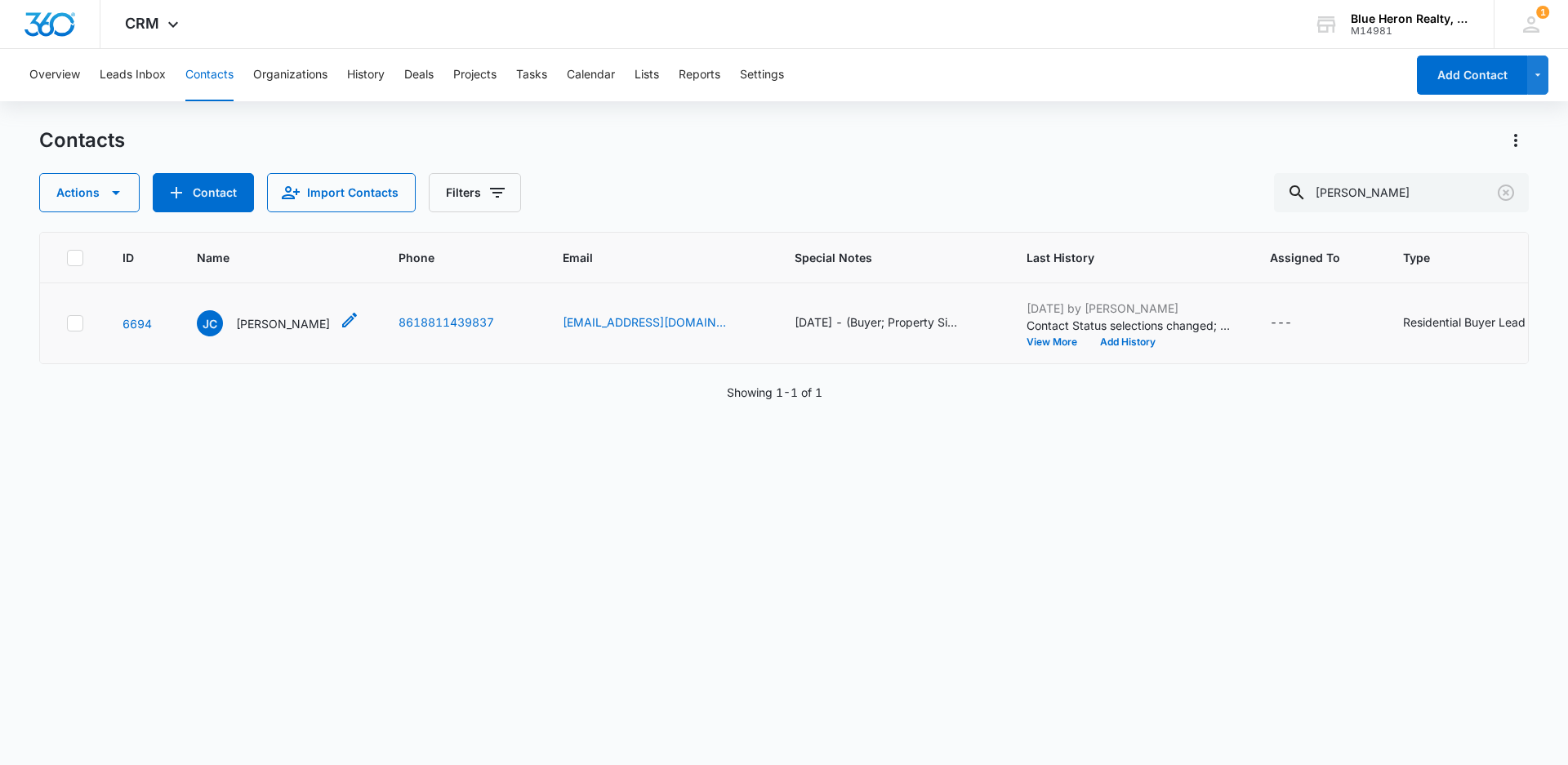
click at [259, 324] on p "[PERSON_NAME]" at bounding box center [283, 323] width 94 height 17
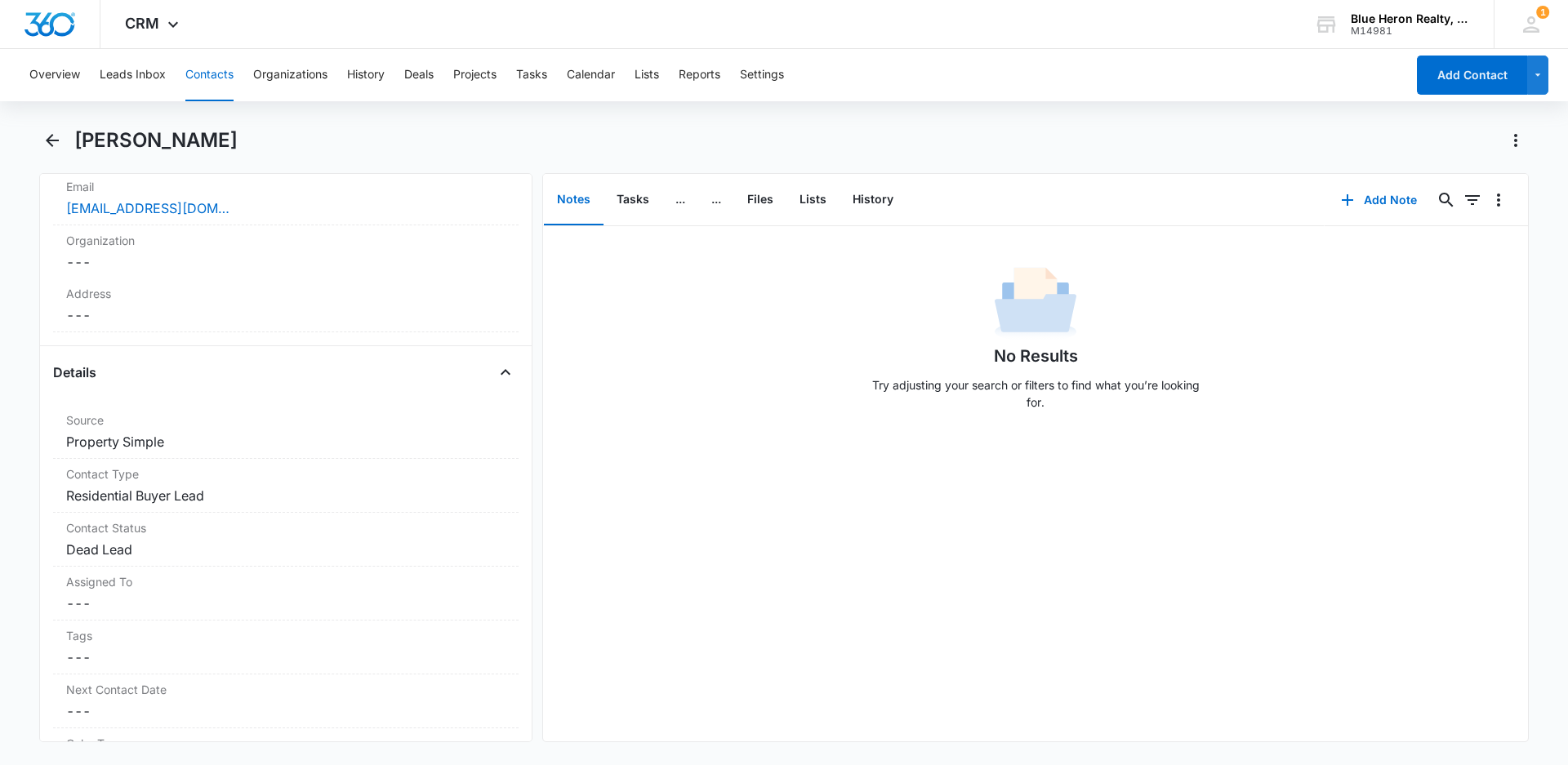
scroll to position [438, 0]
click at [47, 140] on icon "Back" at bounding box center [52, 140] width 13 height 13
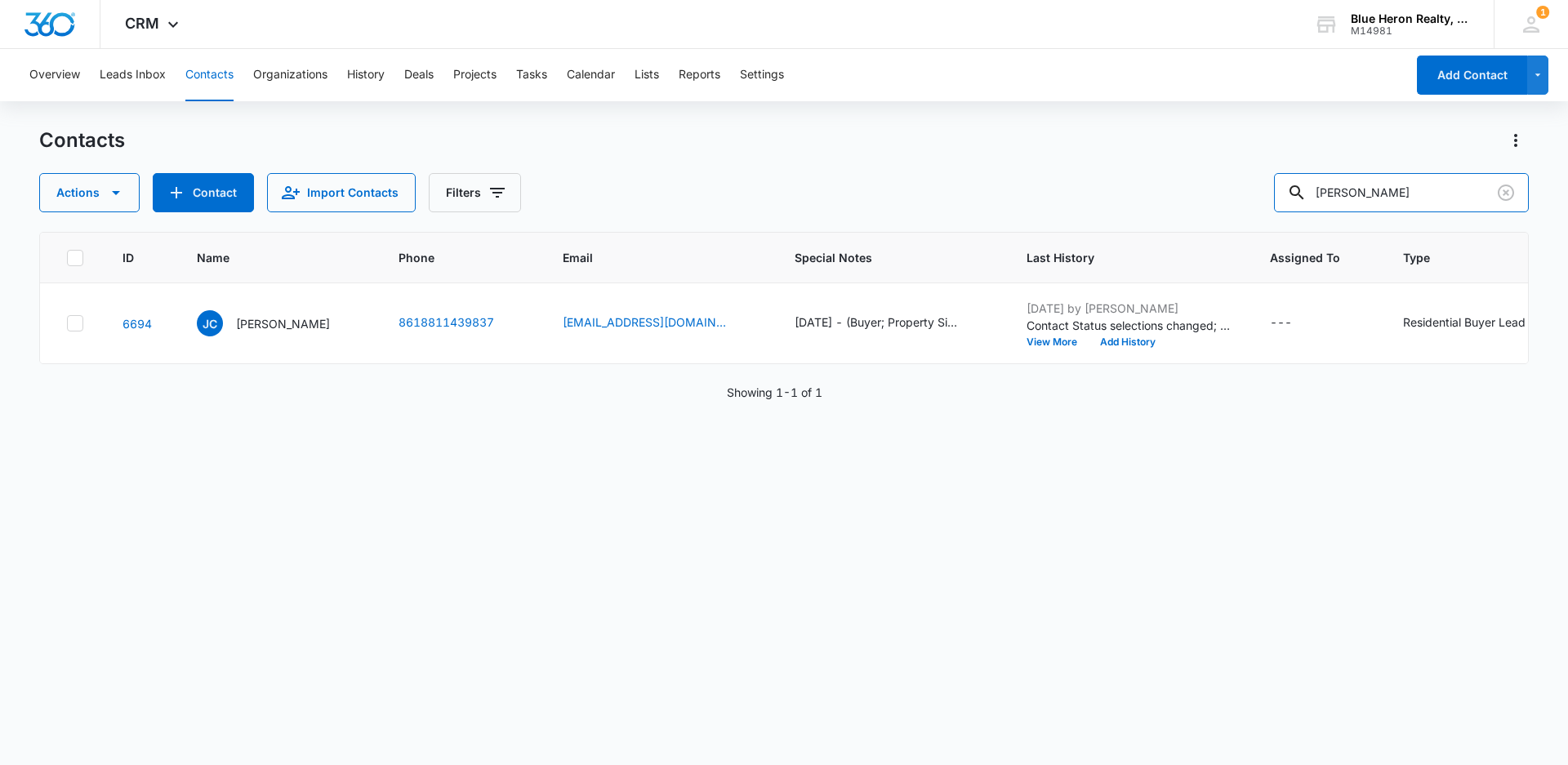
drag, startPoint x: 1428, startPoint y: 191, endPoint x: 1287, endPoint y: 214, distance: 142.9
click at [1287, 214] on div "Contacts Actions Contact Import Contacts Filters [PERSON_NAME] ID Name Phone Em…" at bounding box center [783, 445] width 1490 height 636
type input "[PERSON_NAME] Ogbit"
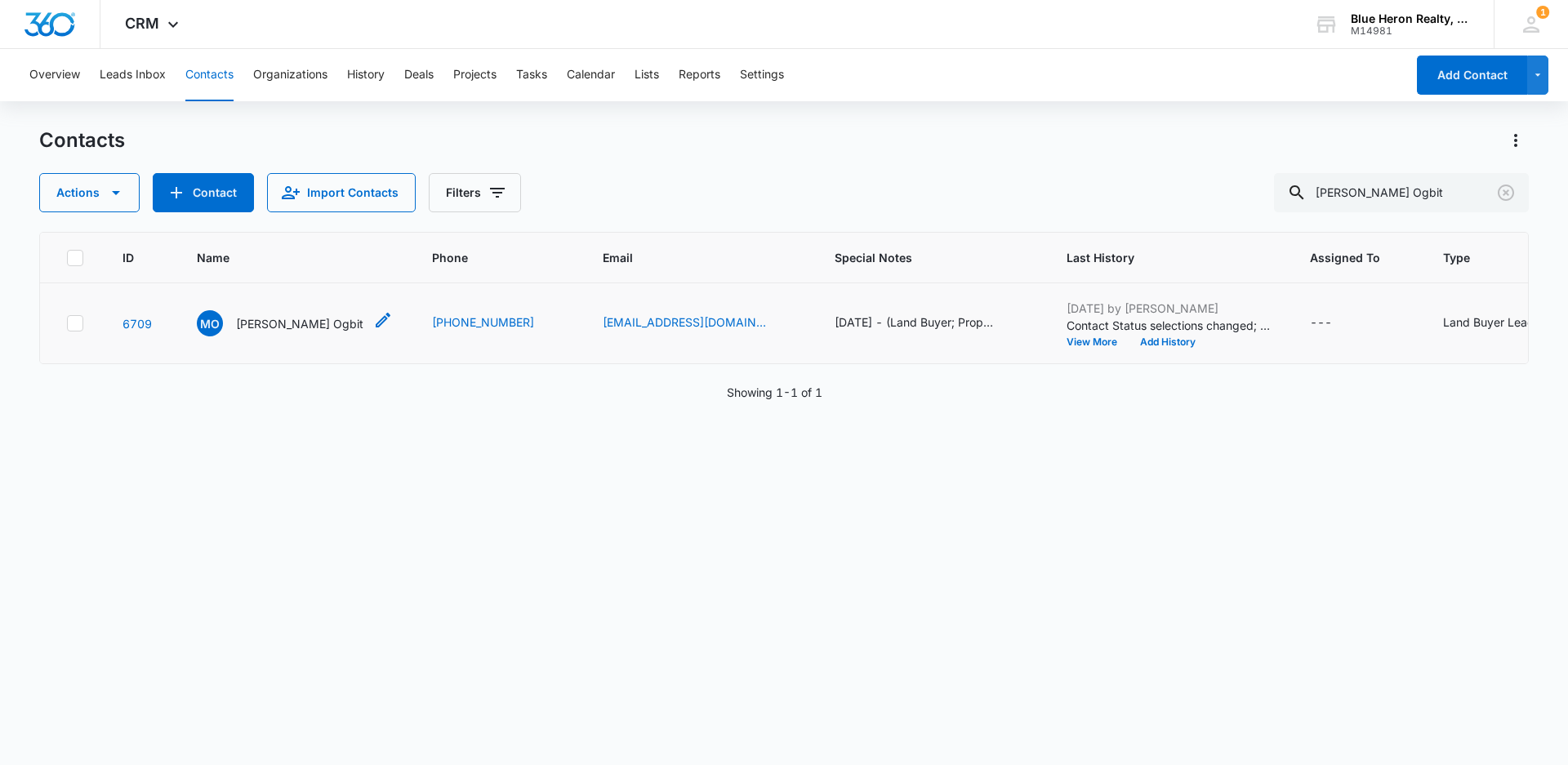
click at [254, 327] on p "[PERSON_NAME] Ogbit" at bounding box center [300, 323] width 127 height 17
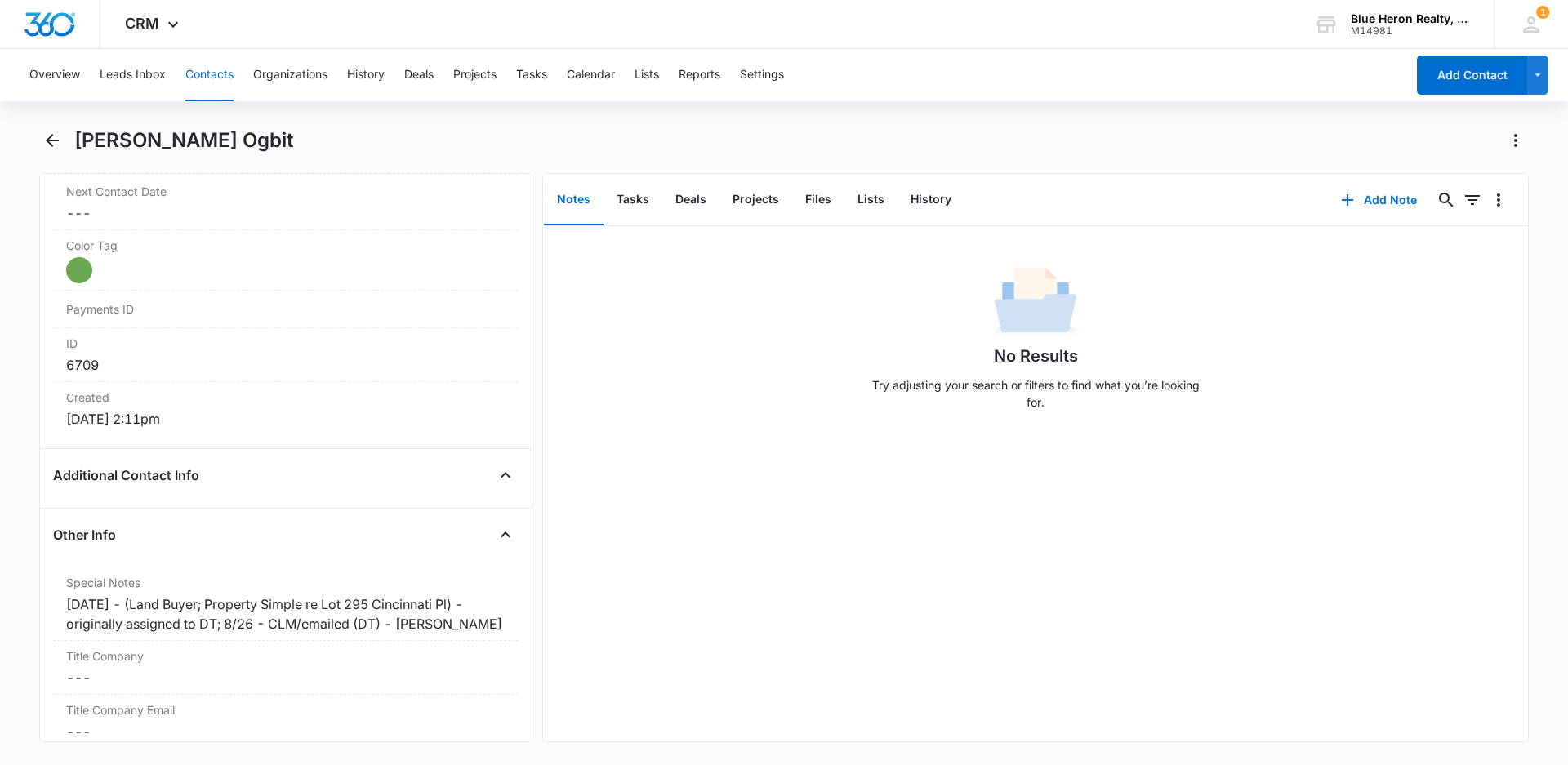
scroll to position [933, 0]
click at [51, 141] on icon "Back" at bounding box center [52, 140] width 13 height 13
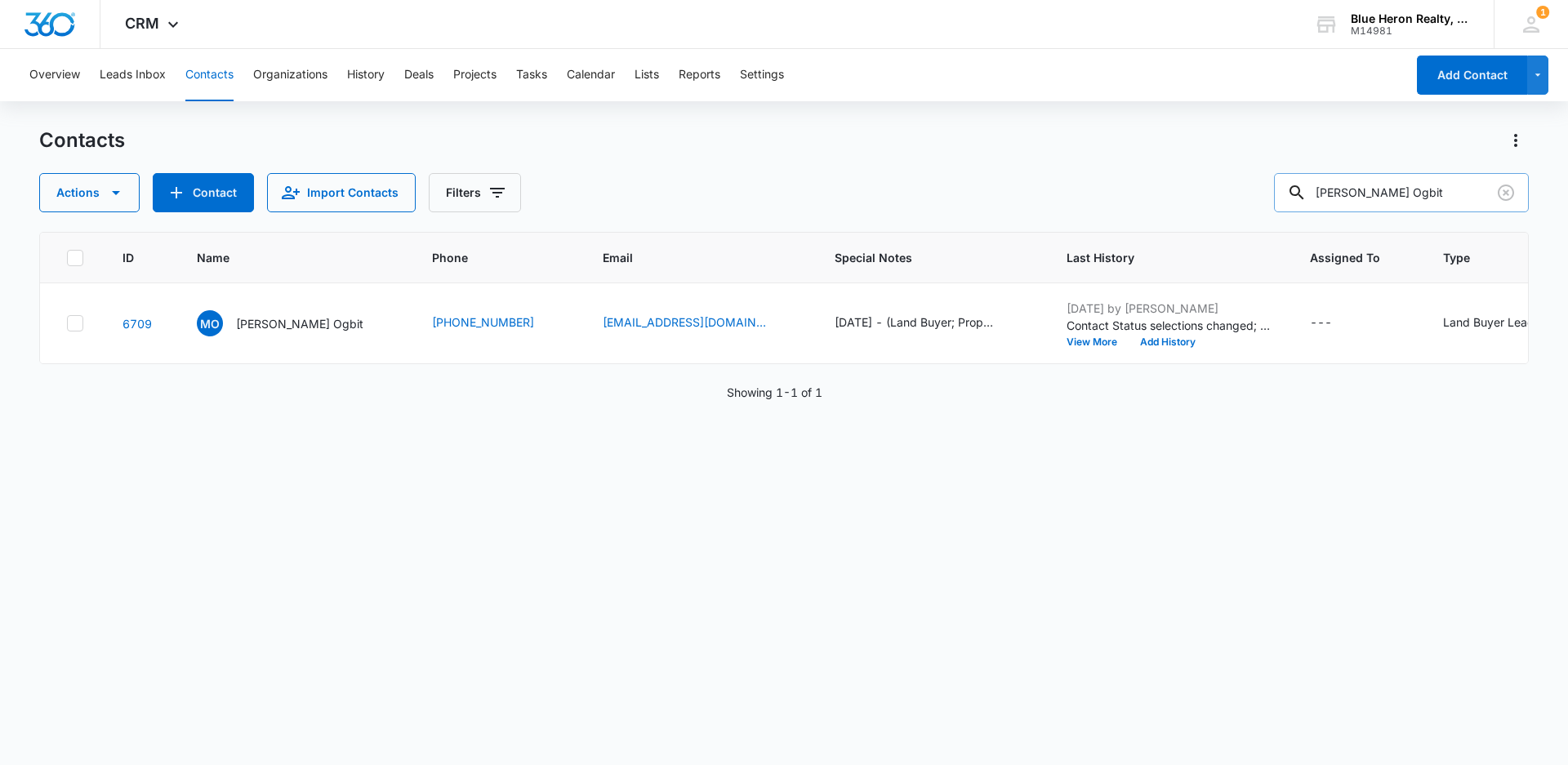
drag, startPoint x: 1411, startPoint y: 186, endPoint x: 1301, endPoint y: 211, distance: 112.8
click at [1301, 211] on div "[PERSON_NAME] Ogbit" at bounding box center [1401, 192] width 254 height 39
type input "[PERSON_NAME]"
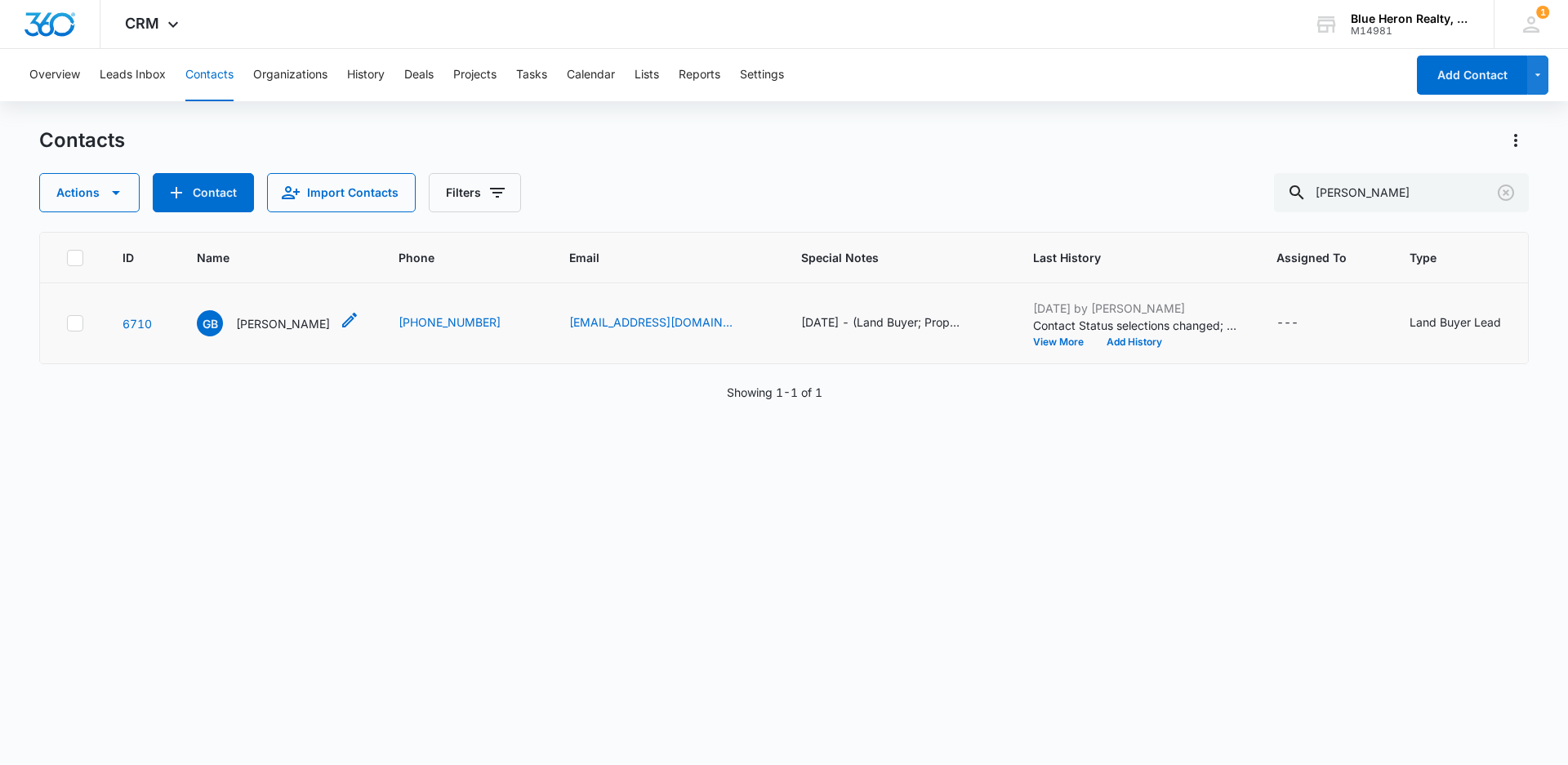
click at [283, 327] on p "[PERSON_NAME]" at bounding box center [283, 323] width 94 height 17
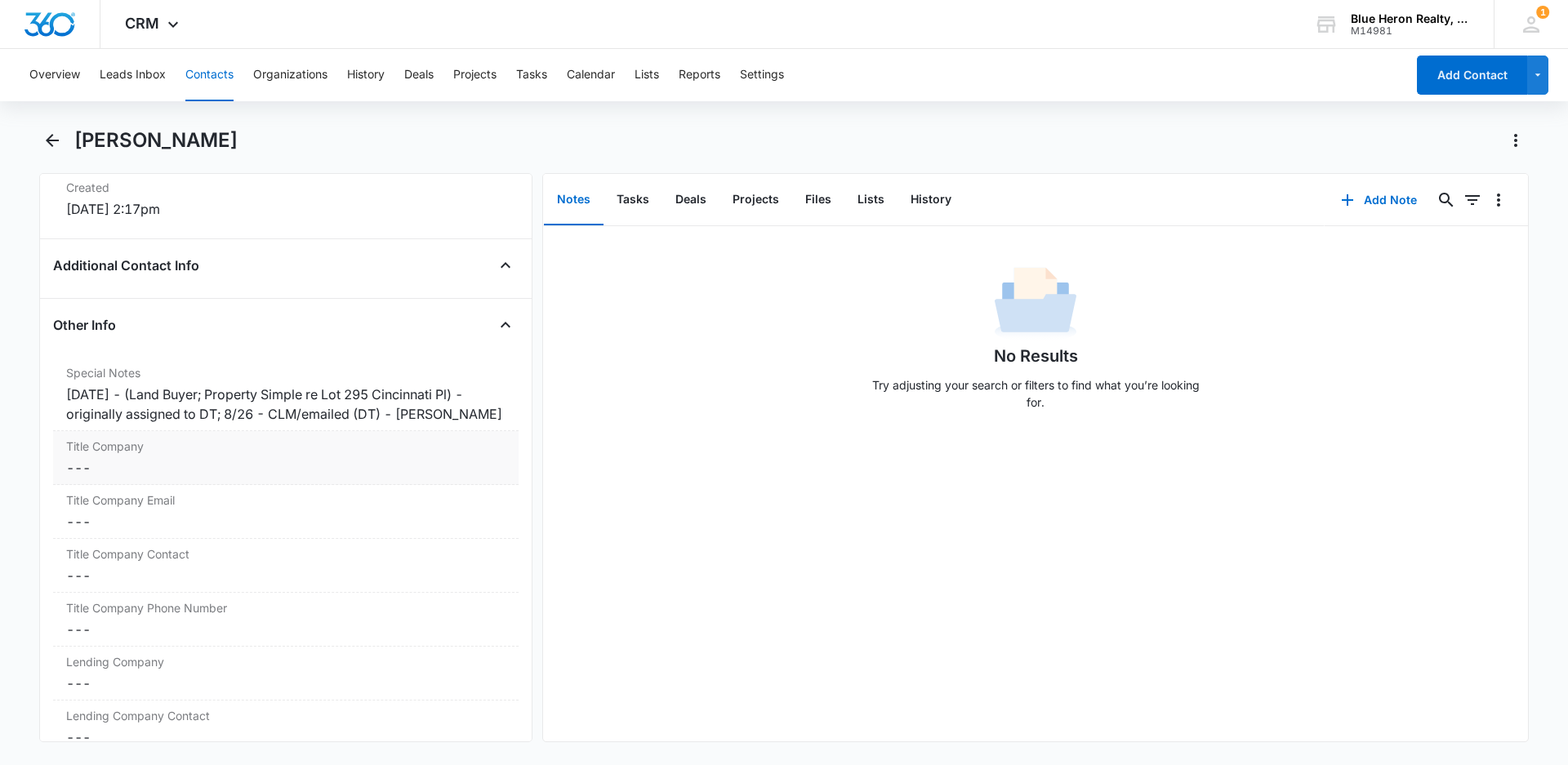
scroll to position [1158, 0]
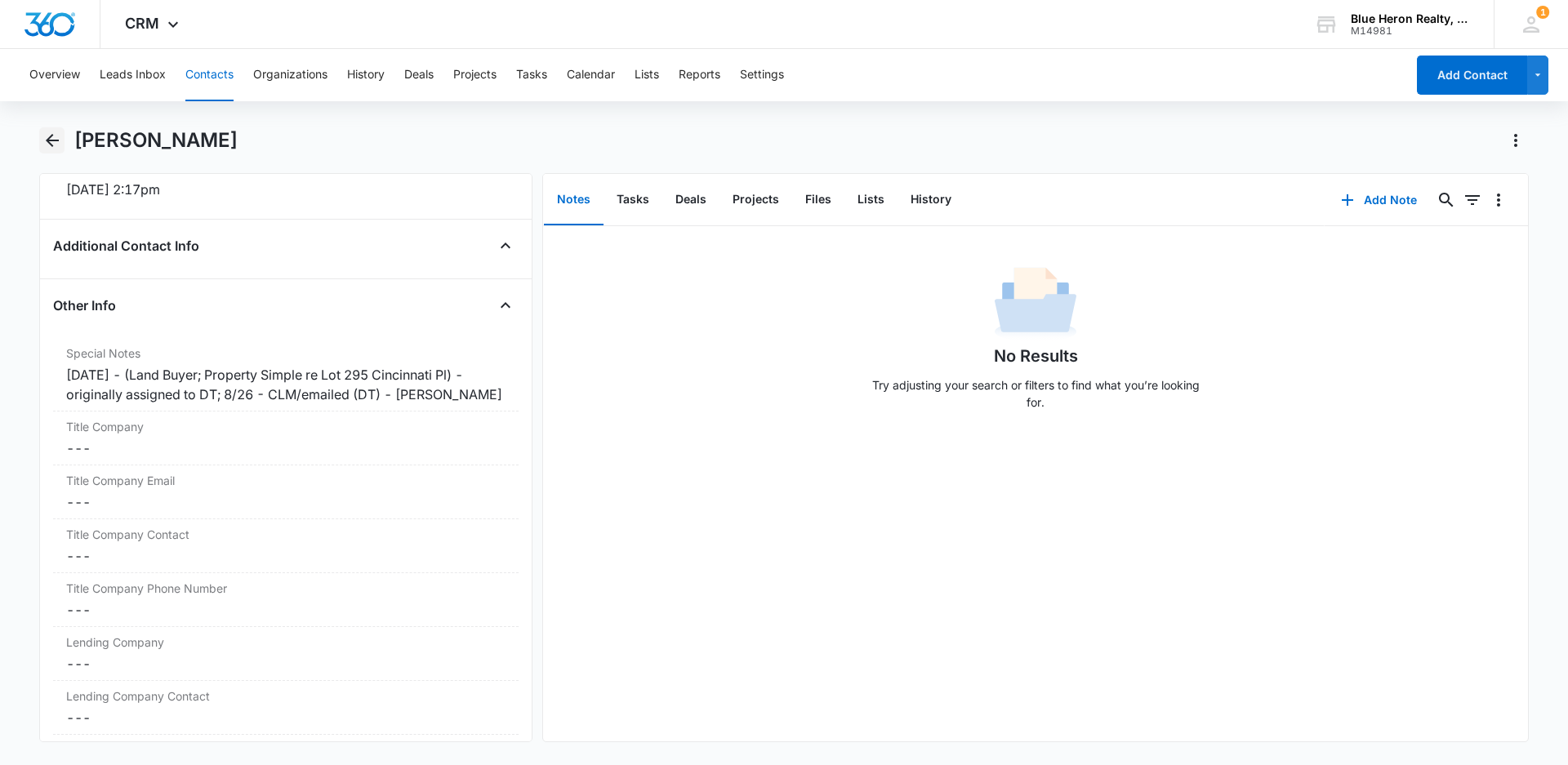
click at [51, 139] on icon "Back" at bounding box center [52, 141] width 20 height 20
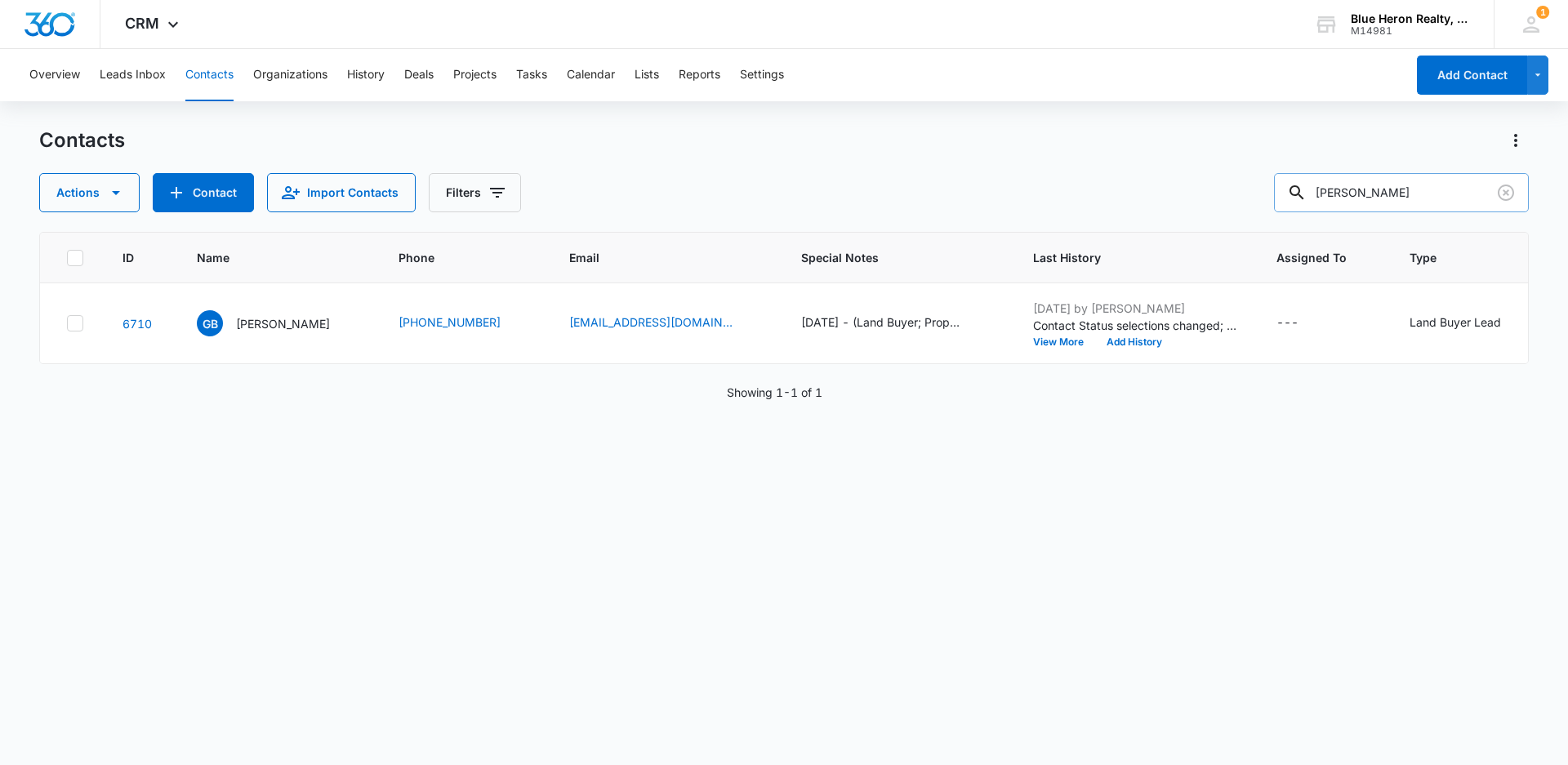
drag, startPoint x: 1407, startPoint y: 190, endPoint x: 1323, endPoint y: 193, distance: 84.1
click at [1323, 193] on div "[PERSON_NAME]" at bounding box center [1401, 192] width 254 height 39
type input "[PERSON_NAME]"
click at [268, 325] on p "[PERSON_NAME]" at bounding box center [283, 323] width 94 height 17
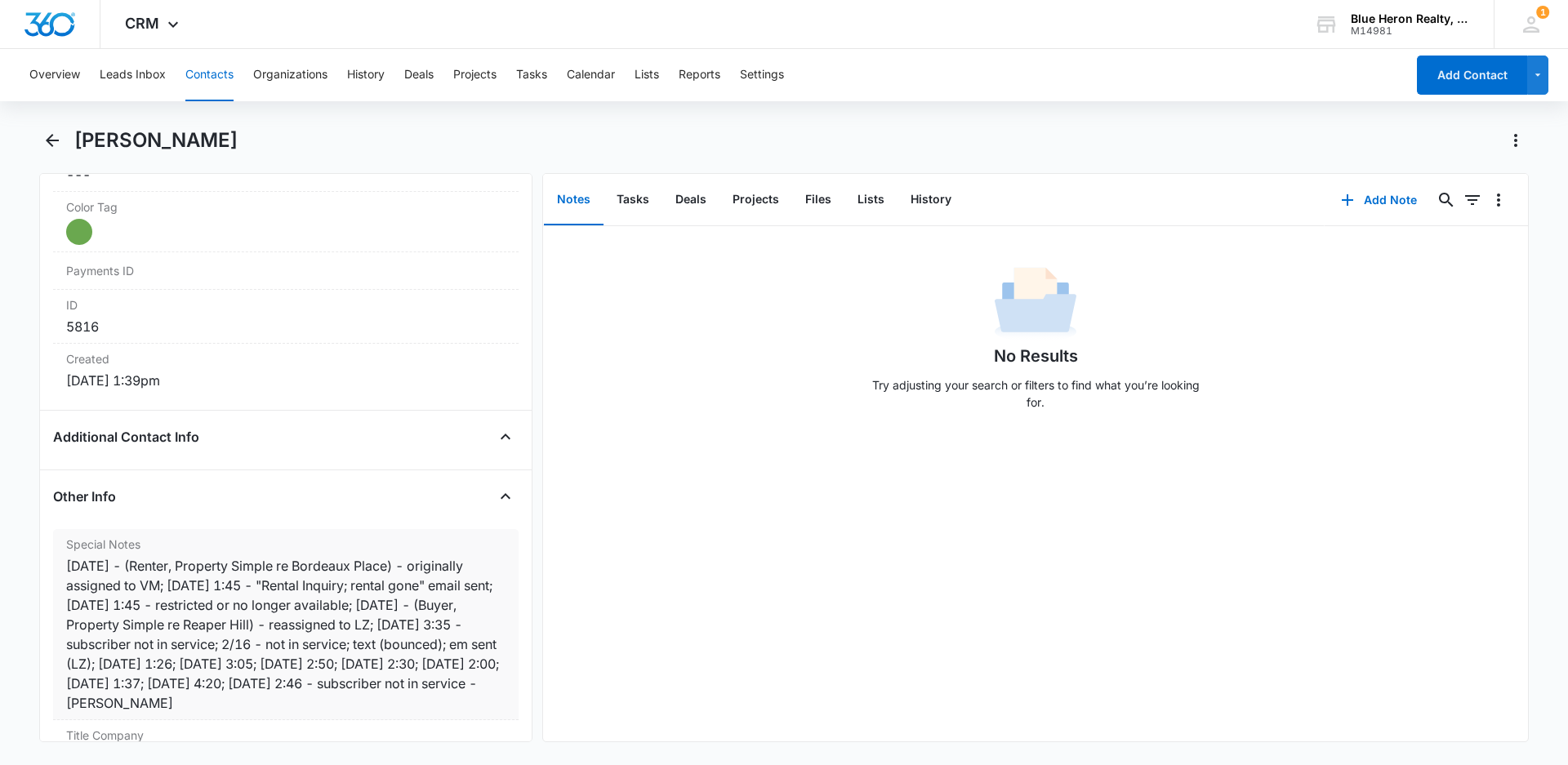
scroll to position [1049, 0]
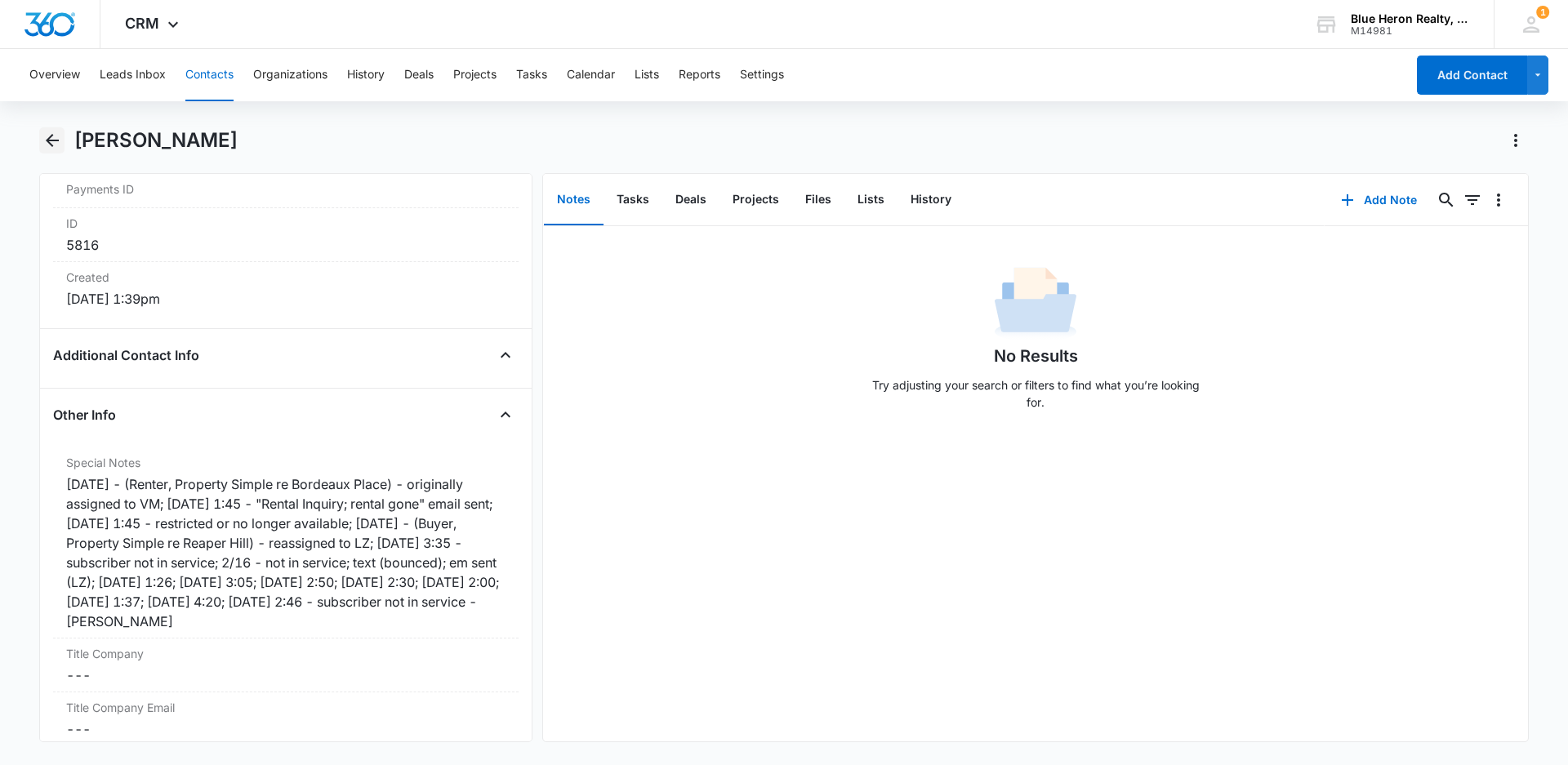
click at [51, 137] on icon "Back" at bounding box center [52, 140] width 13 height 13
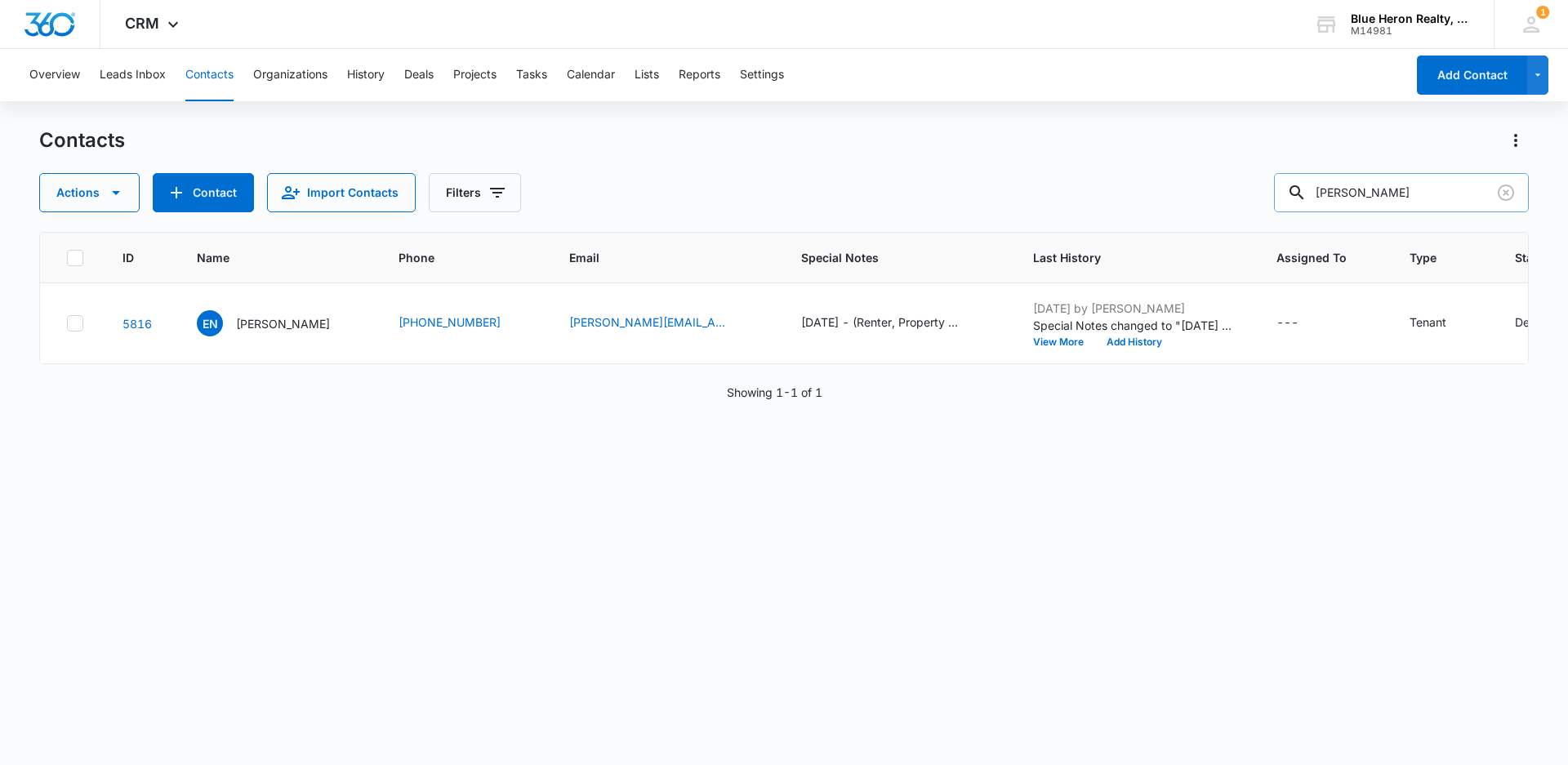
drag, startPoint x: 1423, startPoint y: 189, endPoint x: 1313, endPoint y: 181, distance: 110.3
click at [1313, 181] on div "[PERSON_NAME]" at bounding box center [1401, 192] width 254 height 39
type input "safaa.abukhaled"
click at [288, 327] on p "[PERSON_NAME]" at bounding box center [283, 323] width 94 height 17
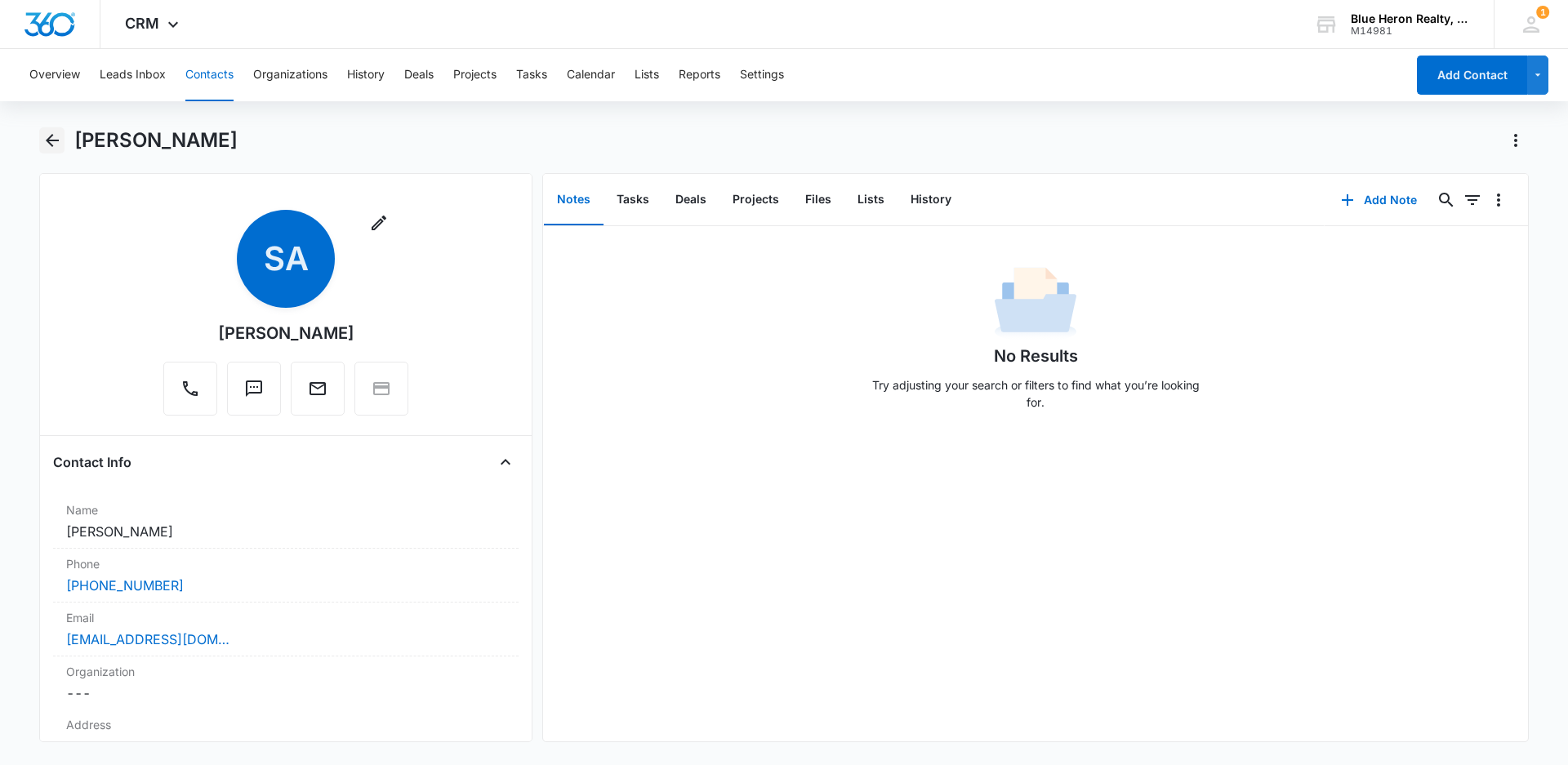
click at [51, 143] on icon "Back" at bounding box center [52, 141] width 20 height 20
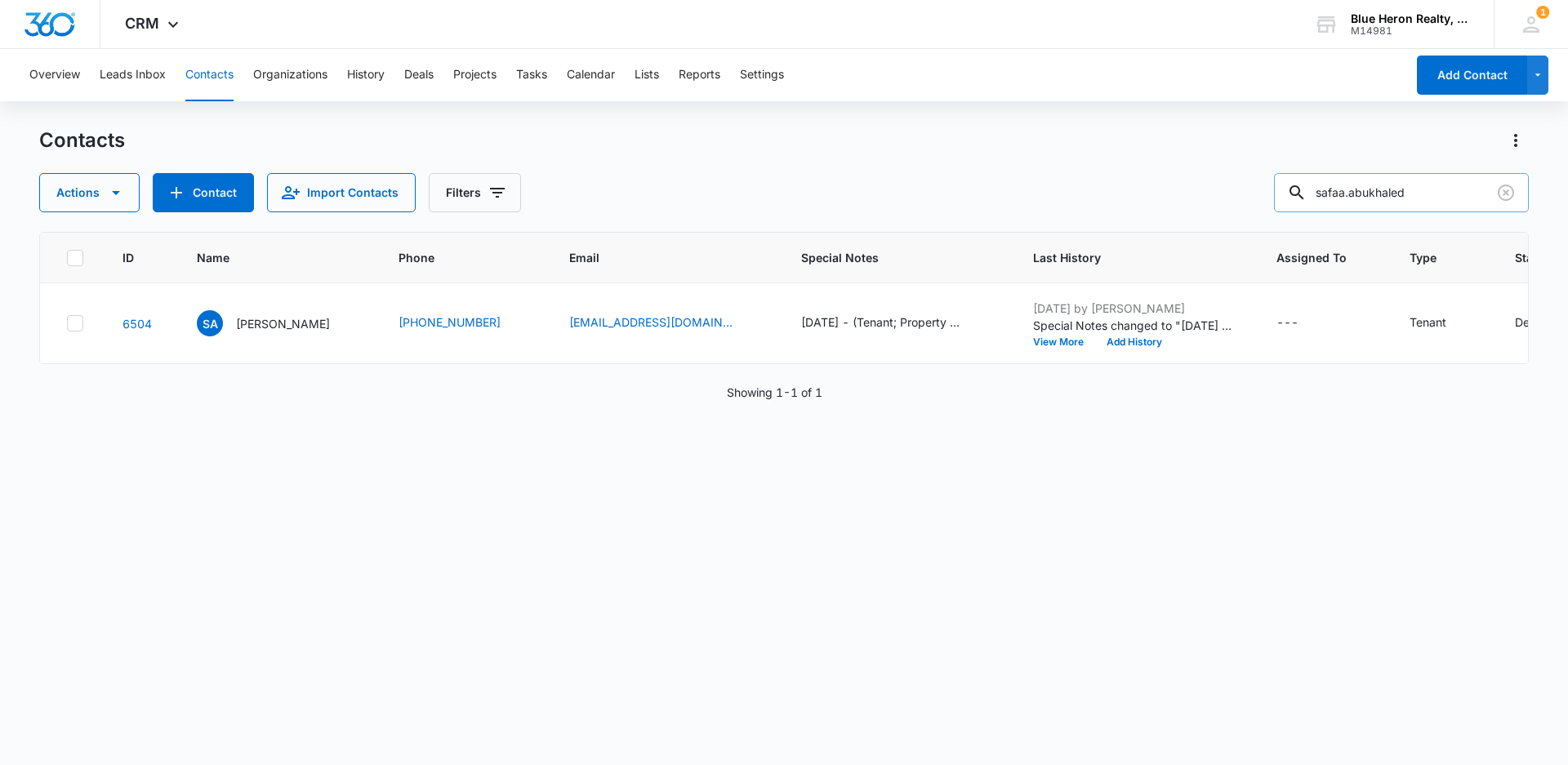
drag, startPoint x: 1415, startPoint y: 196, endPoint x: 1329, endPoint y: 193, distance: 86.1
click at [1329, 193] on input "safaa.abukhaled" at bounding box center [1401, 192] width 254 height 39
type input "[PERSON_NAME]"
click at [277, 327] on p "[PERSON_NAME]" at bounding box center [283, 323] width 94 height 17
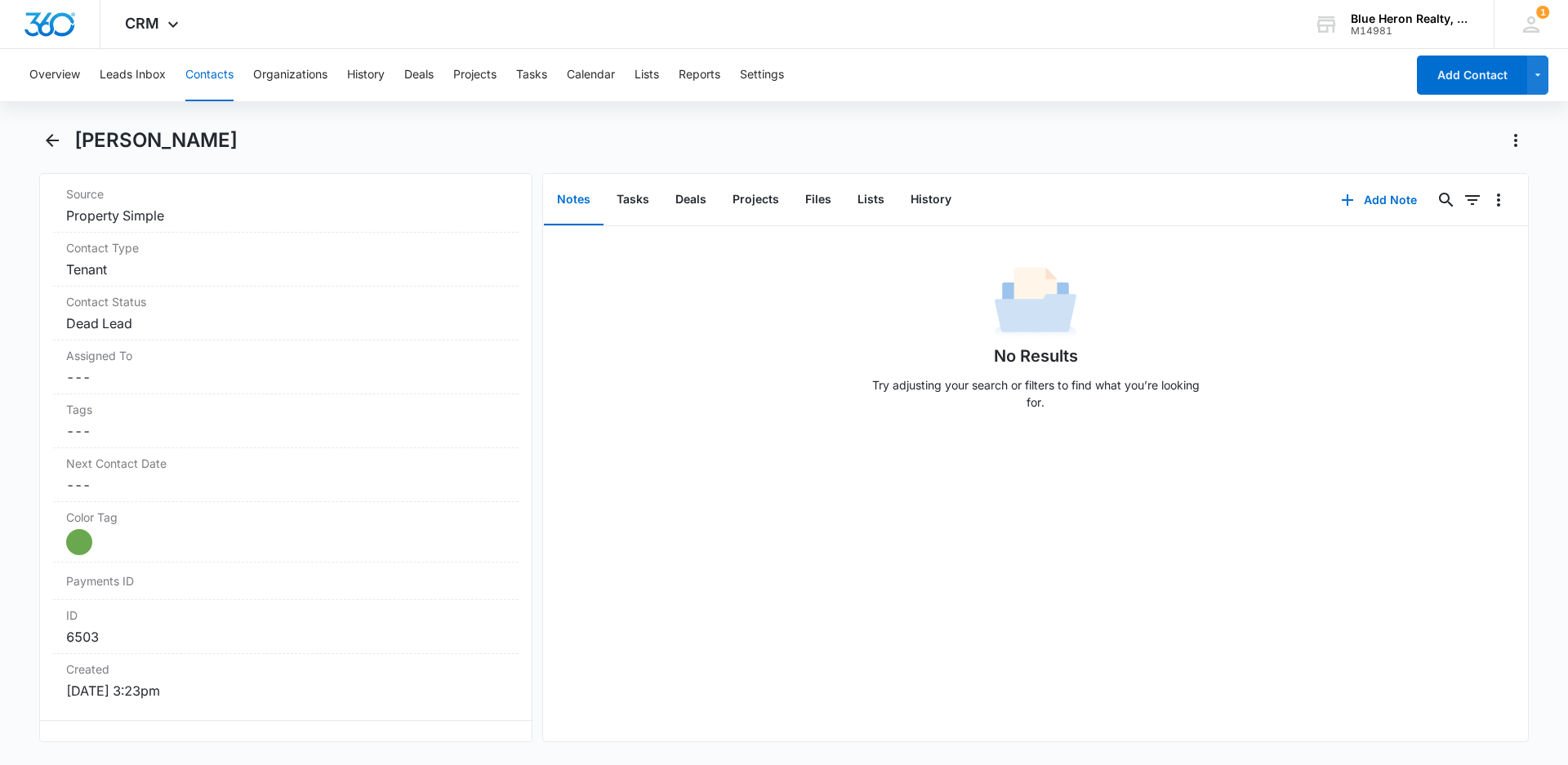
scroll to position [650, 0]
click at [50, 136] on icon "Back" at bounding box center [52, 140] width 13 height 13
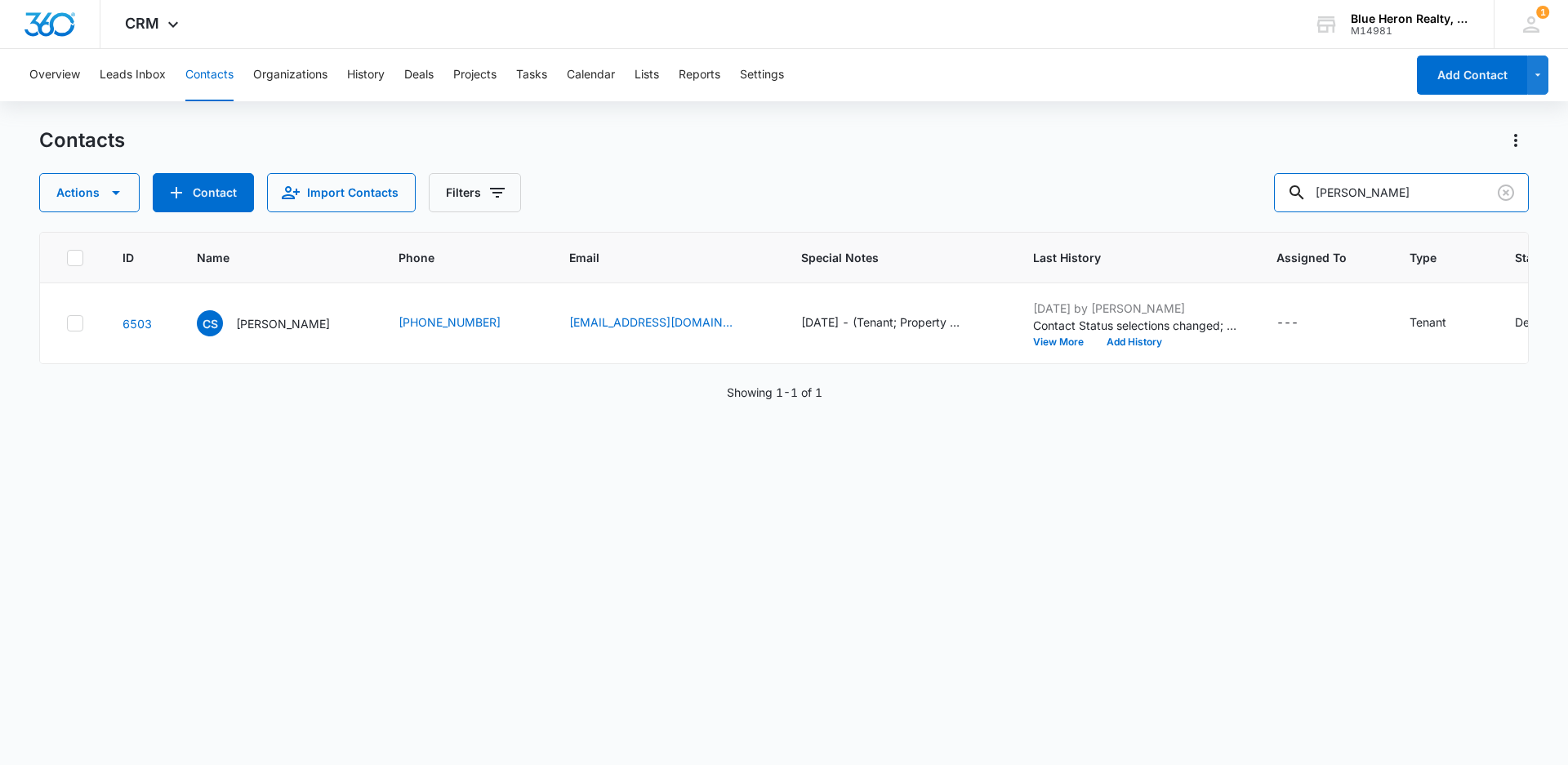
drag, startPoint x: 1464, startPoint y: 191, endPoint x: 1224, endPoint y: 202, distance: 240.3
click at [1236, 203] on div "Actions Contact Import Contacts Filters [PERSON_NAME]" at bounding box center [783, 192] width 1490 height 39
type input "[PERSON_NAME]"
click at [278, 327] on p "[PERSON_NAME]" at bounding box center [283, 323] width 94 height 17
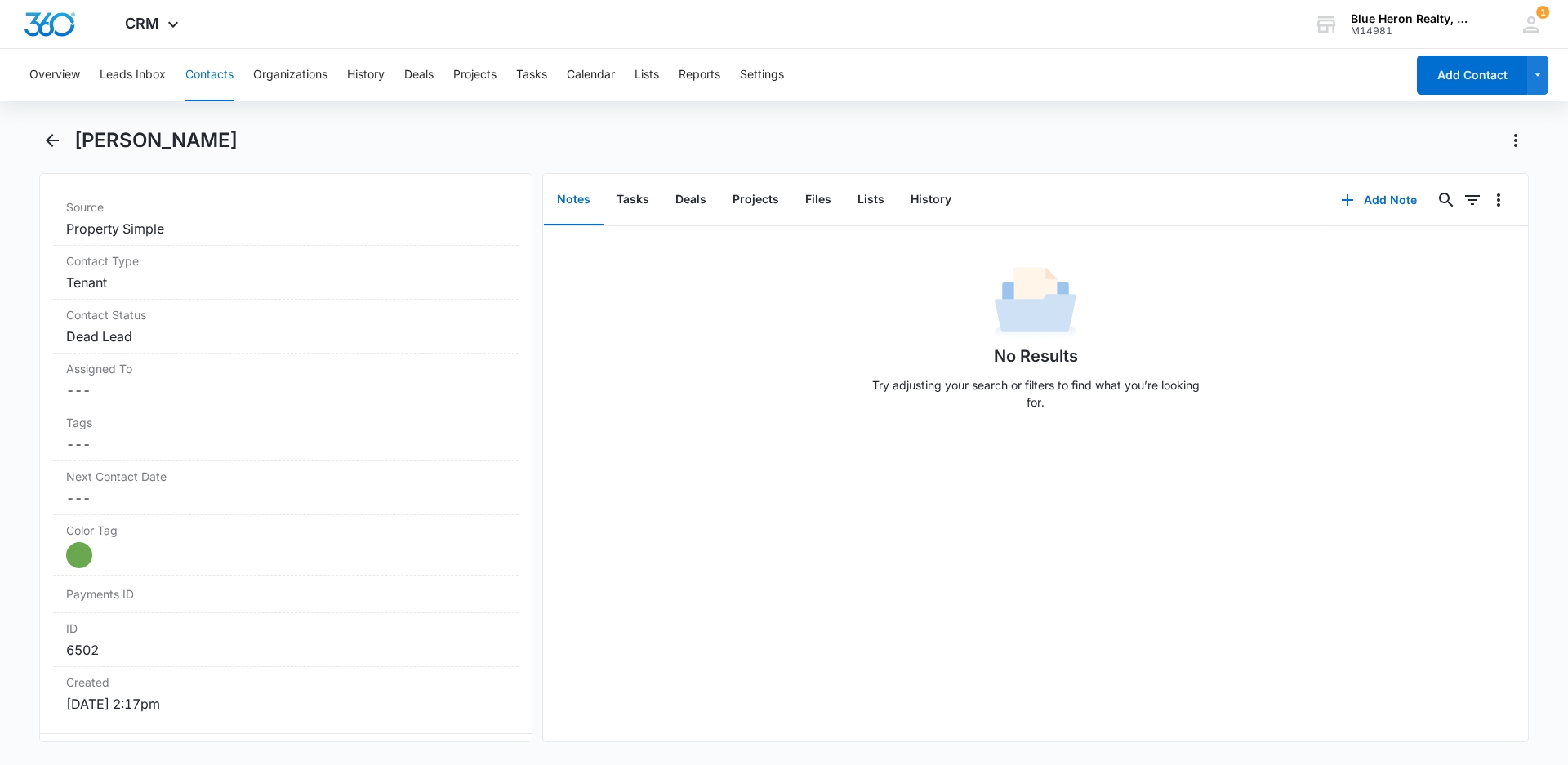
scroll to position [605, 0]
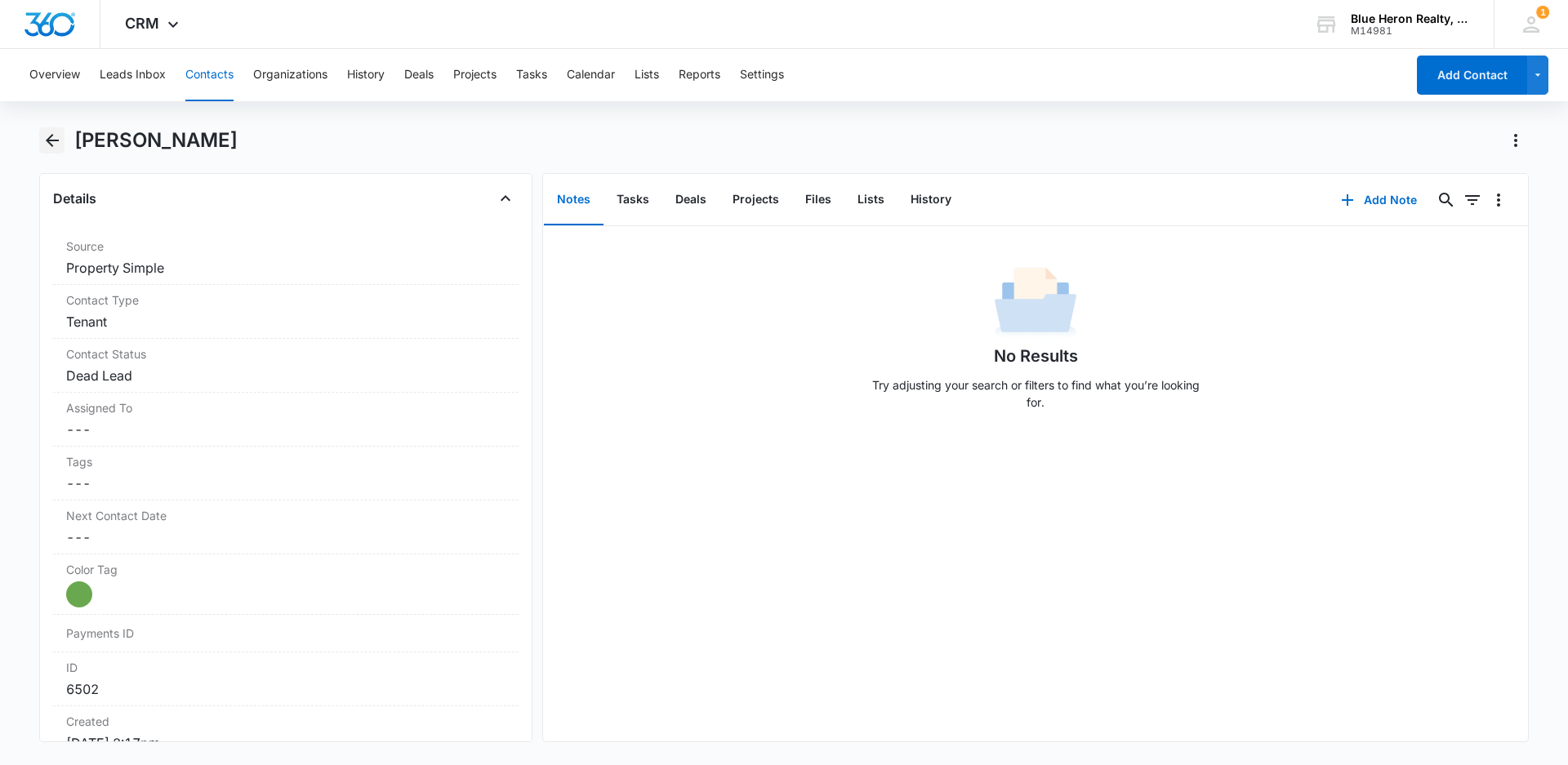
click at [52, 142] on icon "Back" at bounding box center [52, 140] width 13 height 13
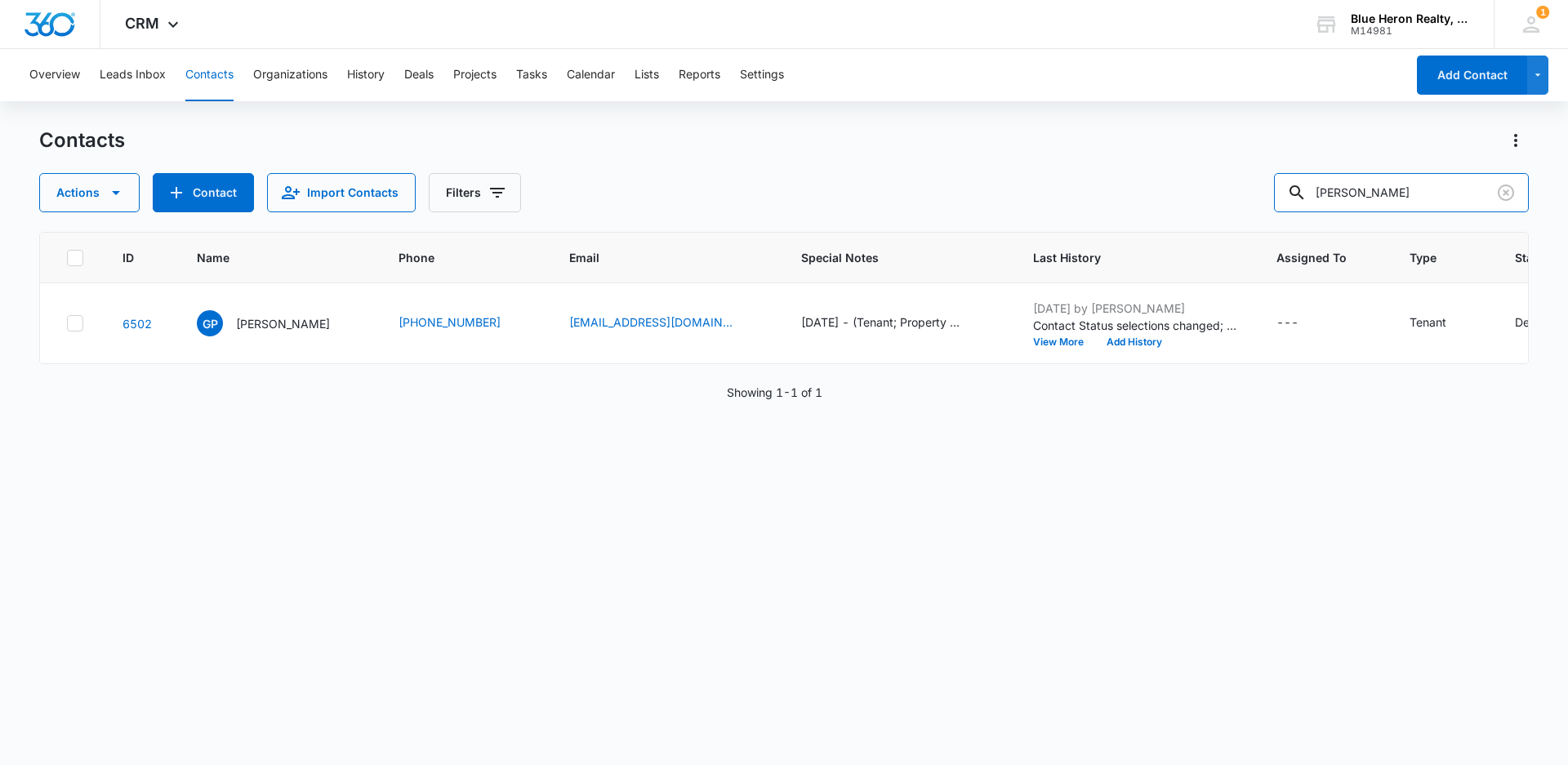
drag, startPoint x: 1411, startPoint y: 187, endPoint x: 1191, endPoint y: 200, distance: 220.4
click at [1198, 200] on div "Actions Contact Import Contacts Filters [PERSON_NAME]" at bounding box center [783, 192] width 1490 height 39
type input "[PERSON_NAME]"
click at [272, 318] on p "[PERSON_NAME]" at bounding box center [283, 323] width 94 height 17
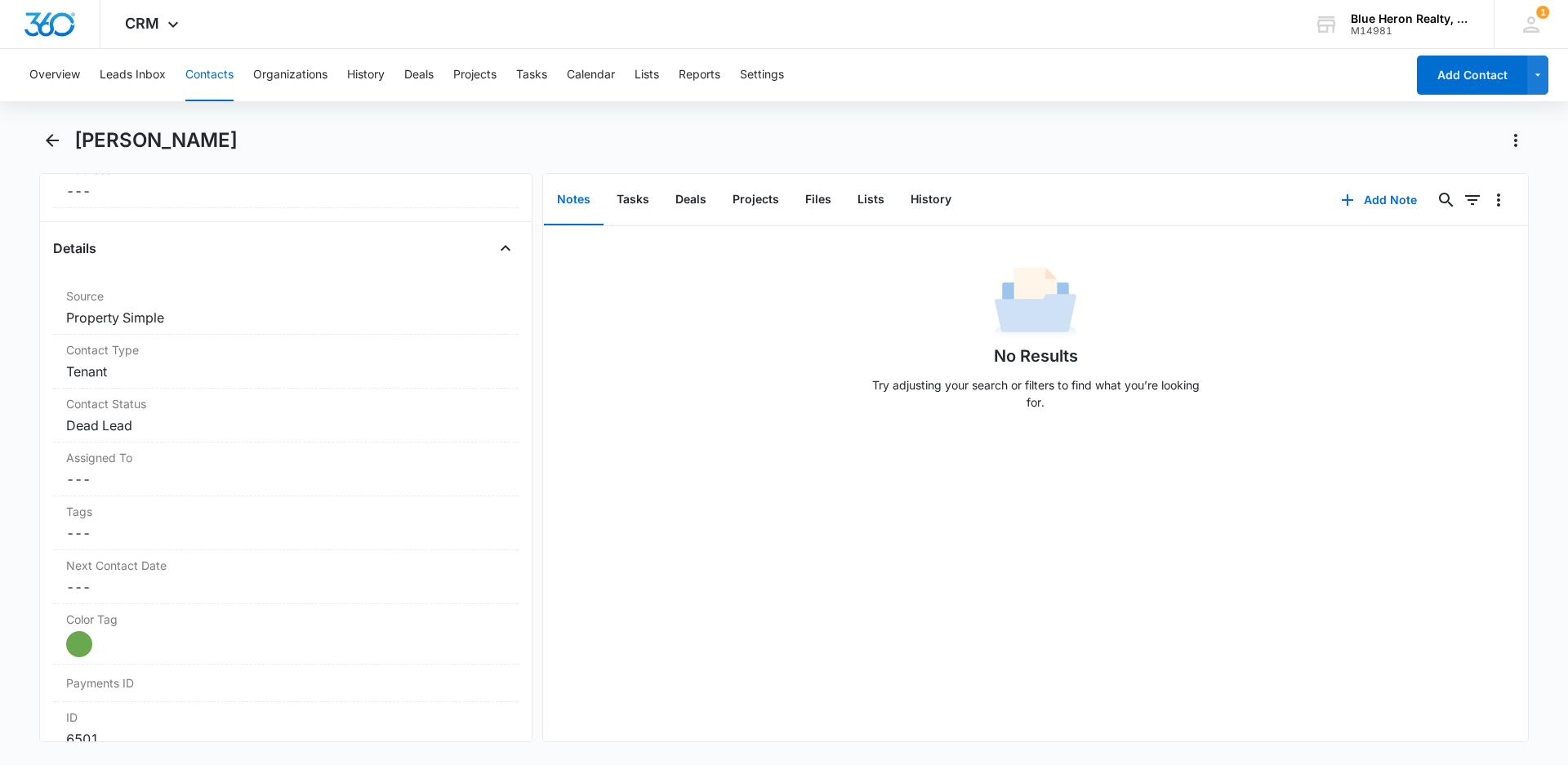
scroll to position [700, 0]
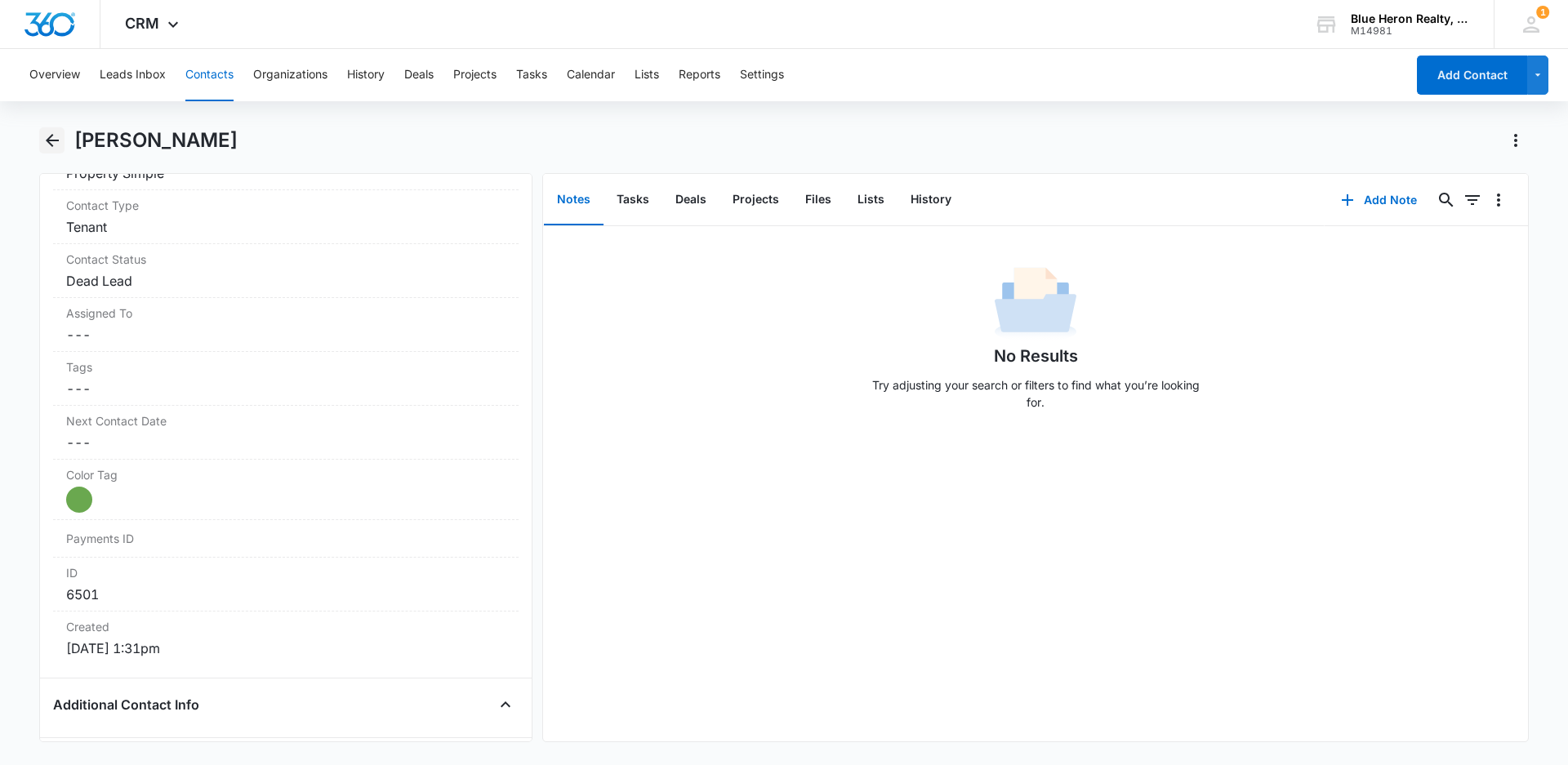
click at [51, 135] on icon "Back" at bounding box center [52, 140] width 13 height 13
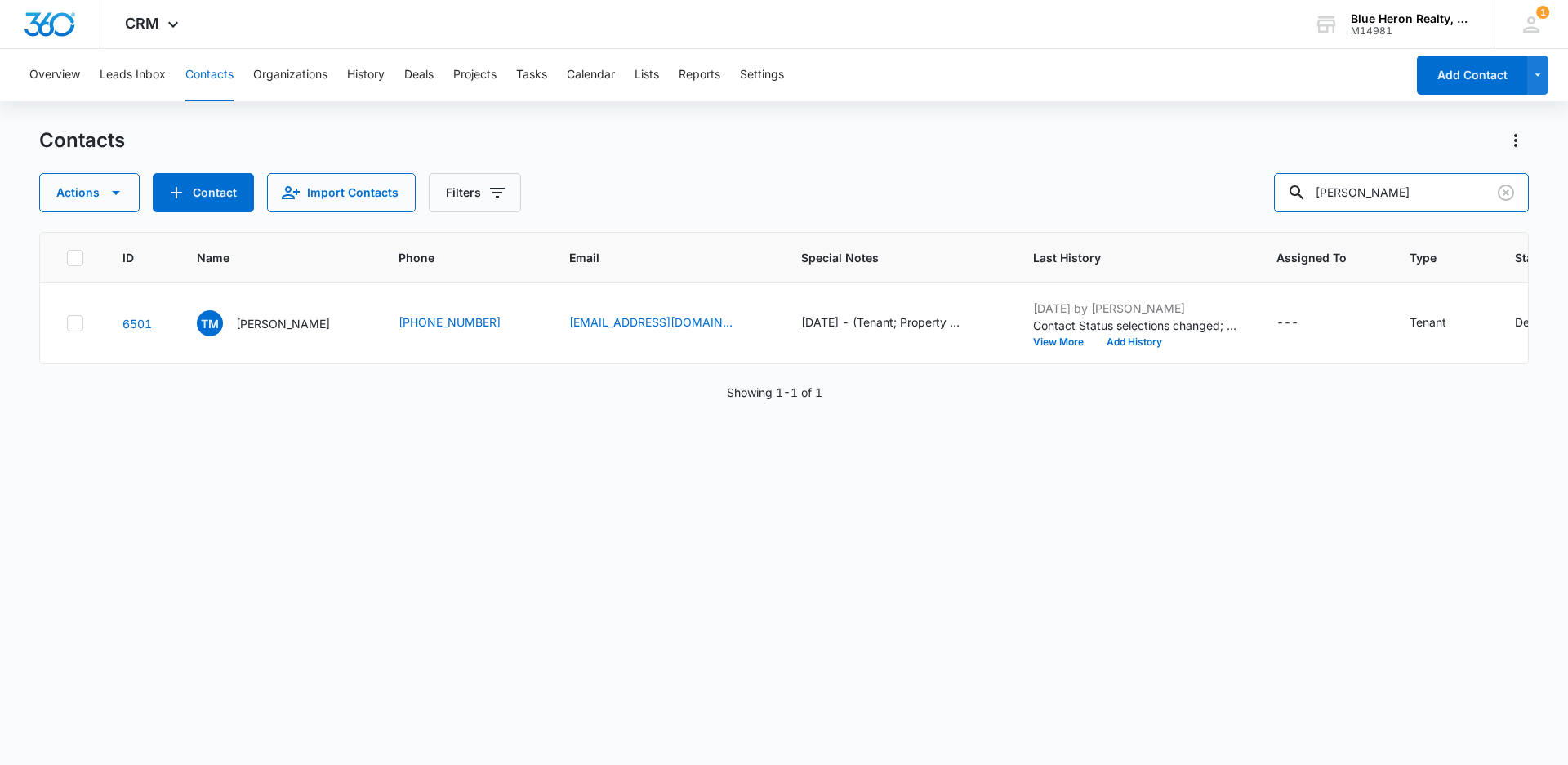
drag, startPoint x: 1422, startPoint y: 187, endPoint x: 1241, endPoint y: 193, distance: 181.1
click at [1241, 193] on div "Actions Contact Import Contacts Filters [PERSON_NAME]" at bounding box center [783, 192] width 1490 height 39
type input "[PERSON_NAME]"
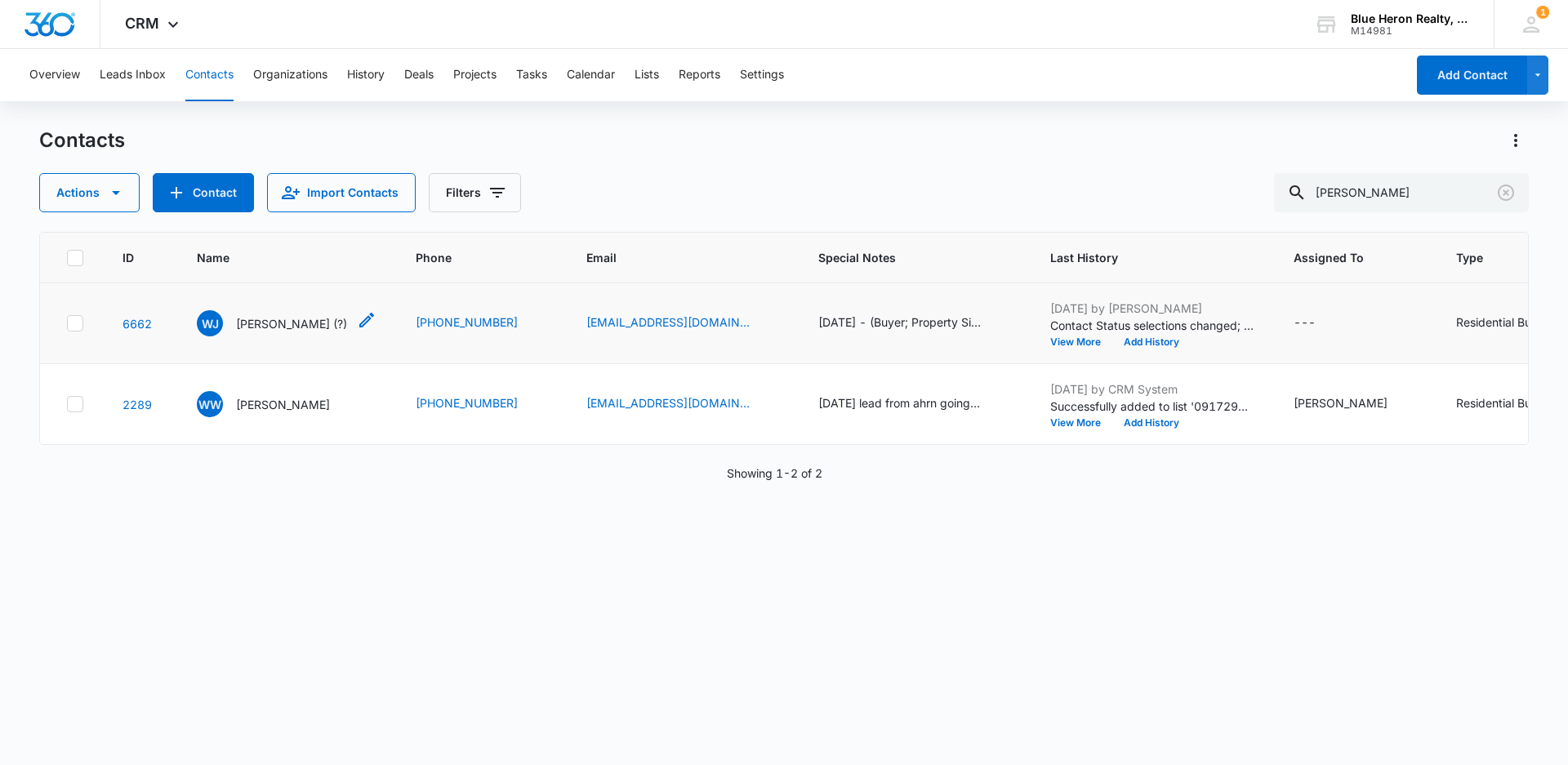
click at [249, 329] on p "[PERSON_NAME] (?)" at bounding box center [291, 323] width 111 height 17
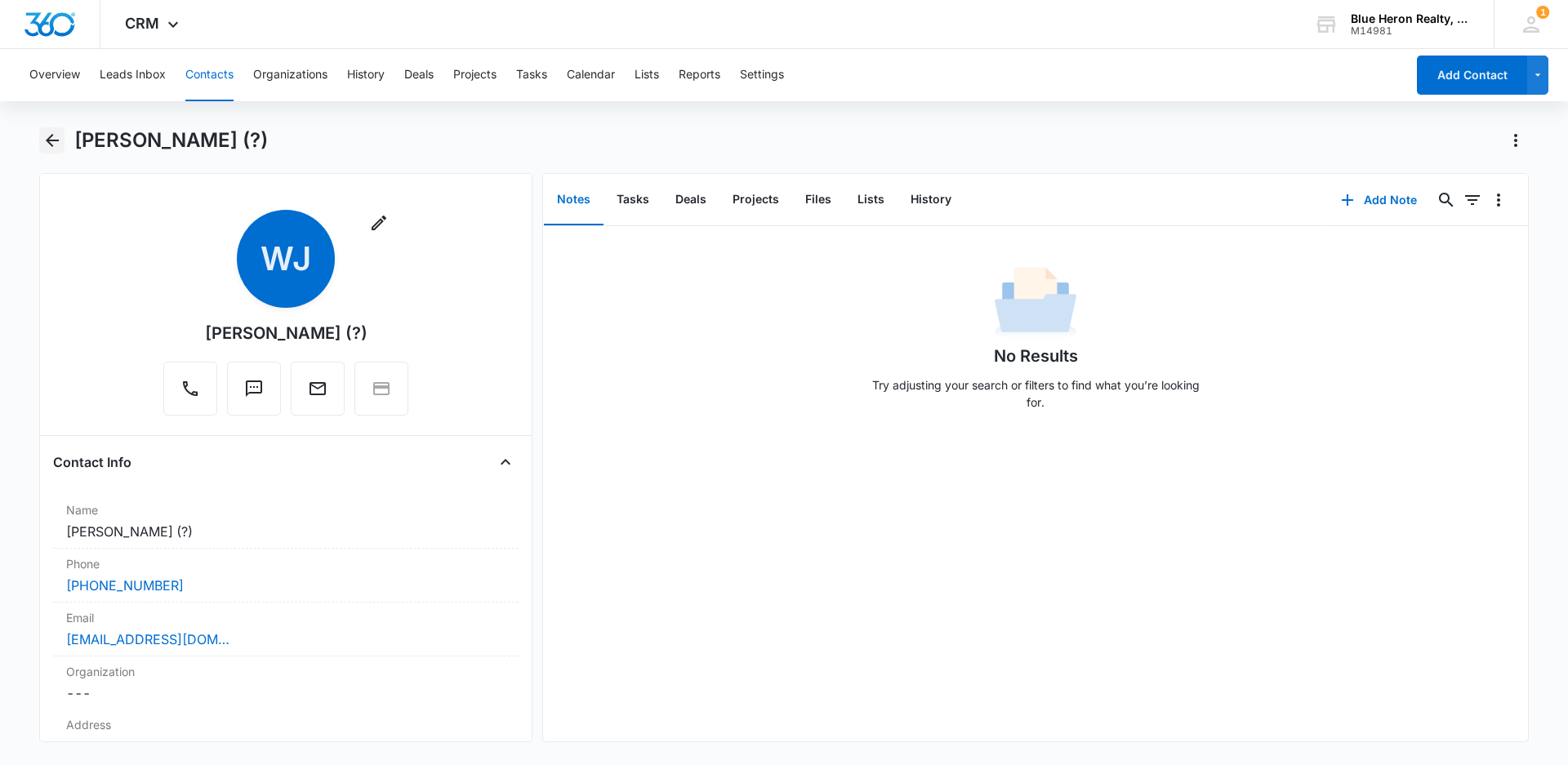
click at [62, 136] on button "Back" at bounding box center [51, 140] width 25 height 26
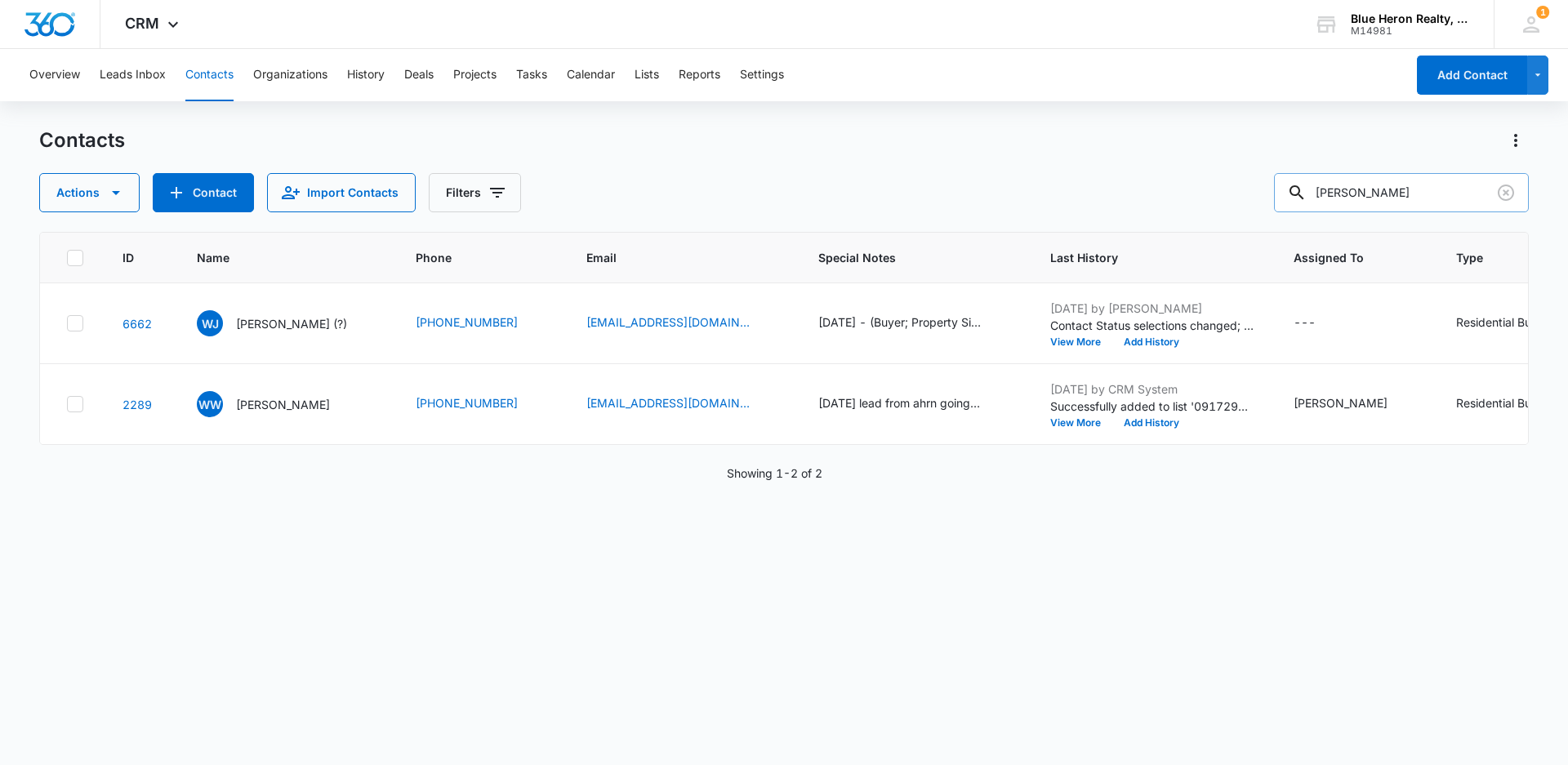
drag, startPoint x: 1323, startPoint y: 201, endPoint x: 1305, endPoint y: 202, distance: 18.0
click at [1305, 202] on div "[PERSON_NAME]" at bounding box center [1401, 192] width 254 height 39
type input "Keka"
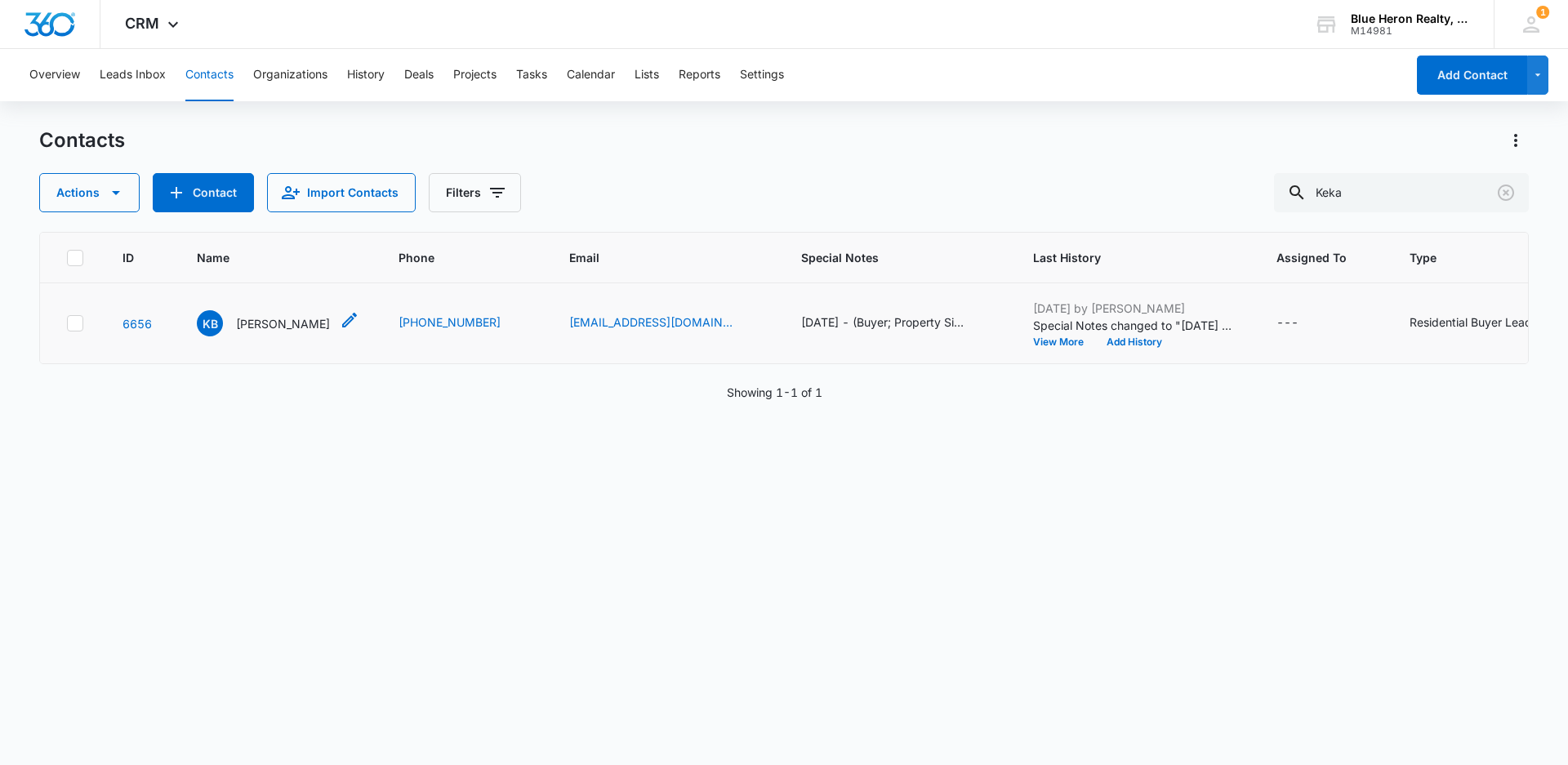
click at [268, 324] on p "[PERSON_NAME]" at bounding box center [283, 323] width 94 height 17
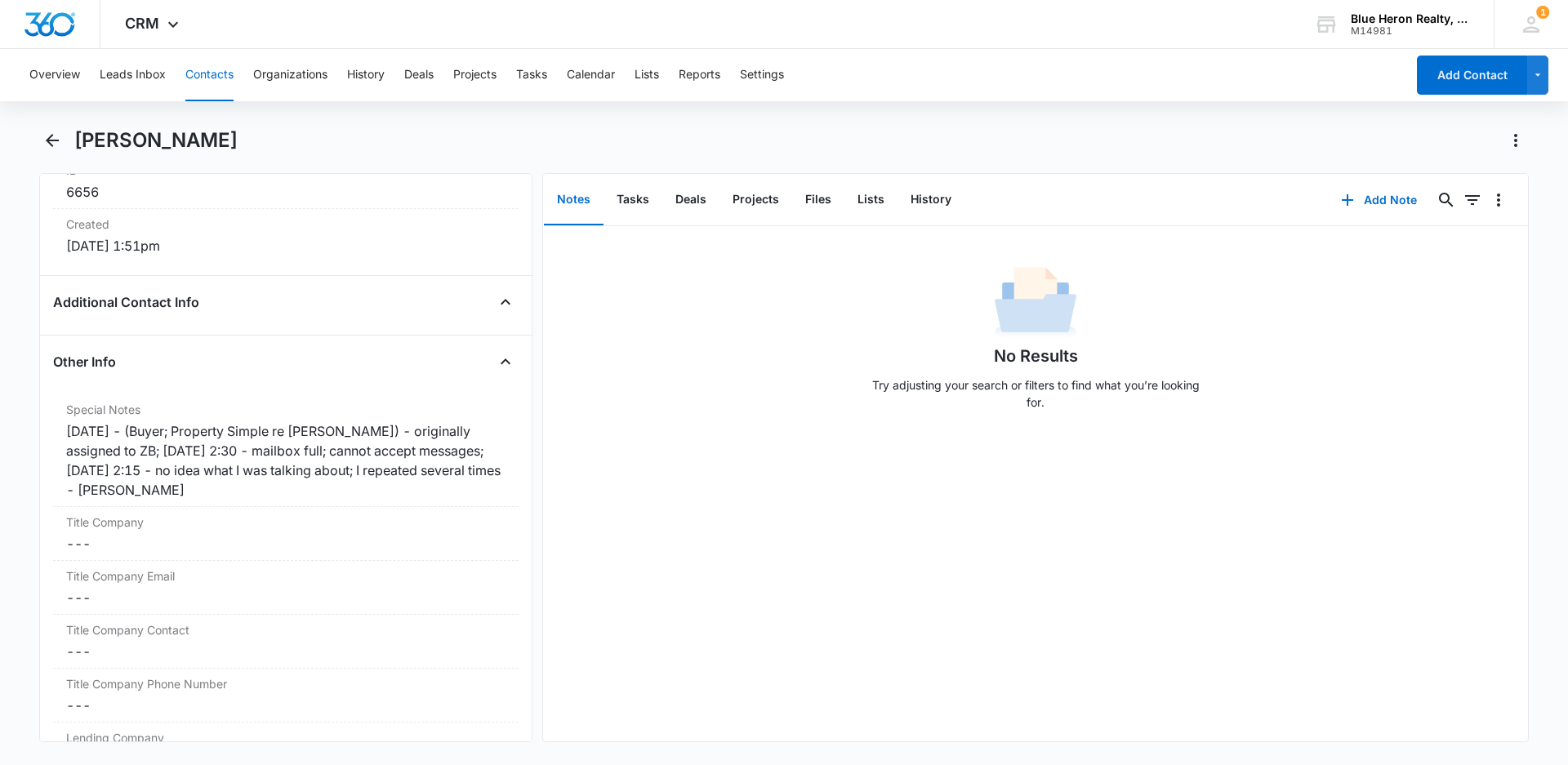
scroll to position [1110, 0]
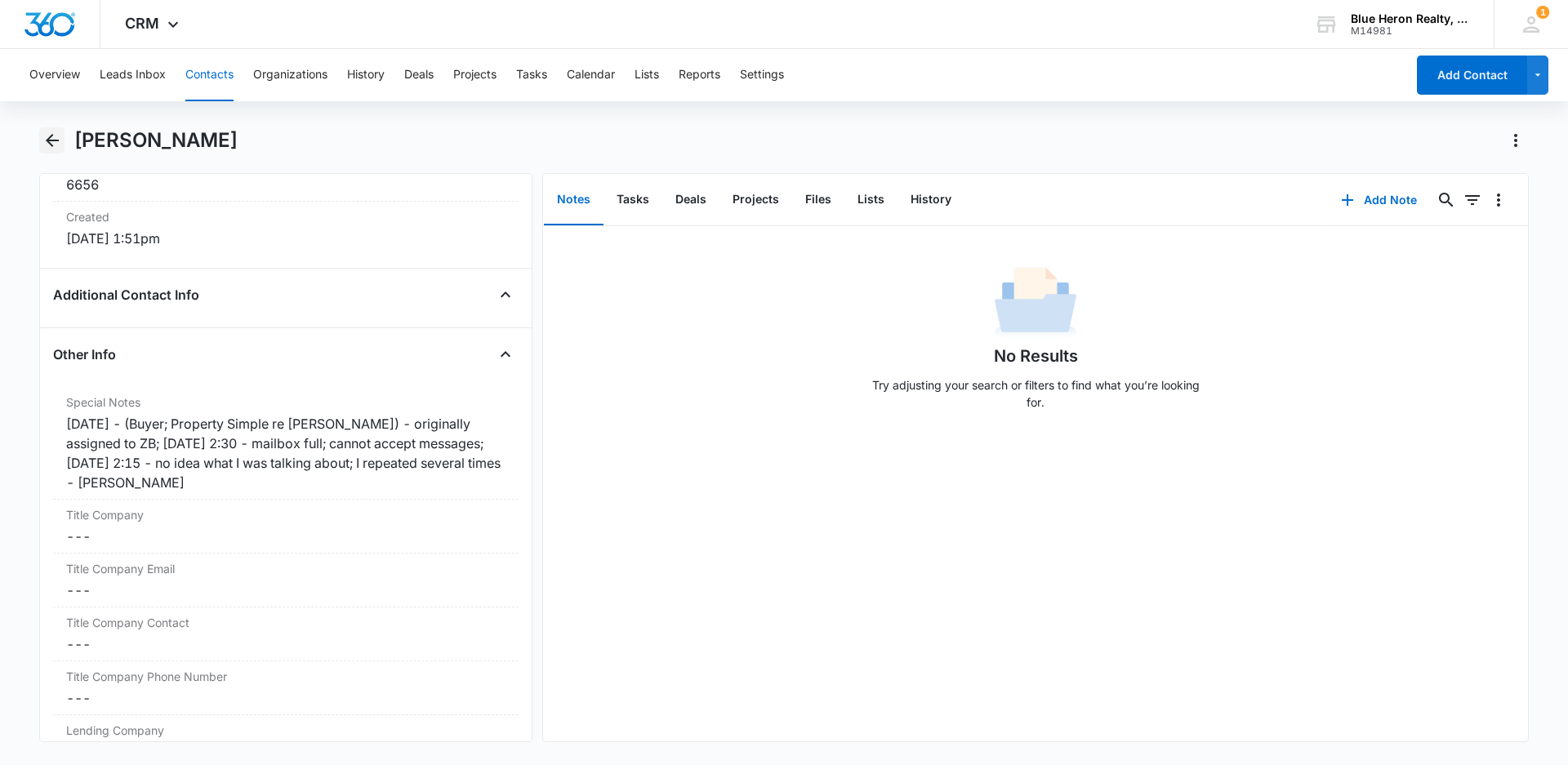
click at [47, 139] on icon "Back" at bounding box center [52, 140] width 13 height 13
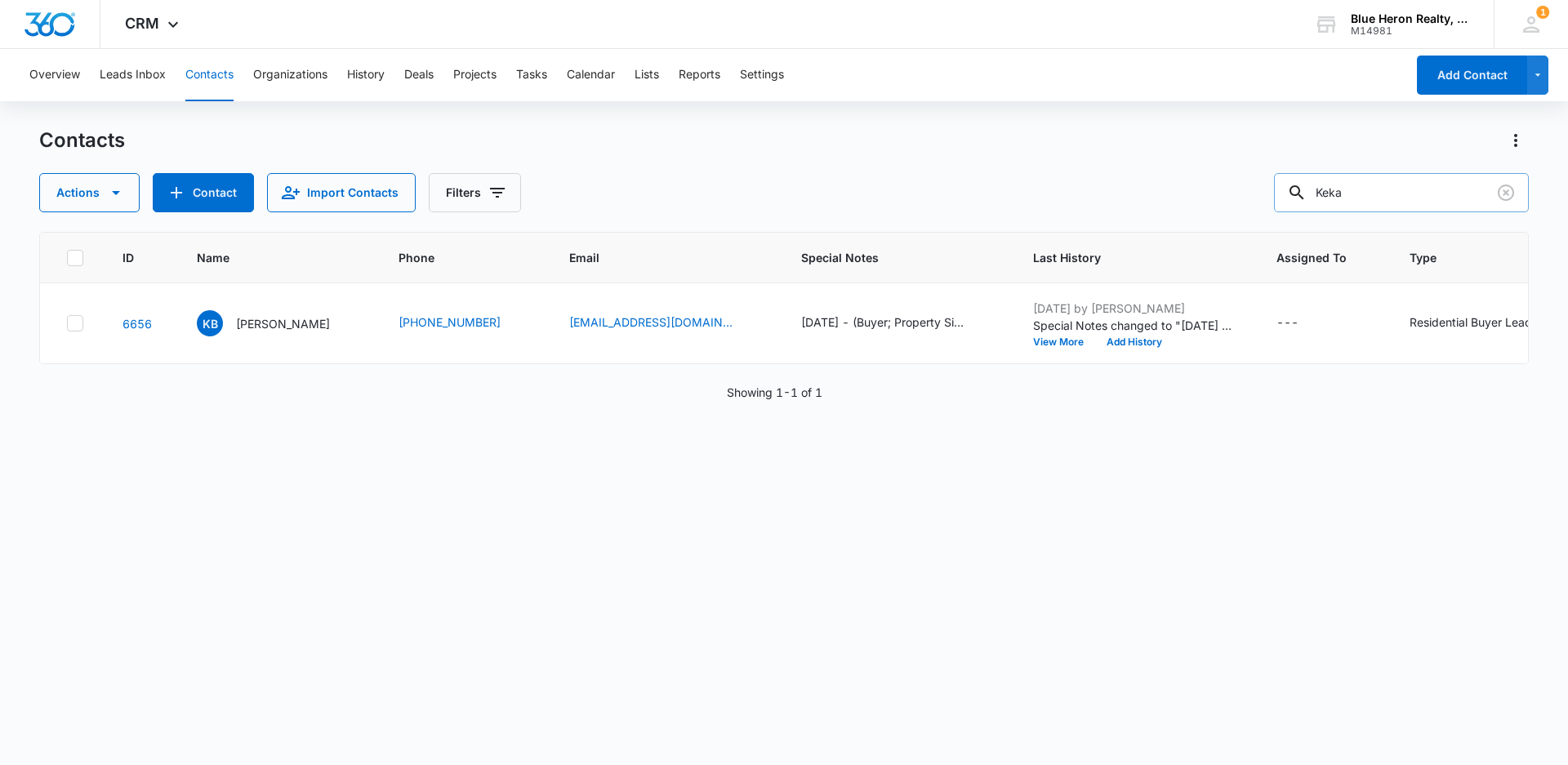
drag, startPoint x: 1364, startPoint y: 191, endPoint x: 1313, endPoint y: 202, distance: 52.2
click at [1313, 202] on div "Keka" at bounding box center [1401, 192] width 254 height 39
type input "[PERSON_NAME]"
click at [276, 329] on p "[PERSON_NAME]" at bounding box center [283, 323] width 94 height 17
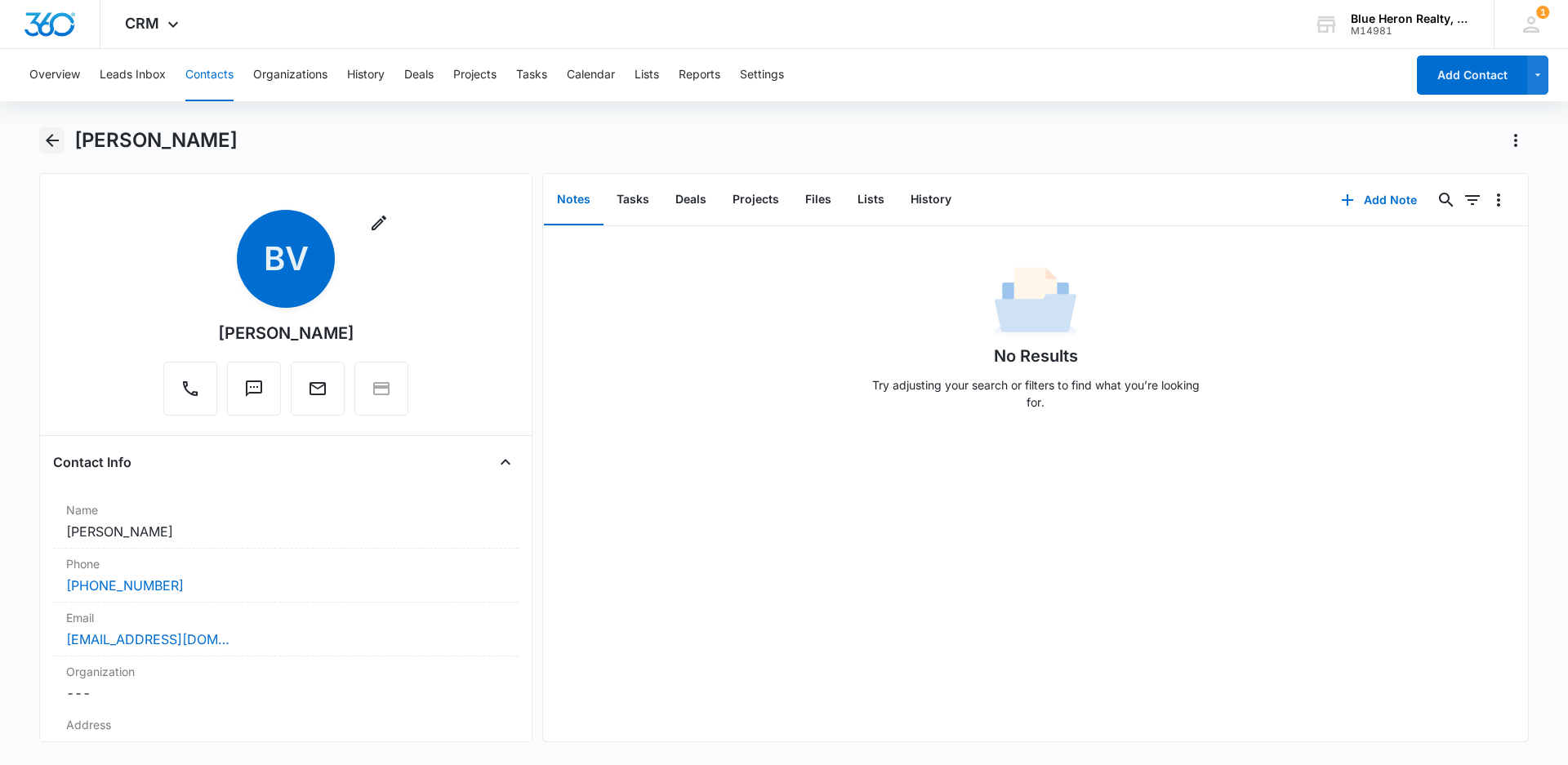
click at [51, 141] on icon "Back" at bounding box center [52, 140] width 13 height 13
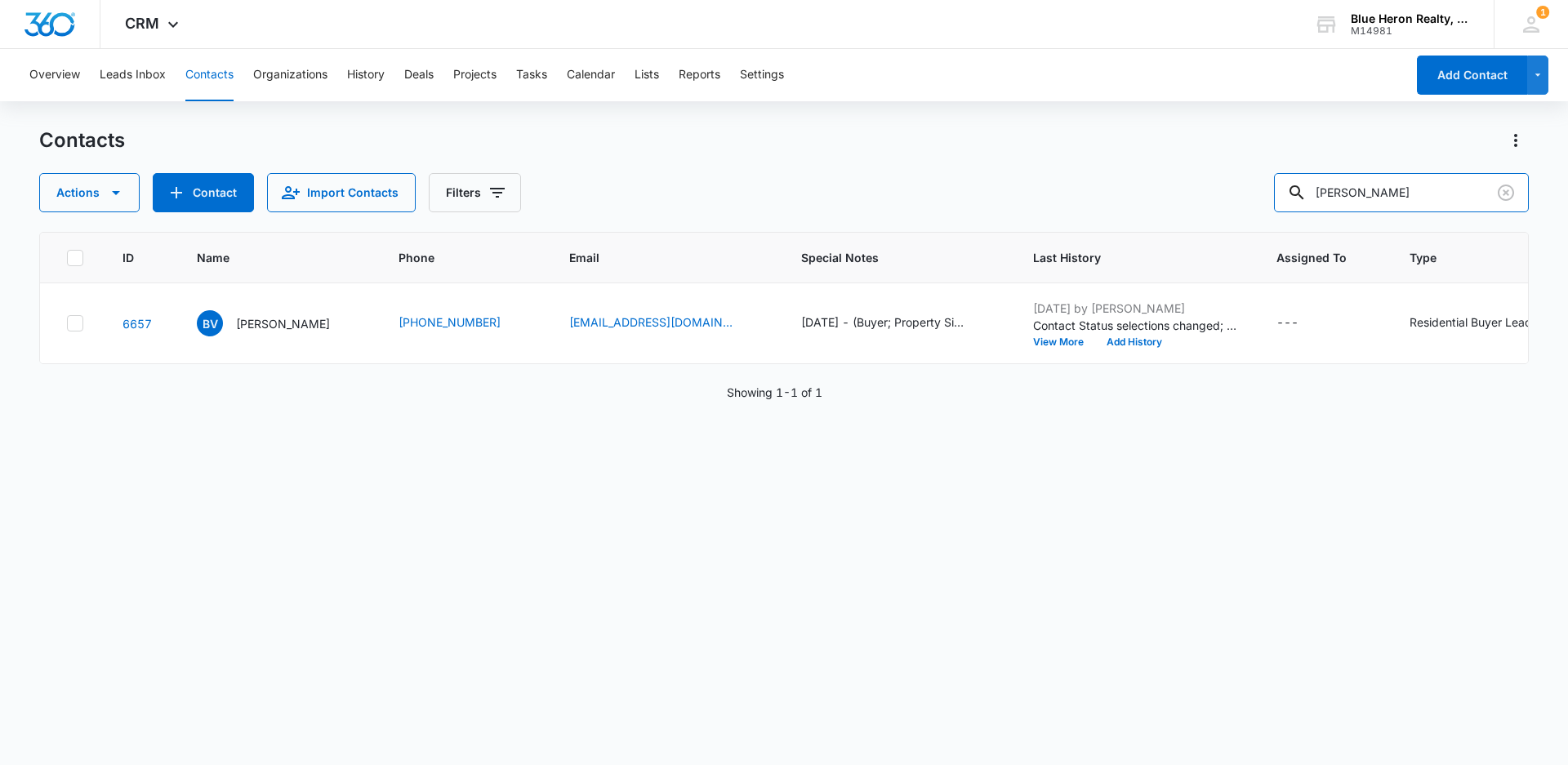
drag, startPoint x: 1450, startPoint y: 189, endPoint x: 1277, endPoint y: 208, distance: 174.0
click at [1277, 208] on div "Actions Contact Import Contacts Filters [PERSON_NAME]" at bounding box center [783, 192] width 1490 height 39
type input "[PERSON_NAME]"
click at [281, 324] on p "[PERSON_NAME]" at bounding box center [283, 323] width 94 height 17
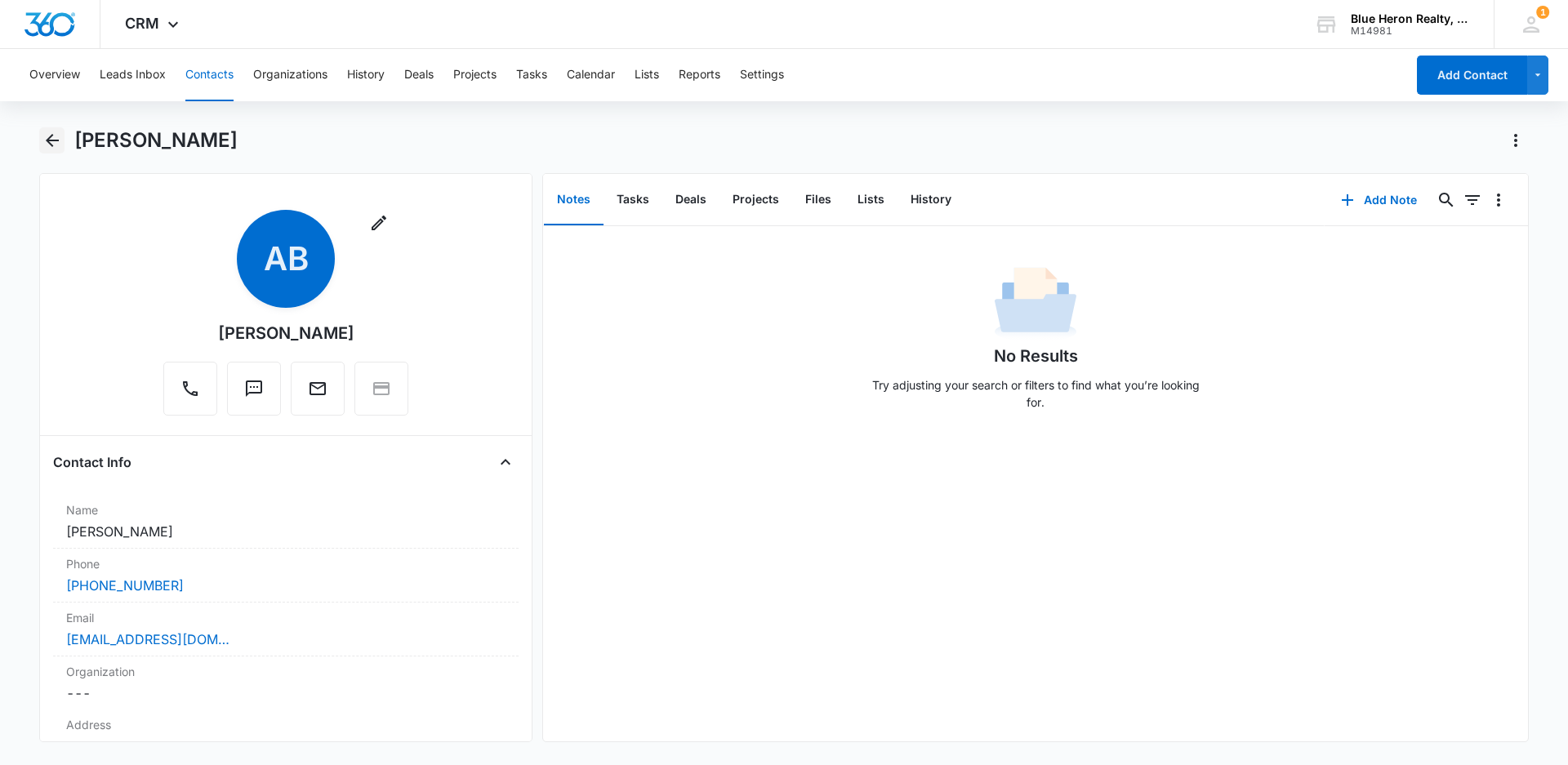
click at [51, 142] on icon "Back" at bounding box center [52, 140] width 13 height 13
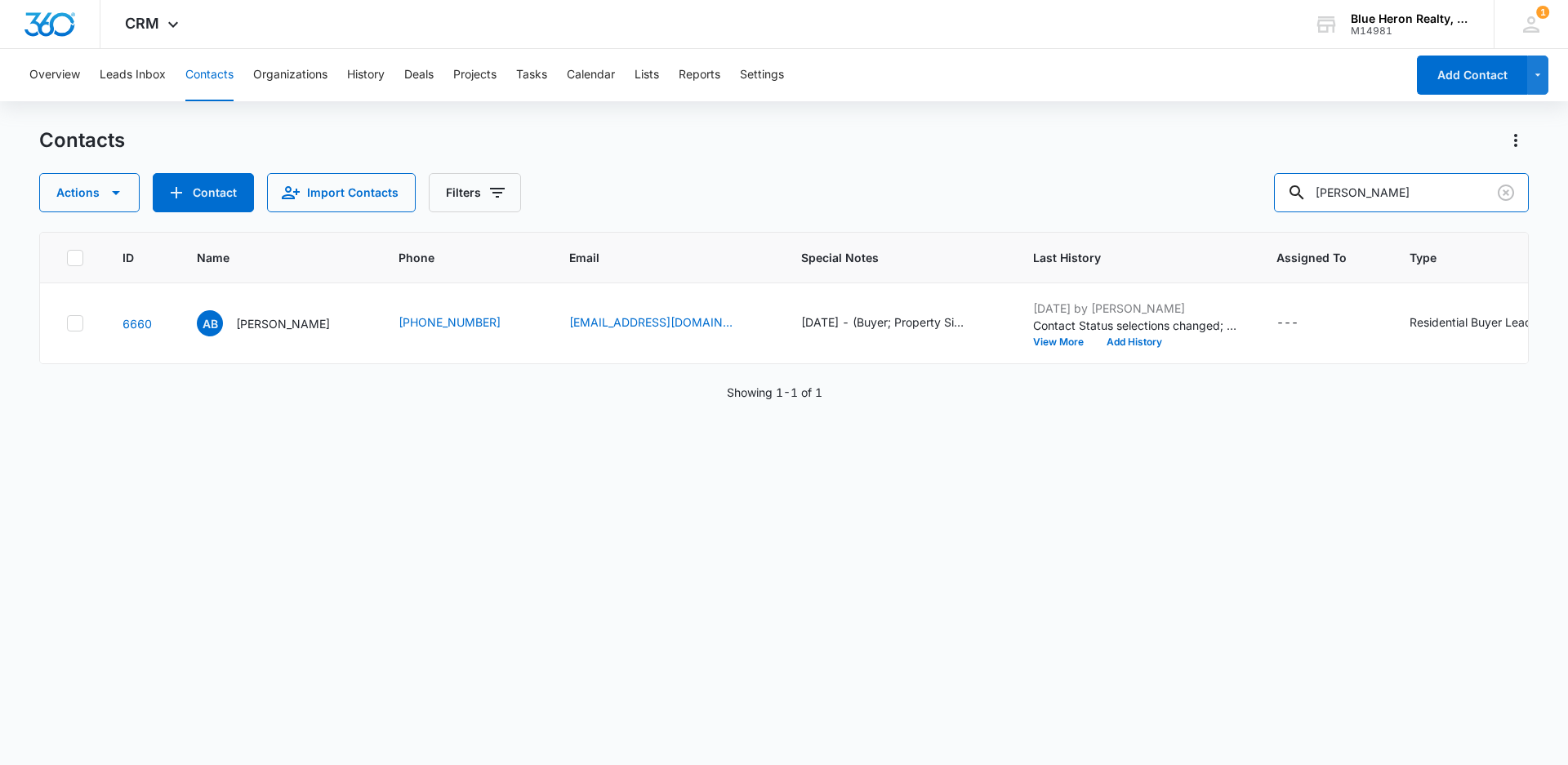
drag, startPoint x: 1418, startPoint y: 193, endPoint x: 1276, endPoint y: 208, distance: 142.8
click at [1312, 208] on div "[PERSON_NAME]" at bounding box center [1401, 192] width 254 height 39
type input "[PERSON_NAME]"
drag, startPoint x: 1384, startPoint y: 188, endPoint x: 1251, endPoint y: 188, distance: 133.0
click at [1251, 188] on div "Actions Contact Import Contacts Filters [PERSON_NAME]" at bounding box center [783, 192] width 1490 height 39
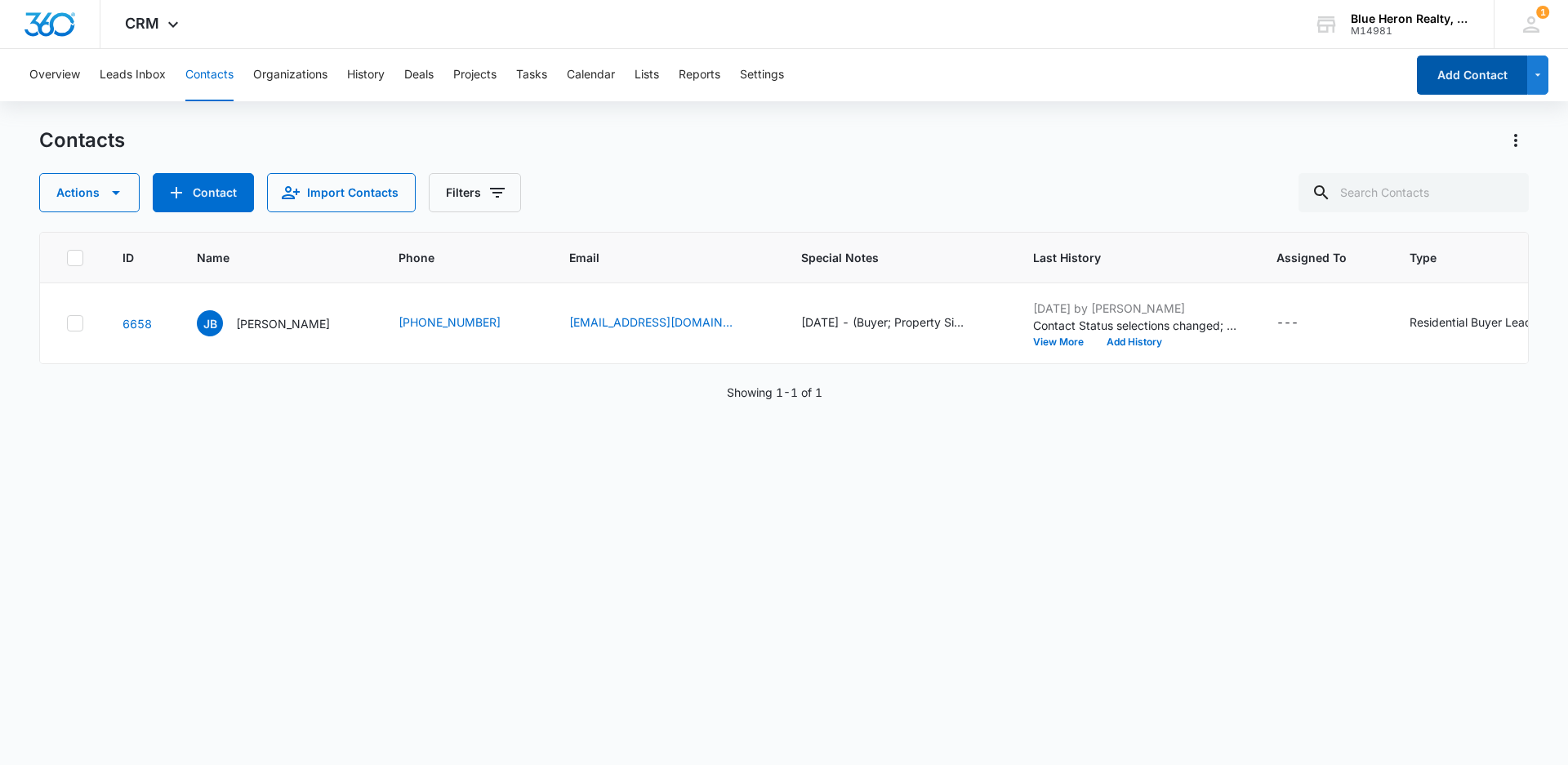
click at [1465, 81] on button "Add Contact" at bounding box center [1471, 75] width 110 height 39
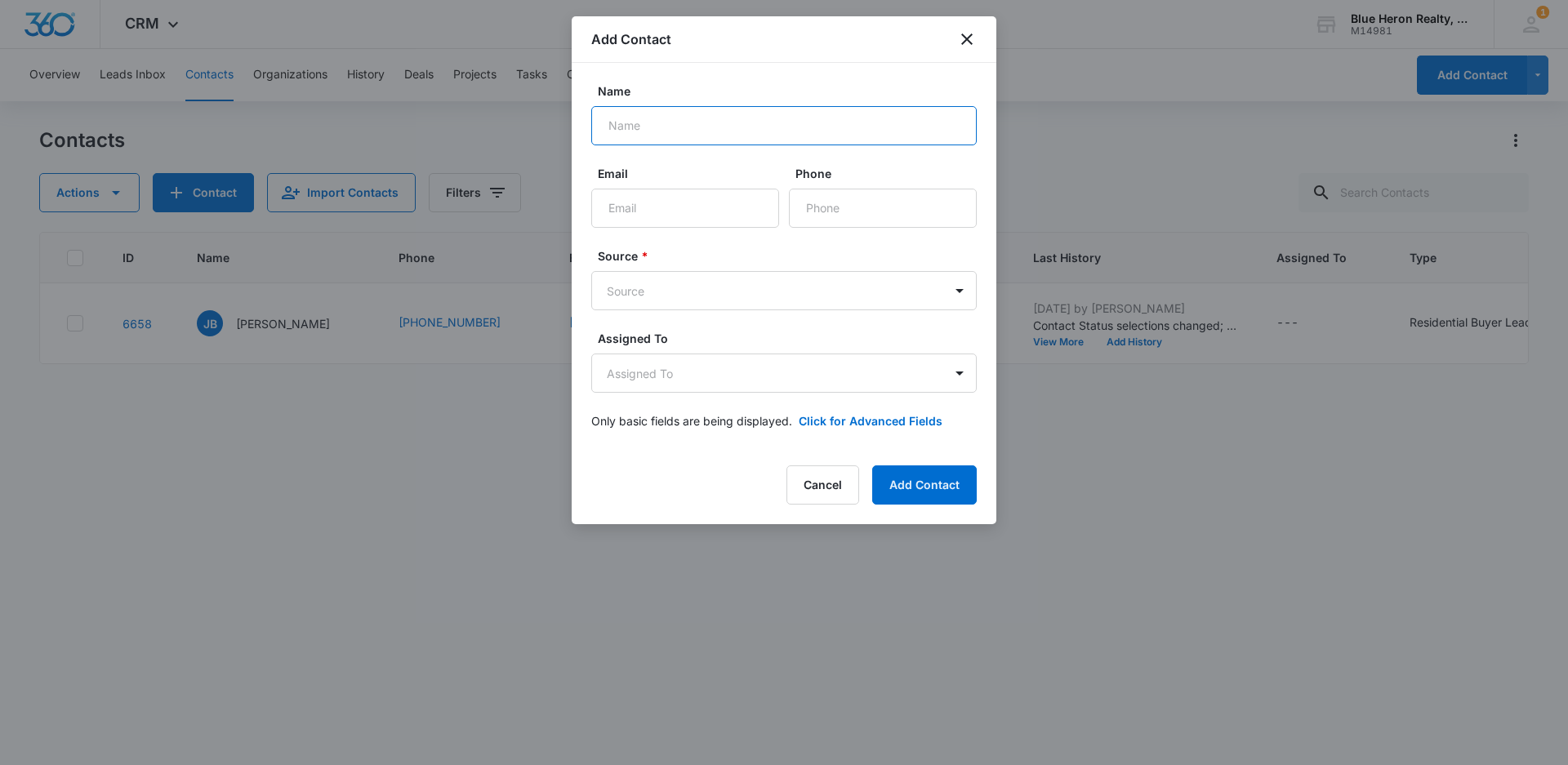
click at [669, 124] on input "Name" at bounding box center [783, 125] width 385 height 39
type input "[PERSON_NAME] and [PERSON_NAME]"
click at [684, 209] on input "Email" at bounding box center [685, 207] width 188 height 39
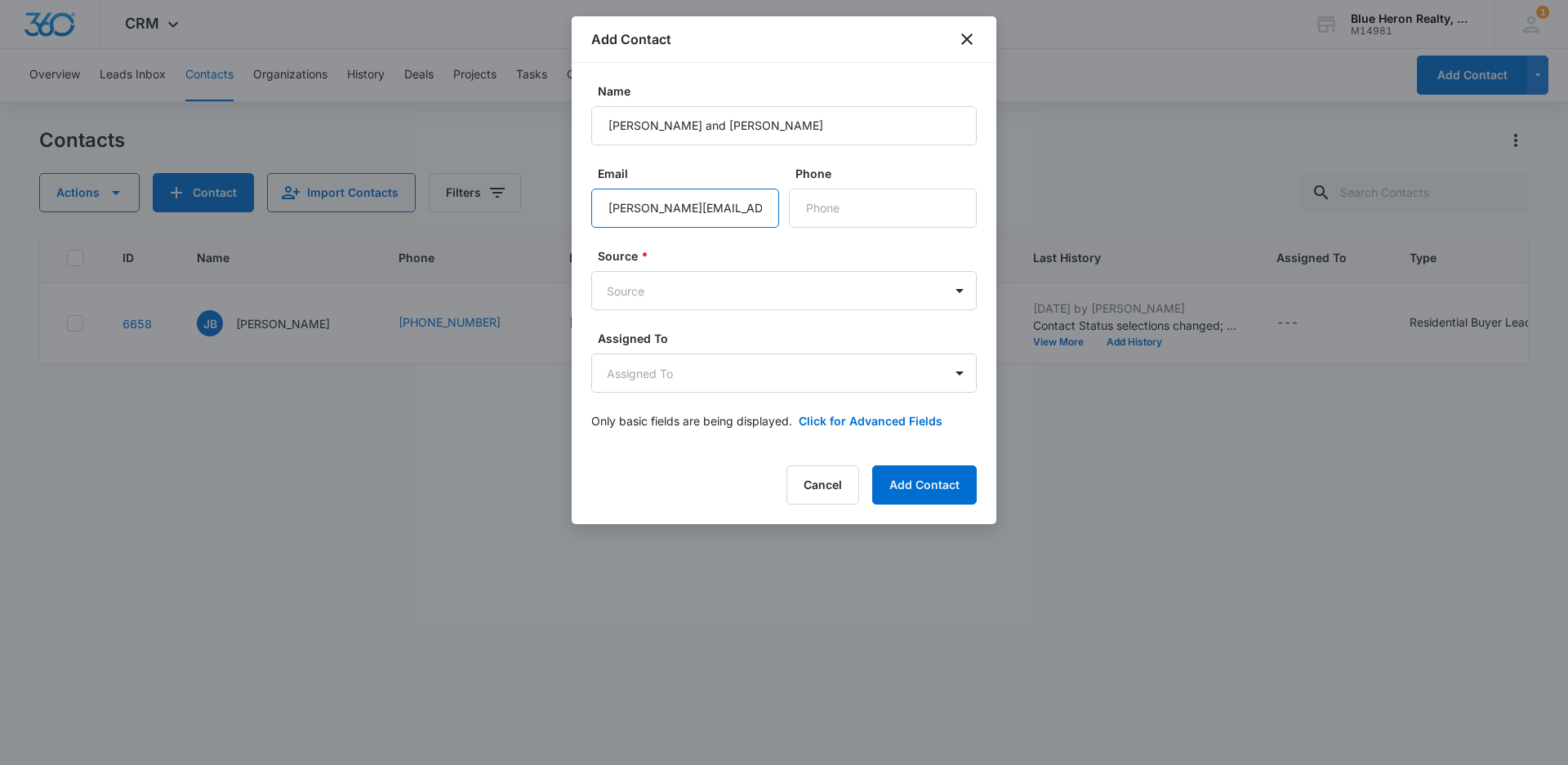
type input "[PERSON_NAME][EMAIL_ADDRESS][DOMAIN_NAME]"
type input "[PHONE_NUMBER]"
click at [957, 373] on body "CRM Apps Reputation Websites Forms CRM Email Social Shop Payments POS Content A…" at bounding box center [784, 382] width 1568 height 765
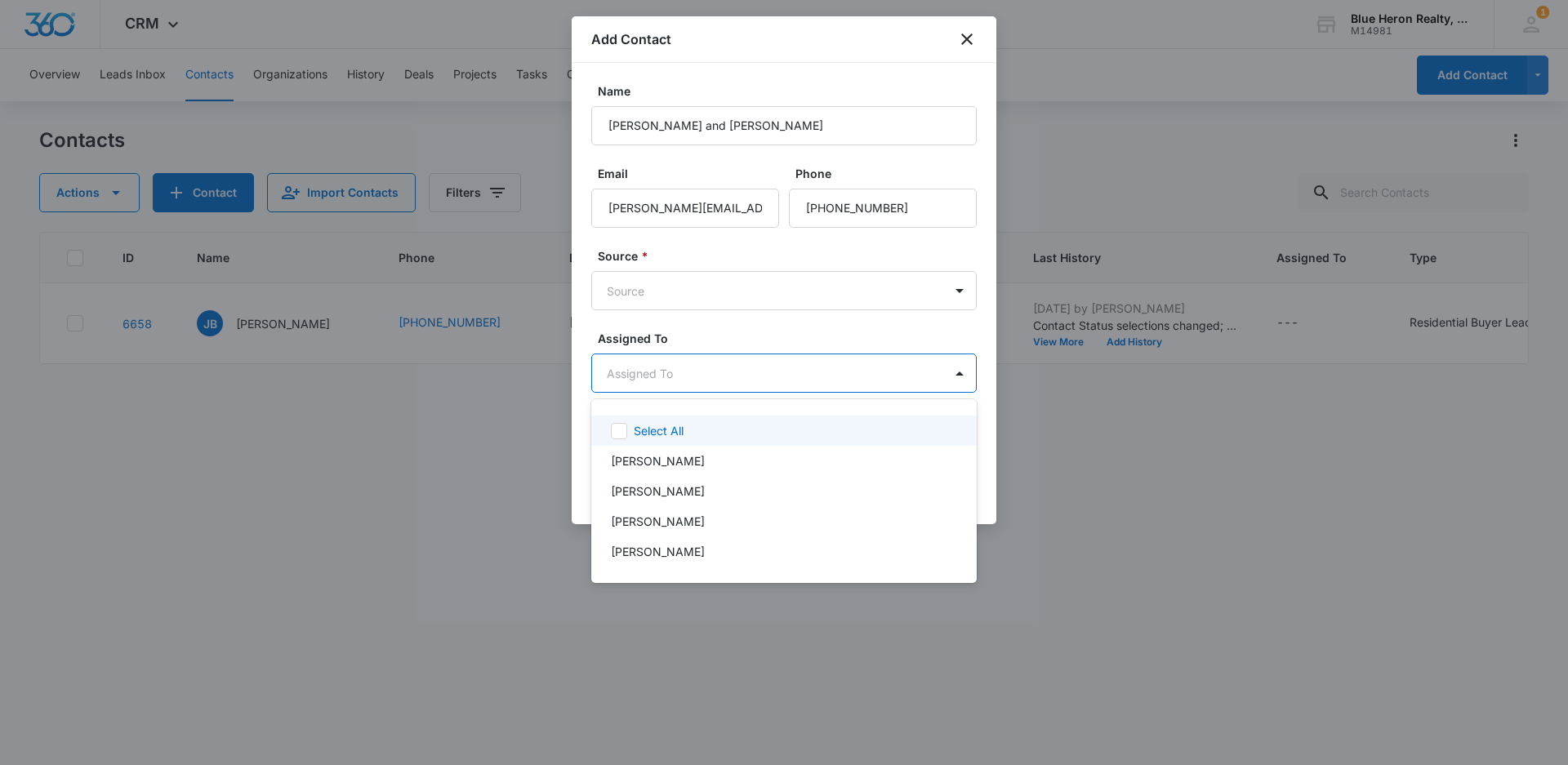
click at [934, 369] on div at bounding box center [784, 382] width 1568 height 765
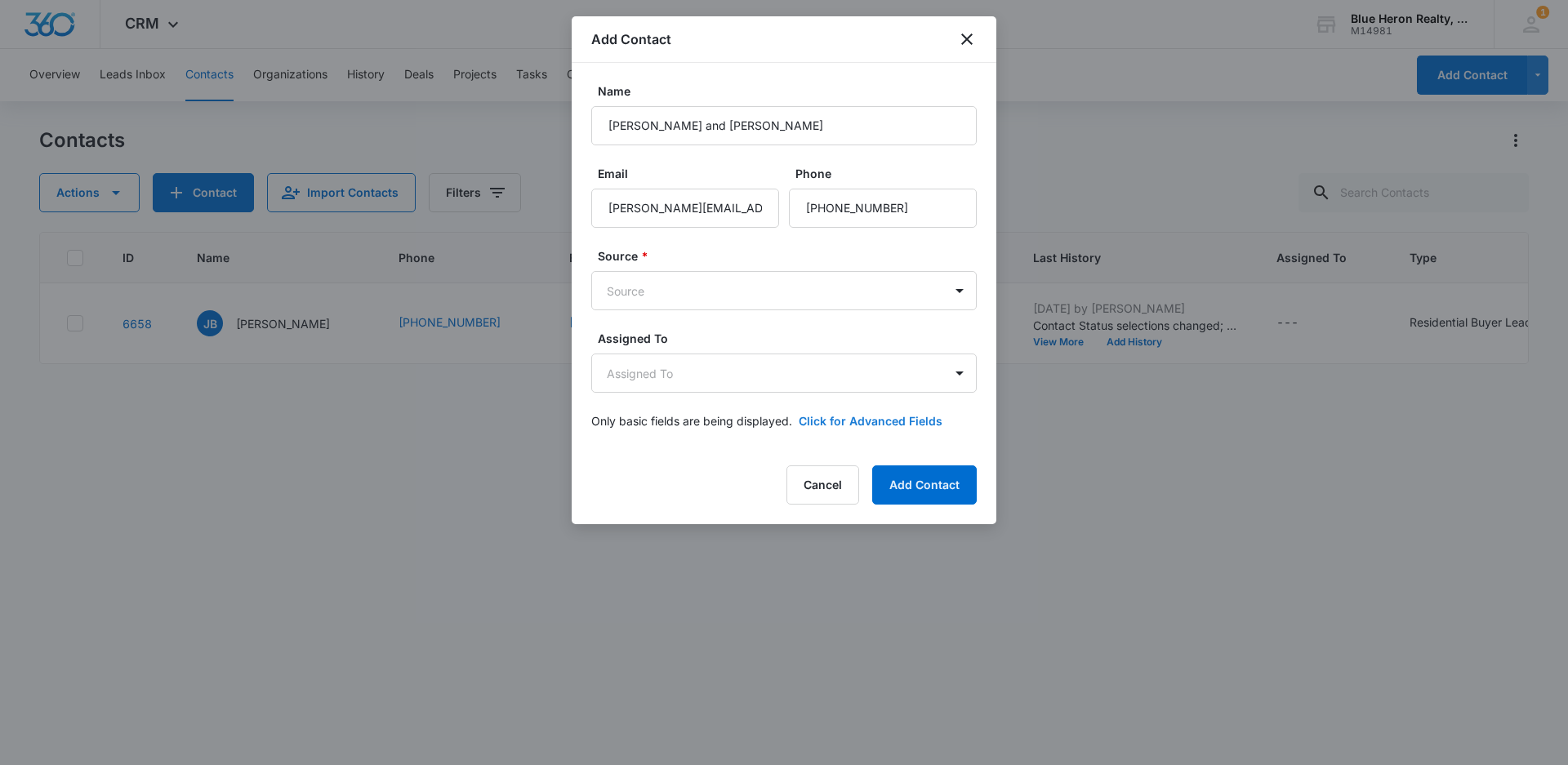
click at [872, 417] on button "Click for Advanced Fields" at bounding box center [870, 420] width 143 height 17
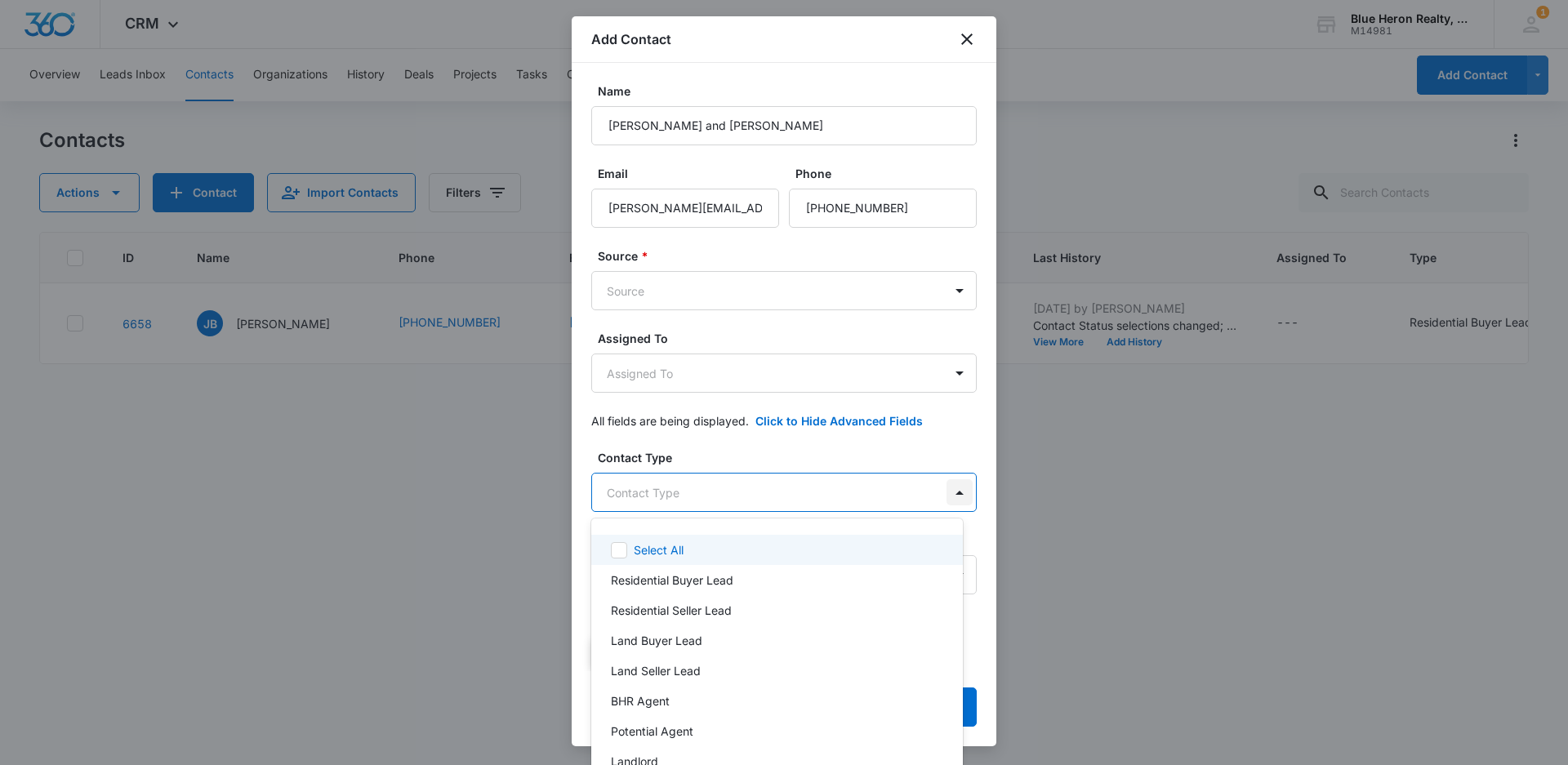
click at [945, 490] on body "CRM Apps Reputation Websites Forms CRM Email Social Shop Payments POS Content A…" at bounding box center [784, 382] width 1568 height 765
click at [1121, 615] on div at bounding box center [784, 382] width 1568 height 765
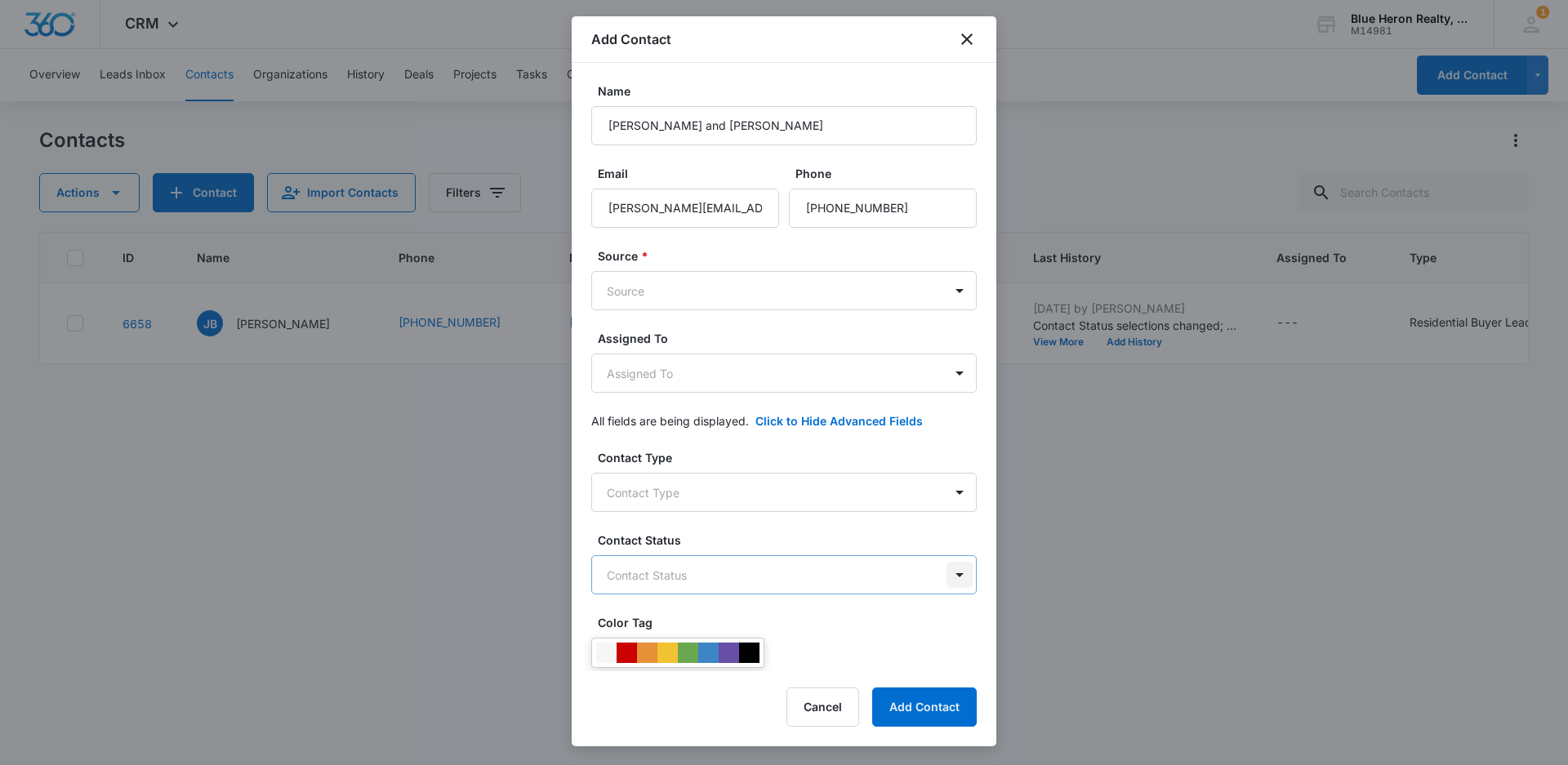
click at [947, 573] on body "CRM Apps Reputation Websites Forms CRM Email Social Shop Payments POS Content A…" at bounding box center [784, 382] width 1568 height 765
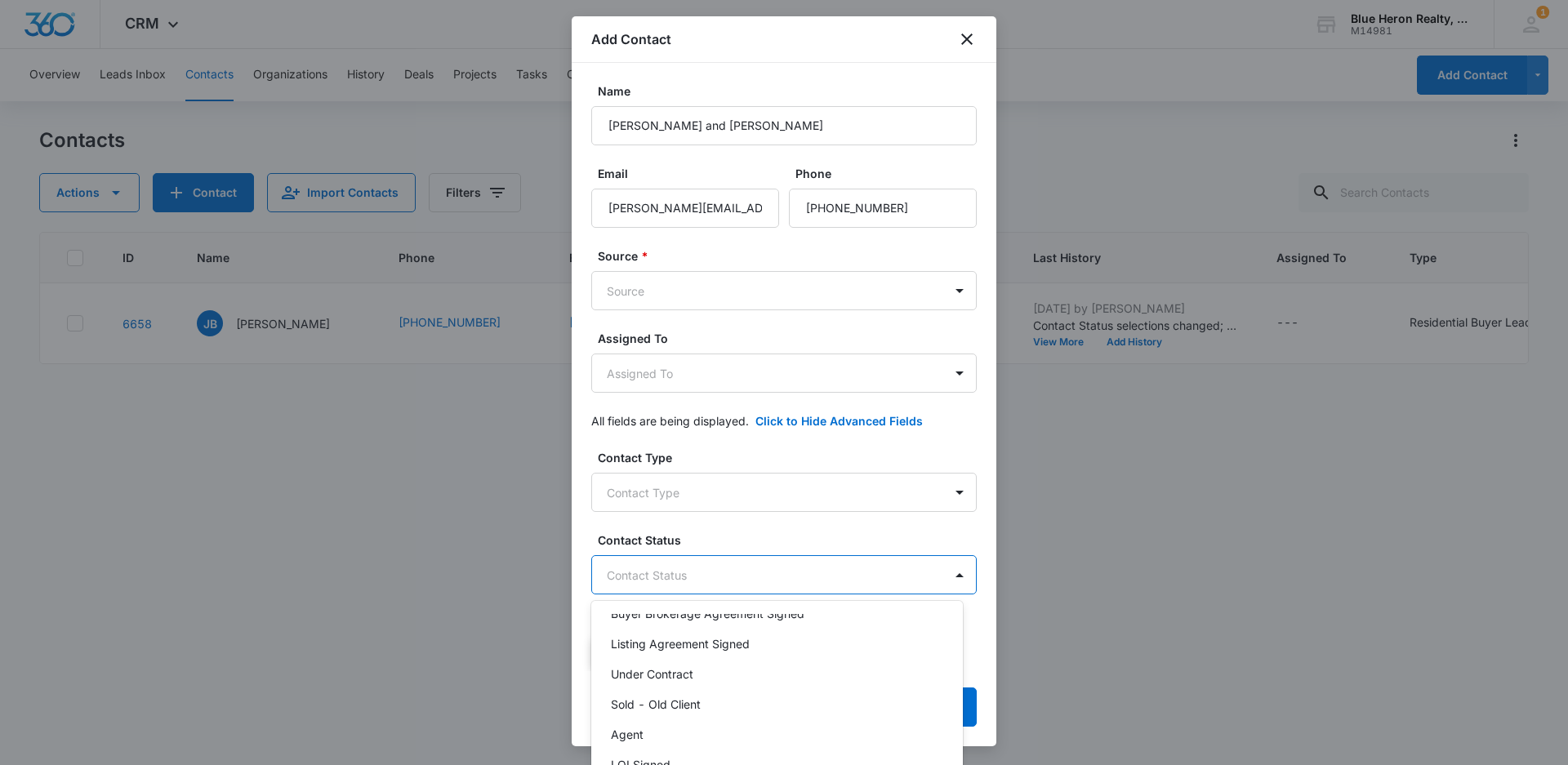
scroll to position [211, 0]
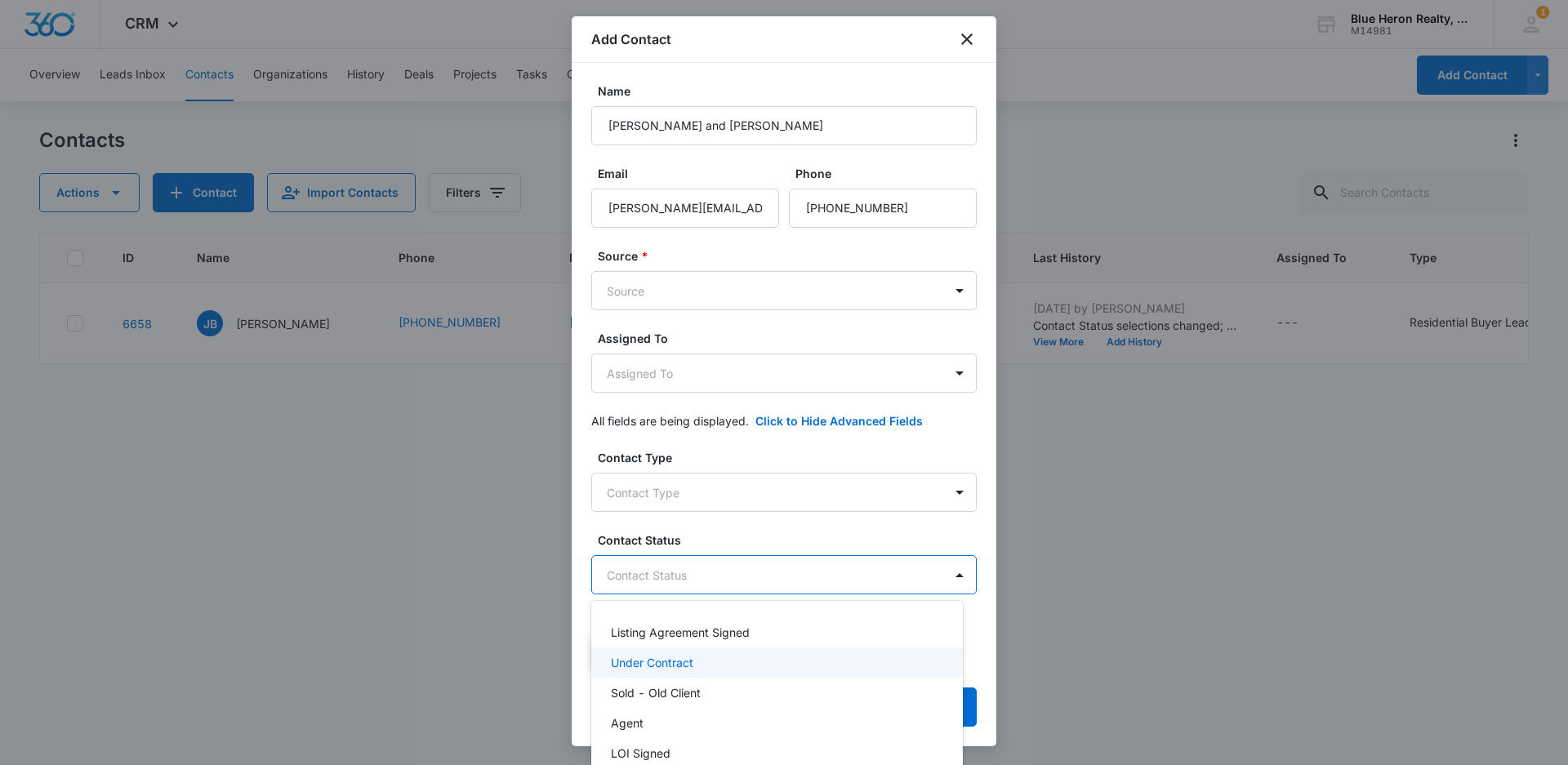
click at [1201, 644] on div at bounding box center [784, 382] width 1568 height 765
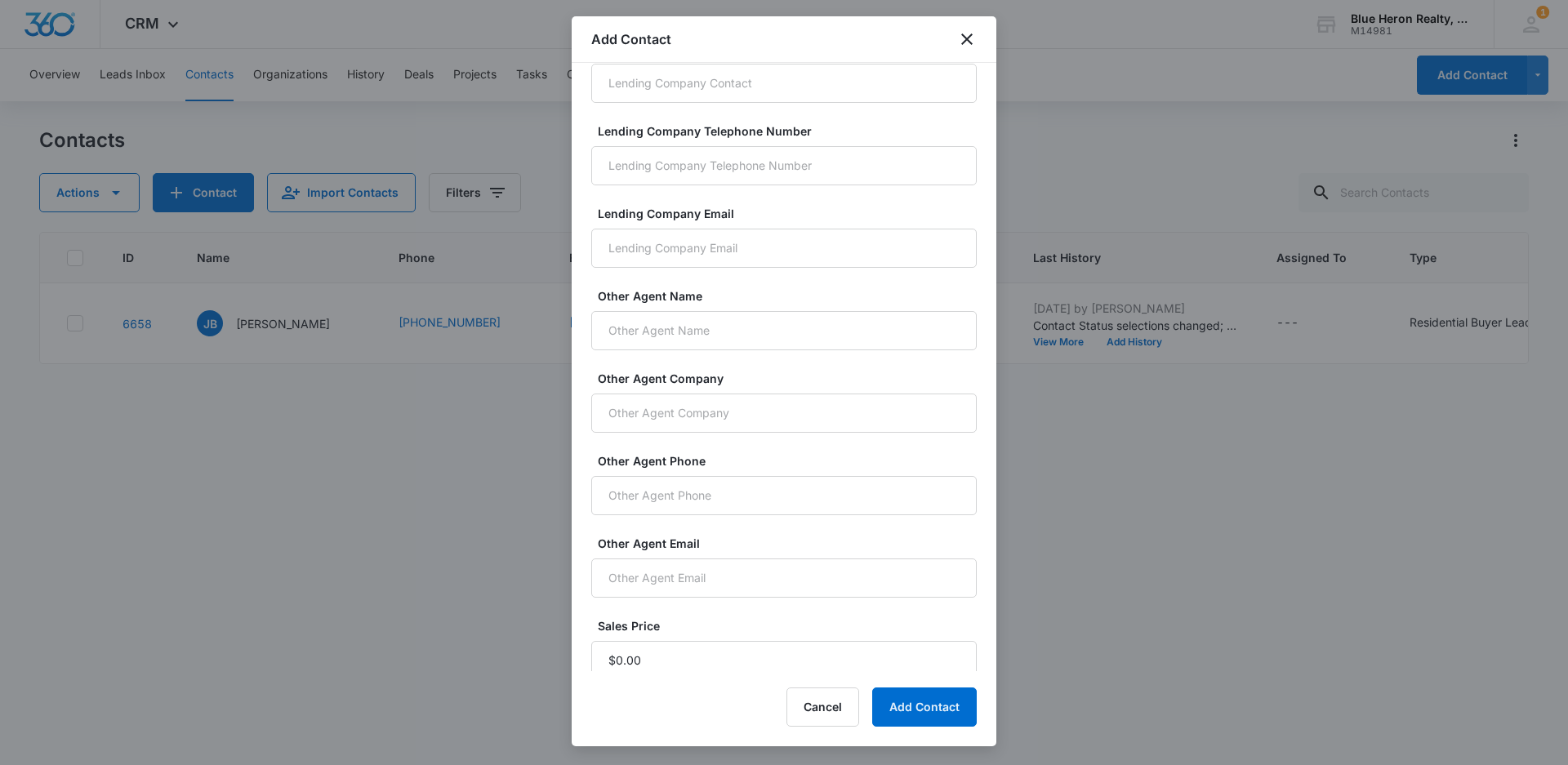
scroll to position [1038, 0]
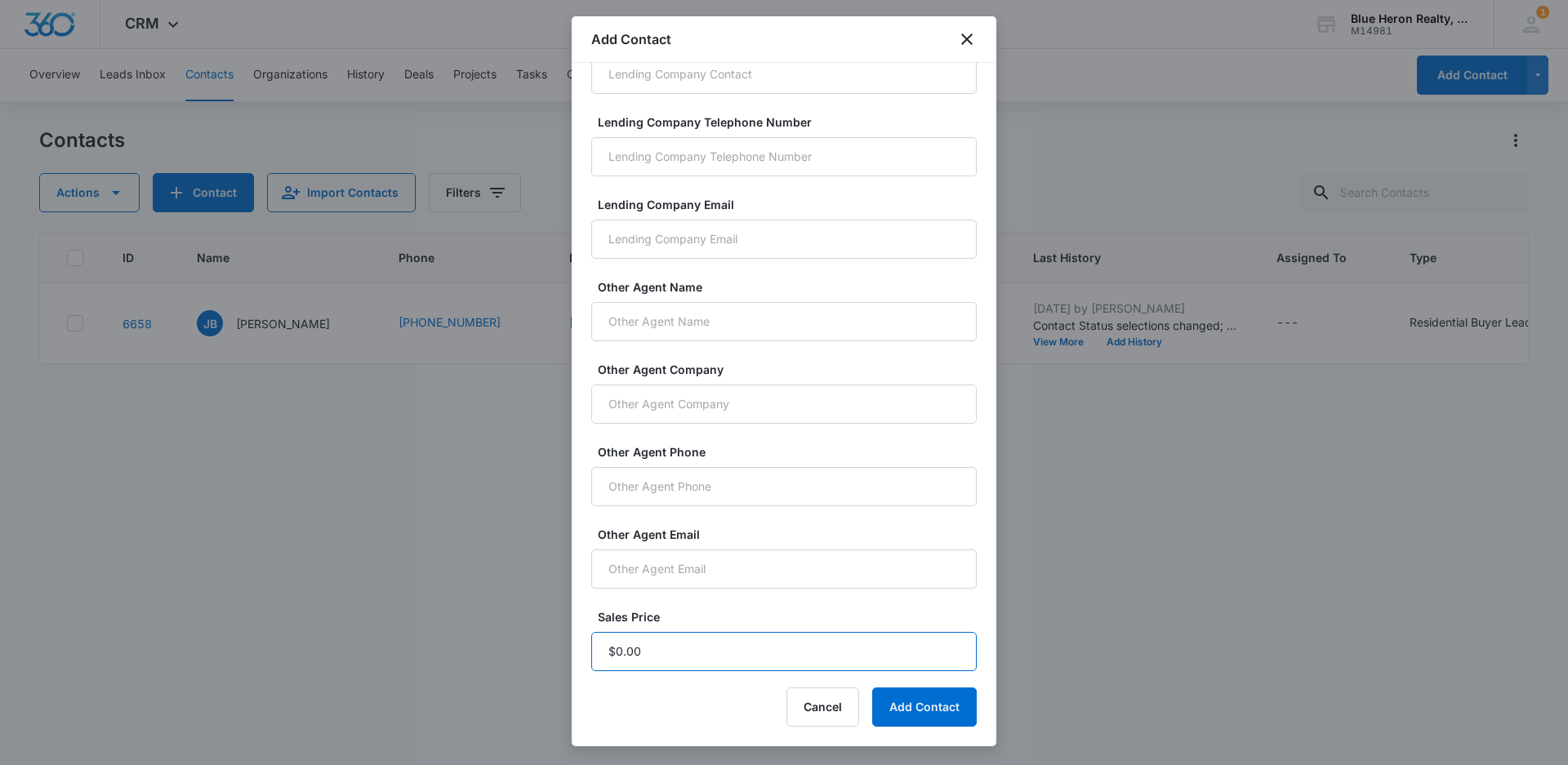
click at [671, 646] on input "Sales Price" at bounding box center [783, 650] width 385 height 39
type input "$1.00"
click at [920, 709] on button "Add Contact" at bounding box center [924, 706] width 105 height 39
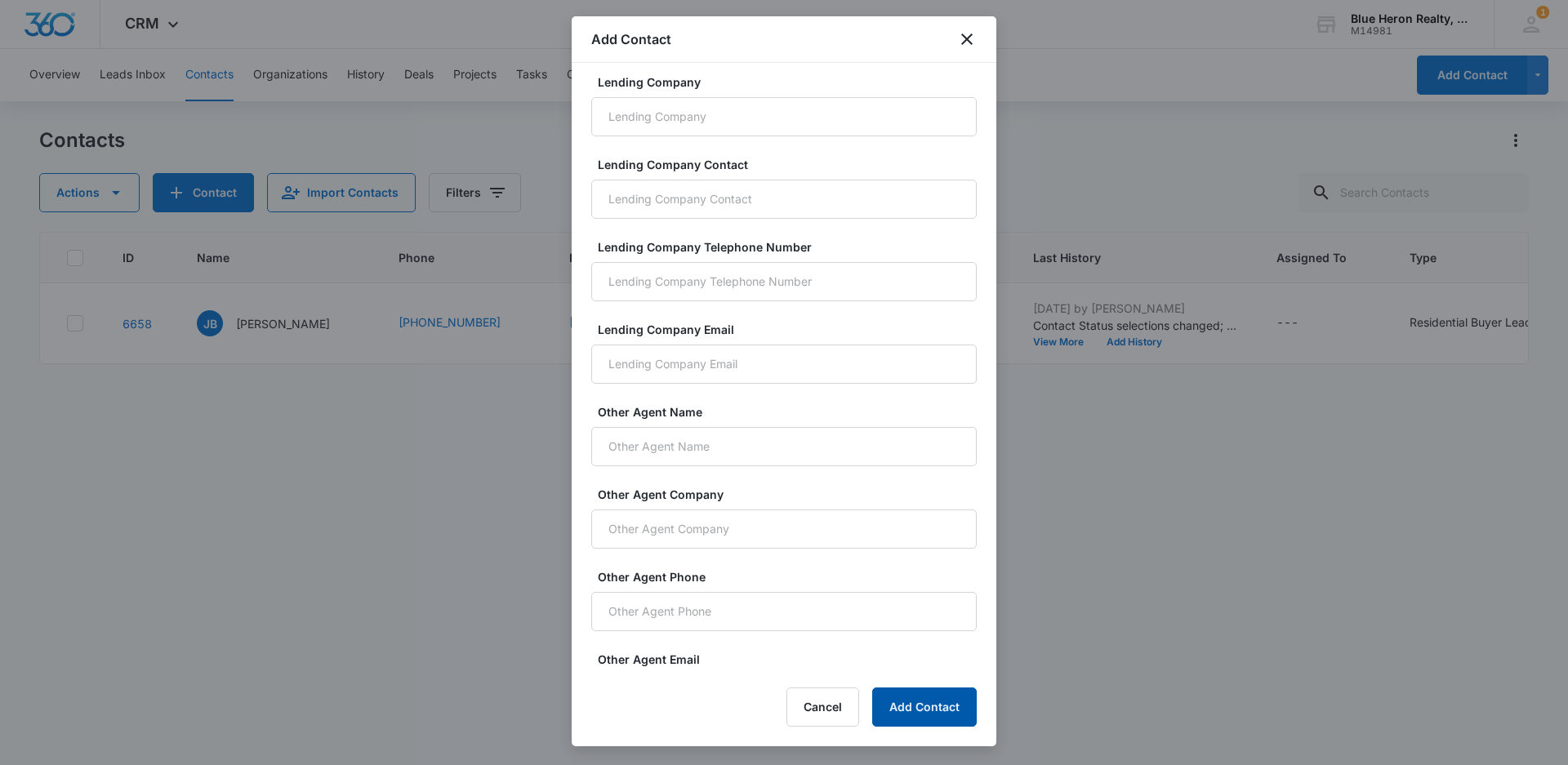
scroll to position [1164, 0]
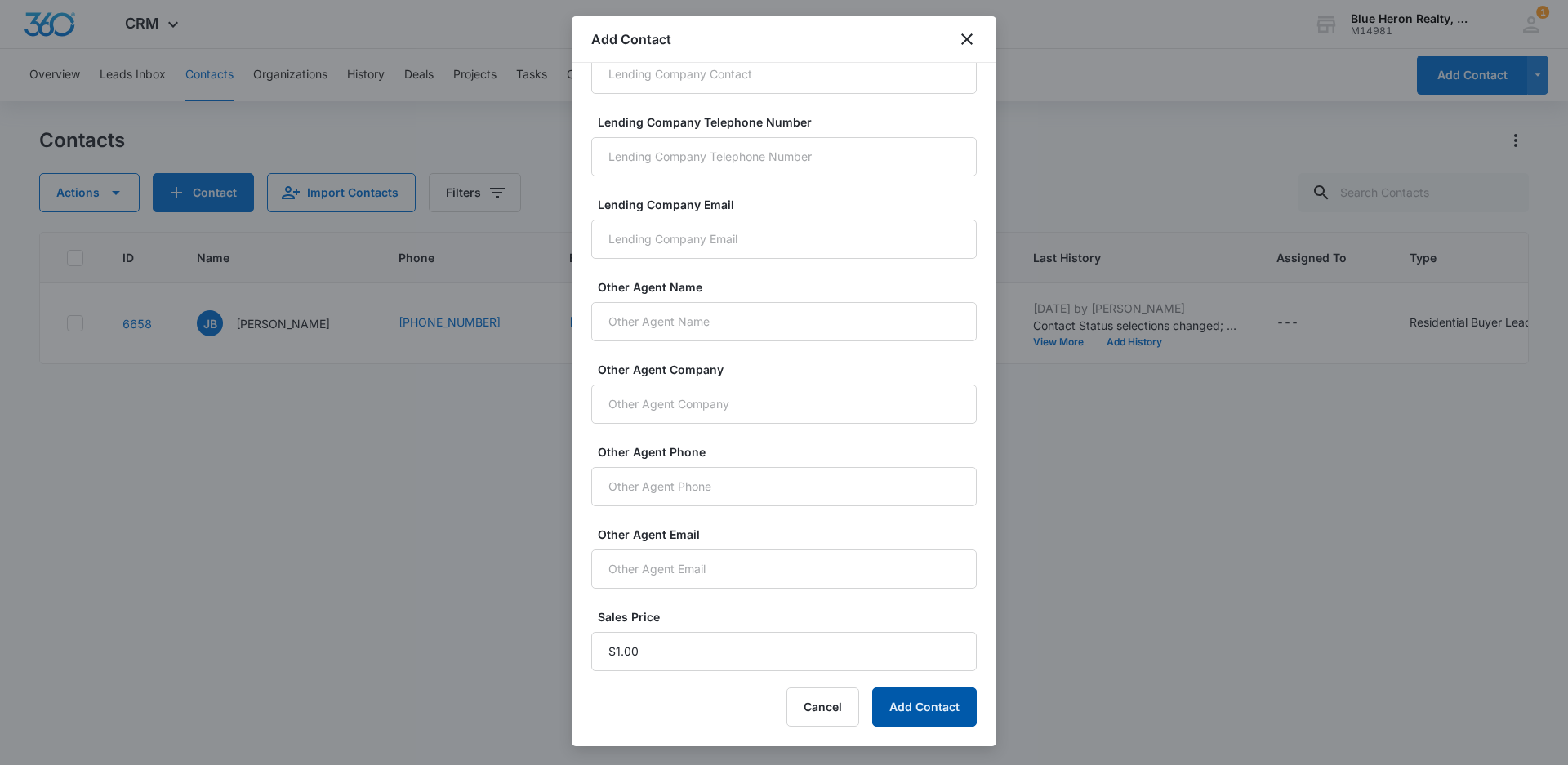
click at [915, 703] on button "Add Contact" at bounding box center [924, 706] width 105 height 39
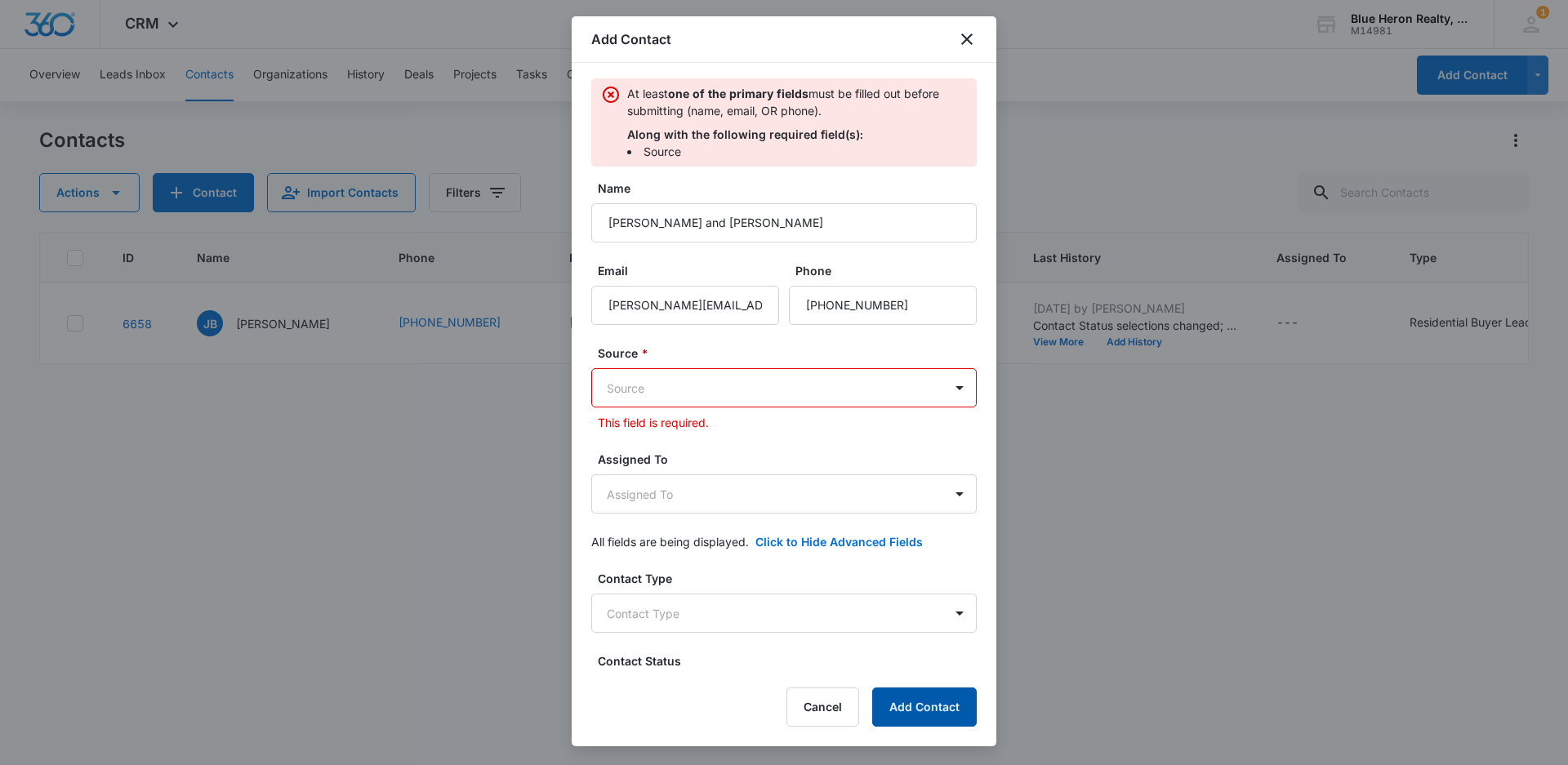
scroll to position [0, 0]
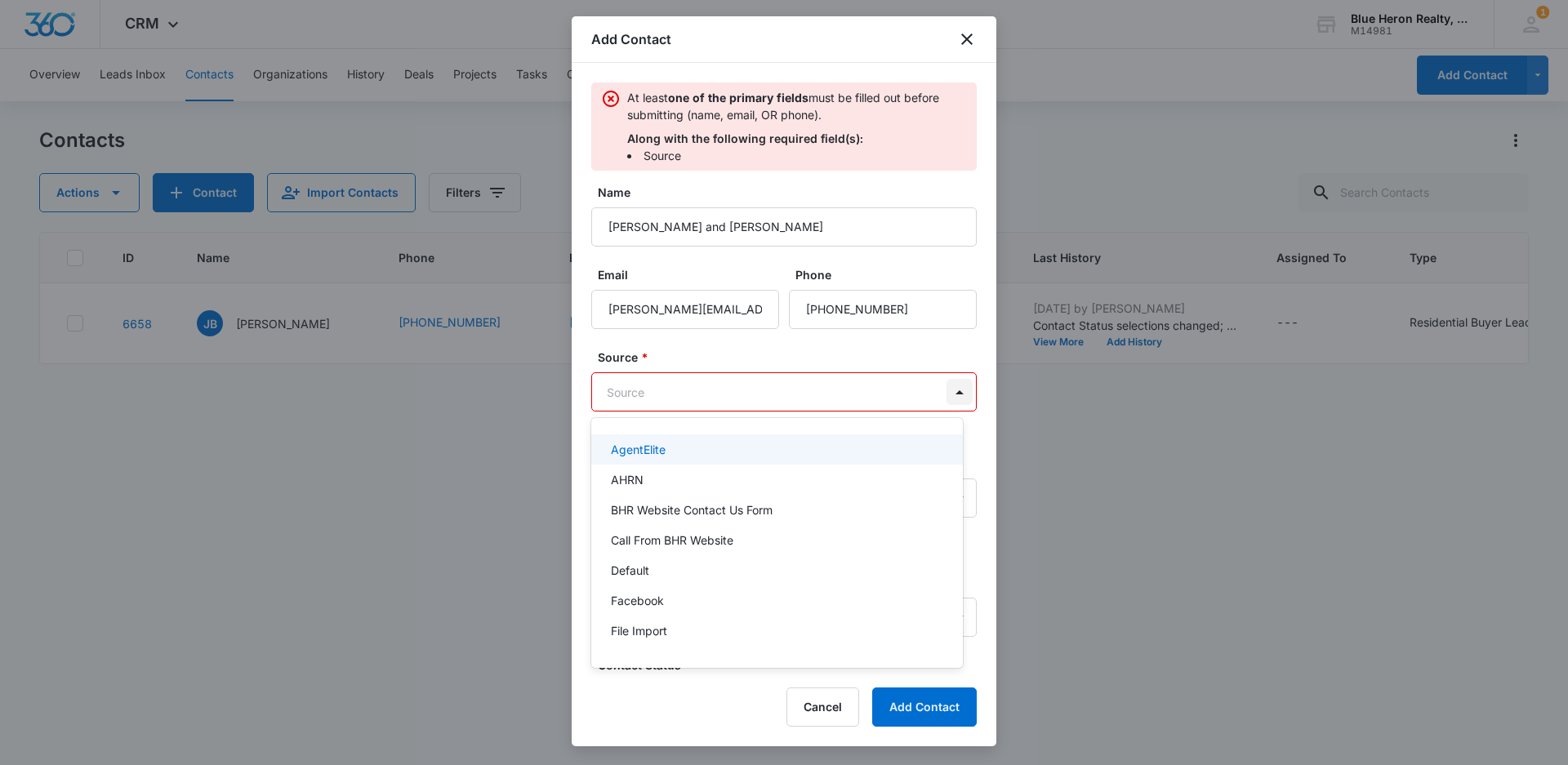
click at [947, 387] on body "CRM Apps Reputation Websites Forms CRM Email Social Shop Payments POS Content A…" at bounding box center [784, 382] width 1568 height 765
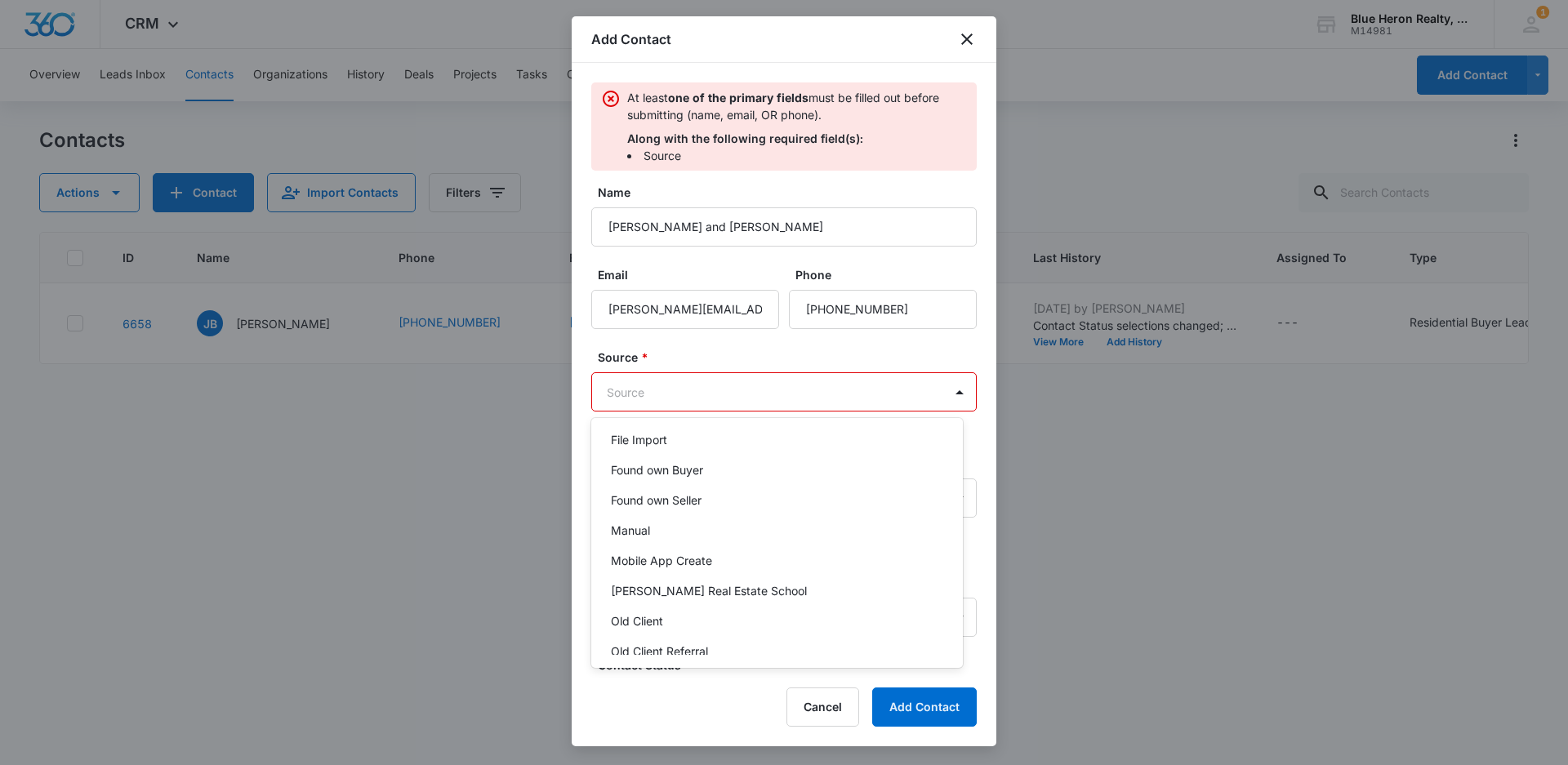
scroll to position [327, 0]
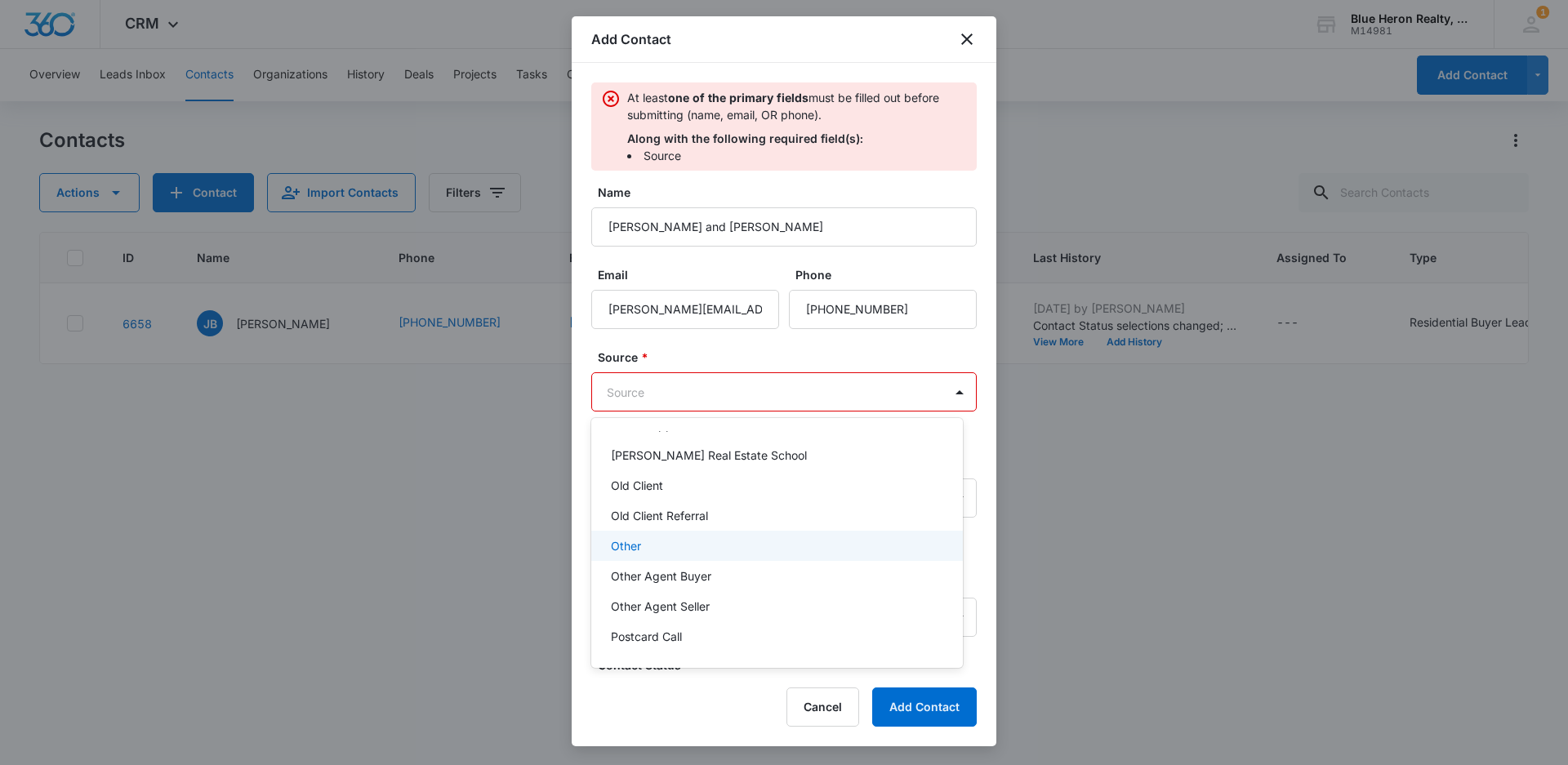
click at [648, 546] on div "Other" at bounding box center [775, 545] width 329 height 17
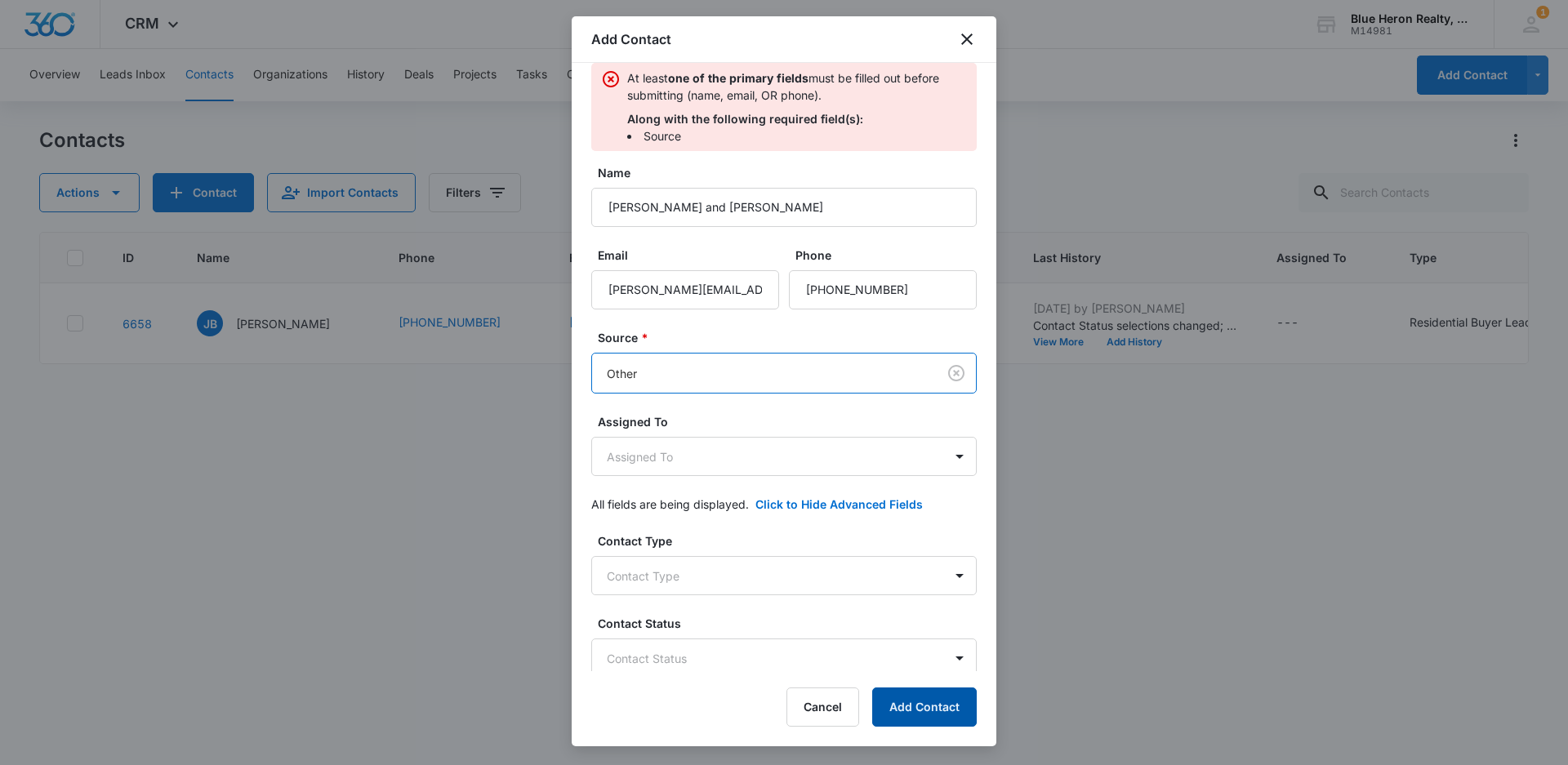
click at [914, 706] on button "Add Contact" at bounding box center [924, 706] width 105 height 39
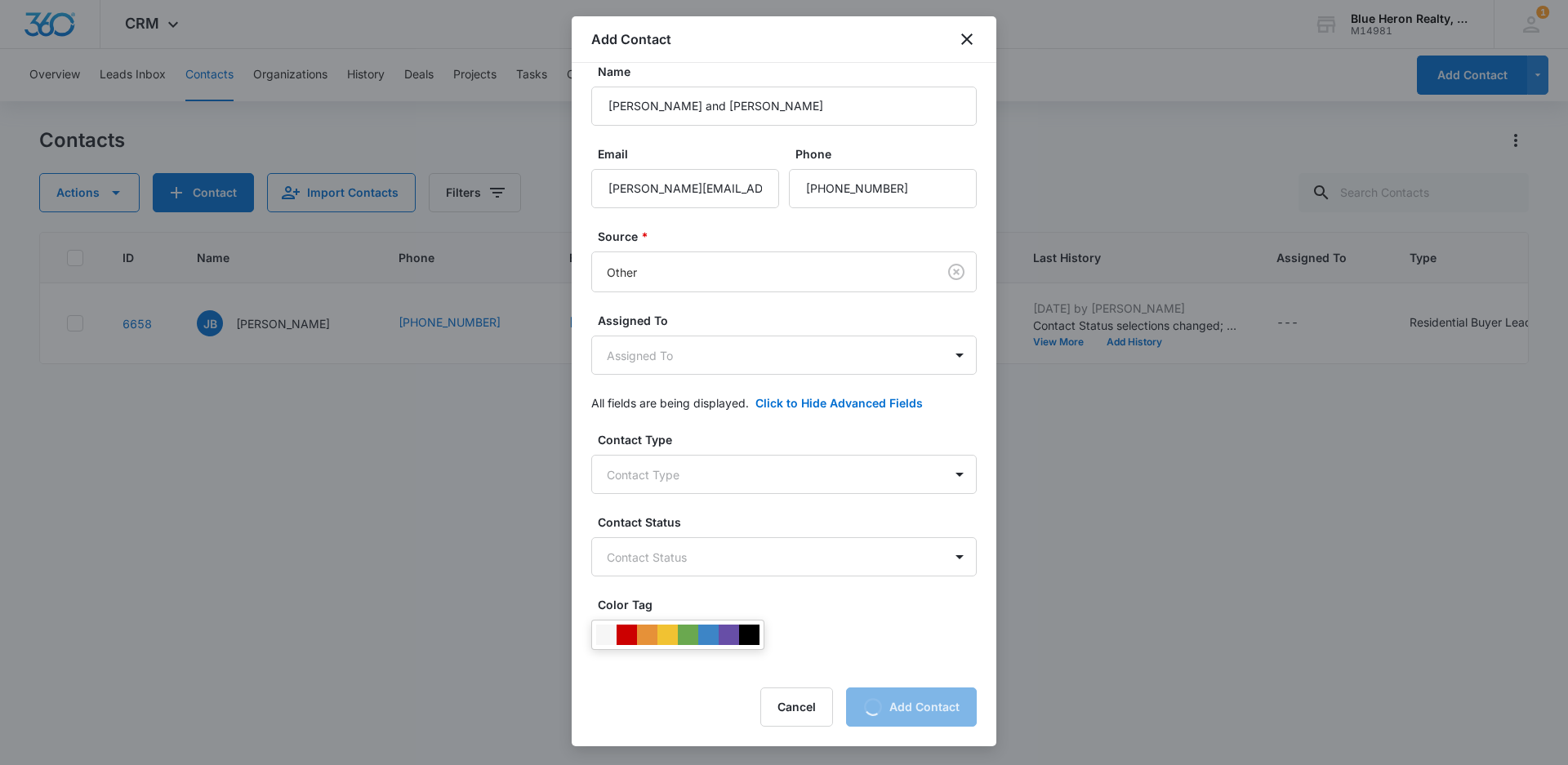
scroll to position [0, 0]
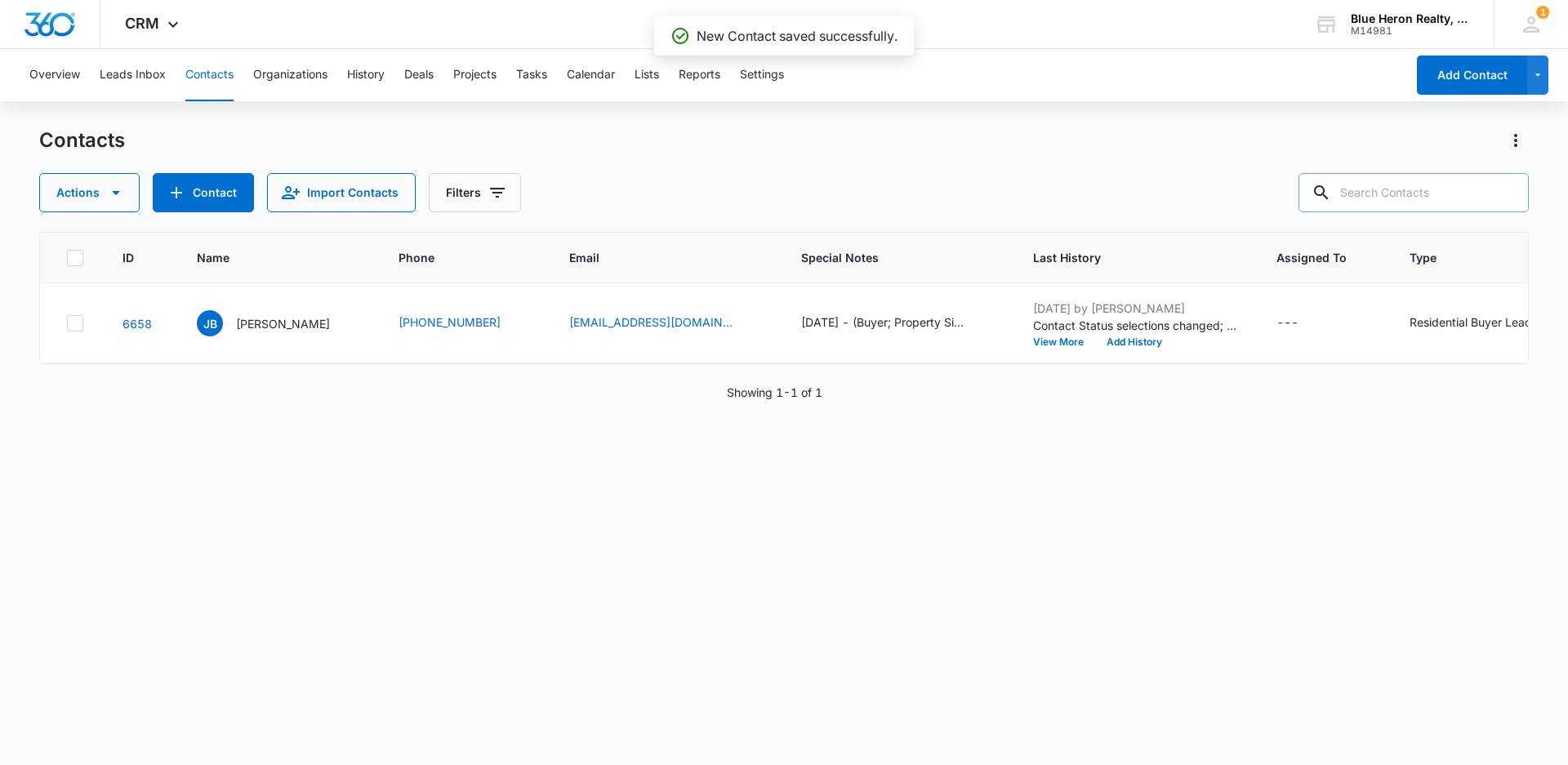
click at [1421, 193] on input "text" at bounding box center [1413, 192] width 230 height 39
type input "[PERSON_NAME]"
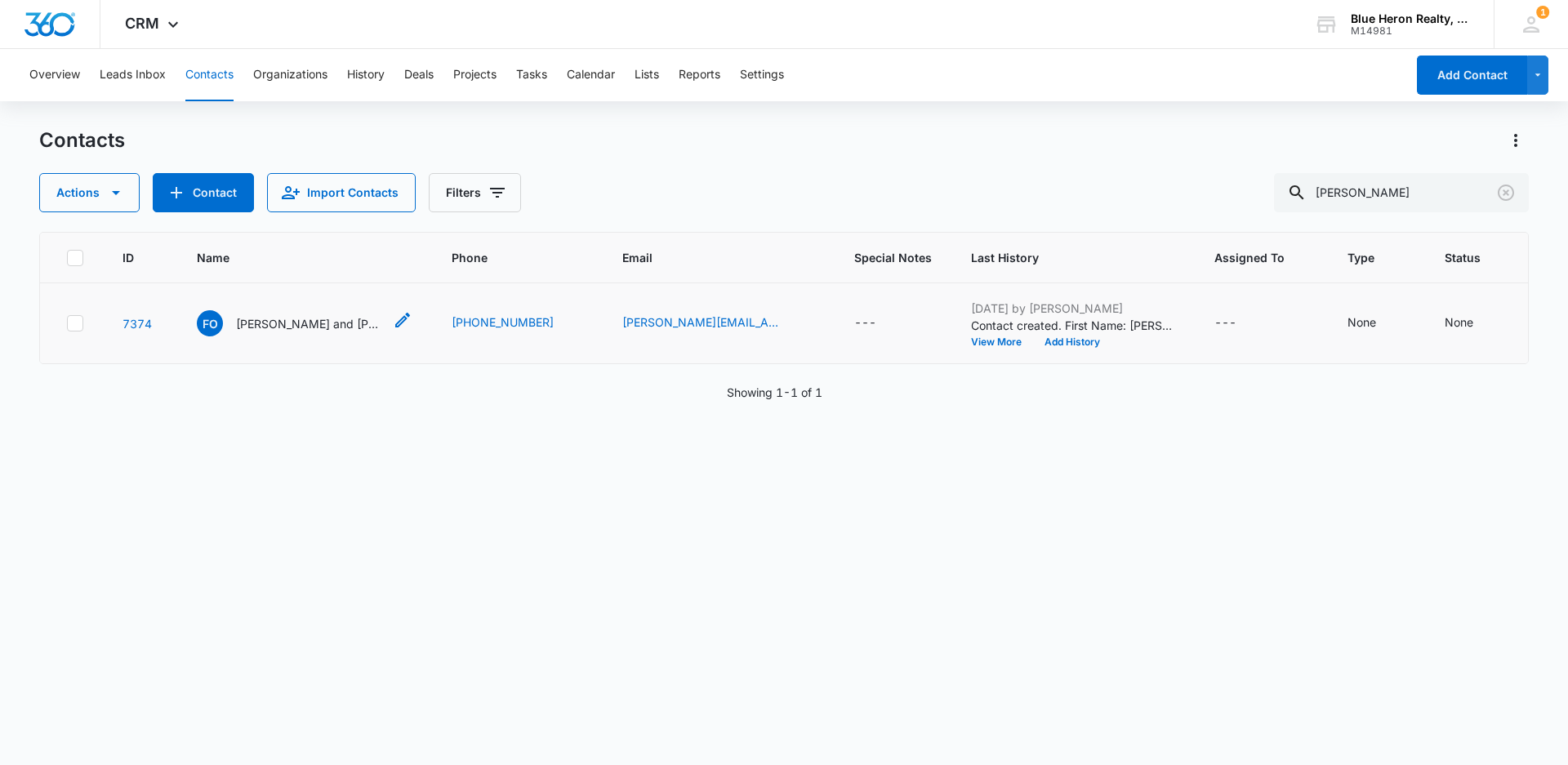
click at [327, 324] on p "[PERSON_NAME] and [PERSON_NAME]" at bounding box center [309, 323] width 147 height 17
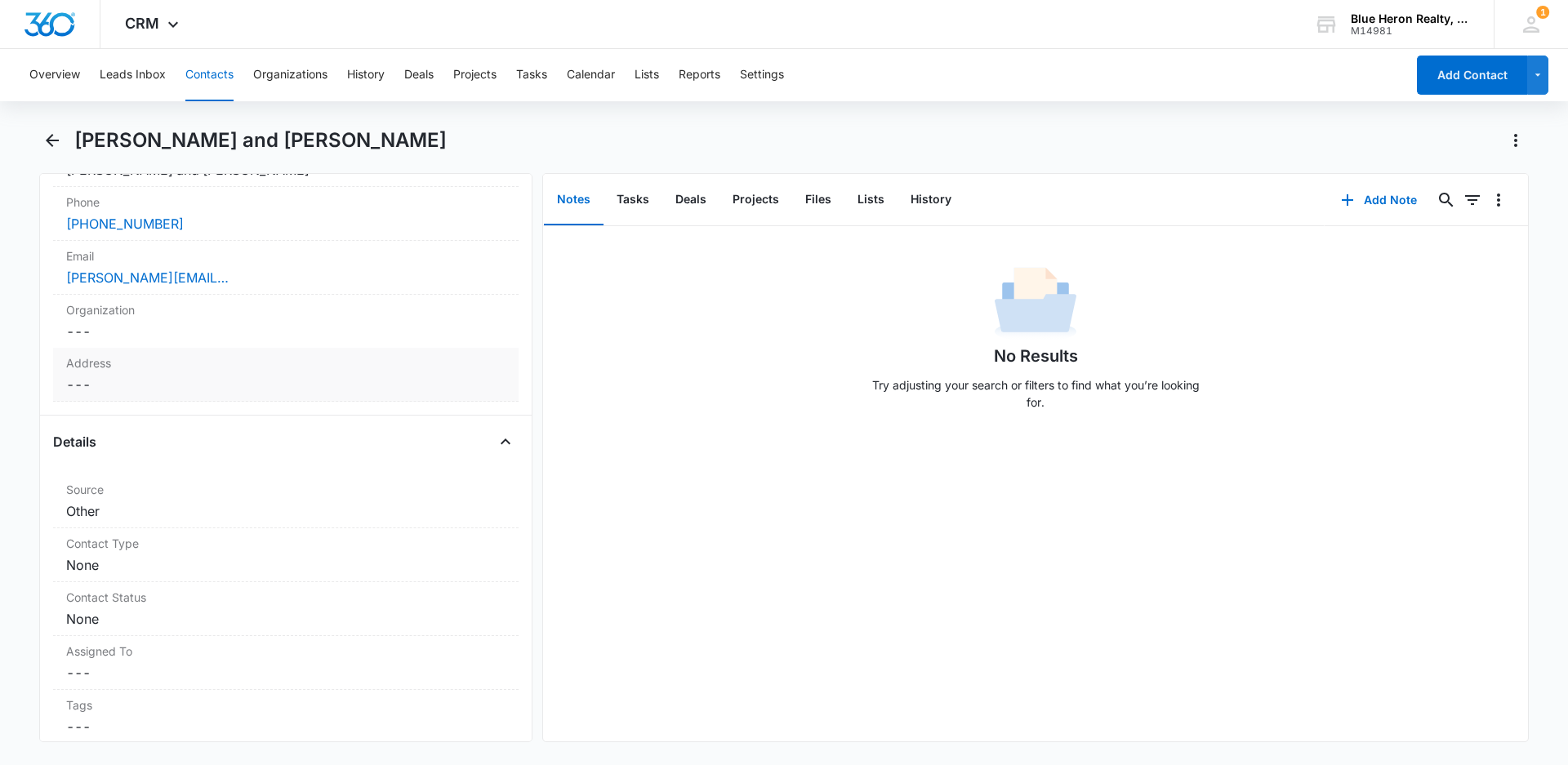
scroll to position [382, 0]
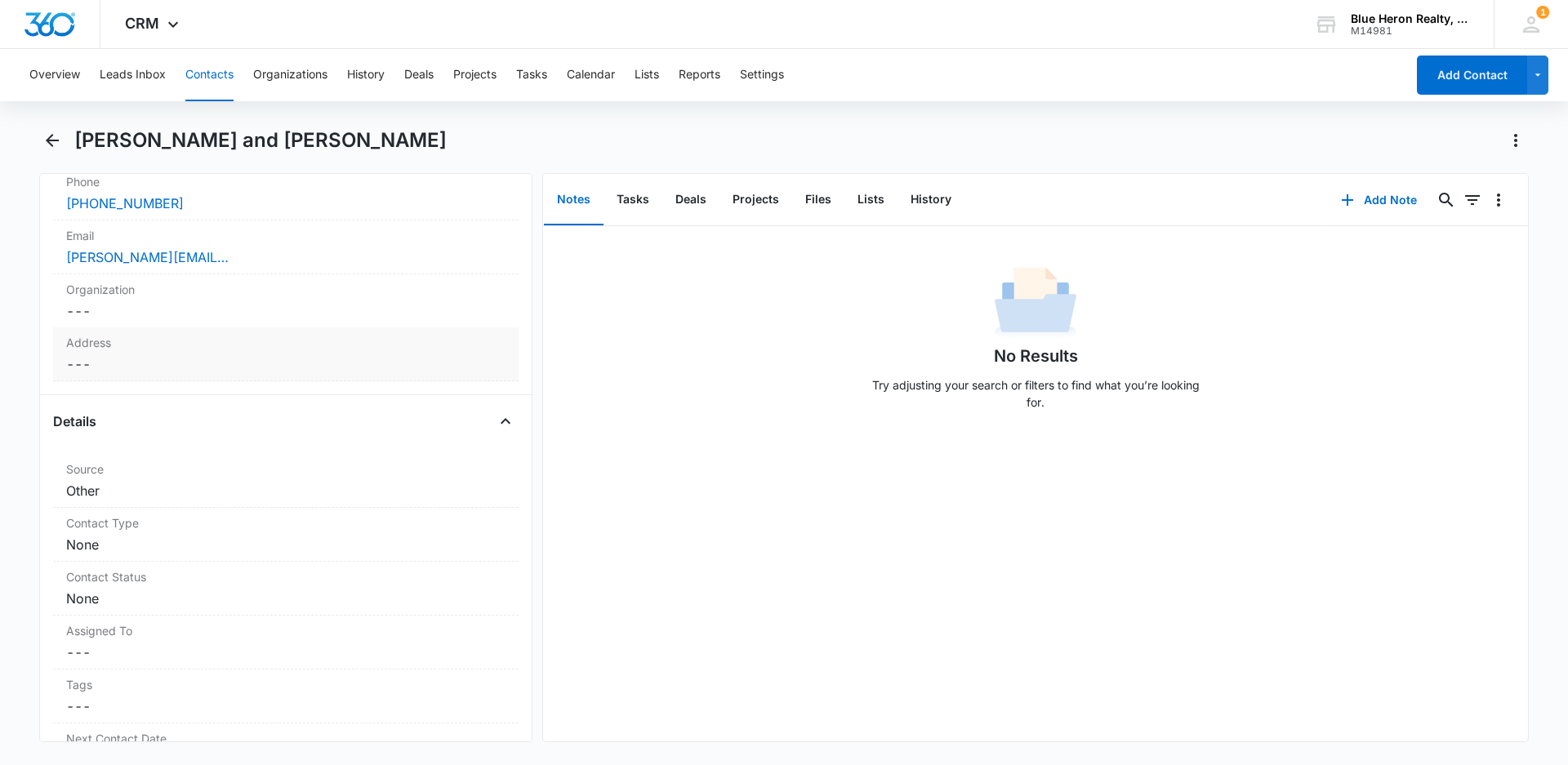
click at [138, 364] on dd "Cancel Save Changes ---" at bounding box center [285, 364] width 439 height 20
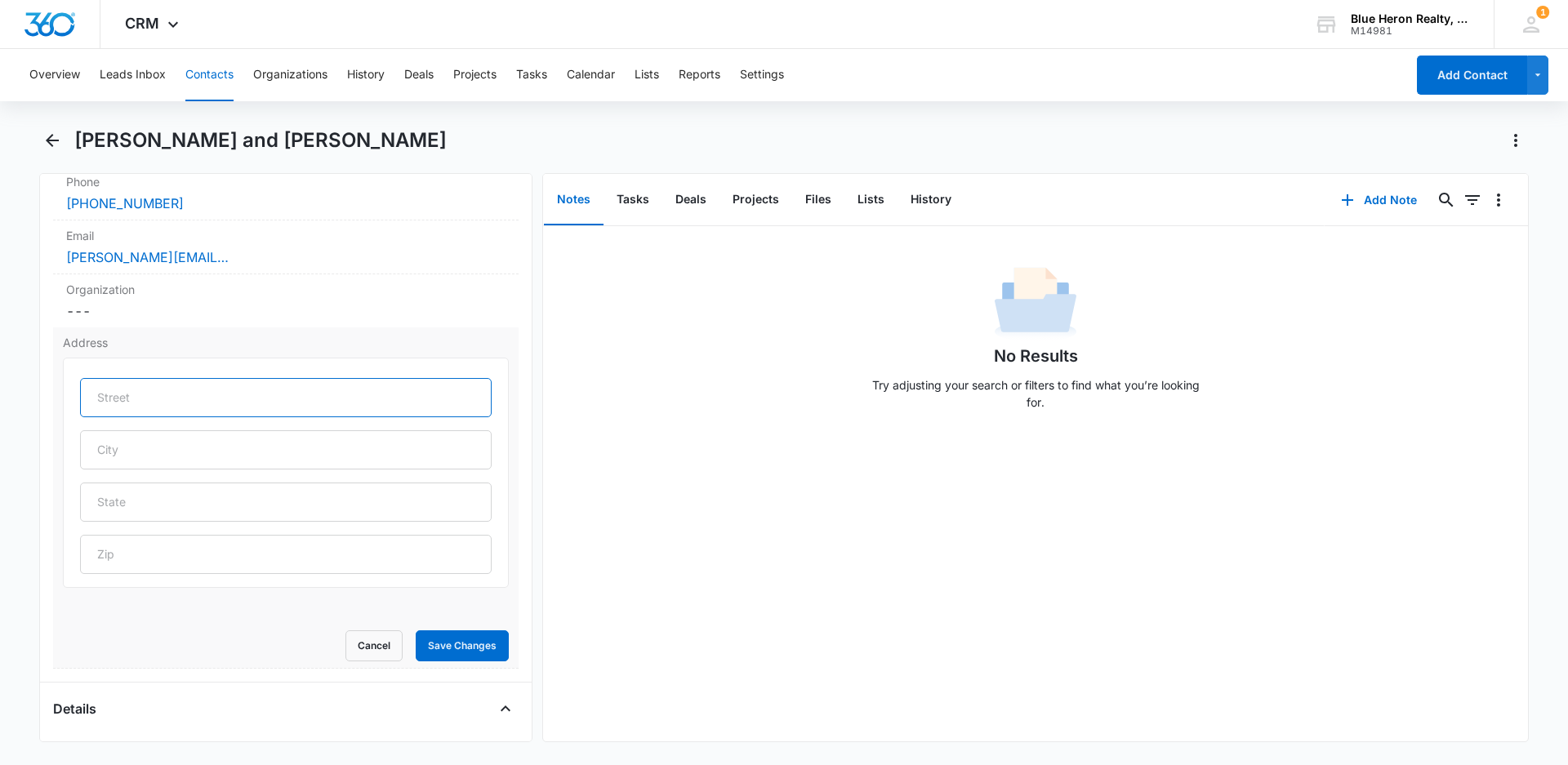
click at [151, 390] on input "text" at bounding box center [286, 397] width 411 height 39
type input "[STREET_ADDRESS]"
type input "Locust Grove"
type input "VA"
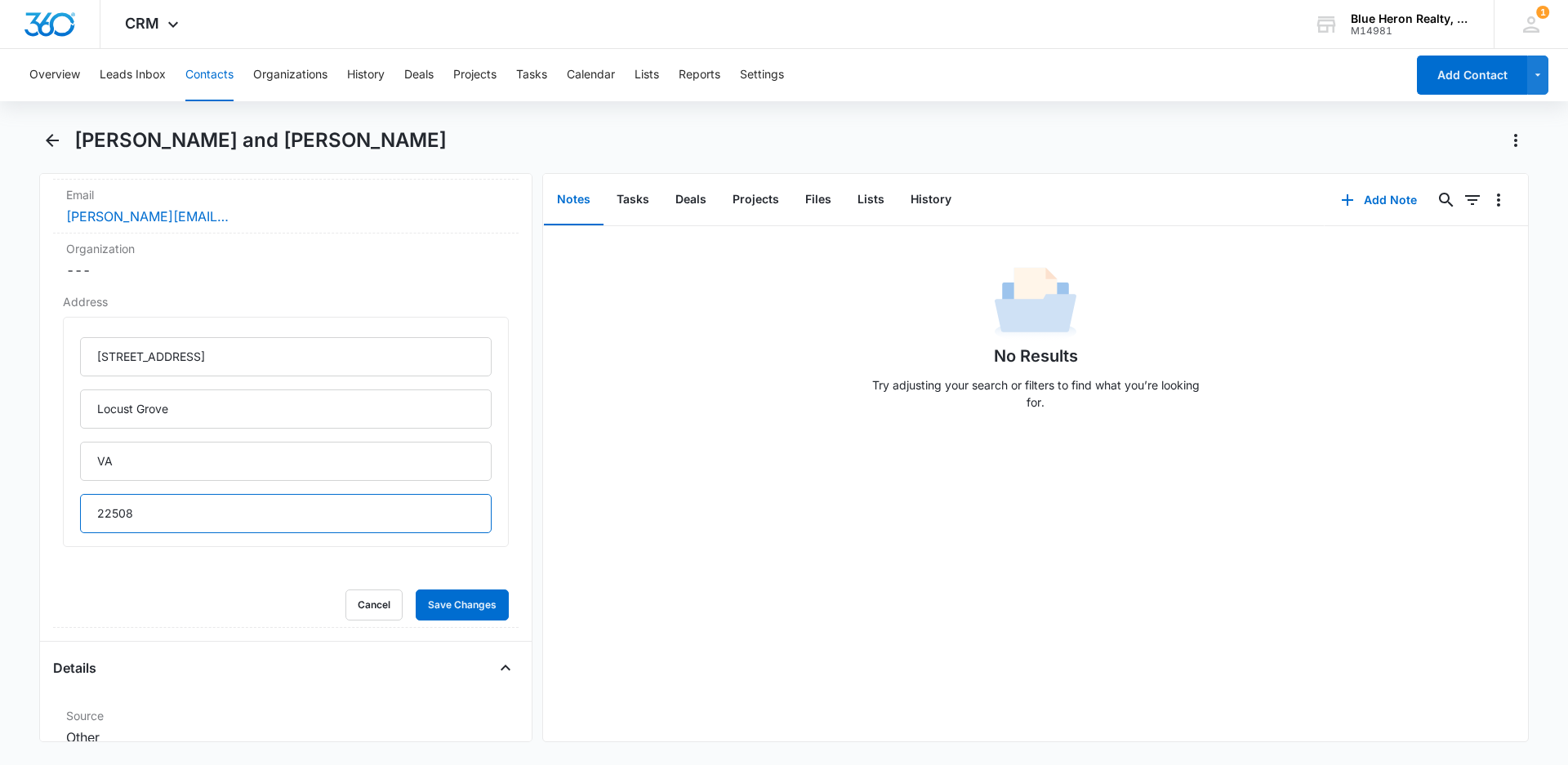
scroll to position [464, 0]
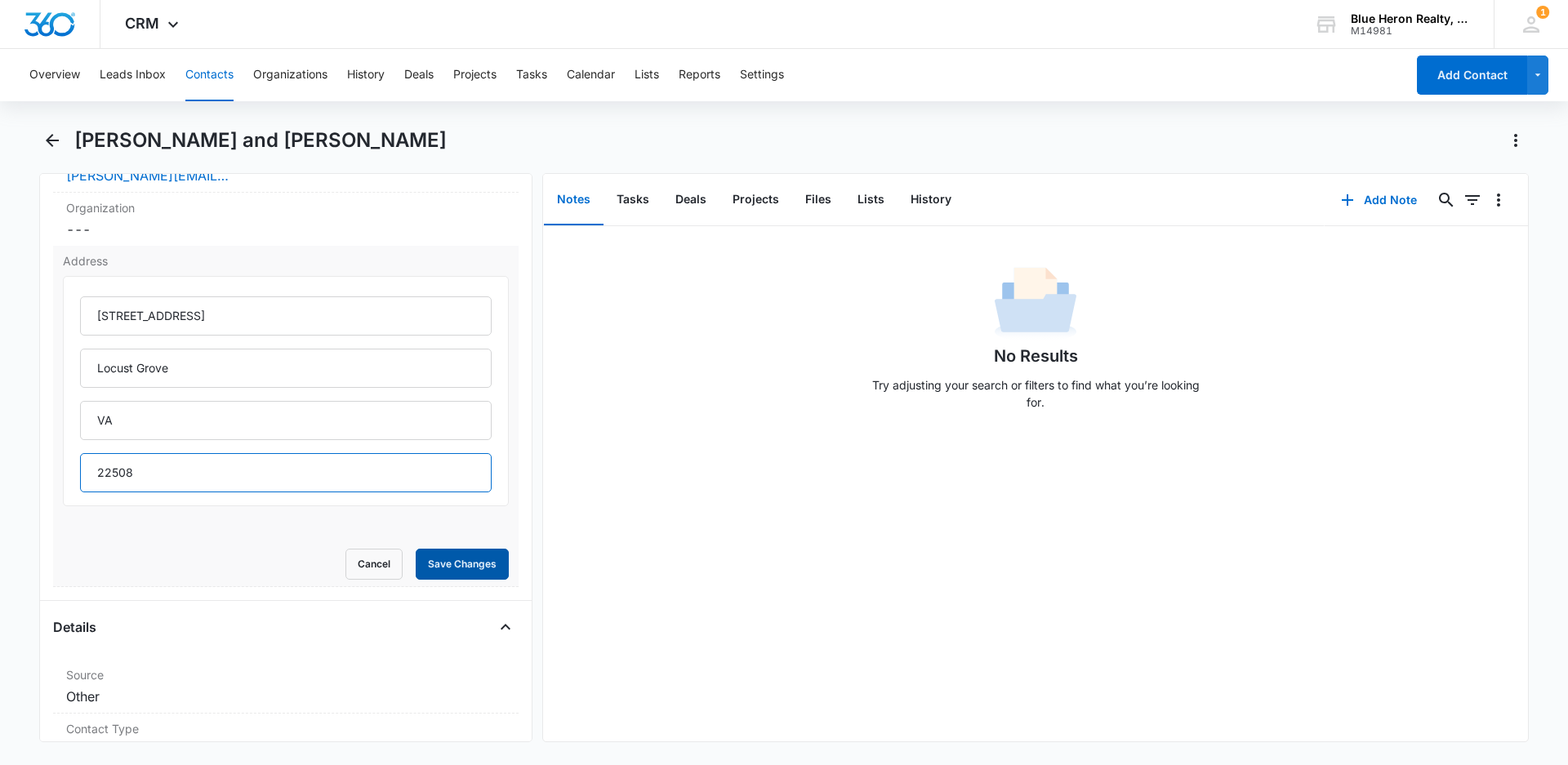
type input "22508"
click at [436, 569] on button "Save Changes" at bounding box center [462, 564] width 93 height 31
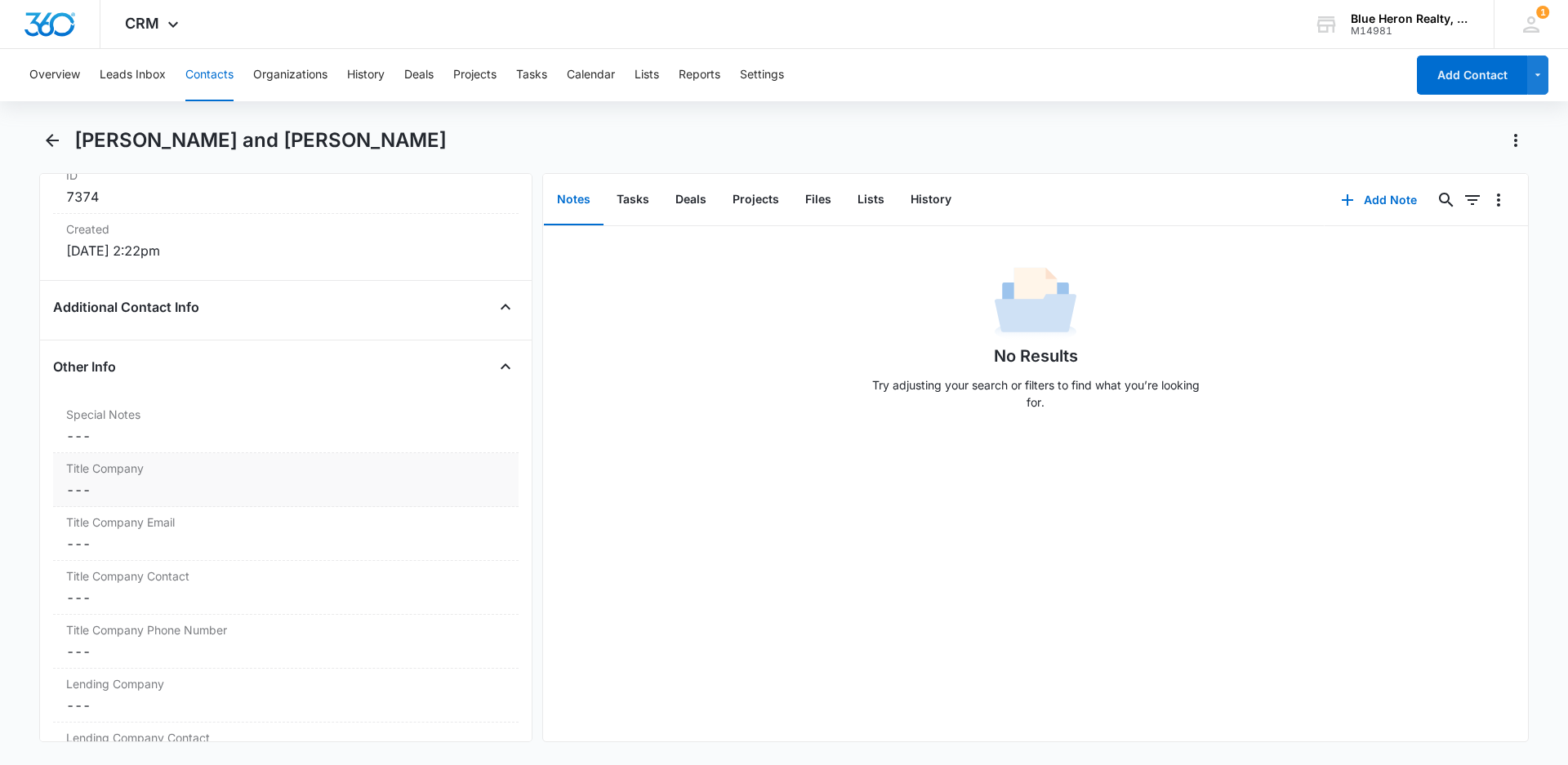
scroll to position [1117, 0]
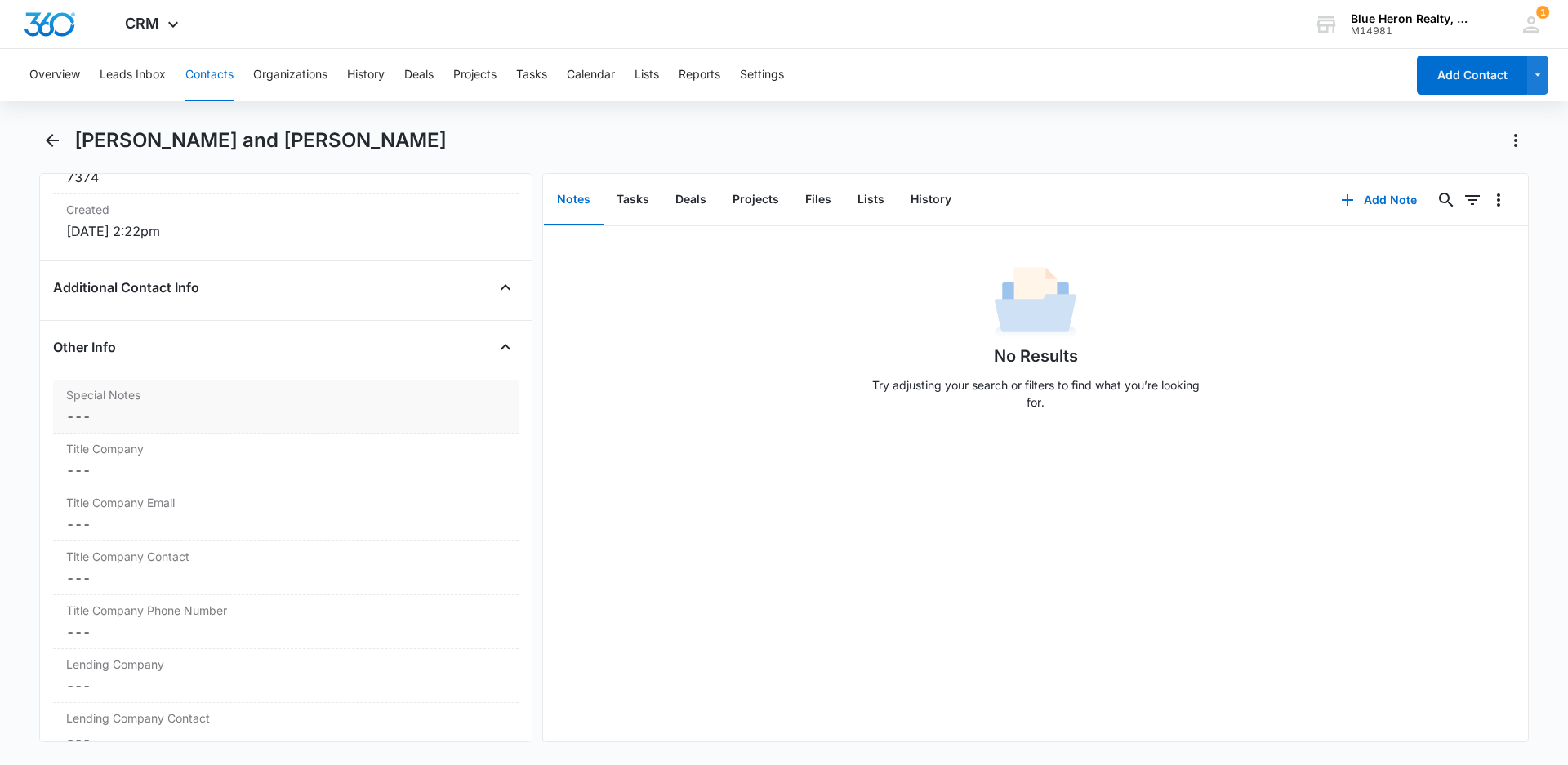
click at [104, 421] on dd "Cancel Save Changes ---" at bounding box center [285, 417] width 439 height 20
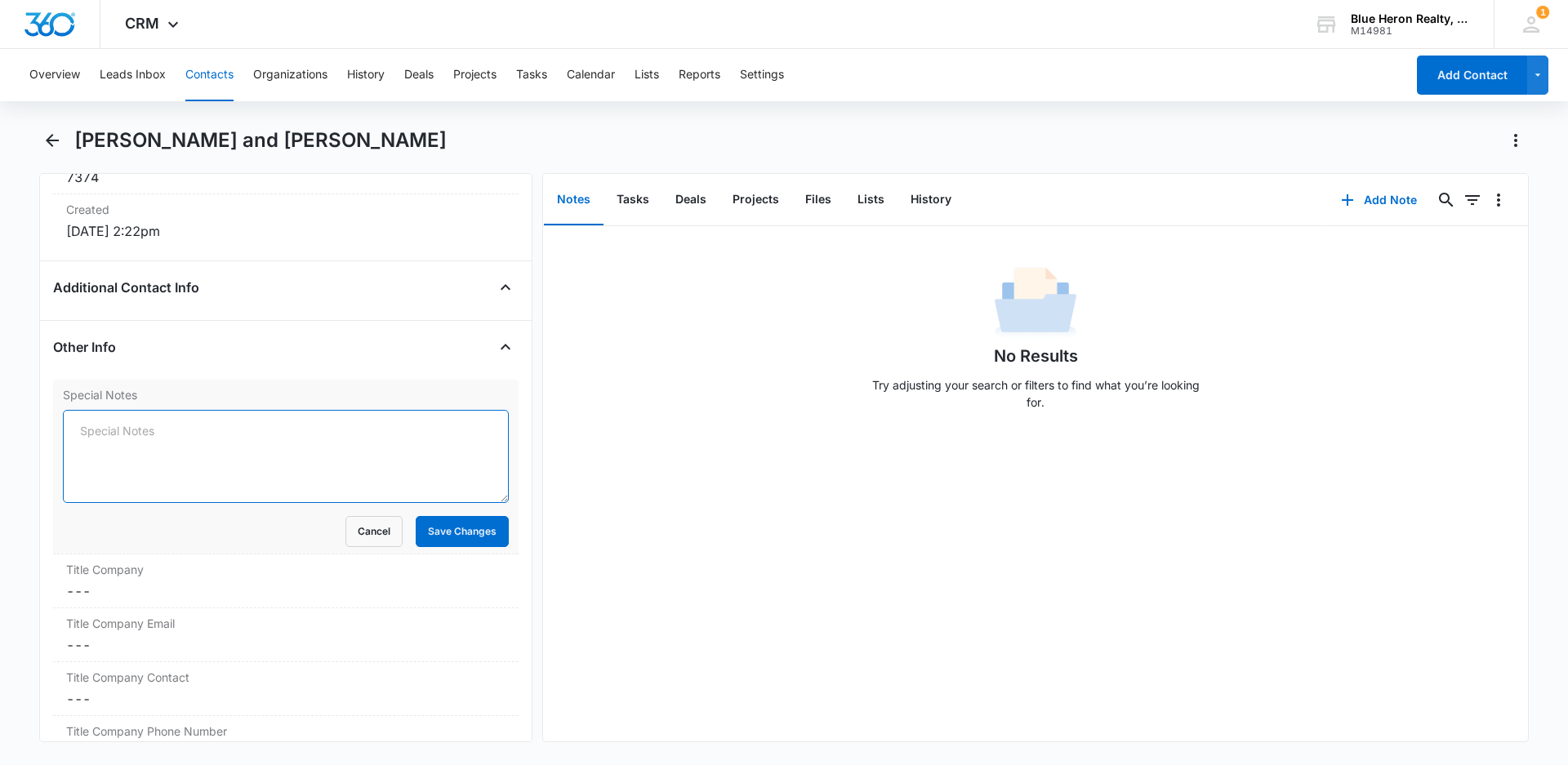
click at [115, 433] on textarea "Special Notes" at bounding box center [286, 456] width 446 height 93
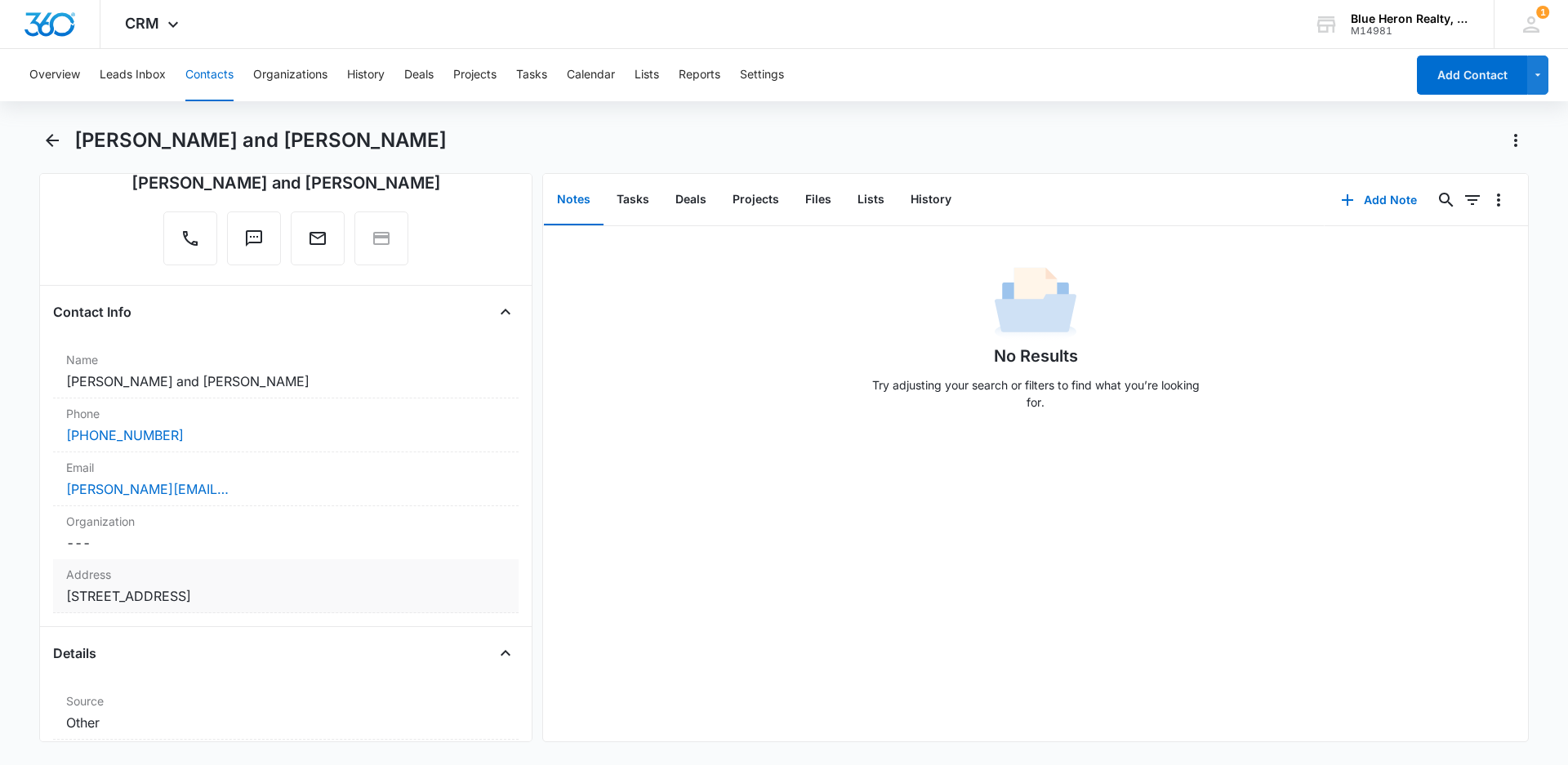
scroll to position [163, 0]
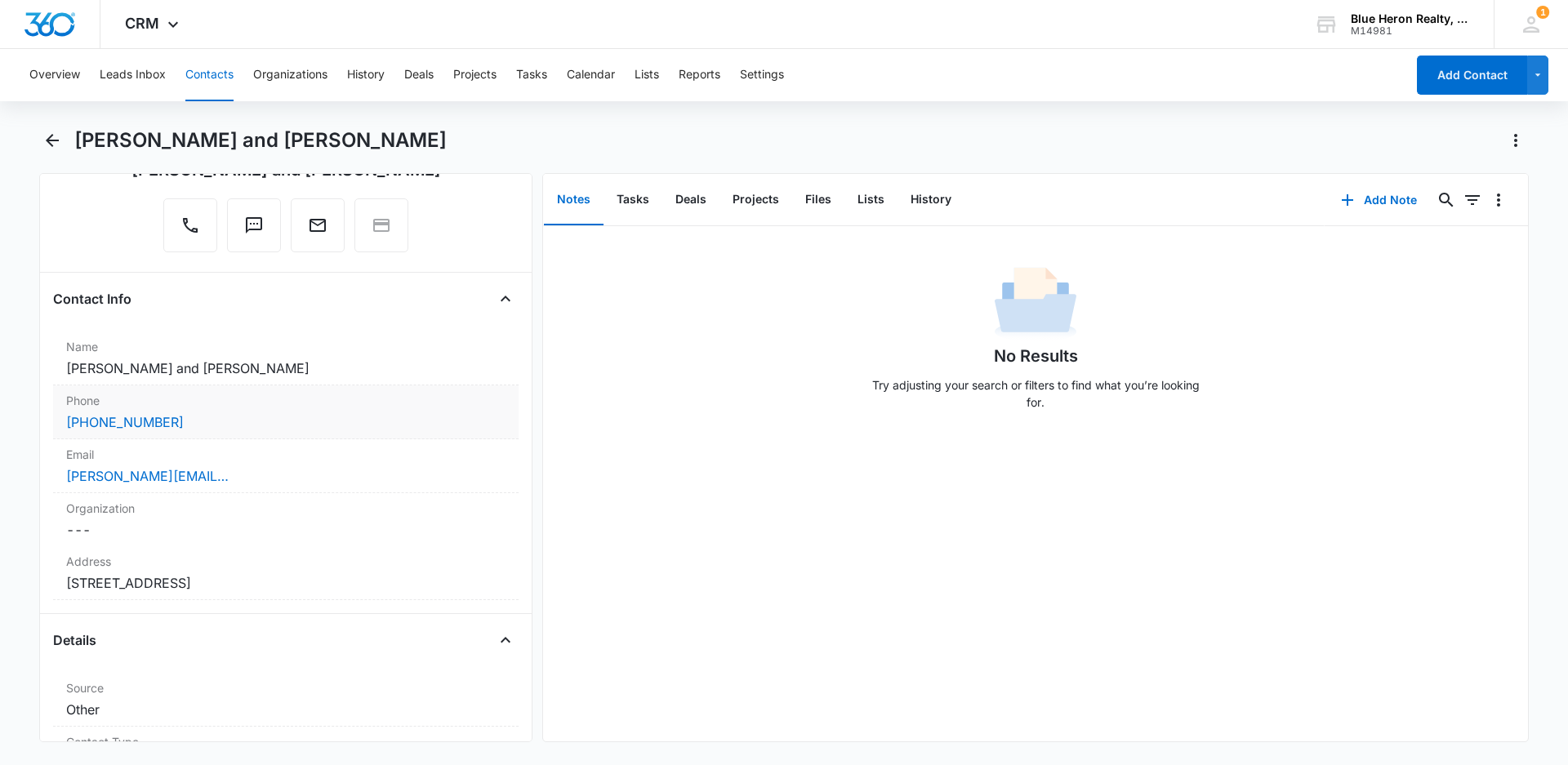
type textarea "[DATE] - Amina Way - 540-"
click at [225, 421] on div "[PHONE_NUMBER]" at bounding box center [285, 422] width 439 height 20
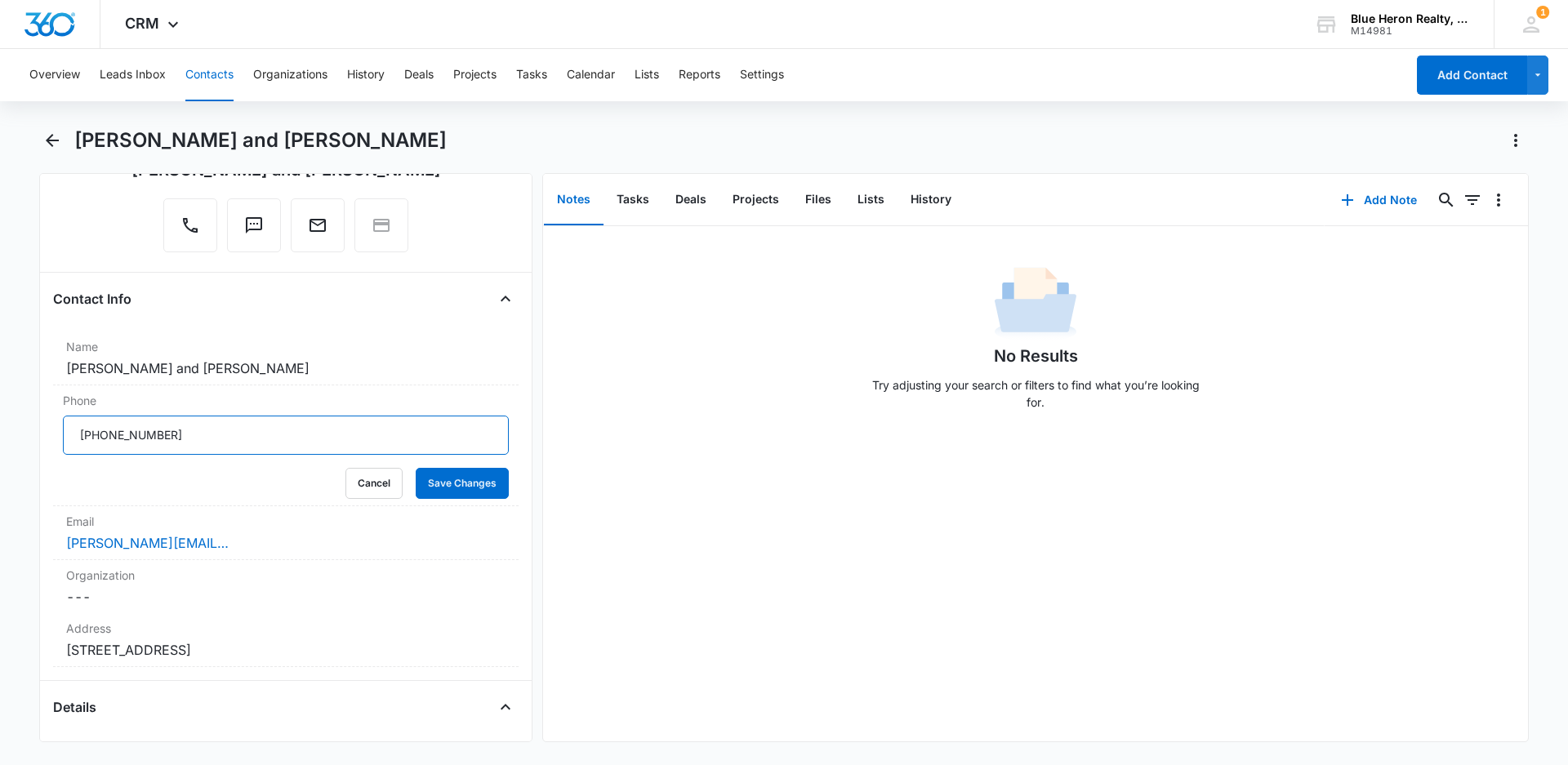
drag, startPoint x: 192, startPoint y: 437, endPoint x: 32, endPoint y: 412, distance: 161.9
click at [32, 417] on main "[PERSON_NAME] and [PERSON_NAME] Remove FO [PERSON_NAME] and [PERSON_NAME] Conta…" at bounding box center [784, 444] width 1568 height 634
type input "[PHONE_NUMBER]"
click at [430, 494] on button "Save Changes" at bounding box center [462, 484] width 93 height 31
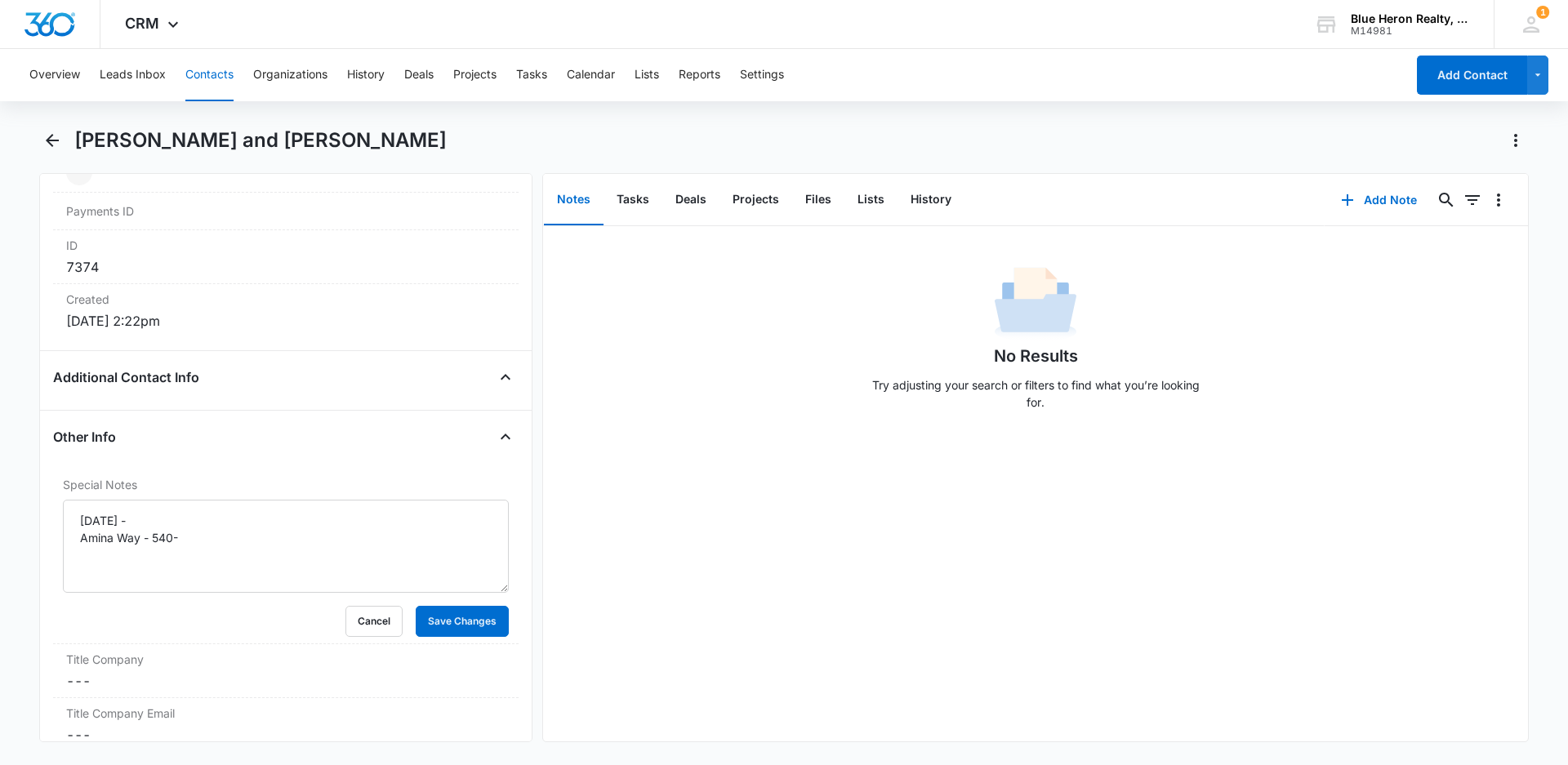
scroll to position [1143, 0]
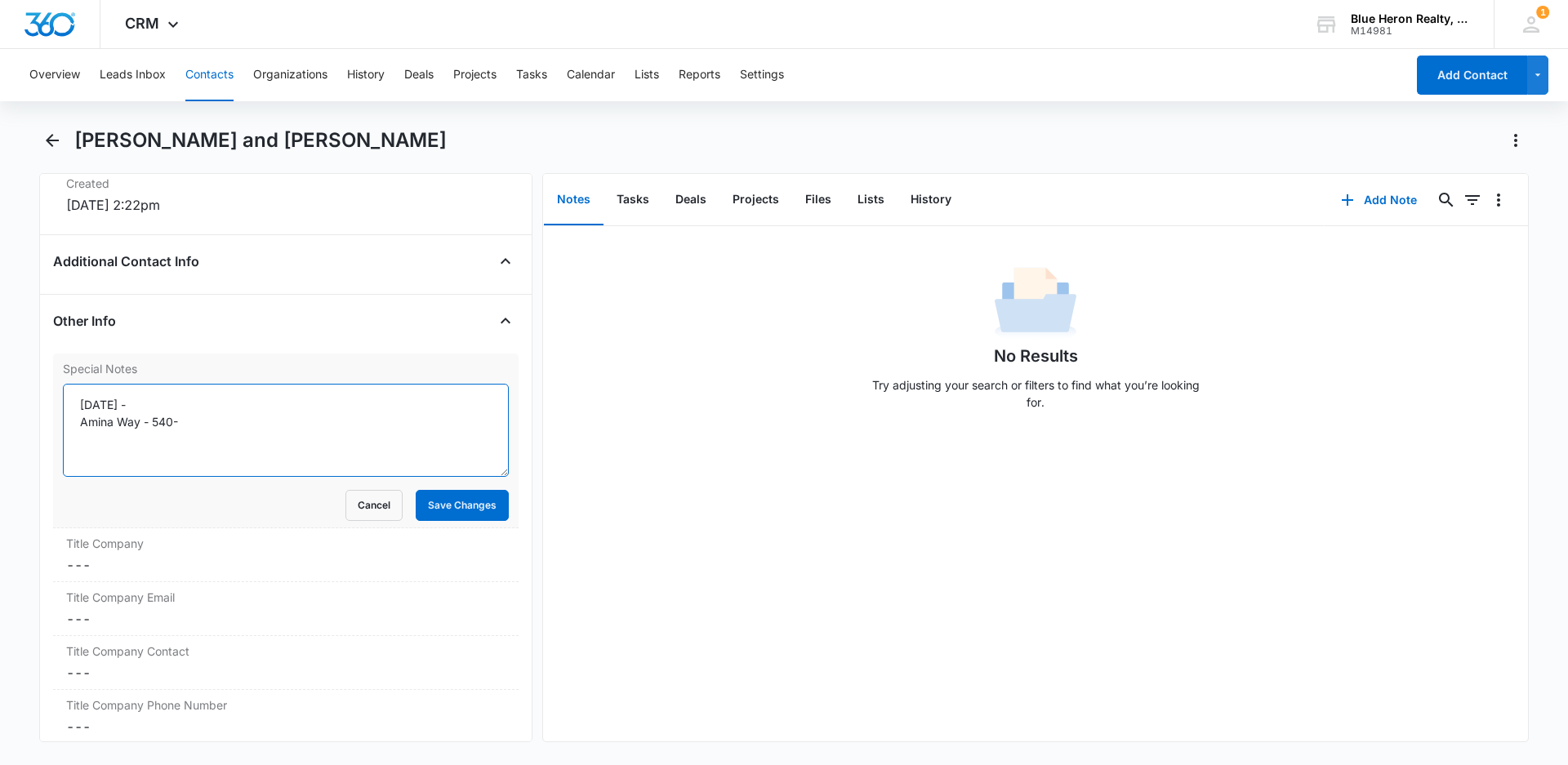
click at [236, 423] on textarea "[DATE] - Amina Way - 540-" at bounding box center [286, 429] width 446 height 93
click at [82, 425] on textarea "[DATE] - Amina Way - 540-" at bounding box center [286, 429] width 446 height 93
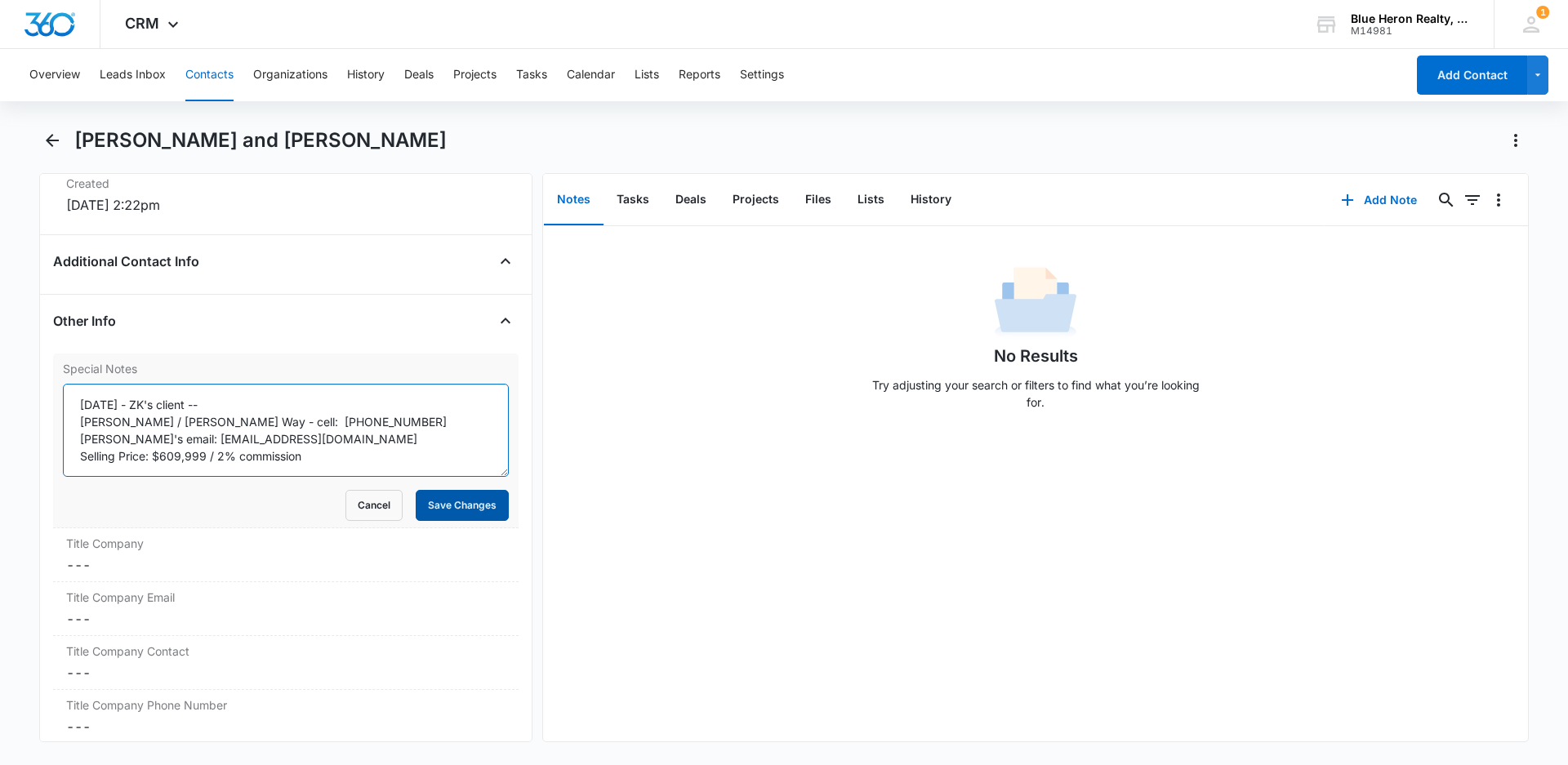
scroll to position [13, 0]
type textarea "[DATE] - ZK's client -- [PERSON_NAME] / [PERSON_NAME] Way - cell: [PHONE_NUMBER…"
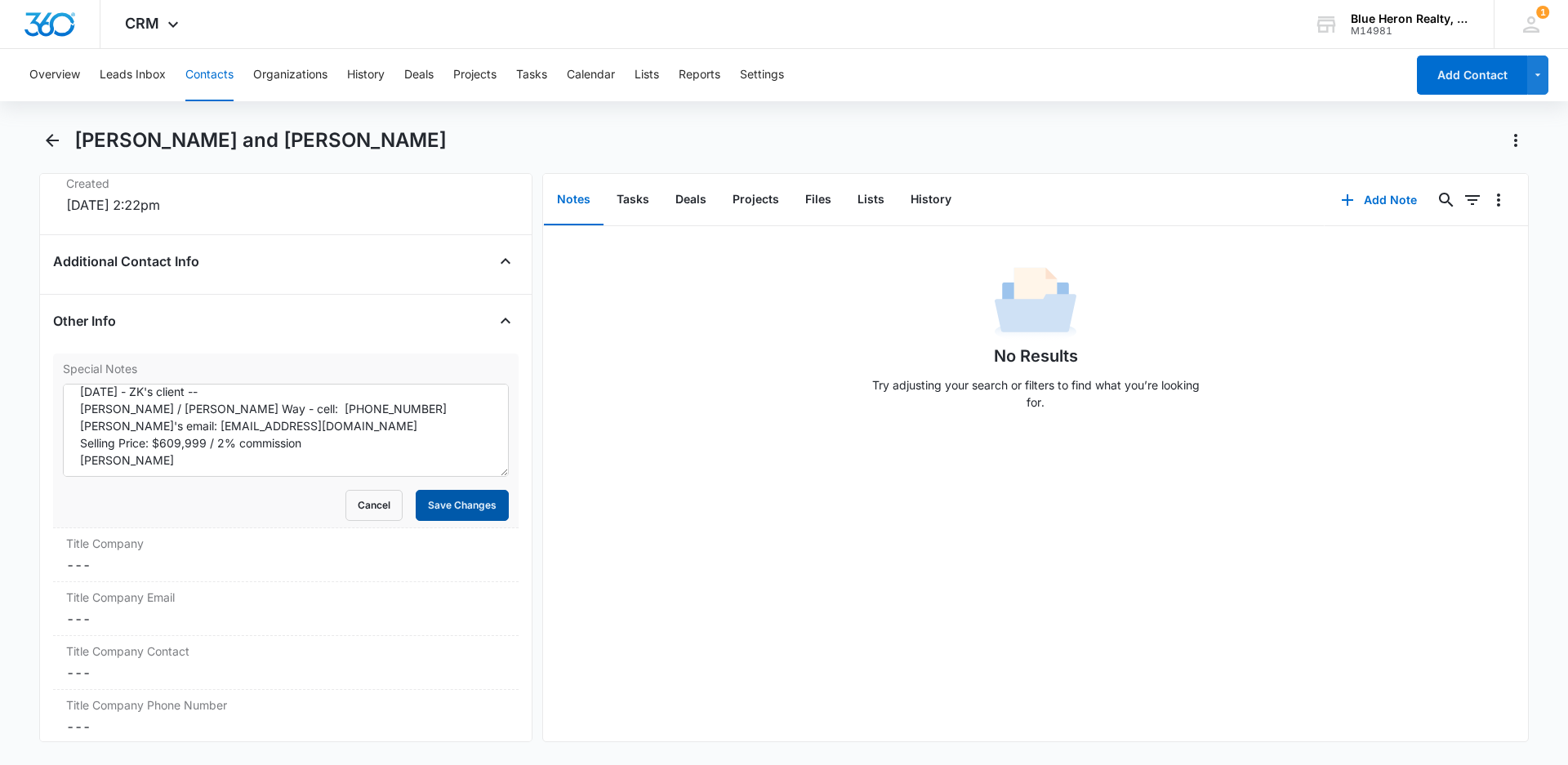
click at [467, 501] on button "Save Changes" at bounding box center [462, 505] width 93 height 31
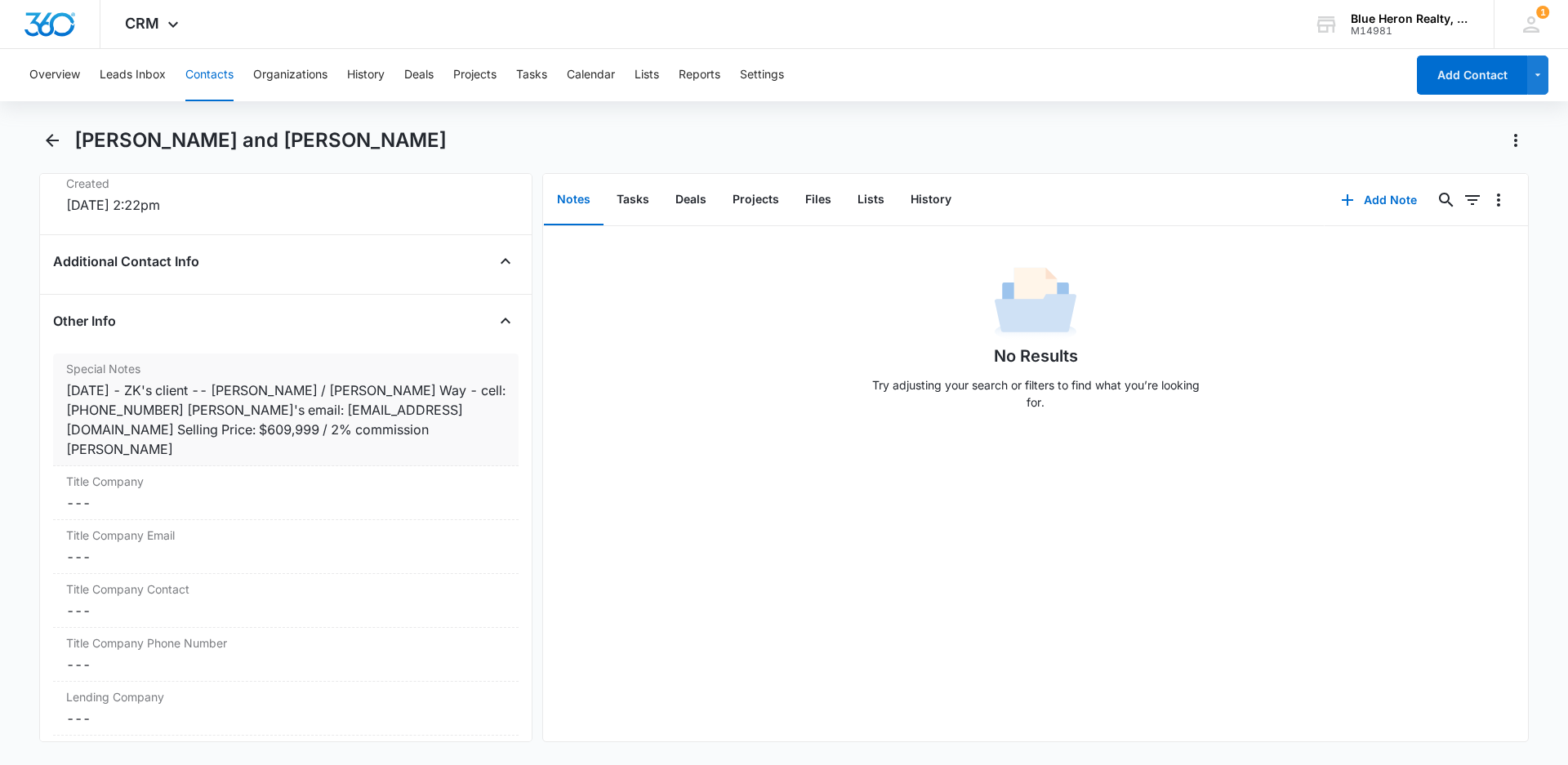
click at [179, 410] on div "[DATE] - ZK's client -- [PERSON_NAME] / [PERSON_NAME] Way - cell: [PHONE_NUMBER…" at bounding box center [285, 419] width 439 height 78
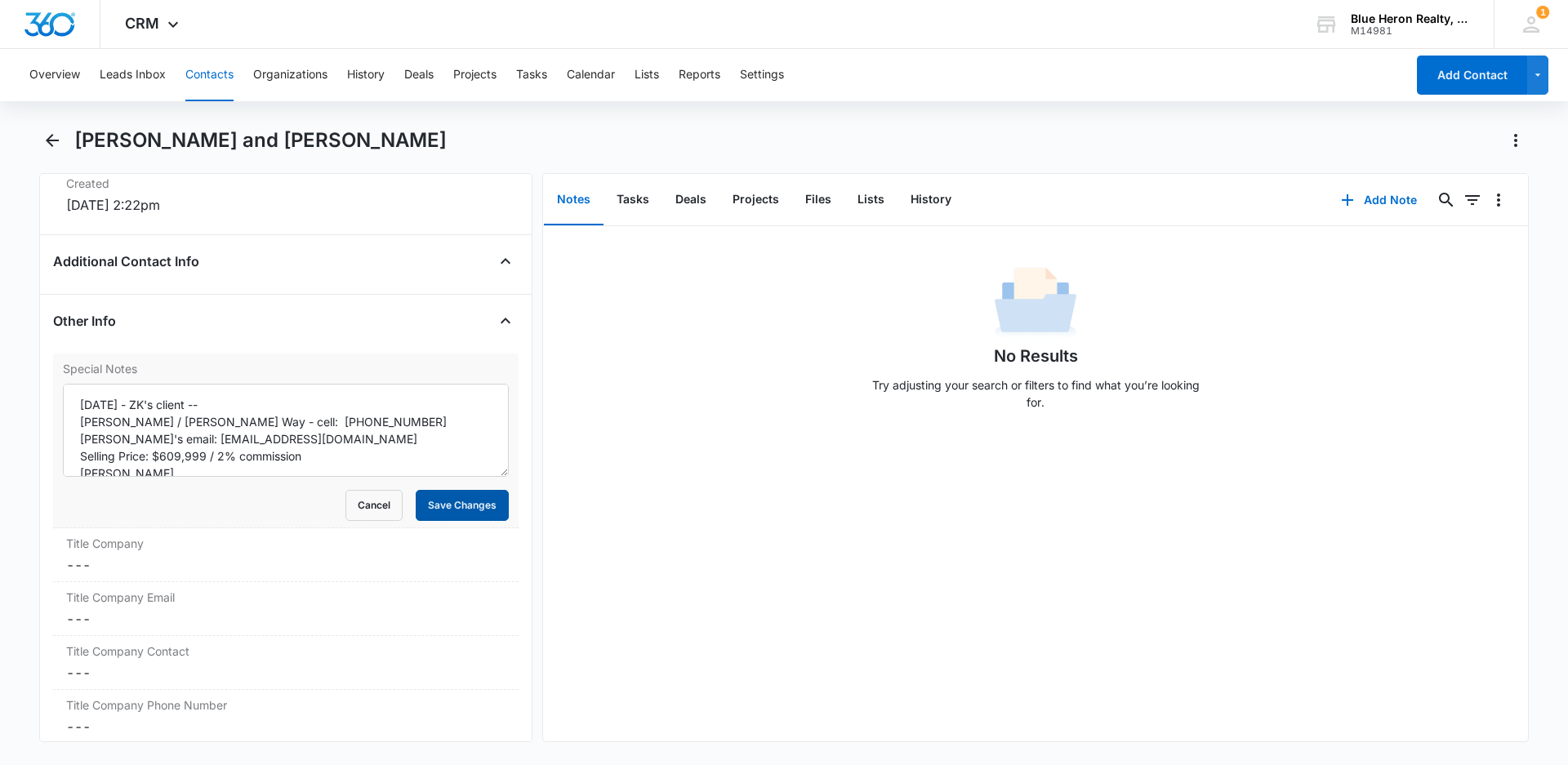
click at [450, 503] on button "Save Changes" at bounding box center [462, 505] width 93 height 31
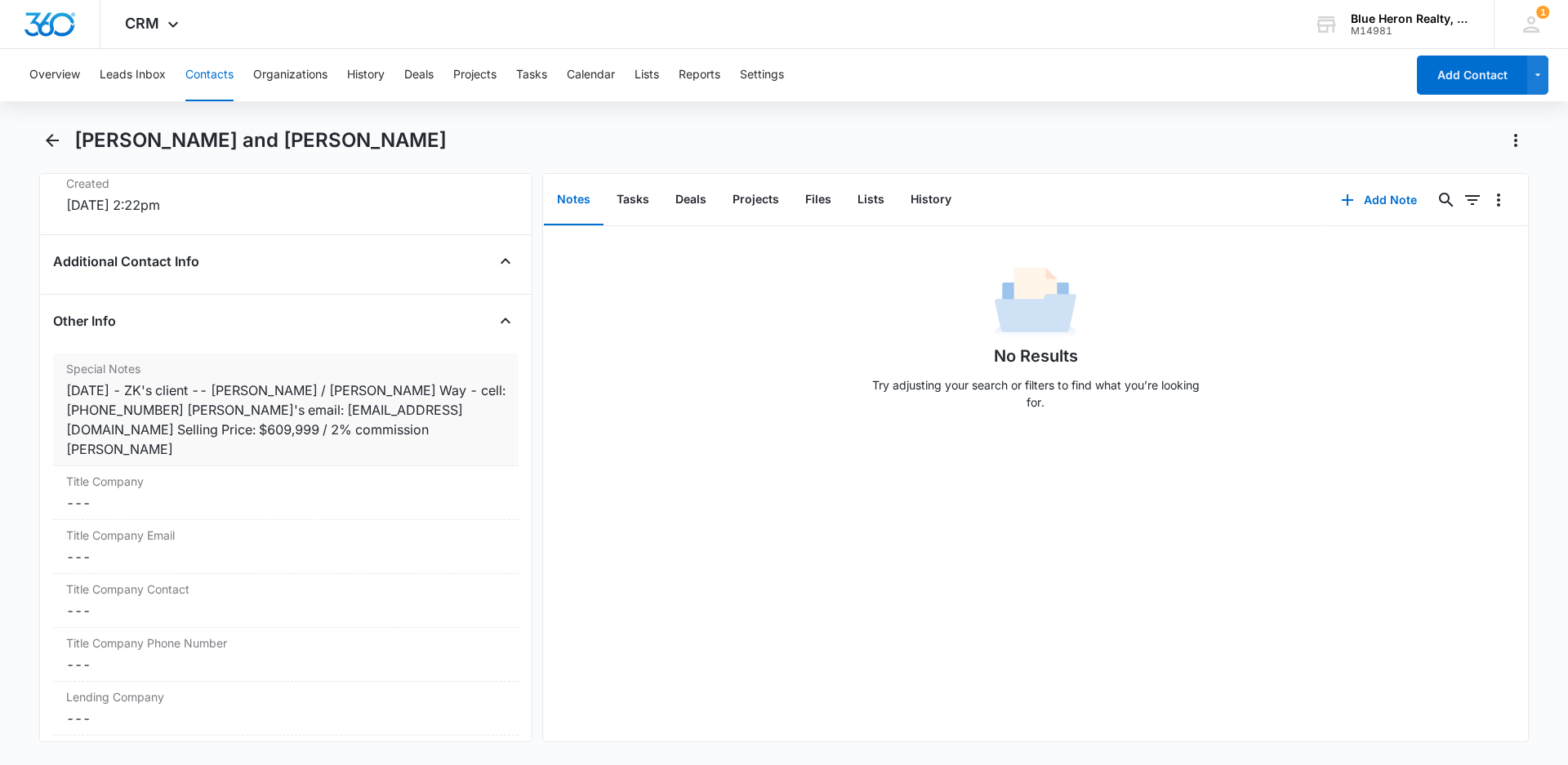
click at [177, 410] on div "[DATE] - ZK's client -- [PERSON_NAME] / [PERSON_NAME] Way - cell: [PHONE_NUMBER…" at bounding box center [285, 419] width 439 height 78
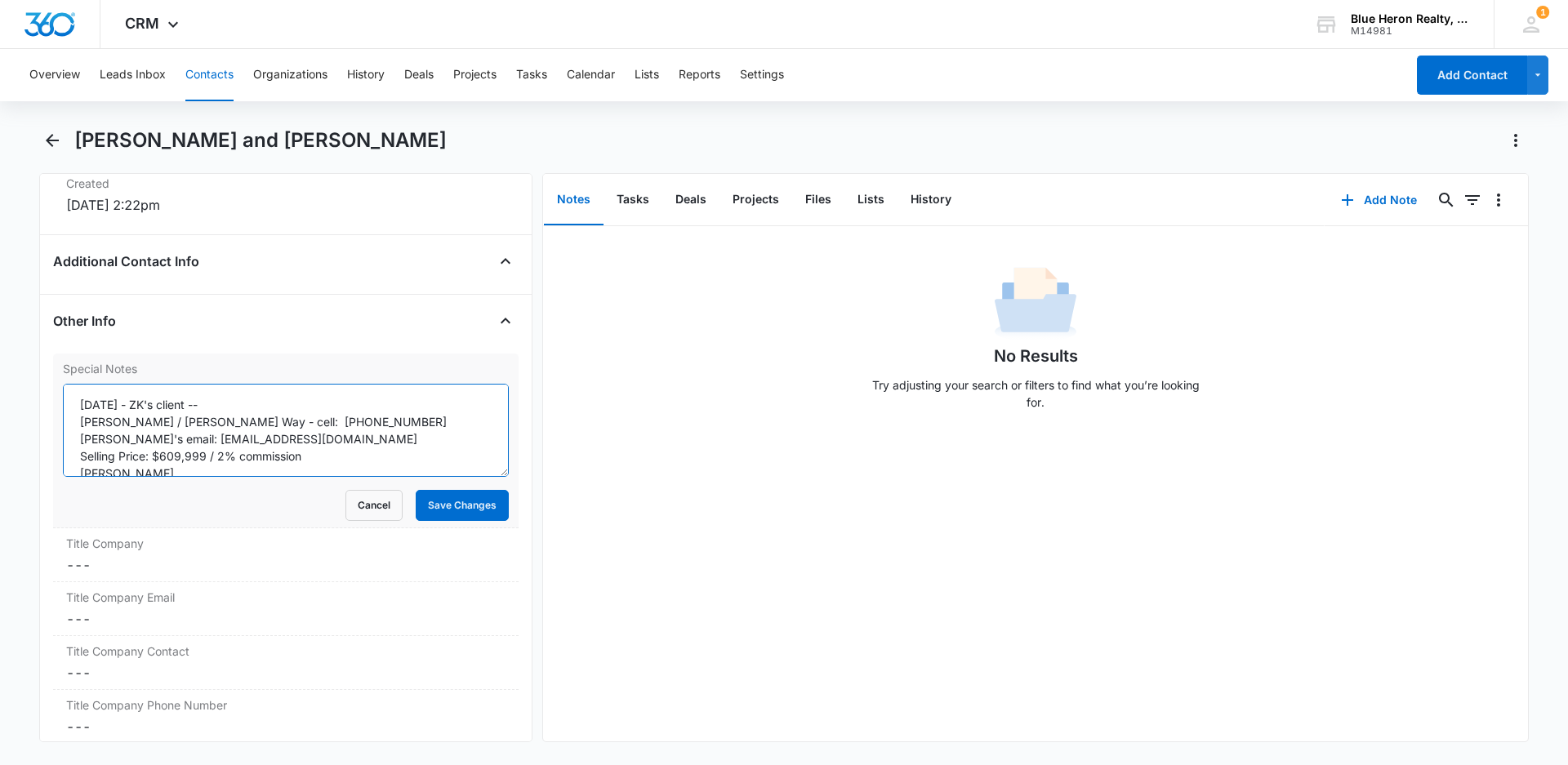
click at [378, 425] on textarea "[DATE] - ZK's client -- [PERSON_NAME] / [PERSON_NAME] Way - cell: [PHONE_NUMBER…" at bounding box center [286, 429] width 446 height 93
type textarea "[DATE] - ZK's client -- [PERSON_NAME] / [PERSON_NAME] Way - cell: [PHONE_NUMBER…"
click at [425, 497] on button "Save Changes" at bounding box center [462, 505] width 93 height 31
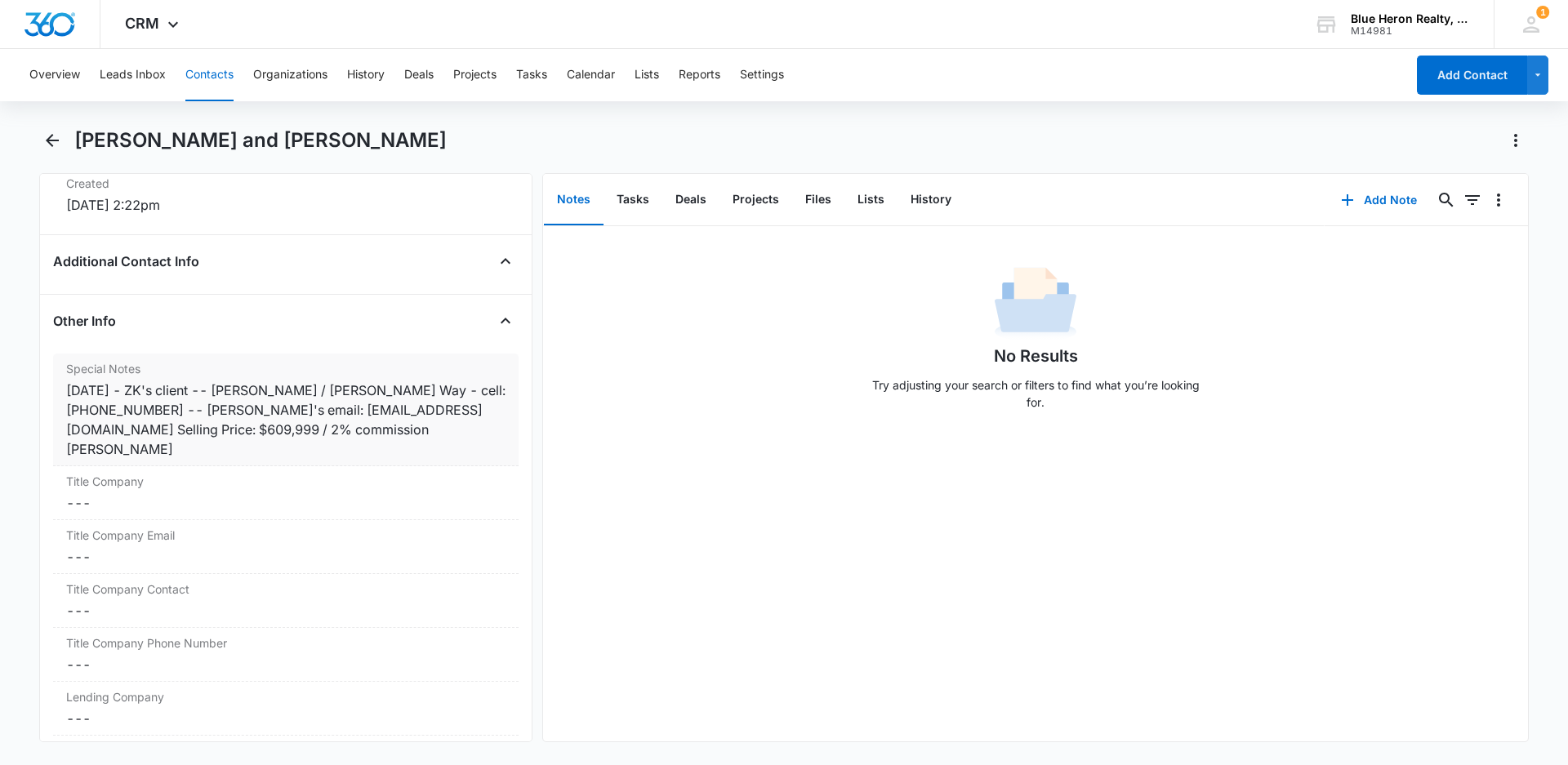
click at [441, 410] on div "[DATE] - ZK's client -- [PERSON_NAME] / [PERSON_NAME] Way - cell: [PHONE_NUMBER…" at bounding box center [285, 419] width 439 height 78
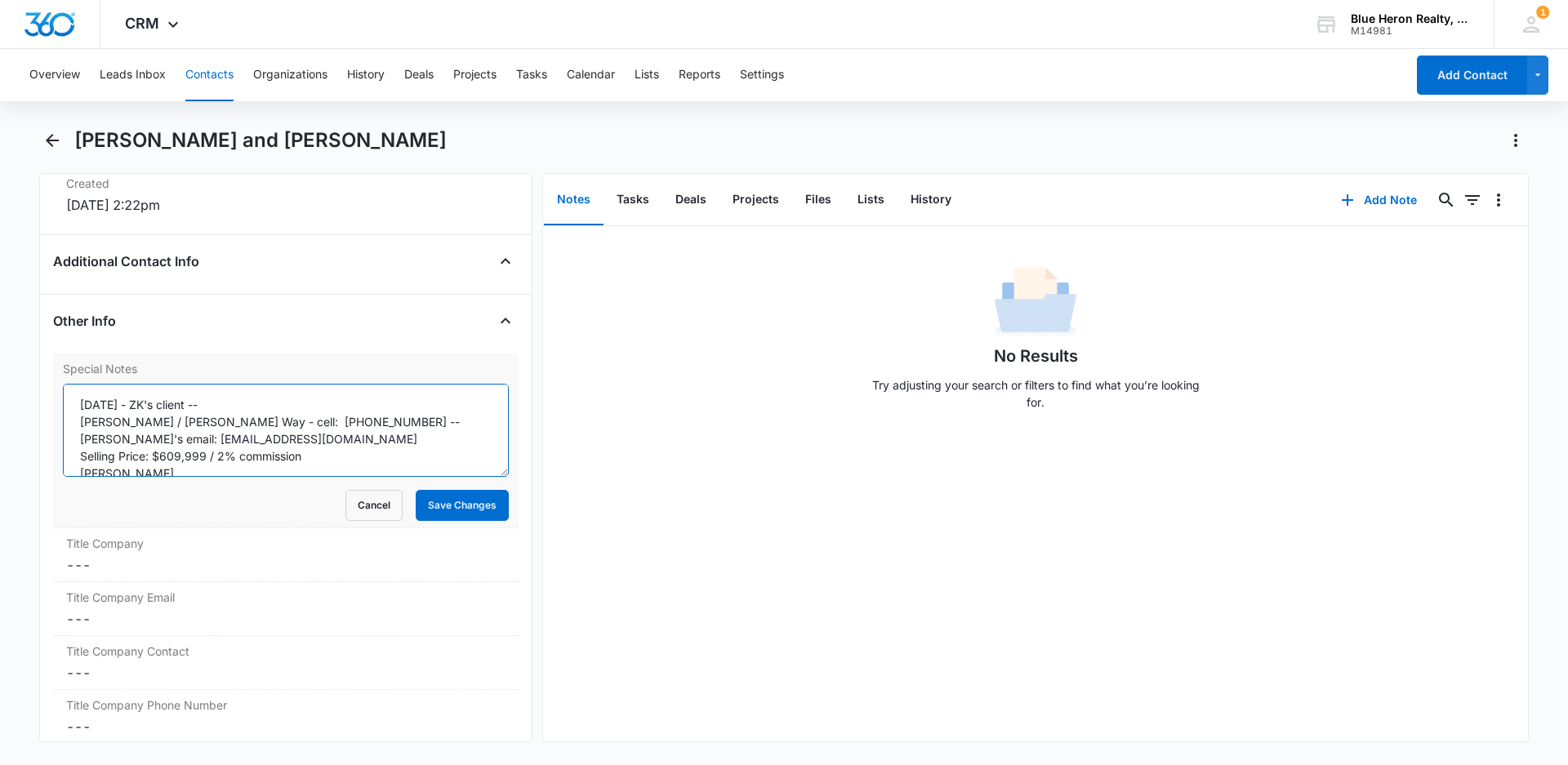
click at [300, 438] on textarea "[DATE] - ZK's client -- [PERSON_NAME] / [PERSON_NAME] Way - cell: [PHONE_NUMBER…" at bounding box center [286, 429] width 446 height 93
type textarea "[DATE] - ZK's client -- [PERSON_NAME] / [PERSON_NAME] Way - cell: [PHONE_NUMBER…"
click at [468, 510] on button "Save Changes" at bounding box center [462, 505] width 93 height 31
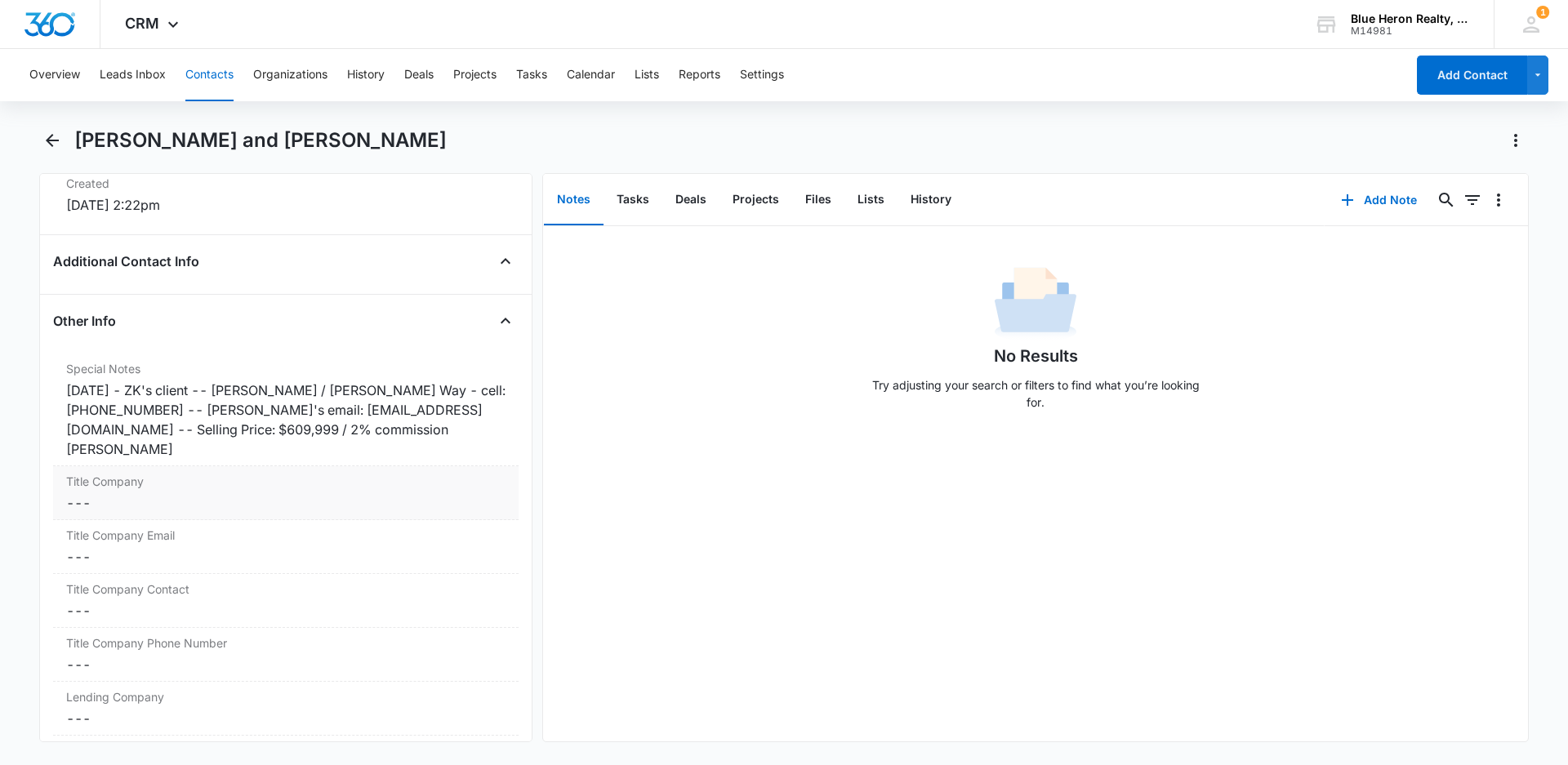
click at [325, 429] on div "[DATE] - ZK's client -- [PERSON_NAME] / [PERSON_NAME] Way - cell: [PHONE_NUMBER…" at bounding box center [285, 419] width 439 height 78
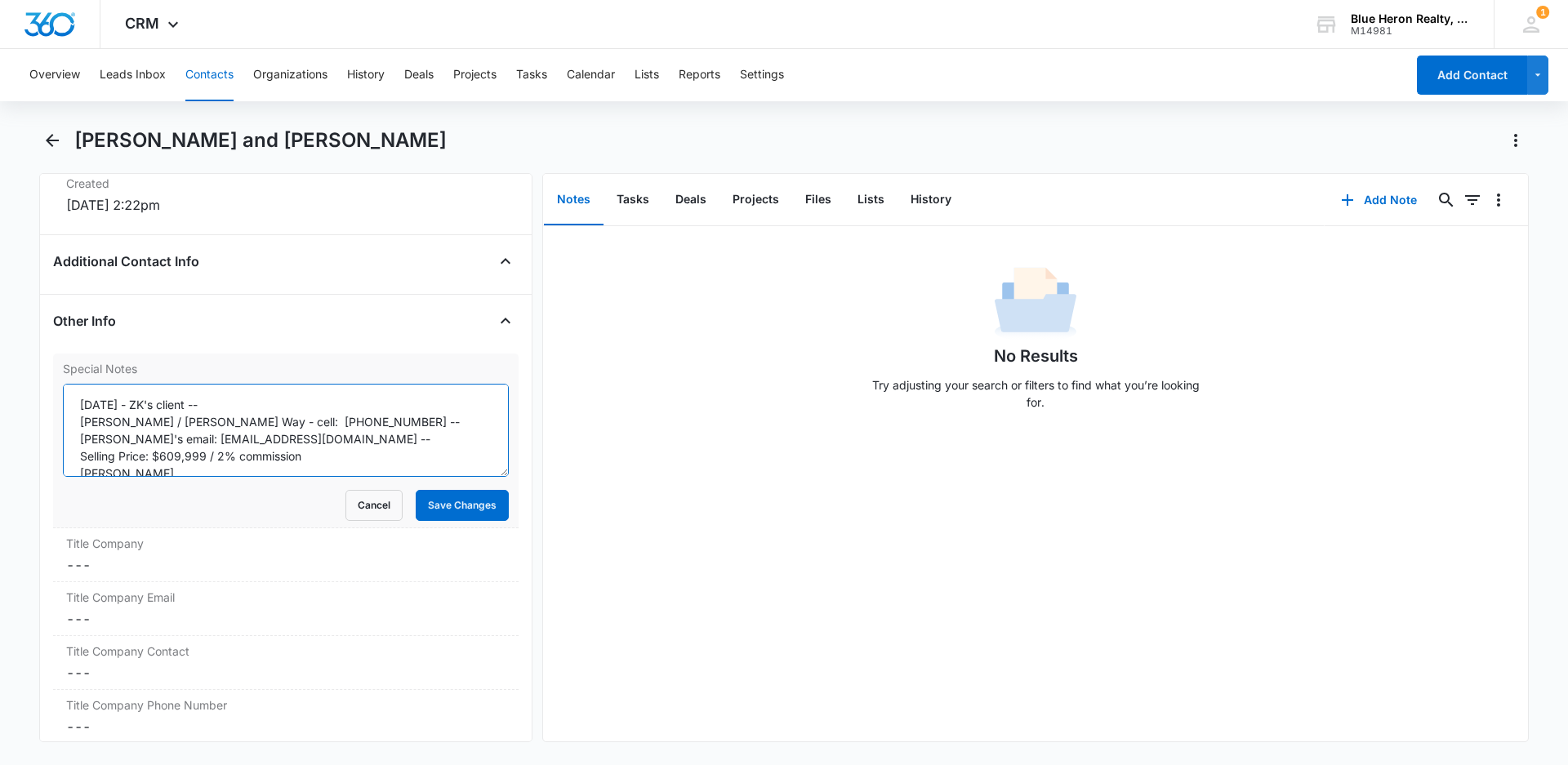
click at [310, 459] on textarea "[DATE] - ZK's client -- [PERSON_NAME] / [PERSON_NAME] Way - cell: [PHONE_NUMBER…" at bounding box center [286, 429] width 446 height 93
type textarea "[DATE] - ZK's client -- [PERSON_NAME] / [PERSON_NAME] Way - cell: [PHONE_NUMBER…"
click at [462, 510] on button "Save Changes" at bounding box center [462, 505] width 93 height 31
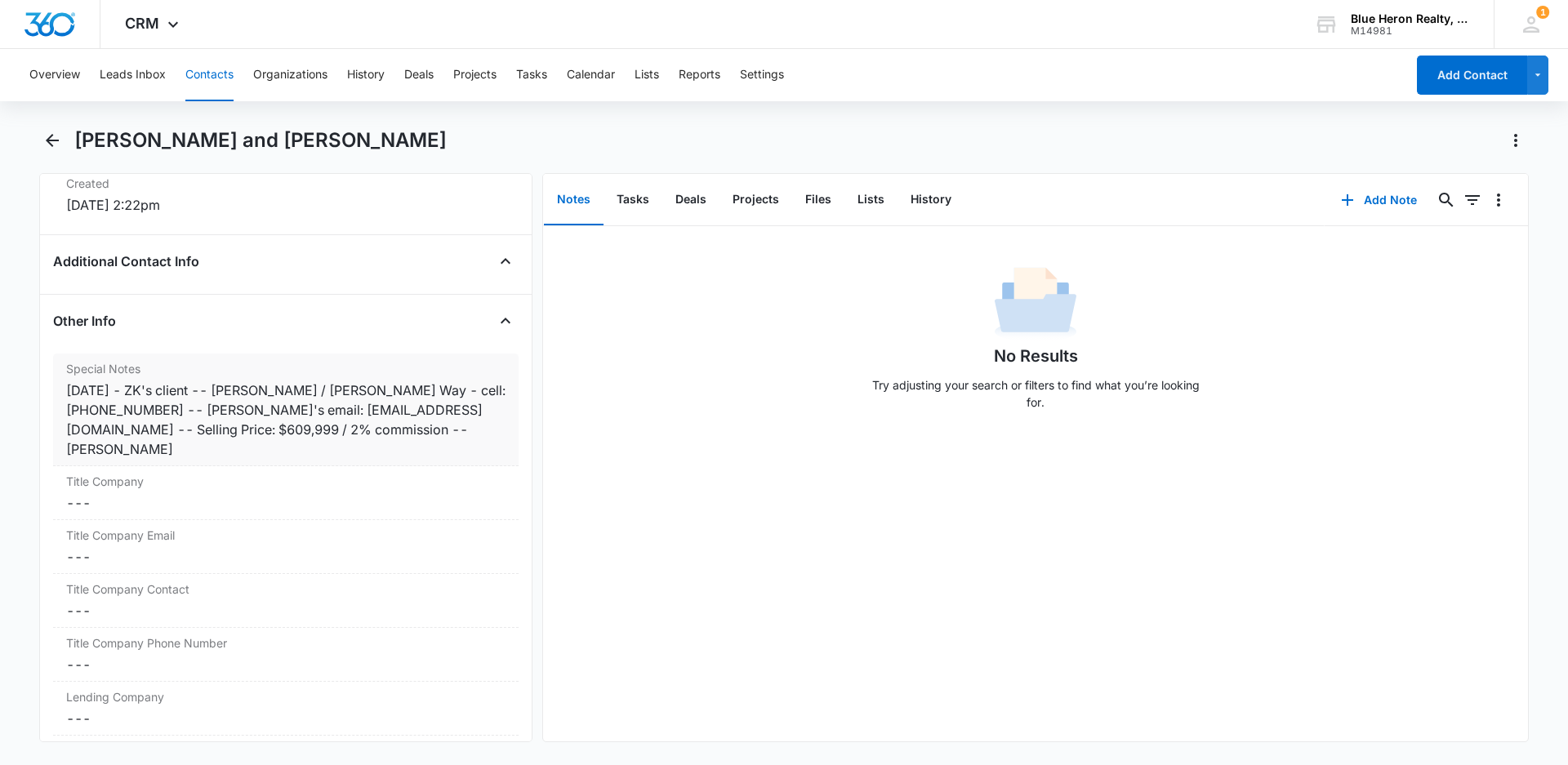
click at [420, 390] on div "[DATE] - ZK's client -- [PERSON_NAME] / [PERSON_NAME] Way - cell: [PHONE_NUMBER…" at bounding box center [285, 419] width 439 height 78
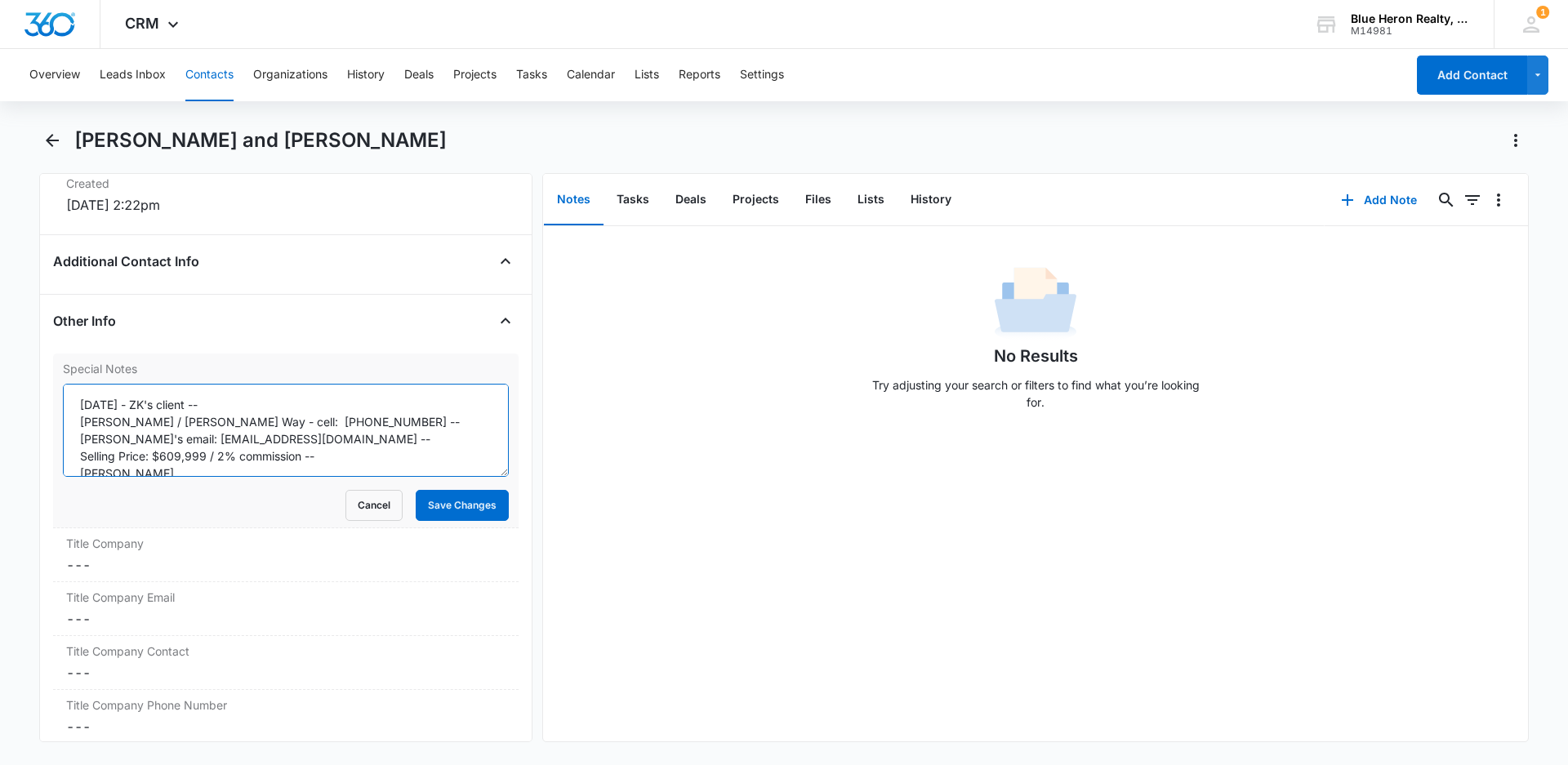
click at [230, 422] on textarea "[DATE] - ZK's client -- [PERSON_NAME] / [PERSON_NAME] Way - cell: [PHONE_NUMBER…" at bounding box center [286, 429] width 446 height 93
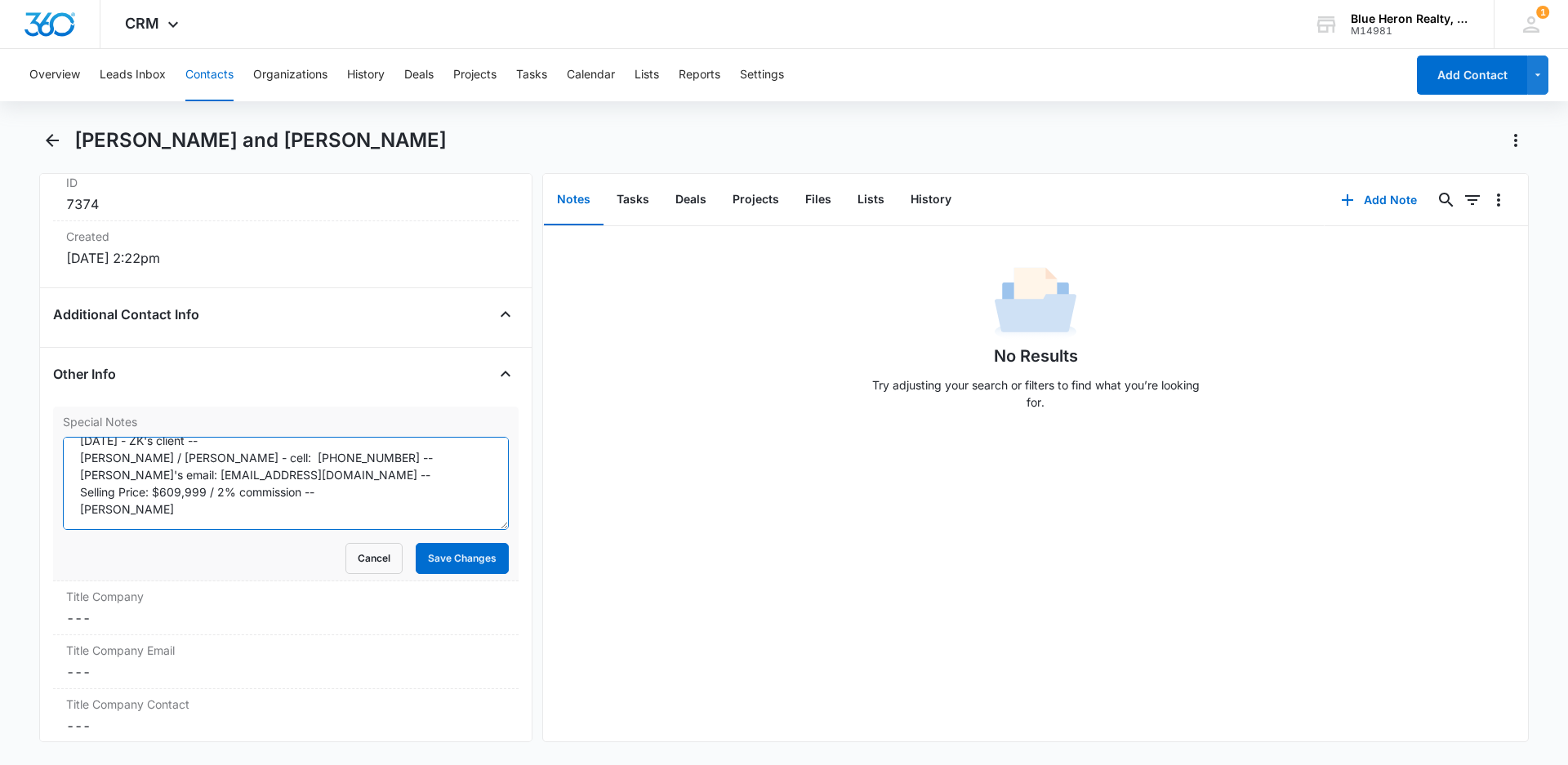
scroll to position [1061, 0]
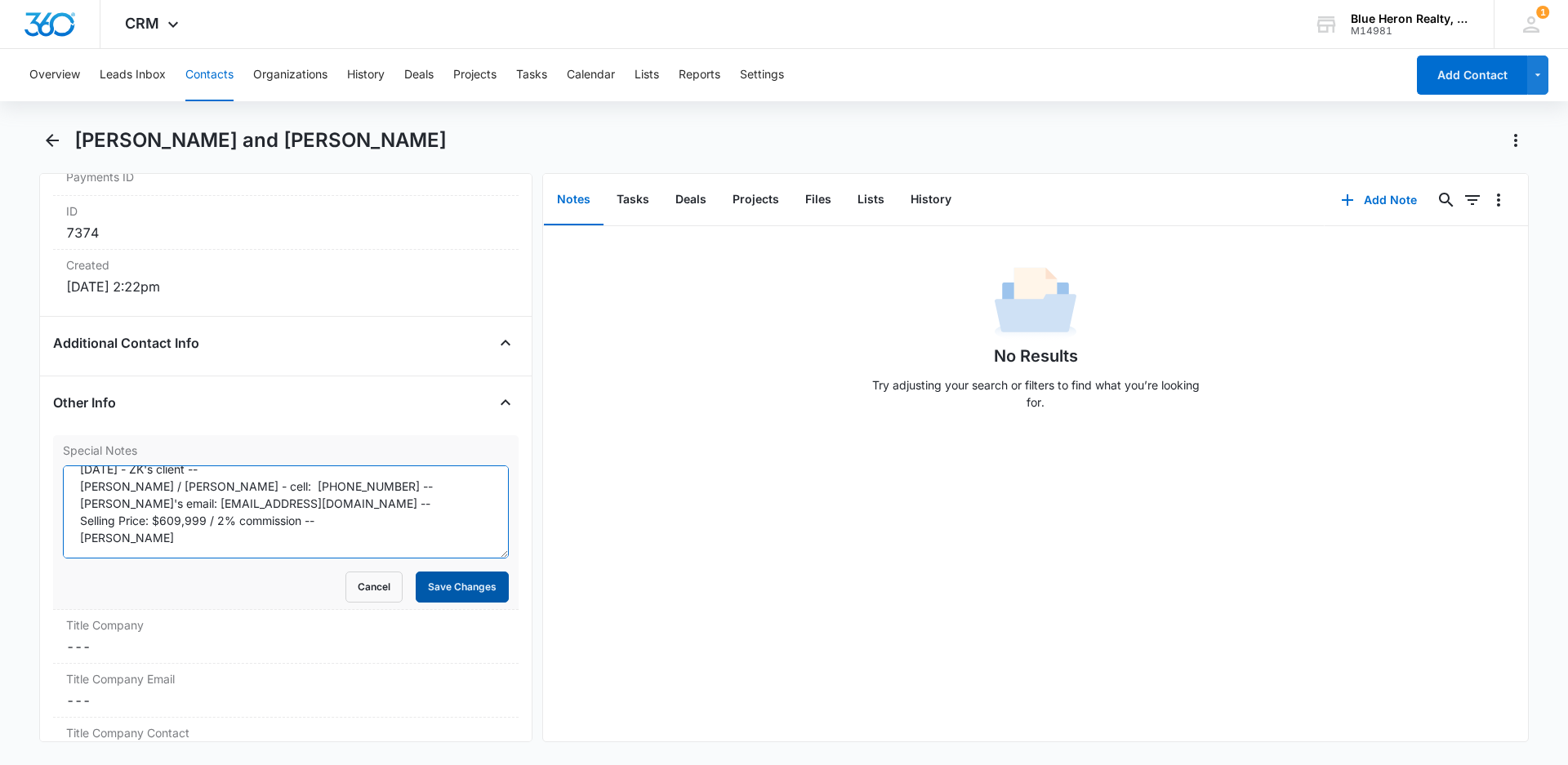
type textarea "[DATE] - ZK's client -- [PERSON_NAME] / [PERSON_NAME] - cell: [PHONE_NUMBER] --…"
click at [451, 594] on button "Save Changes" at bounding box center [462, 586] width 93 height 31
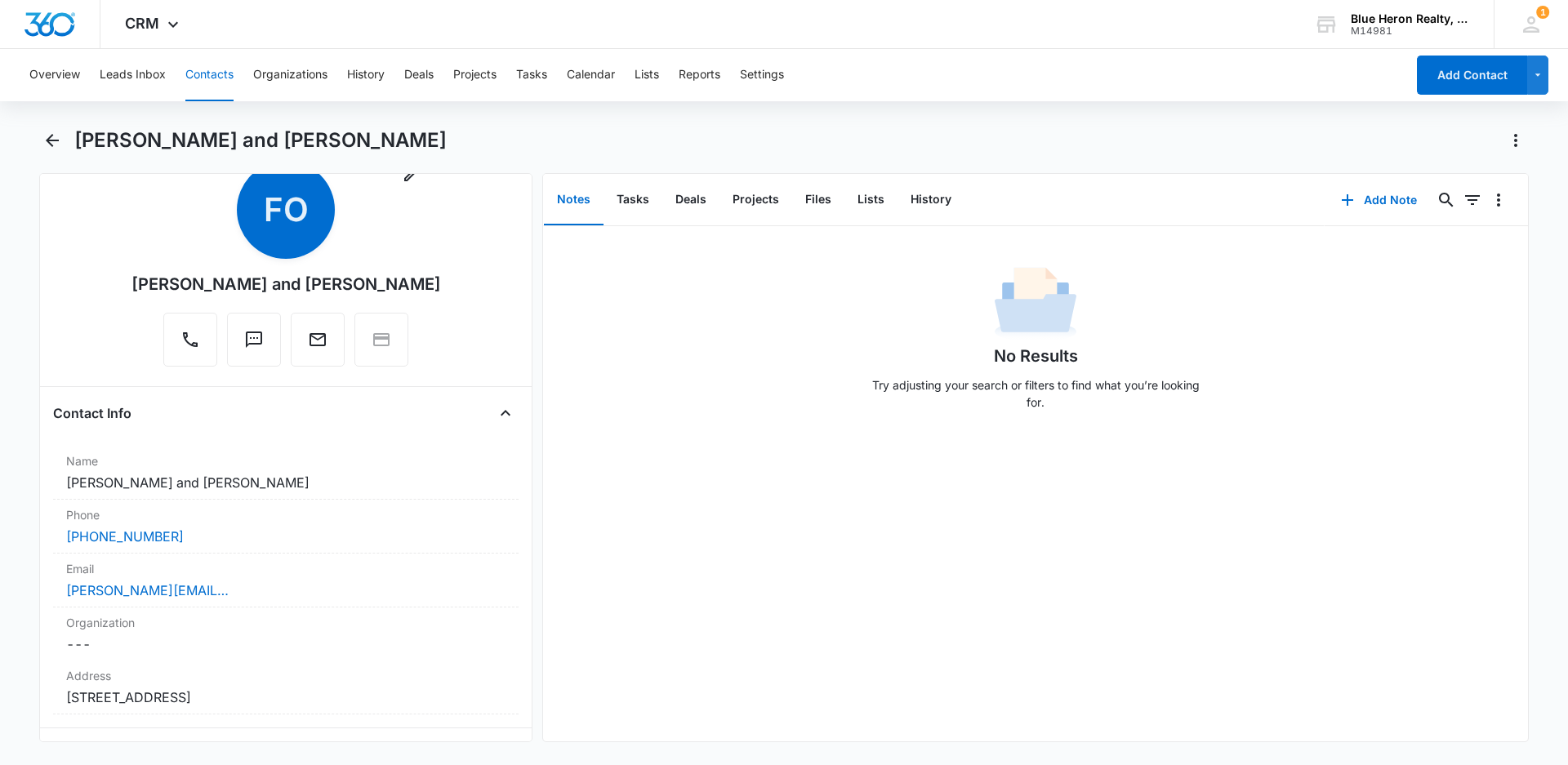
scroll to position [0, 0]
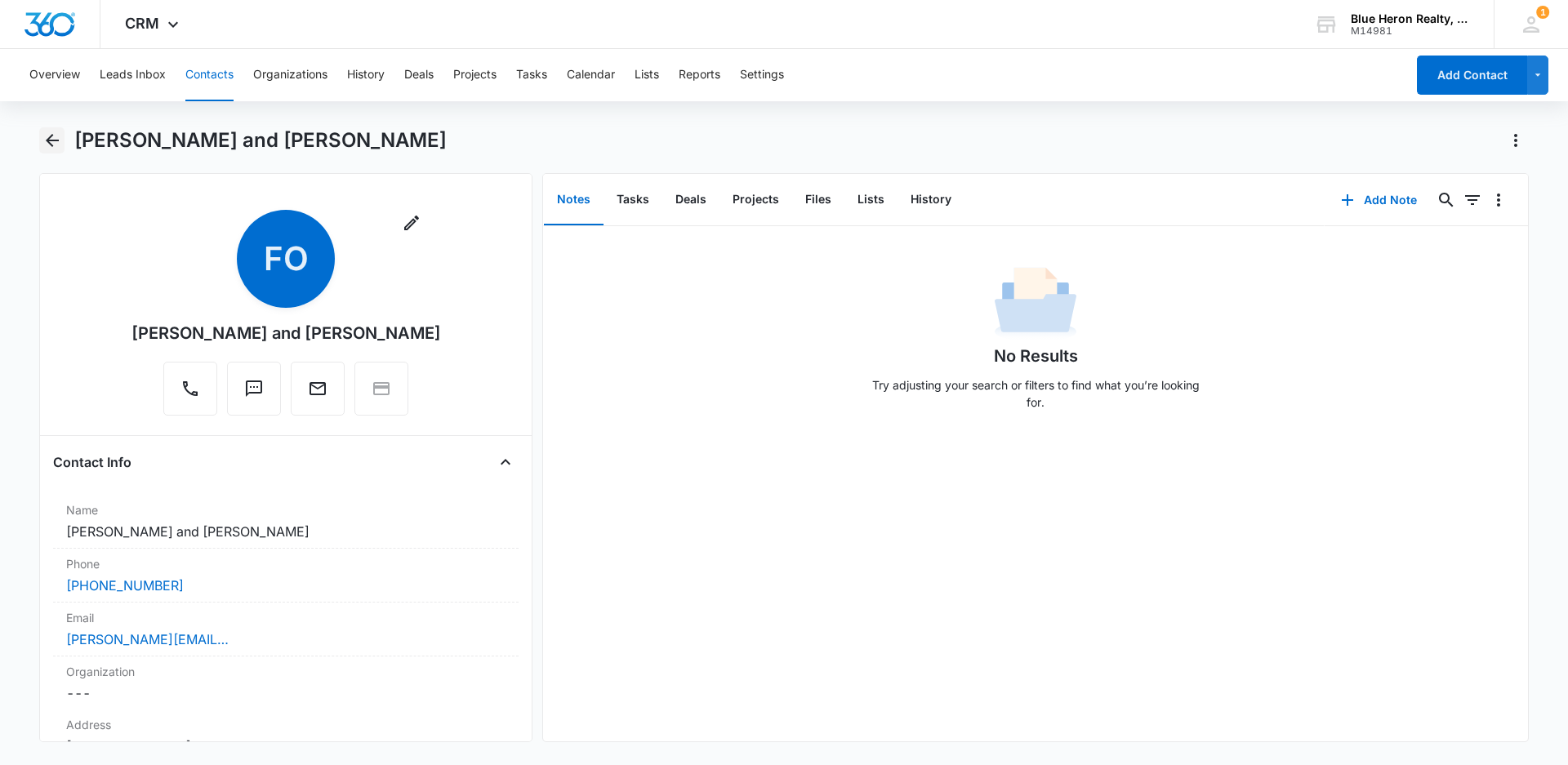
click at [50, 140] on icon "Back" at bounding box center [52, 140] width 13 height 13
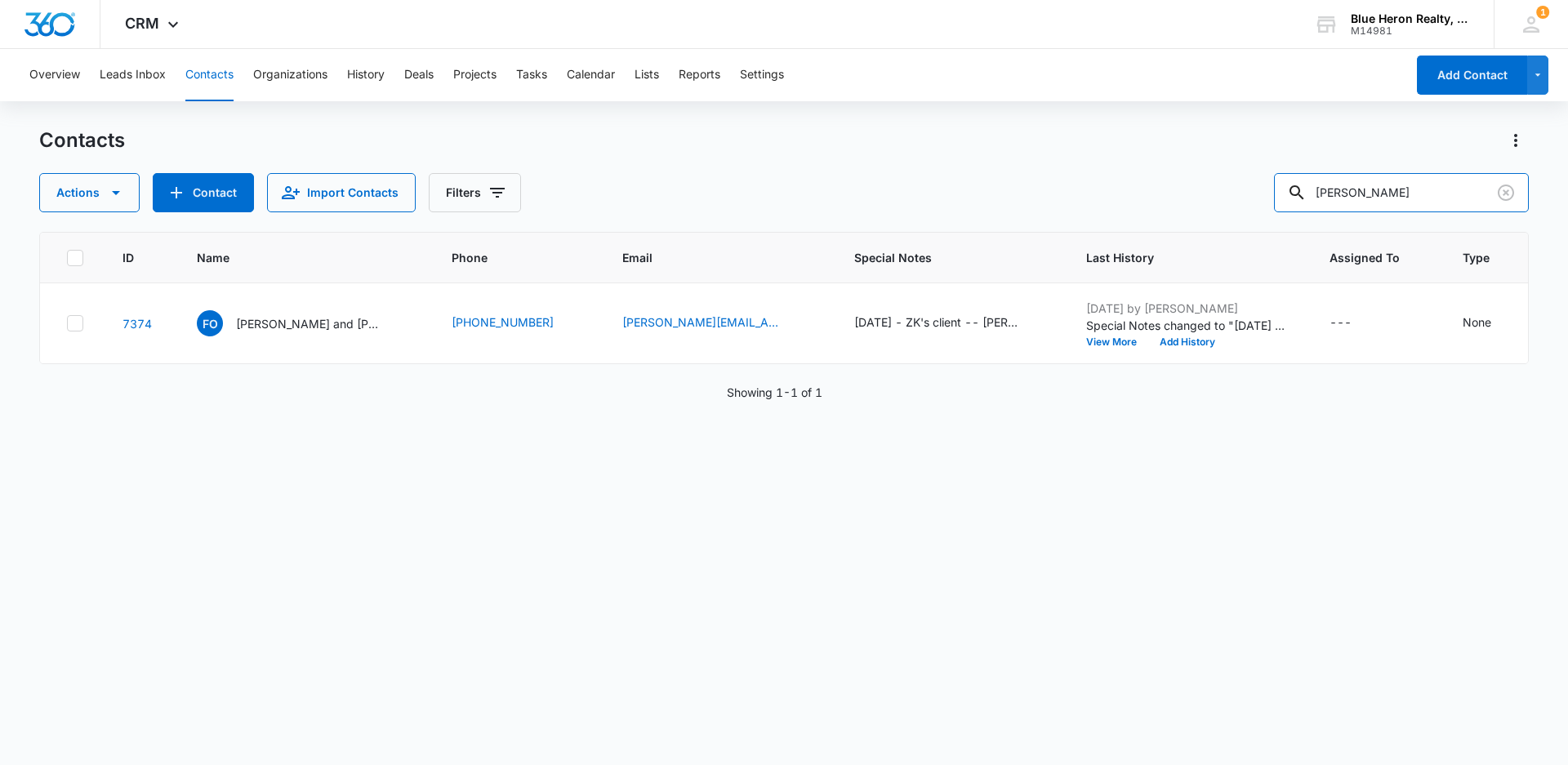
drag, startPoint x: 1424, startPoint y: 189, endPoint x: 1159, endPoint y: 190, distance: 265.0
click at [1159, 190] on div "Actions Contact Import Contacts Filters [PERSON_NAME]" at bounding box center [783, 192] width 1490 height 39
type input "[PERSON_NAME]"
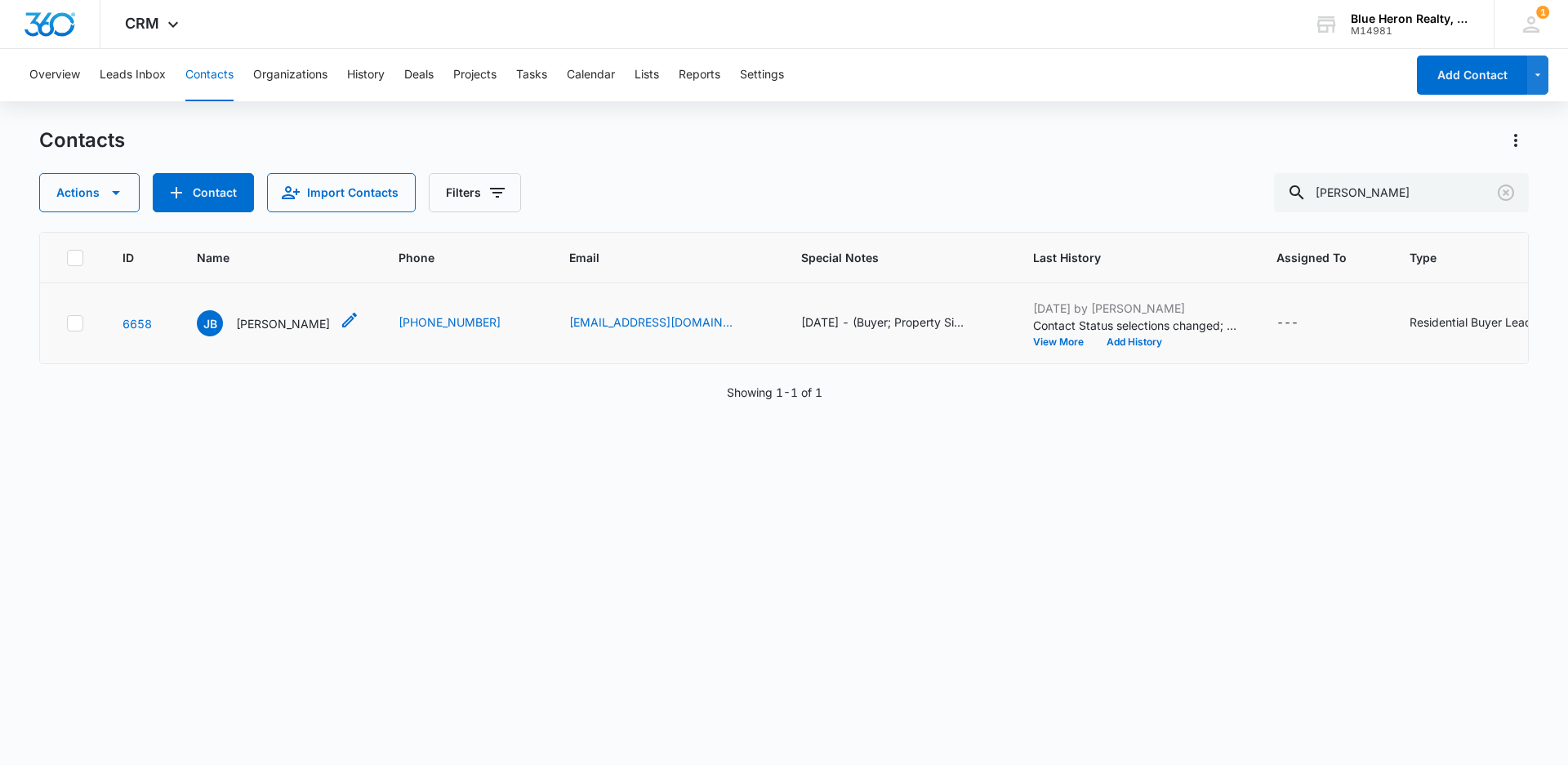
click at [264, 318] on p "[PERSON_NAME]" at bounding box center [283, 323] width 94 height 17
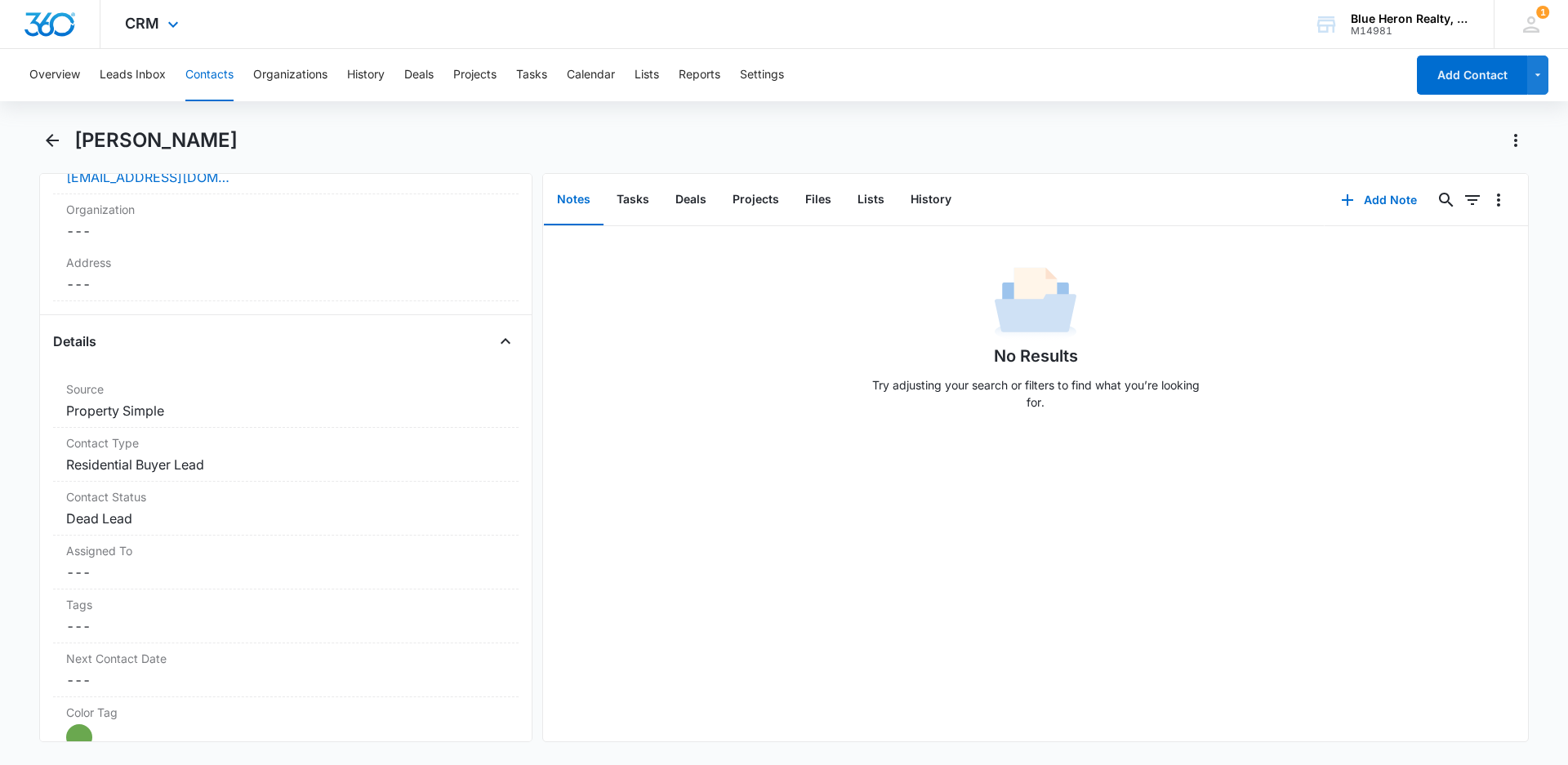
scroll to position [946, 0]
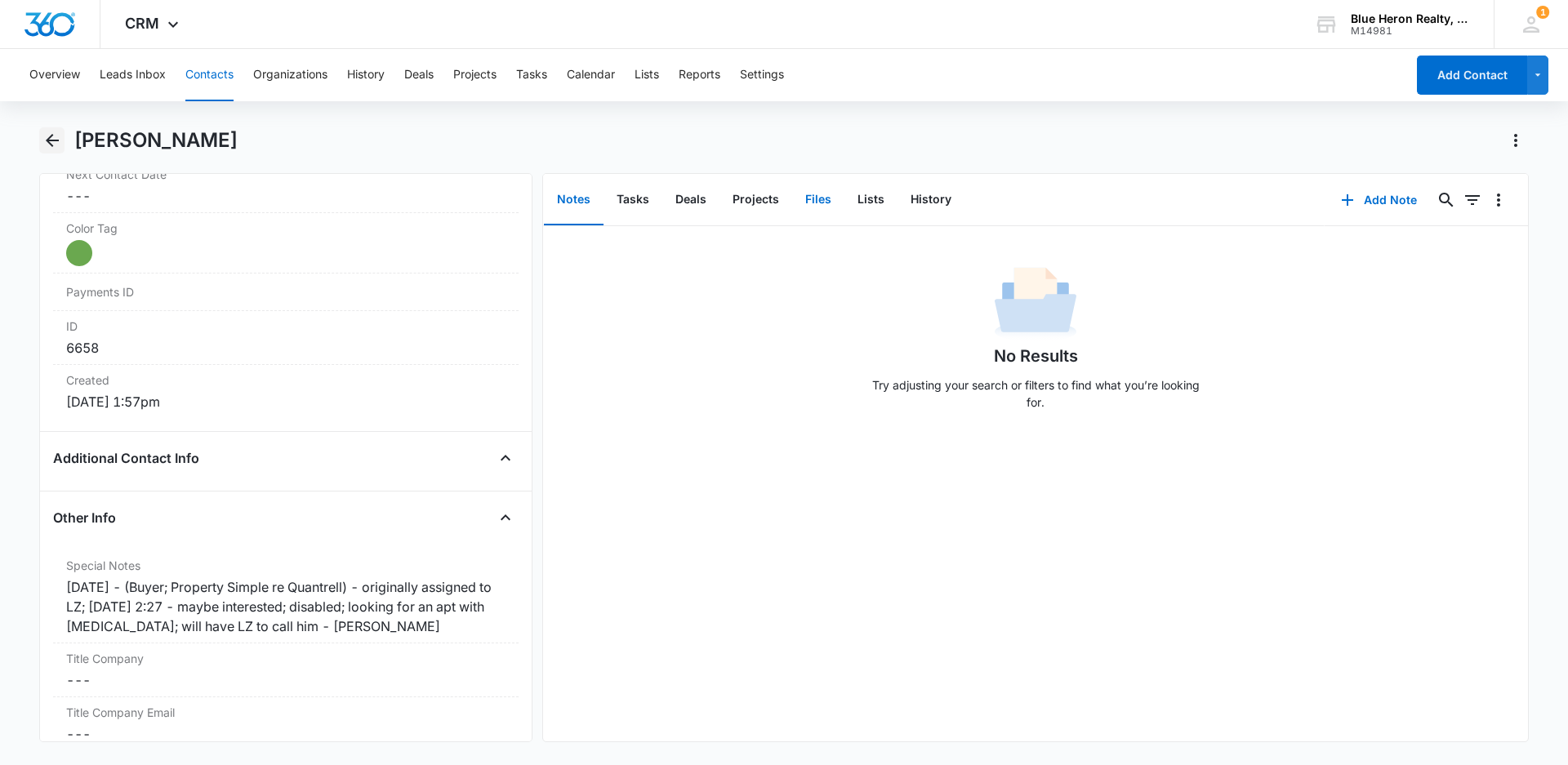
drag, startPoint x: 51, startPoint y: 140, endPoint x: 800, endPoint y: 185, distance: 750.4
click at [51, 139] on icon "Back" at bounding box center [52, 141] width 20 height 20
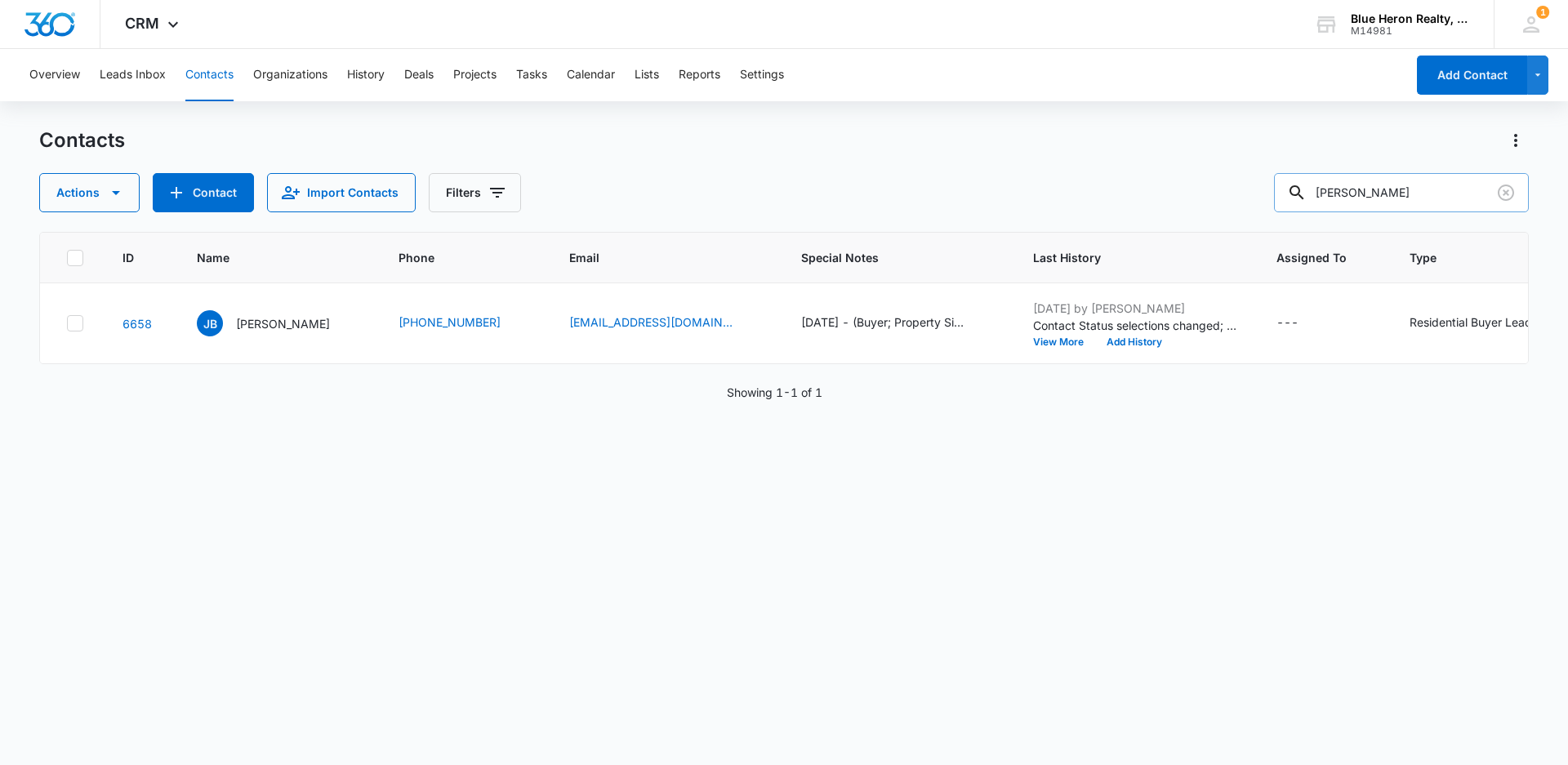
drag, startPoint x: 1412, startPoint y: 185, endPoint x: 1303, endPoint y: 187, distance: 109.0
click at [1303, 187] on div "[PERSON_NAME]" at bounding box center [1401, 192] width 254 height 39
type input "R"
type input "[PERSON_NAME]"
click at [267, 324] on p "[PERSON_NAME]" at bounding box center [283, 323] width 94 height 17
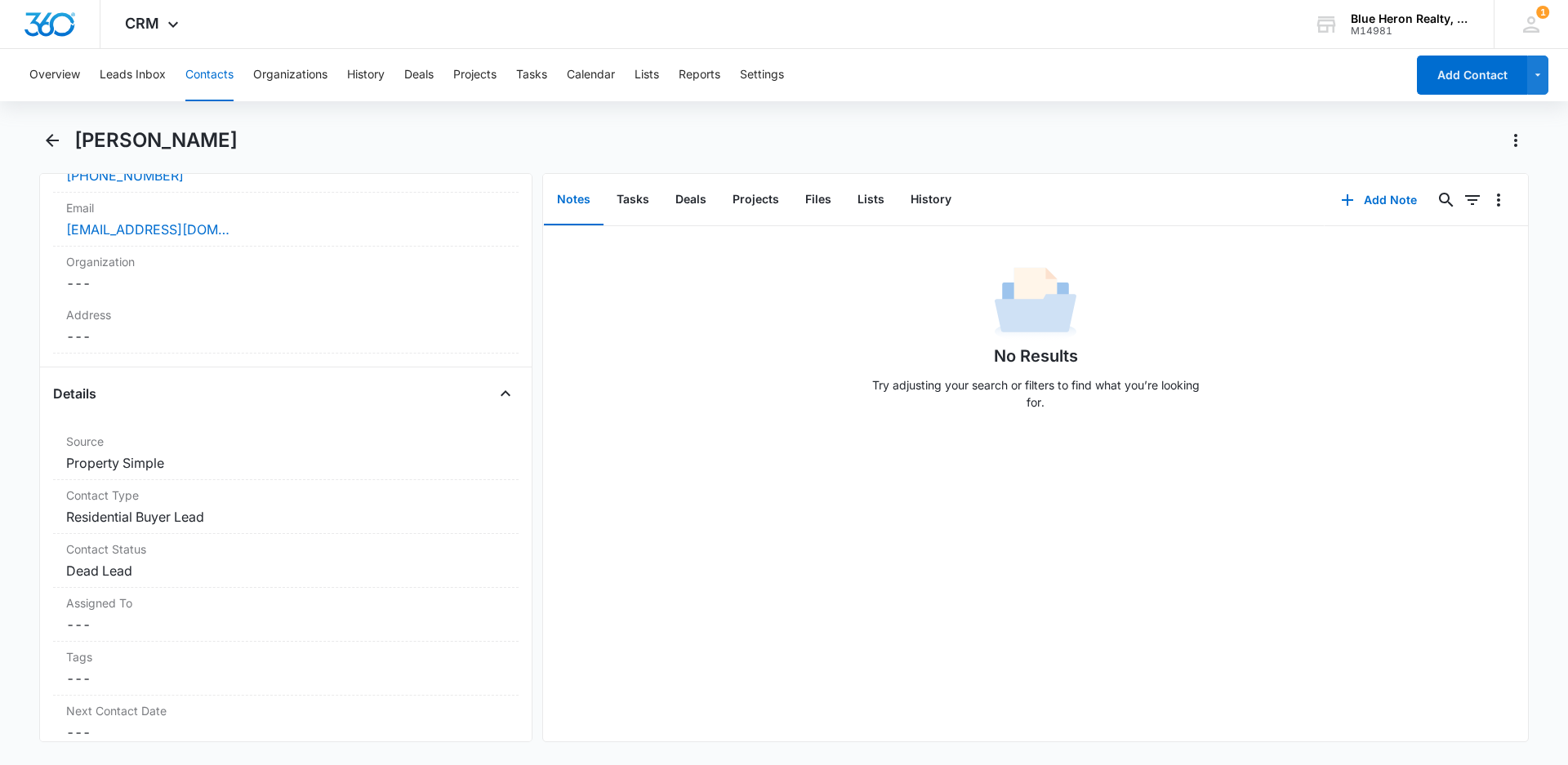
scroll to position [434, 0]
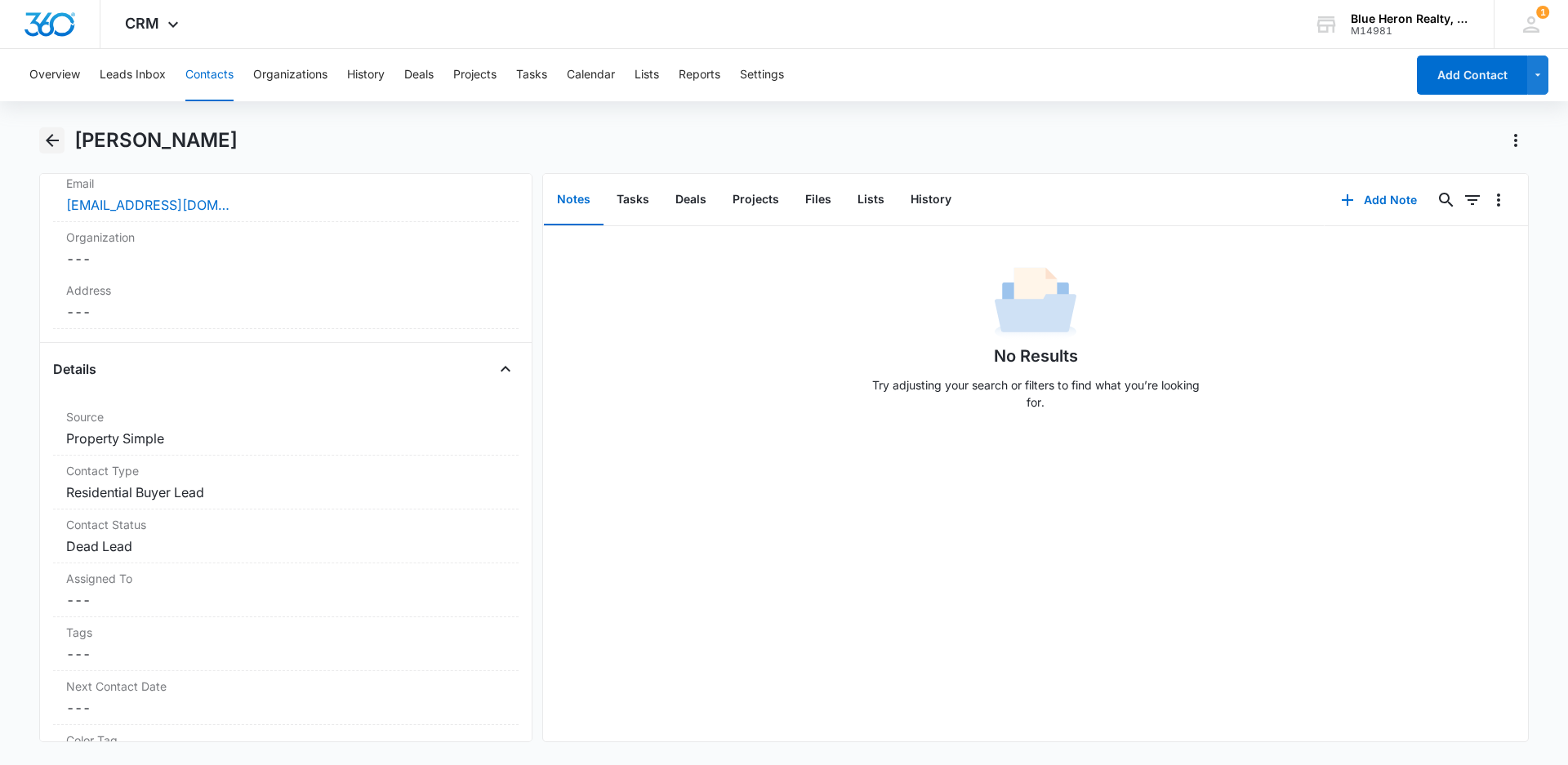
click at [44, 135] on icon "Back" at bounding box center [52, 141] width 20 height 20
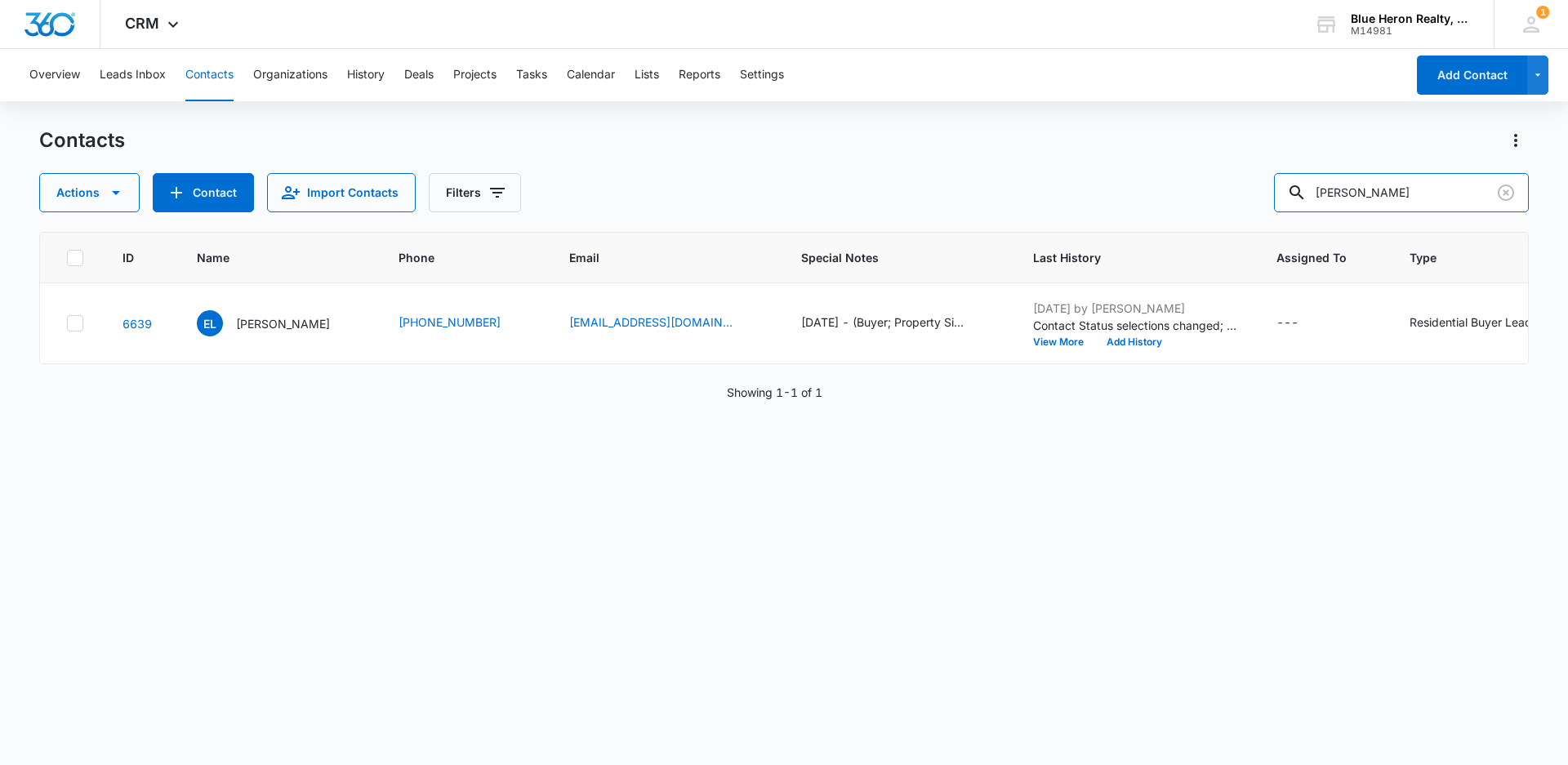
drag, startPoint x: 1391, startPoint y: 189, endPoint x: 1185, endPoint y: 185, distance: 206.0
click at [1185, 185] on div "Actions Contact Import Contacts Filters [PERSON_NAME]" at bounding box center [783, 192] width 1490 height 39
type input "[PERSON_NAME]"
click at [271, 325] on p "[PERSON_NAME]" at bounding box center [283, 323] width 94 height 17
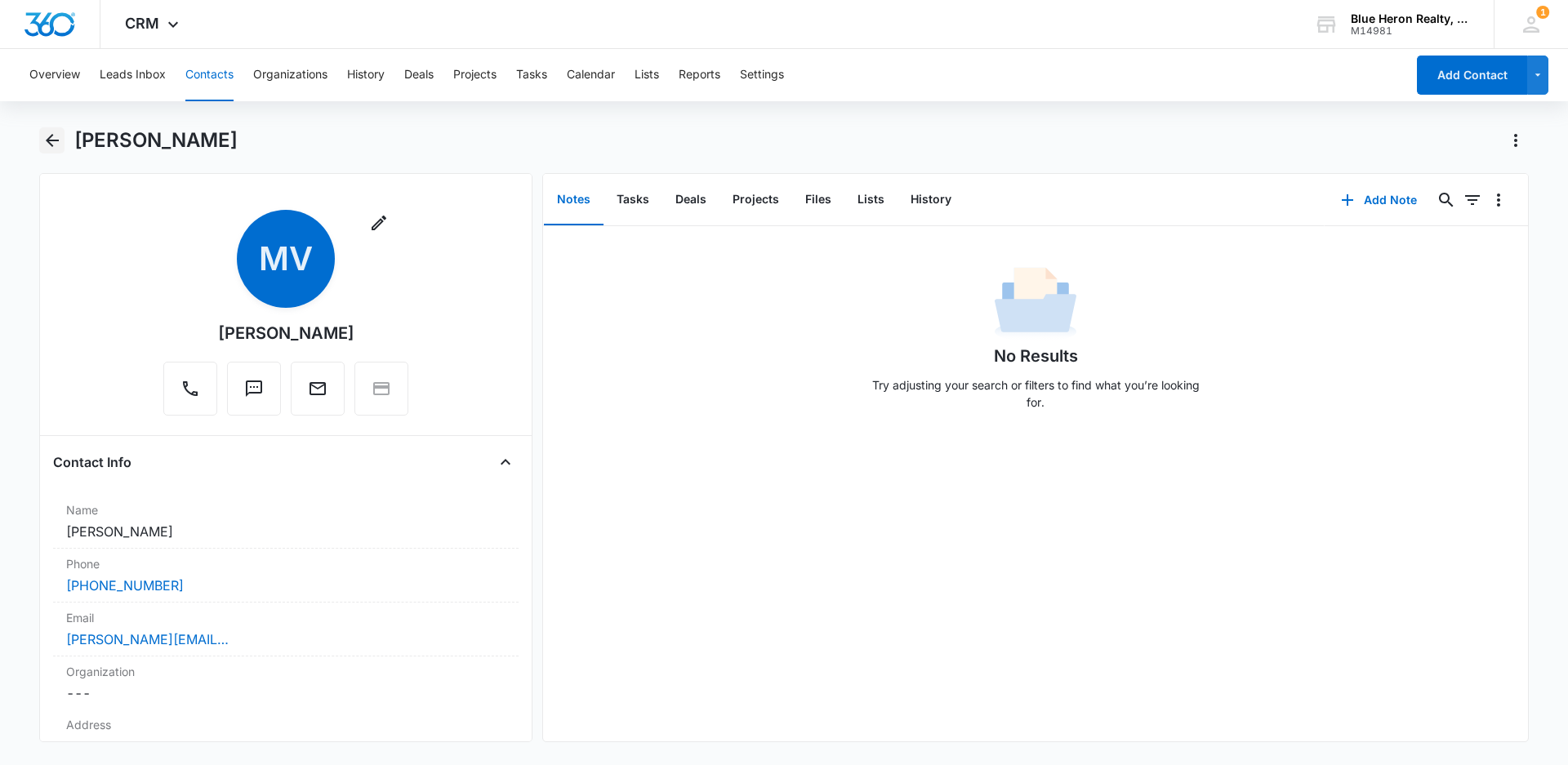
click at [51, 136] on icon "Back" at bounding box center [52, 140] width 13 height 13
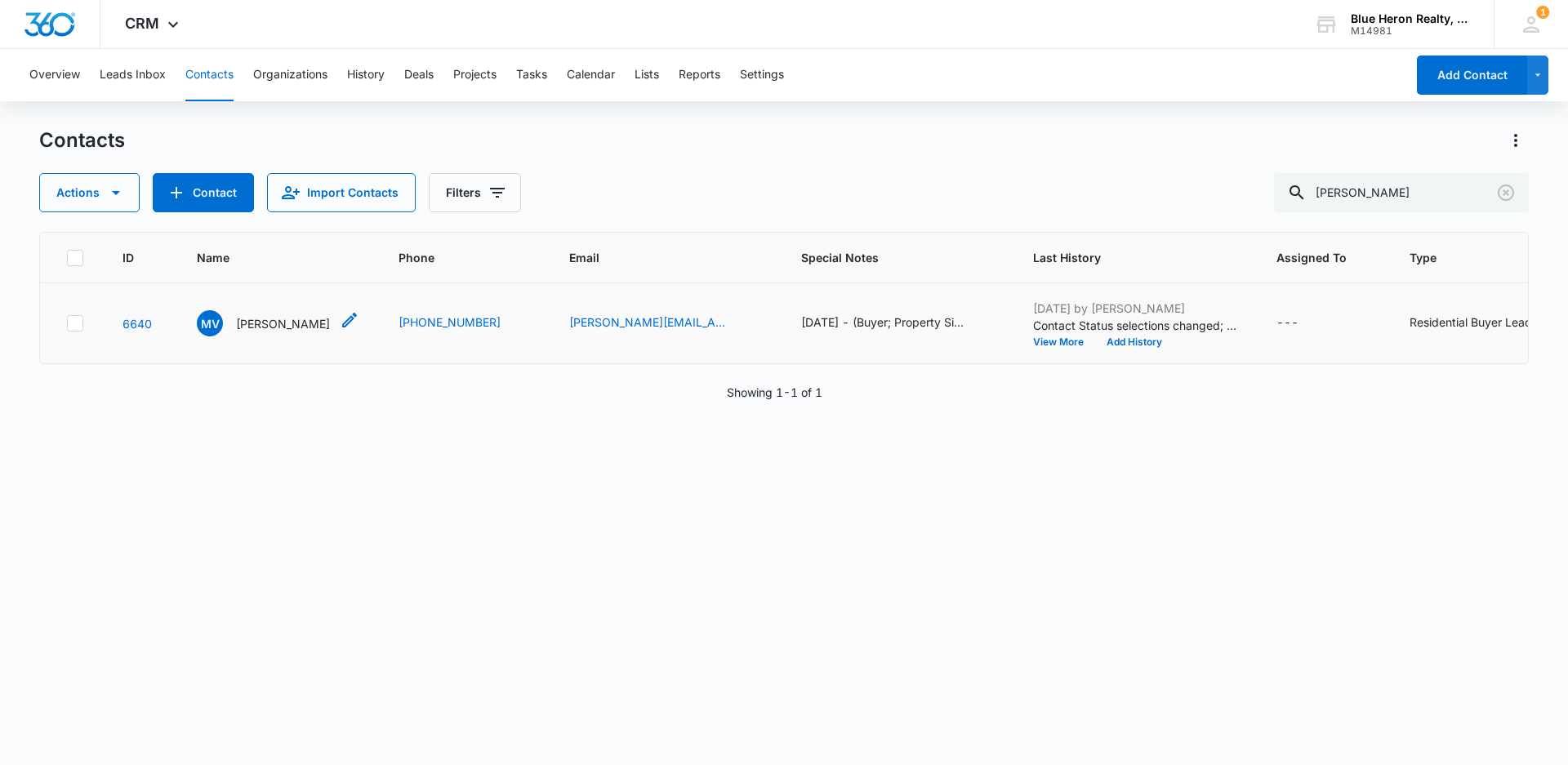
click at [275, 322] on p "[PERSON_NAME]" at bounding box center [283, 323] width 94 height 17
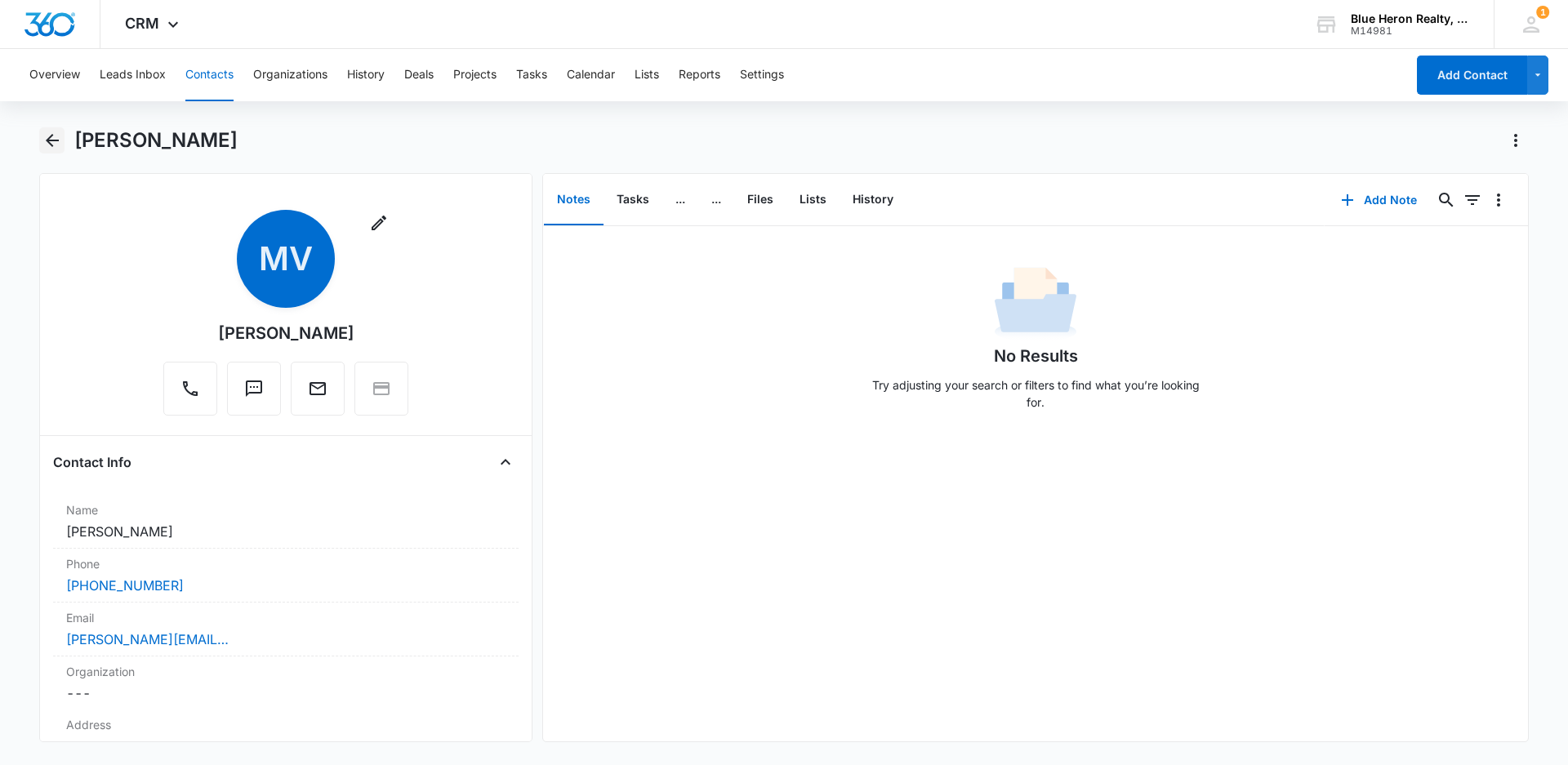
click at [53, 142] on icon "Back" at bounding box center [52, 141] width 20 height 20
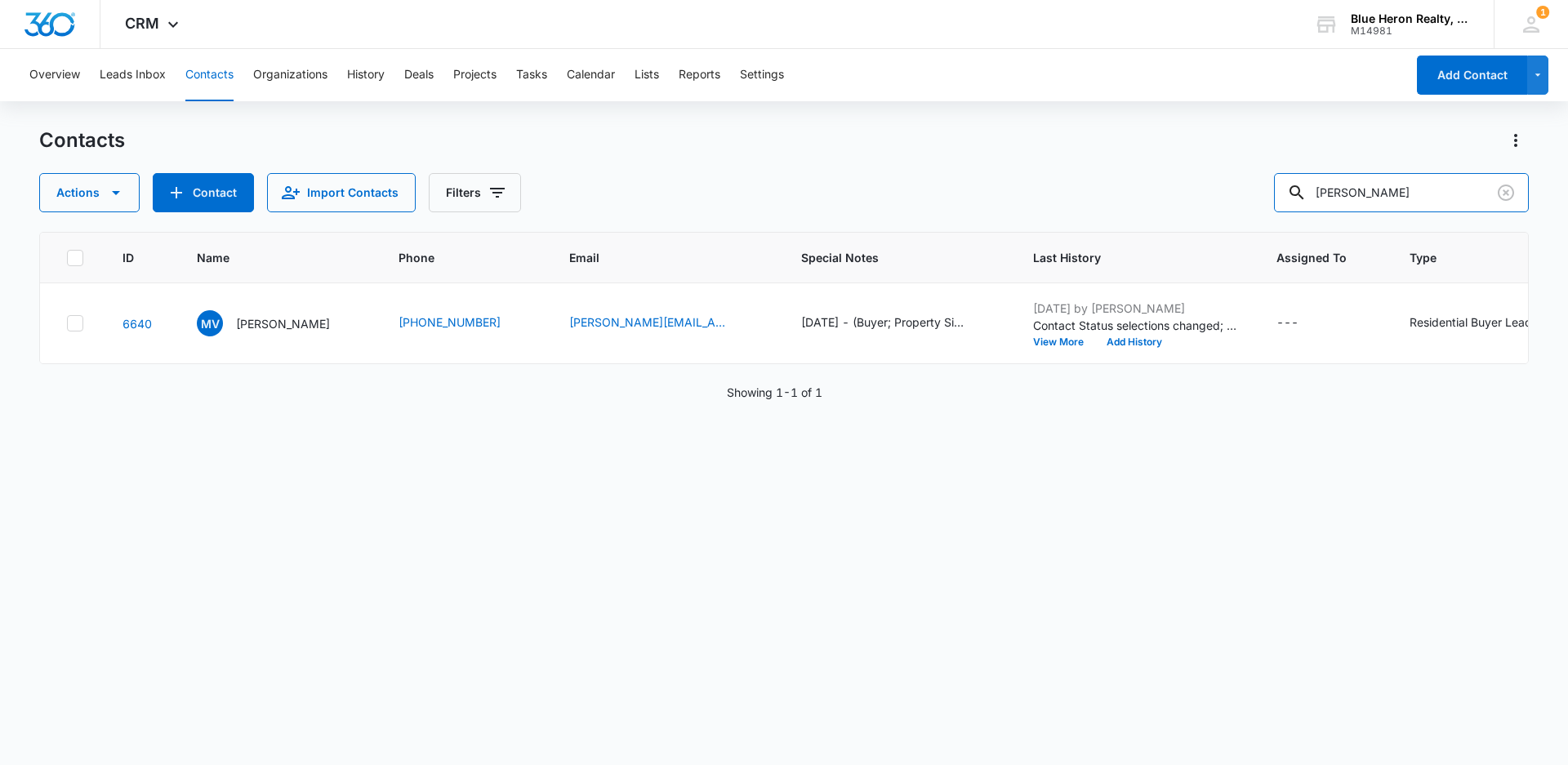
drag, startPoint x: 1397, startPoint y: 192, endPoint x: 1271, endPoint y: 202, distance: 126.4
click at [1271, 202] on div "Actions Contact Import Contacts Filters [PERSON_NAME]" at bounding box center [783, 192] width 1490 height 39
type input "[PERSON_NAME] and [PERSON_NAME]"
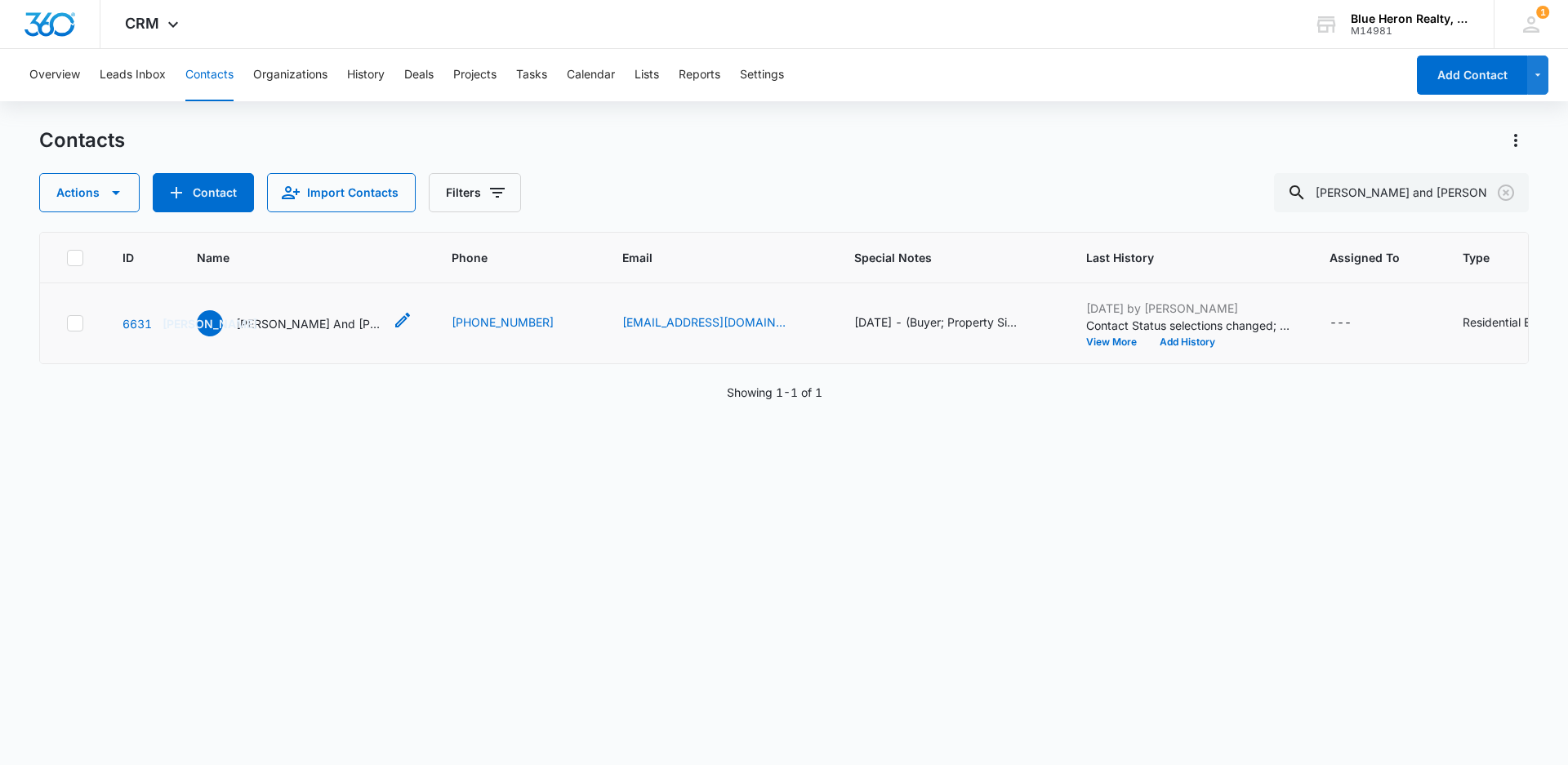
click at [264, 323] on p "[PERSON_NAME] And [PERSON_NAME]" at bounding box center [309, 323] width 147 height 17
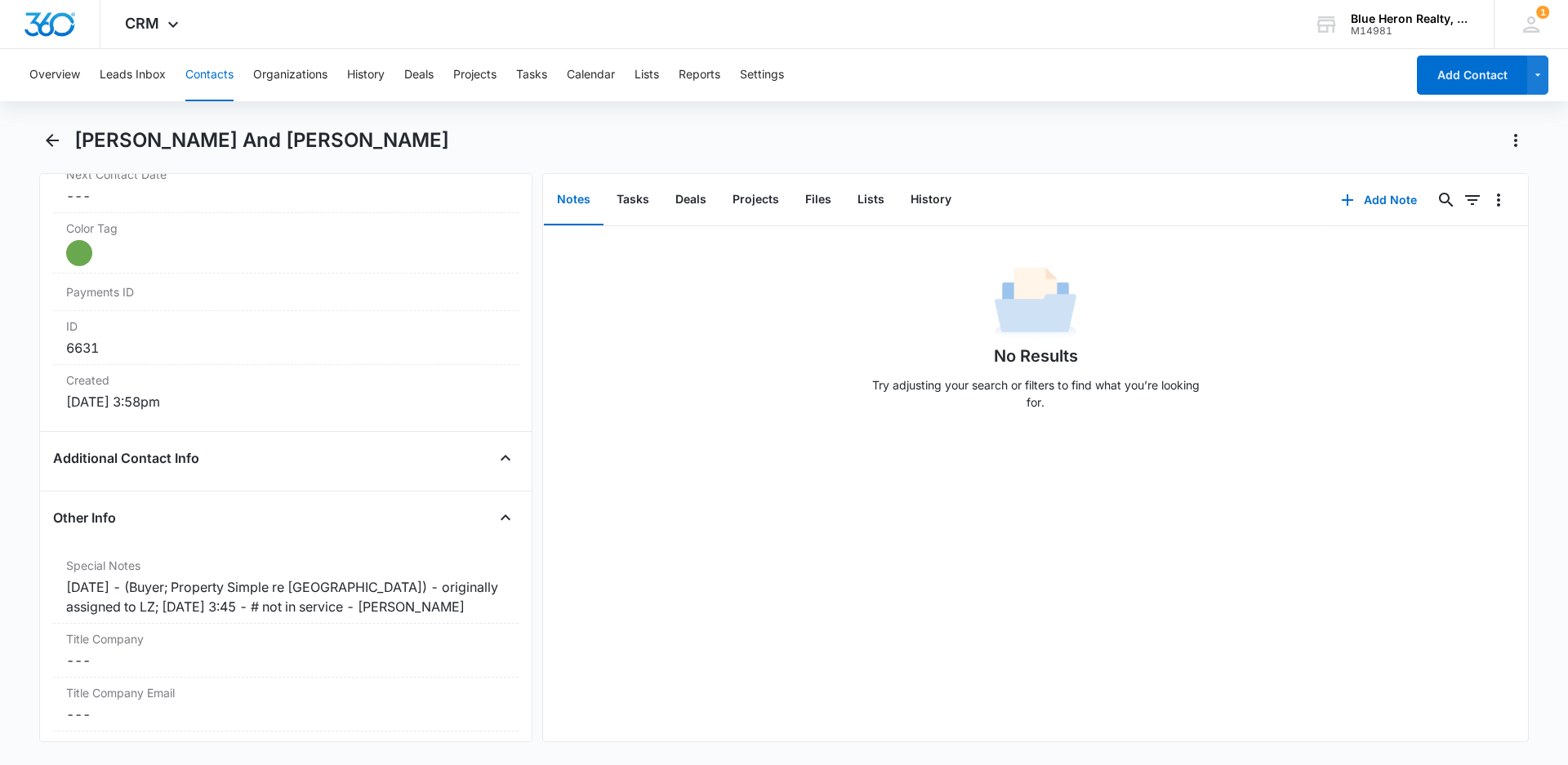
scroll to position [954, 0]
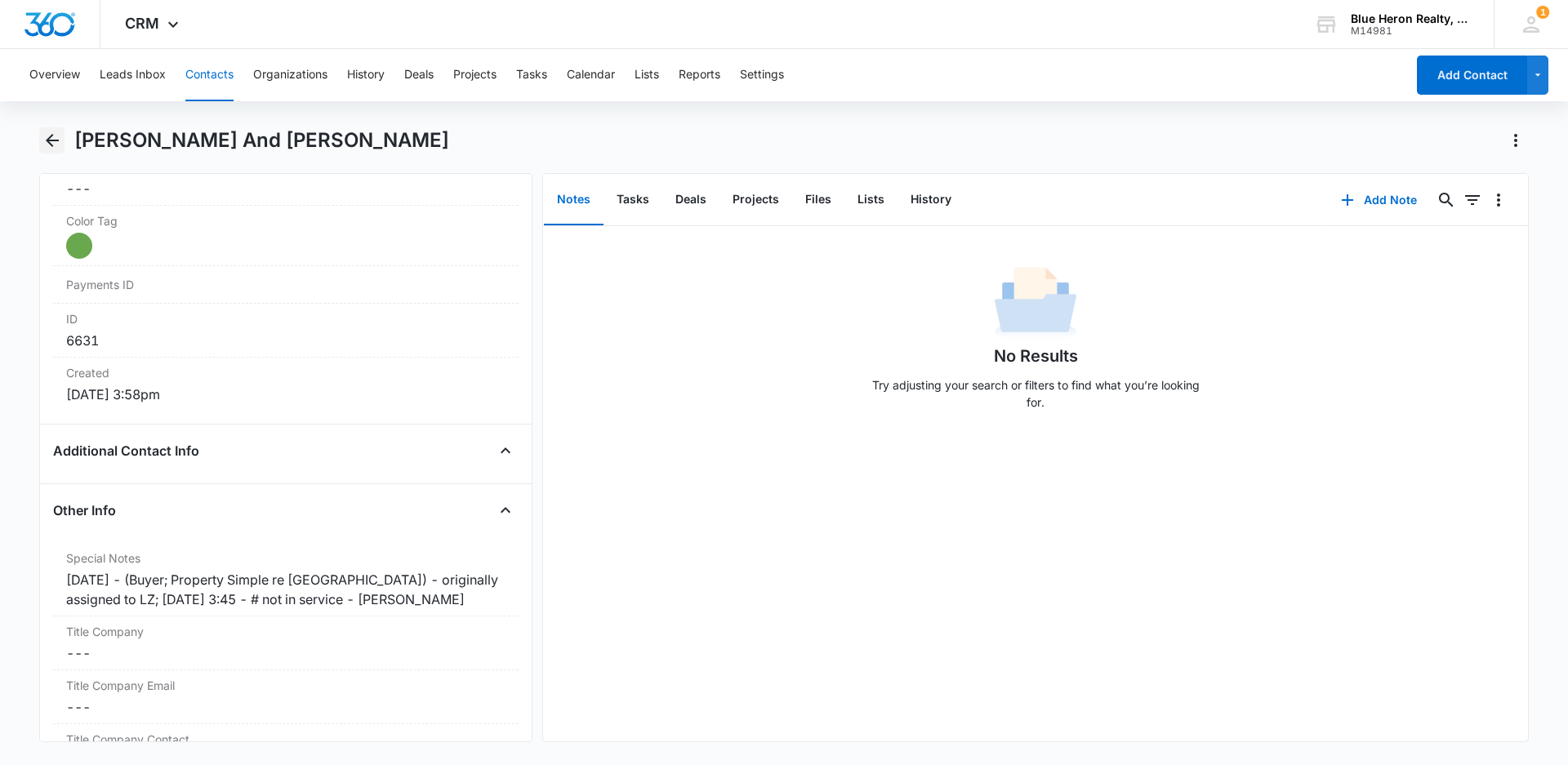
click at [56, 143] on icon "Back" at bounding box center [52, 141] width 20 height 20
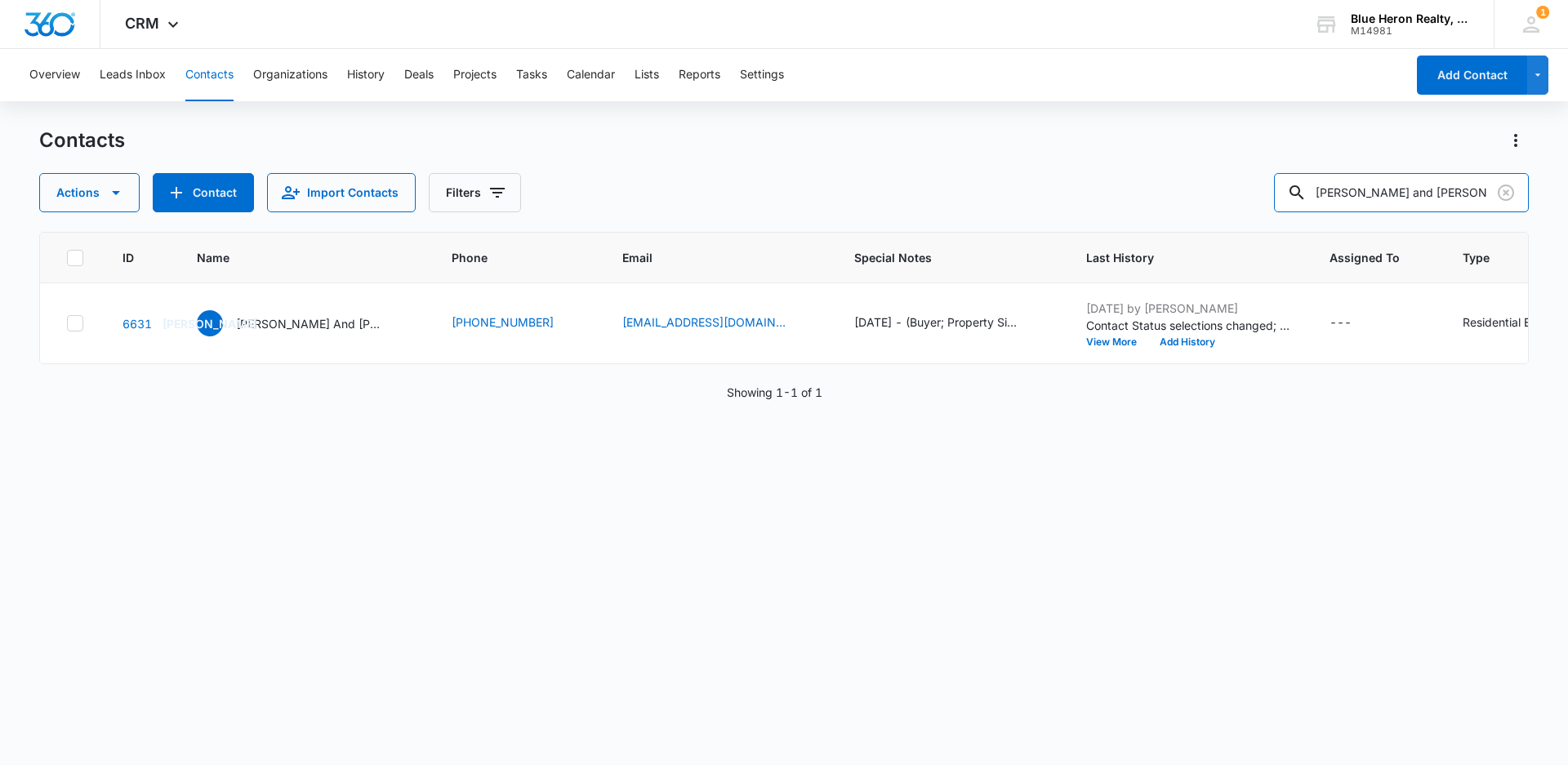
drag, startPoint x: 1430, startPoint y: 196, endPoint x: 1270, endPoint y: 183, distance: 160.5
click at [1271, 185] on div "Actions Contact Import Contacts Filters [PERSON_NAME] and [PERSON_NAME]" at bounding box center [783, 192] width 1490 height 39
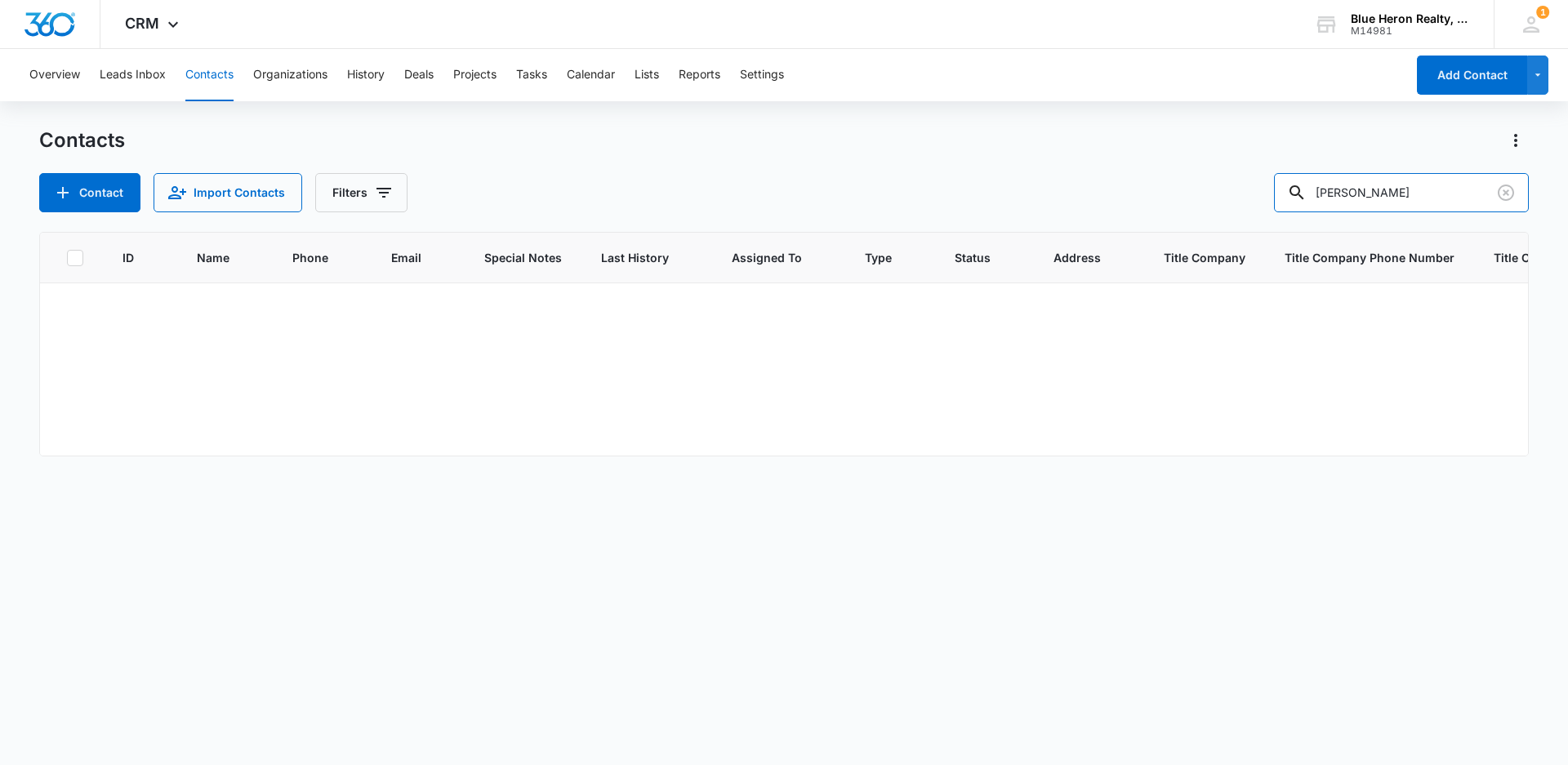
type input "[PERSON_NAME]"
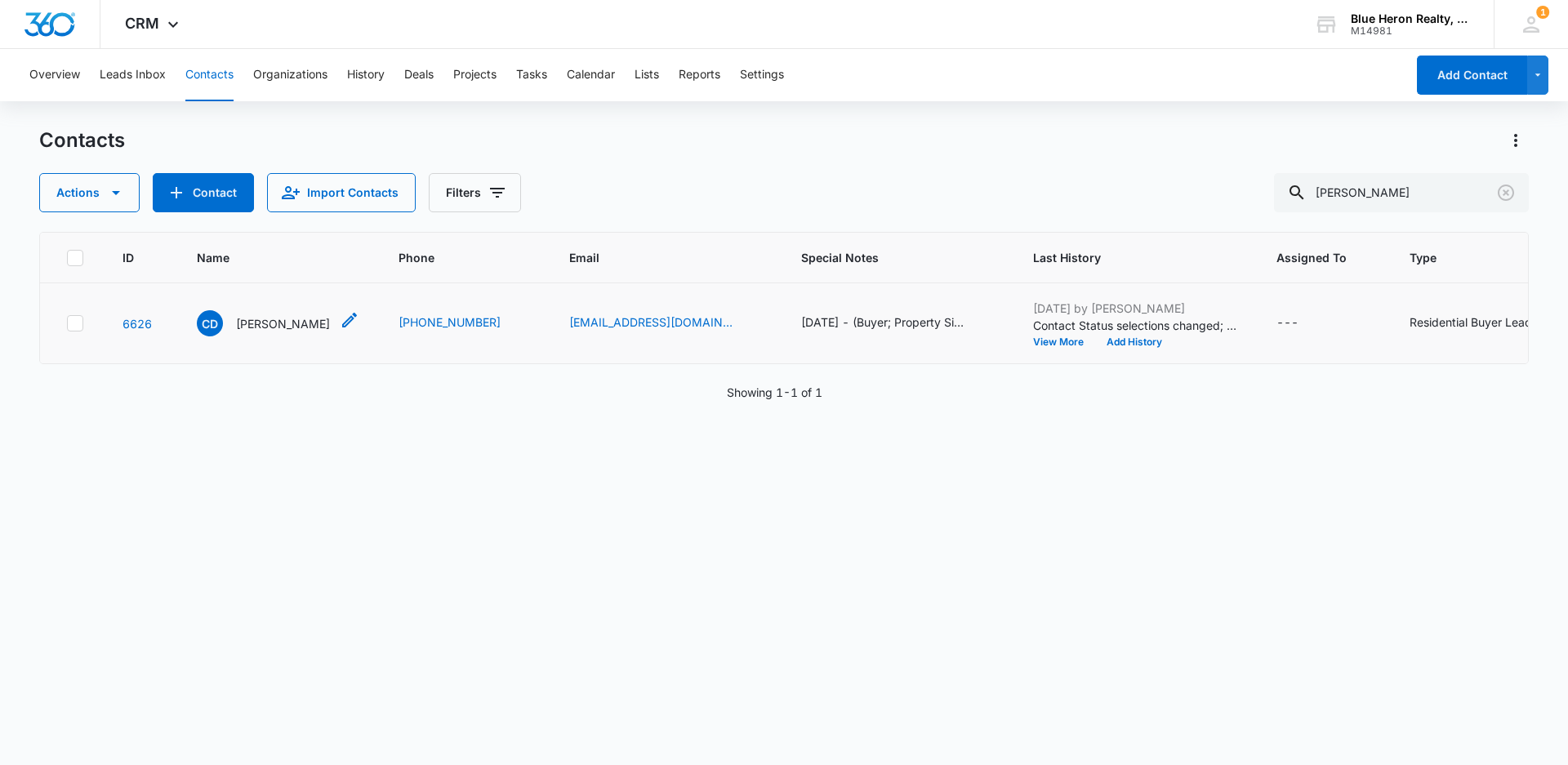
click at [275, 325] on p "[PERSON_NAME]" at bounding box center [283, 323] width 94 height 17
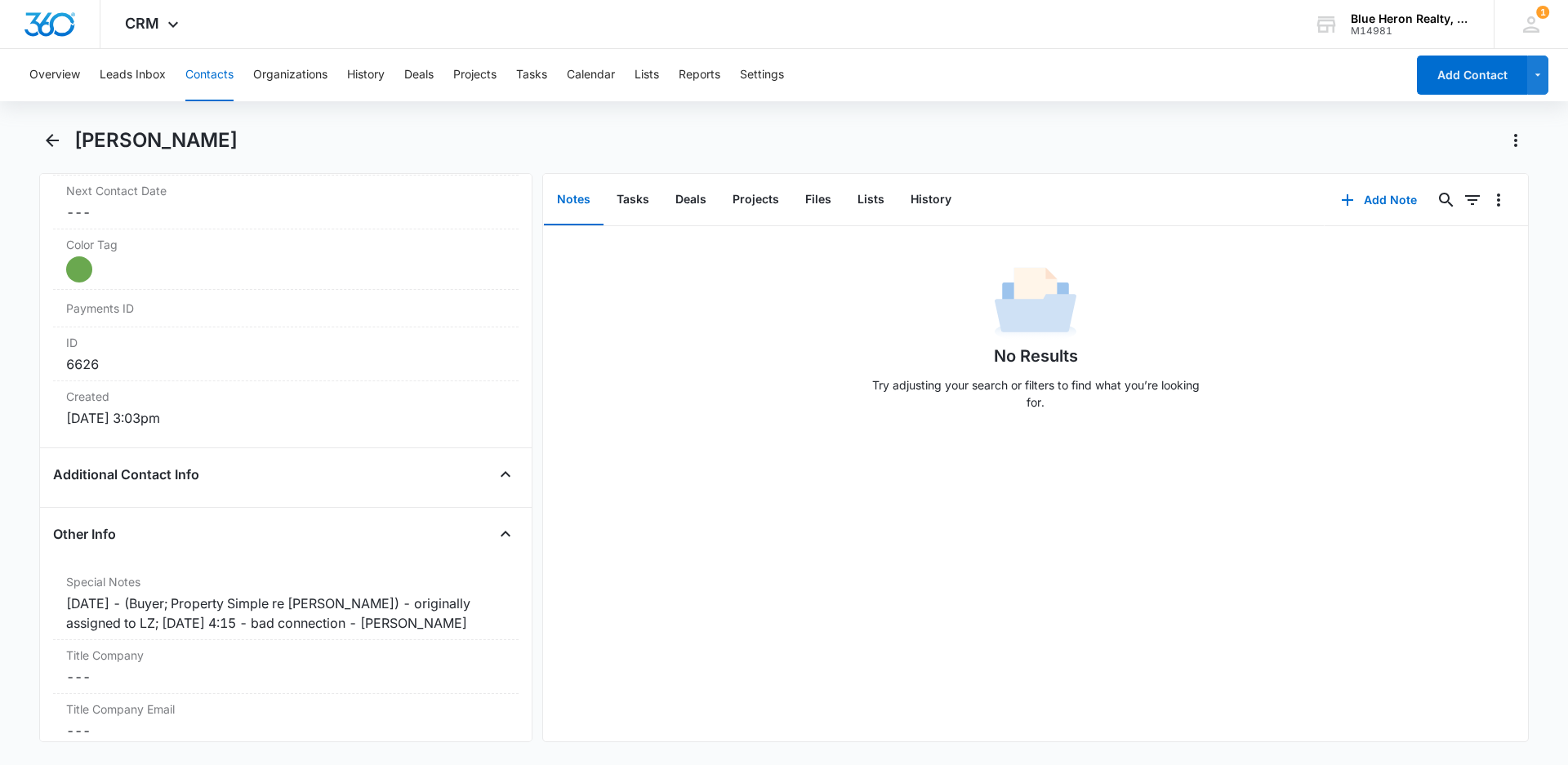
scroll to position [932, 0]
drag, startPoint x: 56, startPoint y: 139, endPoint x: 413, endPoint y: 162, distance: 357.7
click at [55, 138] on icon "Back" at bounding box center [52, 141] width 20 height 20
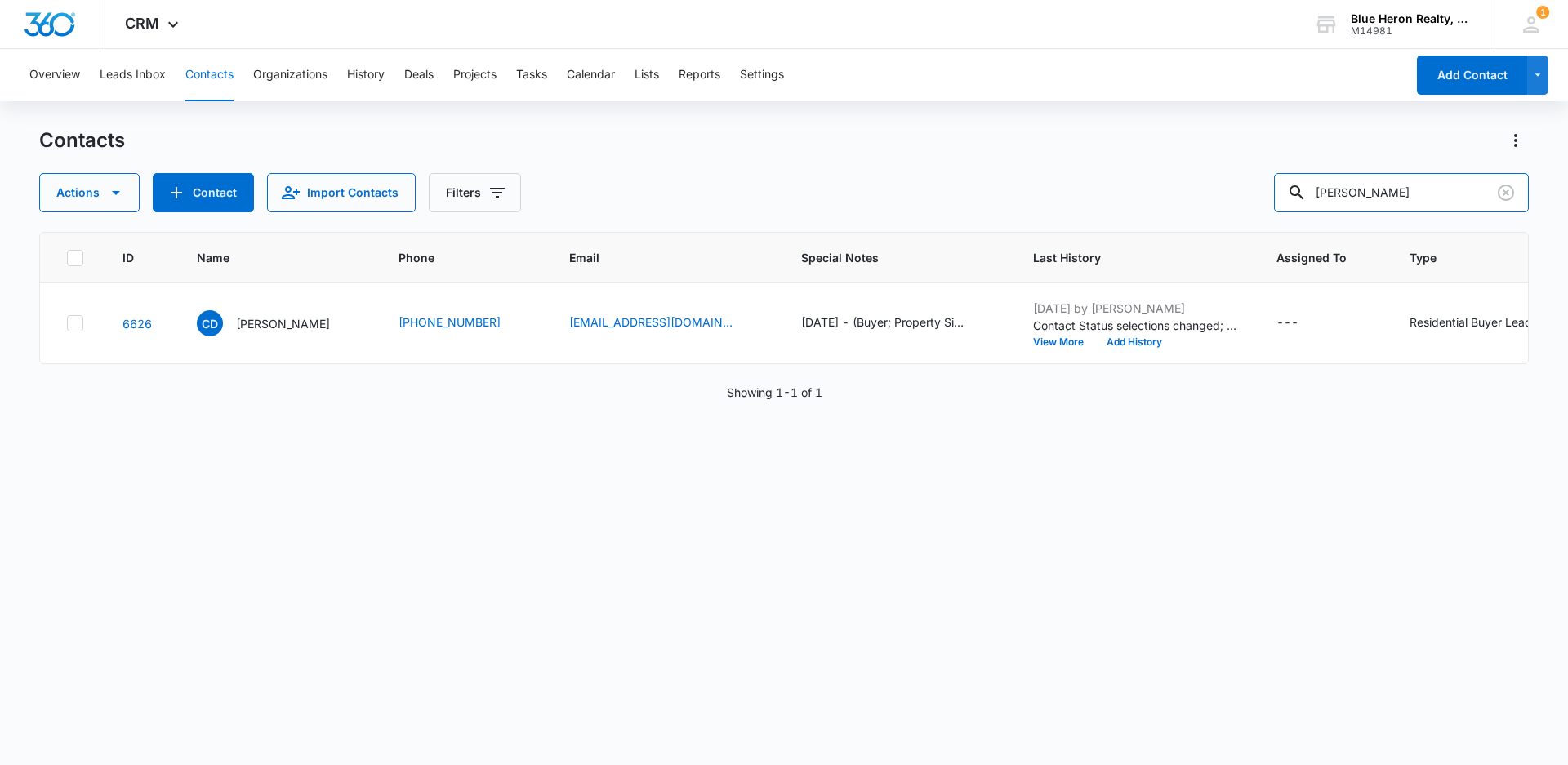
drag, startPoint x: 1386, startPoint y: 190, endPoint x: 1214, endPoint y: 188, distance: 172.0
click at [1216, 190] on div "Actions Contact Import Contacts Filters [PERSON_NAME]" at bounding box center [783, 192] width 1490 height 39
type input "[PERSON_NAME]"
click at [266, 322] on p "[PERSON_NAME]" at bounding box center [283, 323] width 94 height 17
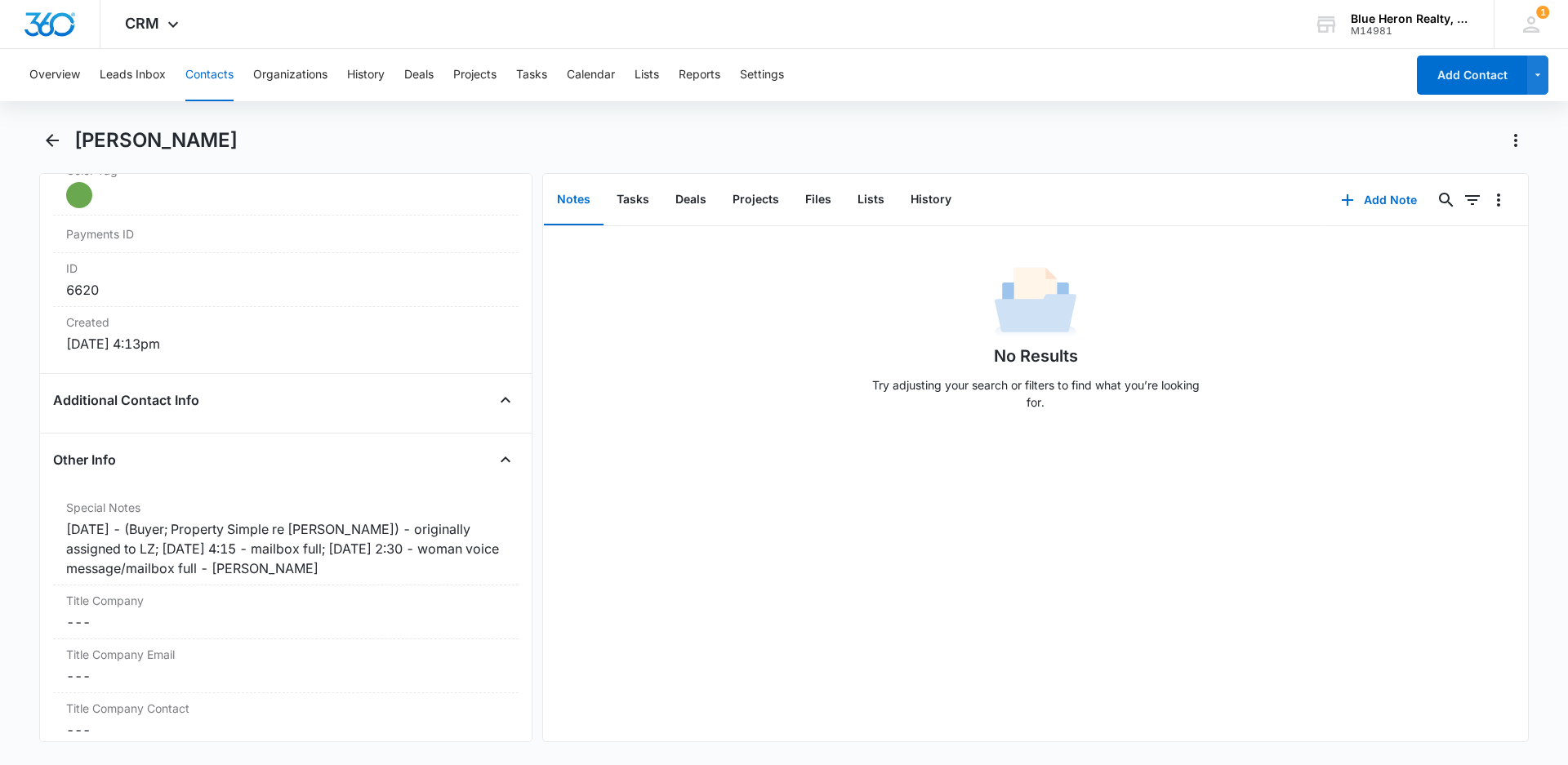
scroll to position [1012, 0]
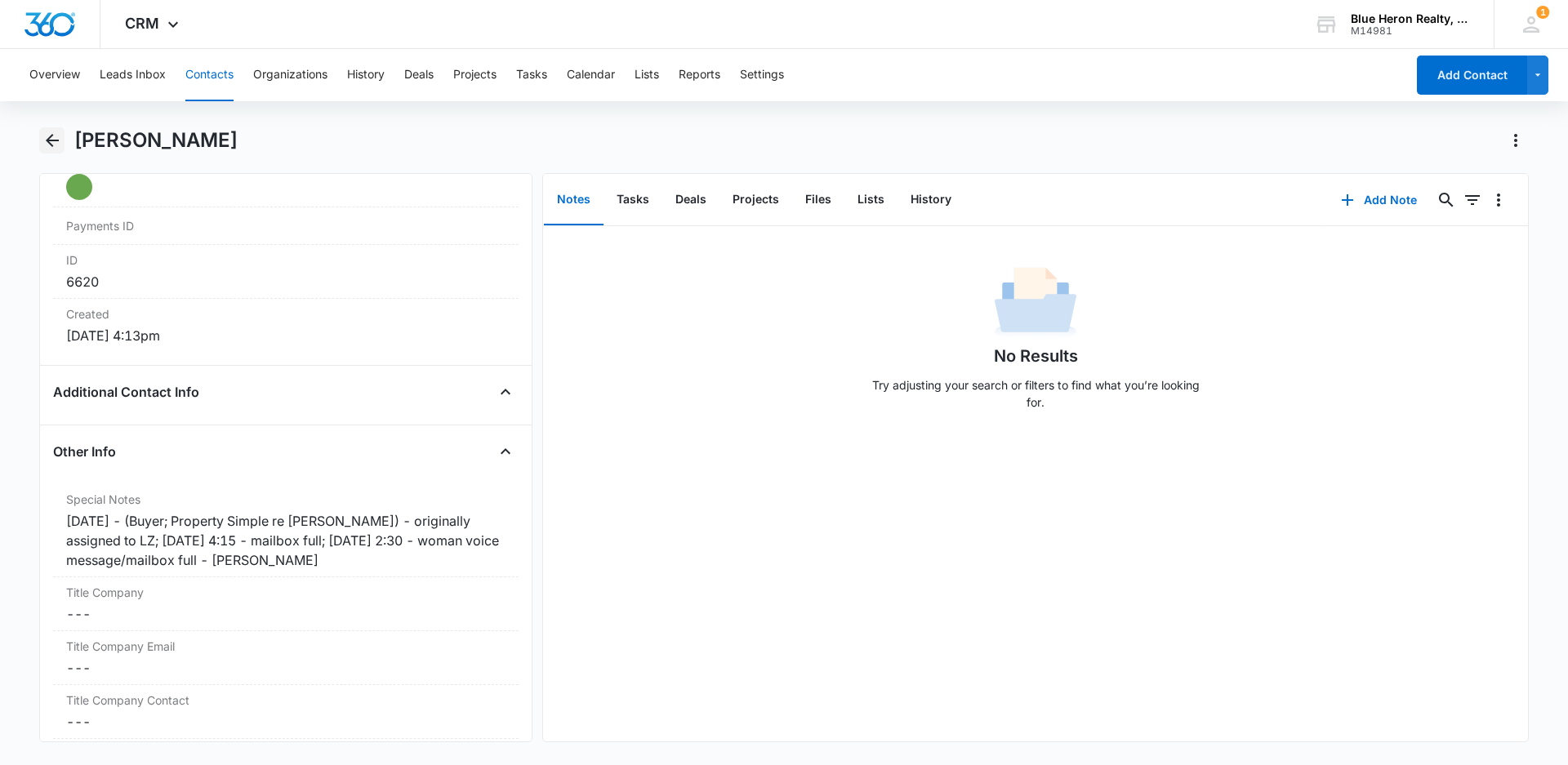
click at [52, 142] on icon "Back" at bounding box center [52, 140] width 13 height 13
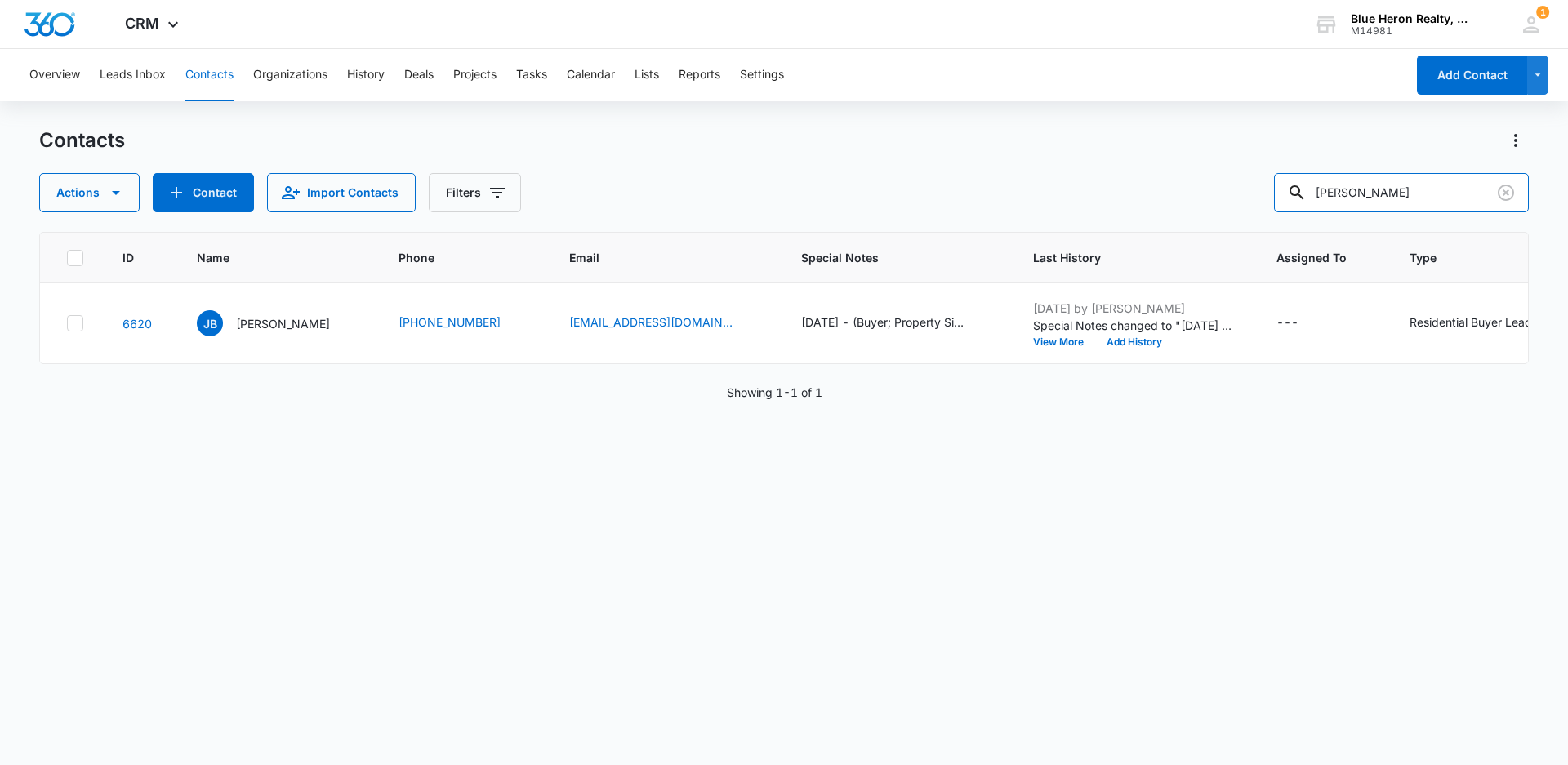
drag, startPoint x: 1455, startPoint y: 189, endPoint x: 1261, endPoint y: 189, distance: 194.0
click at [1261, 189] on div "Actions Contact Import Contacts Filters [PERSON_NAME]" at bounding box center [783, 192] width 1490 height 39
type input "[PERSON_NAME]"
click at [264, 327] on p "[PERSON_NAME]" at bounding box center [283, 323] width 94 height 17
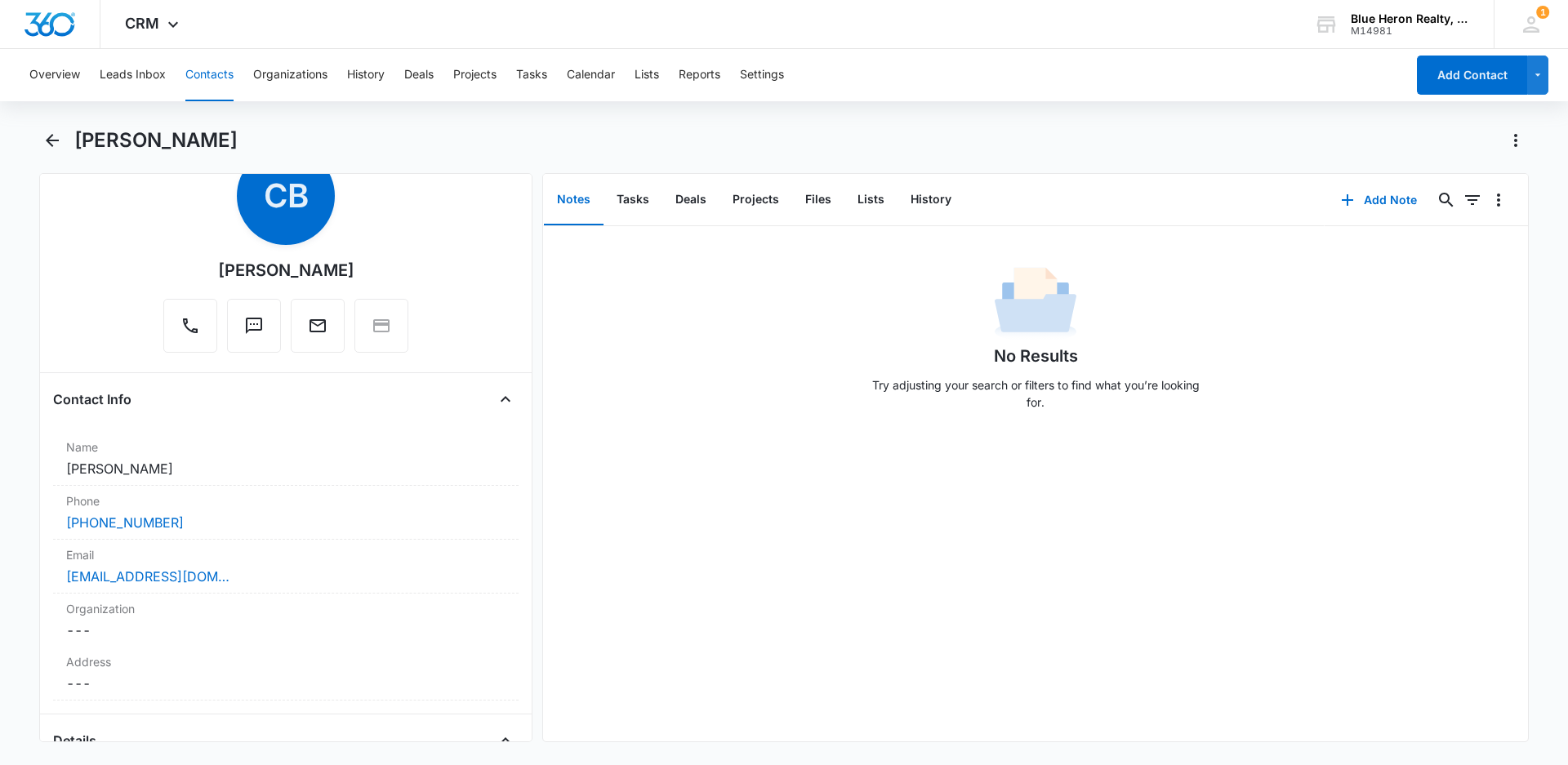
scroll to position [70, 0]
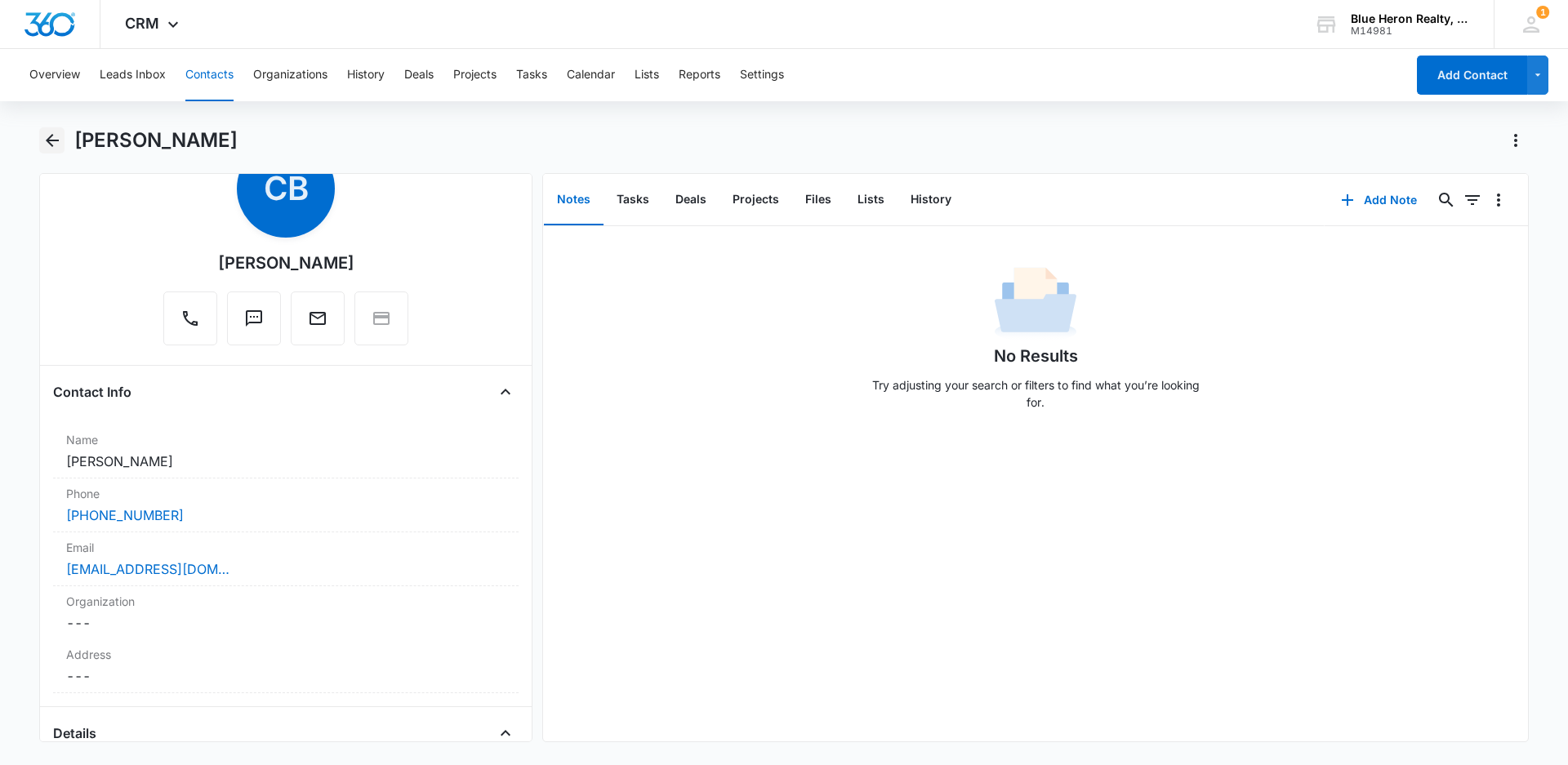
click at [51, 136] on icon "Back" at bounding box center [52, 140] width 13 height 13
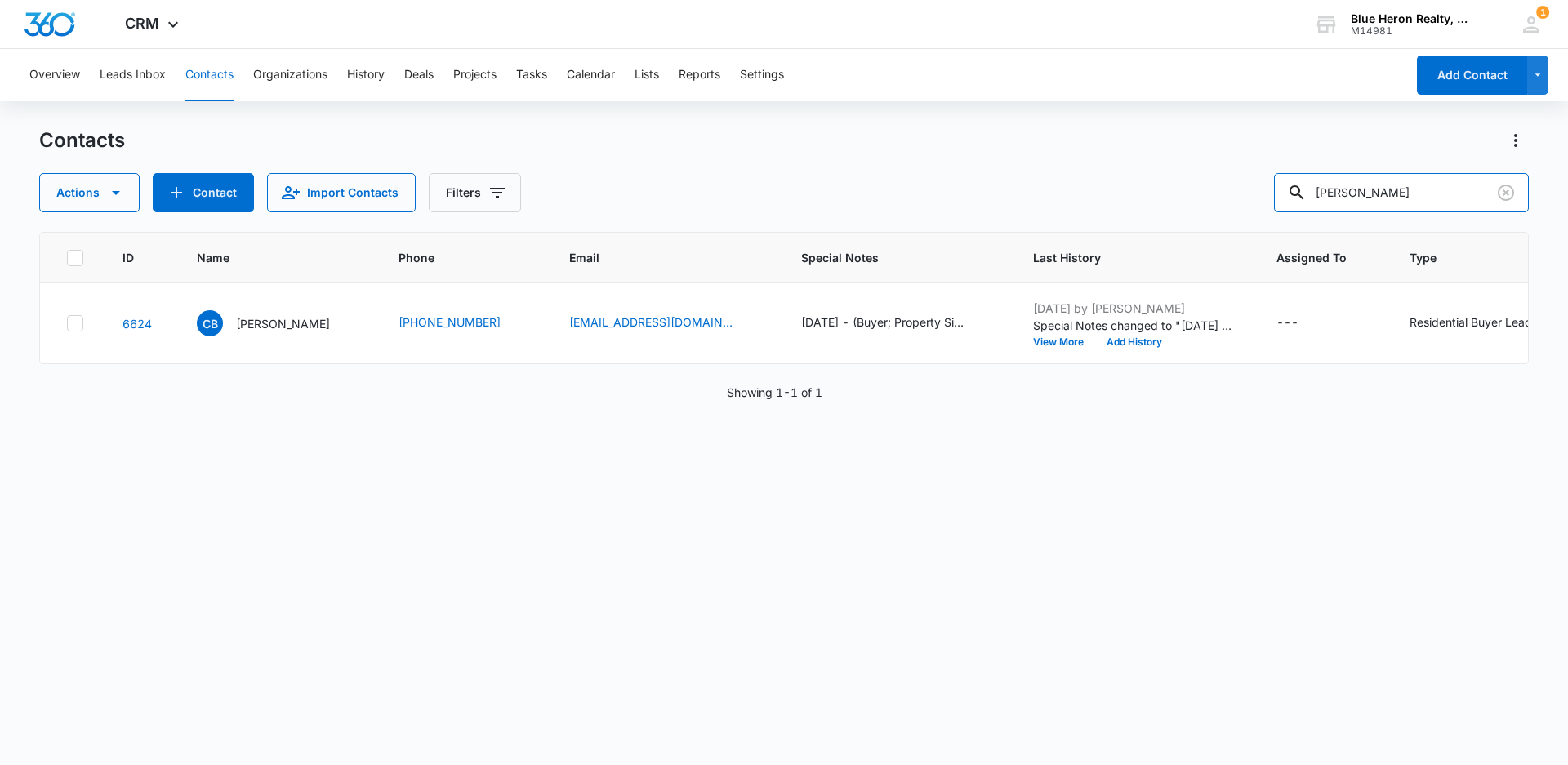
drag, startPoint x: 1410, startPoint y: 187, endPoint x: 1250, endPoint y: 189, distance: 160.0
click at [1250, 189] on div "Actions Contact Import Contacts Filters [PERSON_NAME]" at bounding box center [783, 192] width 1490 height 39
type input "[PERSON_NAME]"
click at [272, 325] on p "[PERSON_NAME]" at bounding box center [283, 323] width 94 height 17
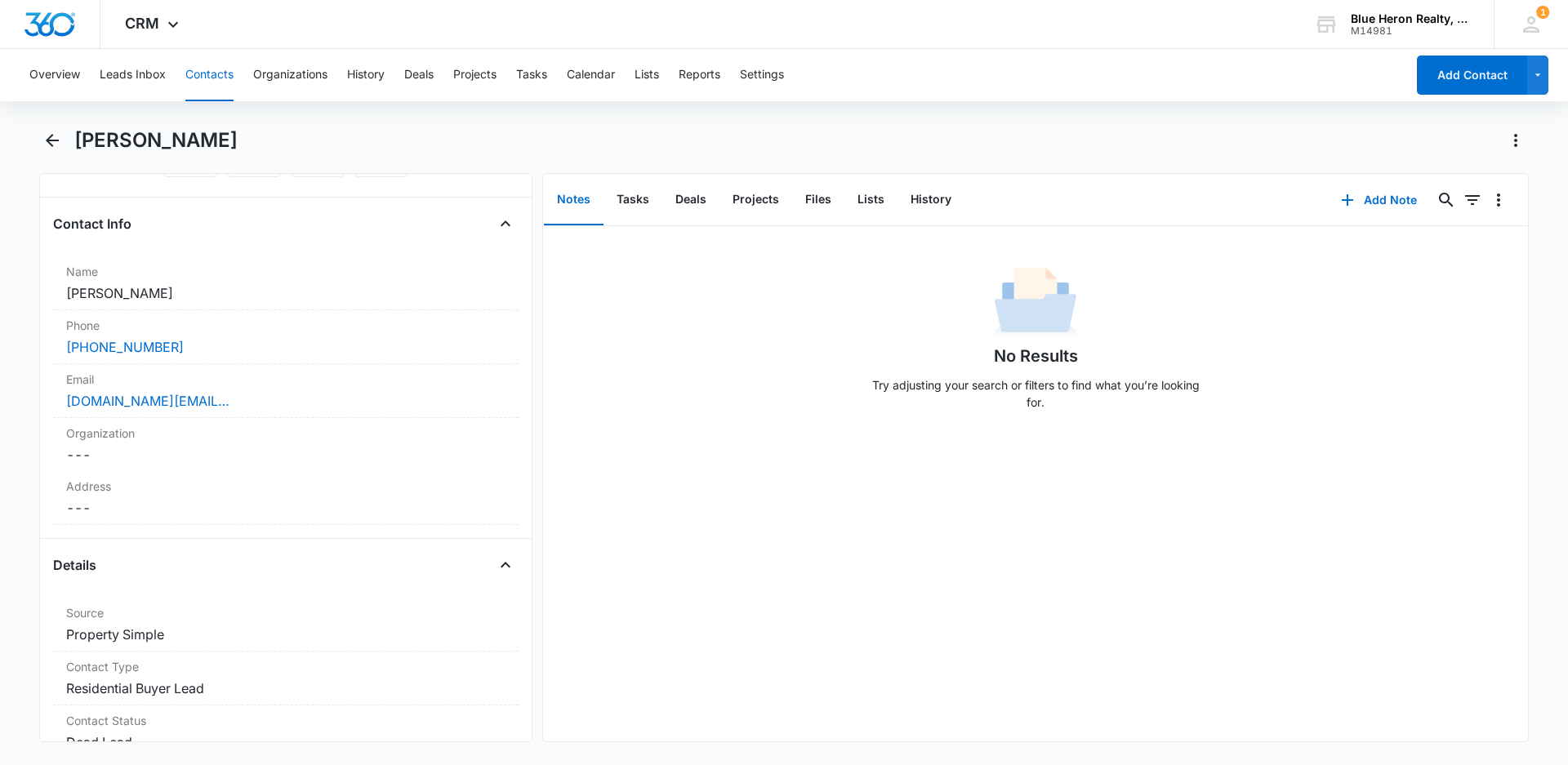
scroll to position [210, 0]
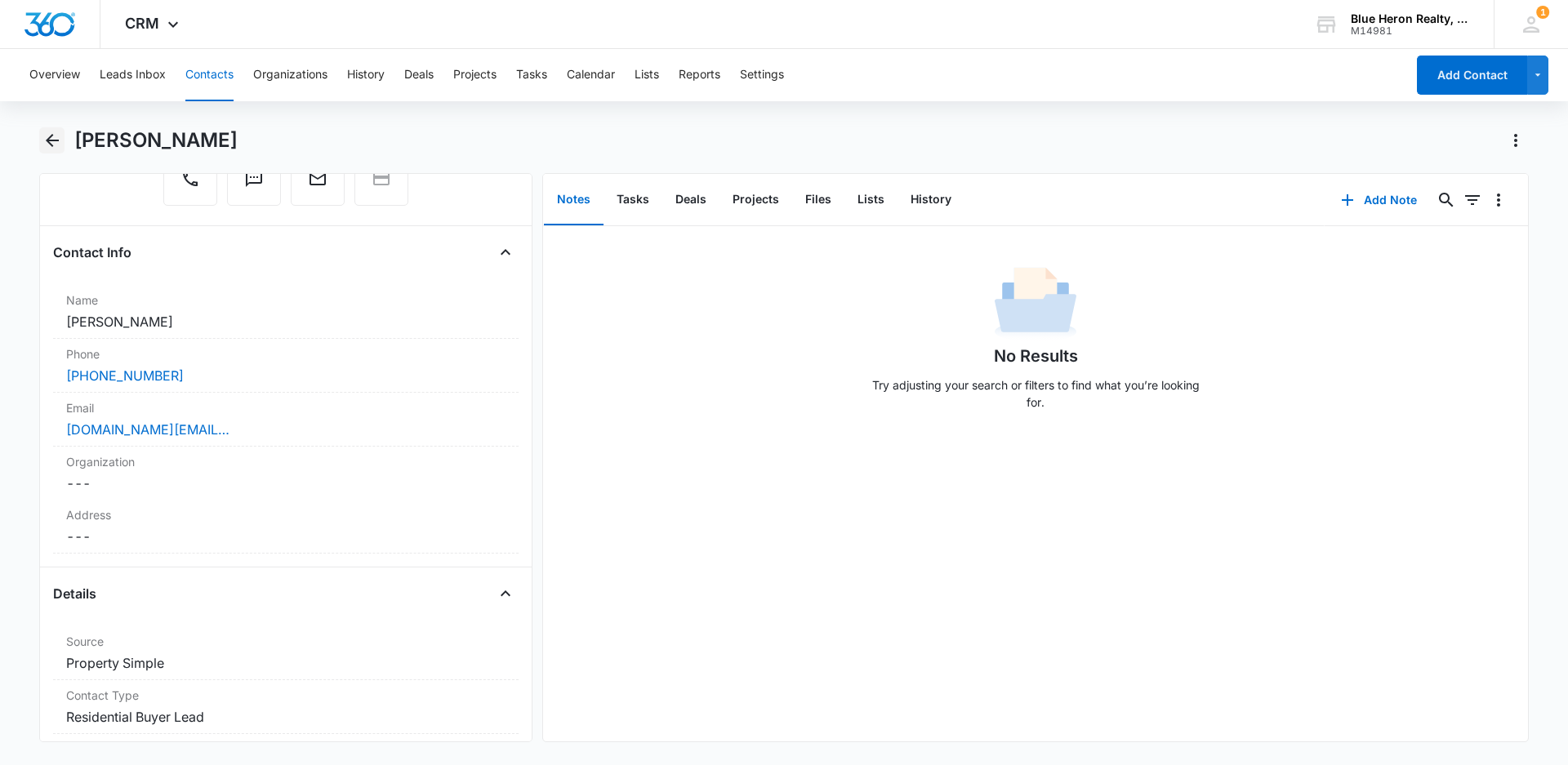
click at [51, 141] on icon "Back" at bounding box center [52, 140] width 13 height 13
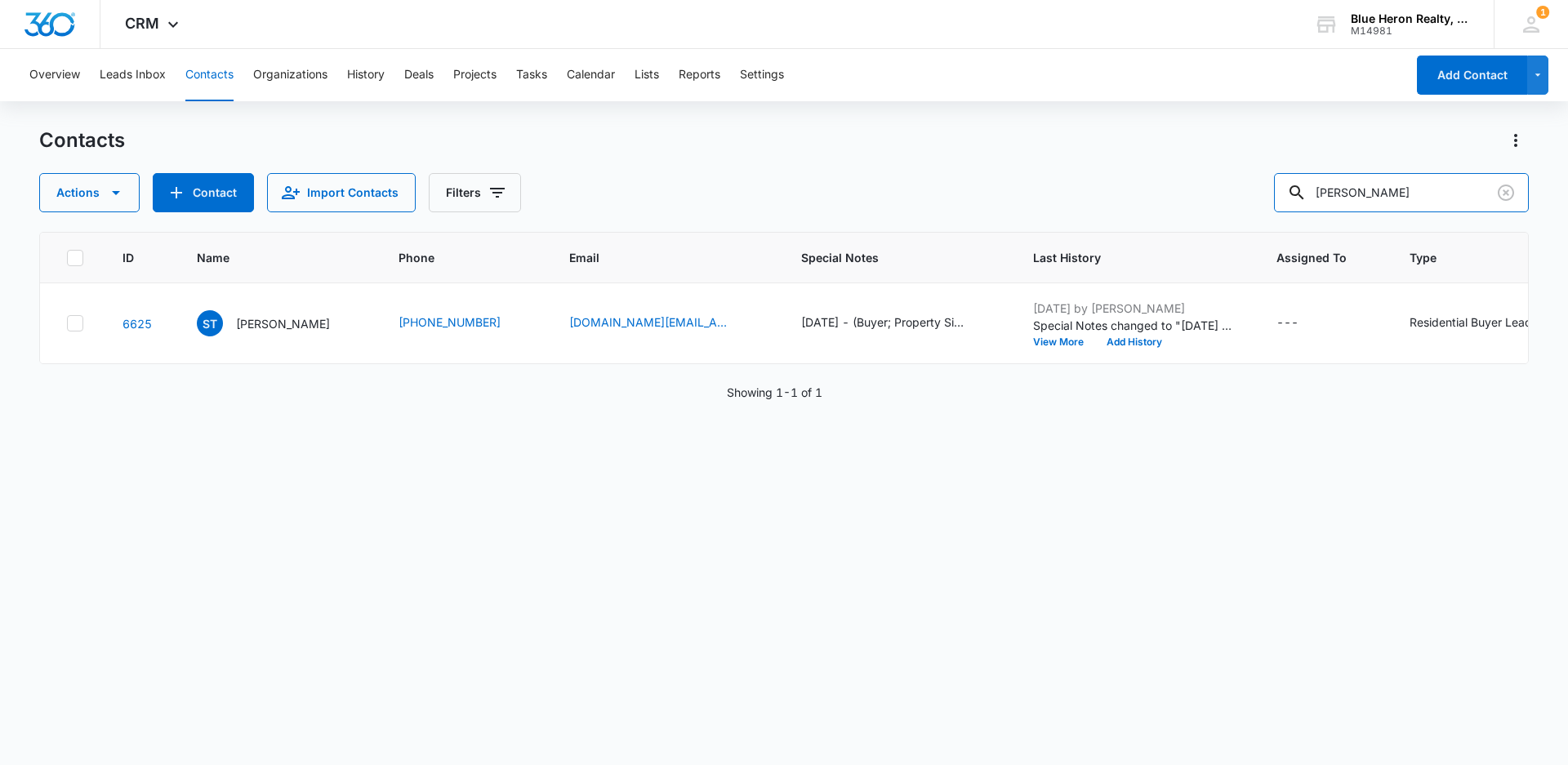
drag, startPoint x: 1420, startPoint y: 189, endPoint x: 1271, endPoint y: 184, distance: 149.1
click at [1271, 184] on div "Actions Contact Import Contacts Filters [PERSON_NAME]" at bounding box center [783, 192] width 1490 height 39
type input "[PERSON_NAME]"
click at [280, 325] on p "[PERSON_NAME]" at bounding box center [283, 323] width 94 height 17
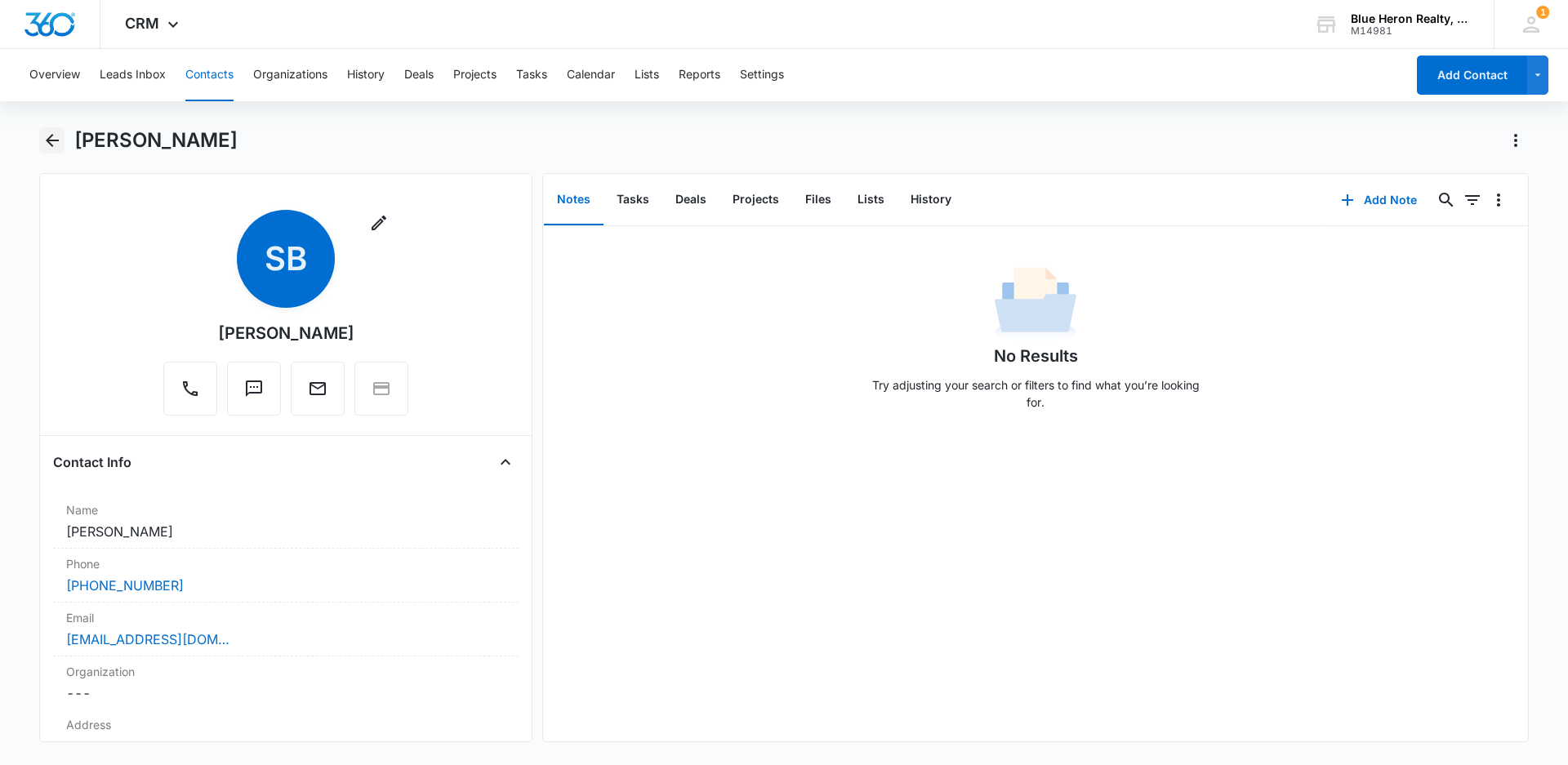
click at [51, 139] on icon "Back" at bounding box center [52, 141] width 20 height 20
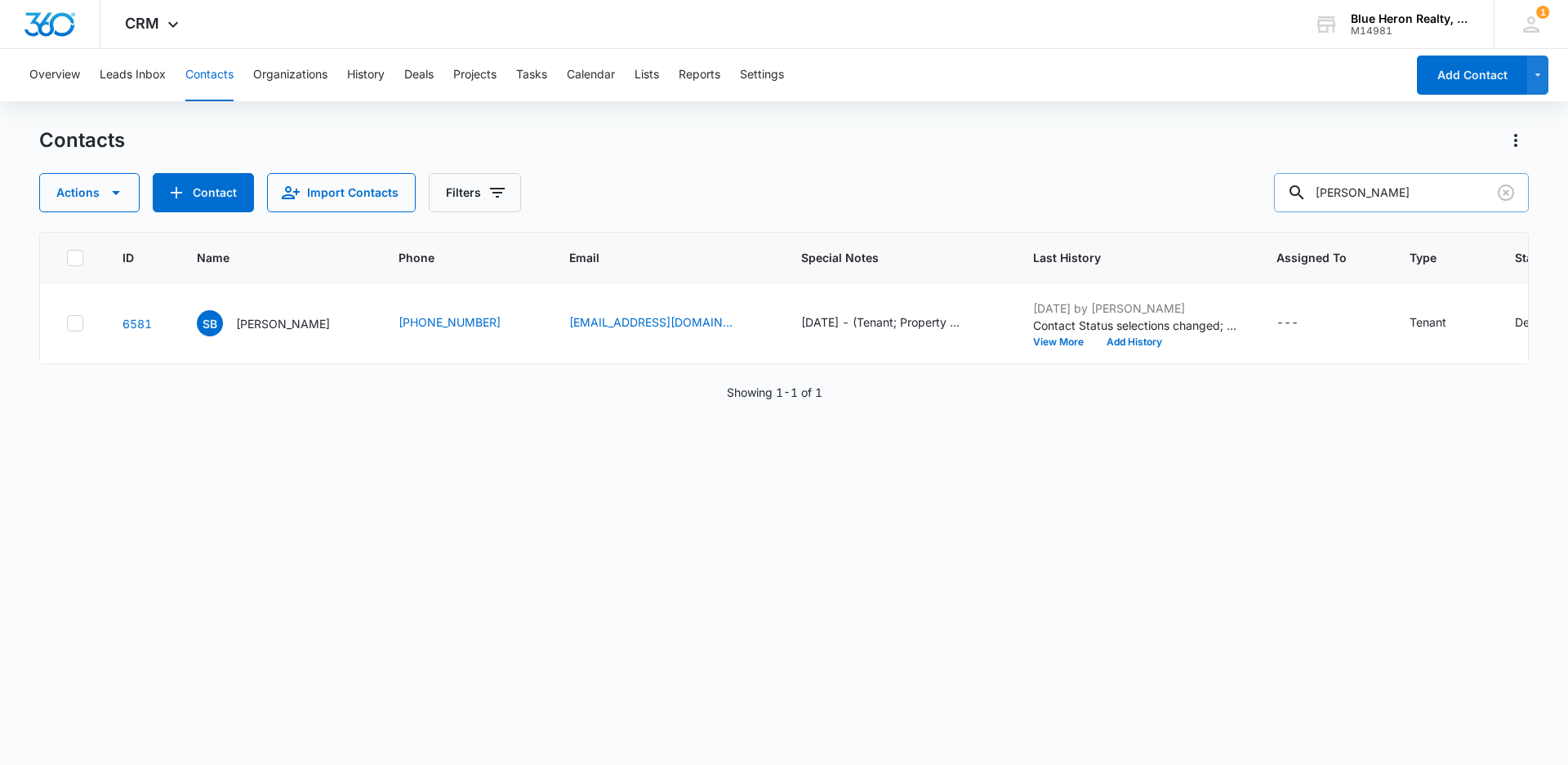
drag, startPoint x: 1422, startPoint y: 189, endPoint x: 1319, endPoint y: 189, distance: 103.0
click at [1319, 189] on div "[PERSON_NAME]" at bounding box center [1401, 192] width 254 height 39
type input "[PERSON_NAME]"
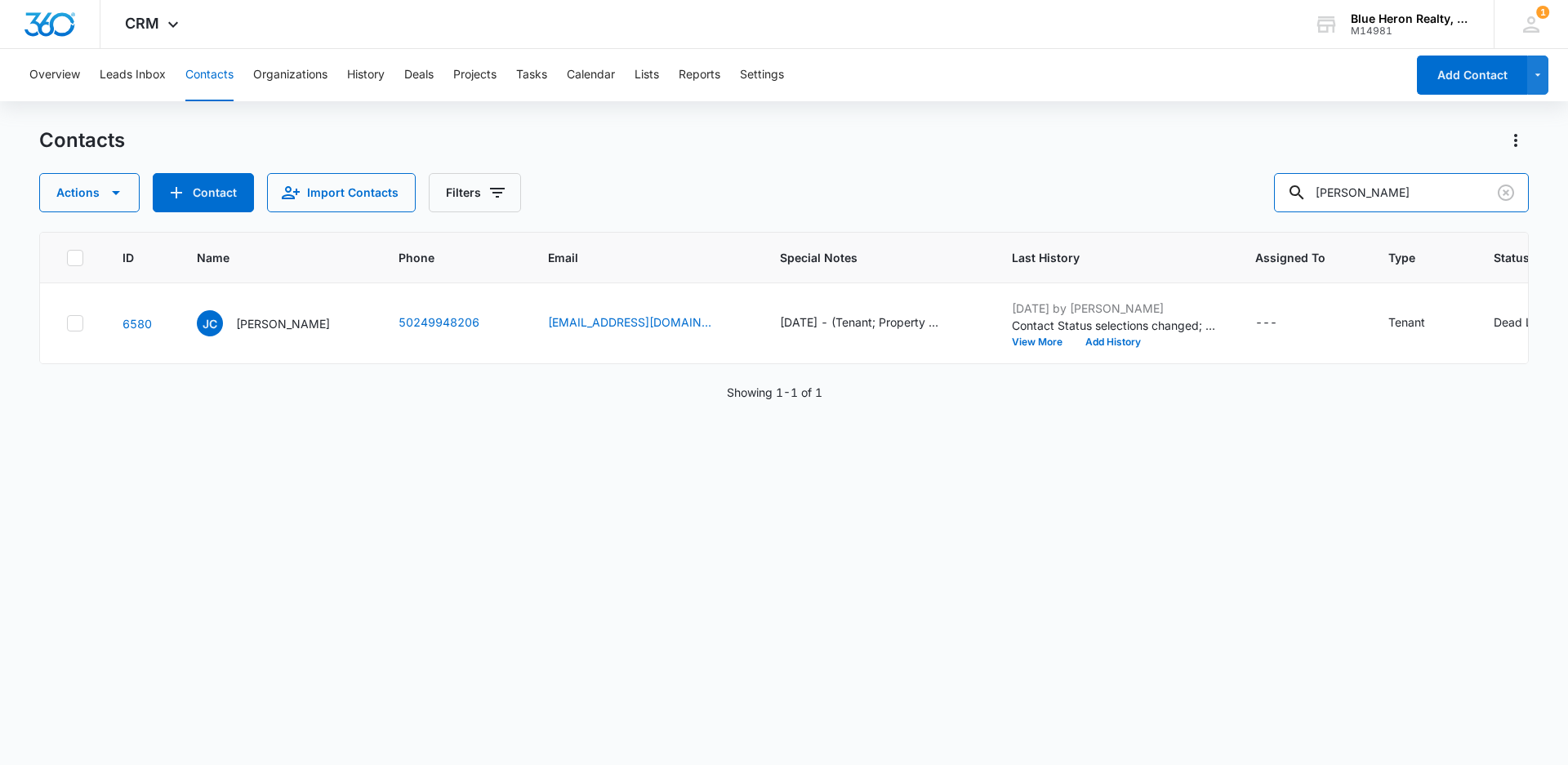
drag, startPoint x: 1416, startPoint y: 196, endPoint x: 1259, endPoint y: 229, distance: 160.4
click at [1259, 229] on div "Contacts Actions Contact Import Contacts Filters [PERSON_NAME] ID Name Phone Em…" at bounding box center [783, 445] width 1490 height 636
type input "[PERSON_NAME]"
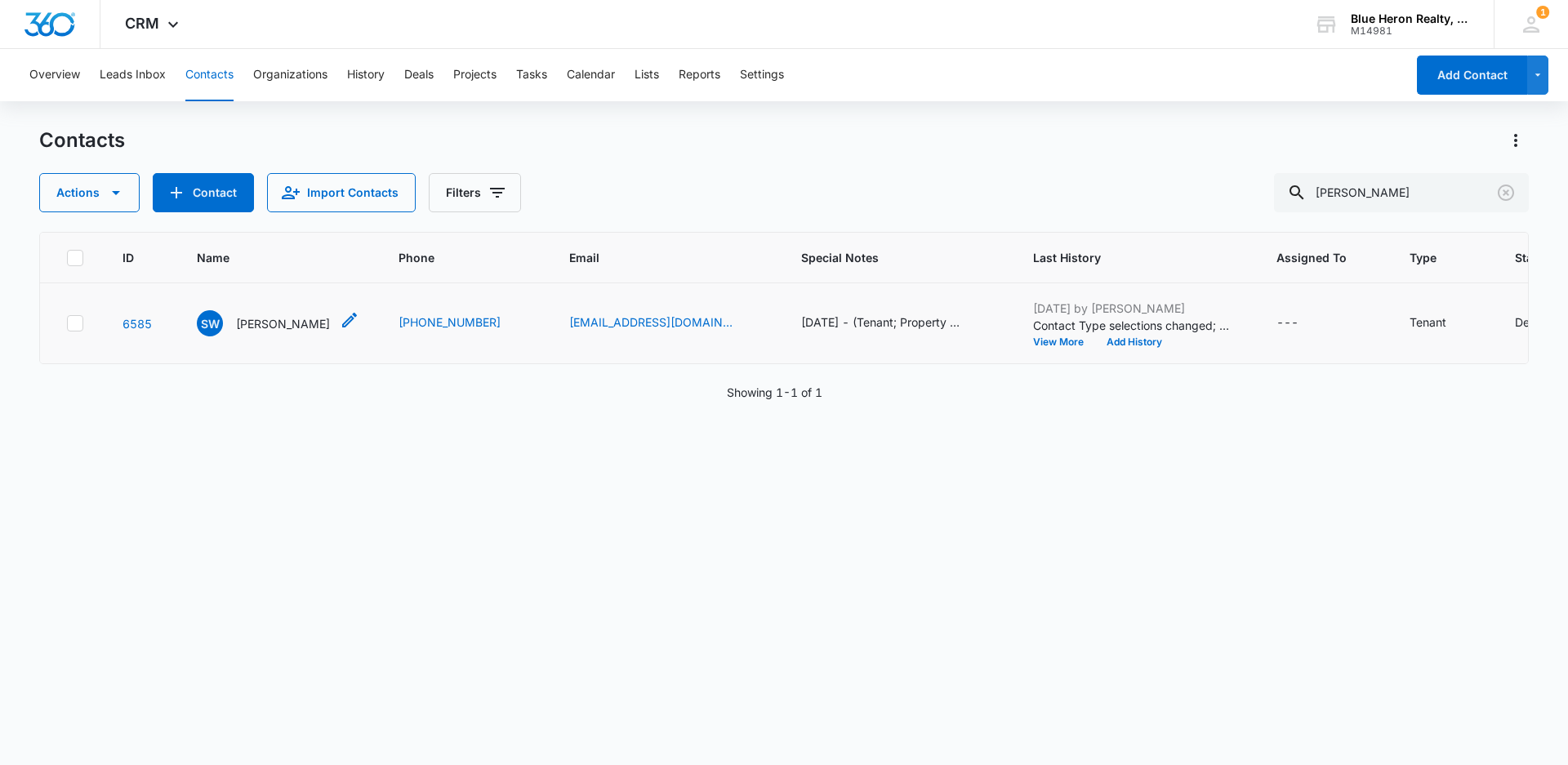
click at [275, 327] on p "[PERSON_NAME]" at bounding box center [283, 323] width 94 height 17
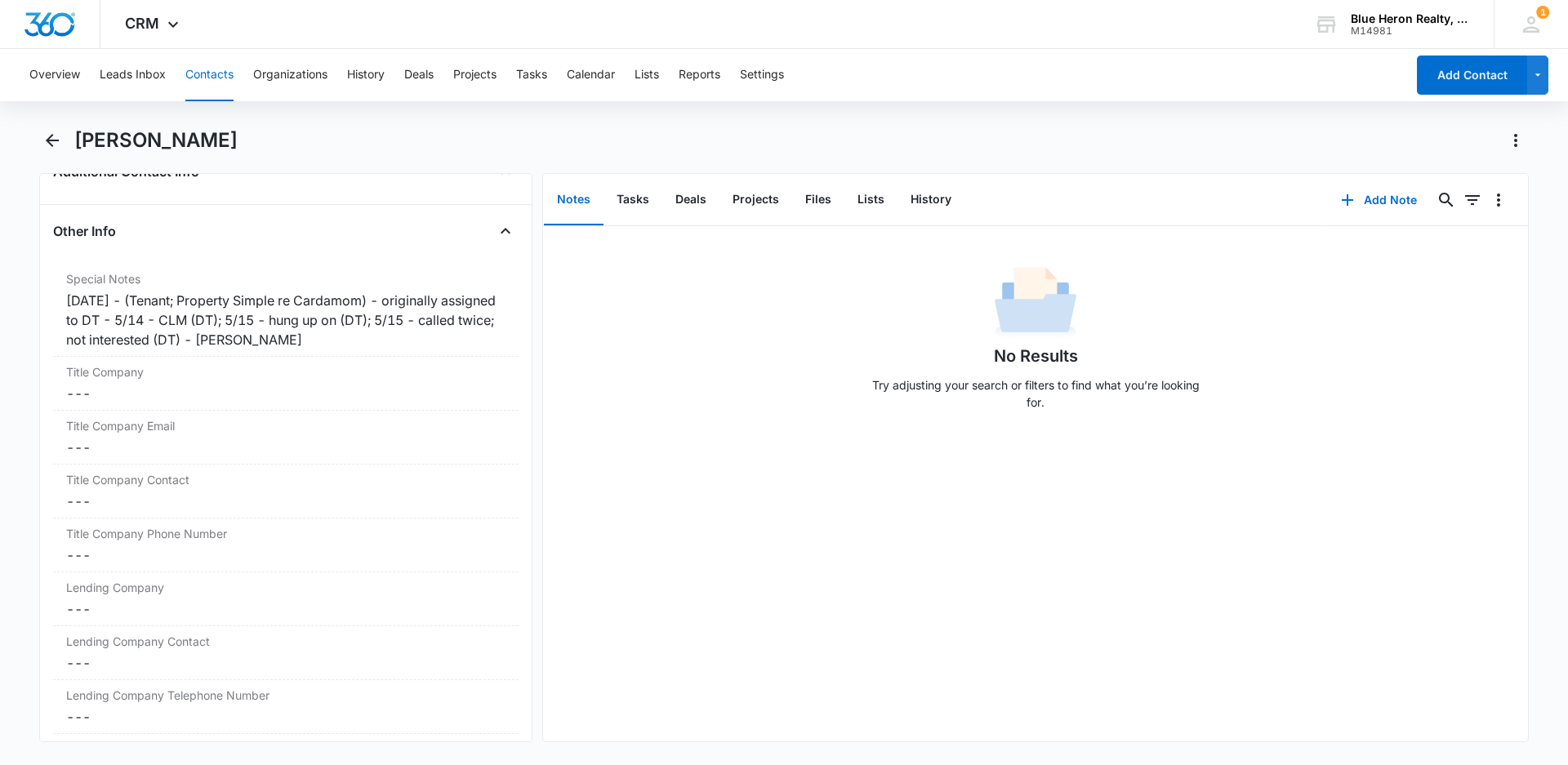
scroll to position [1239, 0]
drag, startPoint x: 47, startPoint y: 142, endPoint x: 387, endPoint y: 142, distance: 340.0
click at [48, 142] on icon "Back" at bounding box center [52, 140] width 13 height 13
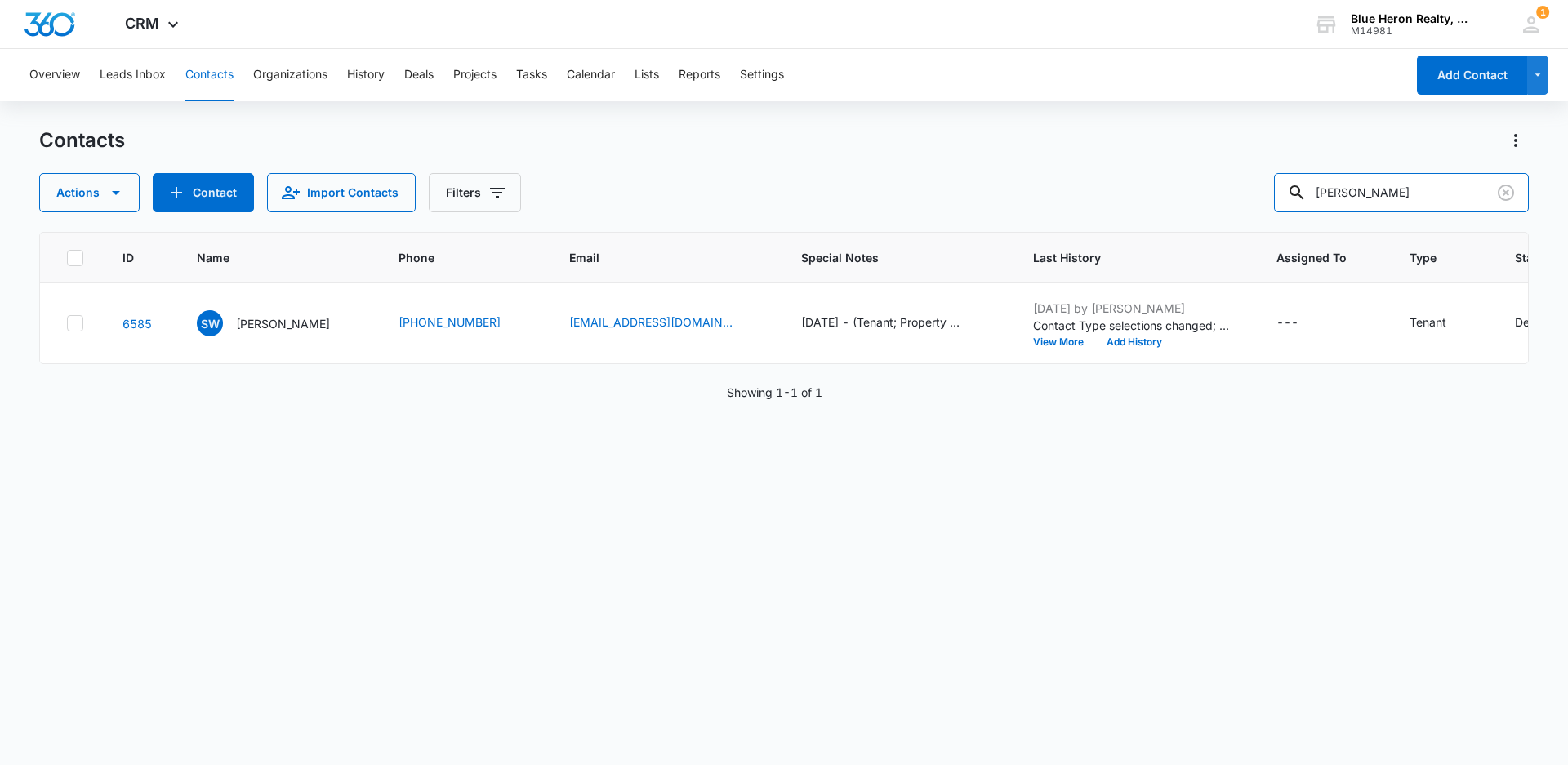
drag, startPoint x: 1430, startPoint y: 194, endPoint x: 1214, endPoint y: 195, distance: 216.0
click at [1214, 195] on div "Actions Contact Import Contacts Filters [PERSON_NAME]" at bounding box center [783, 192] width 1490 height 39
type input "[PERSON_NAME]"
click at [277, 320] on p "[PERSON_NAME]" at bounding box center [283, 323] width 94 height 17
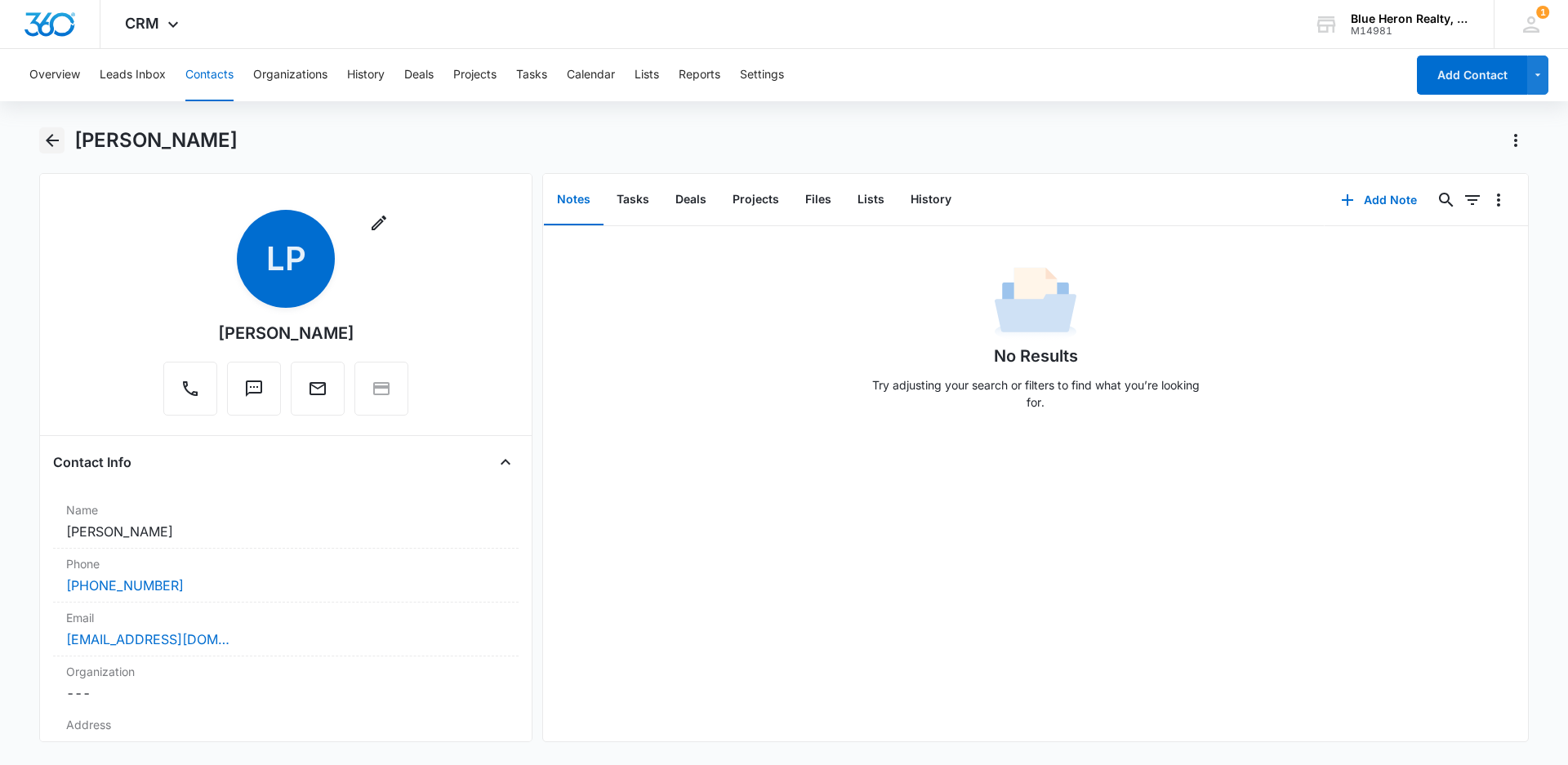
click at [56, 140] on icon "Back" at bounding box center [52, 140] width 13 height 13
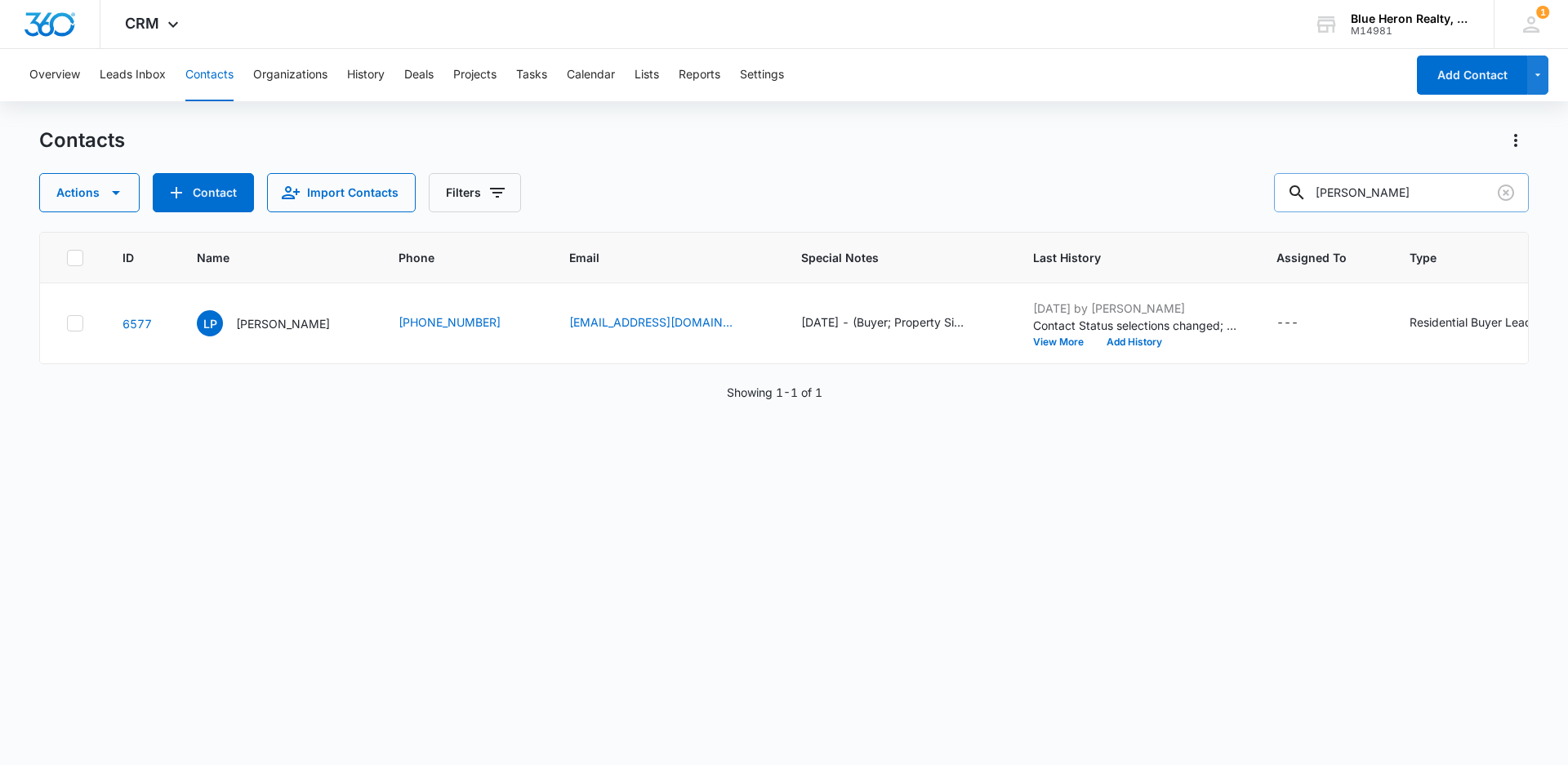
drag, startPoint x: 1413, startPoint y: 197, endPoint x: 1320, endPoint y: 193, distance: 93.1
click at [1322, 195] on div "[PERSON_NAME]" at bounding box center [1401, 192] width 254 height 39
type input "[PERSON_NAME]"
click at [309, 329] on p "[PERSON_NAME]" at bounding box center [283, 323] width 94 height 17
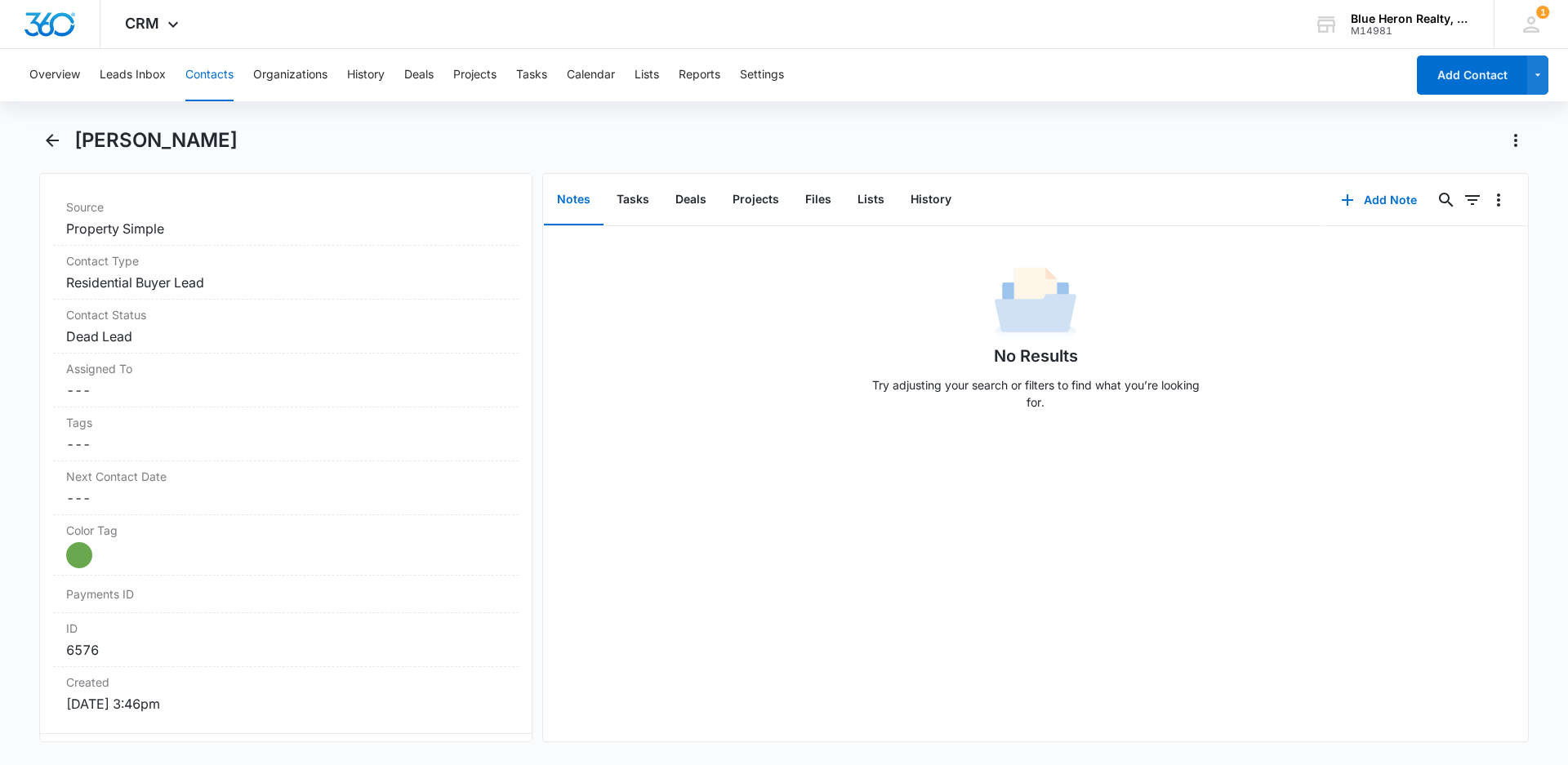
scroll to position [637, 0]
click at [49, 144] on icon "Back" at bounding box center [52, 141] width 20 height 20
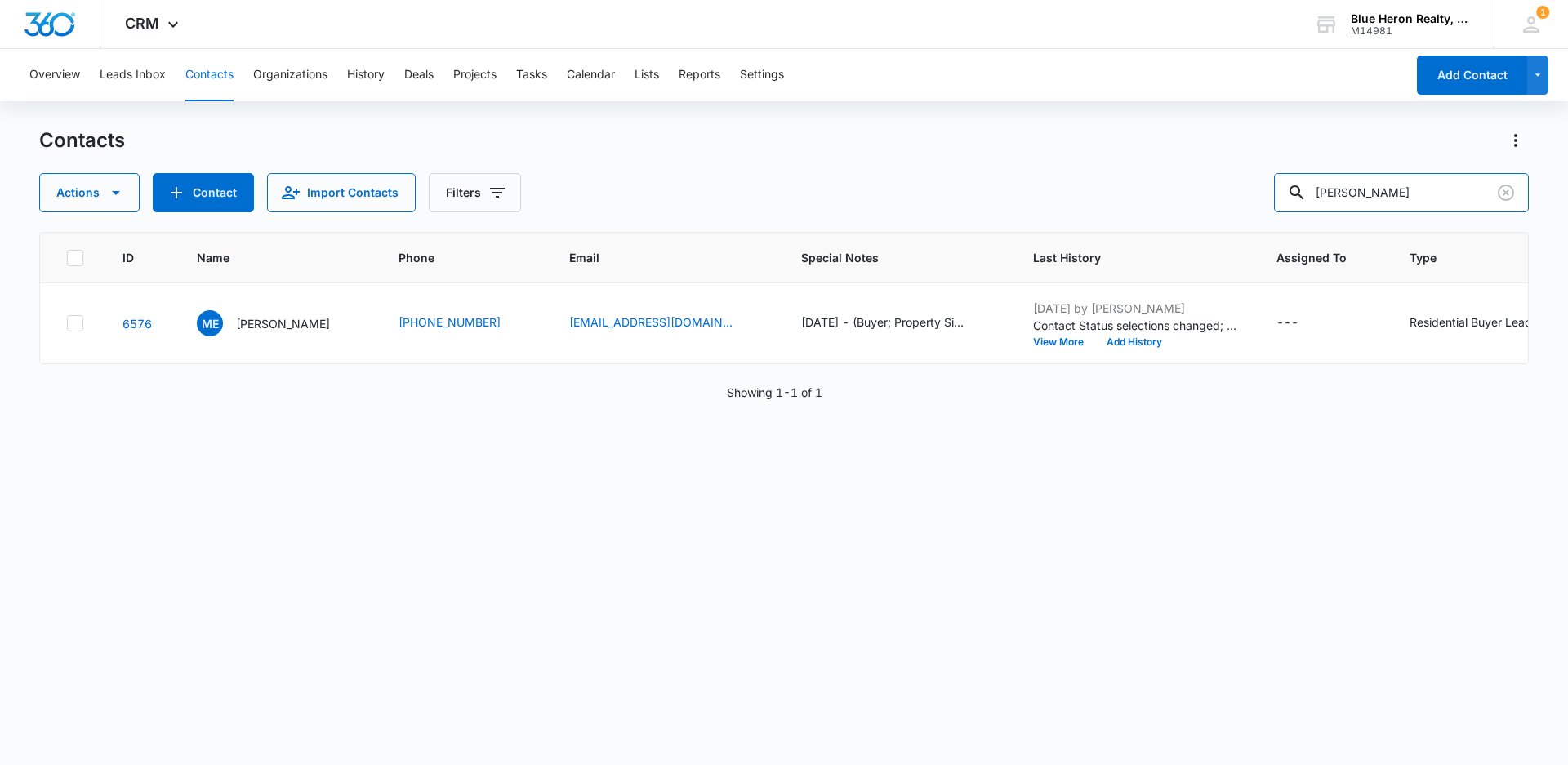
drag, startPoint x: 1474, startPoint y: 186, endPoint x: 1283, endPoint y: 169, distance: 191.8
click at [1283, 169] on div "Contacts Actions Contact Import Contacts Filters [PERSON_NAME]" at bounding box center [783, 170] width 1490 height 85
drag, startPoint x: 1408, startPoint y: 189, endPoint x: 1286, endPoint y: 193, distance: 122.1
click at [1289, 193] on input "[PERSON_NAME]" at bounding box center [1401, 192] width 254 height 39
type input "[PERSON_NAME]"
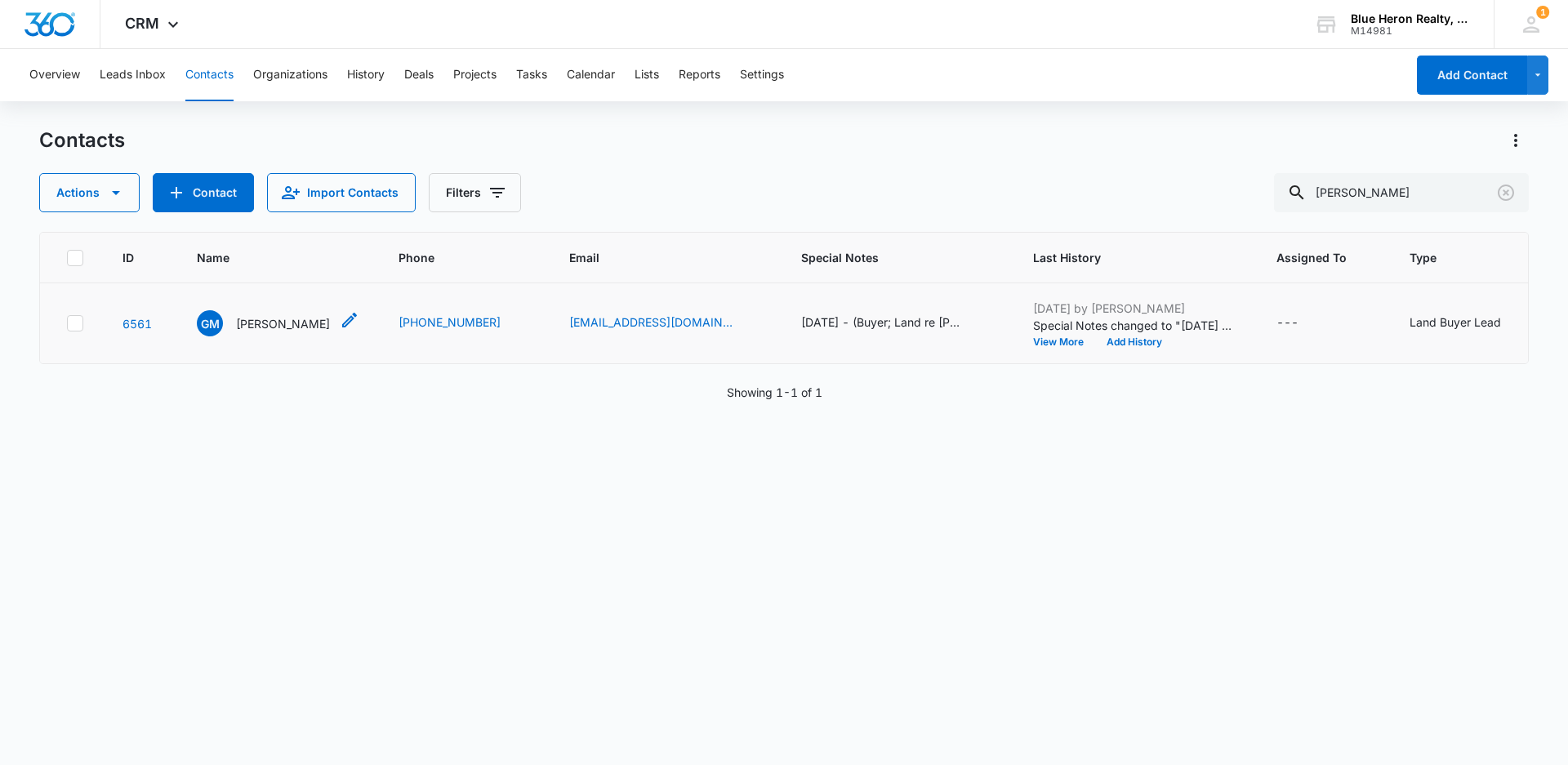
click at [264, 324] on p "[PERSON_NAME]" at bounding box center [283, 323] width 94 height 17
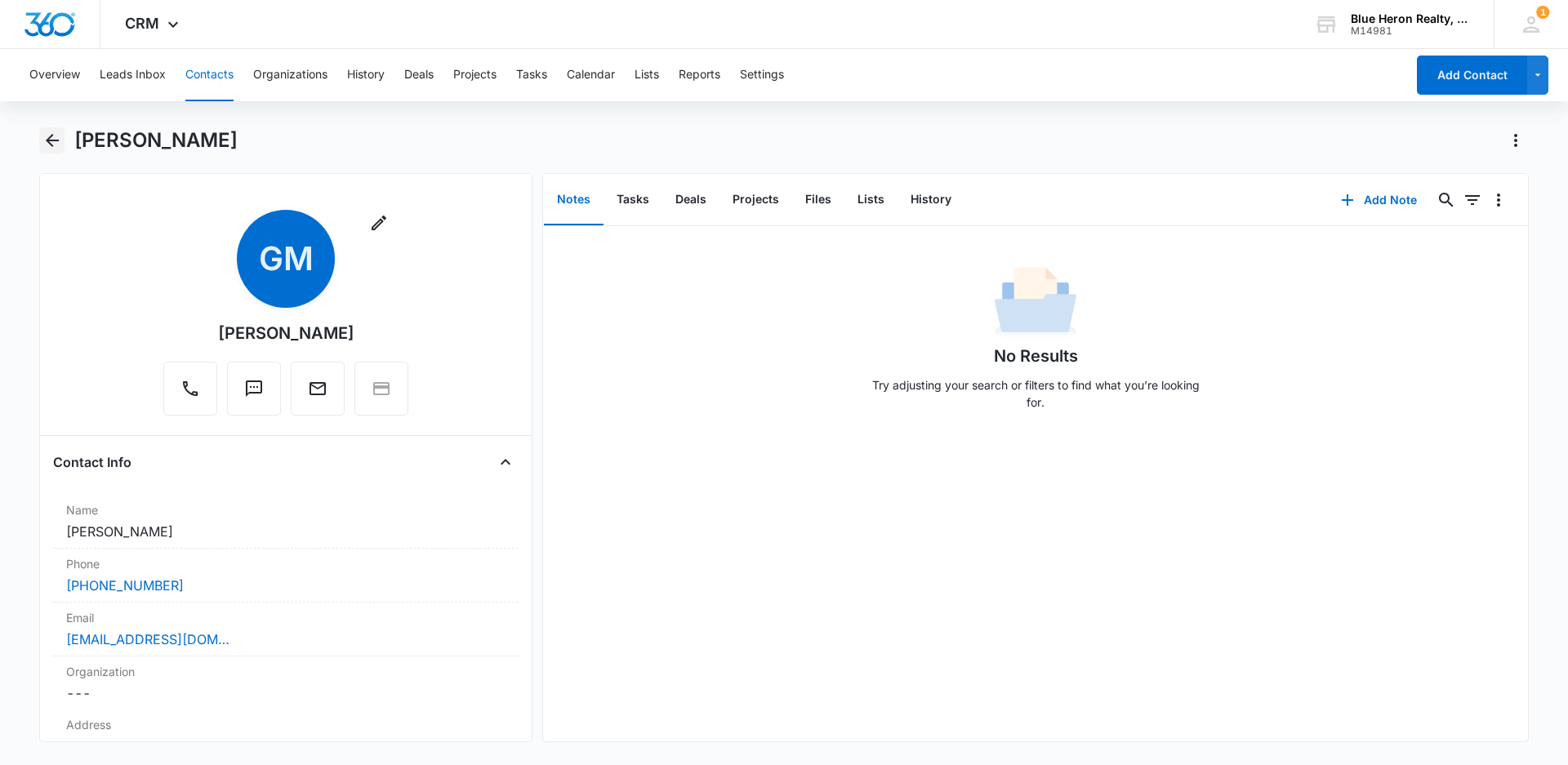
click at [49, 142] on icon "Back" at bounding box center [52, 140] width 13 height 13
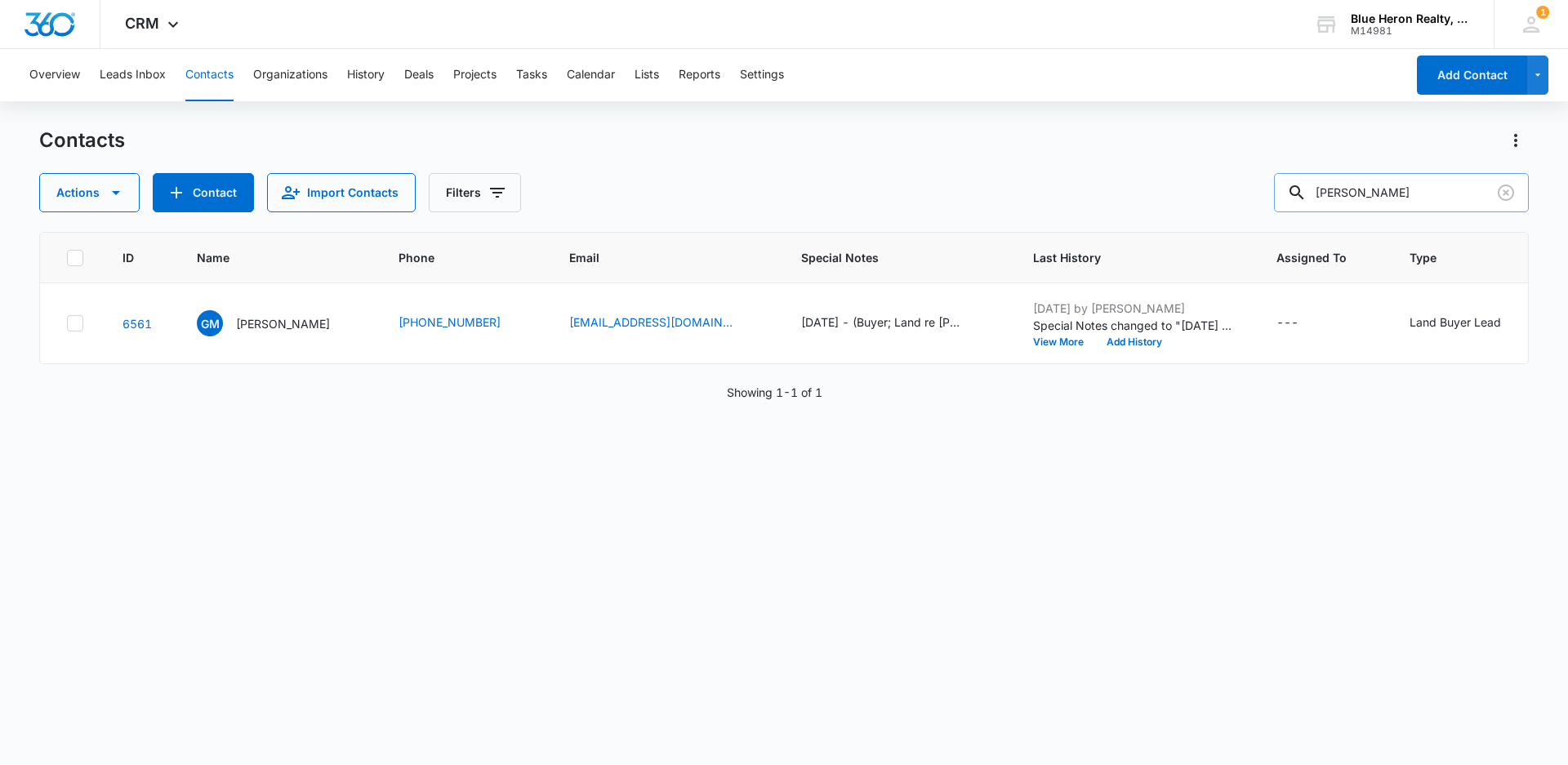
drag, startPoint x: 1407, startPoint y: 193, endPoint x: 1316, endPoint y: 187, distance: 91.2
click at [1316, 187] on div "[PERSON_NAME]" at bounding box center [1401, 192] width 254 height 39
type input "[PERSON_NAME]"
click at [262, 326] on p "[PERSON_NAME]" at bounding box center [283, 323] width 94 height 17
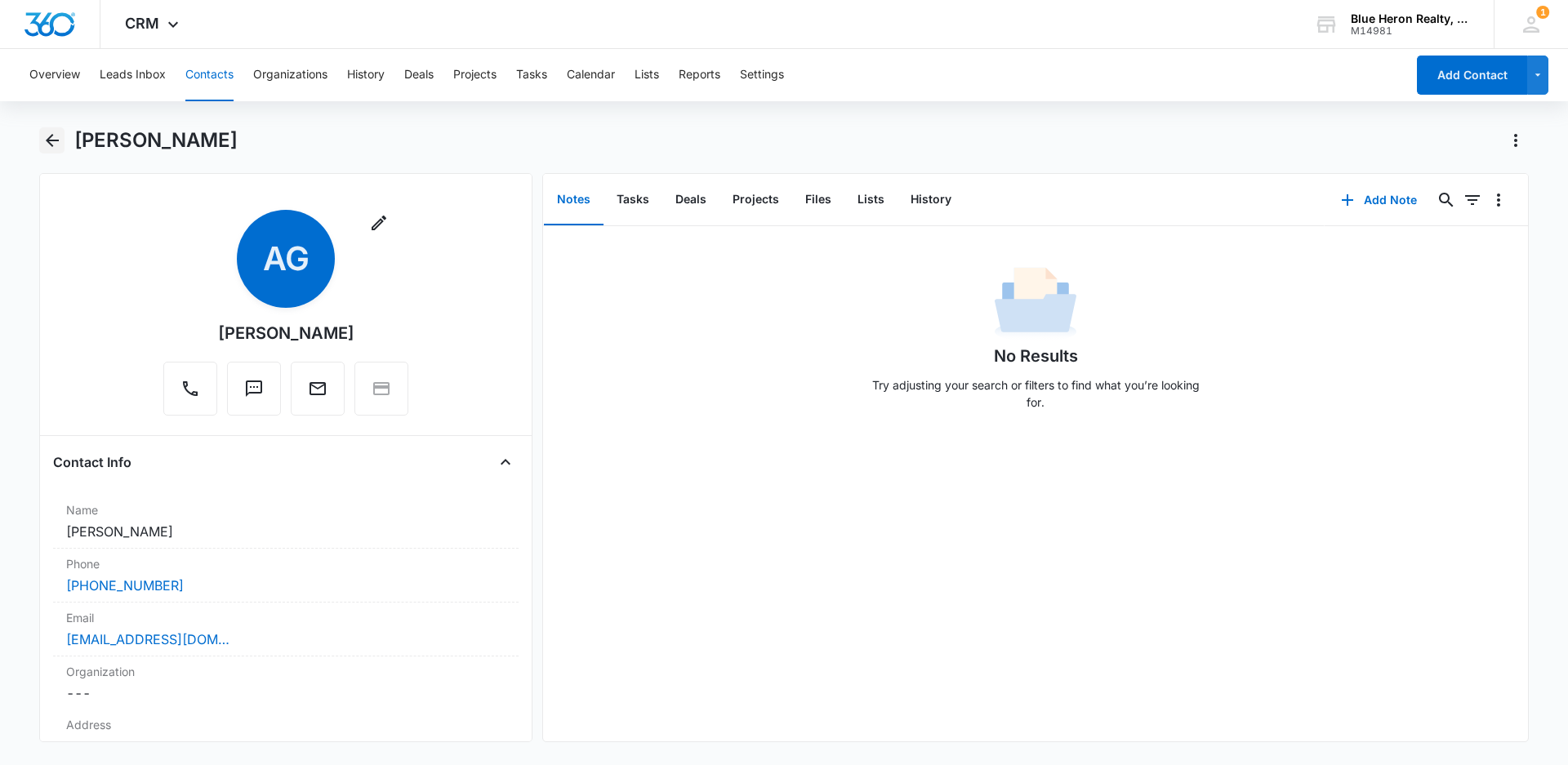
drag, startPoint x: 55, startPoint y: 139, endPoint x: 227, endPoint y: 138, distance: 172.0
click at [54, 139] on icon "Back" at bounding box center [52, 141] width 20 height 20
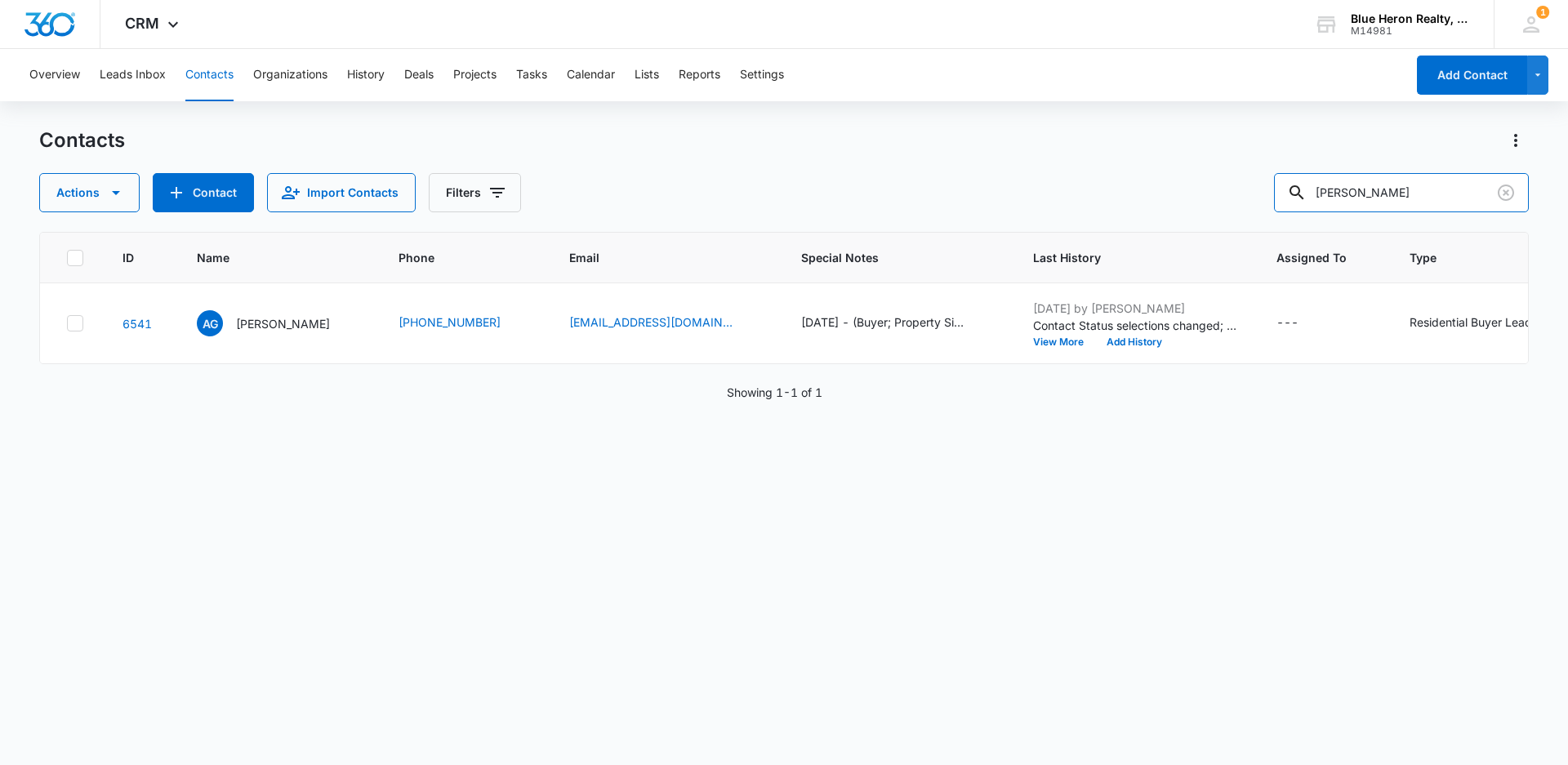
drag, startPoint x: 1420, startPoint y: 193, endPoint x: 1296, endPoint y: 213, distance: 125.6
click at [1296, 213] on div "Contacts Actions Contact Import Contacts Filters [PERSON_NAME] ID Name Phone Em…" at bounding box center [783, 445] width 1490 height 636
type input "[PERSON_NAME]"
click at [290, 331] on p "[PERSON_NAME]" at bounding box center [283, 323] width 94 height 17
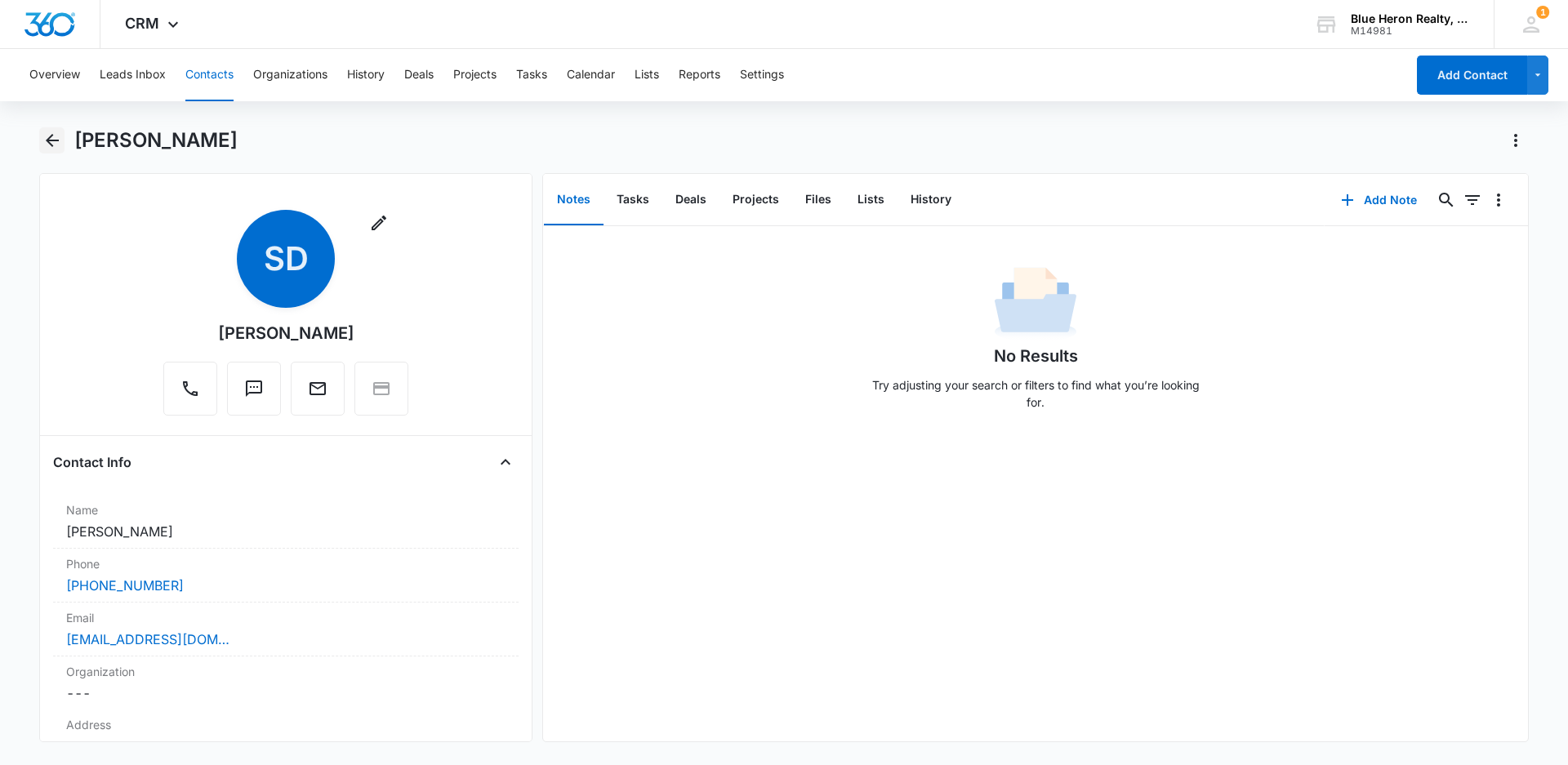
click at [47, 142] on icon "Back" at bounding box center [52, 140] width 13 height 13
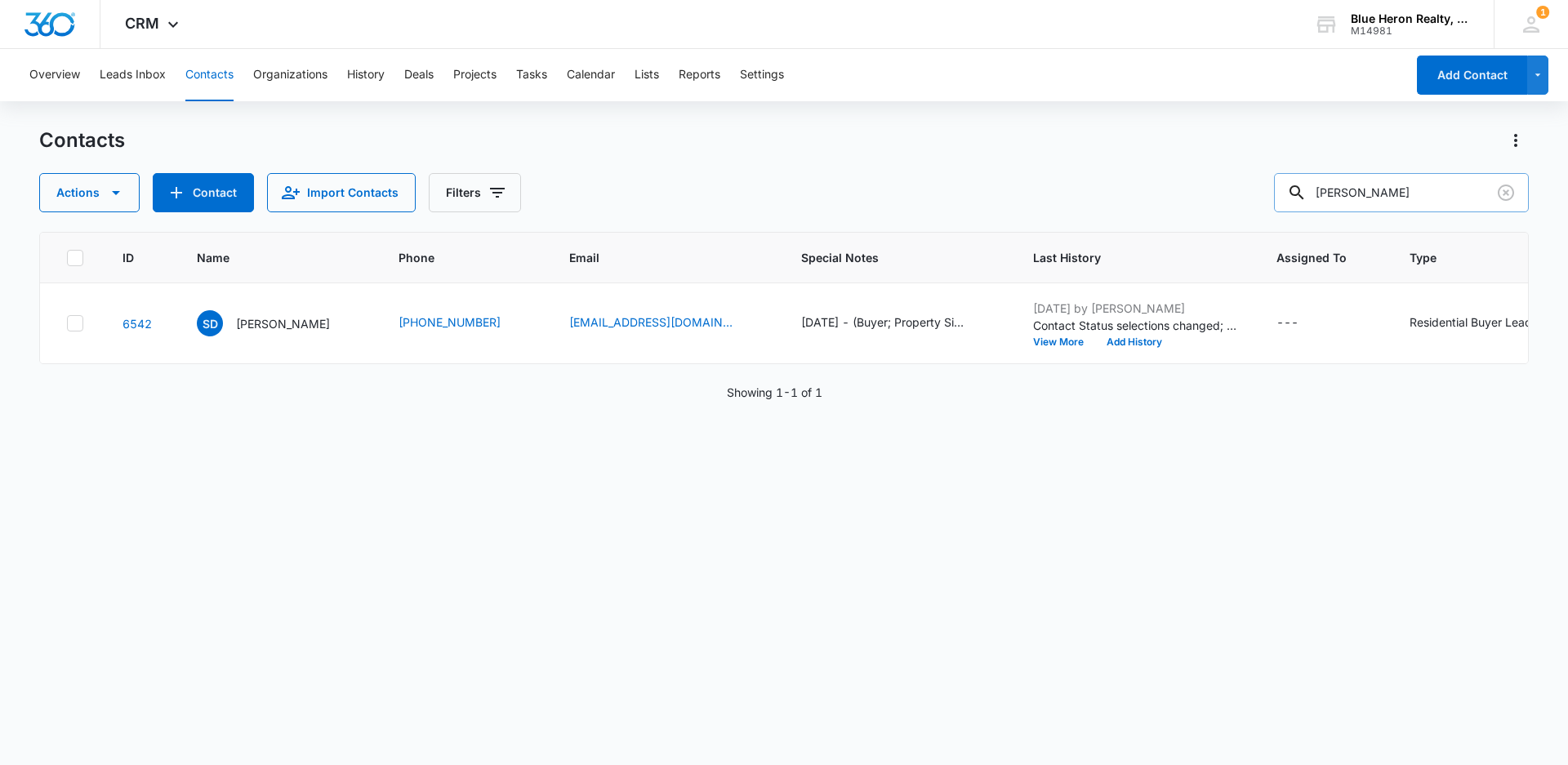
drag, startPoint x: 1433, startPoint y: 185, endPoint x: 1314, endPoint y: 179, distance: 119.2
click at [1317, 180] on div "[PERSON_NAME]" at bounding box center [1401, 192] width 254 height 39
type input "[PERSON_NAME]"
click at [262, 328] on p "[PERSON_NAME]" at bounding box center [283, 323] width 94 height 17
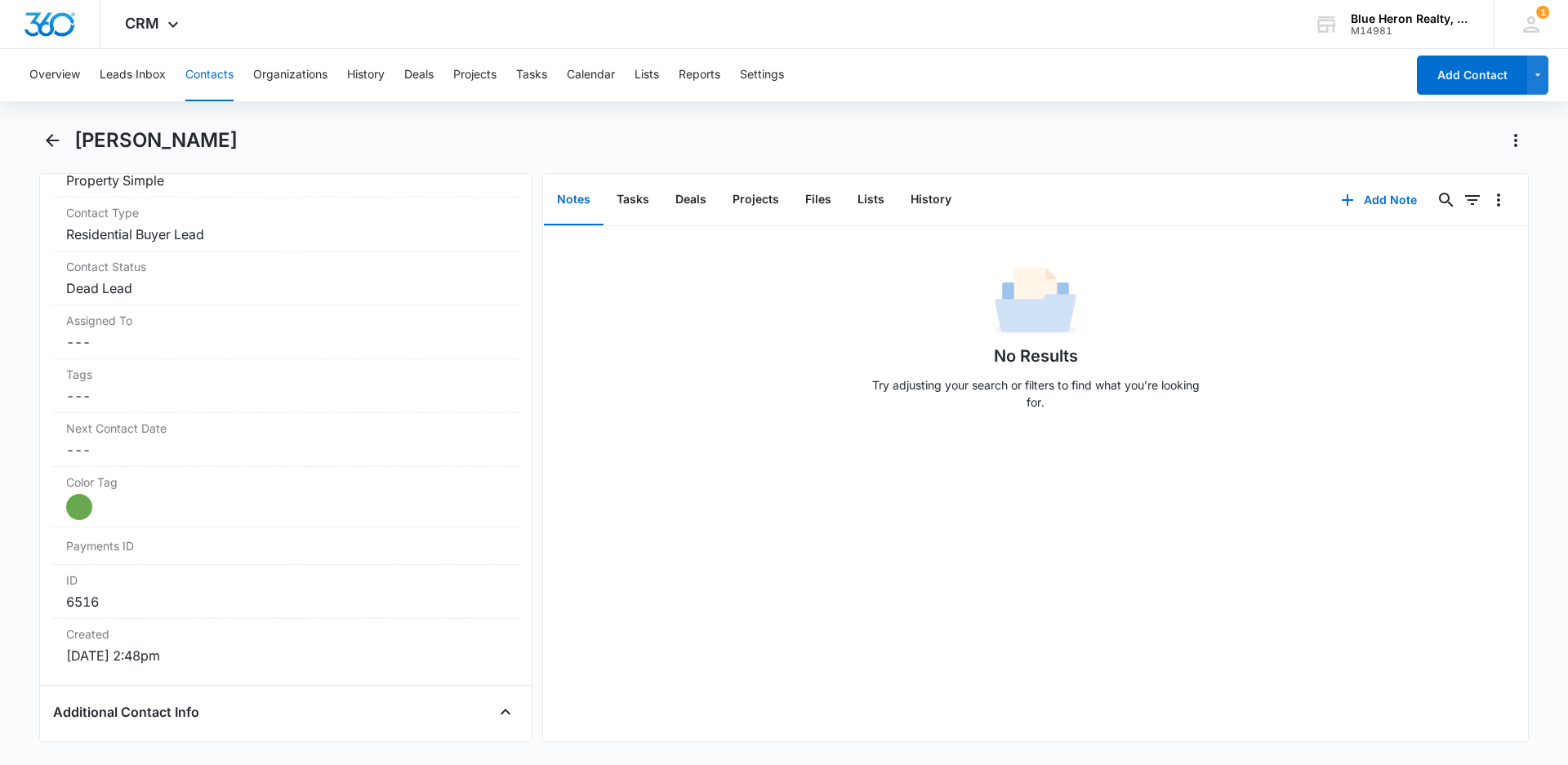
scroll to position [678, 0]
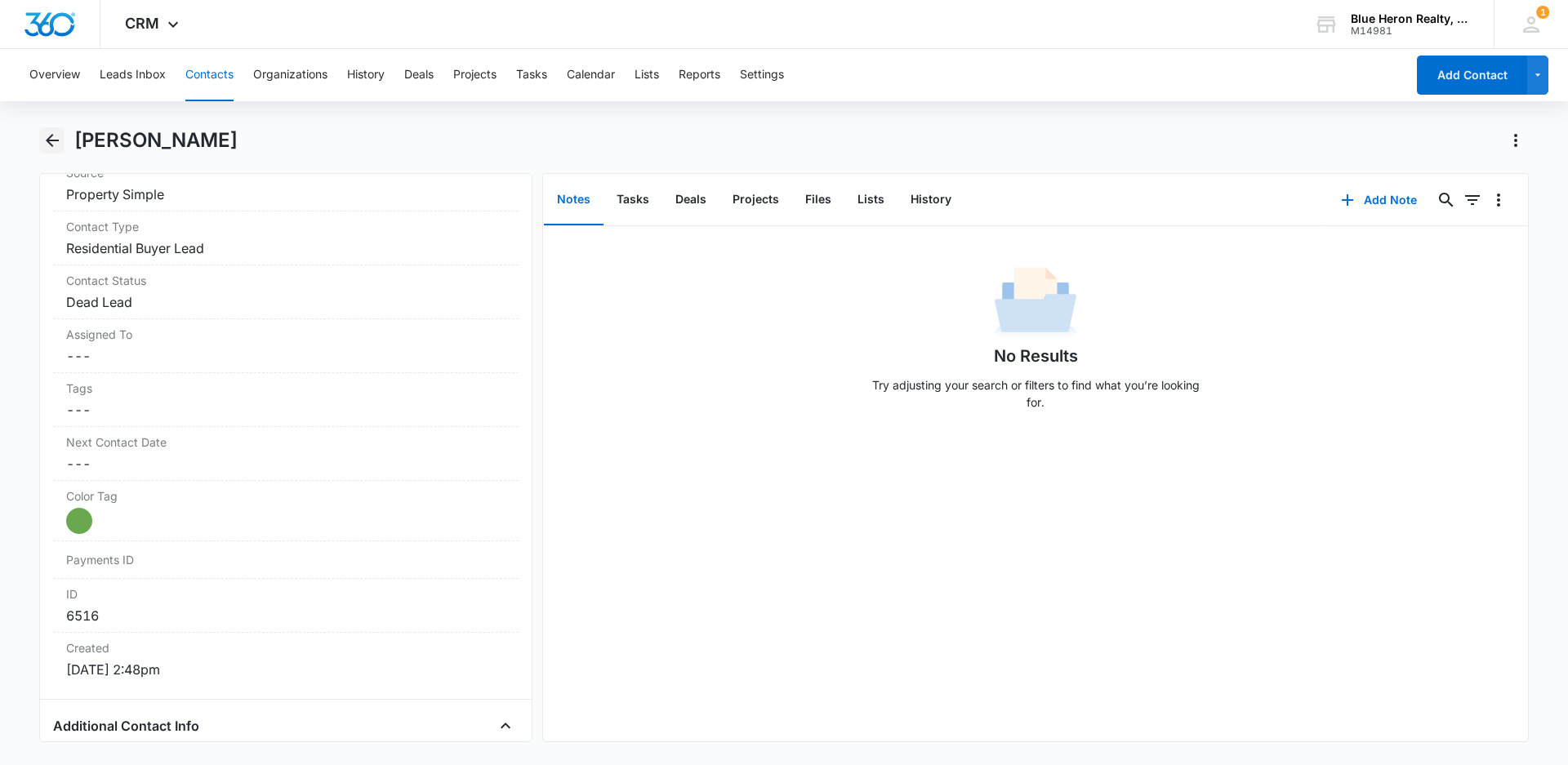
click at [56, 138] on icon "Back" at bounding box center [52, 141] width 20 height 20
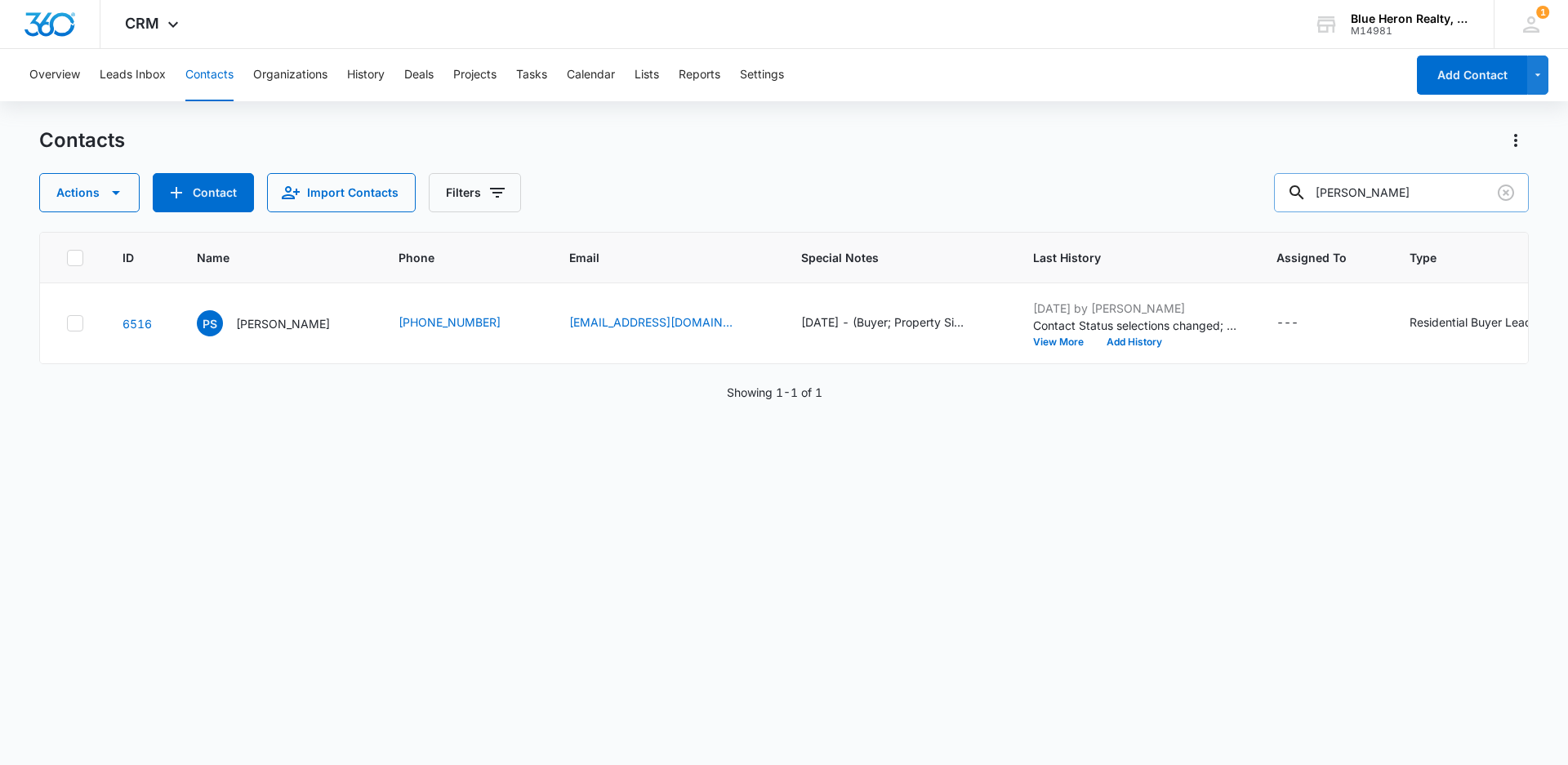
drag, startPoint x: 1488, startPoint y: 194, endPoint x: 1322, endPoint y: 198, distance: 166.0
click at [1322, 198] on div "[PERSON_NAME]" at bounding box center [1401, 192] width 254 height 39
type input "[PERSON_NAME]"
click at [276, 325] on p "[PERSON_NAME]" at bounding box center [283, 323] width 94 height 17
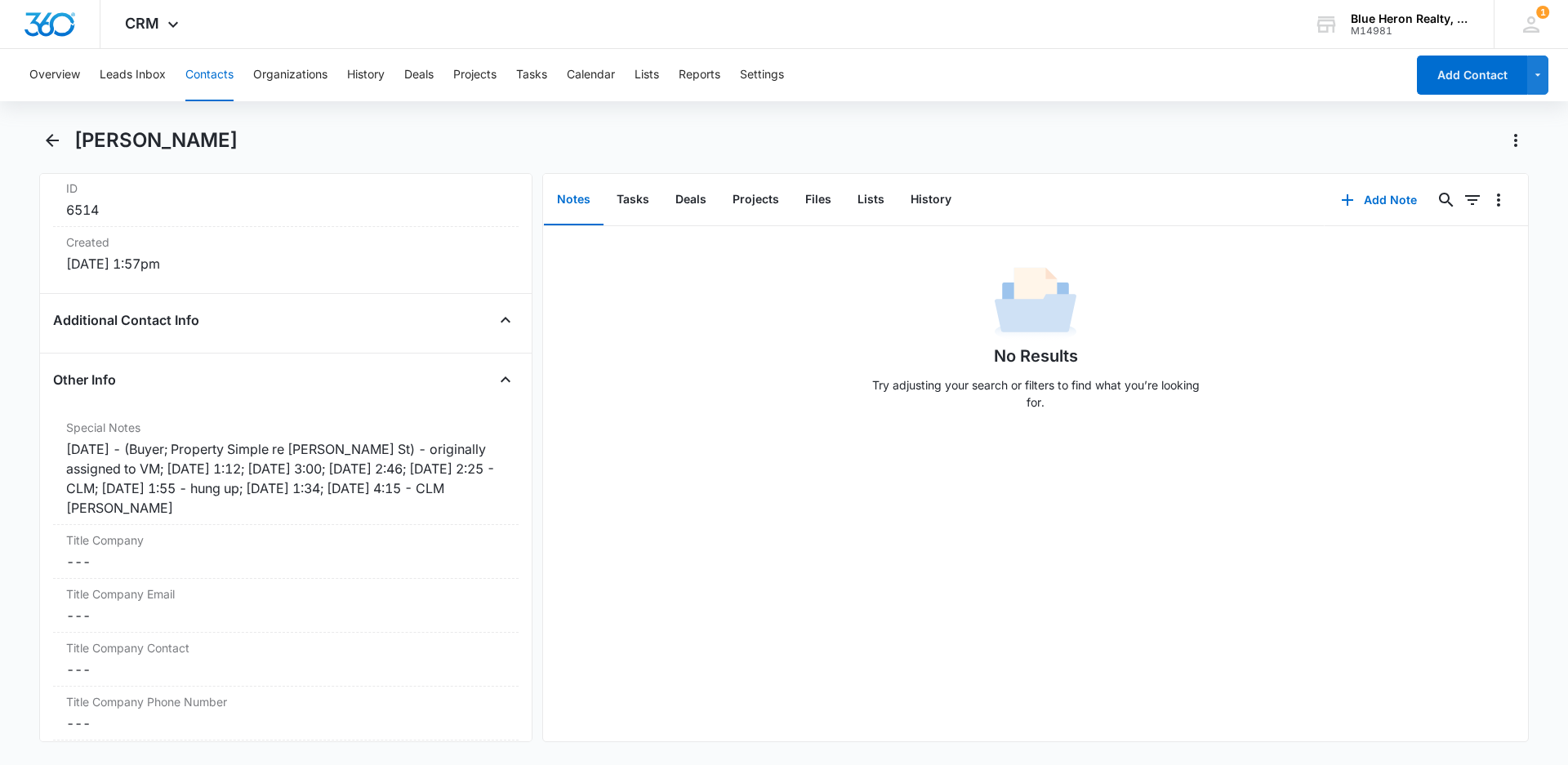
scroll to position [1071, 0]
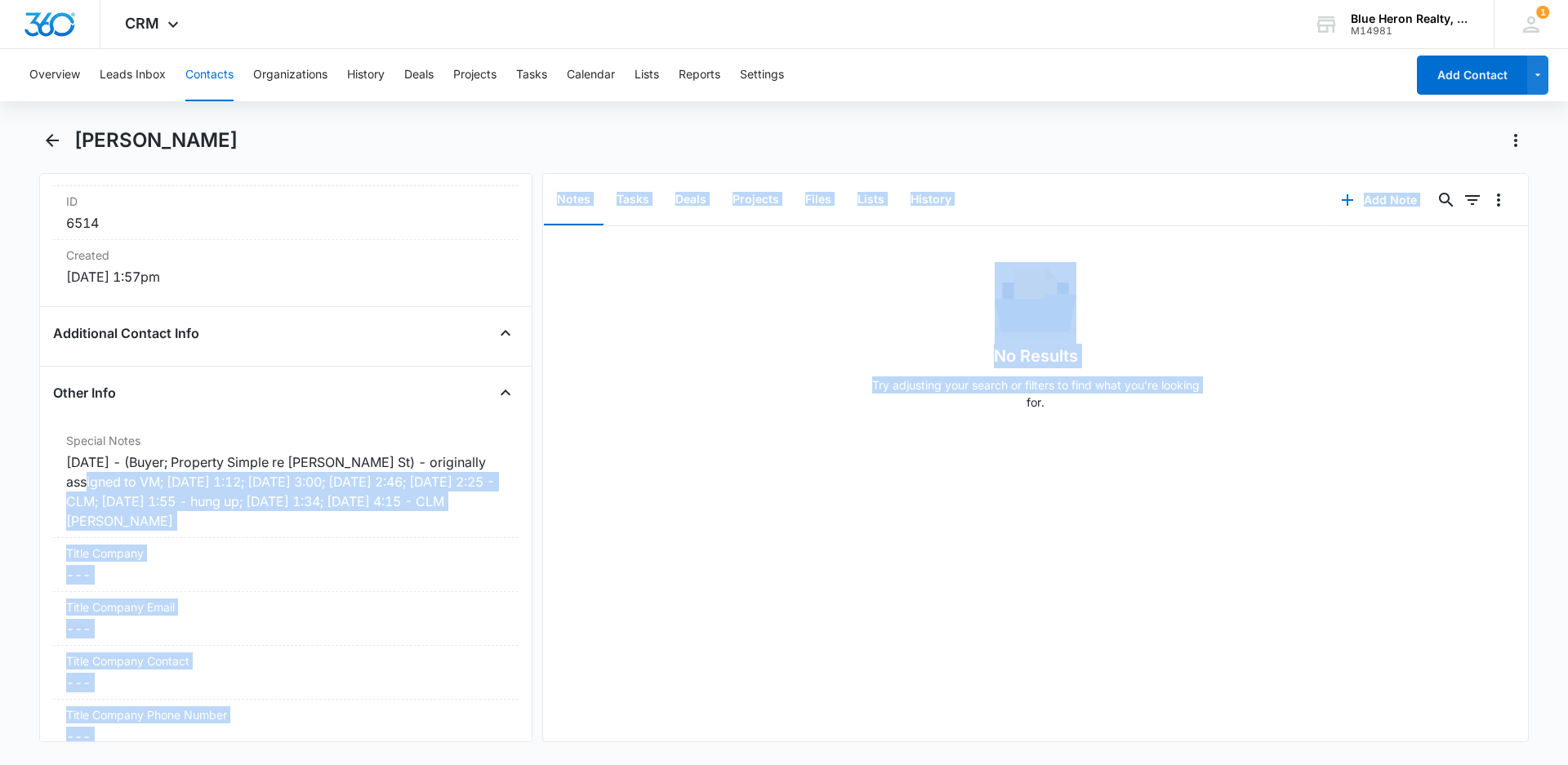
drag, startPoint x: 535, startPoint y: 461, endPoint x: 394, endPoint y: 395, distance: 155.7
click at [542, 487] on div "Remove AV [PERSON_NAME] Contact Info Name Cancel Save Changes [PERSON_NAME] Pho…" at bounding box center [783, 457] width 1490 height 569
click at [691, 527] on div "No Results Try adjusting your search or filters to find what you’re looking for." at bounding box center [1035, 484] width 984 height 515
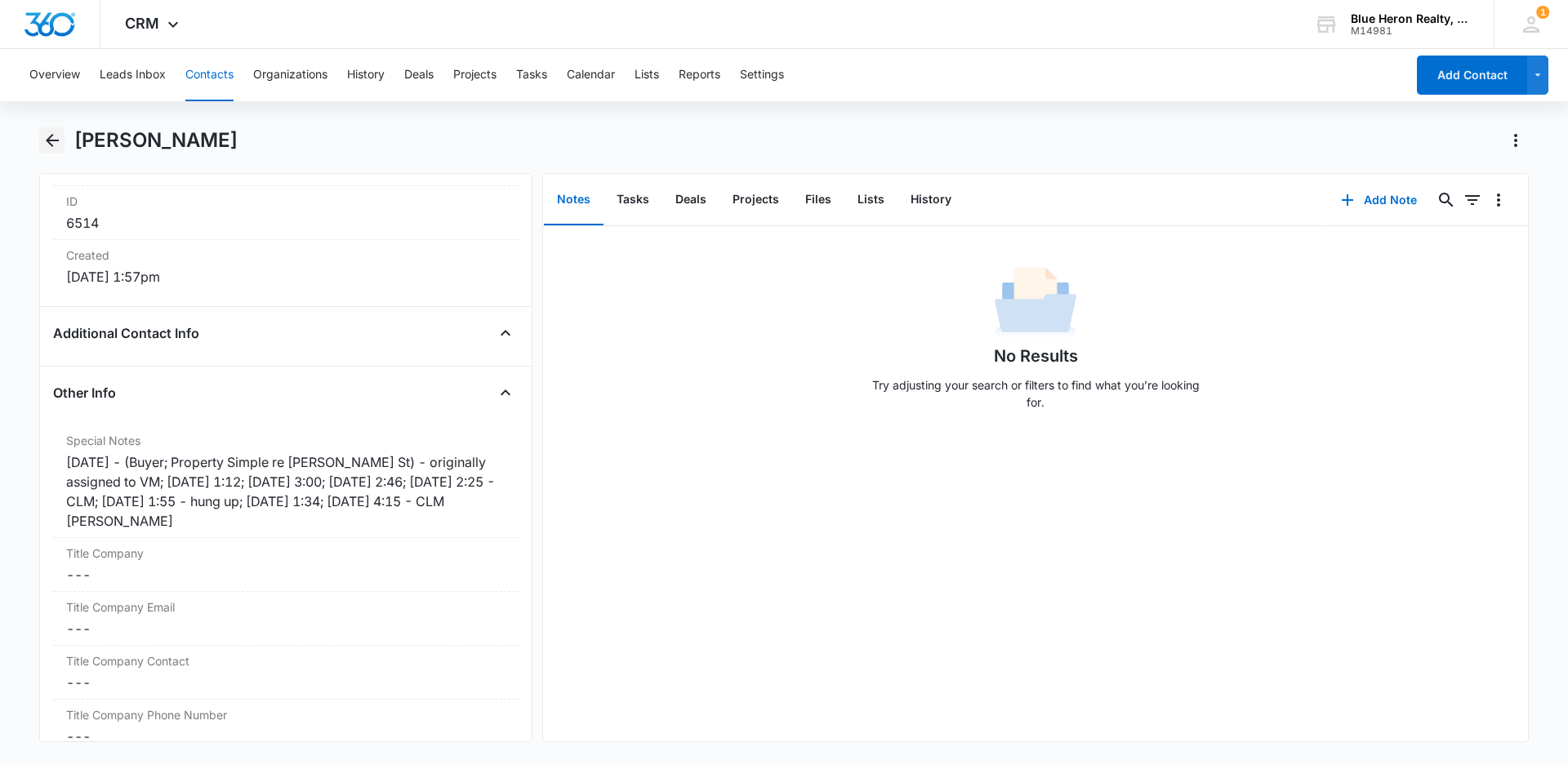
click at [50, 141] on icon "Back" at bounding box center [52, 140] width 13 height 13
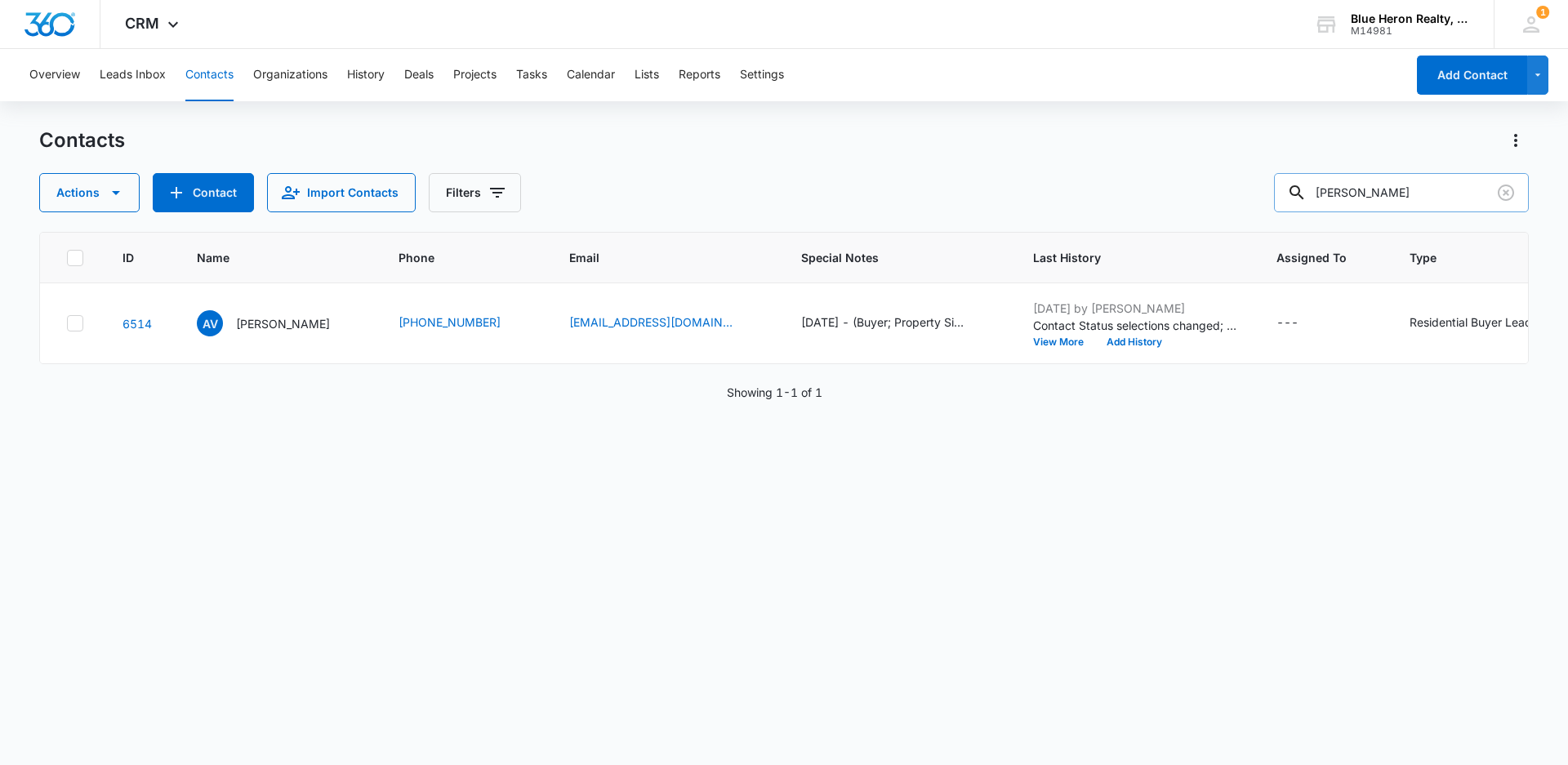
drag, startPoint x: 1489, startPoint y: 192, endPoint x: 1298, endPoint y: 198, distance: 191.1
click at [1299, 198] on div "[PERSON_NAME]" at bounding box center [1401, 192] width 254 height 39
type input "[PERSON_NAME]"
click at [290, 323] on p "[PERSON_NAME]" at bounding box center [283, 323] width 94 height 17
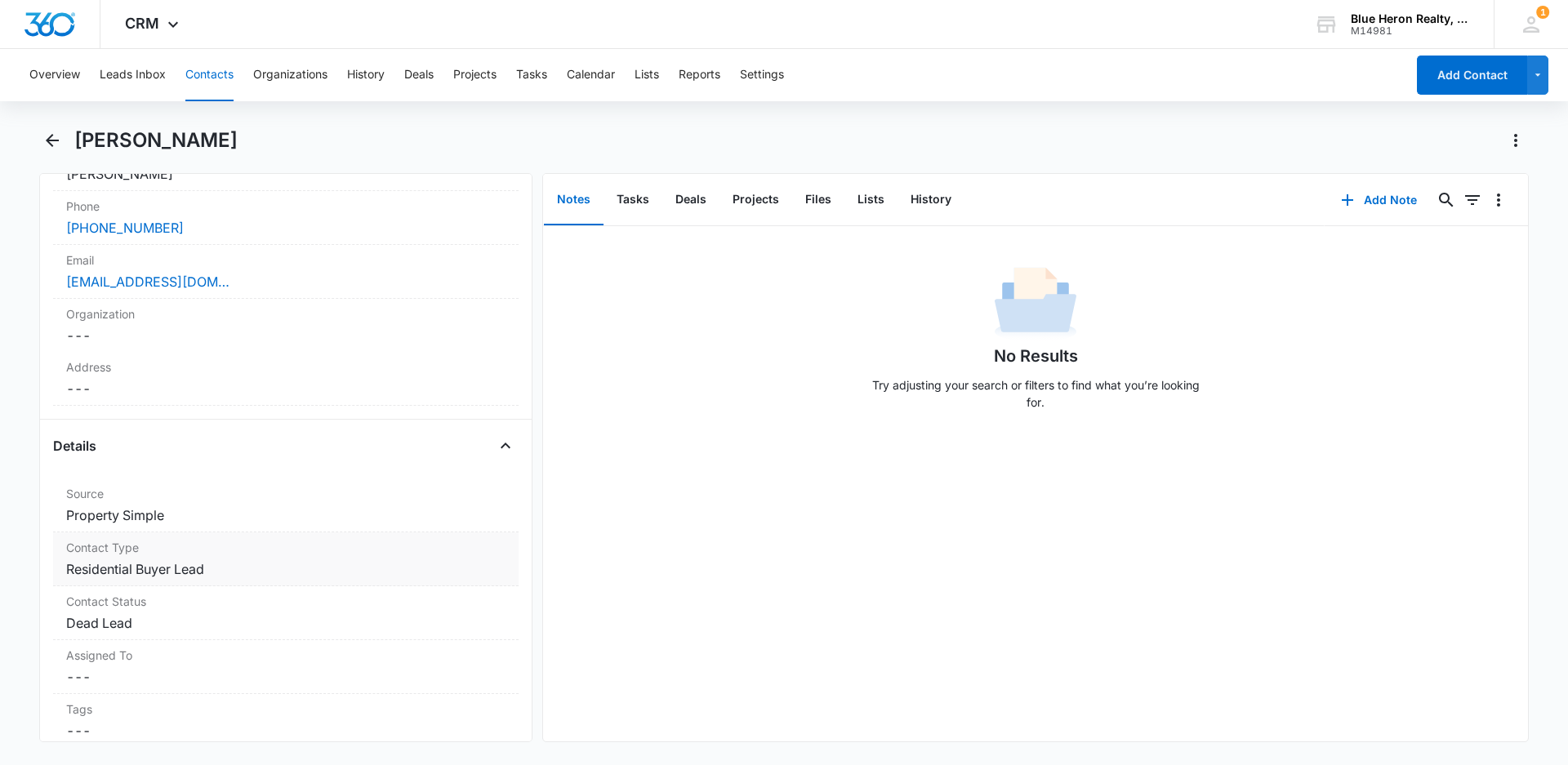
scroll to position [371, 0]
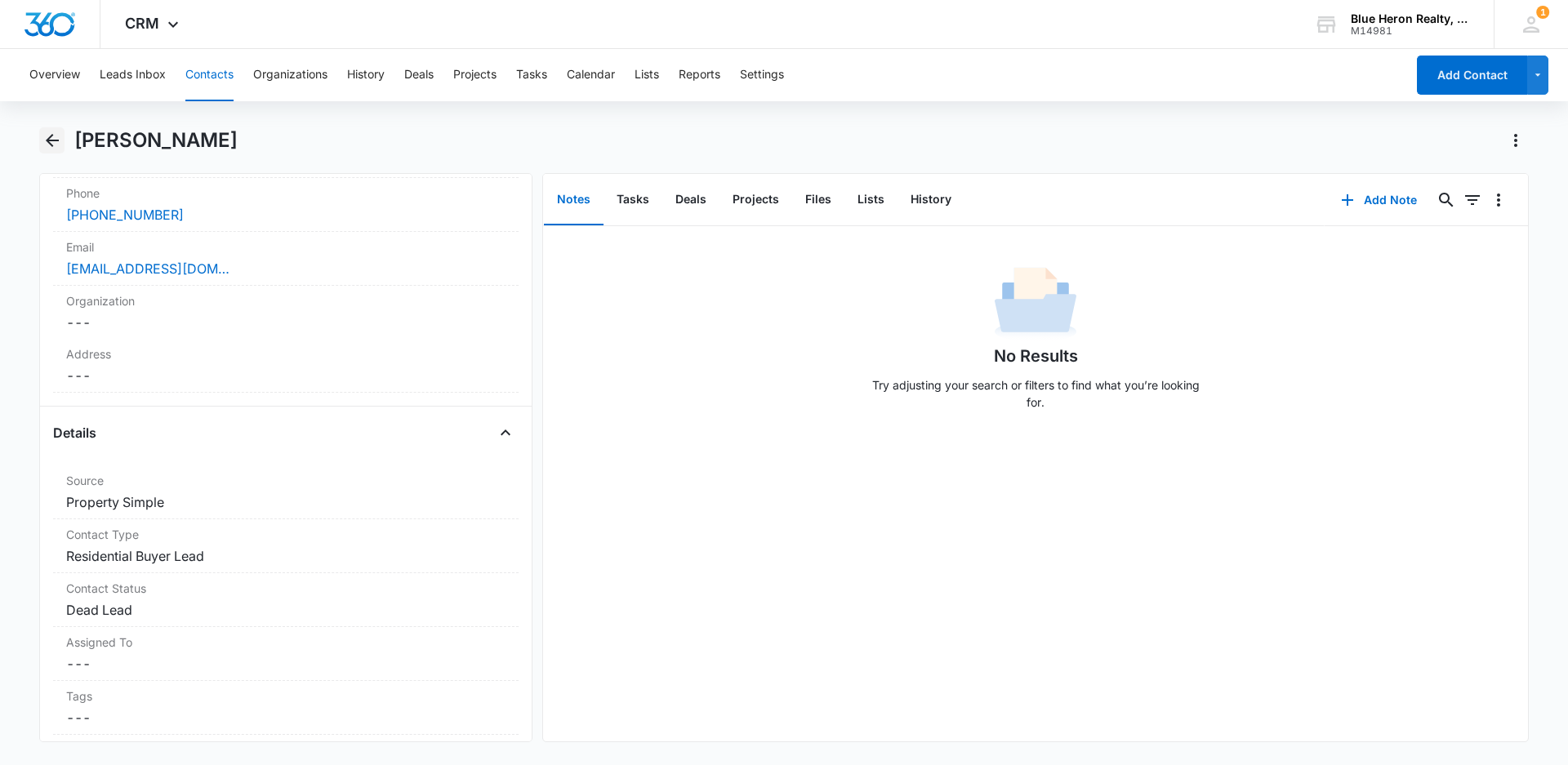
click at [52, 139] on icon "Back" at bounding box center [52, 141] width 20 height 20
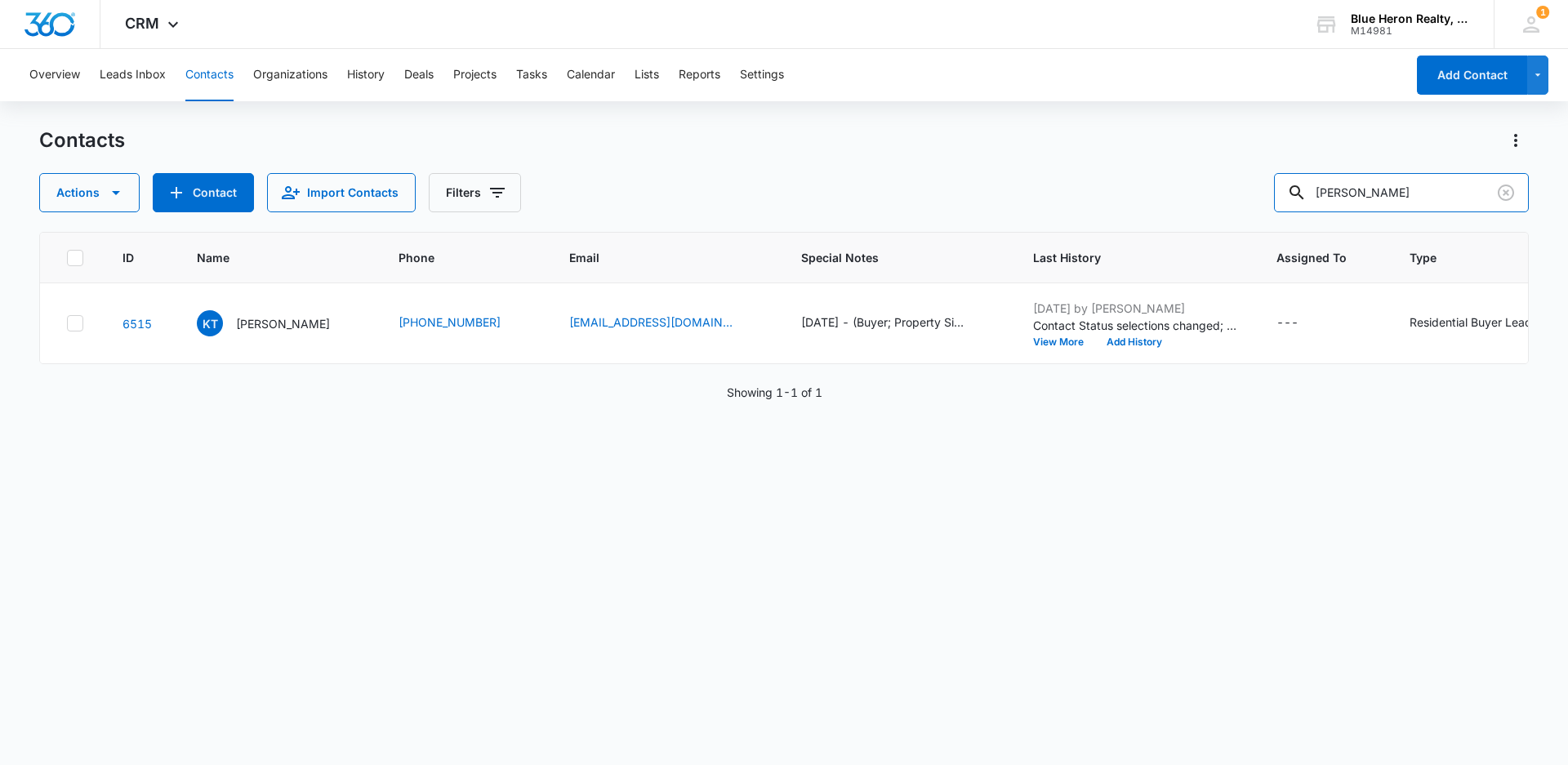
drag, startPoint x: 1431, startPoint y: 189, endPoint x: 1260, endPoint y: 179, distance: 171.3
click at [1266, 181] on div "Actions Contact Import Contacts Filters [PERSON_NAME]" at bounding box center [783, 192] width 1490 height 39
type input "[PERSON_NAME]"
click at [268, 326] on p "[PERSON_NAME]" at bounding box center [283, 323] width 94 height 17
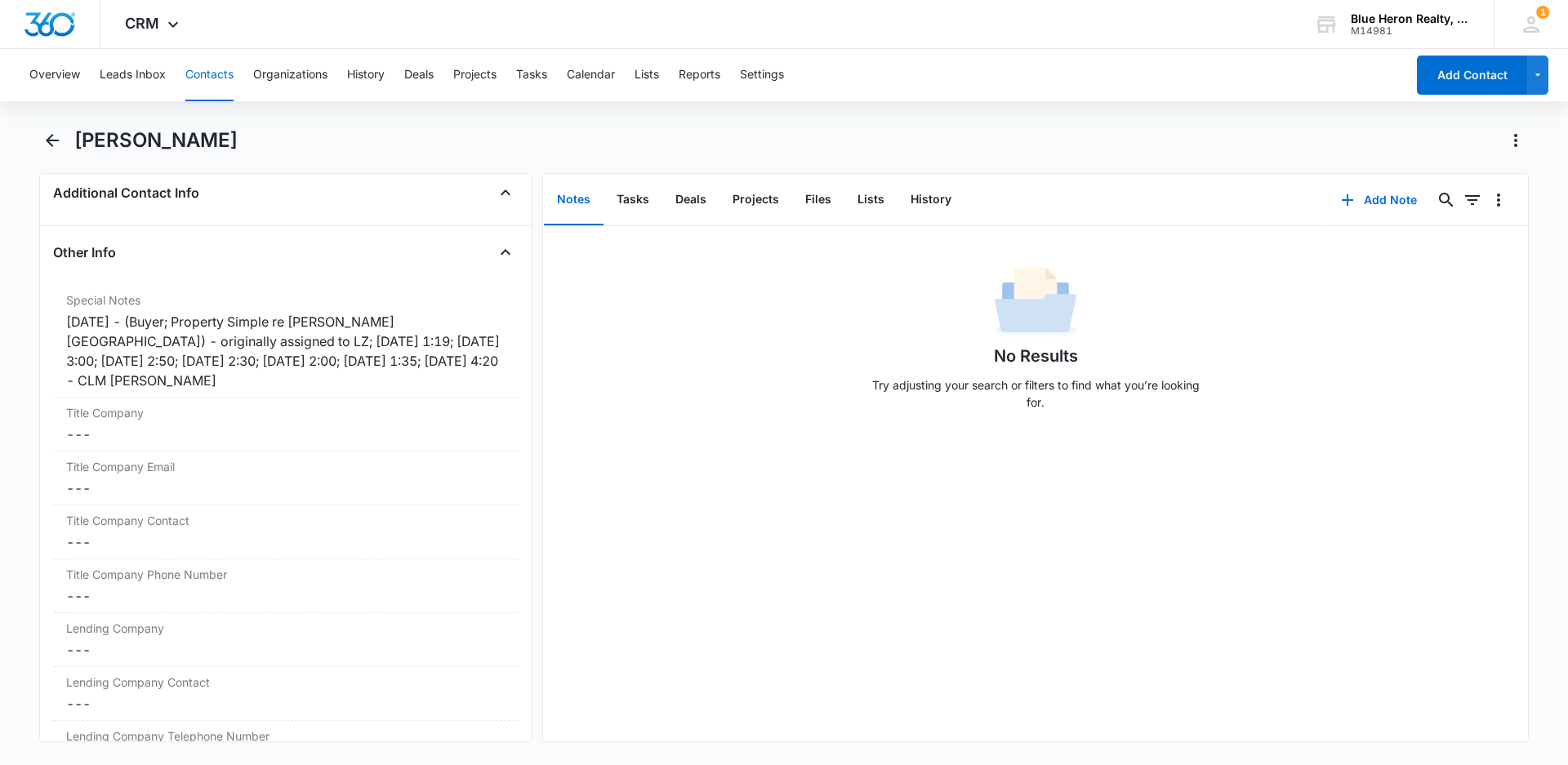
scroll to position [1258, 0]
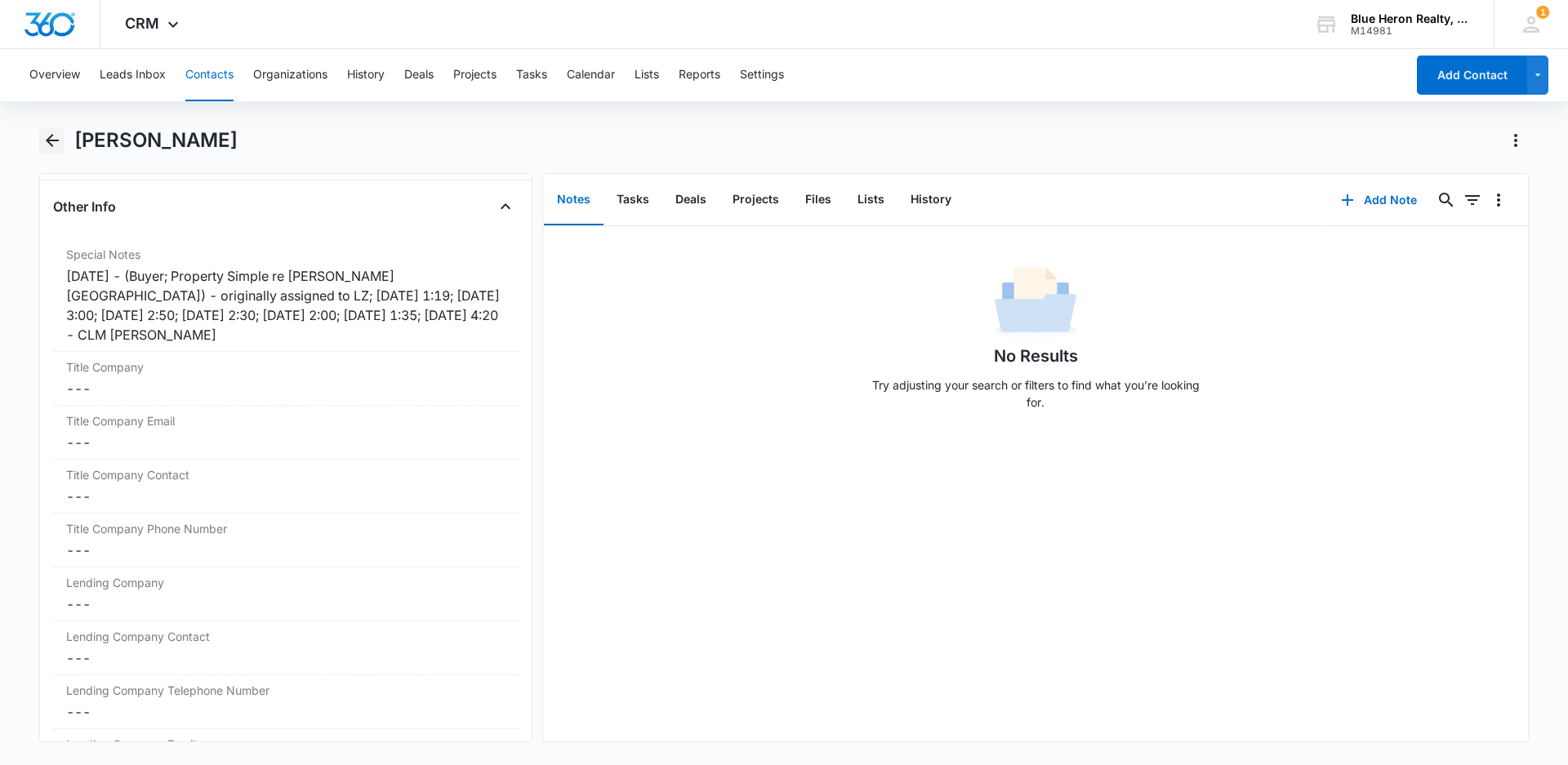
click at [52, 138] on icon "Back" at bounding box center [52, 141] width 20 height 20
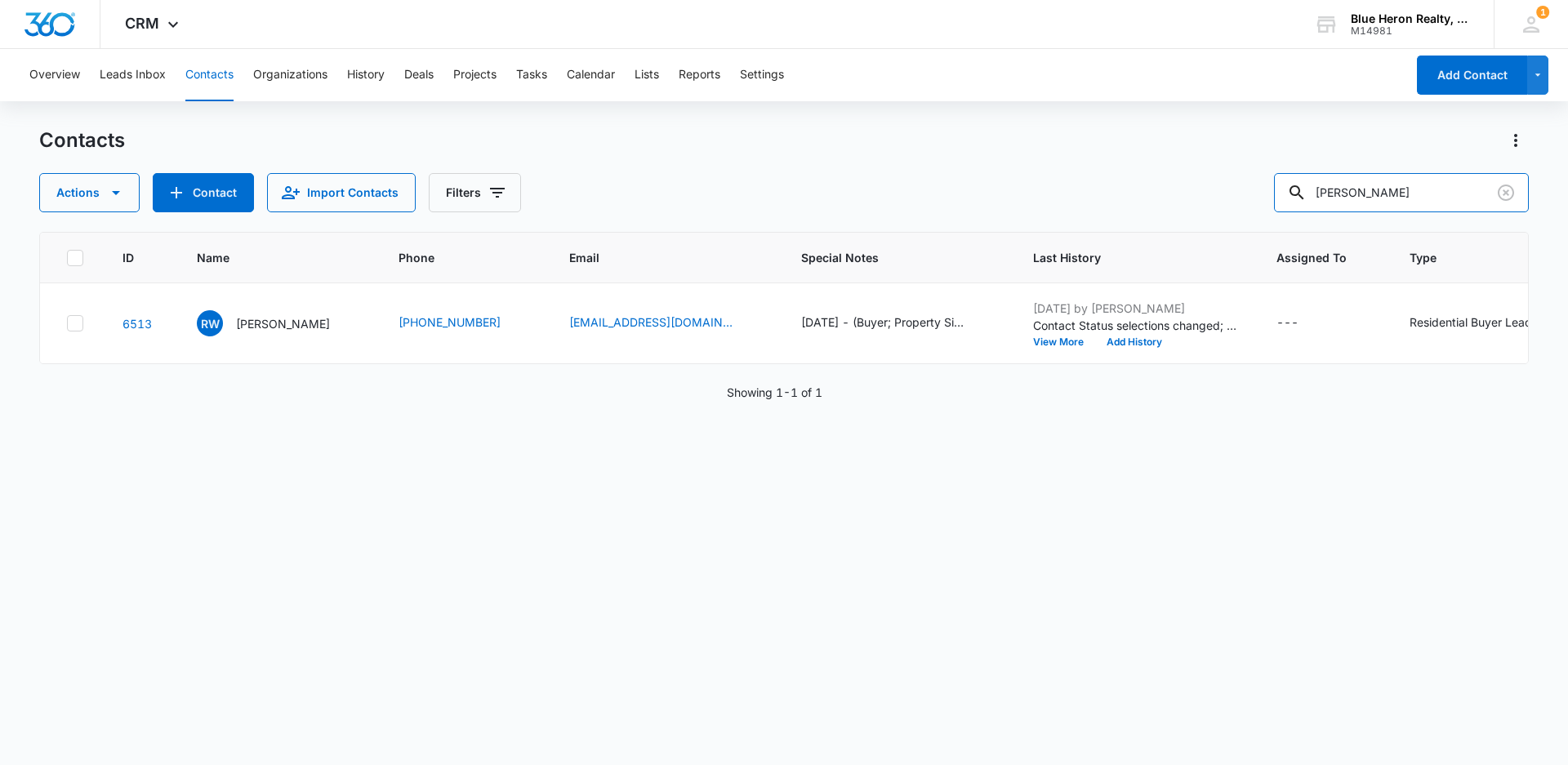
drag, startPoint x: 1433, startPoint y: 188, endPoint x: 1288, endPoint y: 191, distance: 145.0
click at [1290, 191] on input "[PERSON_NAME]" at bounding box center [1401, 192] width 254 height 39
type input "[PERSON_NAME]"
click at [263, 324] on p "[PERSON_NAME]" at bounding box center [283, 323] width 94 height 17
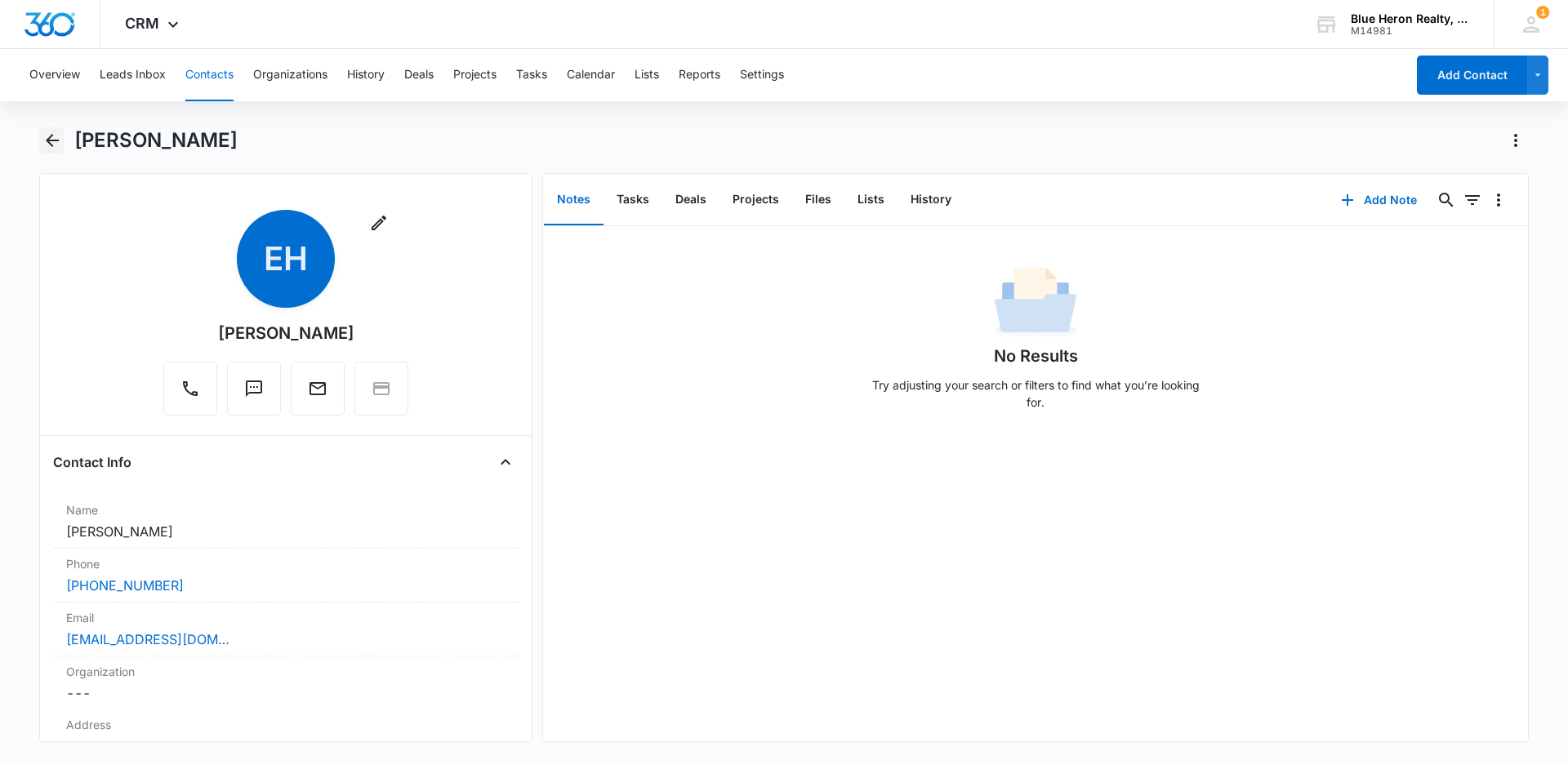
click at [52, 139] on icon "Back" at bounding box center [52, 141] width 20 height 20
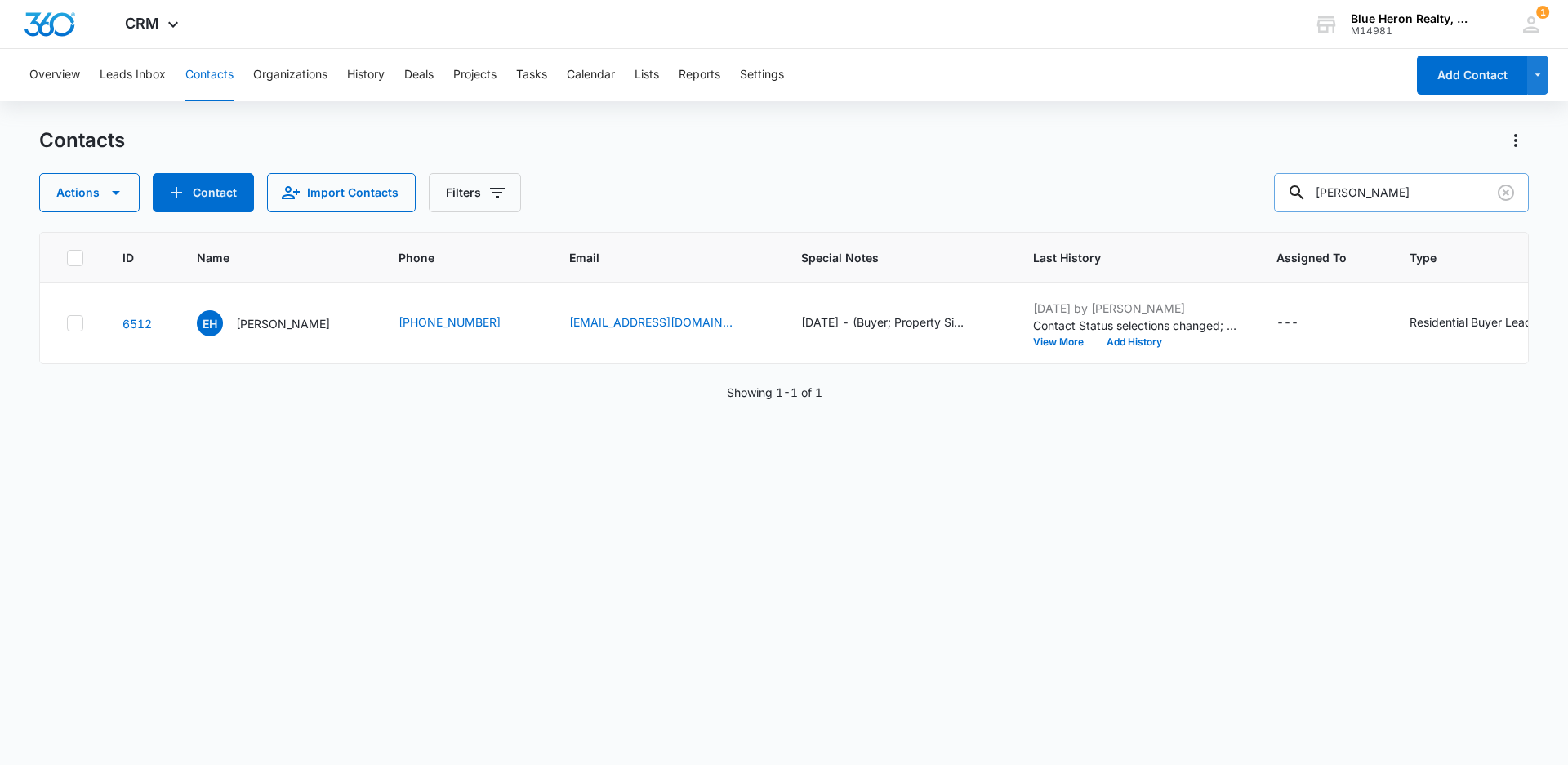
drag, startPoint x: 1396, startPoint y: 192, endPoint x: 1299, endPoint y: 190, distance: 97.0
click at [1299, 190] on div "[PERSON_NAME]" at bounding box center [1401, 192] width 254 height 39
type input "[PERSON_NAME]"
click at [254, 322] on p "[PERSON_NAME]" at bounding box center [283, 323] width 94 height 17
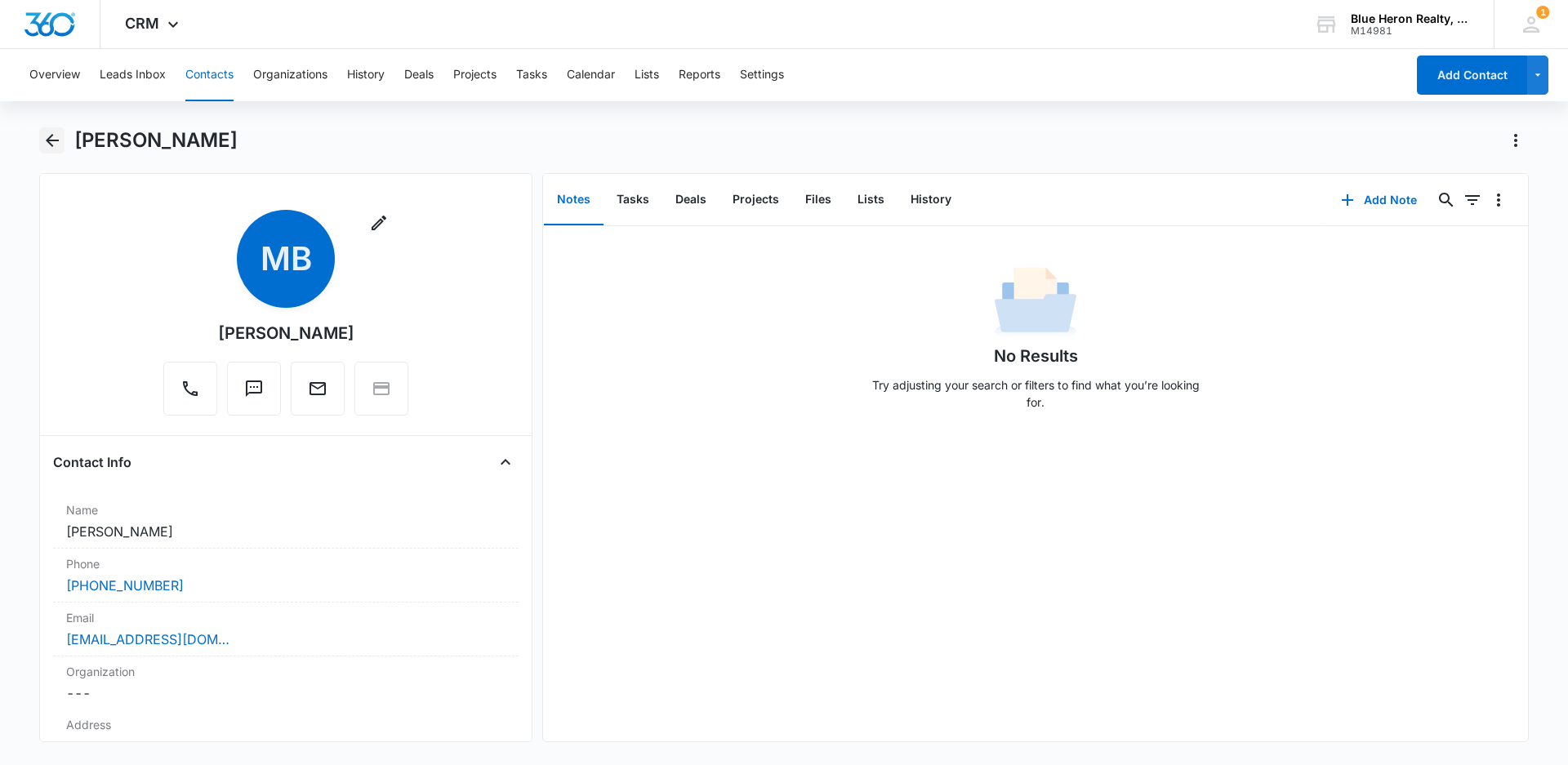
click at [45, 138] on icon "Back" at bounding box center [52, 141] width 20 height 20
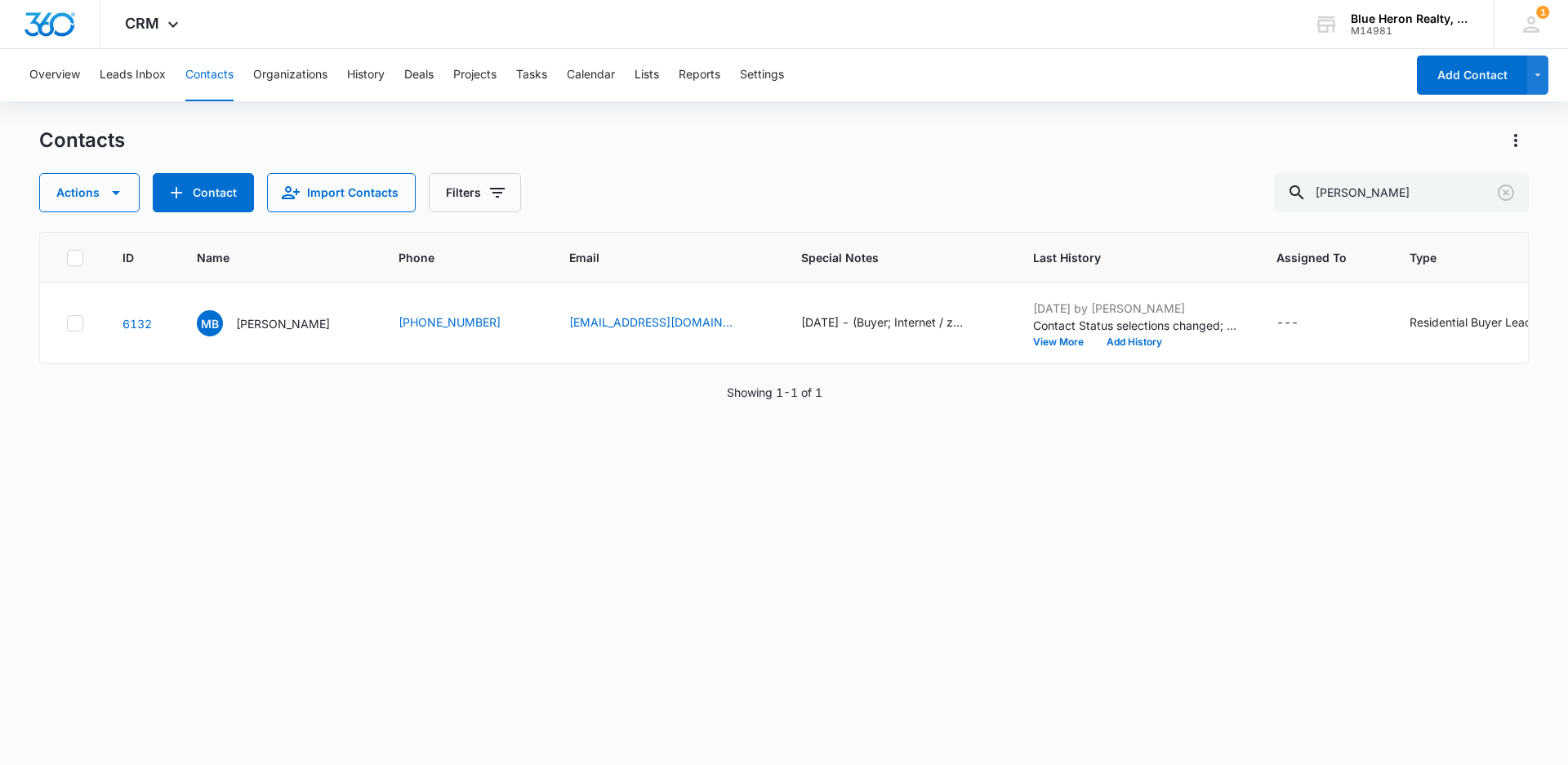
click at [267, 322] on p "[PERSON_NAME]" at bounding box center [283, 323] width 94 height 17
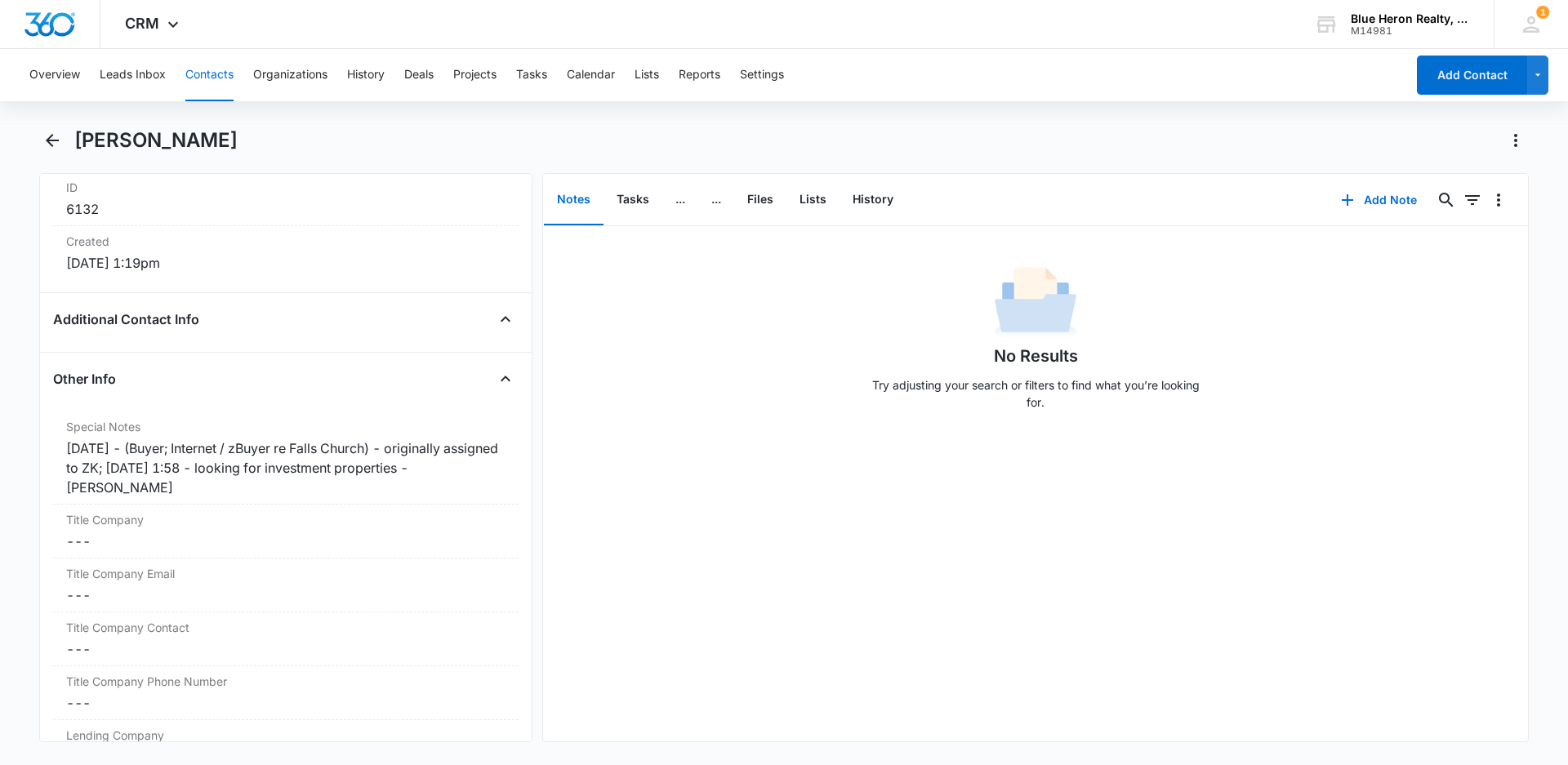
scroll to position [1106, 0]
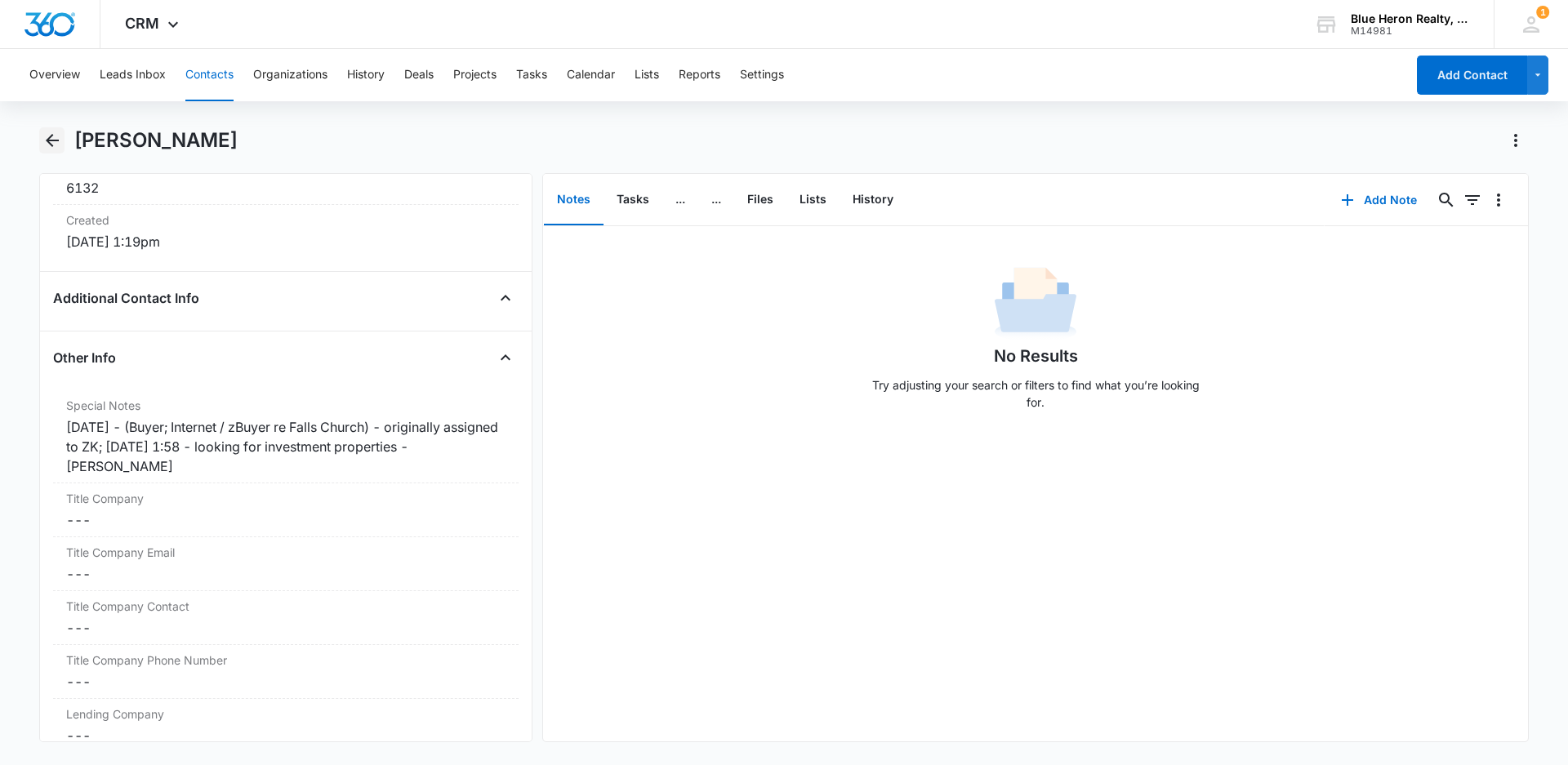
click at [48, 142] on icon "Back" at bounding box center [52, 140] width 13 height 13
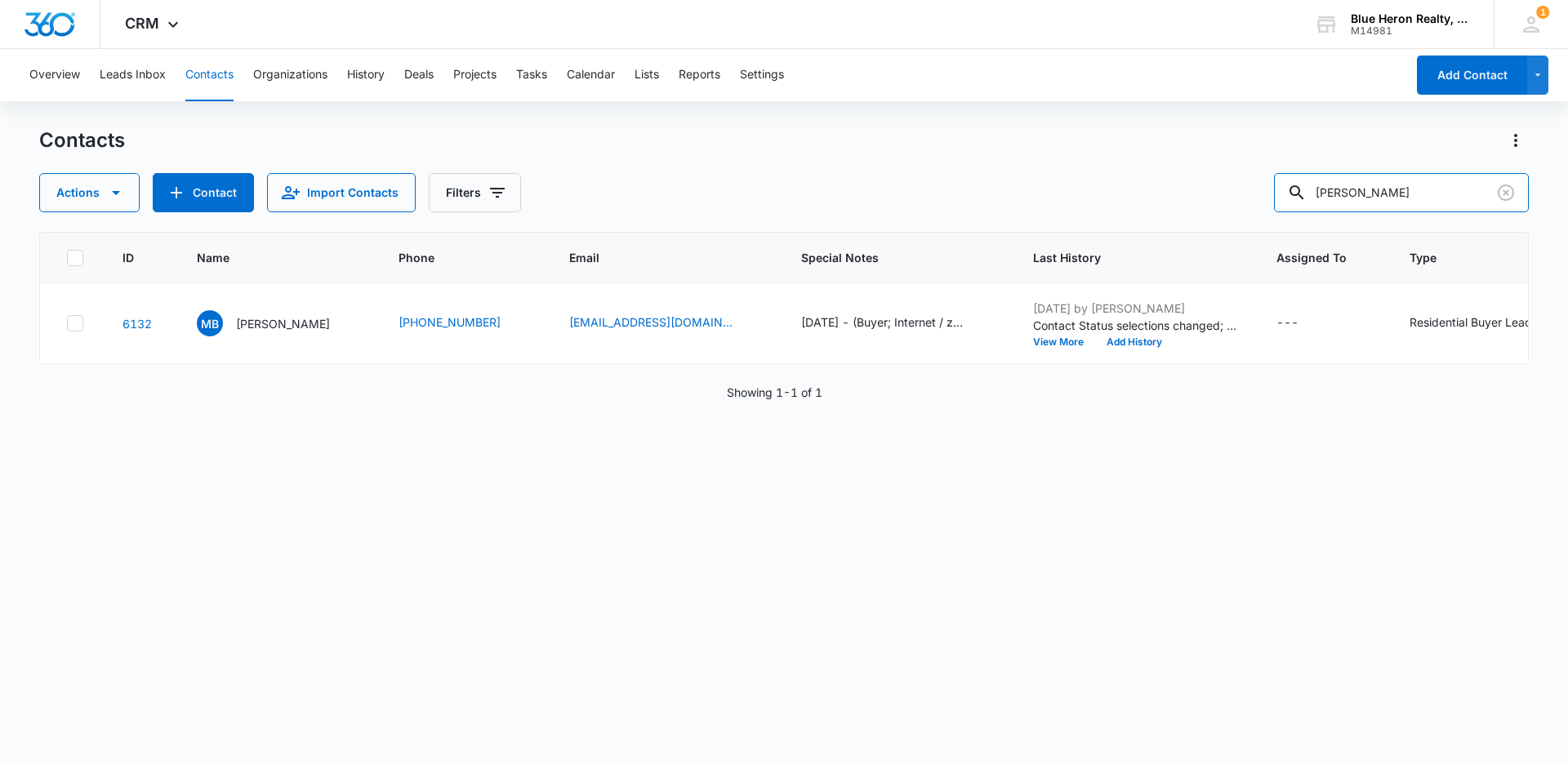
drag, startPoint x: 1392, startPoint y: 190, endPoint x: 1245, endPoint y: 189, distance: 147.0
click at [1245, 189] on div "Actions Contact Import Contacts Filters [PERSON_NAME]" at bounding box center [783, 192] width 1490 height 39
type input "[PERSON_NAME]"
click at [300, 326] on p "[PERSON_NAME]" at bounding box center [283, 323] width 94 height 17
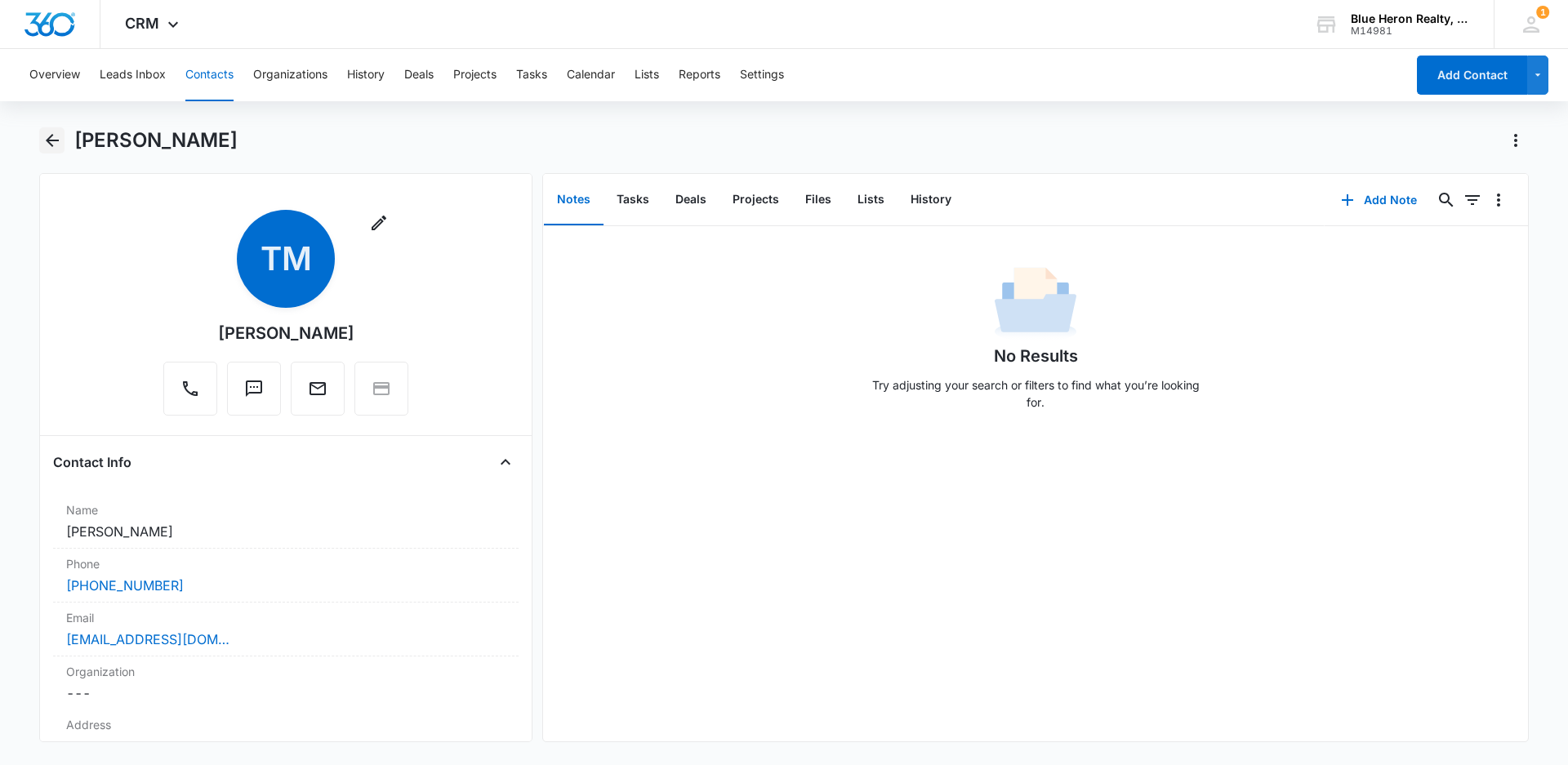
click at [52, 138] on icon "Back" at bounding box center [52, 141] width 20 height 20
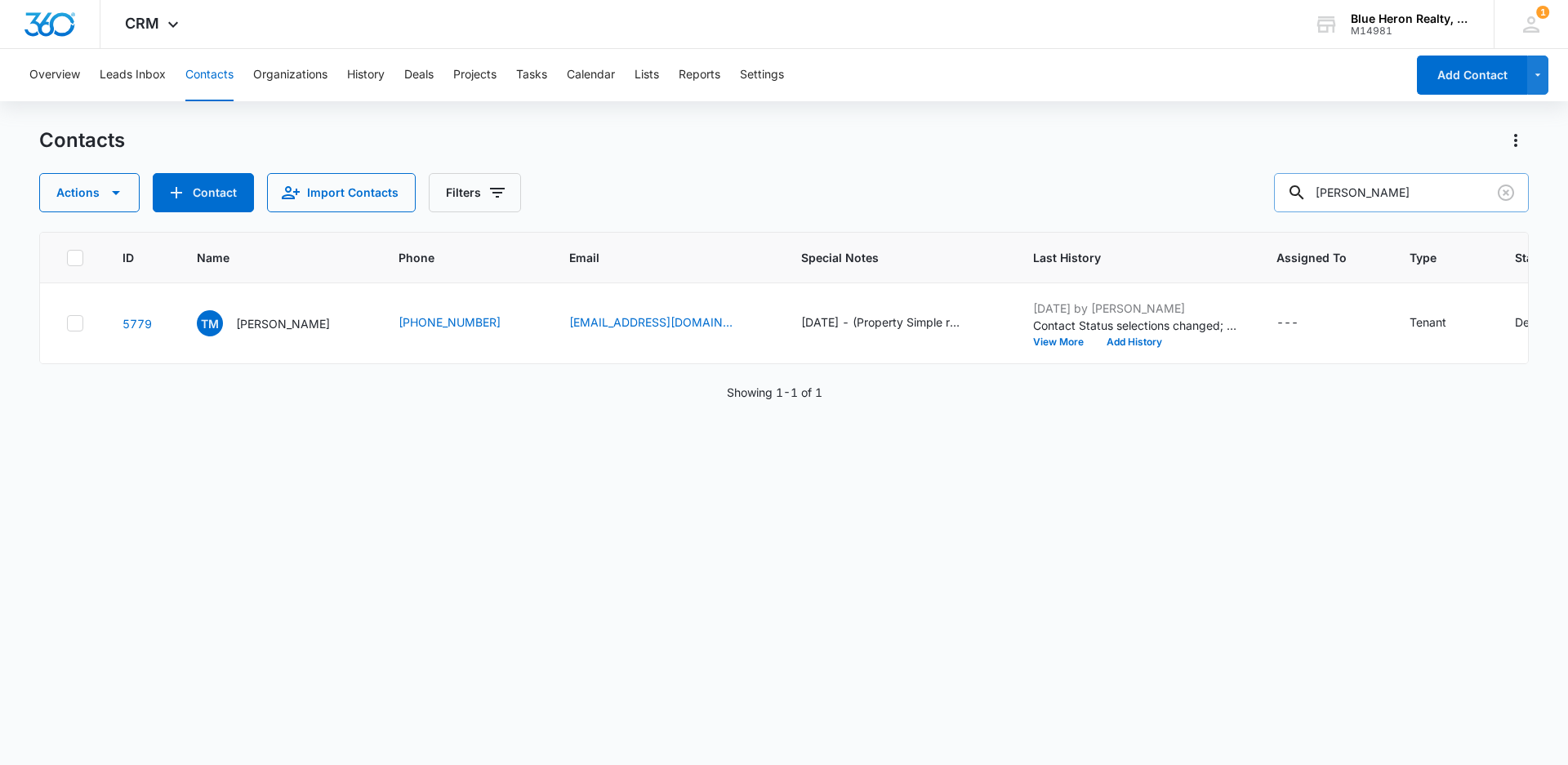
drag, startPoint x: 1447, startPoint y: 187, endPoint x: 1316, endPoint y: 193, distance: 131.1
click at [1316, 193] on div "[PERSON_NAME]" at bounding box center [1401, 192] width 254 height 39
type input "[PERSON_NAME]"
click at [263, 322] on p "[PERSON_NAME]" at bounding box center [283, 323] width 94 height 17
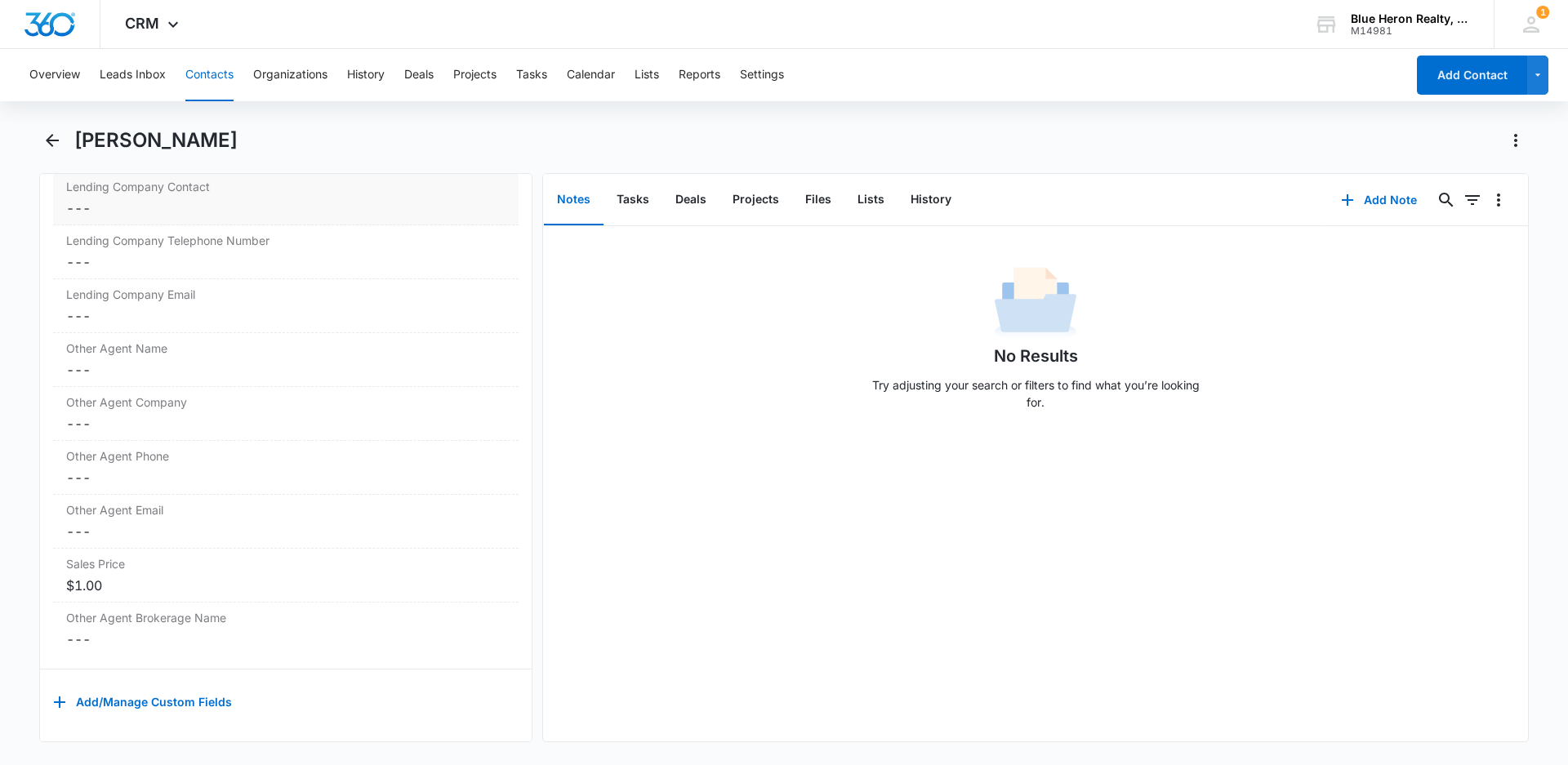
scroll to position [1783, 0]
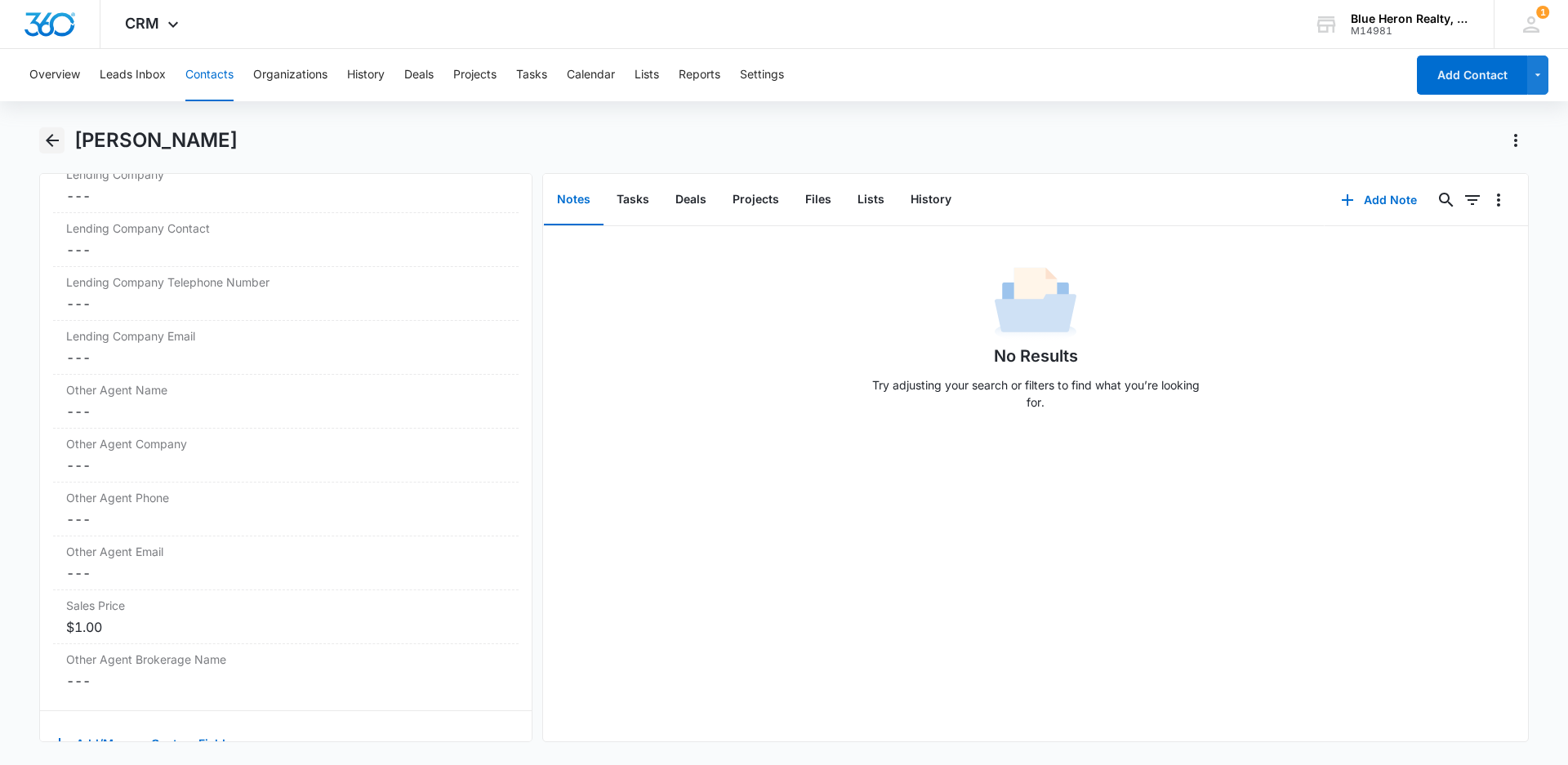
click at [56, 141] on icon "Back" at bounding box center [52, 140] width 13 height 13
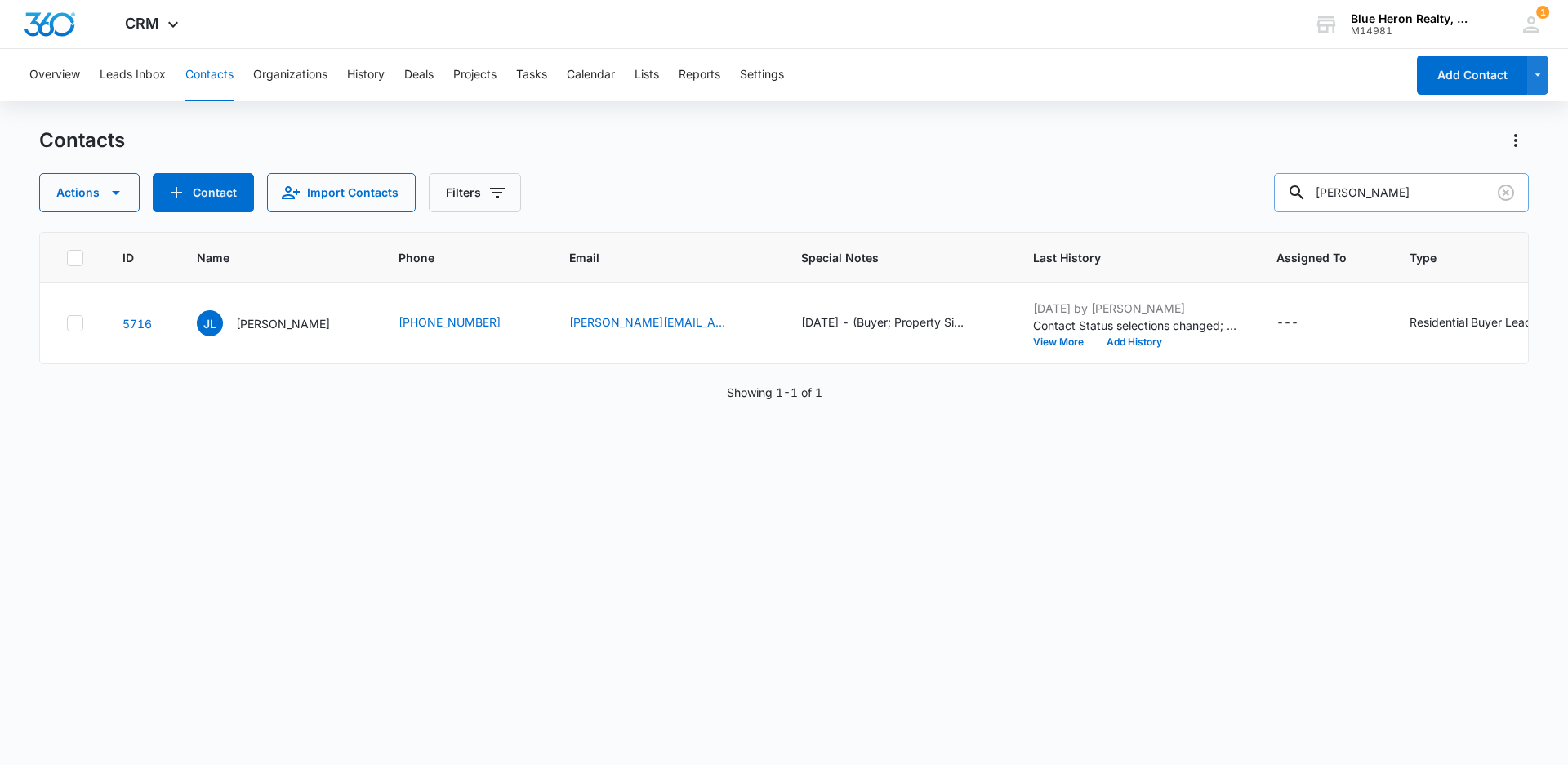
drag, startPoint x: 1439, startPoint y: 193, endPoint x: 1309, endPoint y: 191, distance: 130.0
click at [1318, 193] on div "[PERSON_NAME]" at bounding box center [1401, 192] width 254 height 39
type input "[PERSON_NAME]"
click at [248, 322] on p "[PERSON_NAME]" at bounding box center [283, 323] width 94 height 17
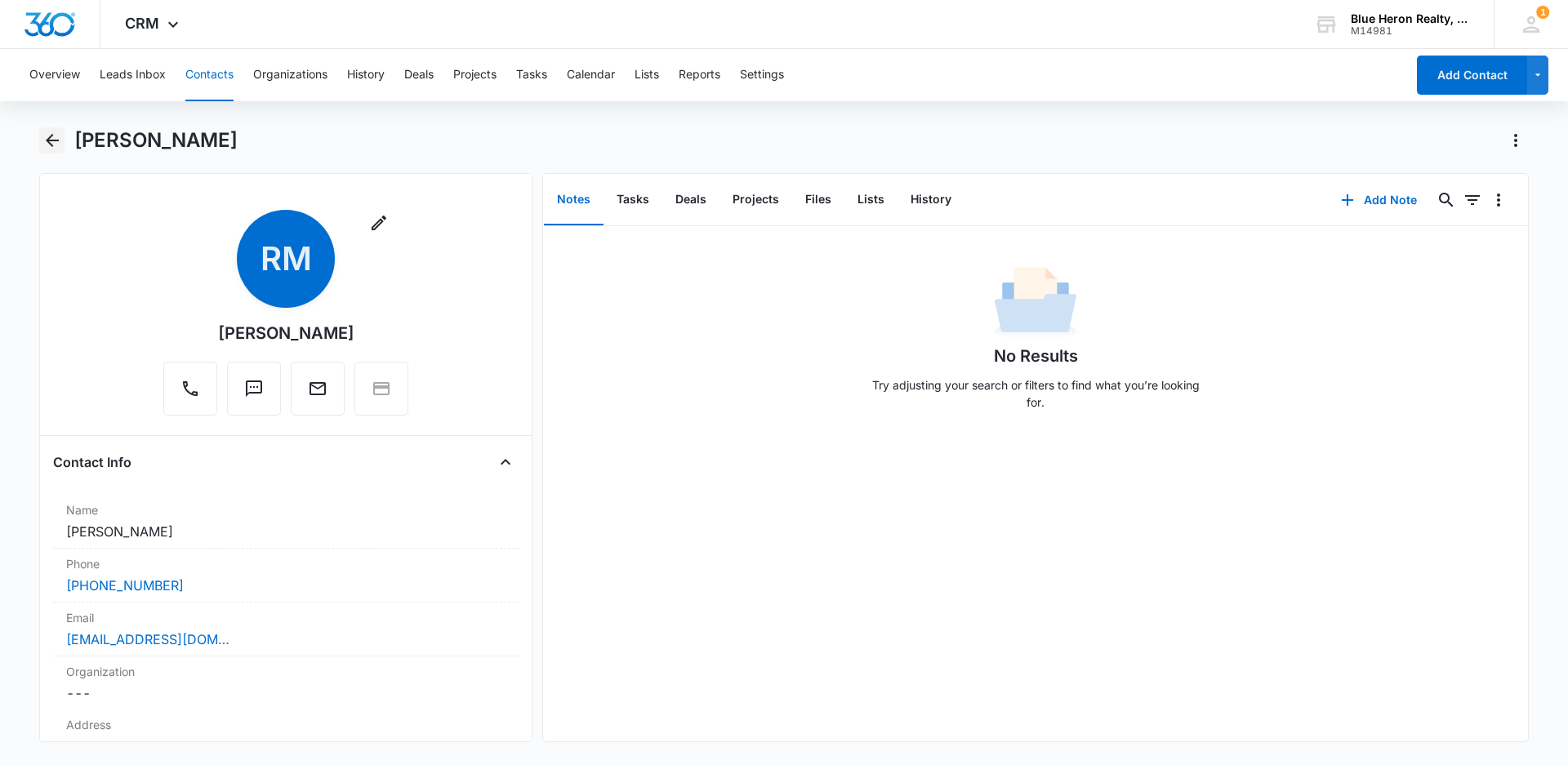
click at [47, 143] on icon "Back" at bounding box center [52, 141] width 20 height 20
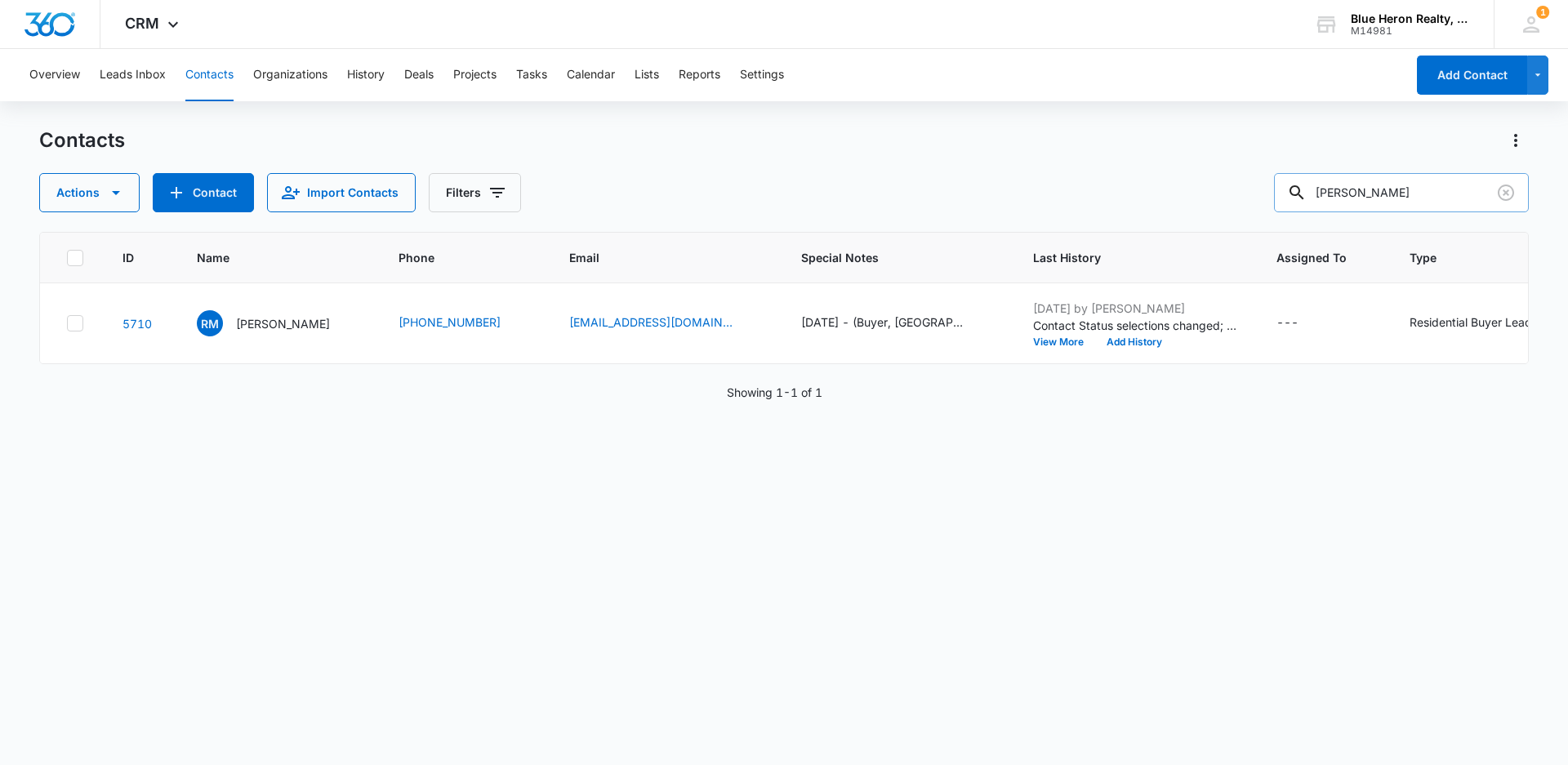
drag, startPoint x: 1451, startPoint y: 189, endPoint x: 1309, endPoint y: 189, distance: 142.0
click at [1310, 189] on div "[PERSON_NAME]" at bounding box center [1401, 192] width 254 height 39
type input "[PERSON_NAME]"
click at [279, 326] on p "[PERSON_NAME]" at bounding box center [283, 323] width 94 height 17
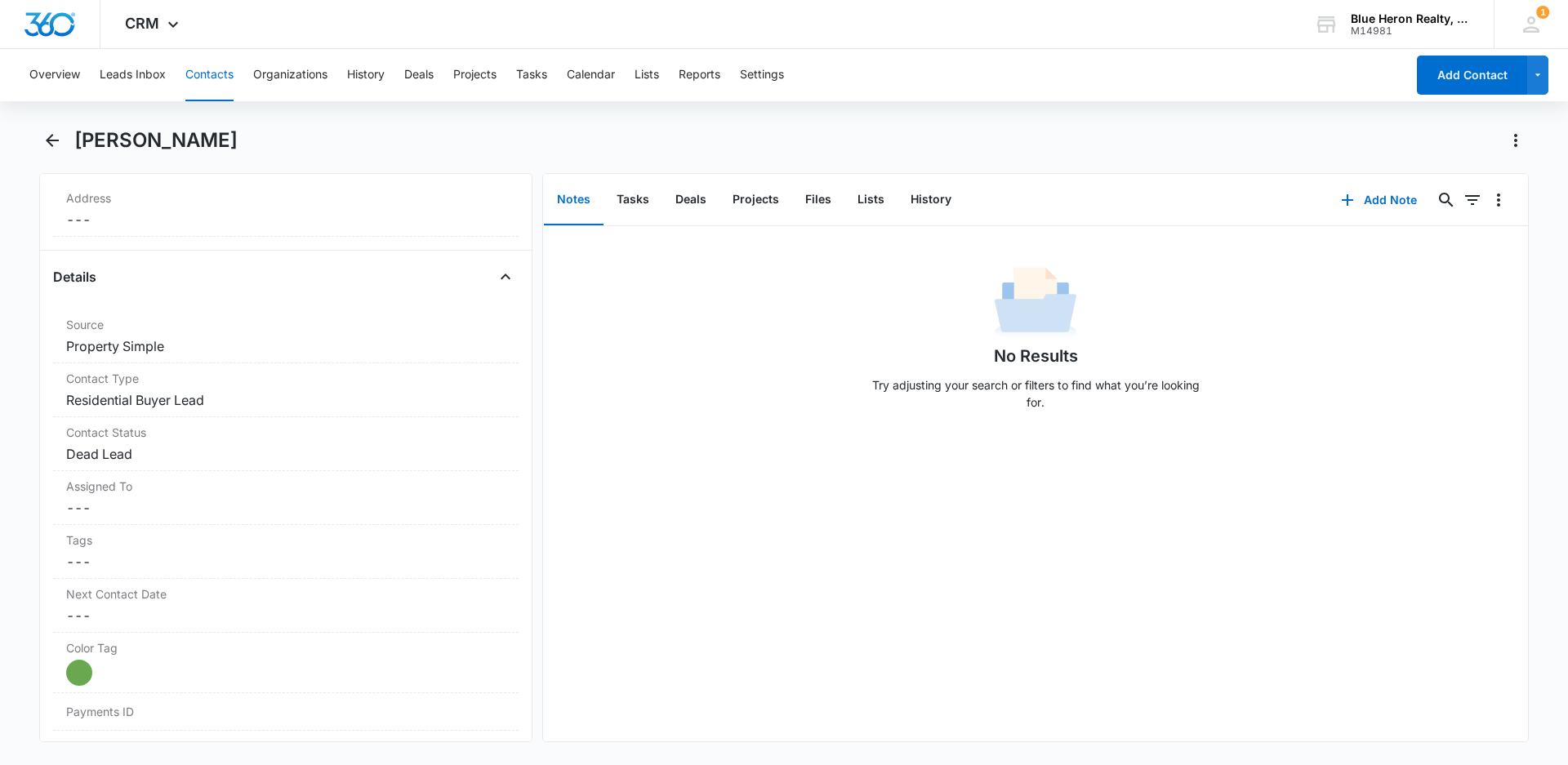
scroll to position [497, 0]
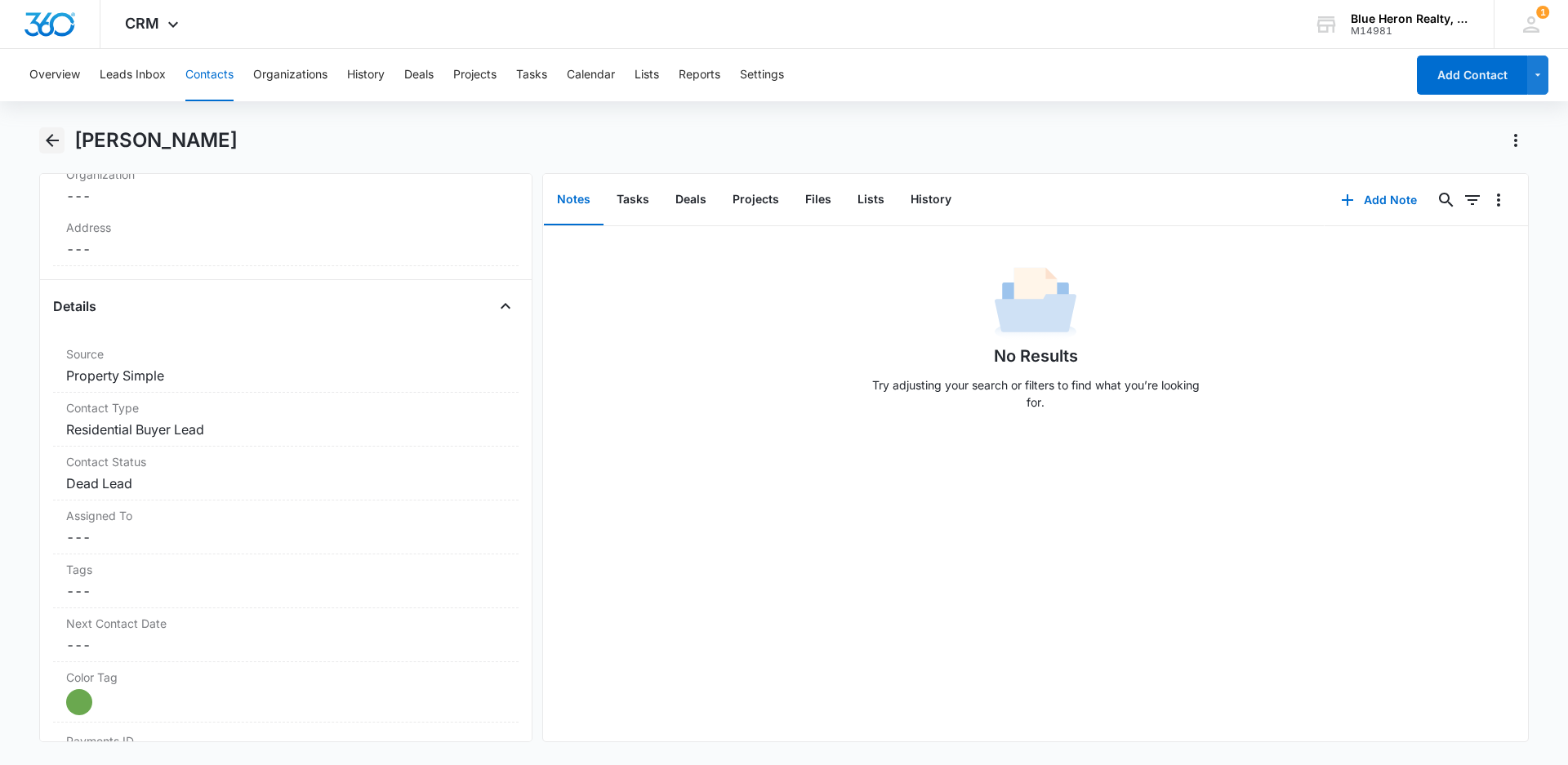
click at [48, 140] on icon "Back" at bounding box center [52, 140] width 13 height 13
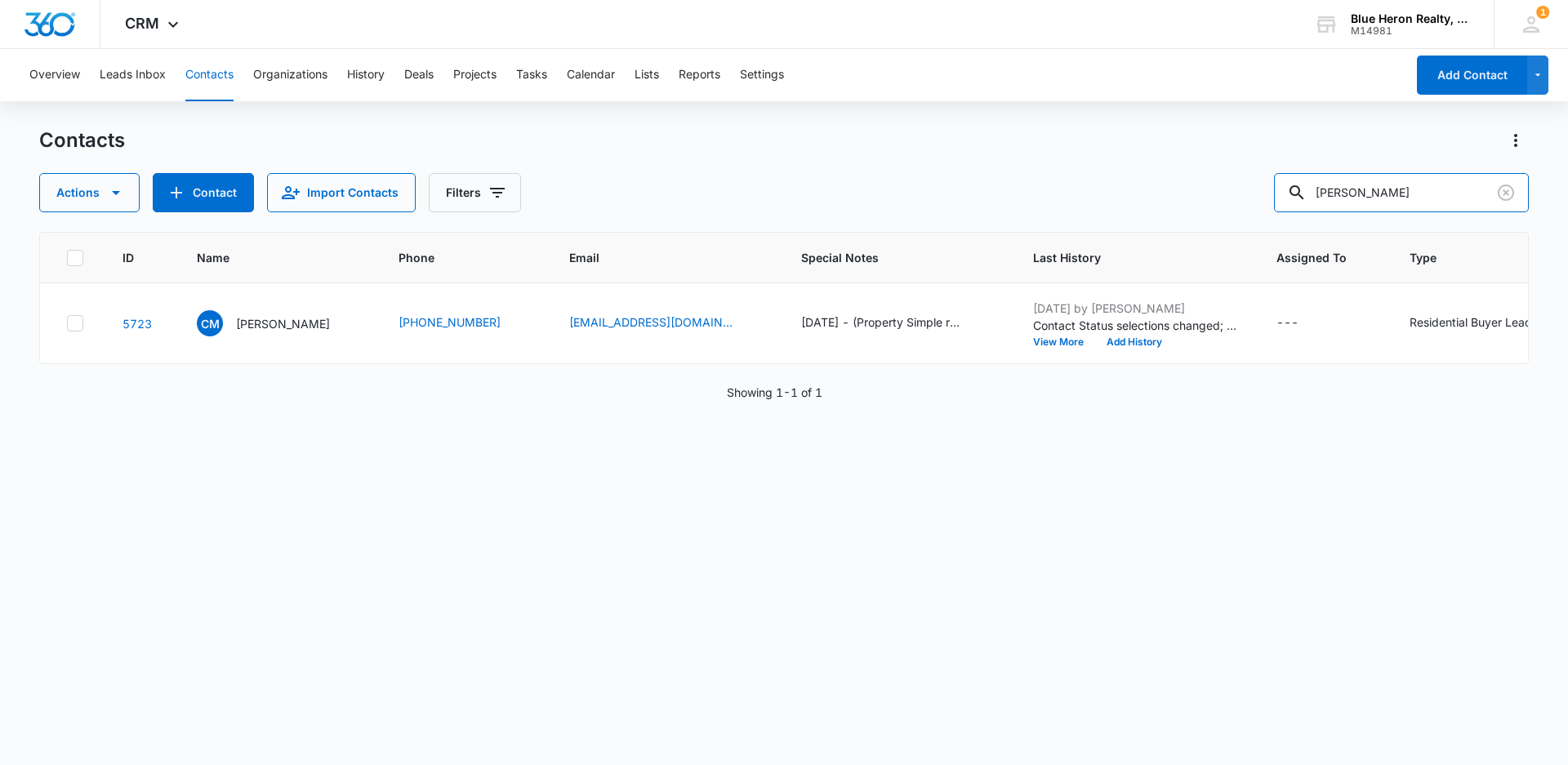
drag, startPoint x: 1445, startPoint y: 190, endPoint x: 1274, endPoint y: 202, distance: 171.4
click at [1274, 202] on div "Actions Contact Import Contacts Filters [PERSON_NAME] Kalalo" at bounding box center [783, 192] width 1490 height 39
click at [1414, 191] on input "[PERSON_NAME]" at bounding box center [1401, 192] width 254 height 39
click at [1447, 189] on input "[PERSON_NAME]" at bounding box center [1401, 192] width 254 height 39
drag, startPoint x: 1405, startPoint y: 191, endPoint x: 1317, endPoint y: 189, distance: 88.0
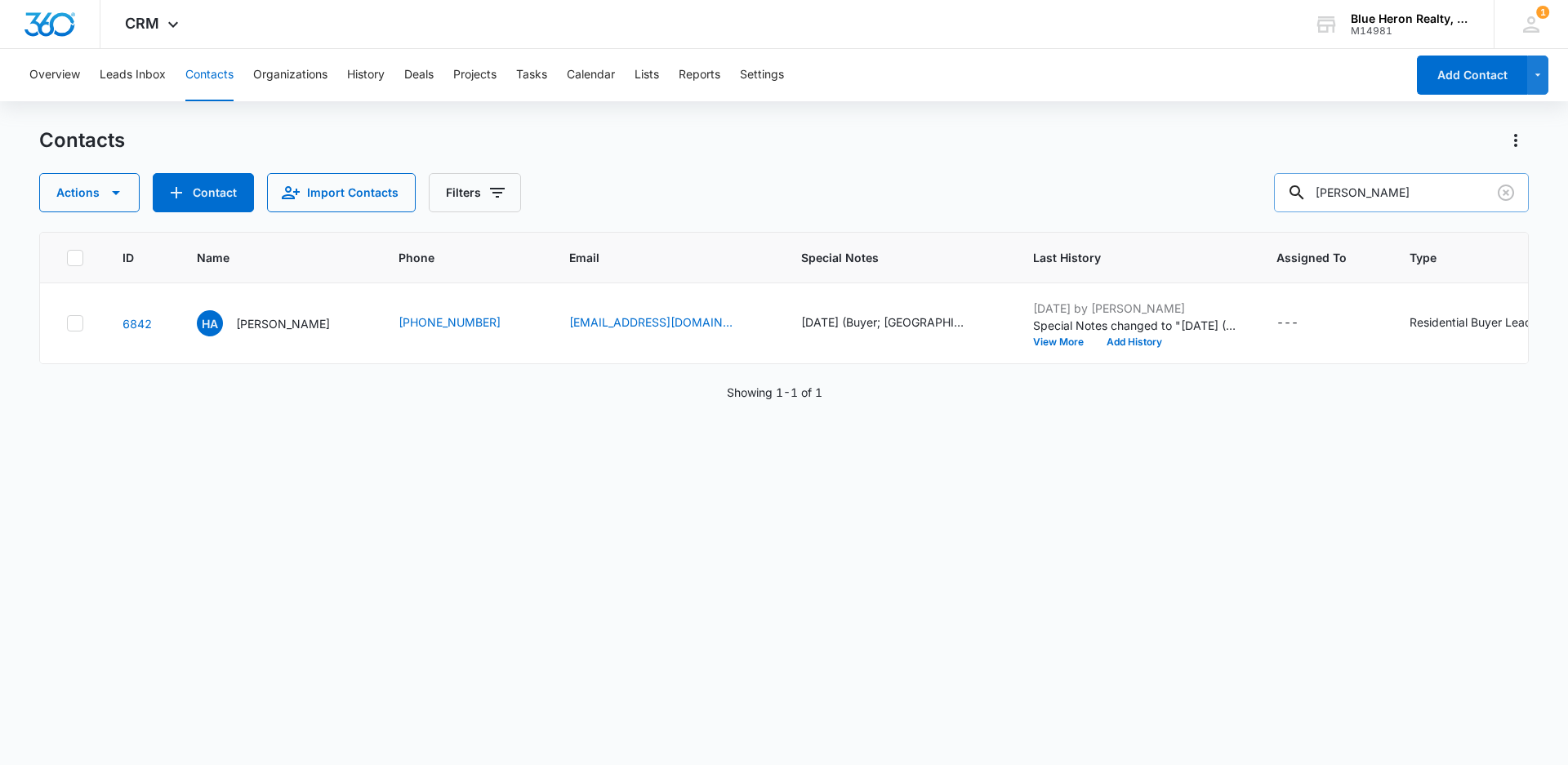
click at [1317, 189] on div "[PERSON_NAME]" at bounding box center [1401, 192] width 254 height 39
drag, startPoint x: 1416, startPoint y: 195, endPoint x: 1310, endPoint y: 204, distance: 106.4
click at [1310, 204] on div "[PERSON_NAME]" at bounding box center [1401, 192] width 254 height 39
type input "[PERSON_NAME]"
click at [281, 318] on p "[PERSON_NAME]" at bounding box center [283, 323] width 94 height 17
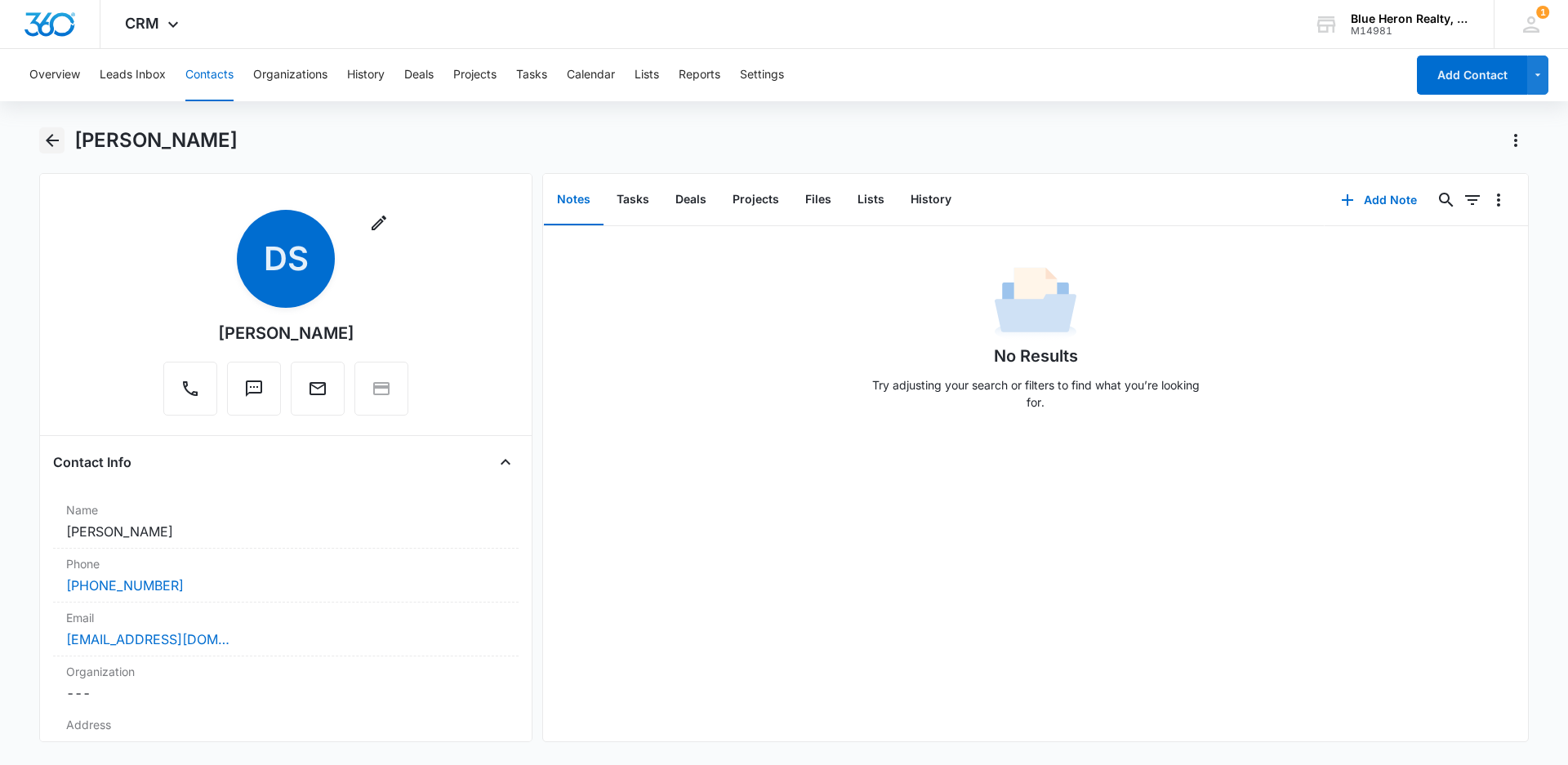
click at [46, 141] on icon "Back" at bounding box center [52, 140] width 13 height 13
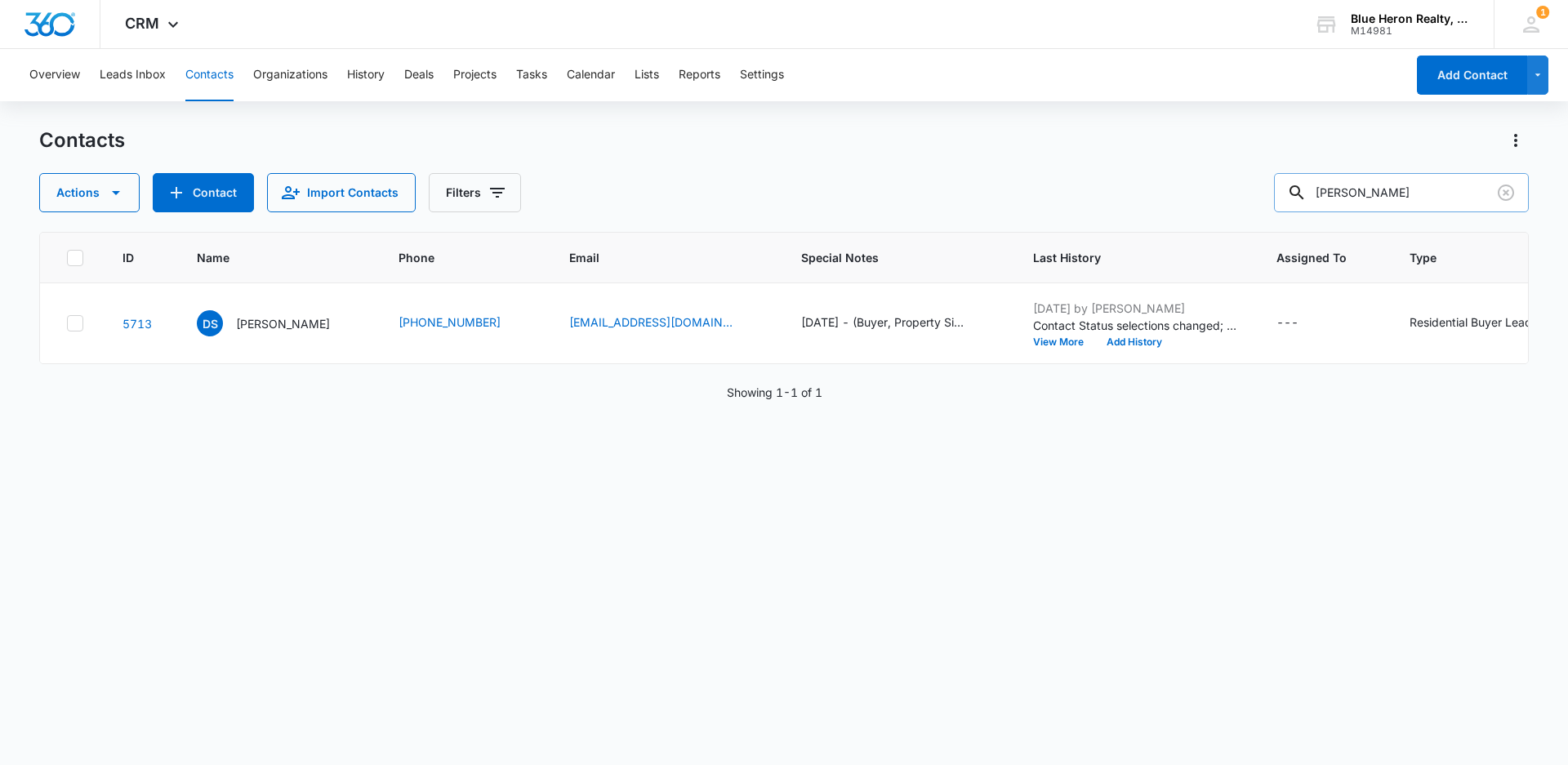
drag, startPoint x: 1409, startPoint y: 194, endPoint x: 1296, endPoint y: 202, distance: 113.3
click at [1296, 202] on input "[PERSON_NAME]" at bounding box center [1401, 192] width 254 height 39
type input "[PERSON_NAME]"
drag, startPoint x: 1409, startPoint y: 192, endPoint x: 1319, endPoint y: 191, distance: 90.0
click at [1319, 191] on div "[PERSON_NAME]" at bounding box center [1401, 192] width 254 height 39
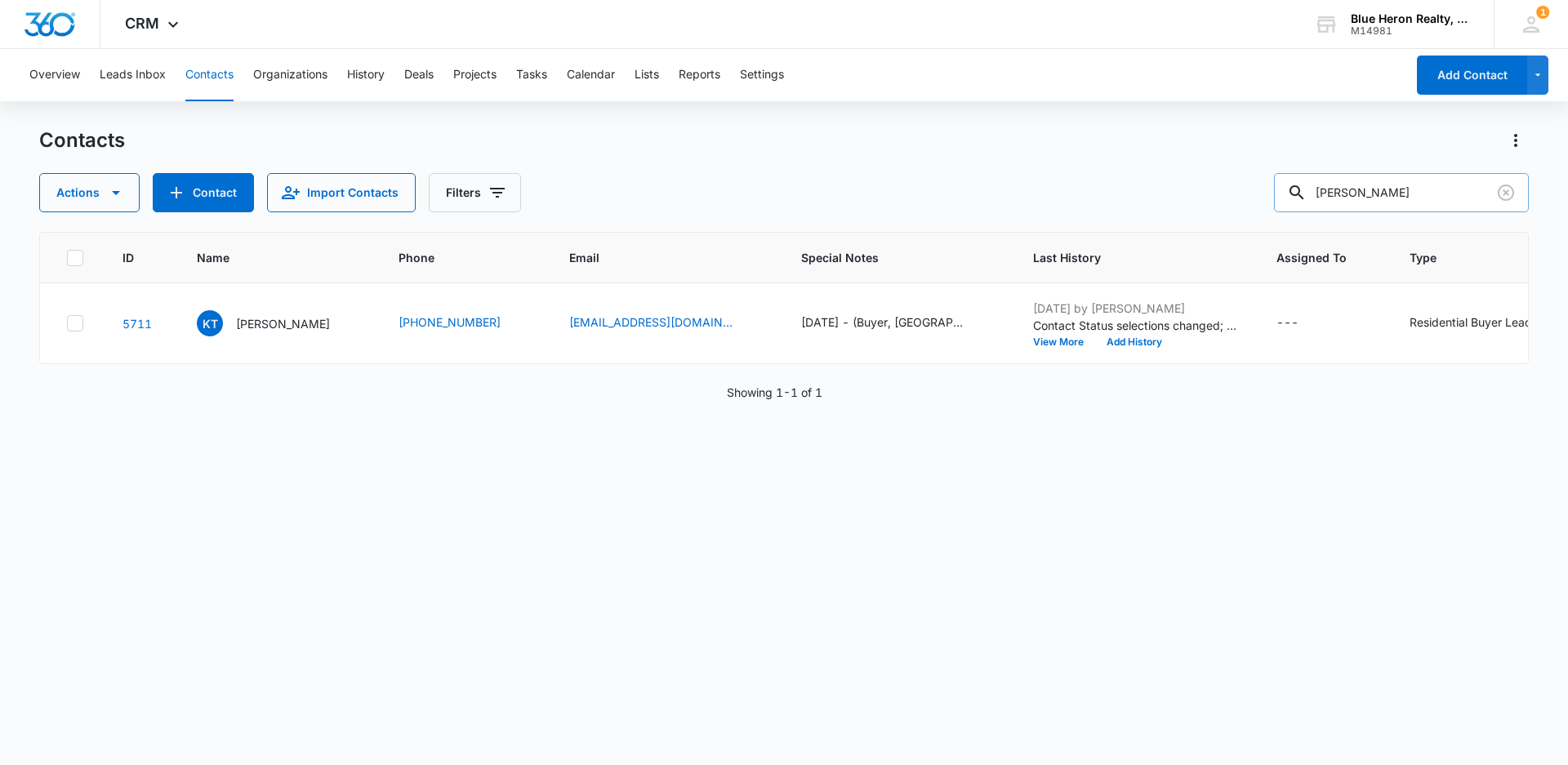
click at [1434, 186] on input "[PERSON_NAME]" at bounding box center [1401, 192] width 254 height 39
click at [252, 323] on p "[PERSON_NAME]" at bounding box center [283, 323] width 94 height 17
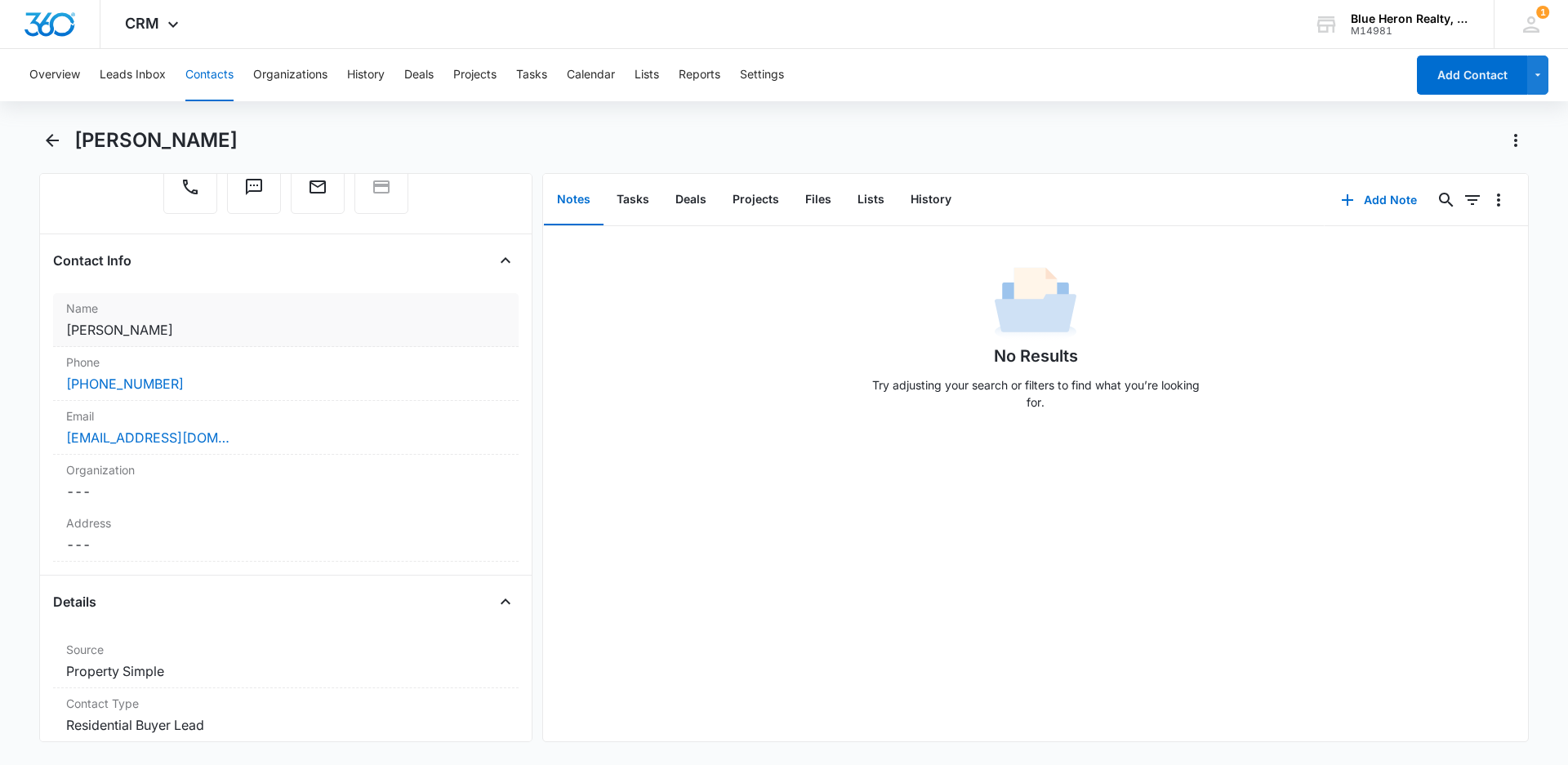
scroll to position [216, 0]
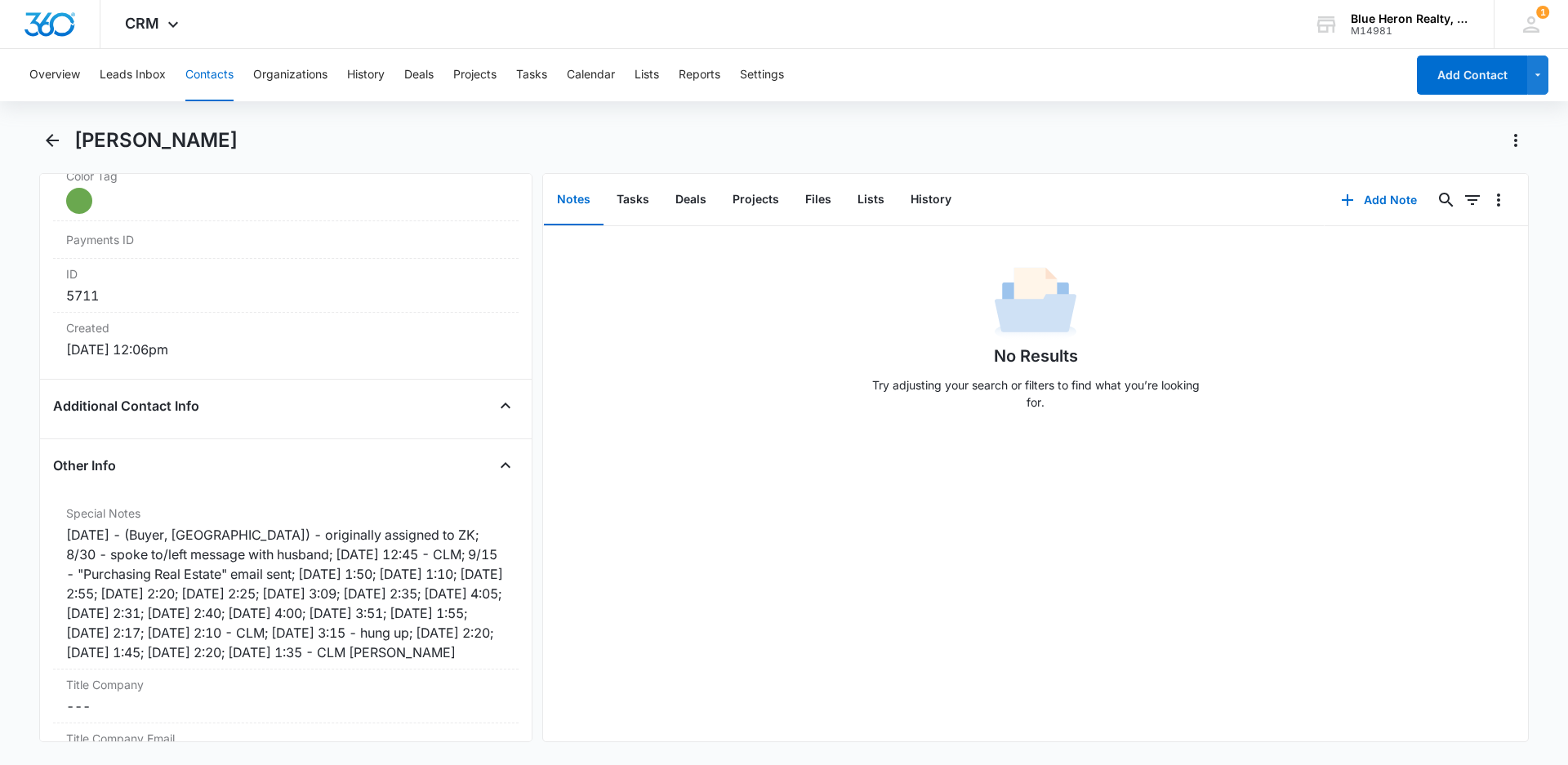
scroll to position [1038, 0]
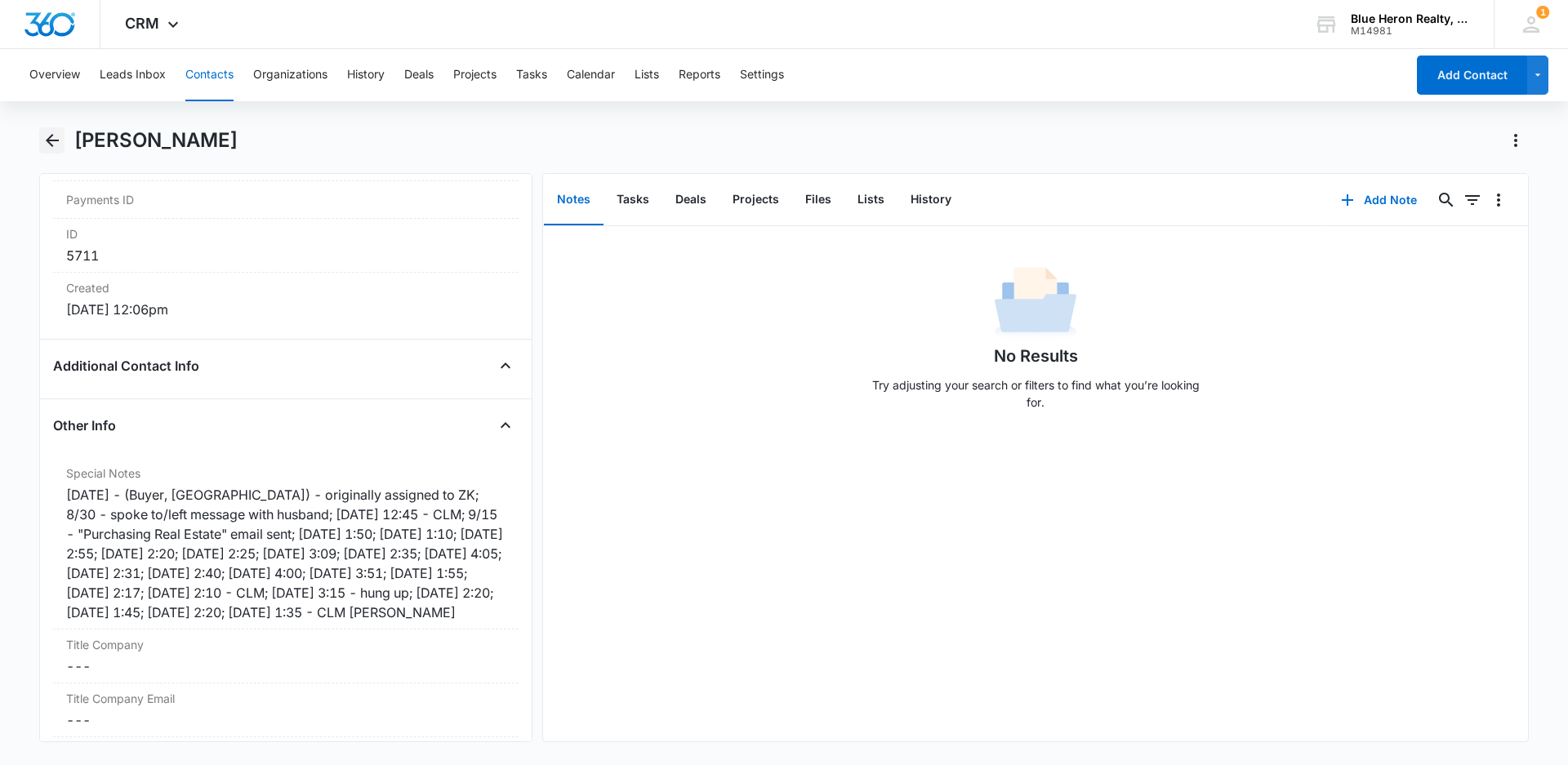
click at [51, 138] on icon "Back" at bounding box center [52, 141] width 20 height 20
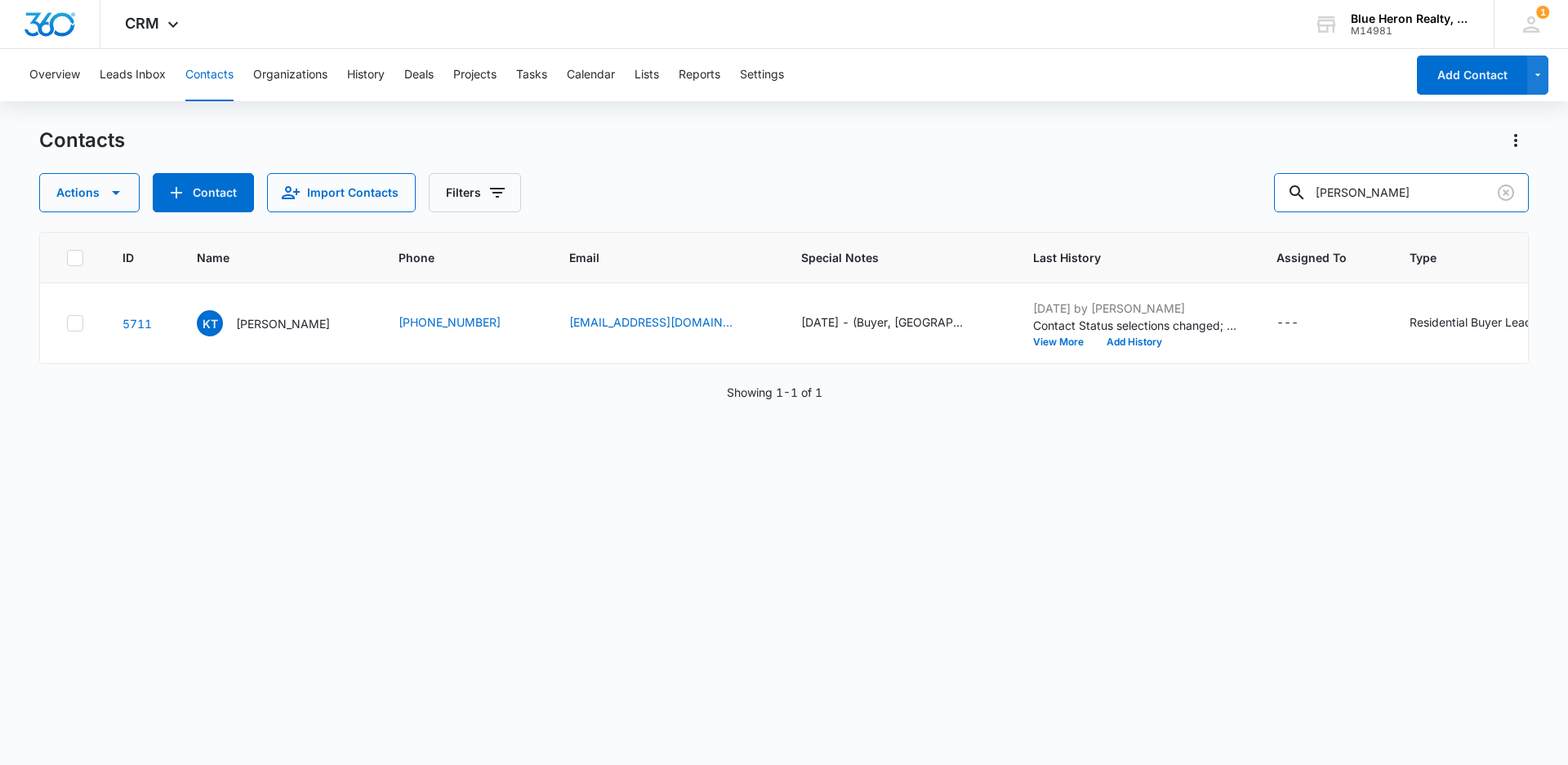
drag, startPoint x: 1403, startPoint y: 196, endPoint x: 1252, endPoint y: 194, distance: 151.0
click at [1253, 195] on div "Actions Contact Import Contacts Filters Kim Tran" at bounding box center [783, 192] width 1490 height 39
type input "Codie Wilcox Smith"
click at [257, 327] on p "Codie Wilcox Smith" at bounding box center [283, 323] width 94 height 17
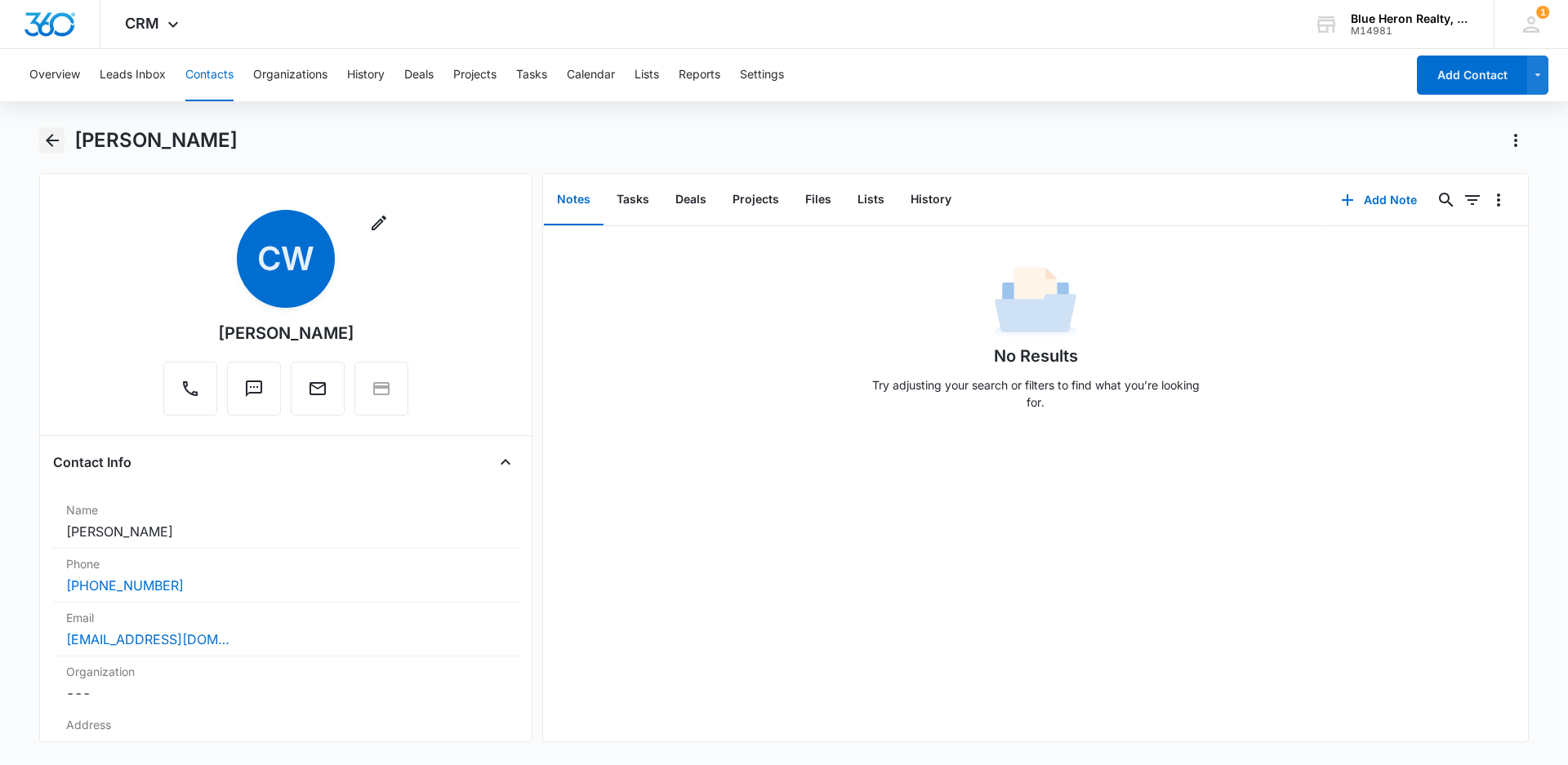
click at [51, 140] on icon "Back" at bounding box center [52, 140] width 13 height 13
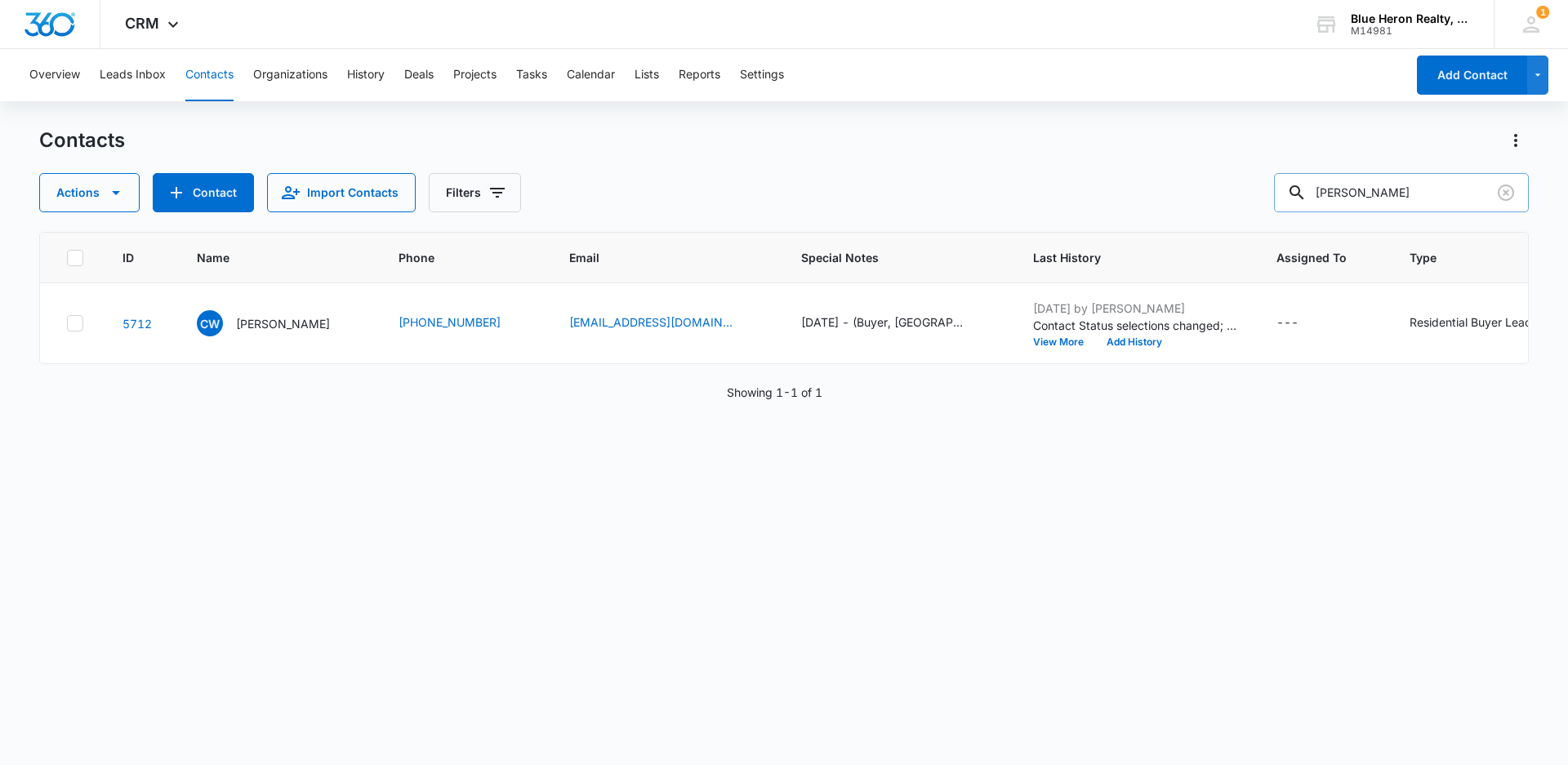
drag, startPoint x: 1451, startPoint y: 189, endPoint x: 1296, endPoint y: 203, distance: 155.6
click at [1296, 203] on input "Codie Wilcox Smith" at bounding box center [1401, 192] width 254 height 39
type input "Heyla Nguyen"
click at [285, 322] on p "Heyla Nguyen" at bounding box center [283, 323] width 94 height 17
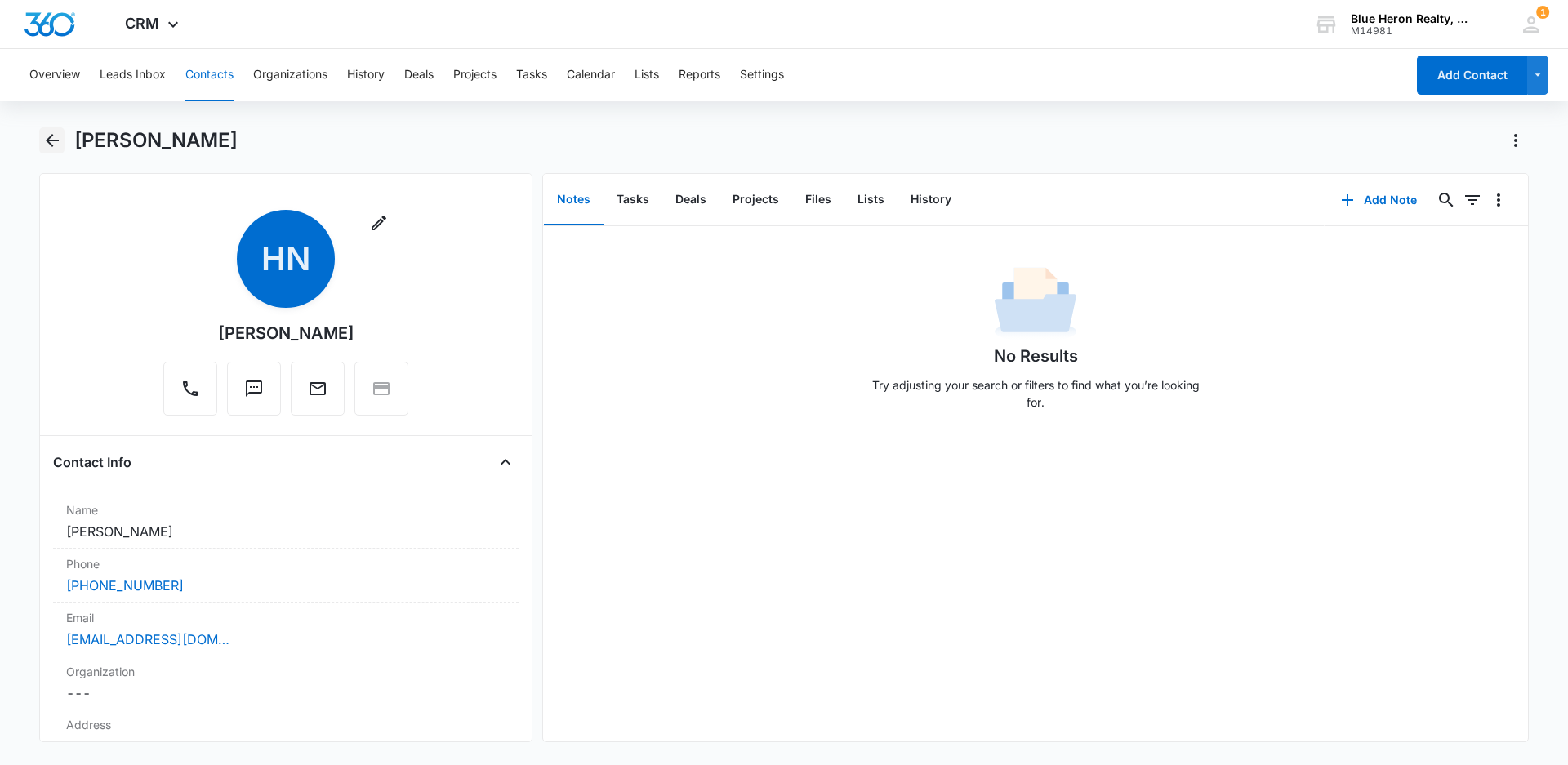
click at [50, 140] on icon "Back" at bounding box center [52, 140] width 13 height 13
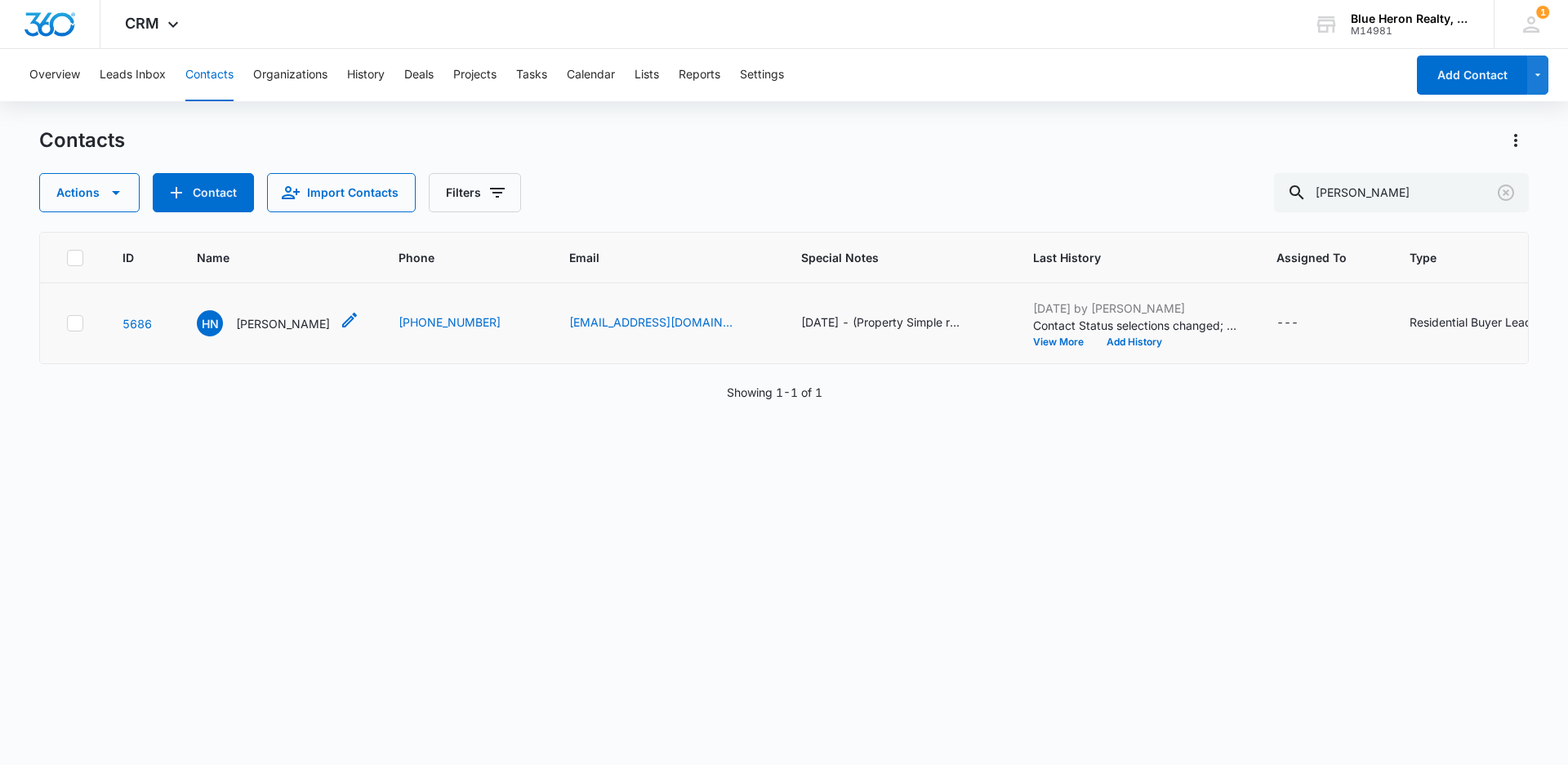
click at [264, 319] on p "Heyla Nguyen" at bounding box center [283, 323] width 94 height 17
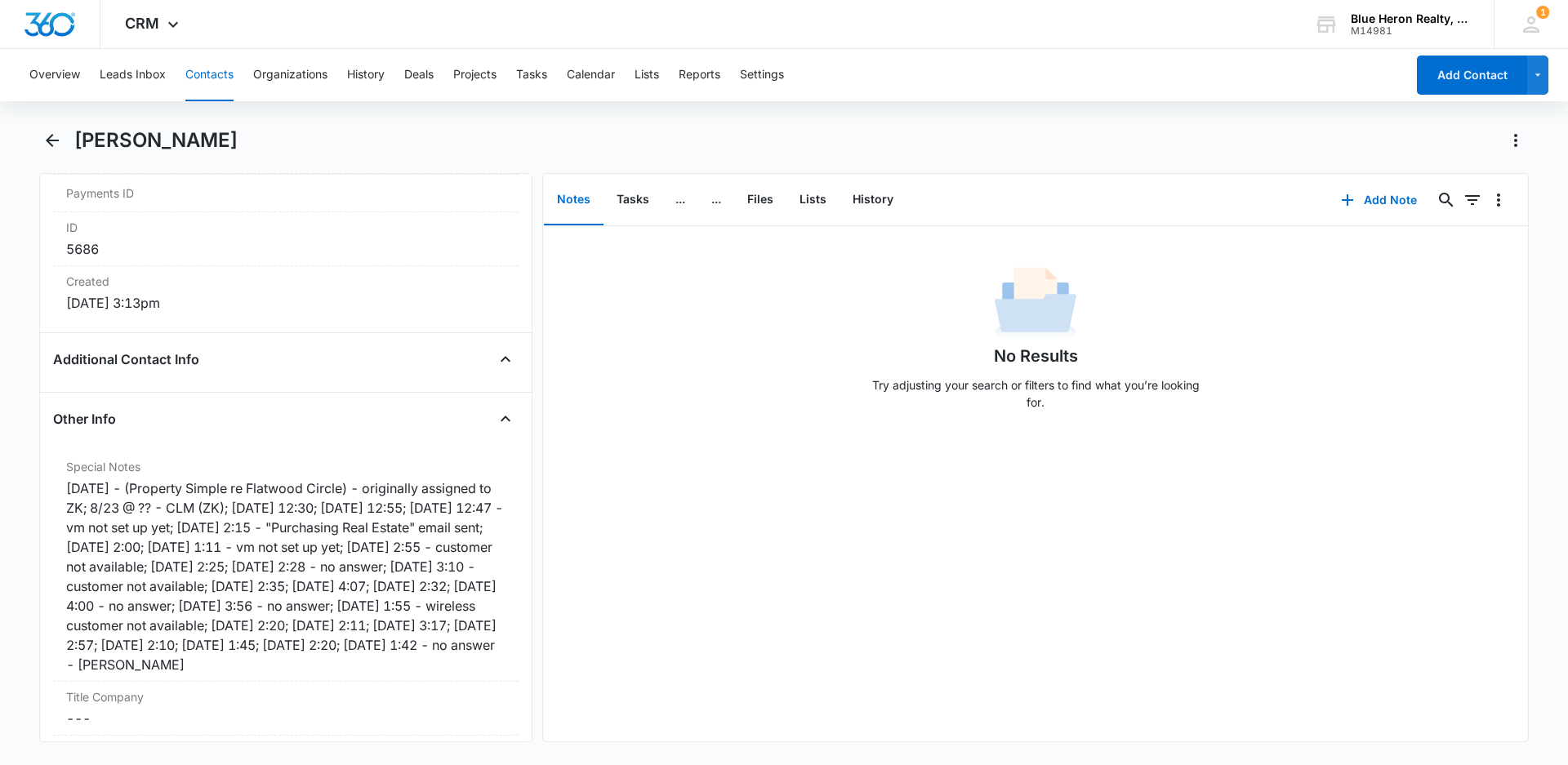
scroll to position [1049, 0]
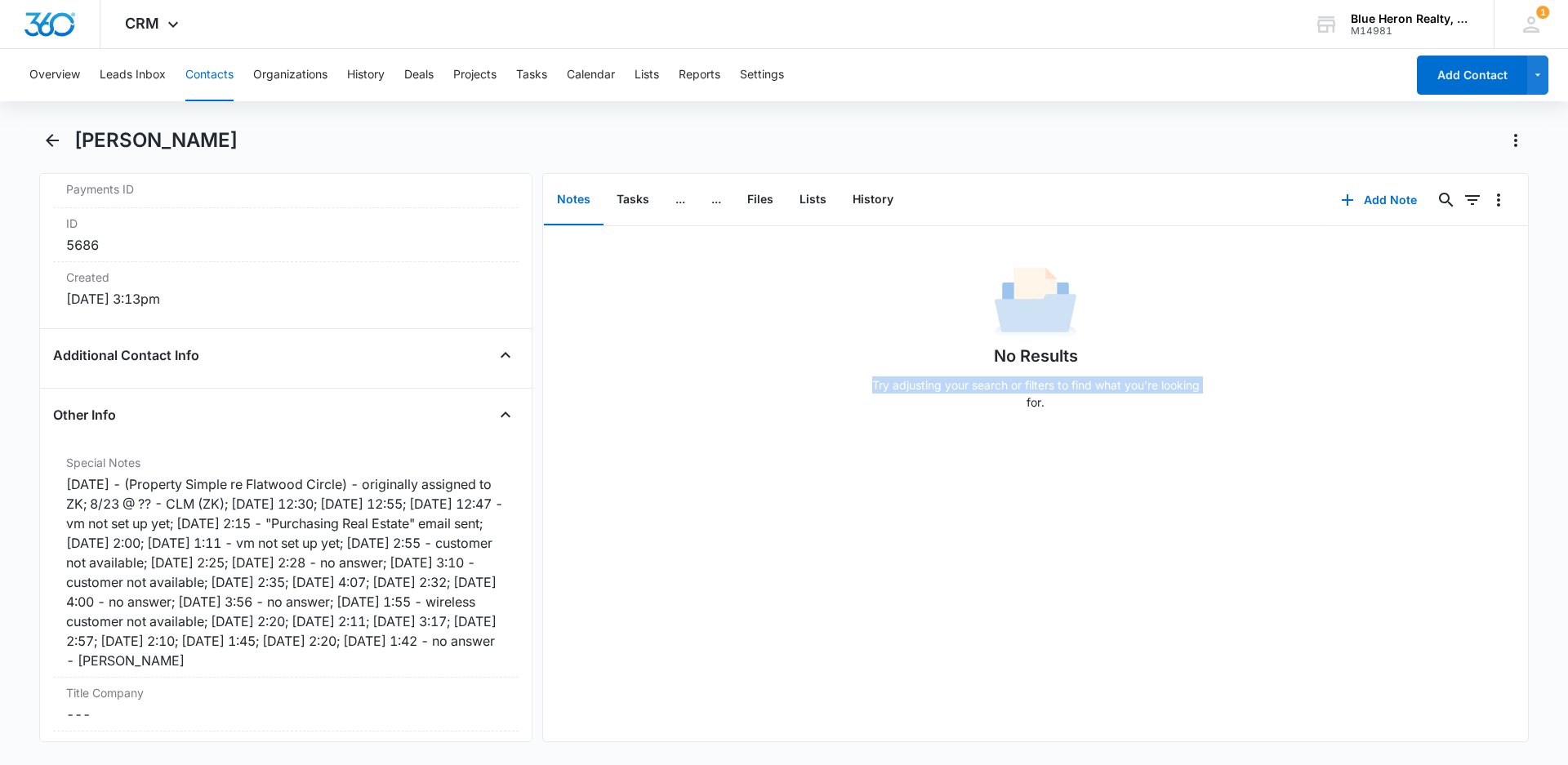
drag, startPoint x: 571, startPoint y: 344, endPoint x: 589, endPoint y: 244, distance: 101.6
click at [589, 244] on div "Notes Tasks ... ... Files Lists History Add Note 0 0 No Results Try adjusting y…" at bounding box center [1035, 457] width 986 height 569
click at [1078, 594] on div "No Results Try adjusting your search or filters to find what you’re looking for." at bounding box center [1035, 484] width 984 height 515
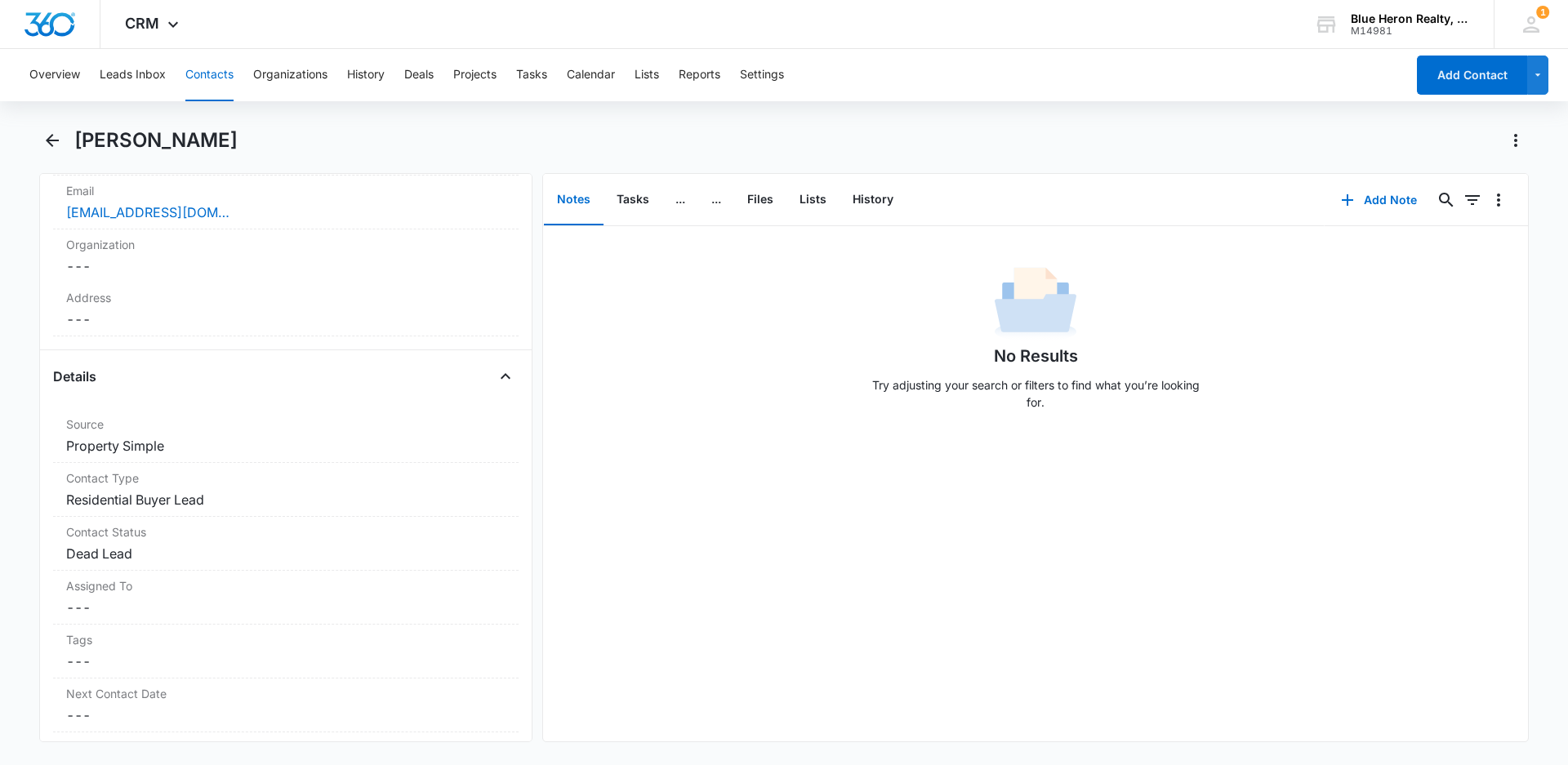
scroll to position [0, 0]
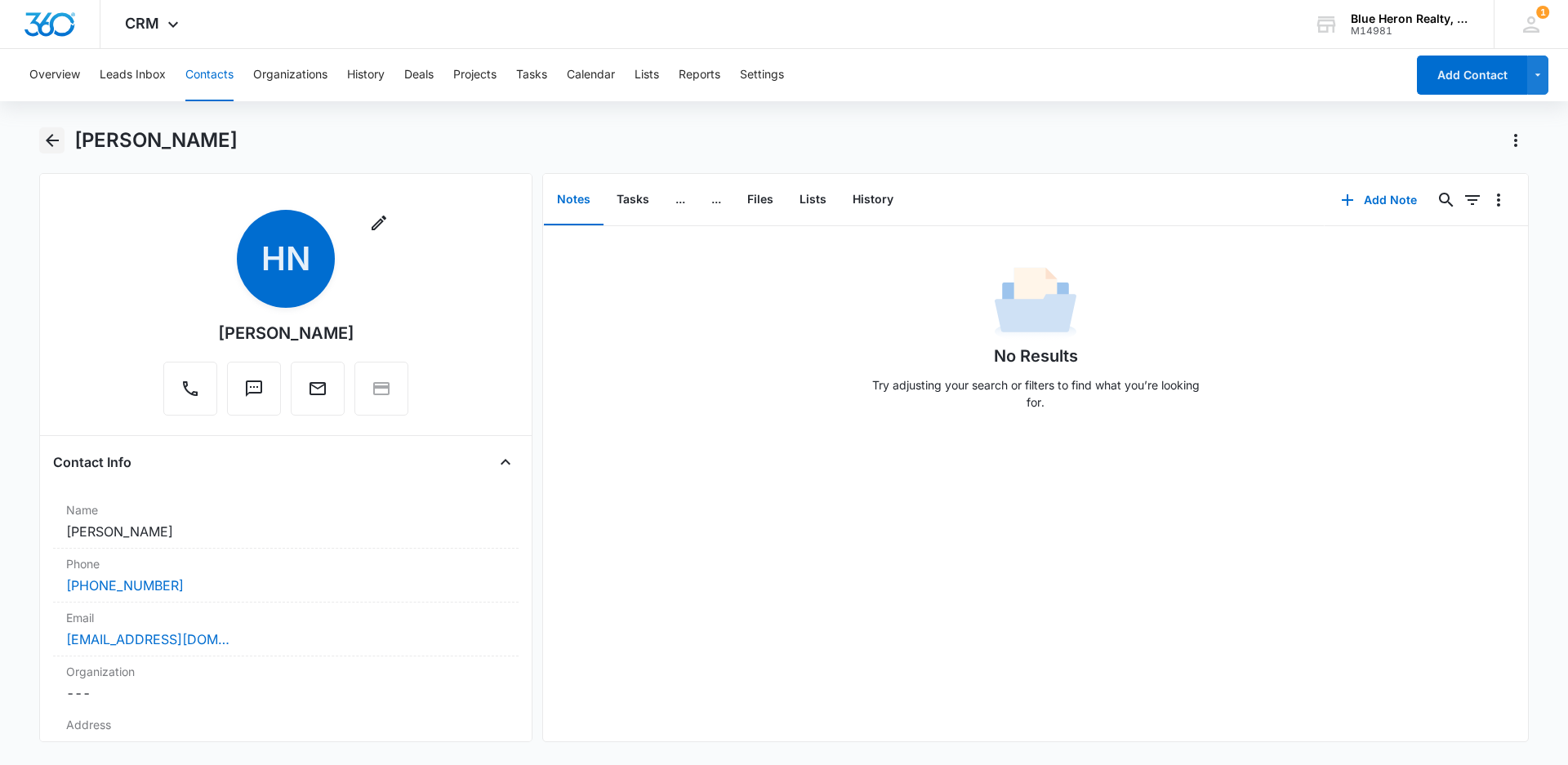
click at [52, 138] on icon "Back" at bounding box center [52, 141] width 20 height 20
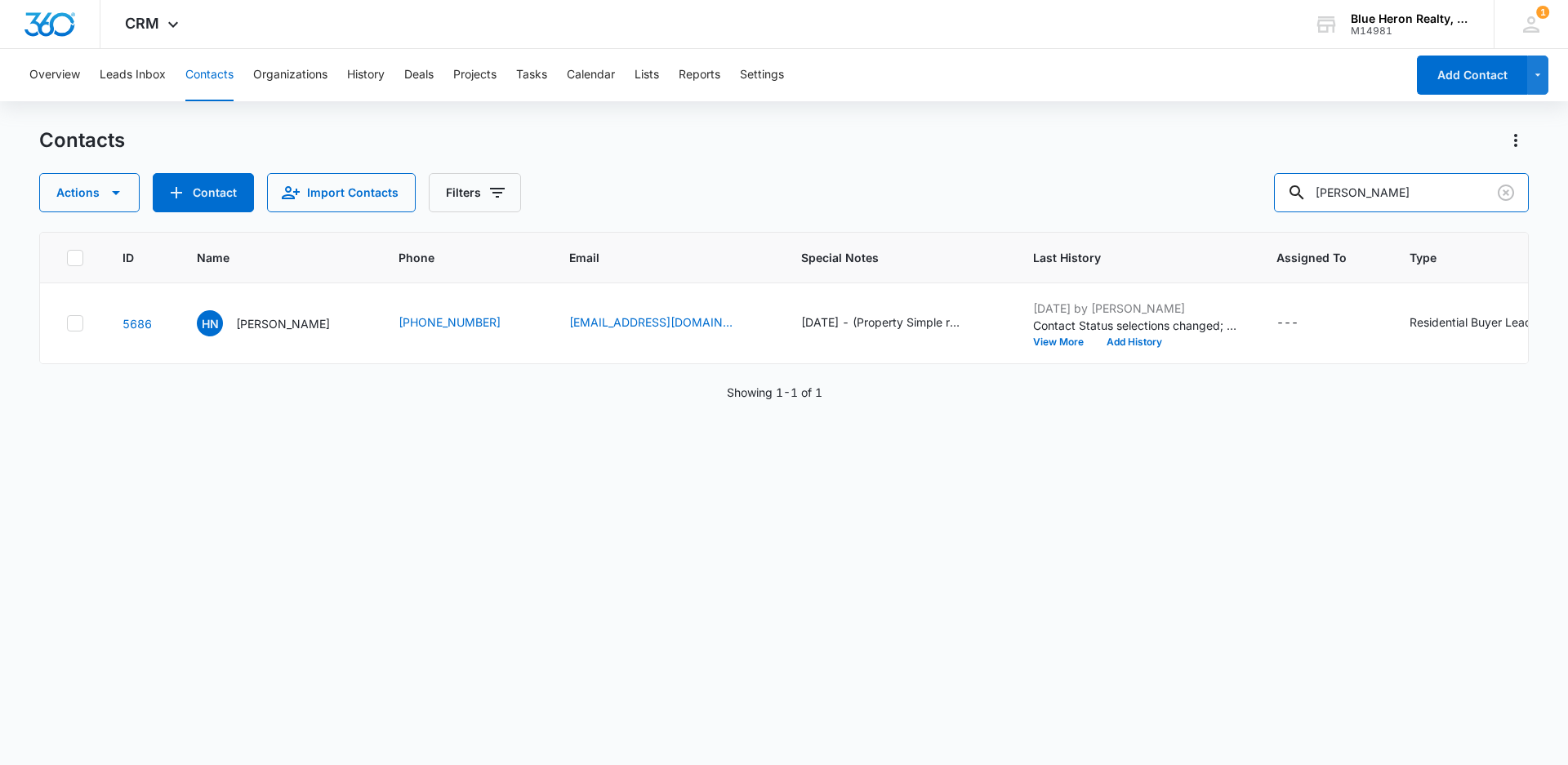
drag, startPoint x: 1422, startPoint y: 192, endPoint x: 1250, endPoint y: 189, distance: 172.0
click at [1253, 191] on div "Actions Contact Import Contacts Filters Heyla Nguyen" at bounding box center [783, 192] width 1490 height 39
type input "Gladys Urrutia"
click at [271, 317] on p "Gladys Urrutia" at bounding box center [283, 323] width 94 height 17
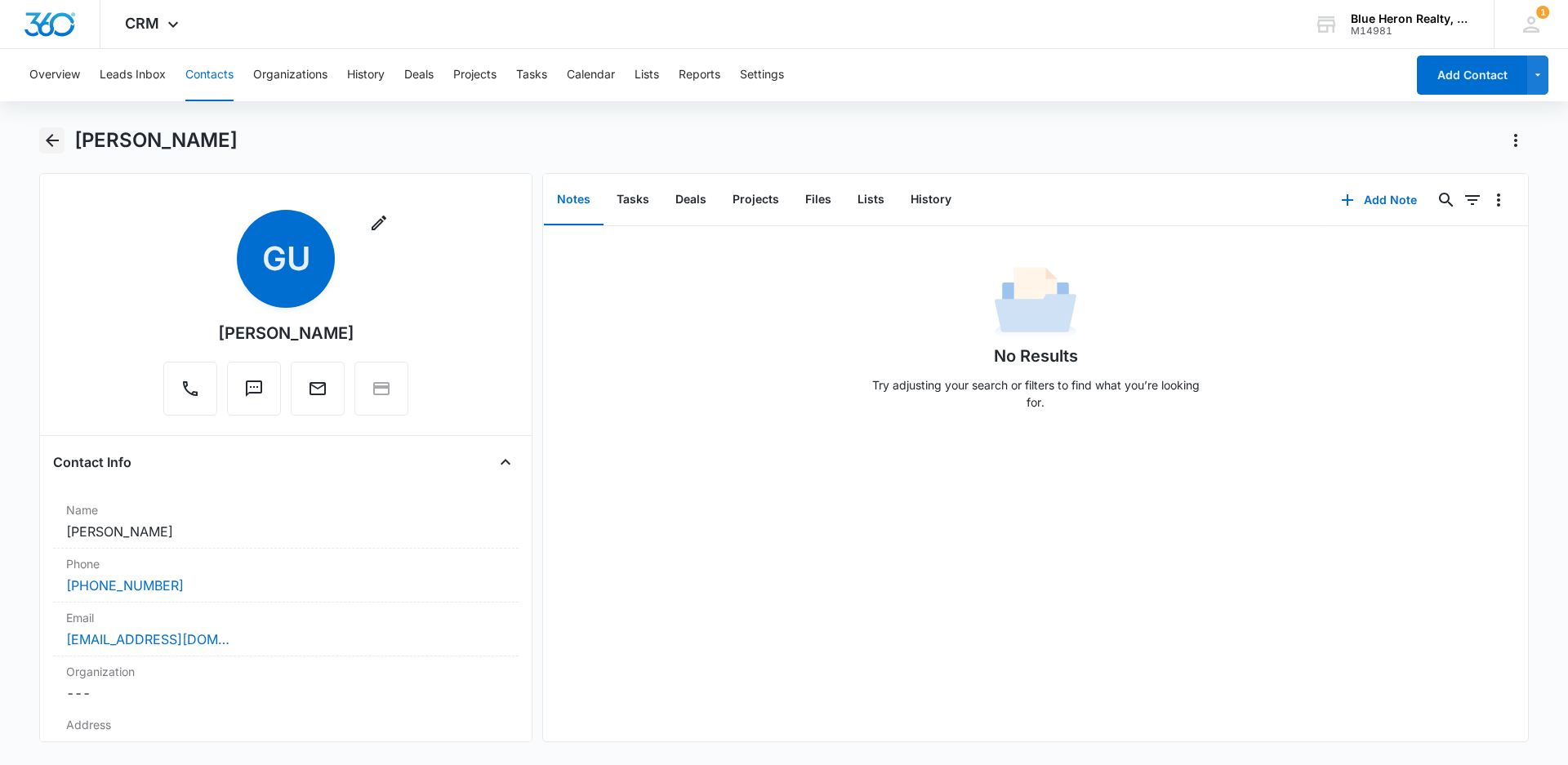
click at [51, 143] on icon "Back" at bounding box center [52, 141] width 20 height 20
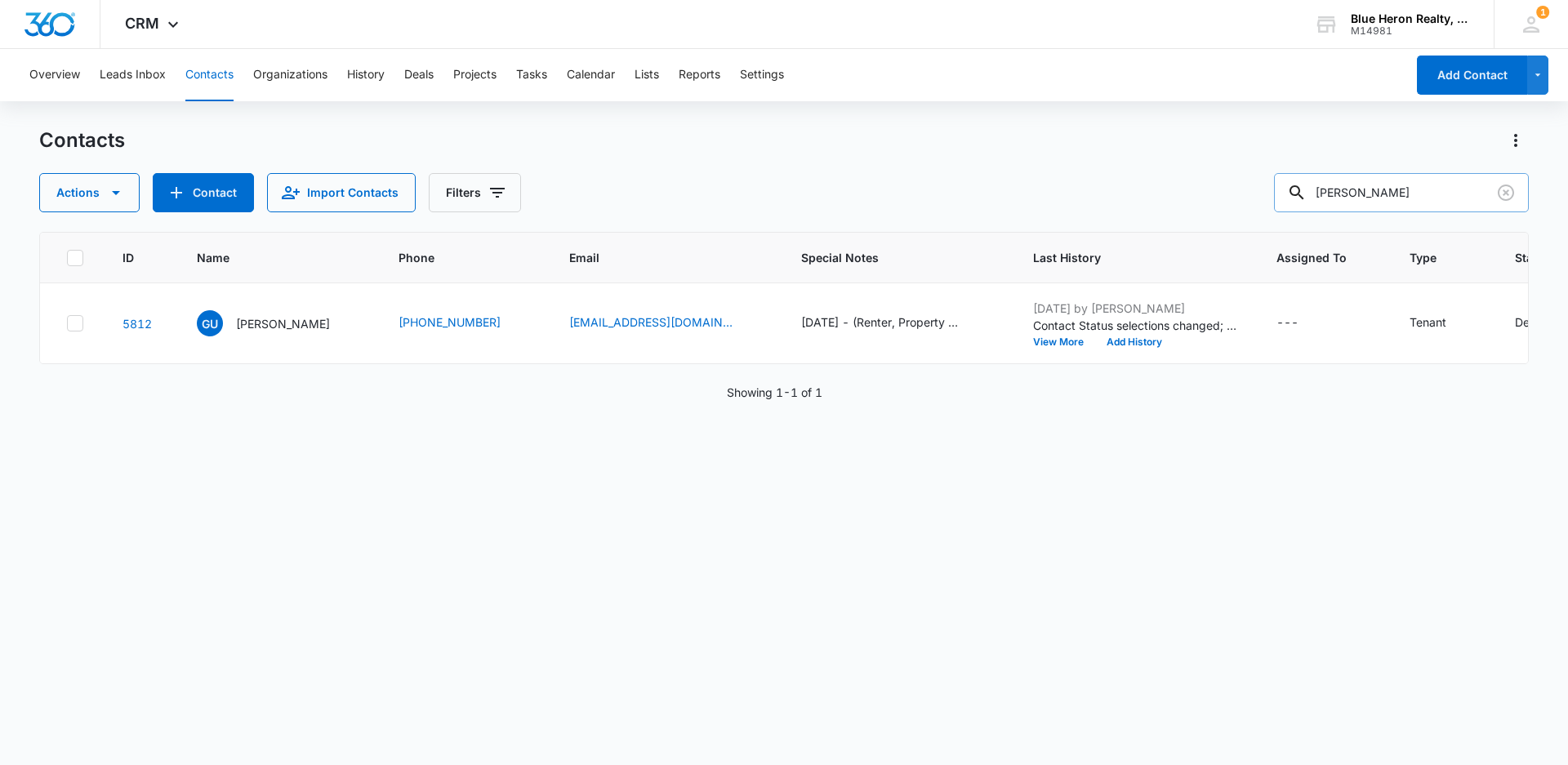
drag, startPoint x: 1421, startPoint y: 192, endPoint x: 1316, endPoint y: 191, distance: 105.0
click at [1316, 191] on div "Gladys Urrutia" at bounding box center [1401, 192] width 254 height 39
type input "Steffanie Elyse Dnp"
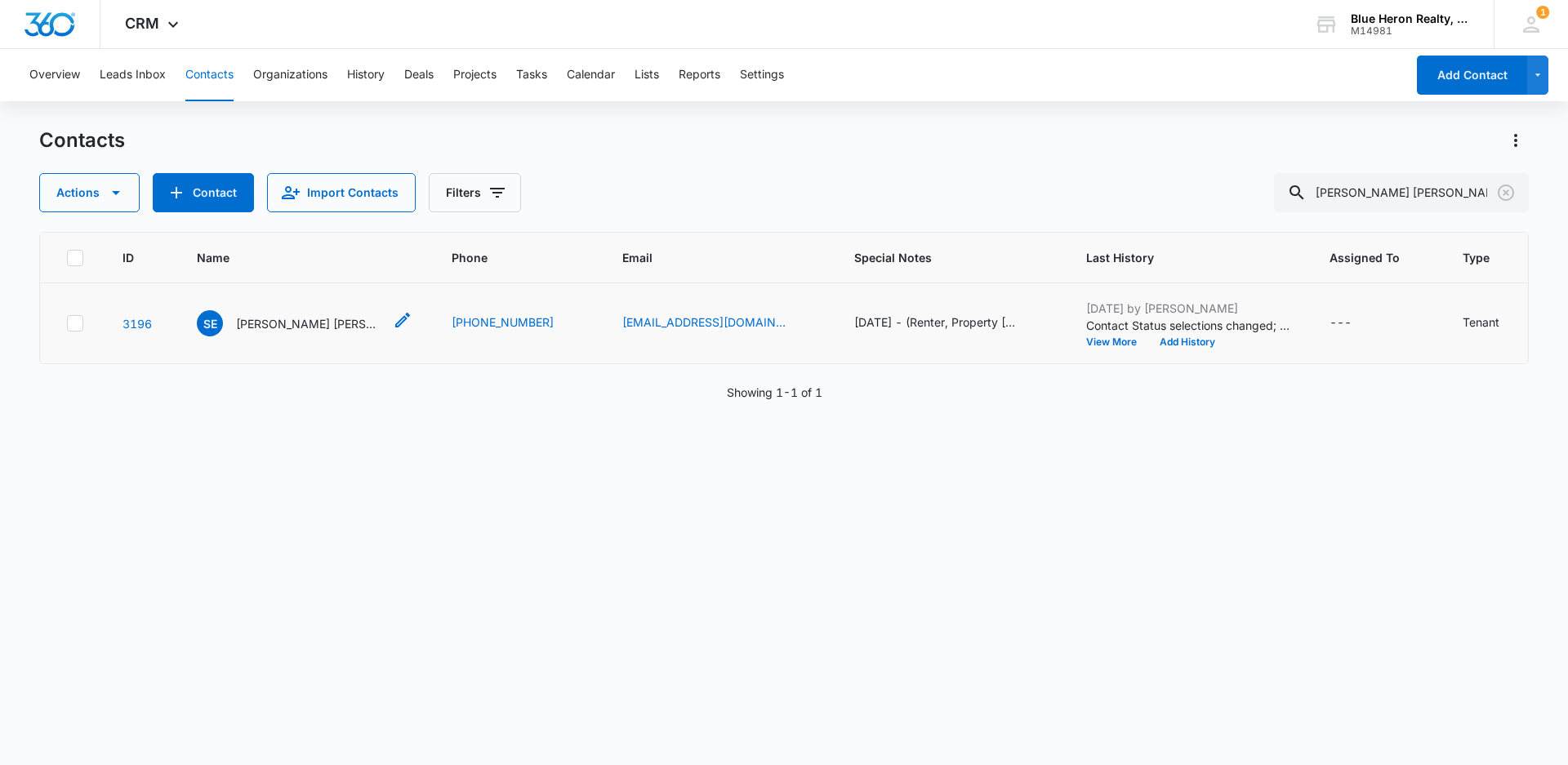
click at [316, 323] on p "Steffanie Elyse Dnp" at bounding box center [309, 323] width 147 height 17
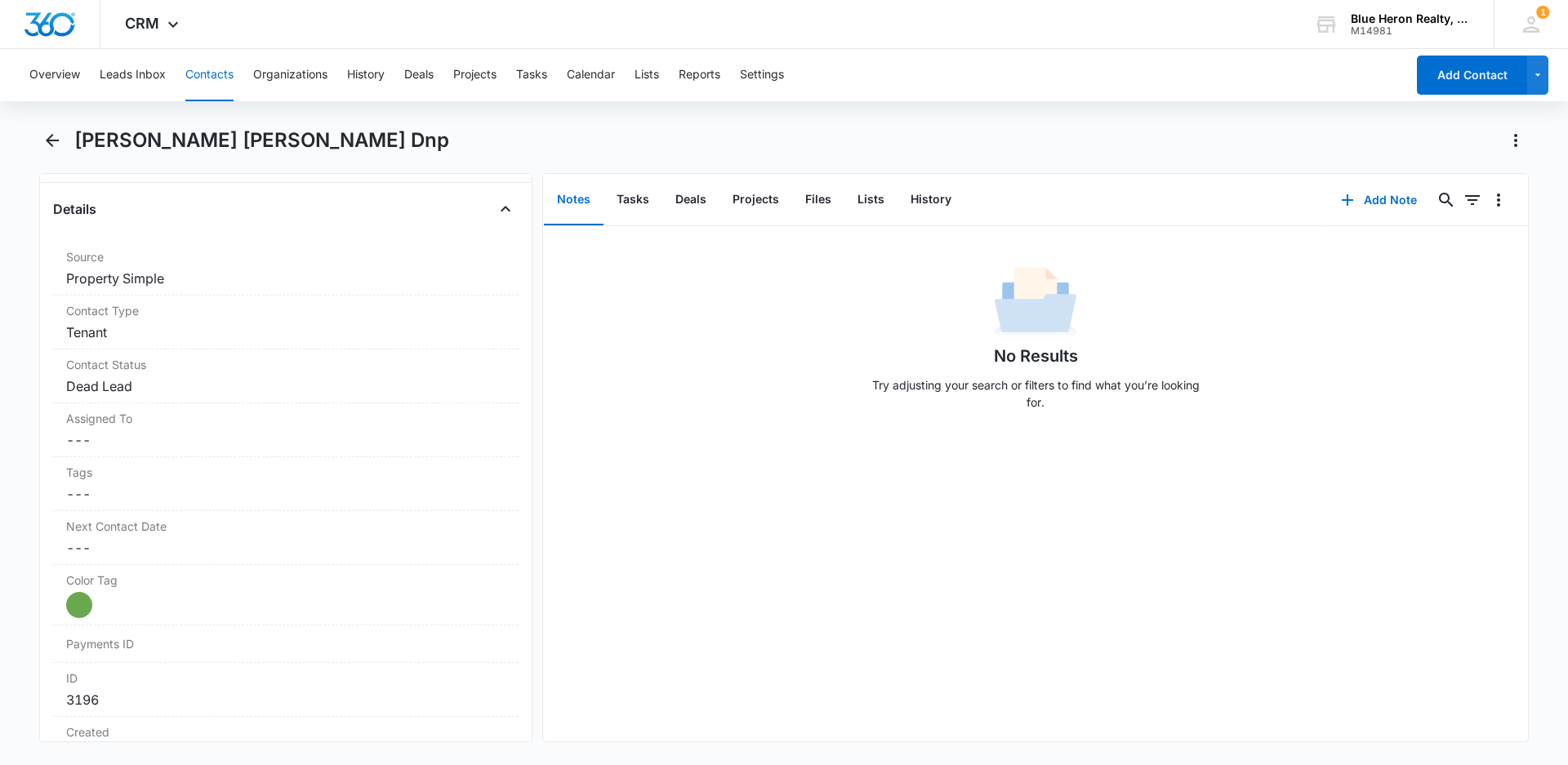
scroll to position [479, 0]
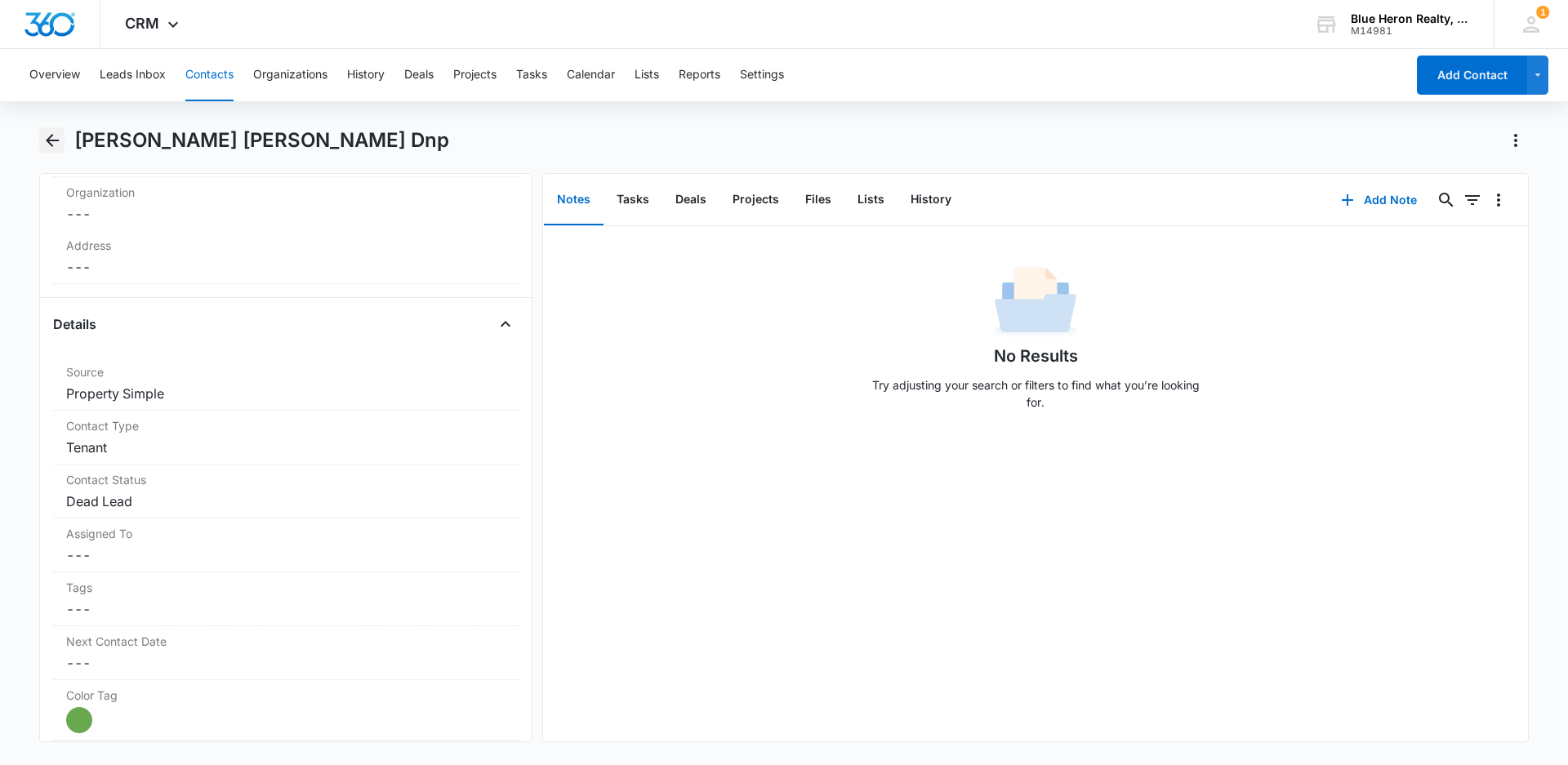
click at [51, 137] on icon "Back" at bounding box center [52, 140] width 13 height 13
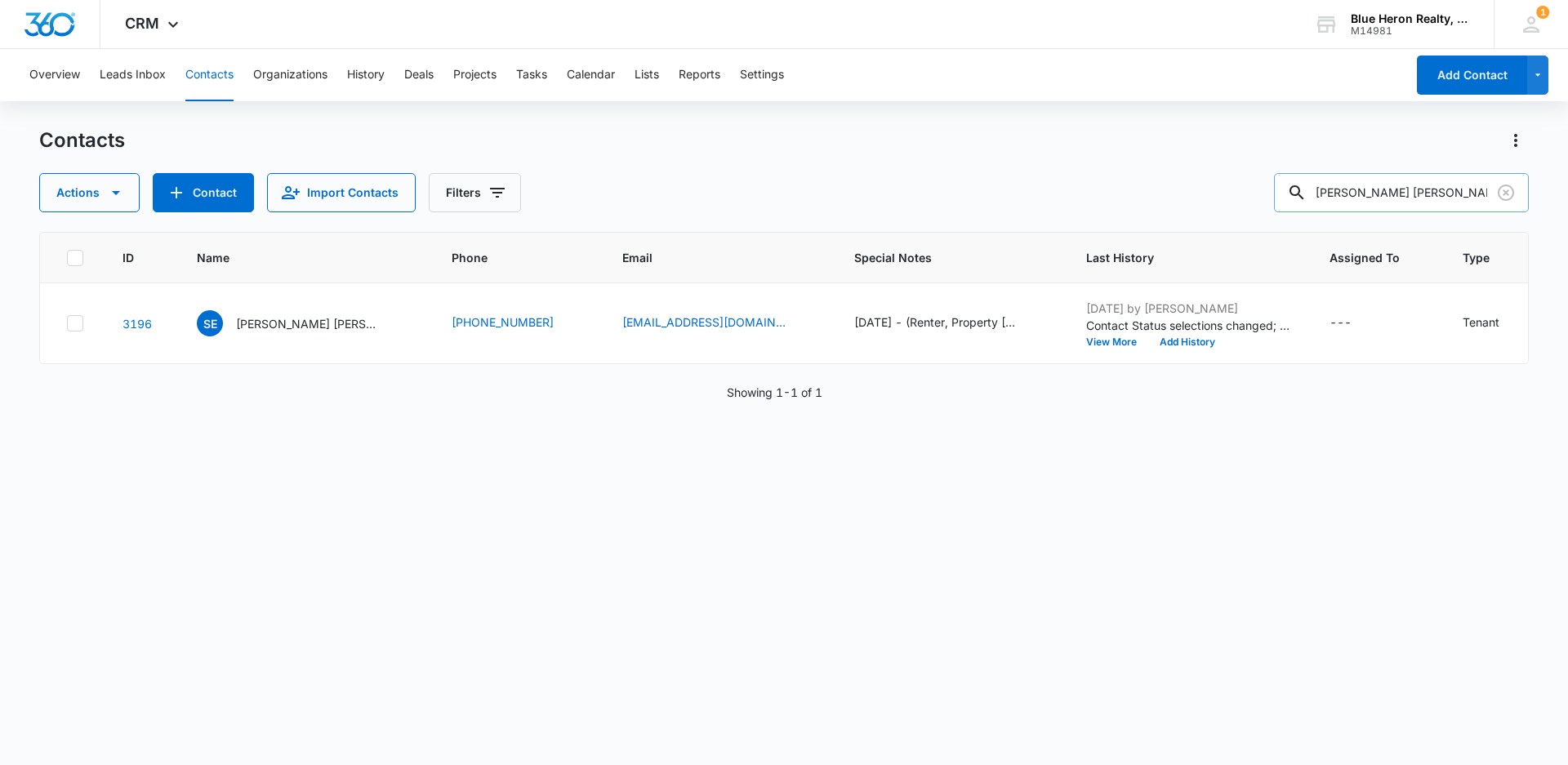
drag, startPoint x: 1426, startPoint y: 192, endPoint x: 1302, endPoint y: 193, distance: 124.0
click at [1308, 193] on div "Steffanie Elyse Dnp" at bounding box center [1401, 192] width 254 height 39
type input "Niya Danae"
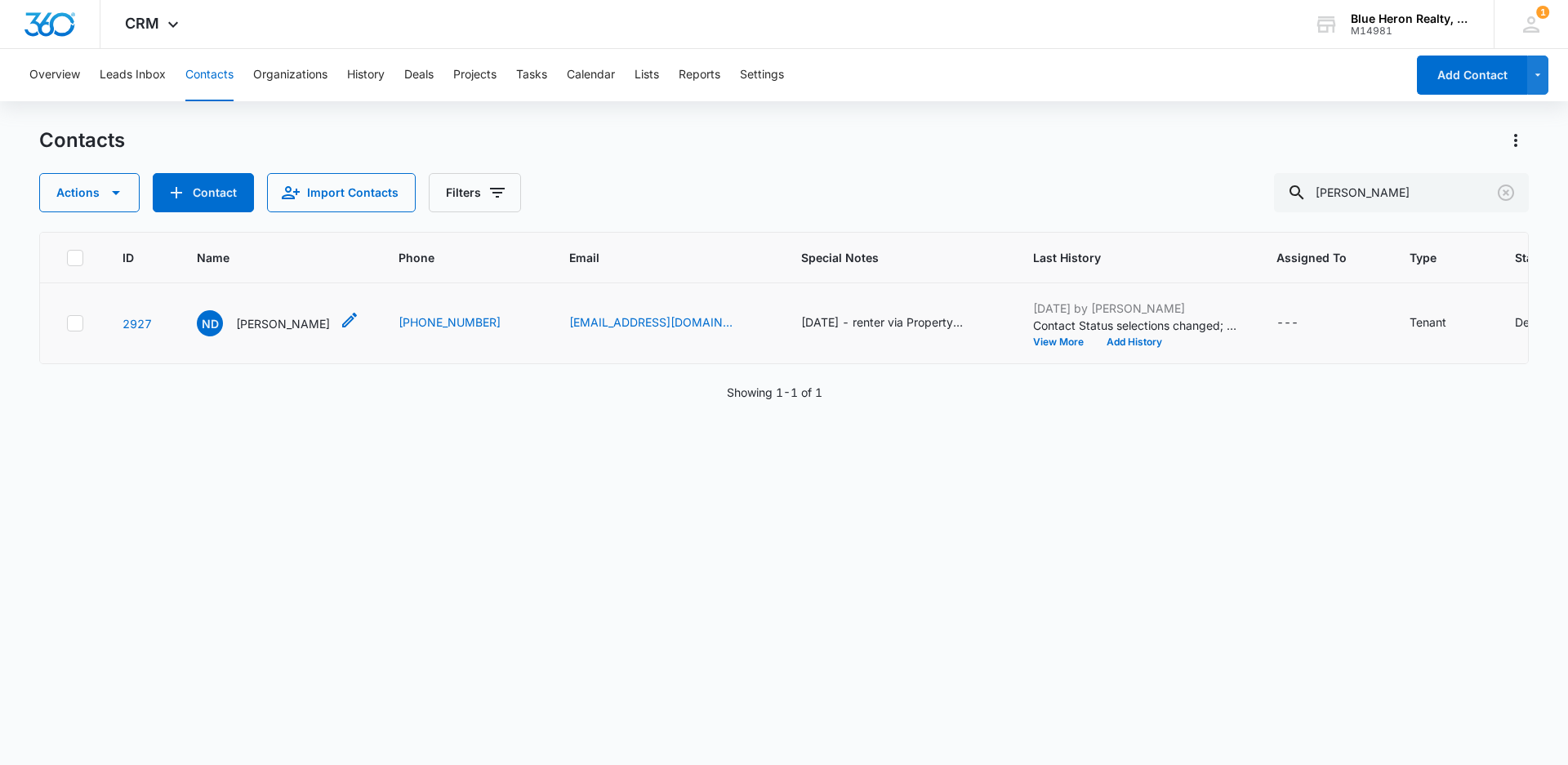
click at [277, 323] on p "Niya Danae" at bounding box center [283, 323] width 94 height 17
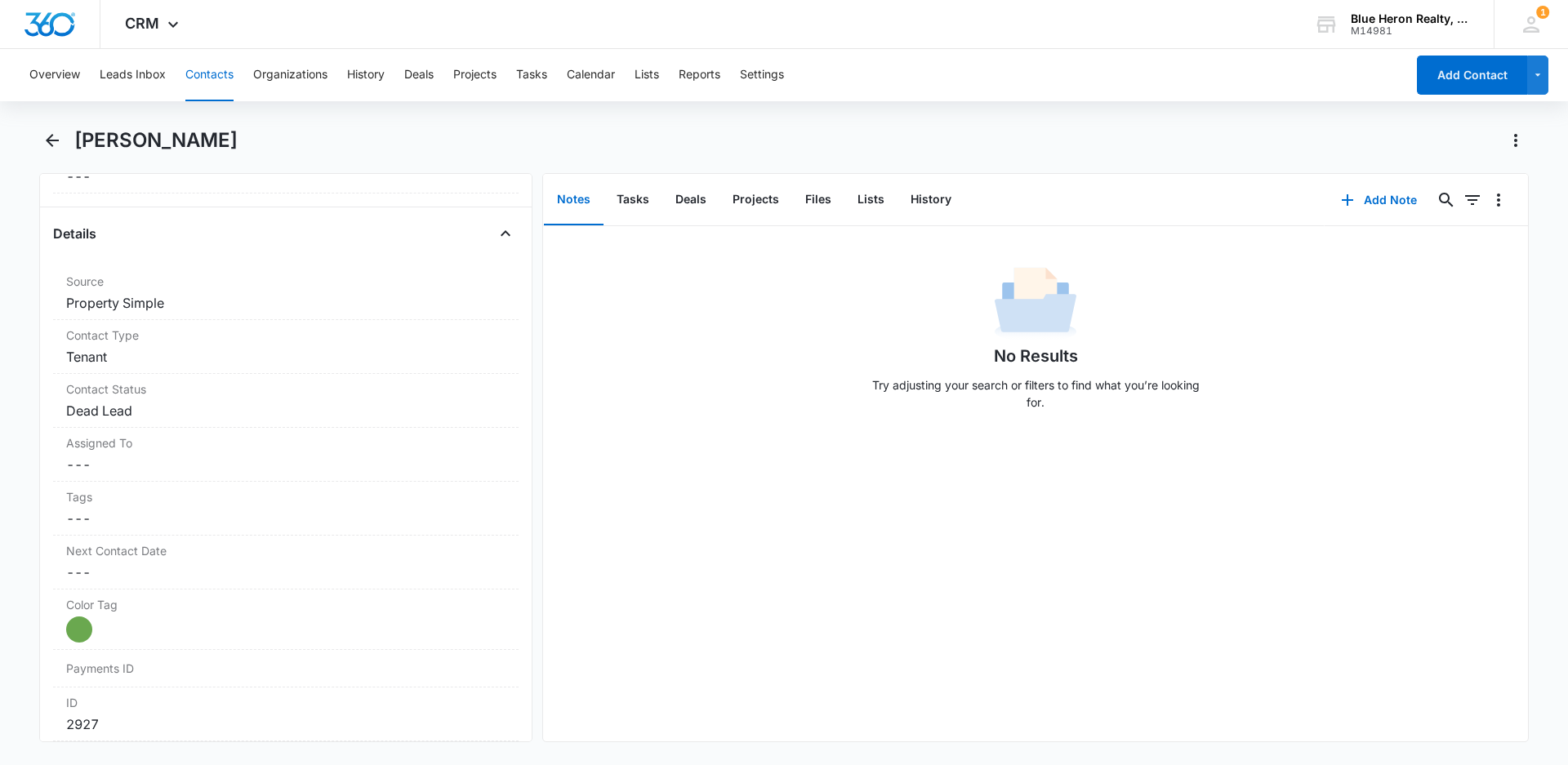
scroll to position [566, 0]
click at [53, 138] on icon "Back" at bounding box center [52, 141] width 20 height 20
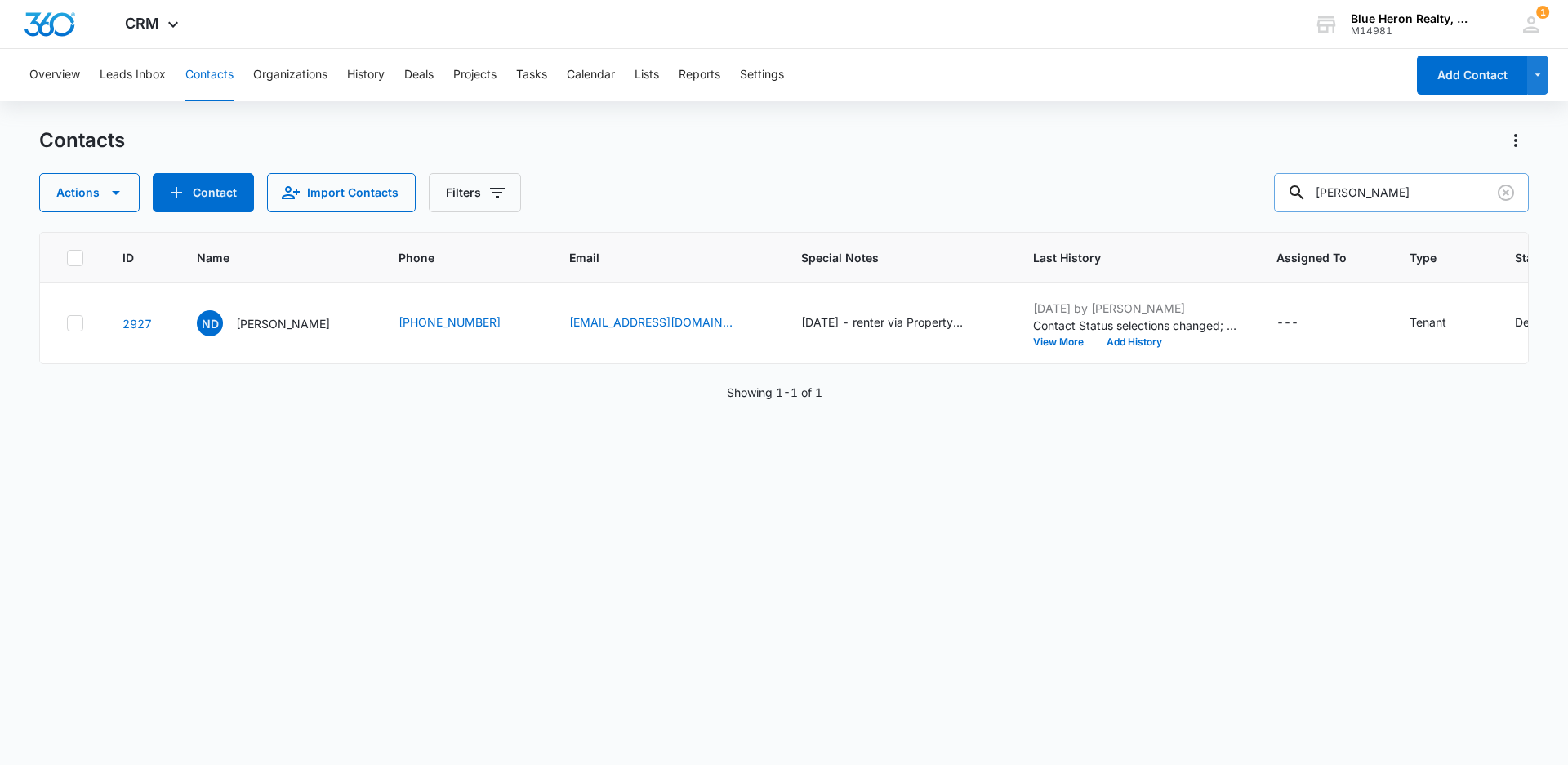
drag, startPoint x: 1319, startPoint y: 196, endPoint x: 1305, endPoint y: 193, distance: 14.3
click at [1313, 196] on div "Niya Danae" at bounding box center [1401, 192] width 254 height 39
type input "Anthony Jenkins"
click at [262, 329] on p "Anthony Jenkins" at bounding box center [283, 323] width 94 height 17
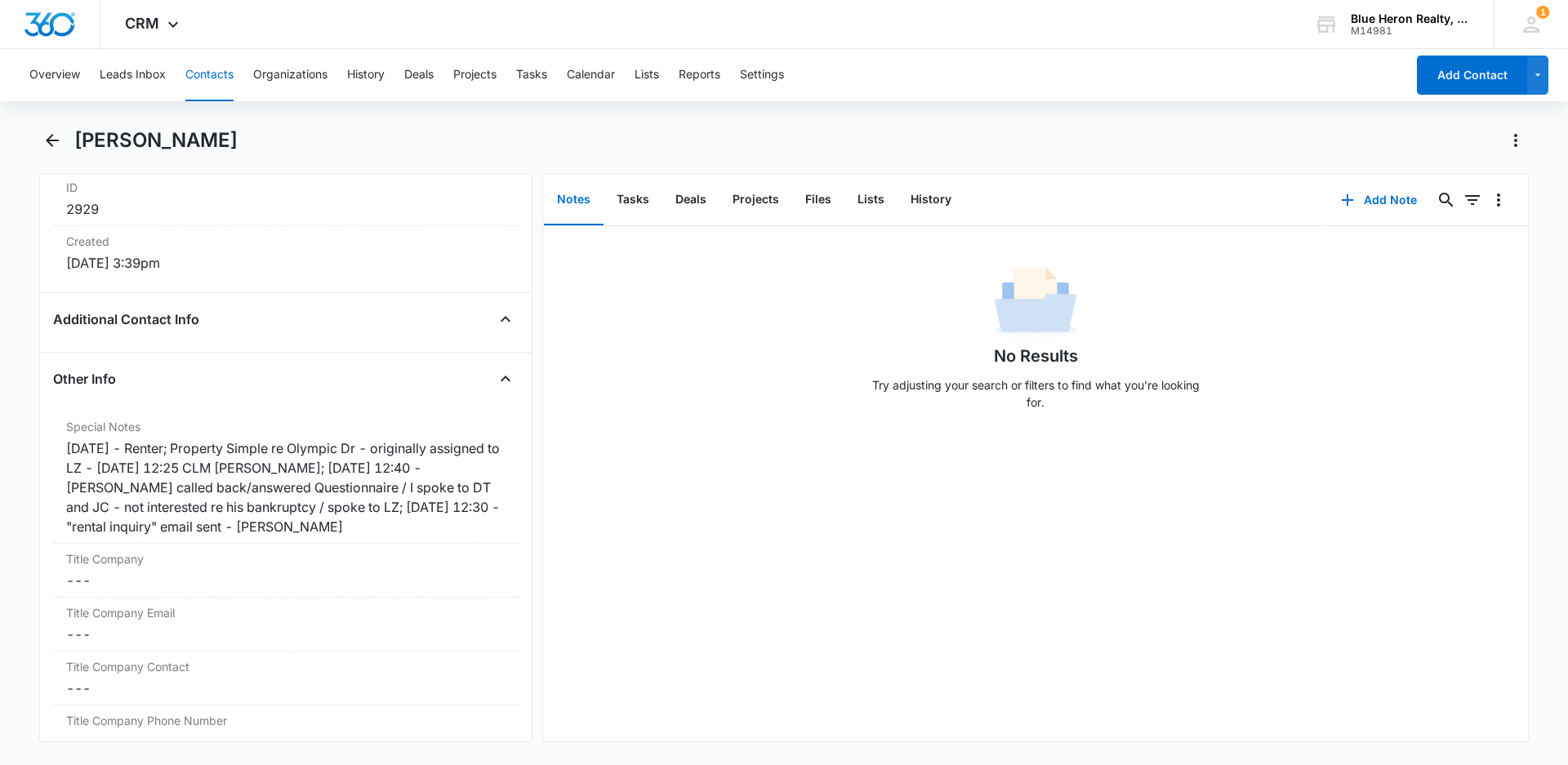
scroll to position [1015, 0]
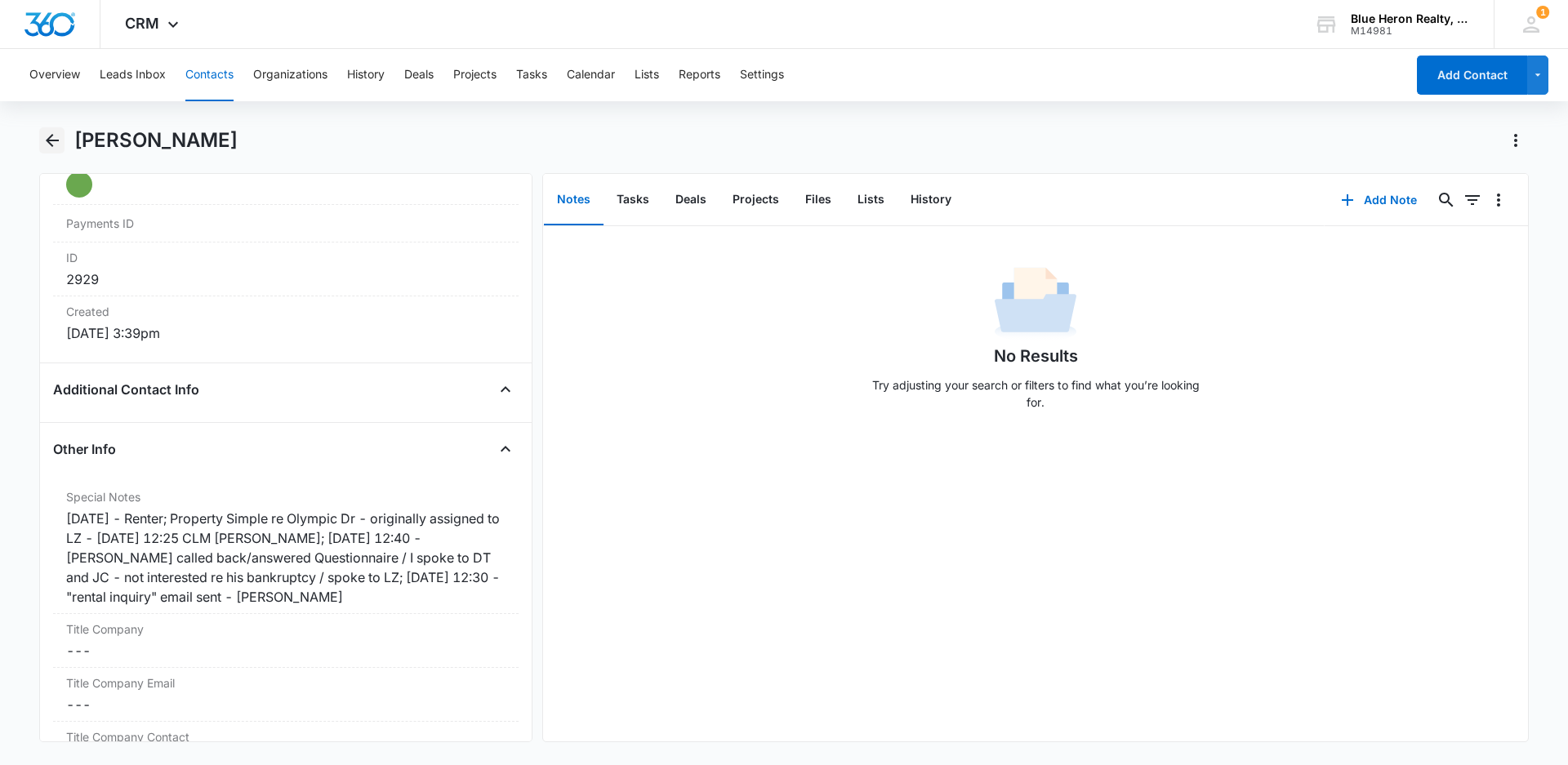
click at [57, 143] on icon "Back" at bounding box center [52, 141] width 20 height 20
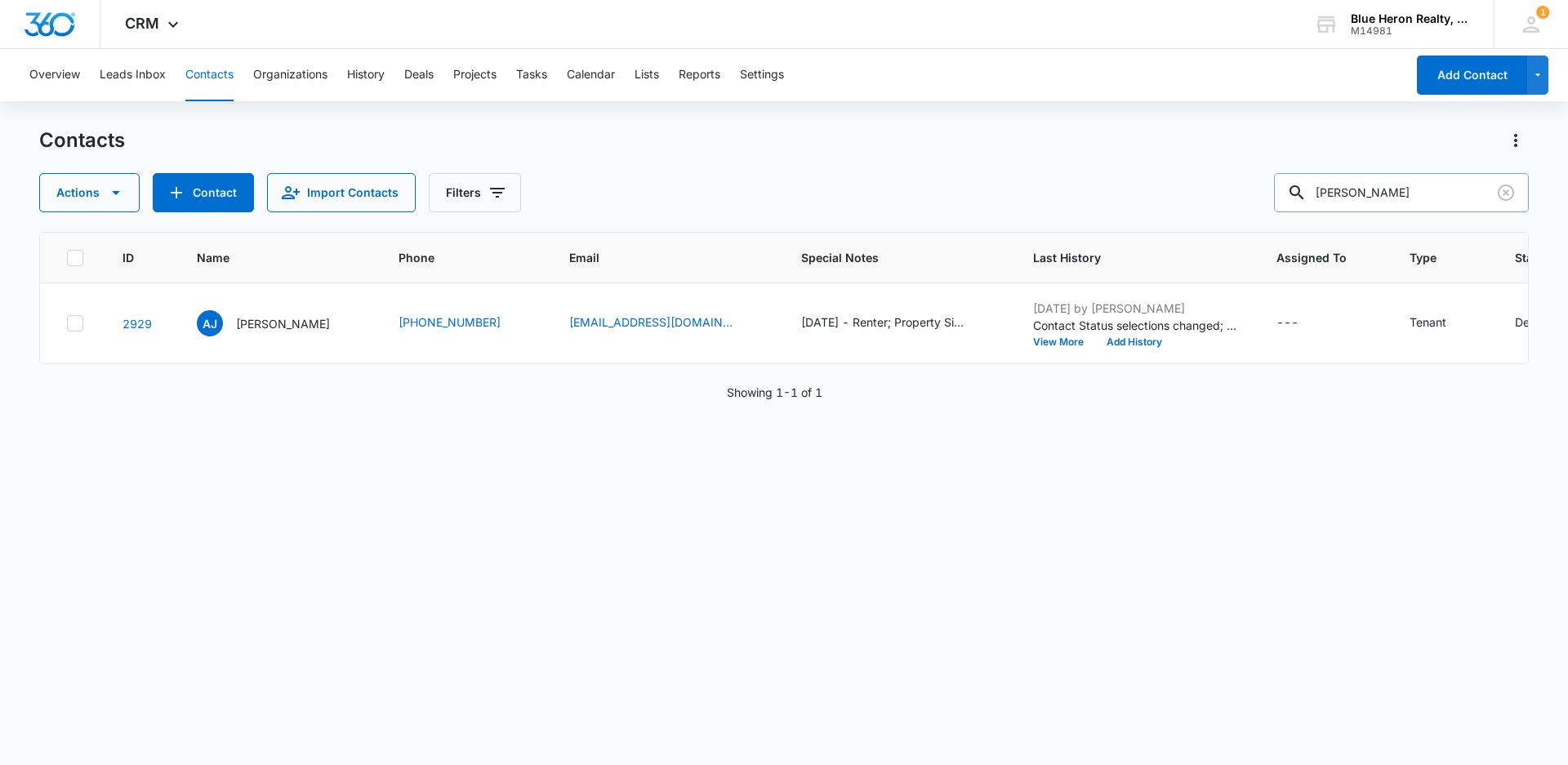
drag, startPoint x: 1453, startPoint y: 185, endPoint x: 1336, endPoint y: 180, distance: 117.1
click at [1336, 180] on input "Anthony Jenkins" at bounding box center [1401, 192] width 254 height 39
type input "A"
type input "Mary Mimi Helton"
click at [279, 325] on p "Mary Mimi Helton" at bounding box center [283, 323] width 94 height 17
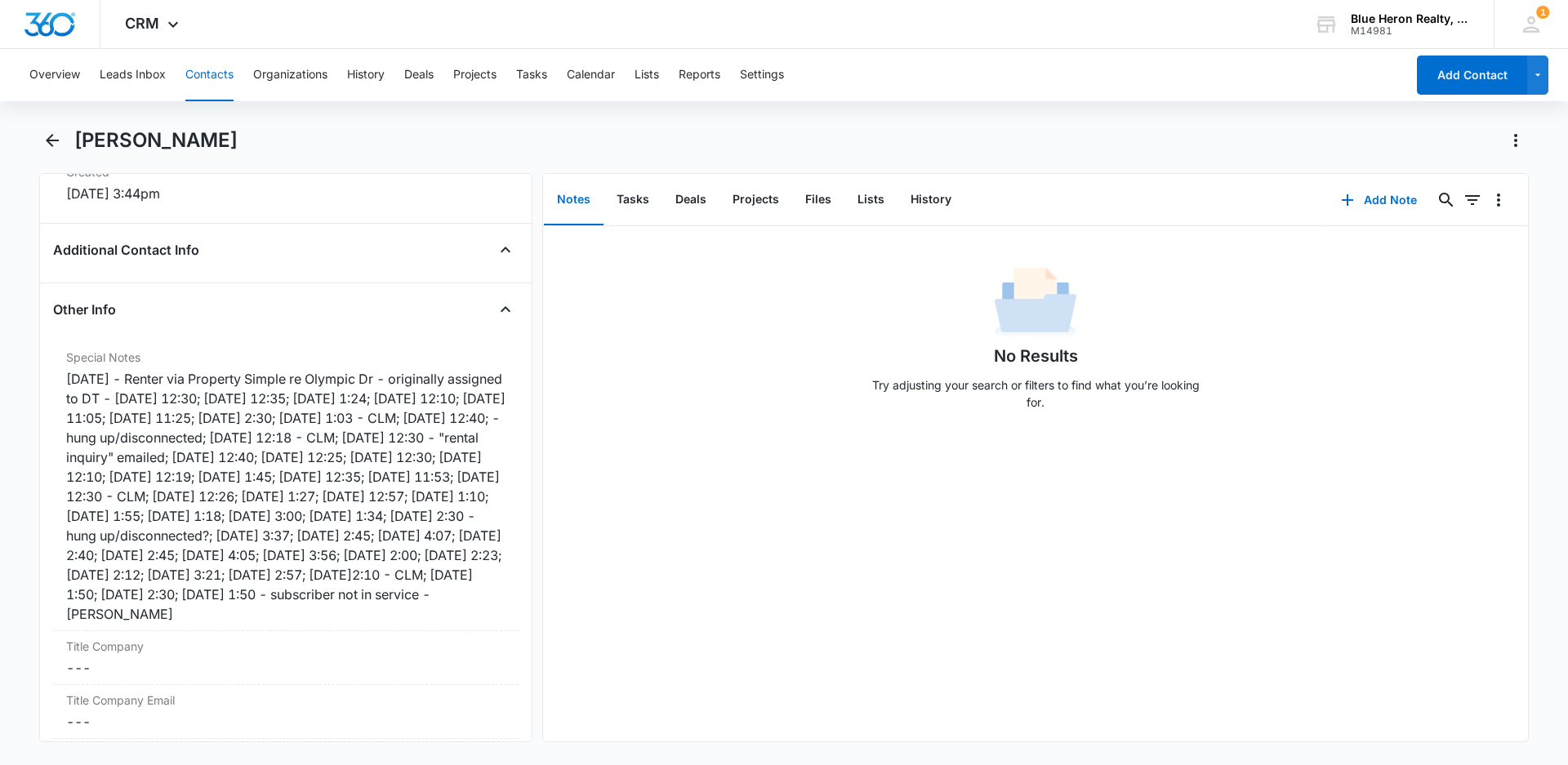
scroll to position [1173, 0]
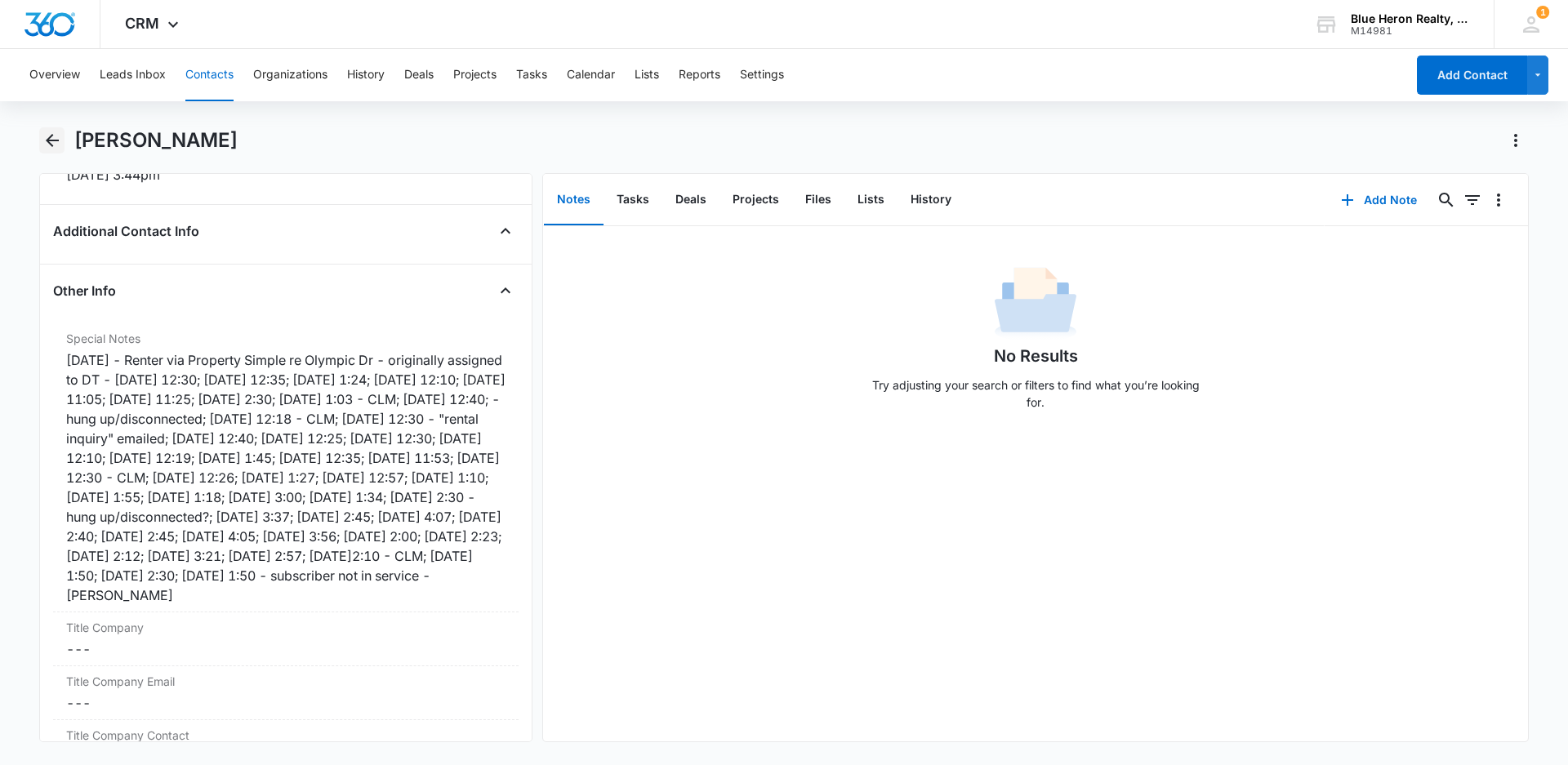
click at [51, 141] on icon "Back" at bounding box center [52, 140] width 13 height 13
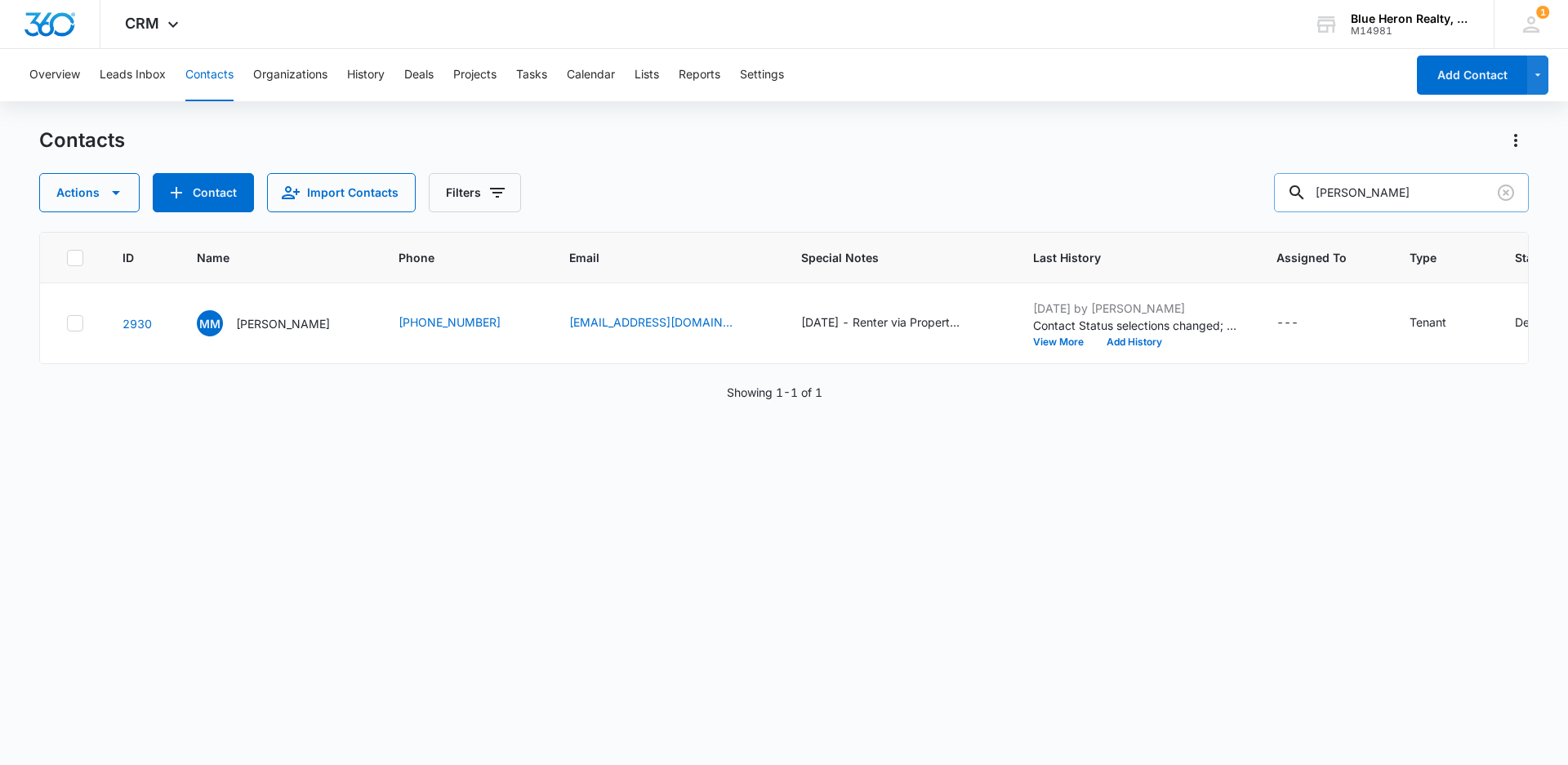
drag, startPoint x: 1428, startPoint y: 189, endPoint x: 1302, endPoint y: 191, distance: 126.0
click at [1303, 191] on div "Mary Mimi Helton" at bounding box center [1401, 192] width 254 height 39
type input "Kathy Glenn"
click at [263, 324] on p "Kathy Glenn" at bounding box center [283, 323] width 94 height 17
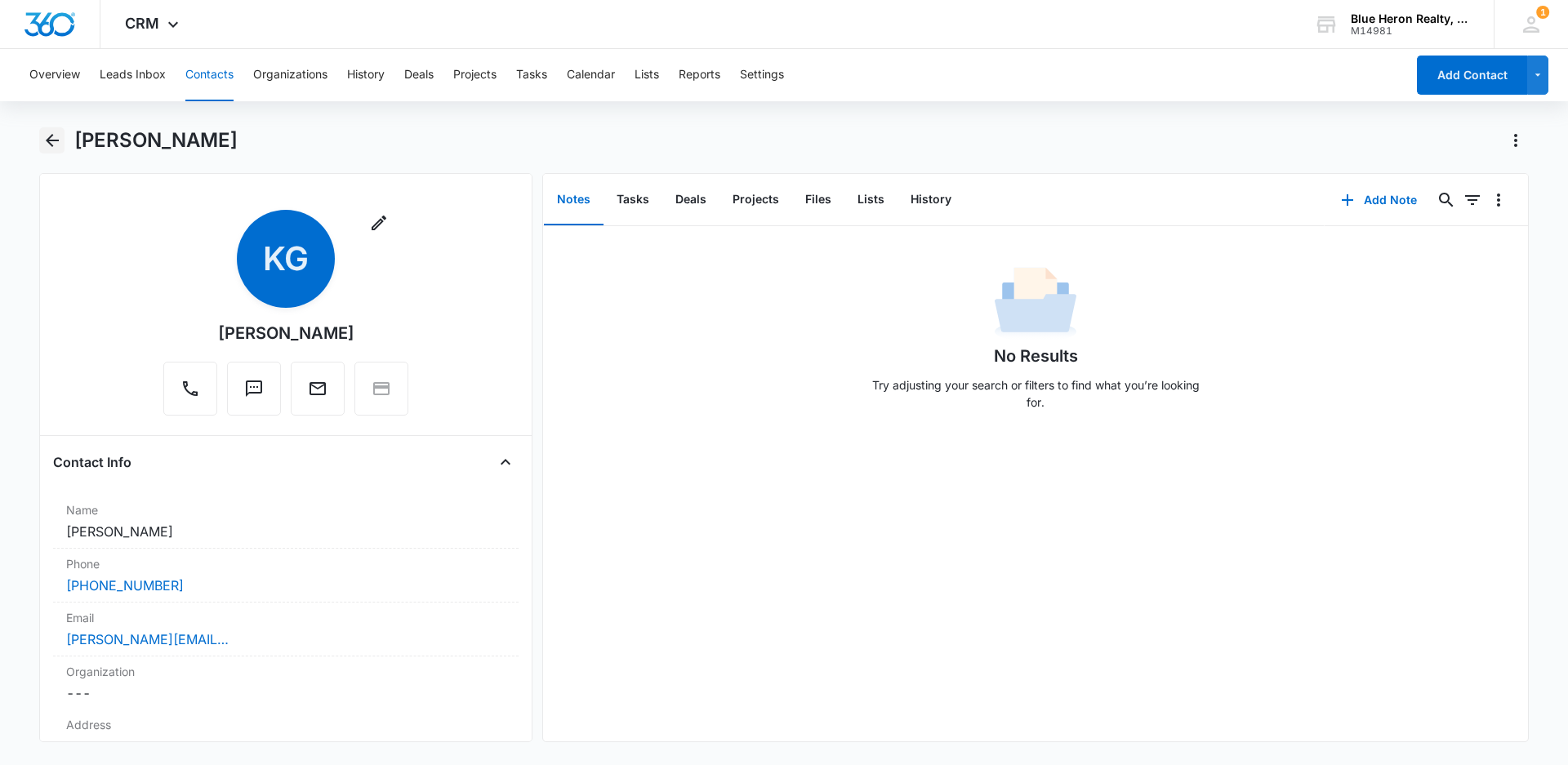
click at [55, 142] on icon "Back" at bounding box center [52, 140] width 13 height 13
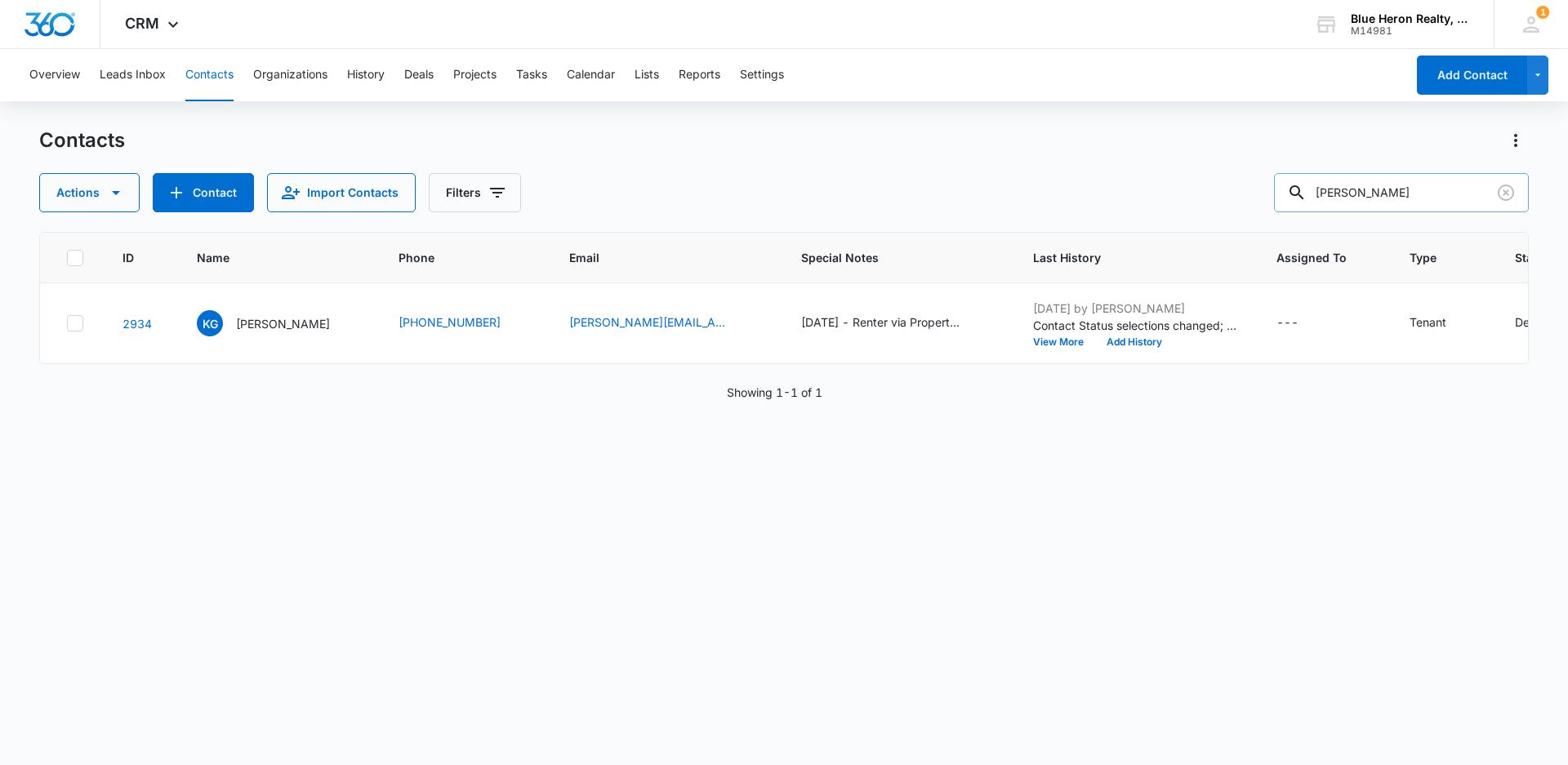
drag, startPoint x: 1405, startPoint y: 189, endPoint x: 1289, endPoint y: 188, distance: 116.0
click at [1290, 188] on input "Kathy Glenn" at bounding box center [1401, 192] width 254 height 39
type input "Maribel Meneses"
click at [290, 327] on p "Maribel Meneses" at bounding box center [283, 323] width 94 height 17
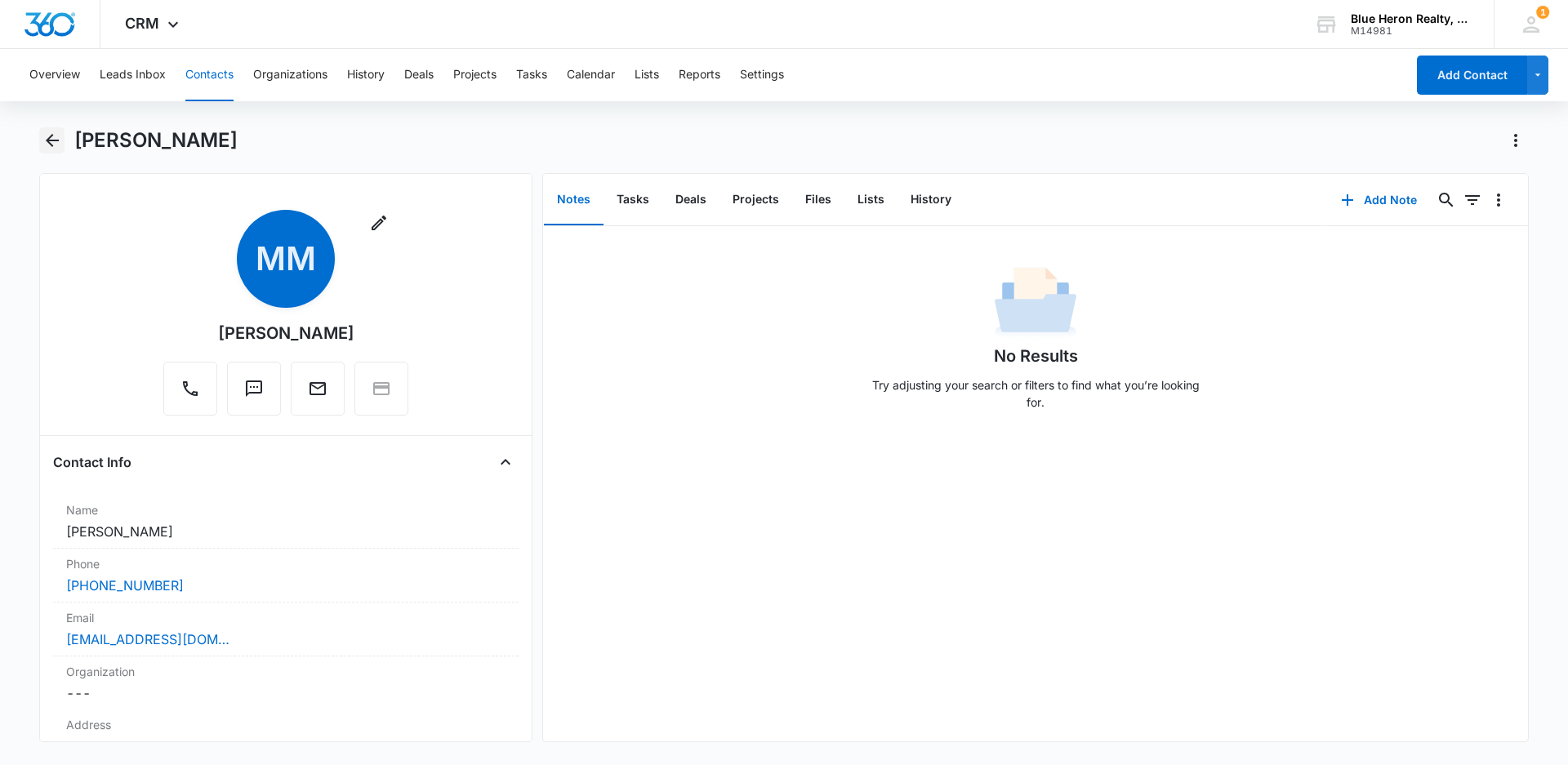
click at [53, 143] on icon "Back" at bounding box center [52, 141] width 20 height 20
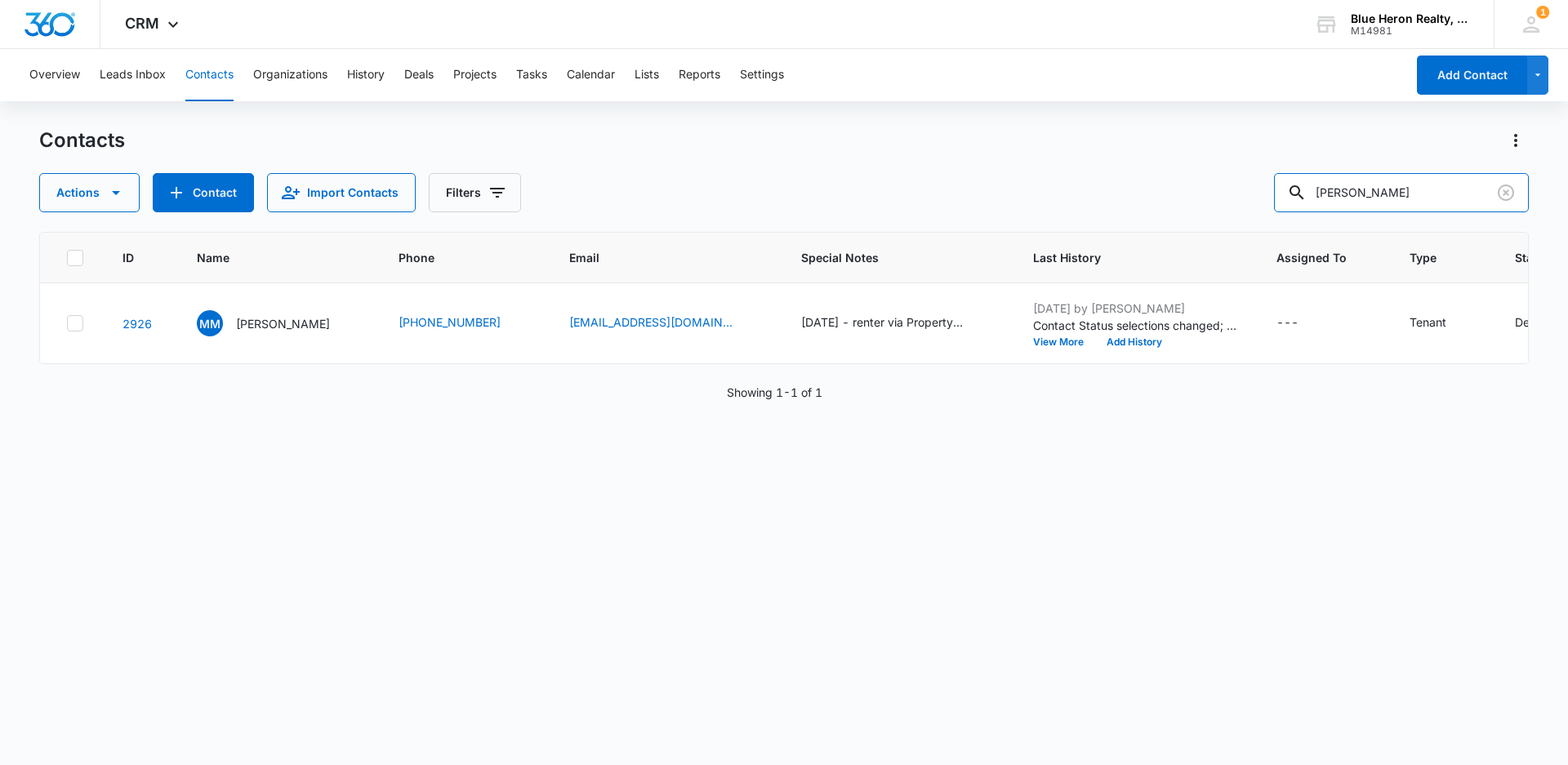
drag, startPoint x: 1449, startPoint y: 185, endPoint x: 1268, endPoint y: 193, distance: 181.2
click at [1268, 193] on div "Actions Contact Import Contacts Filters Maribel Meneses" at bounding box center [783, 192] width 1490 height 39
type input "Jennifer Green"
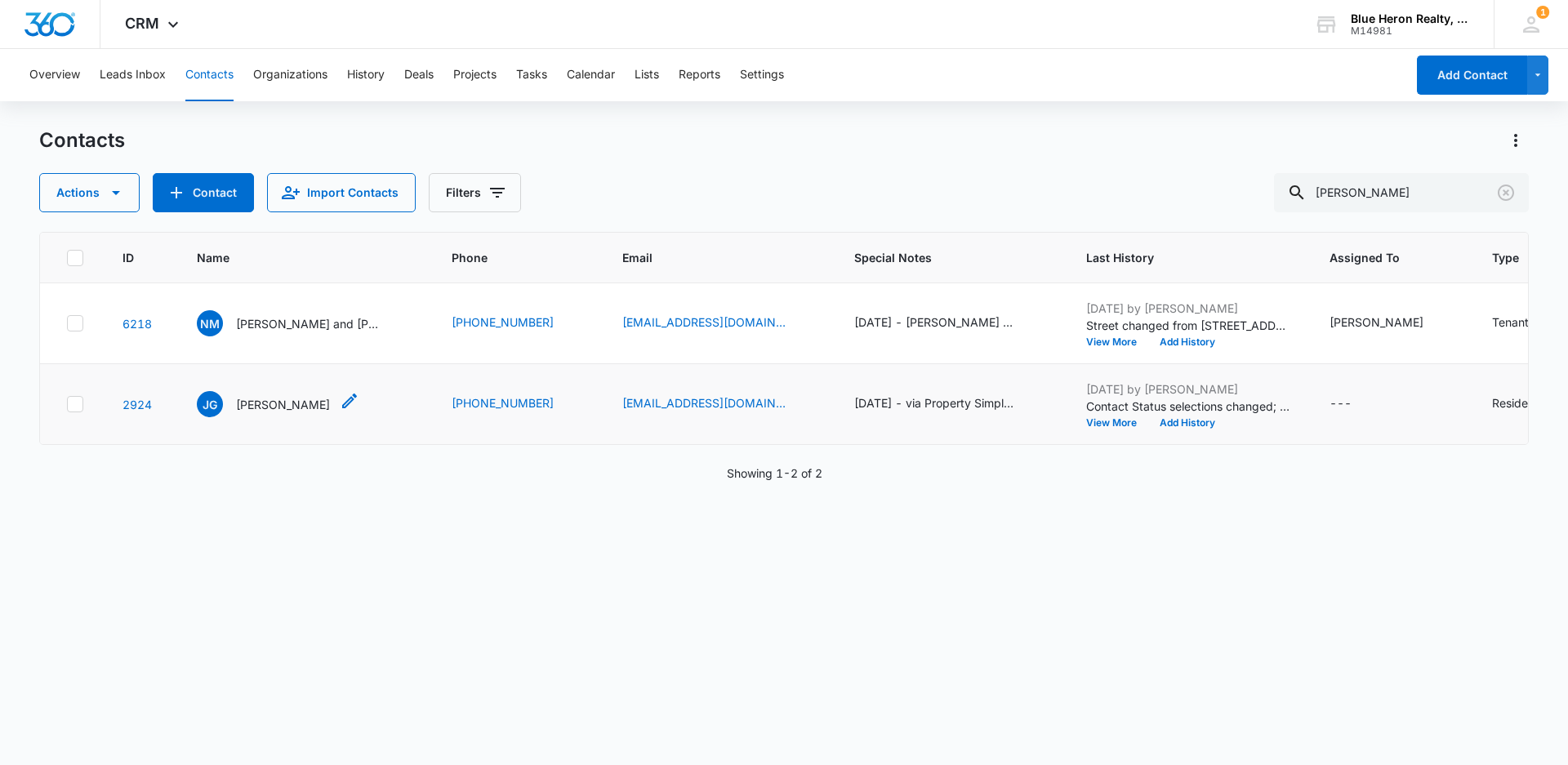
click at [275, 413] on p "Jennifer Green" at bounding box center [283, 404] width 94 height 17
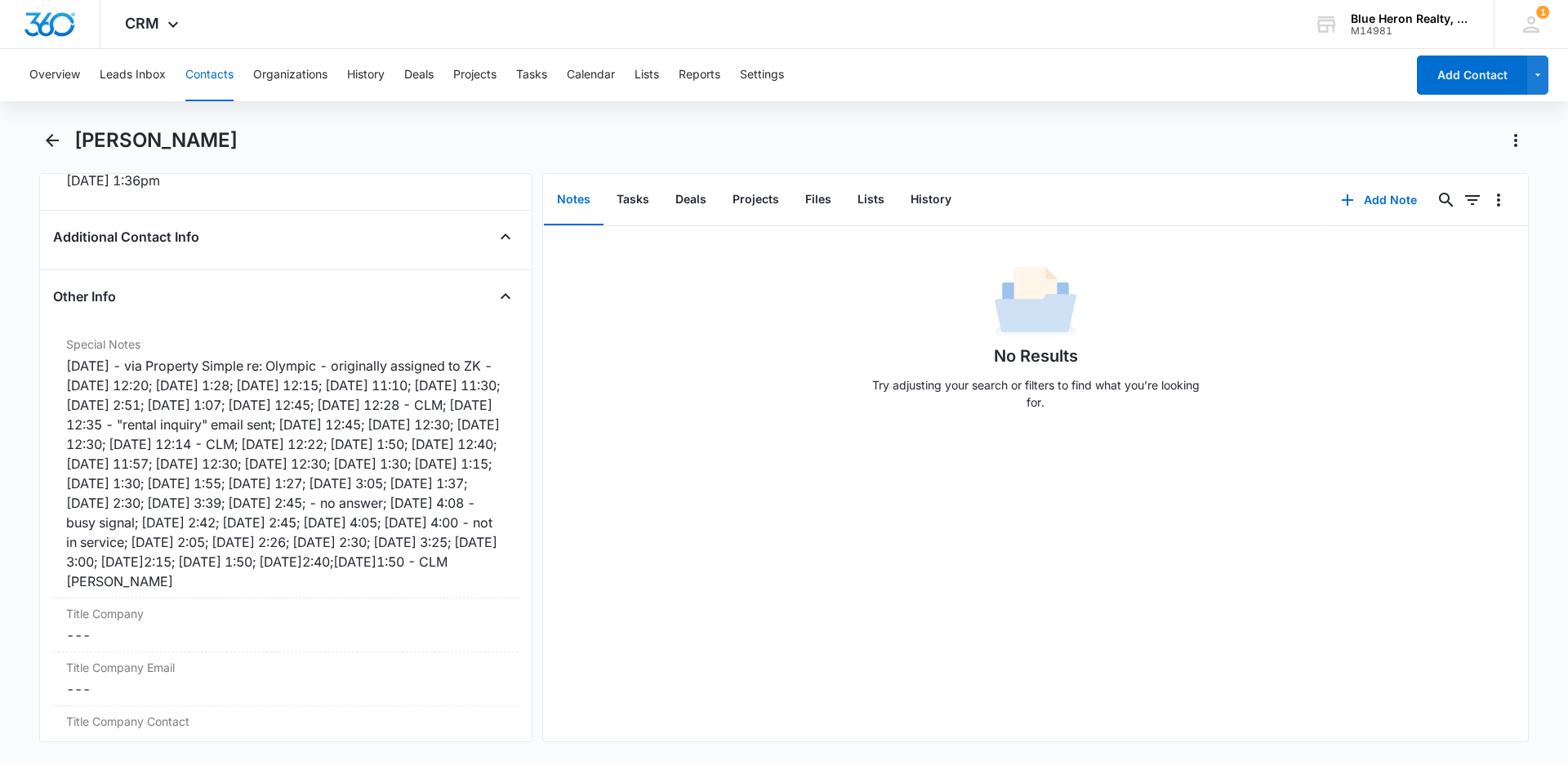
scroll to position [1194, 0]
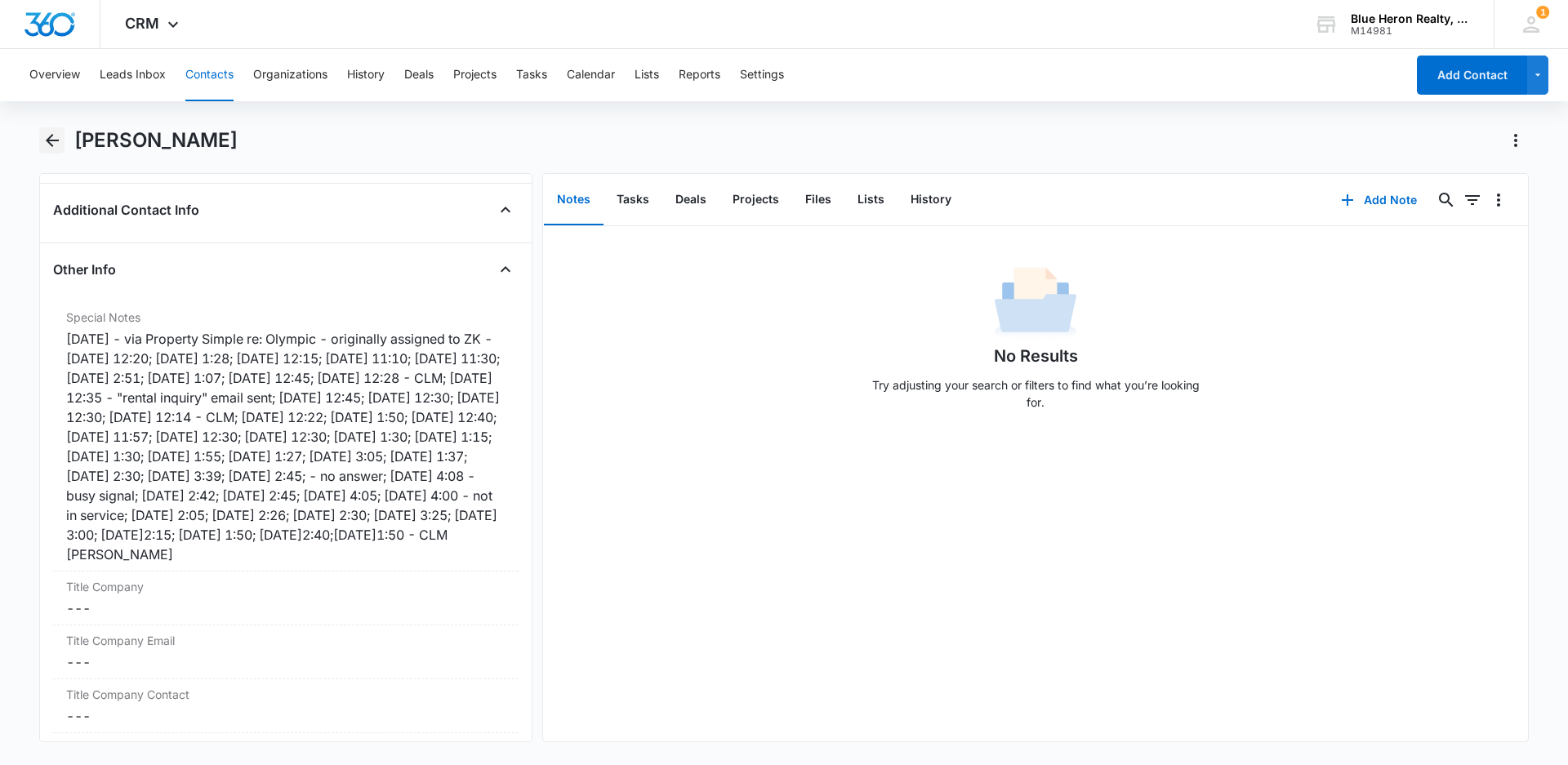
click at [51, 141] on icon "Back" at bounding box center [52, 140] width 13 height 13
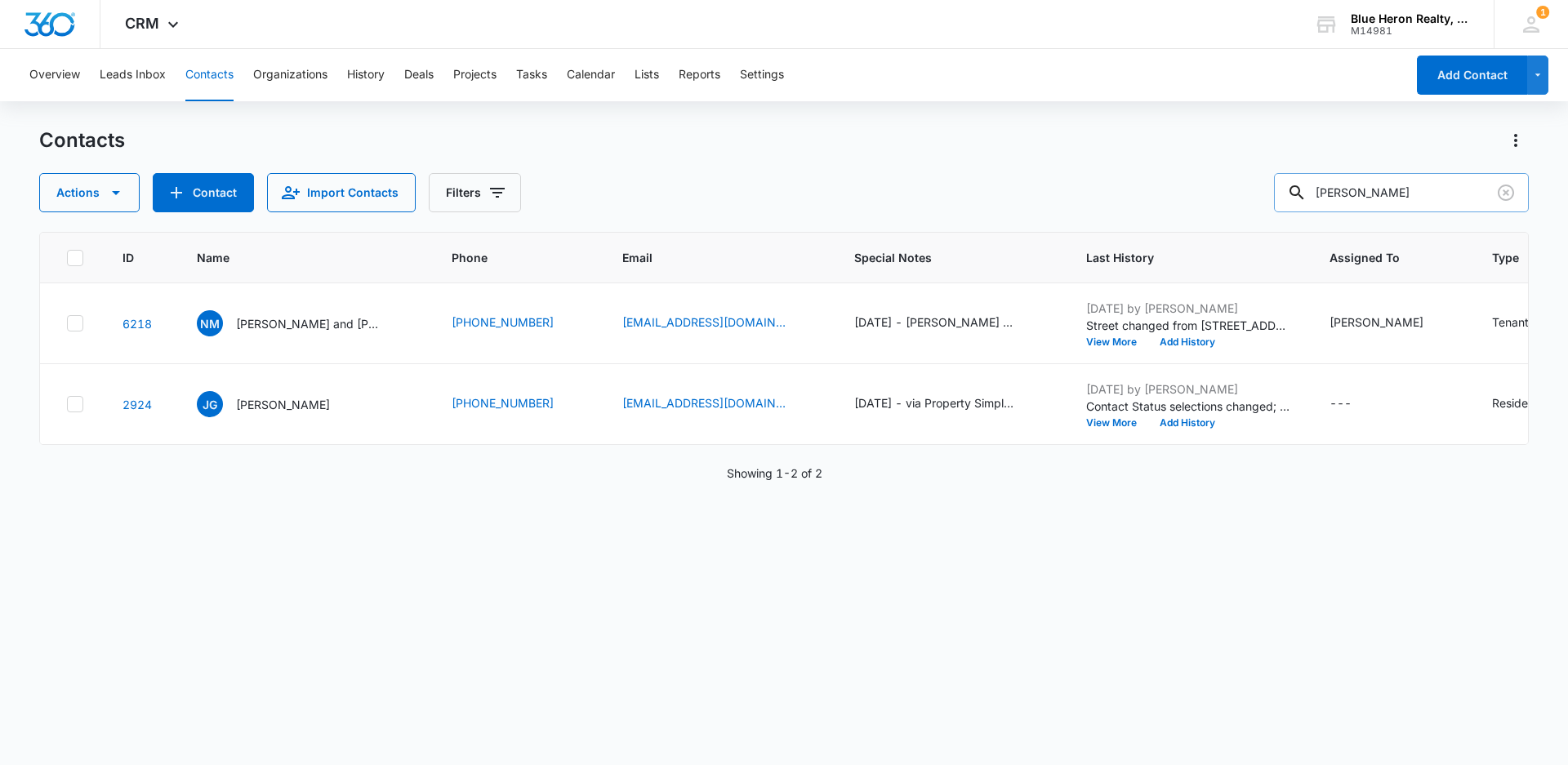
drag, startPoint x: 1424, startPoint y: 188, endPoint x: 1293, endPoint y: 198, distance: 131.4
click at [1293, 198] on input "Jennifer Green" at bounding box center [1401, 192] width 254 height 39
type input "Evelyn Brasse"
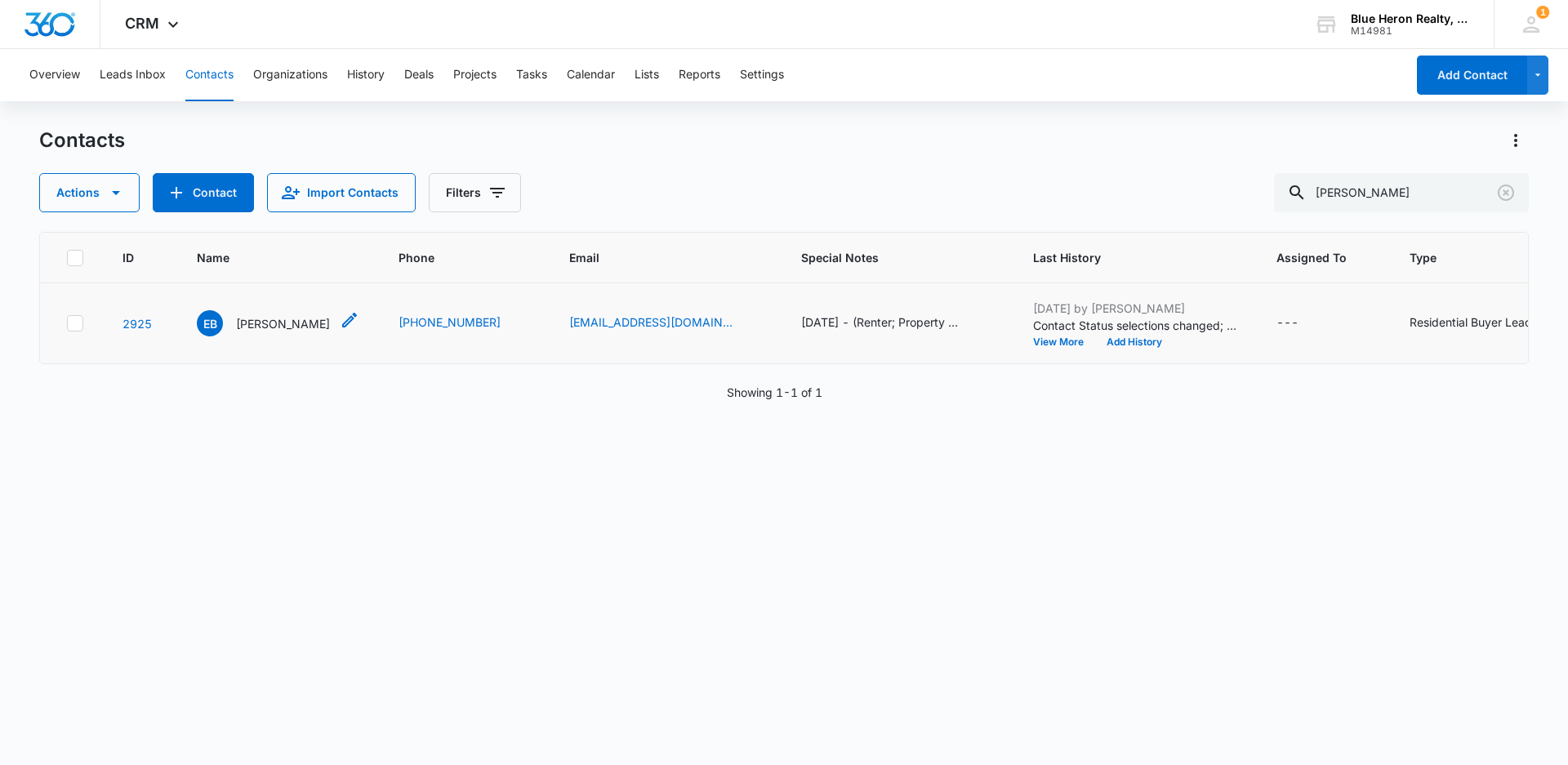
click at [306, 323] on p "Evelyn Brasse Allen" at bounding box center [283, 323] width 94 height 17
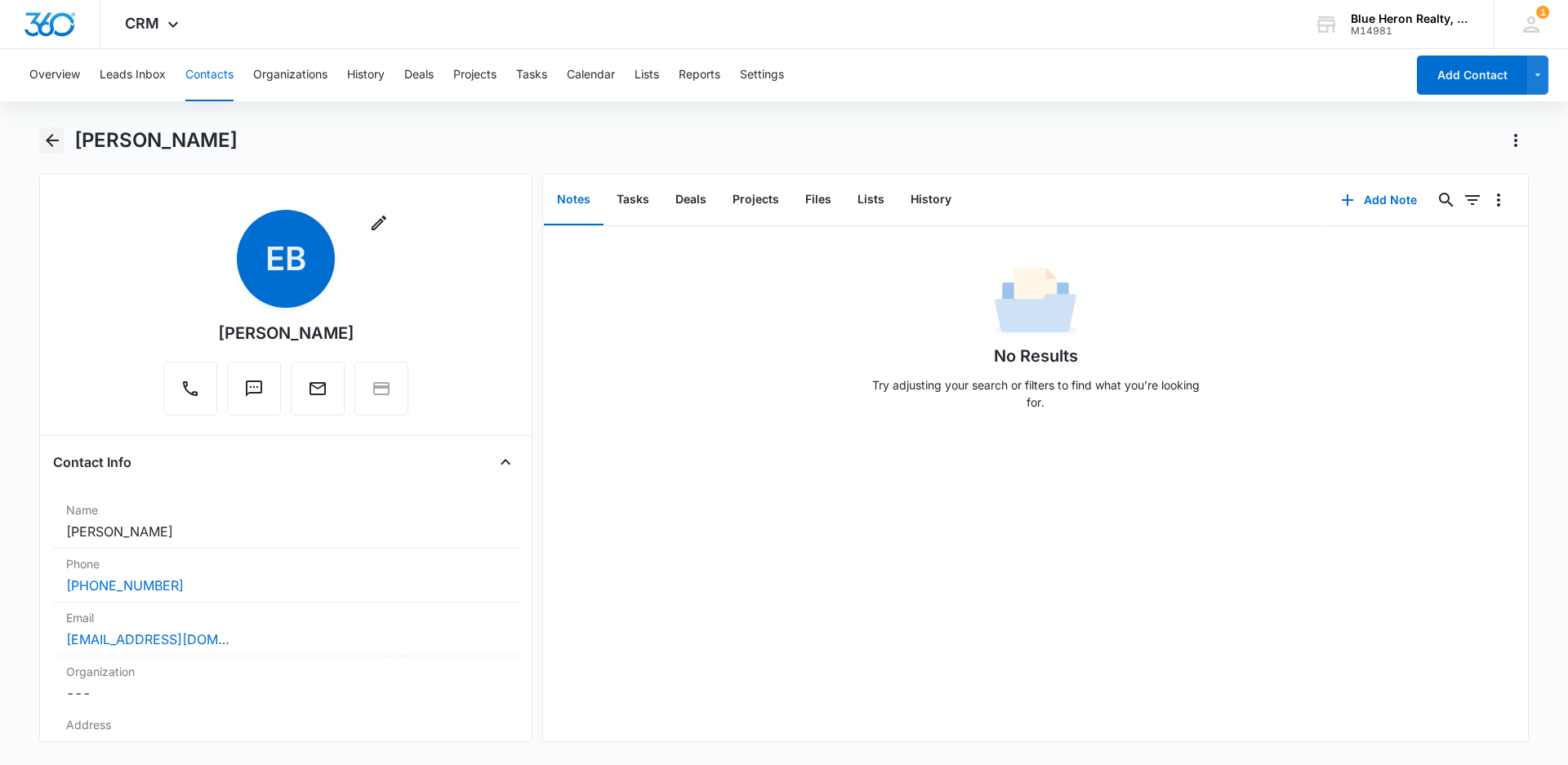
click at [55, 135] on icon "Back" at bounding box center [52, 141] width 20 height 20
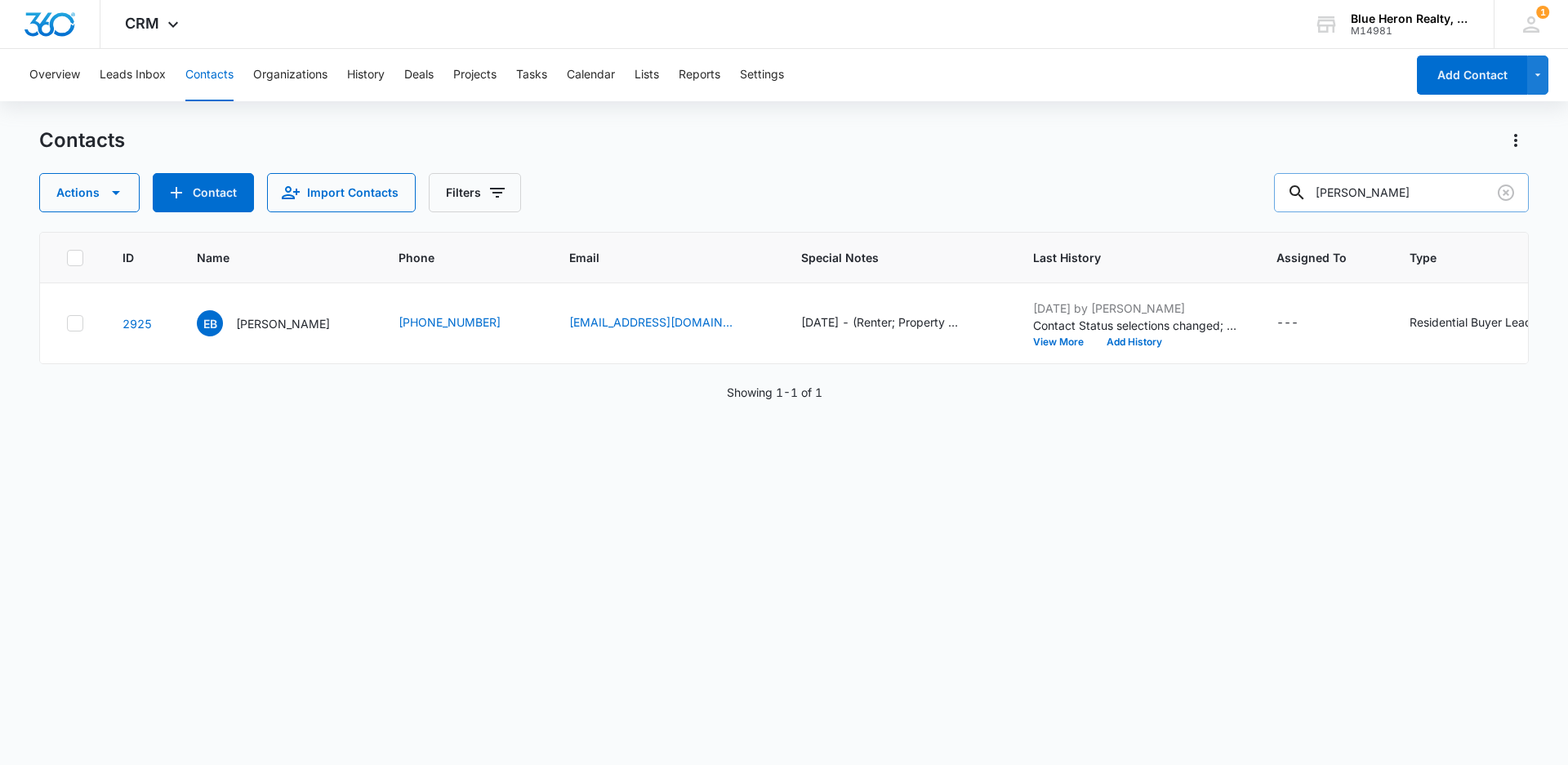
drag, startPoint x: 1425, startPoint y: 193, endPoint x: 1289, endPoint y: 193, distance: 136.0
click at [1289, 193] on input "Evelyn Brasse" at bounding box center [1401, 192] width 254 height 39
type input "Debra Preston"
click at [292, 327] on p "Debra Preston" at bounding box center [283, 323] width 94 height 17
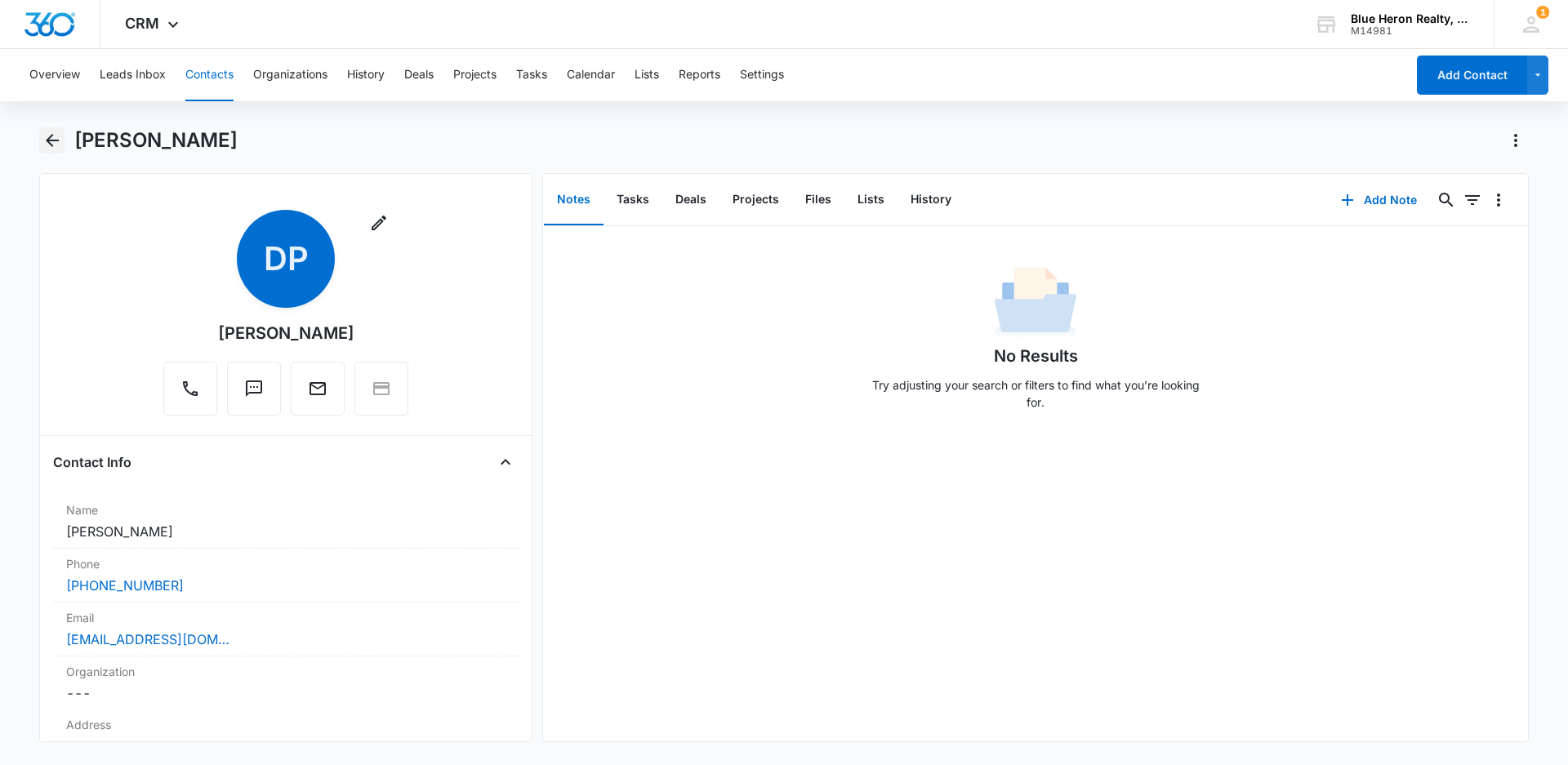
click at [51, 135] on icon "Back" at bounding box center [52, 140] width 13 height 13
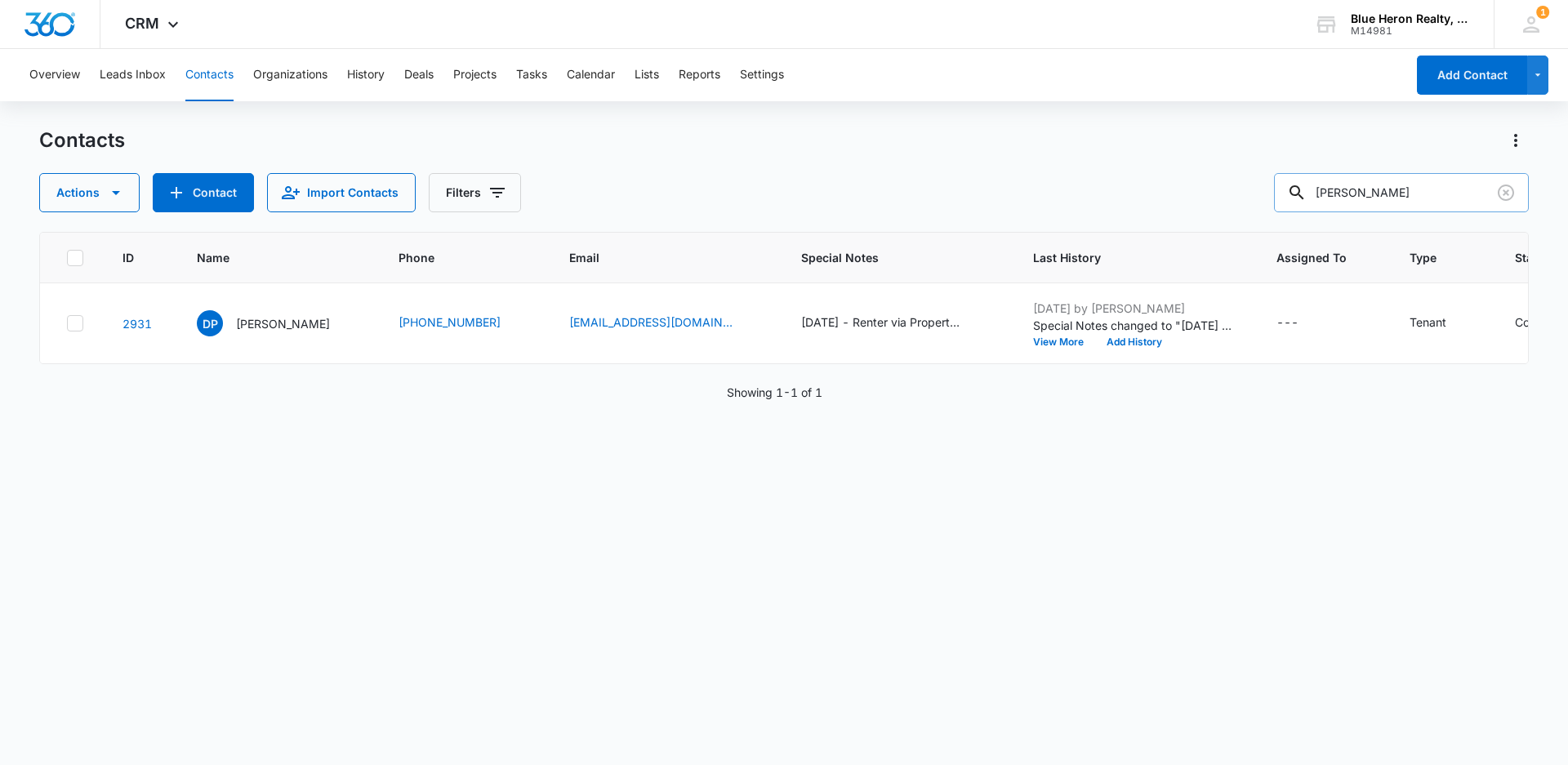
drag, startPoint x: 1414, startPoint y: 193, endPoint x: 1289, endPoint y: 200, distance: 125.2
click at [1289, 200] on input "Debra Preston" at bounding box center [1401, 192] width 254 height 39
type input "Chris Gutshall"
click at [297, 326] on p "Chris Gutshall" at bounding box center [283, 323] width 94 height 17
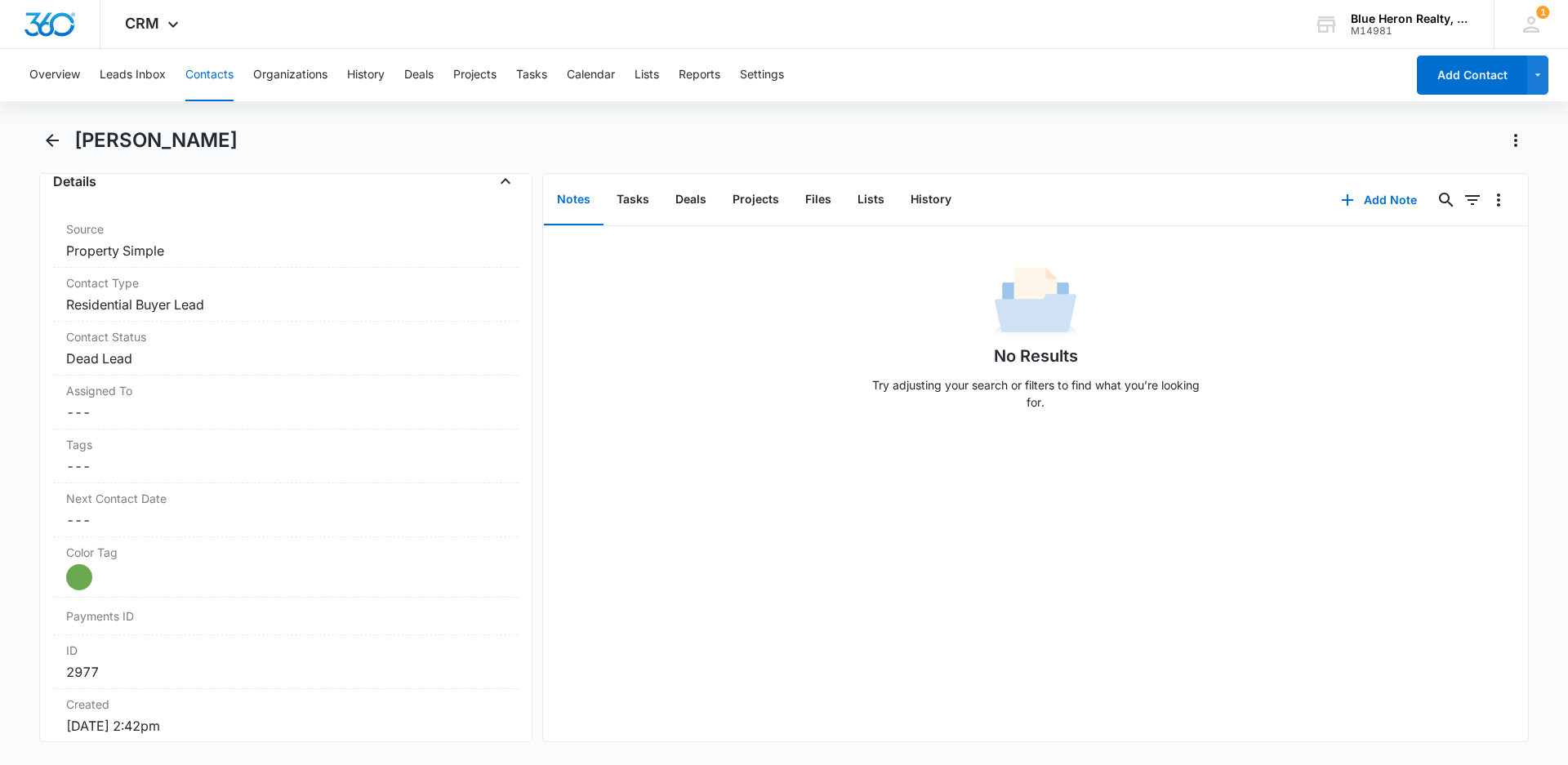
scroll to position [593, 0]
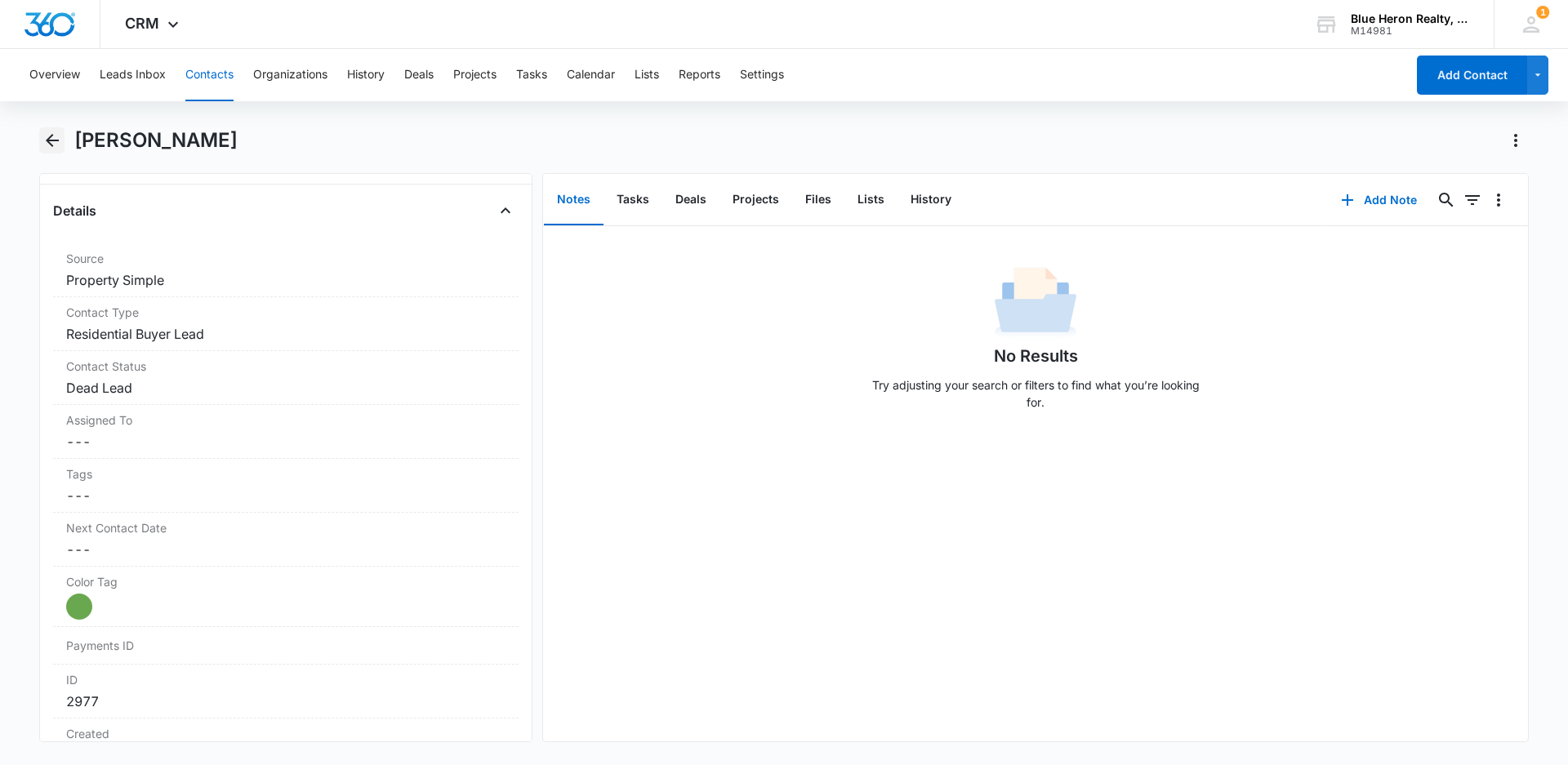
click at [53, 138] on icon "Back" at bounding box center [52, 141] width 20 height 20
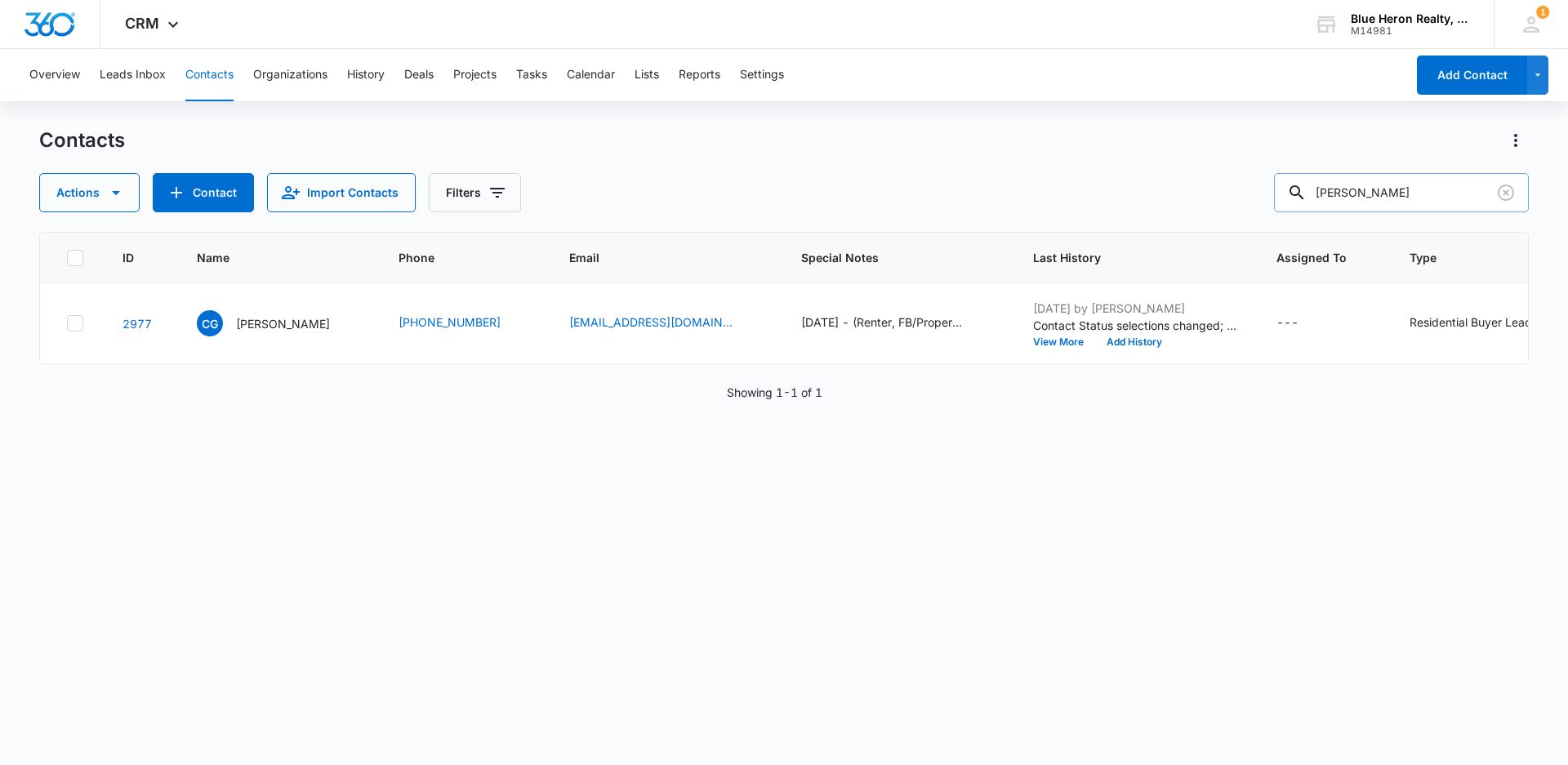
drag, startPoint x: 1413, startPoint y: 191, endPoint x: 1289, endPoint y: 181, distance: 124.4
click at [1293, 185] on input "Chris Gutshall" at bounding box center [1401, 192] width 254 height 39
type input "April Lloyd"
click at [247, 319] on p "April Lloyd" at bounding box center [283, 323] width 94 height 17
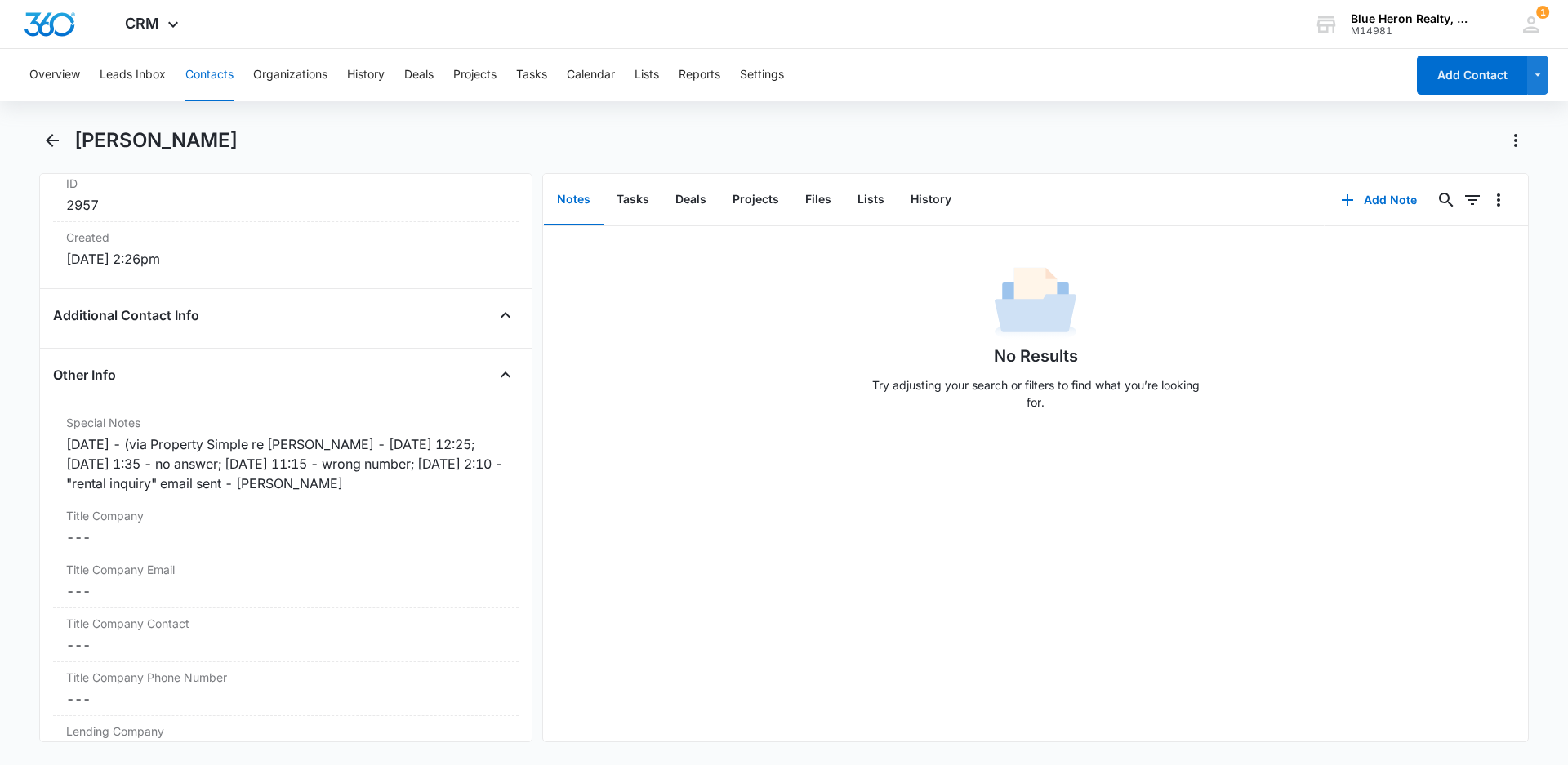
scroll to position [1110, 0]
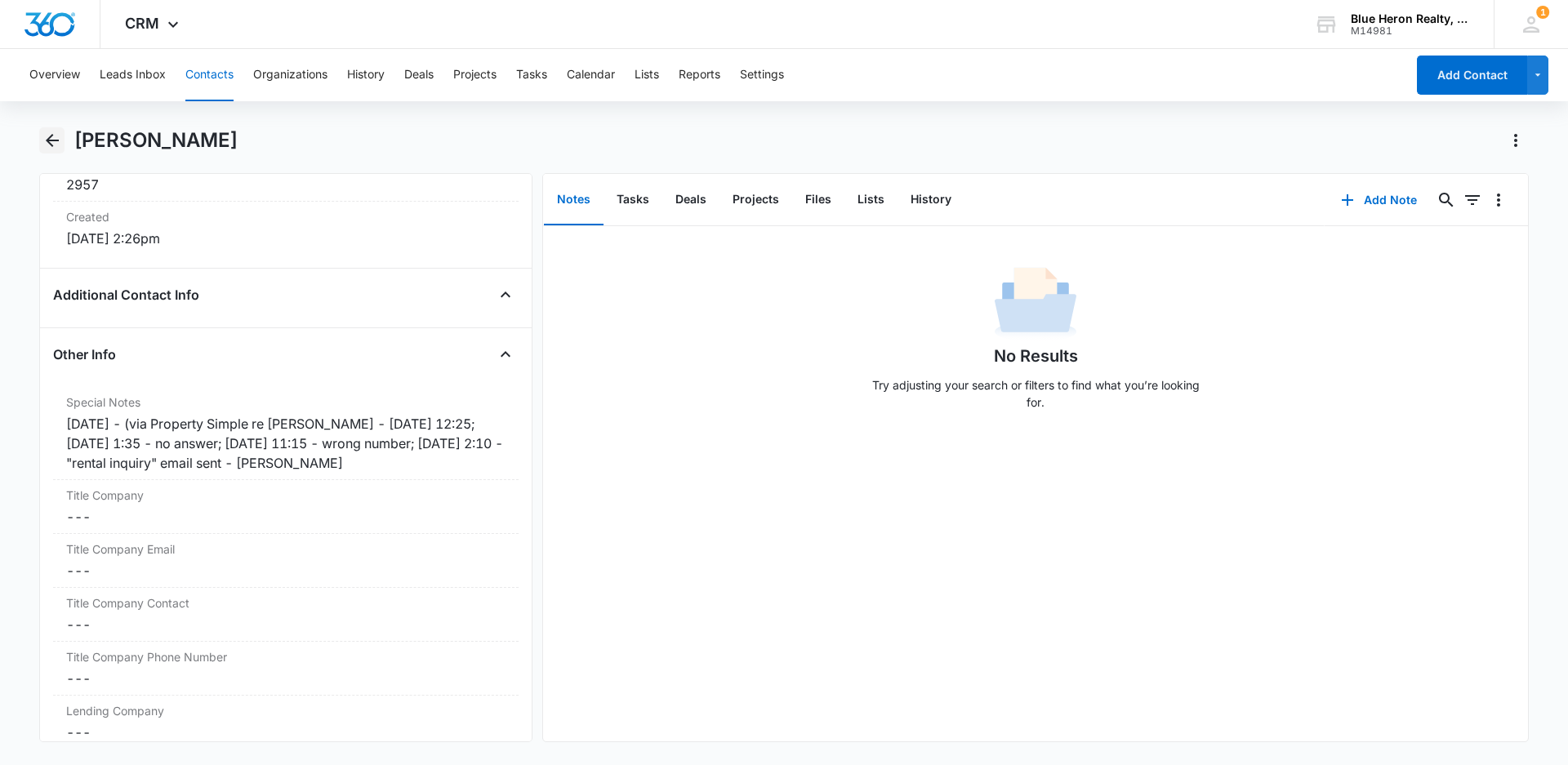
click at [50, 139] on icon "Back" at bounding box center [52, 141] width 20 height 20
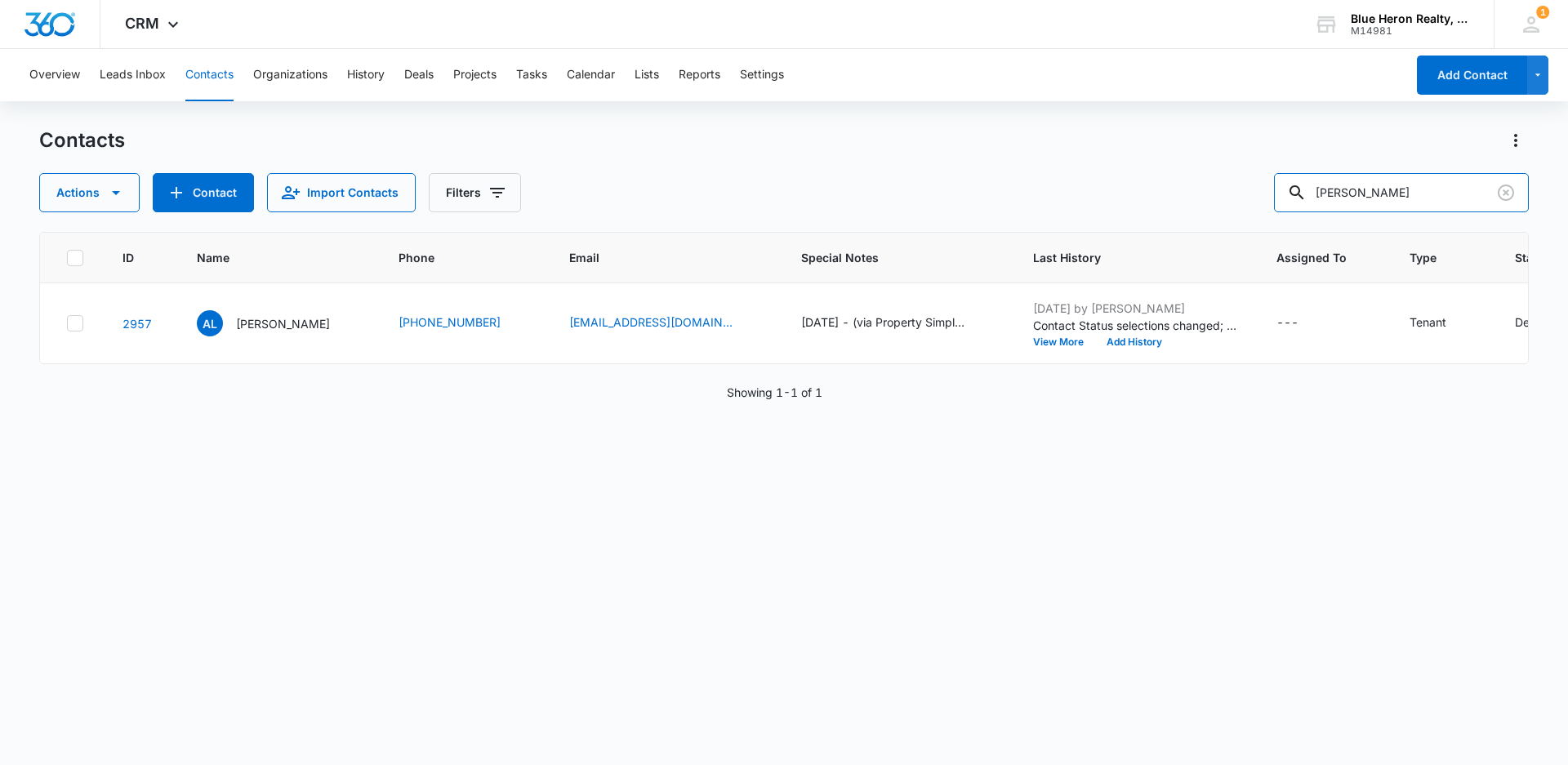
drag, startPoint x: 1408, startPoint y: 189, endPoint x: 1238, endPoint y: 192, distance: 170.0
click at [1238, 192] on div "Actions Contact Import Contacts Filters April Lloyd" at bounding box center [783, 192] width 1490 height 39
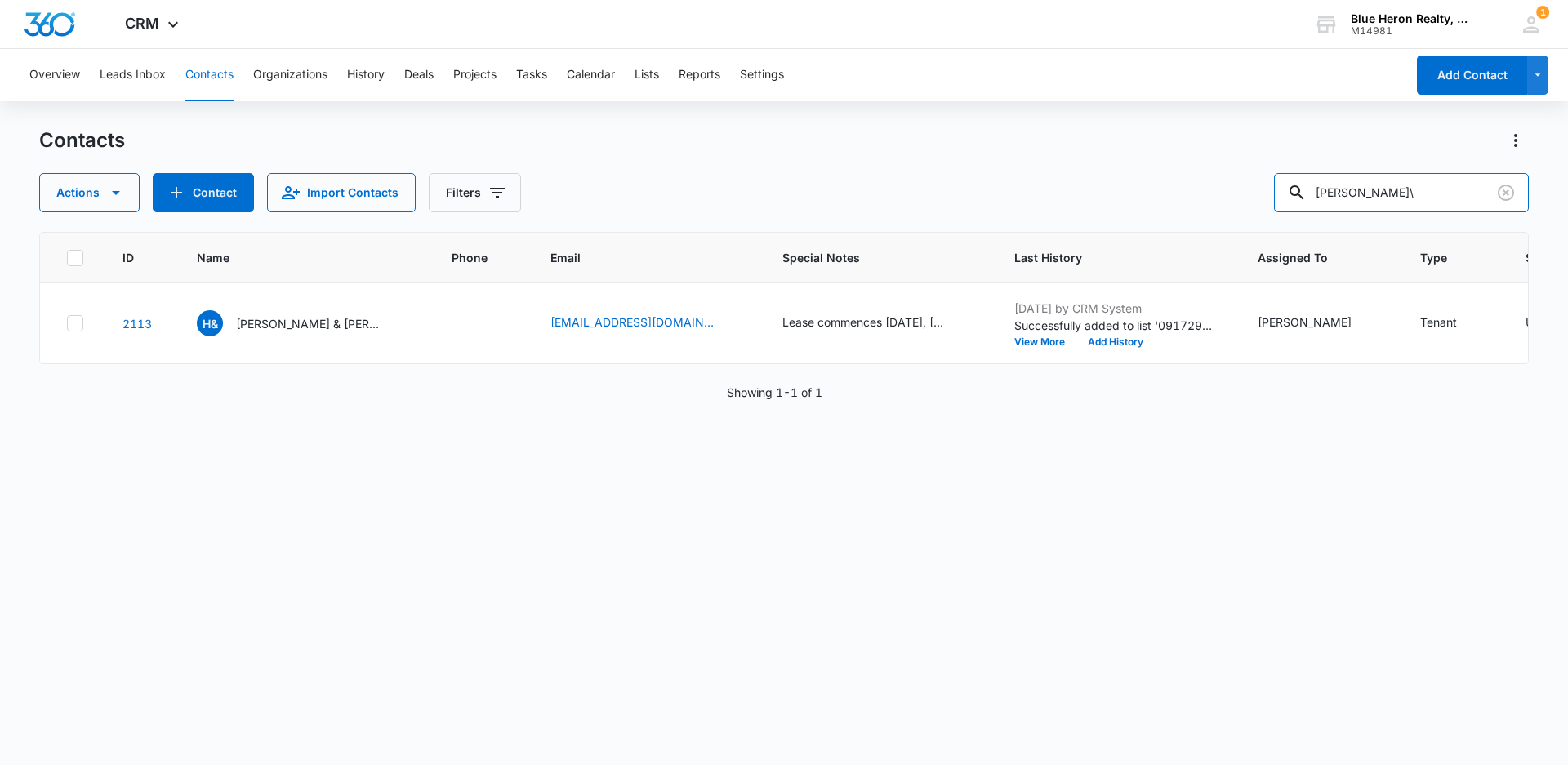
drag, startPoint x: 1423, startPoint y: 191, endPoint x: 1268, endPoint y: 192, distance: 155.0
click at [1268, 194] on div "Actions Contact Import Contacts Filters Donna Harris\" at bounding box center [783, 192] width 1490 height 39
click at [1425, 194] on input "Donna Harris\" at bounding box center [1401, 192] width 254 height 39
click at [1415, 189] on input "Donna Harris" at bounding box center [1401, 192] width 254 height 39
drag, startPoint x: 1422, startPoint y: 196, endPoint x: 1311, endPoint y: 193, distance: 111.0
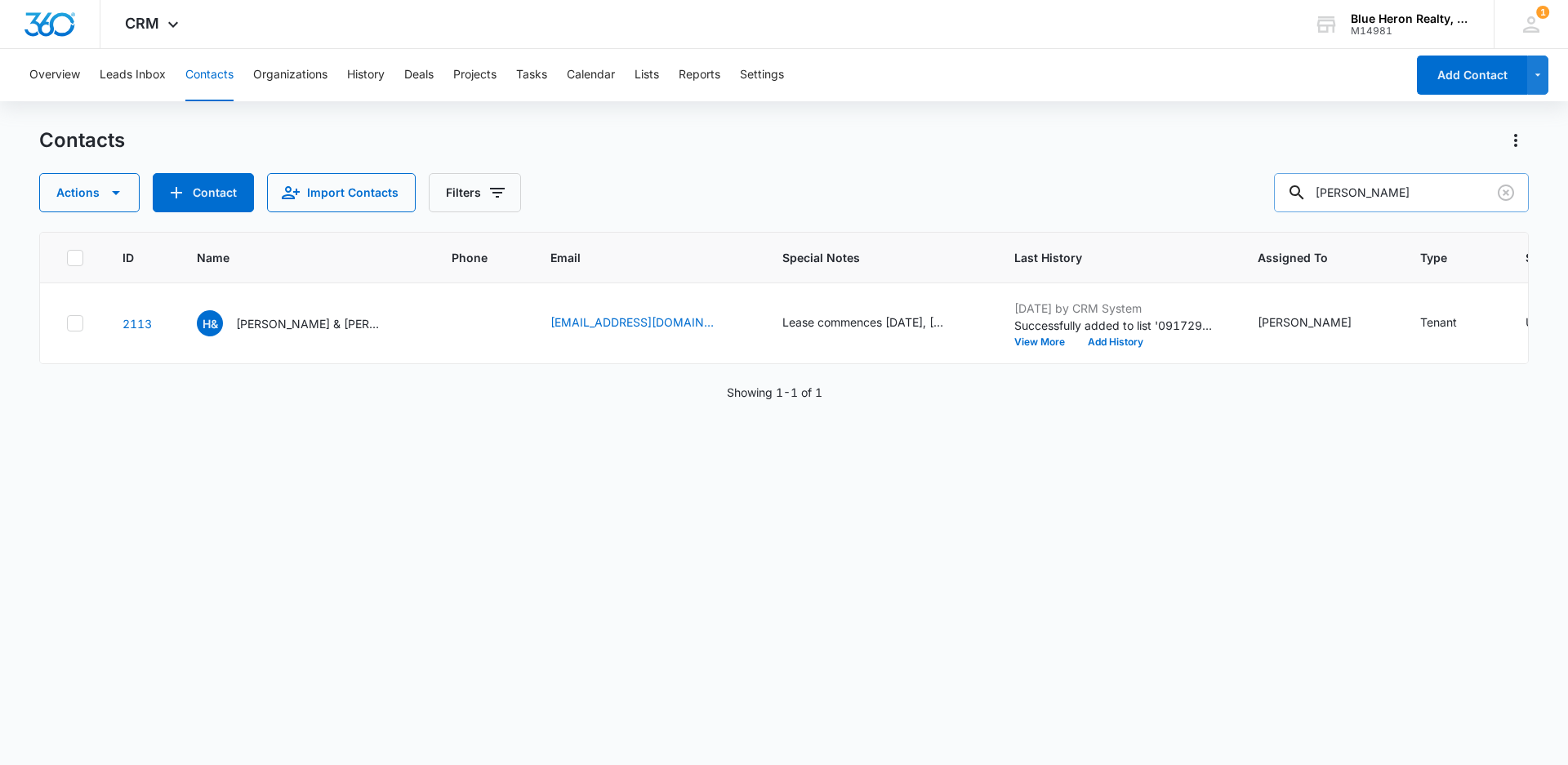
click at [1312, 195] on div "Donna Harris" at bounding box center [1401, 192] width 254 height 39
type input "Julie Stein Currie"
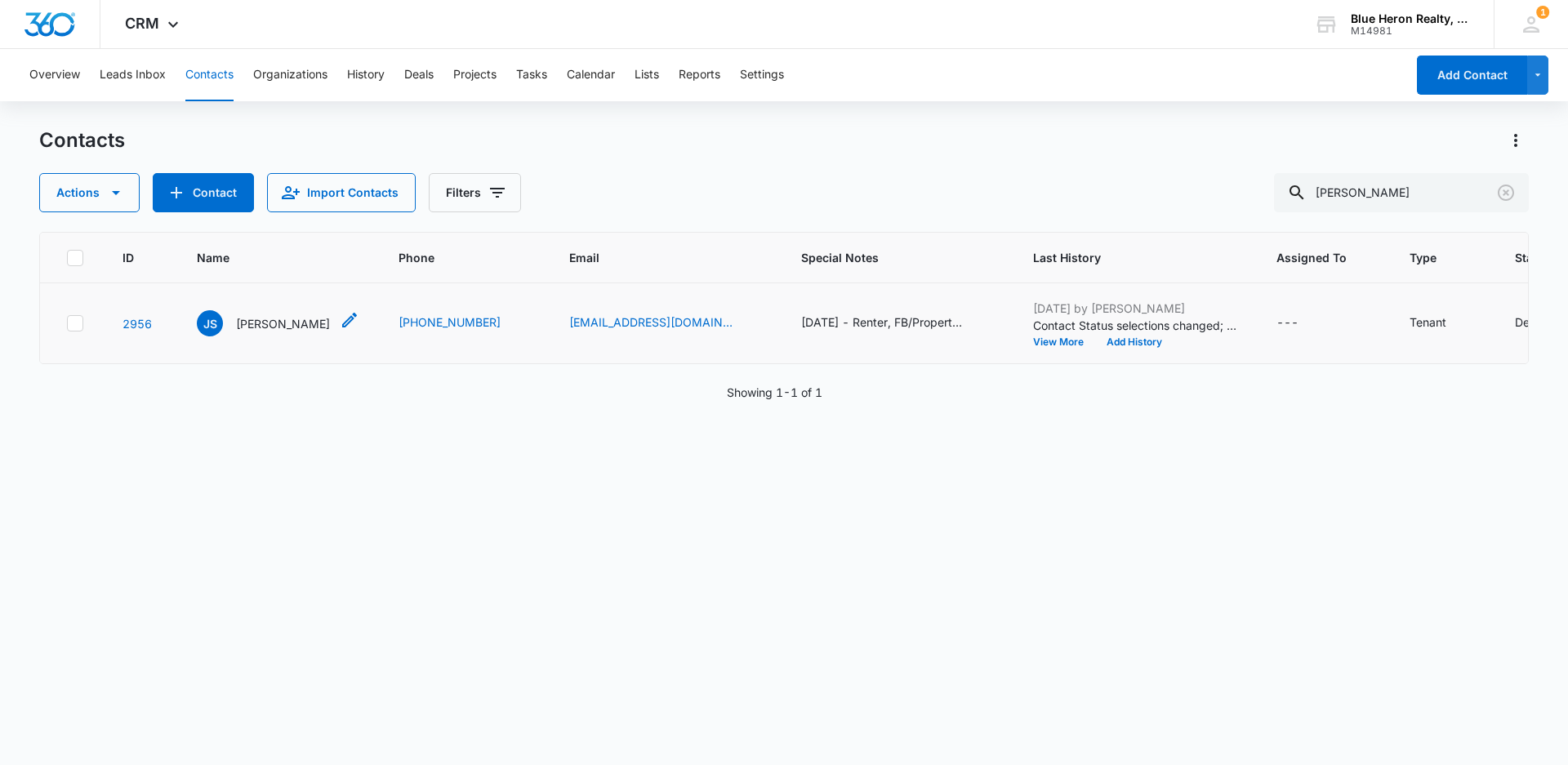
click at [300, 322] on p "Julie Stein Currie" at bounding box center [283, 323] width 94 height 17
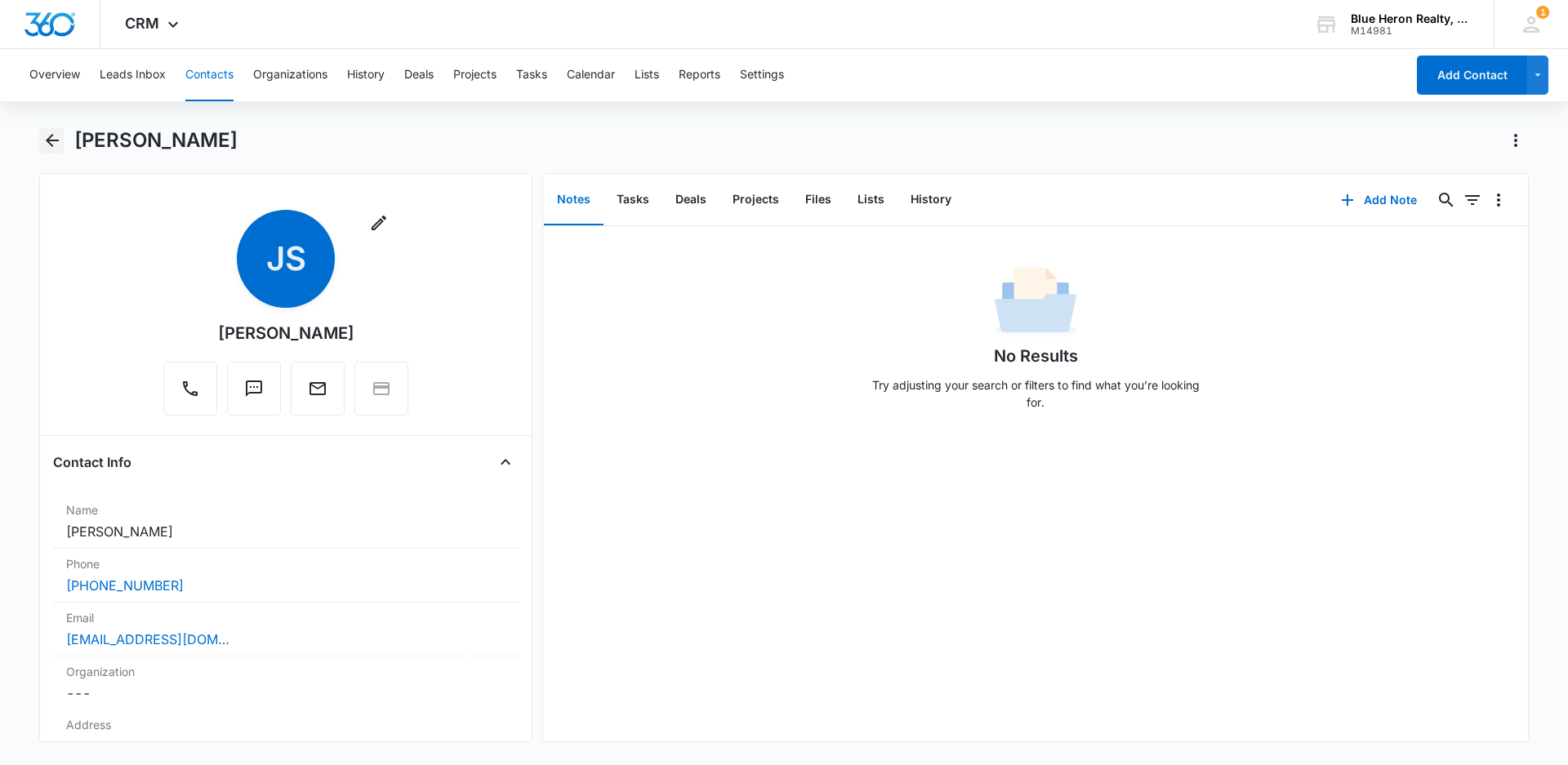
click at [53, 139] on icon "Back" at bounding box center [52, 141] width 20 height 20
